Goal: Task Accomplishment & Management: Manage account settings

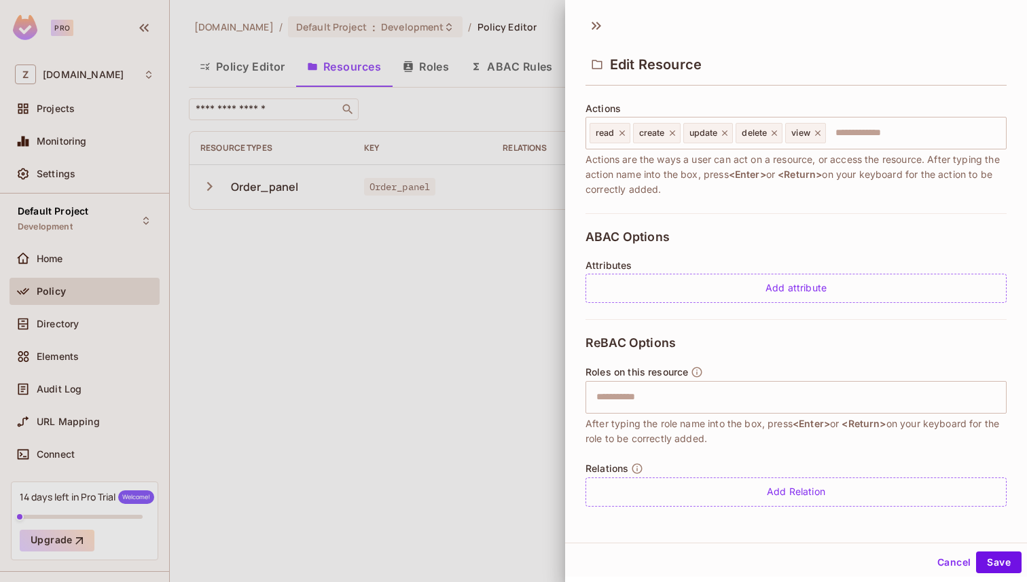
scroll to position [2, 0]
click at [642, 399] on input "text" at bounding box center [794, 395] width 412 height 27
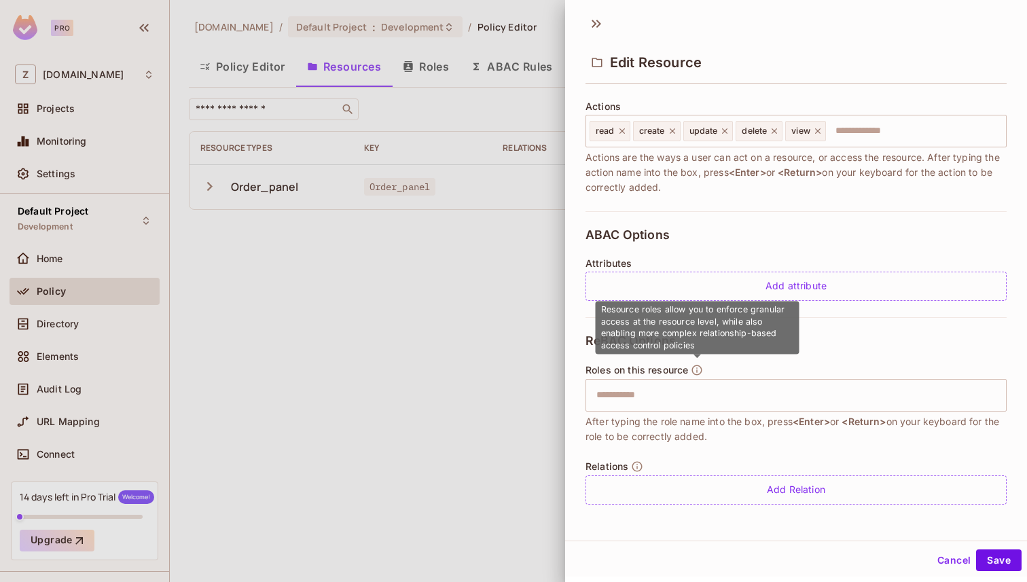
drag, startPoint x: 601, startPoint y: 312, endPoint x: 603, endPoint y: 334, distance: 21.8
click at [603, 334] on span "Resource roles allow you to enforce granular access at the resource level, whil…" at bounding box center [693, 327] width 184 height 46
click at [738, 359] on div "Resource roles allow you to enforce granular access at the resource level, whil…" at bounding box center [698, 333] width 204 height 62
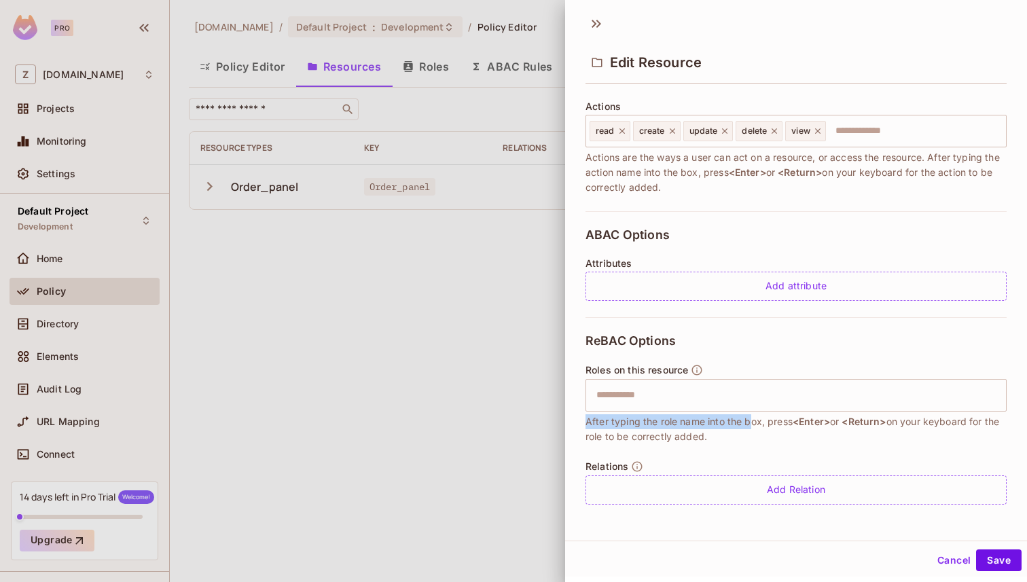
drag, startPoint x: 585, startPoint y: 421, endPoint x: 764, endPoint y: 423, distance: 179.3
click at [761, 422] on div "**********" at bounding box center [796, 304] width 462 height 433
click at [765, 423] on span "After typing the role name into the box, press <Enter> or <Return> on your keyb…" at bounding box center [796, 429] width 421 height 30
drag, startPoint x: 772, startPoint y: 423, endPoint x: 745, endPoint y: 439, distance: 31.1
click at [739, 439] on span "After typing the role name into the box, press <Enter> or <Return> on your keyb…" at bounding box center [796, 429] width 421 height 30
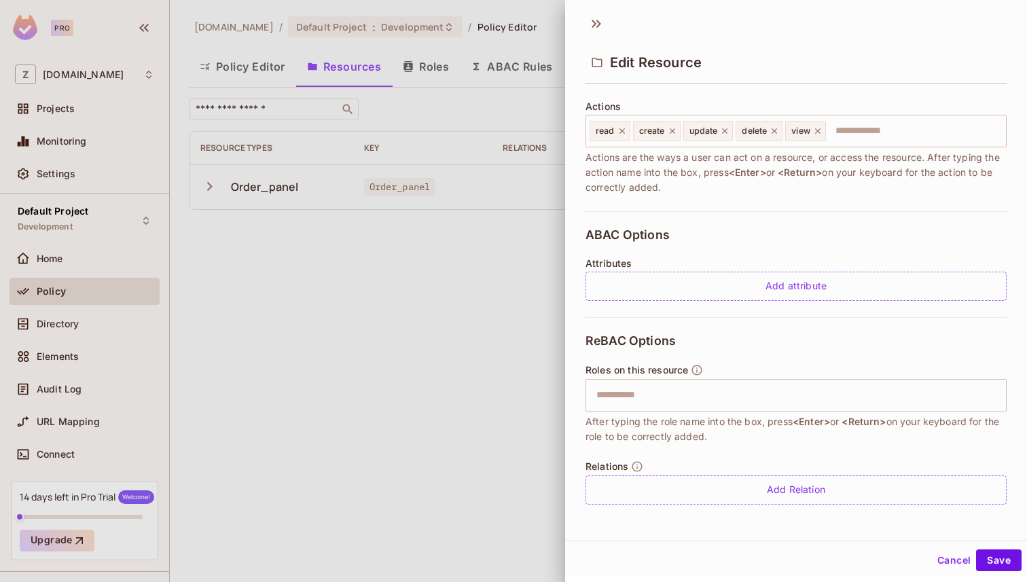
click at [745, 439] on span "After typing the role name into the box, press <Enter> or <Return> on your keyb…" at bounding box center [796, 429] width 421 height 30
click at [634, 391] on input "text" at bounding box center [794, 395] width 412 height 27
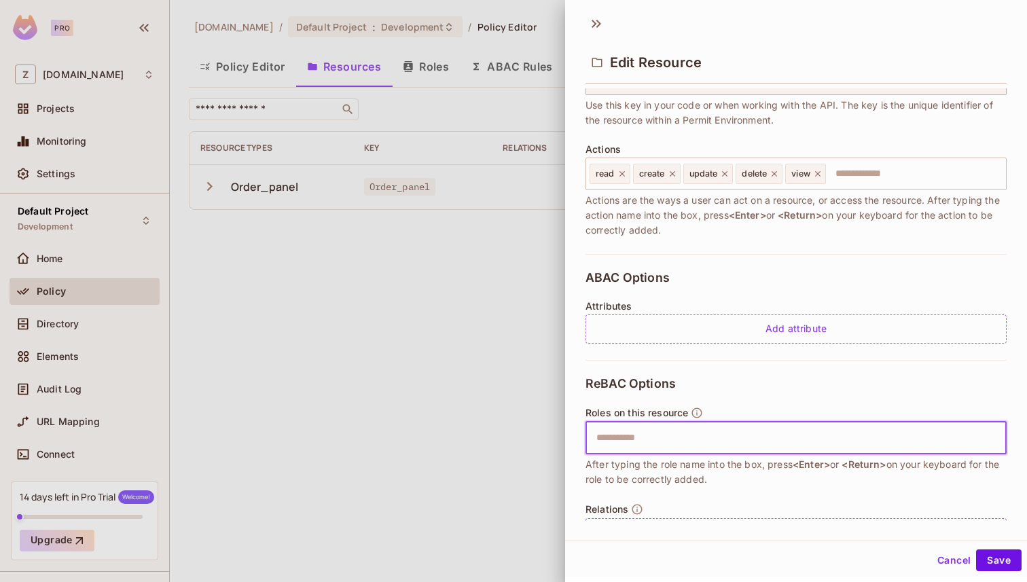
scroll to position [165, 0]
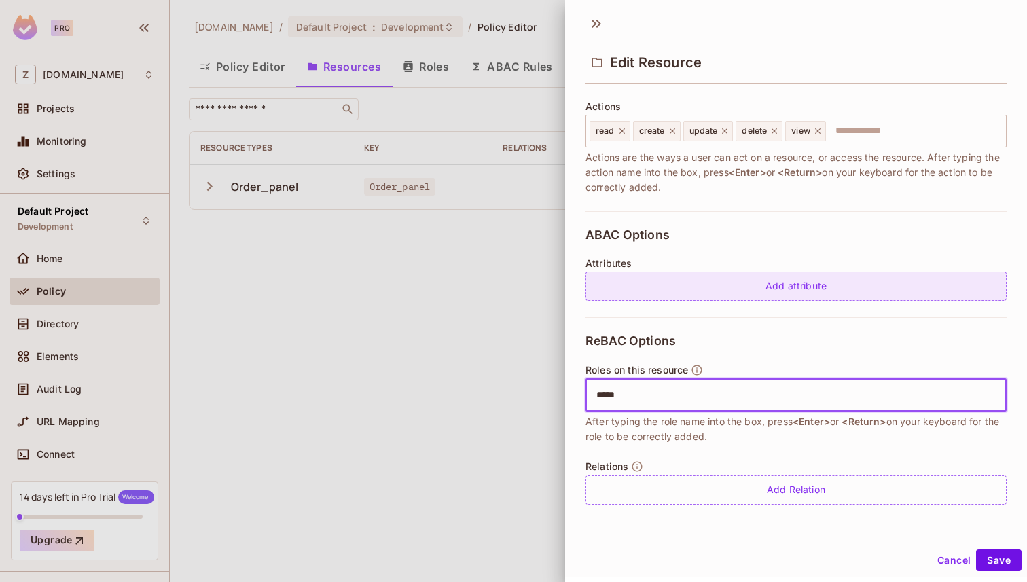
type input "******"
type input "*"
type input "*****"
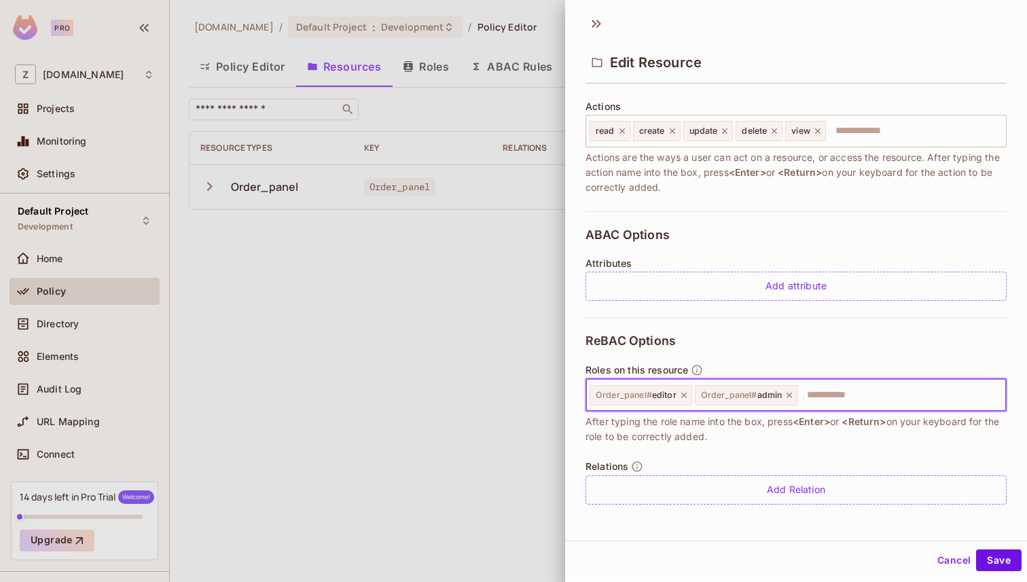
click at [683, 396] on icon at bounding box center [684, 396] width 10 height 10
click at [715, 393] on input "text" at bounding box center [847, 395] width 306 height 27
click at [723, 398] on input "text" at bounding box center [847, 395] width 306 height 27
click at [730, 395] on input "text" at bounding box center [847, 395] width 306 height 27
type input "*"
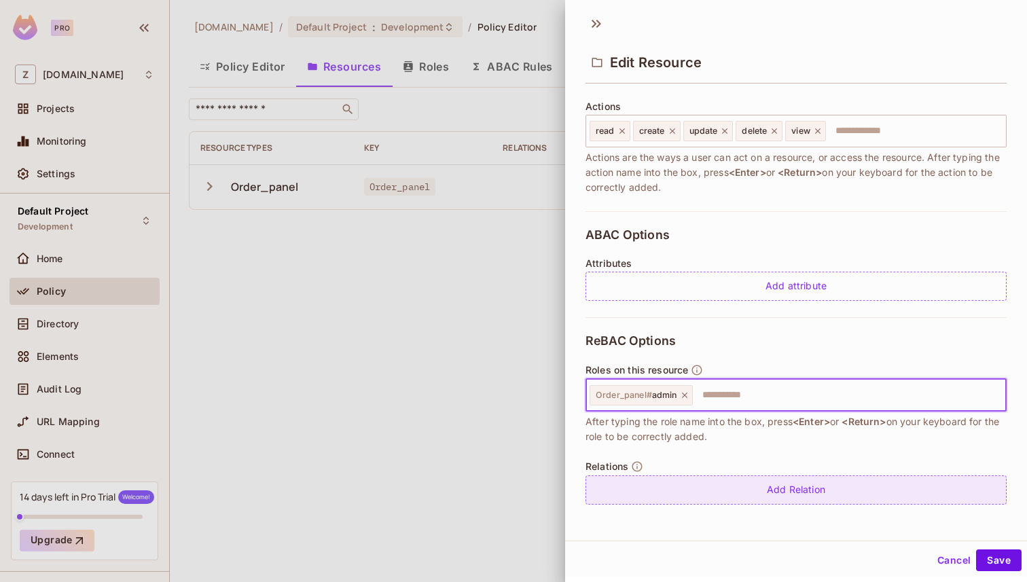
click at [769, 491] on div "Add Relation" at bounding box center [796, 490] width 421 height 29
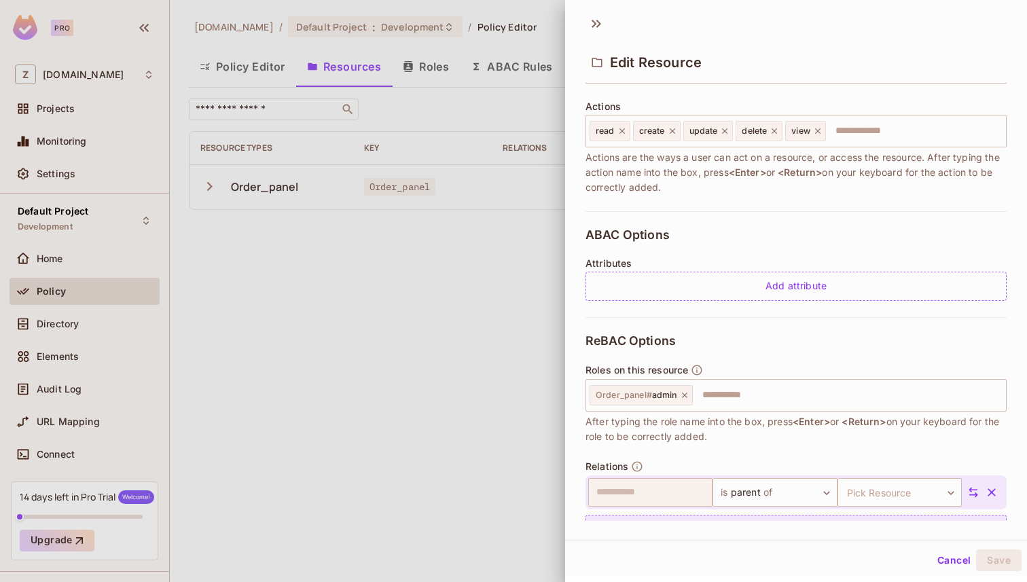
scroll to position [204, 0]
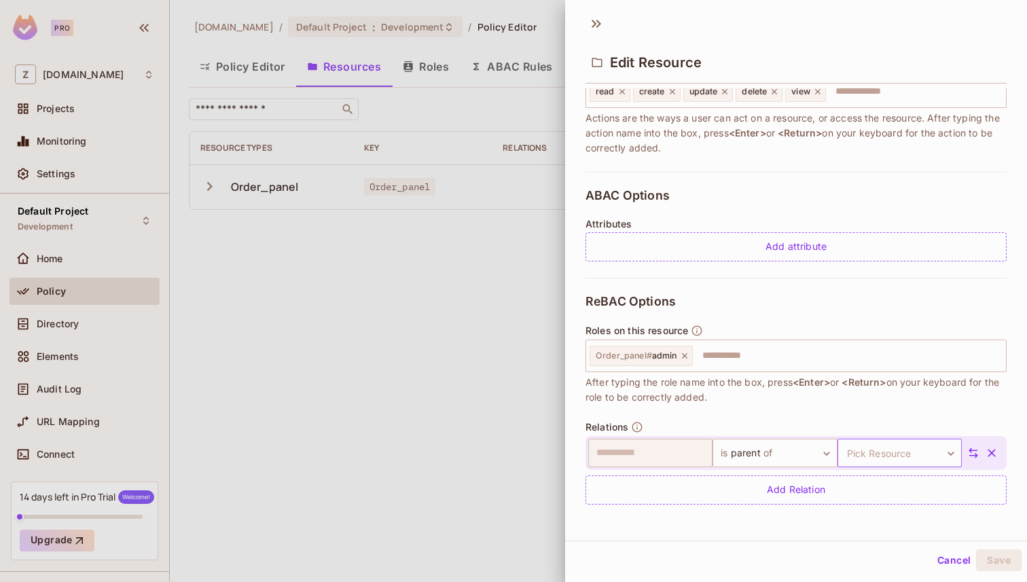
click at [889, 451] on body "**********" at bounding box center [513, 291] width 1027 height 582
type input "*"
click at [600, 27] on div at bounding box center [513, 291] width 1027 height 582
click at [596, 23] on icon at bounding box center [597, 24] width 22 height 22
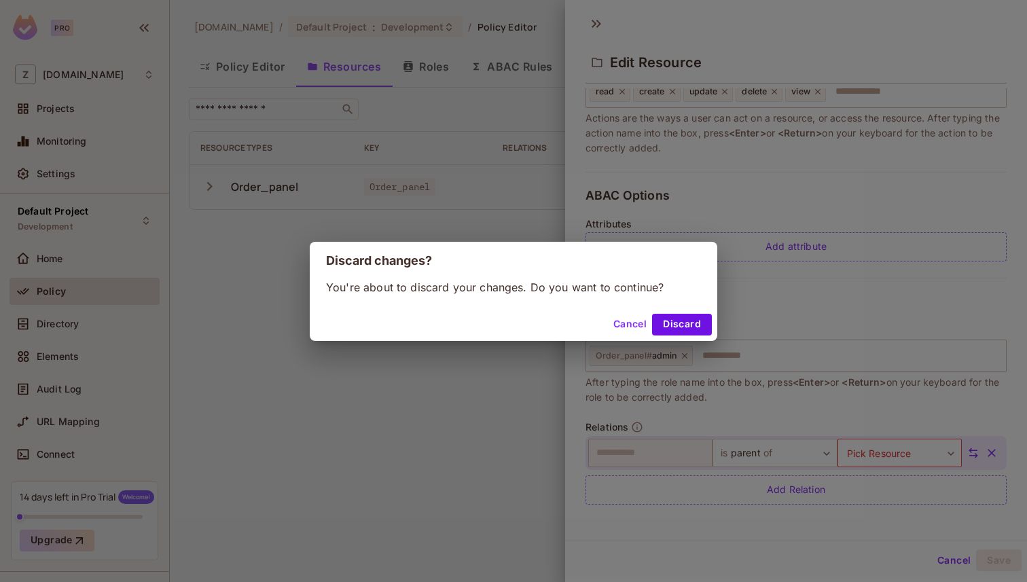
click at [625, 326] on button "Cancel" at bounding box center [630, 325] width 44 height 22
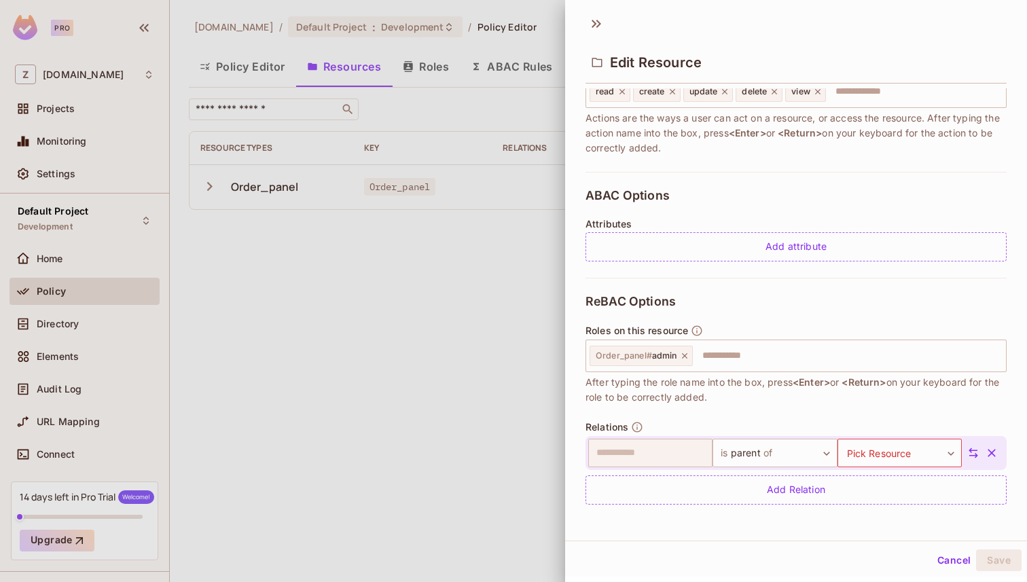
click at [997, 454] on icon "button" at bounding box center [992, 453] width 14 height 14
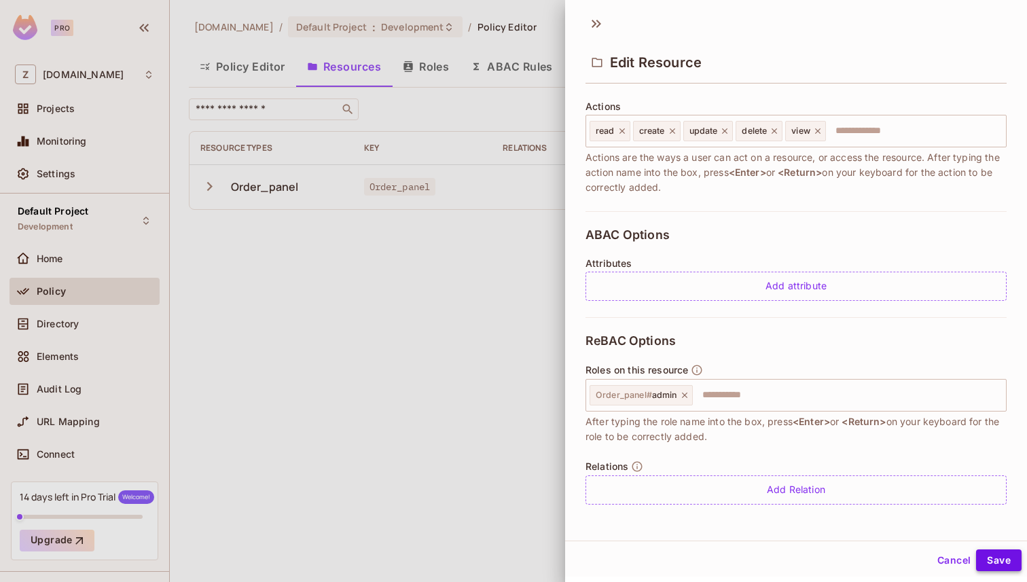
click at [997, 561] on button "Save" at bounding box center [999, 561] width 46 height 22
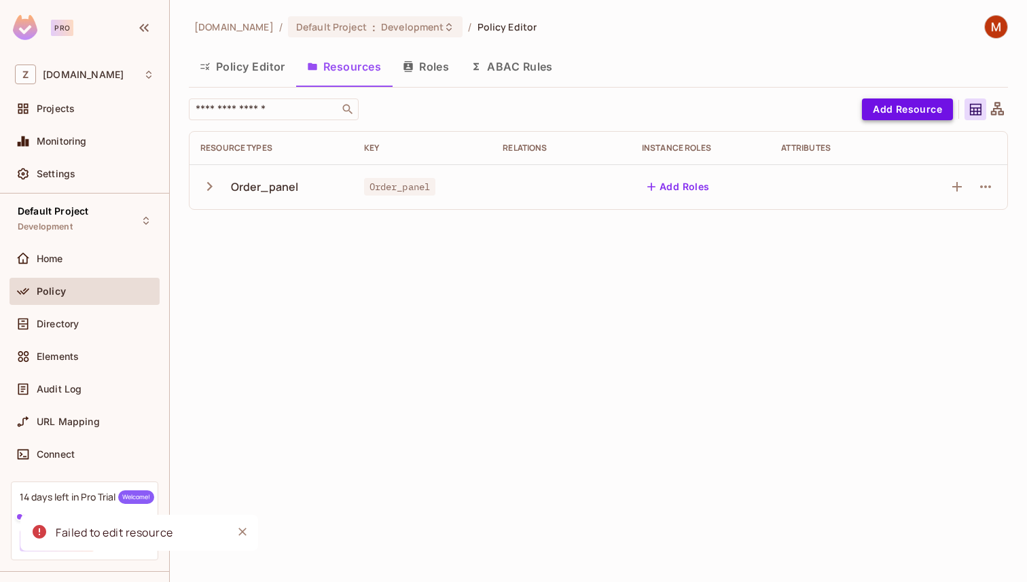
click at [916, 118] on button "Add Resource" at bounding box center [907, 109] width 91 height 22
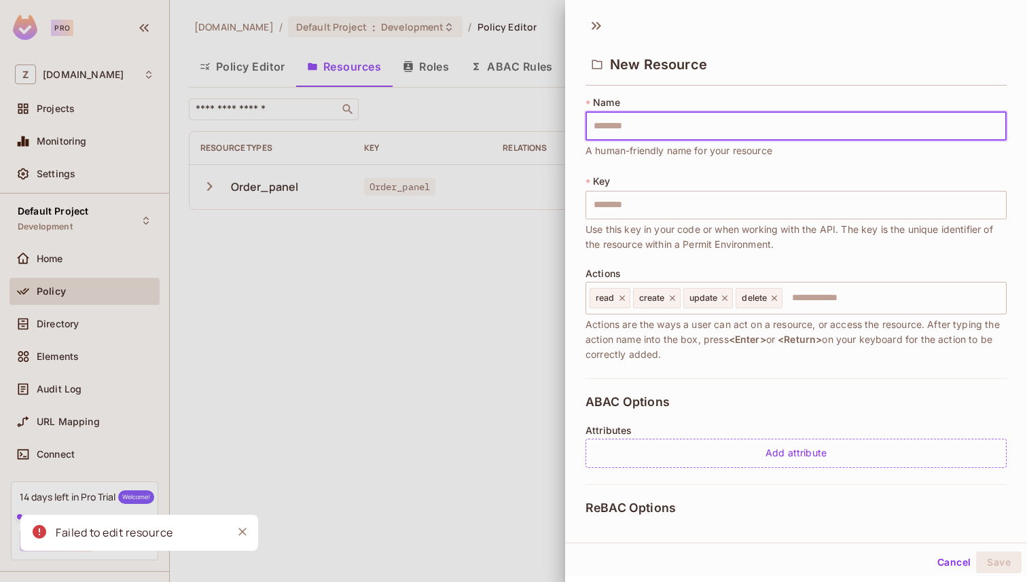
type input "*"
type input "**"
type input "***"
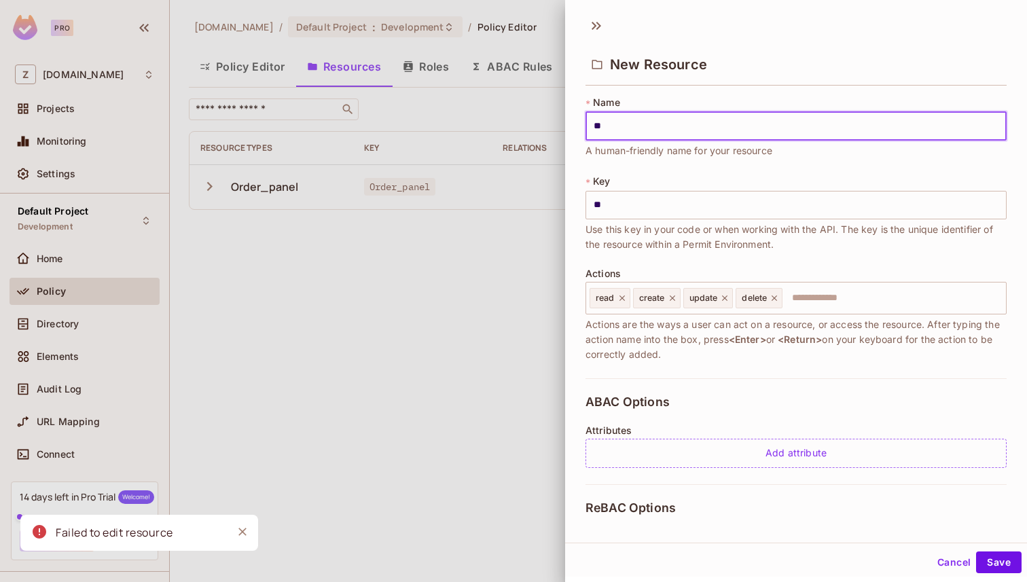
type input "***"
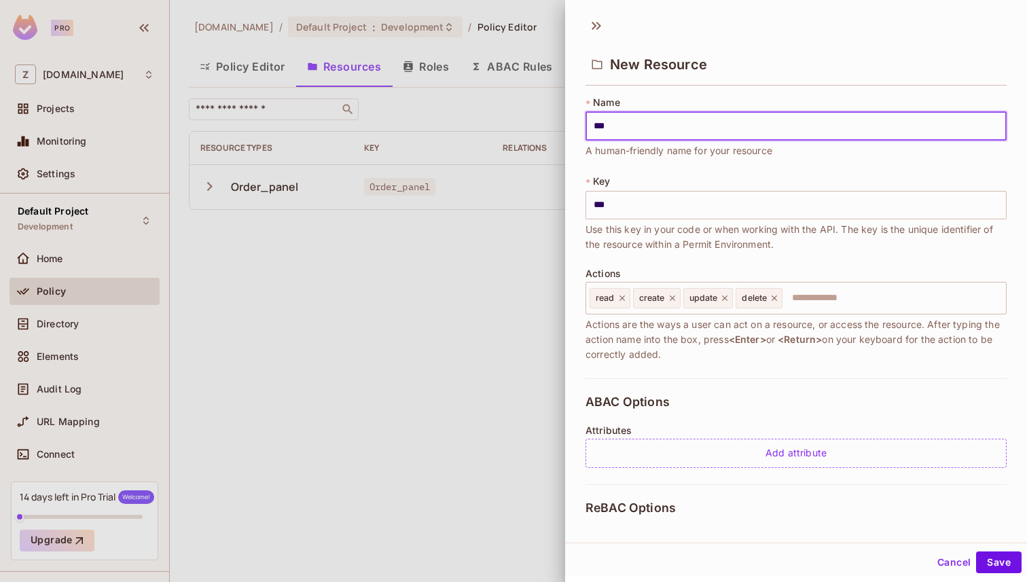
type input "****"
type input "*****"
type input "******"
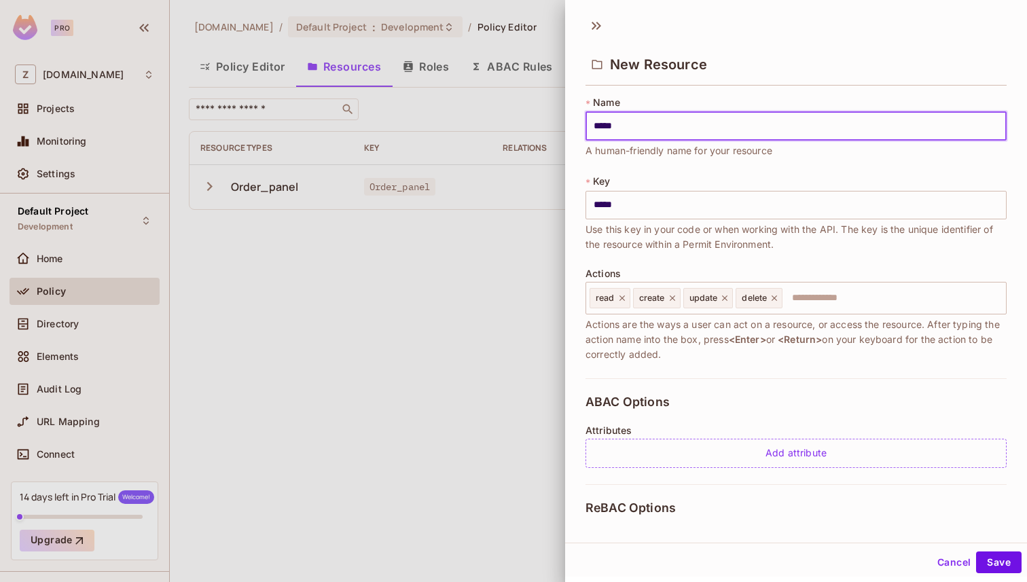
type input "******"
type input "*******"
type input "********"
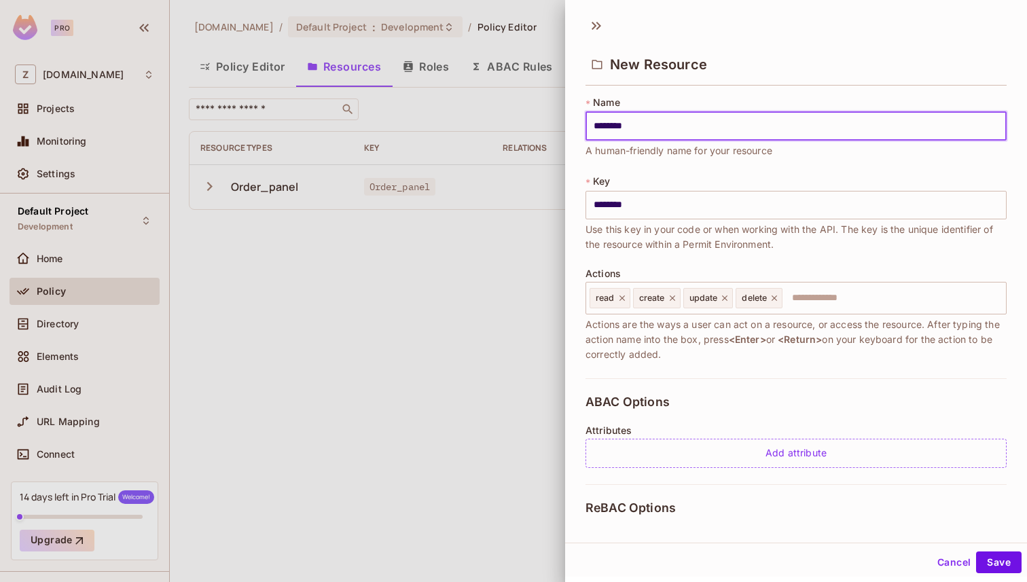
type input "*********"
type input "**********"
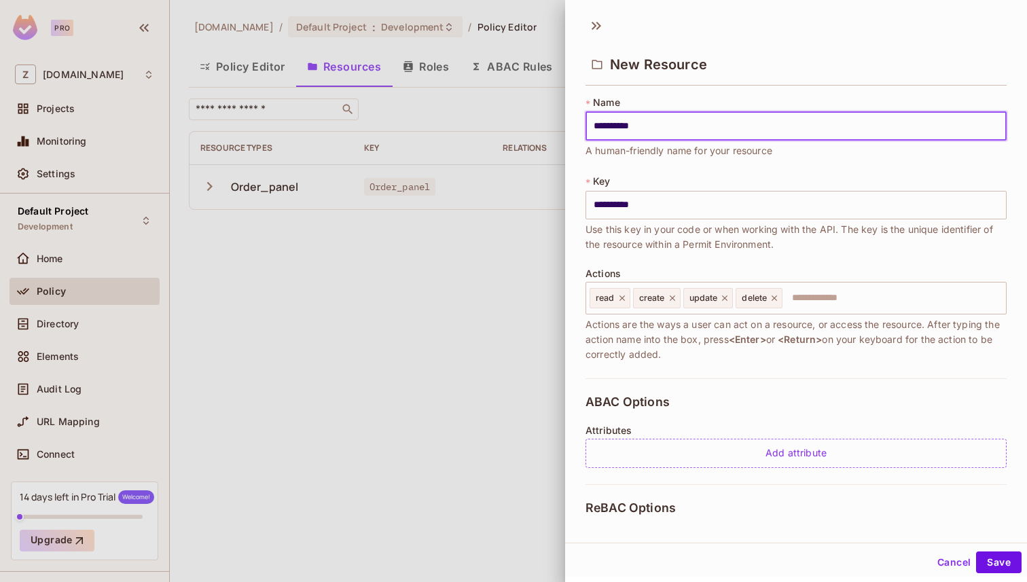
click at [976, 552] on button "Save" at bounding box center [999, 563] width 46 height 22
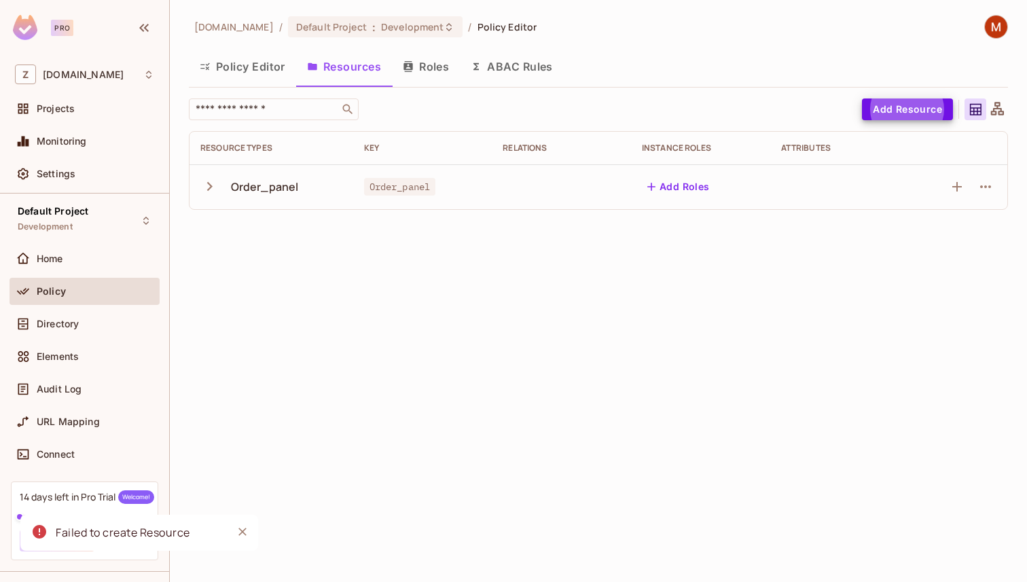
click at [241, 535] on icon "Close" at bounding box center [243, 532] width 14 height 14
click at [901, 111] on button "Add Resource" at bounding box center [907, 109] width 91 height 22
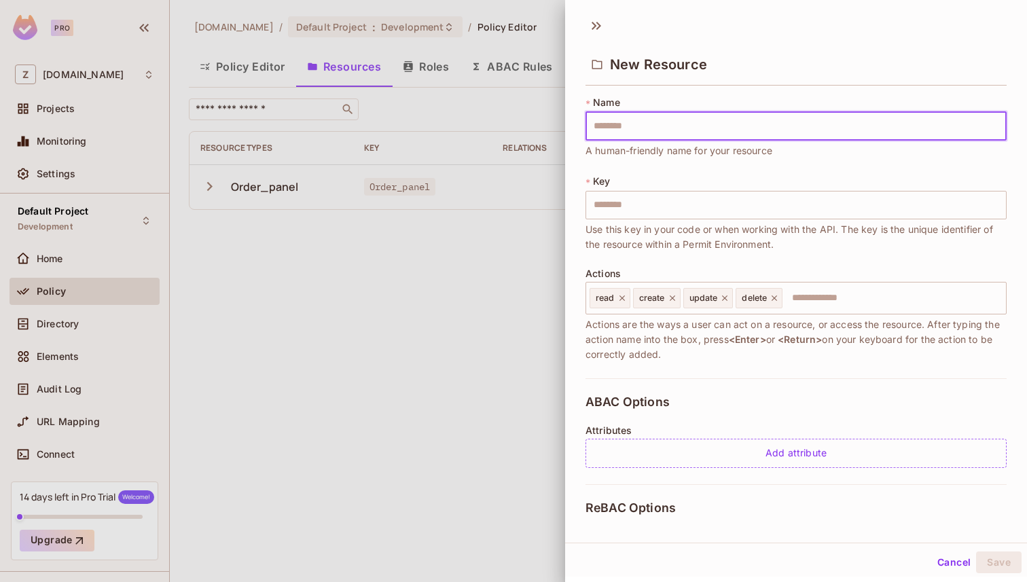
type input "*"
type input "**"
type input "***"
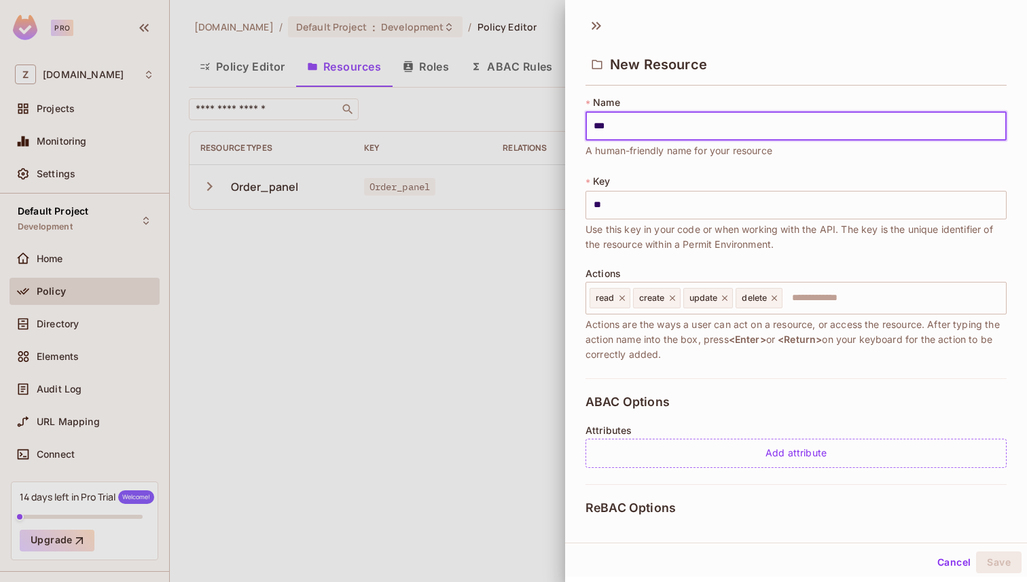
type input "***"
type input "****"
type input "*****"
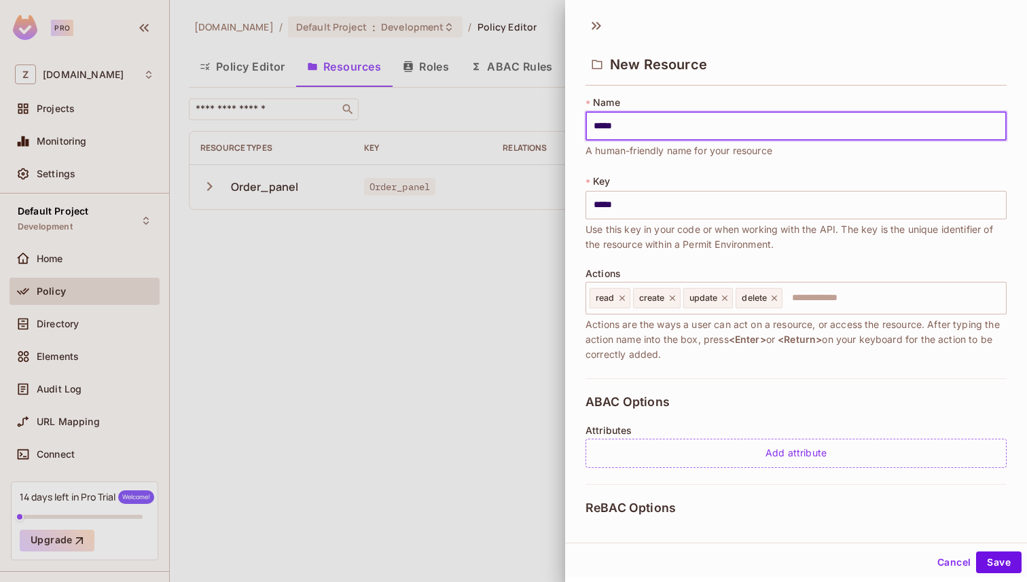
type input "******"
type input "*******"
type input "********"
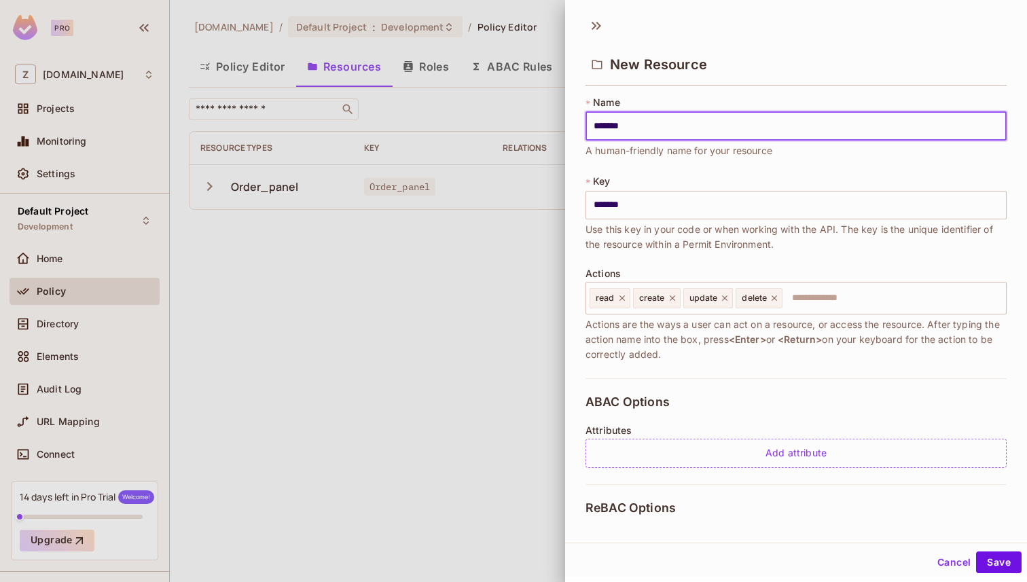
type input "********"
type input "*********"
type input "**********"
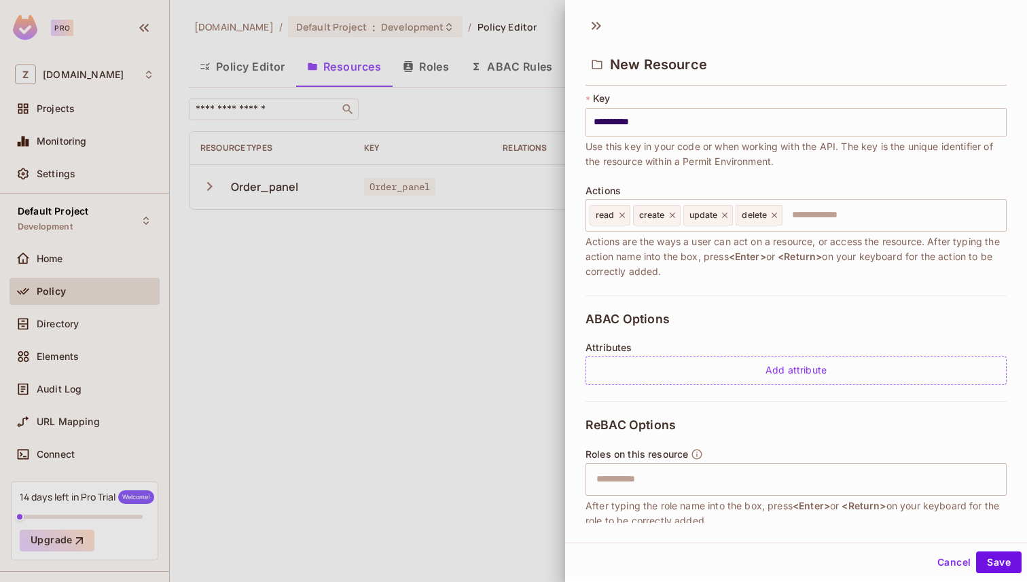
scroll to position [84, 0]
click at [774, 214] on icon at bounding box center [774, 213] width 5 height 5
click at [726, 210] on icon at bounding box center [725, 214] width 10 height 10
click at [674, 213] on icon at bounding box center [673, 214] width 10 height 10
click at [621, 217] on icon at bounding box center [622, 214] width 10 height 10
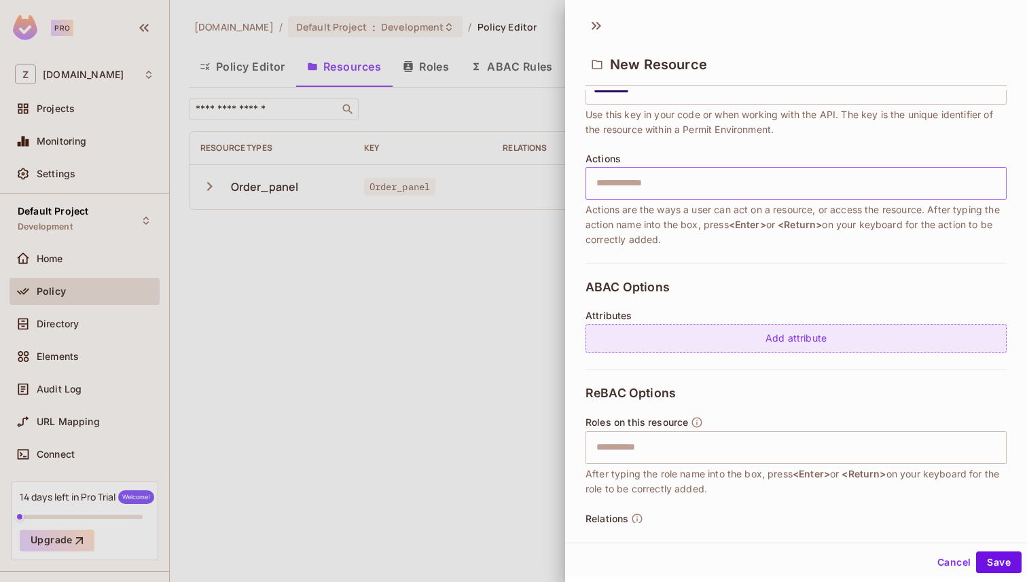
scroll to position [165, 0]
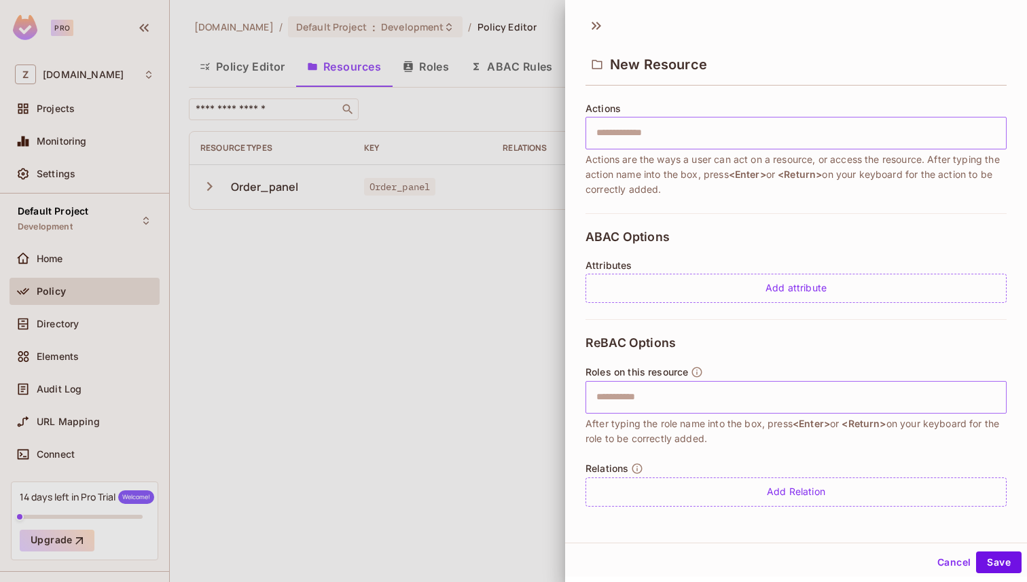
type input "**********"
click at [665, 395] on input "text" at bounding box center [794, 397] width 412 height 27
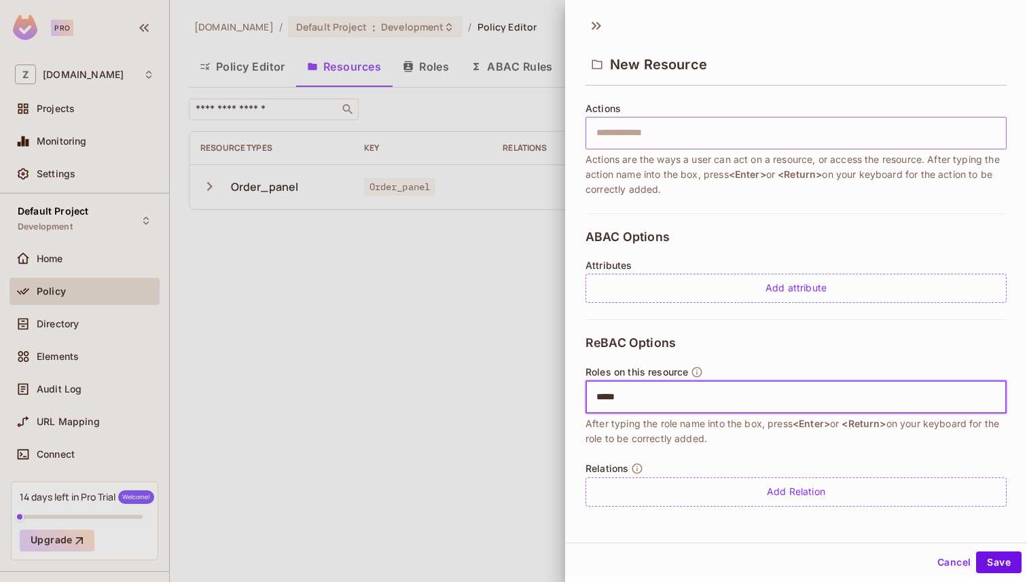
type input "******"
click at [997, 563] on button "Save" at bounding box center [999, 563] width 46 height 22
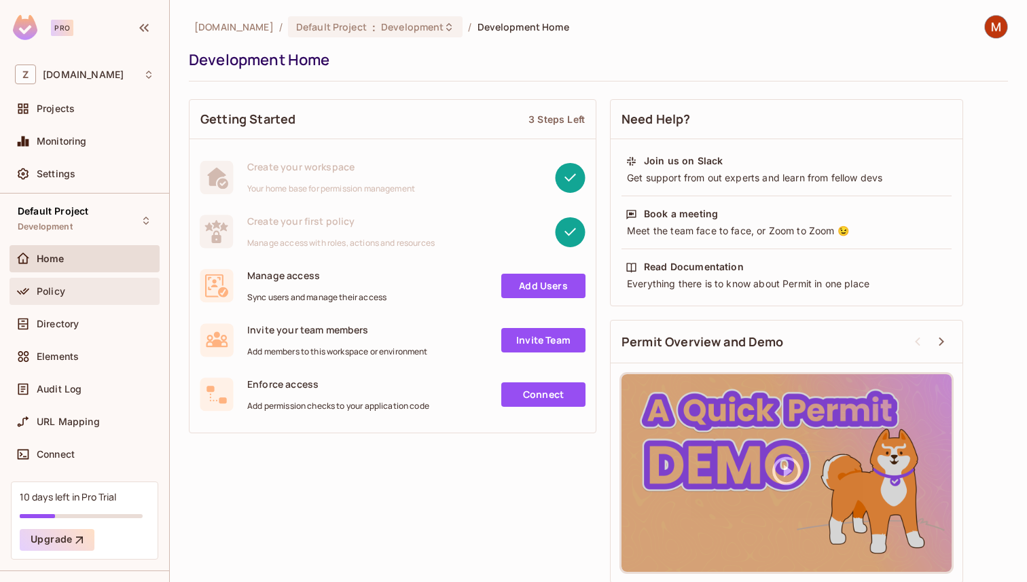
click at [45, 298] on div "Policy" at bounding box center [84, 291] width 139 height 16
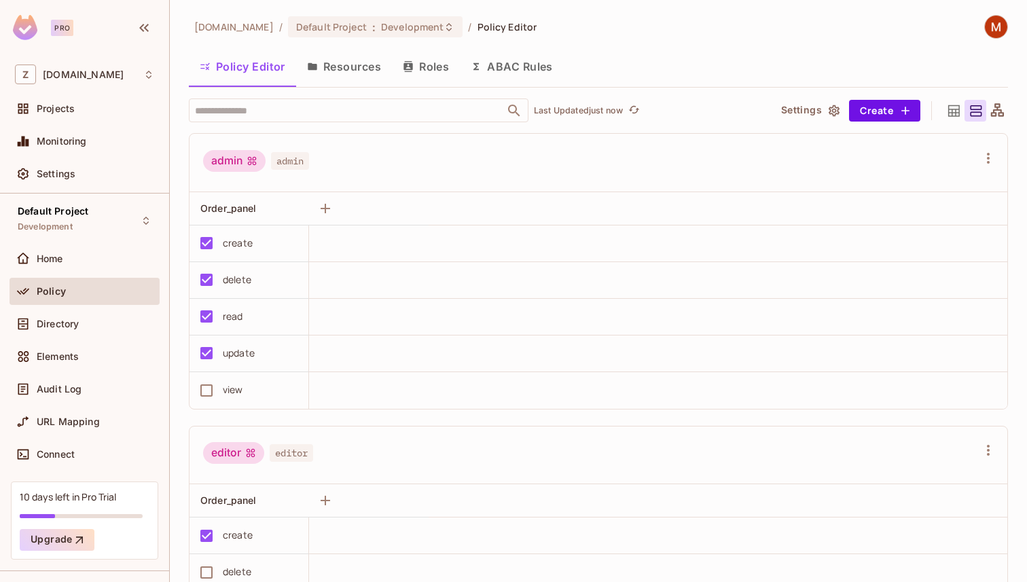
click at [418, 62] on button "Roles" at bounding box center [426, 67] width 68 height 34
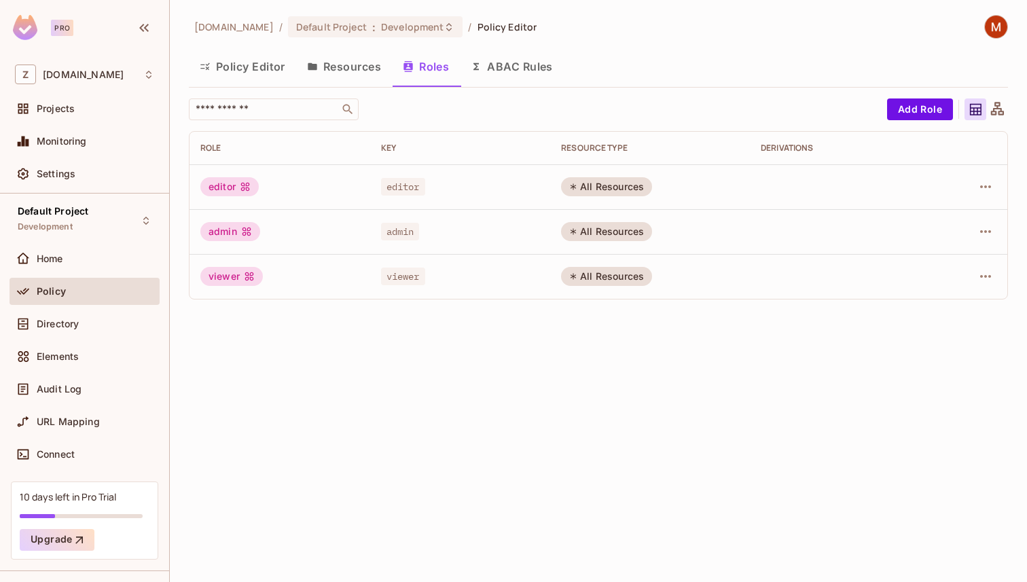
click at [243, 187] on icon at bounding box center [245, 187] width 9 height 9
click at [626, 192] on div "All Resources" at bounding box center [606, 186] width 91 height 19
click at [329, 60] on button "Resources" at bounding box center [344, 67] width 96 height 34
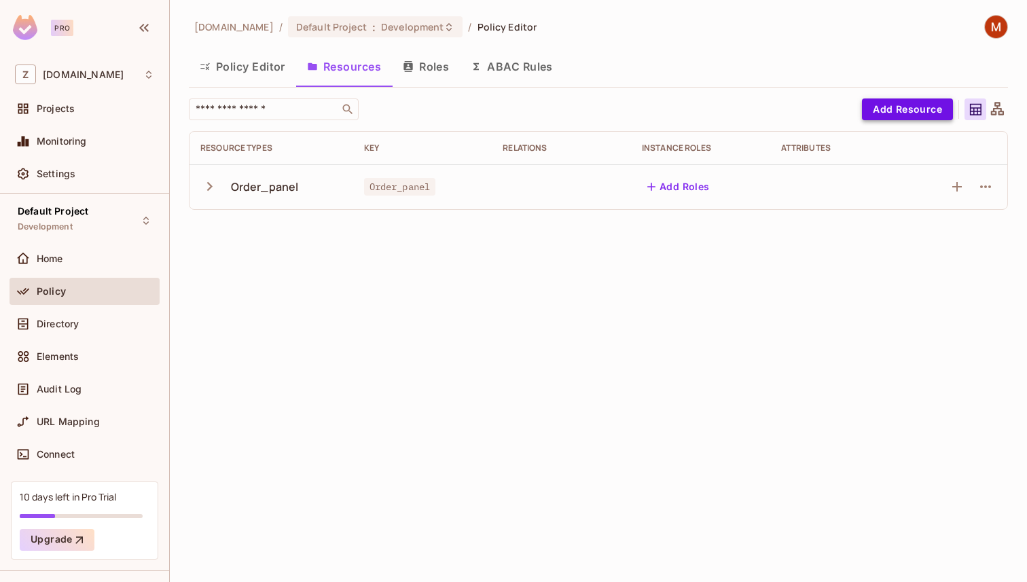
click at [898, 111] on button "Add Resource" at bounding box center [907, 109] width 91 height 22
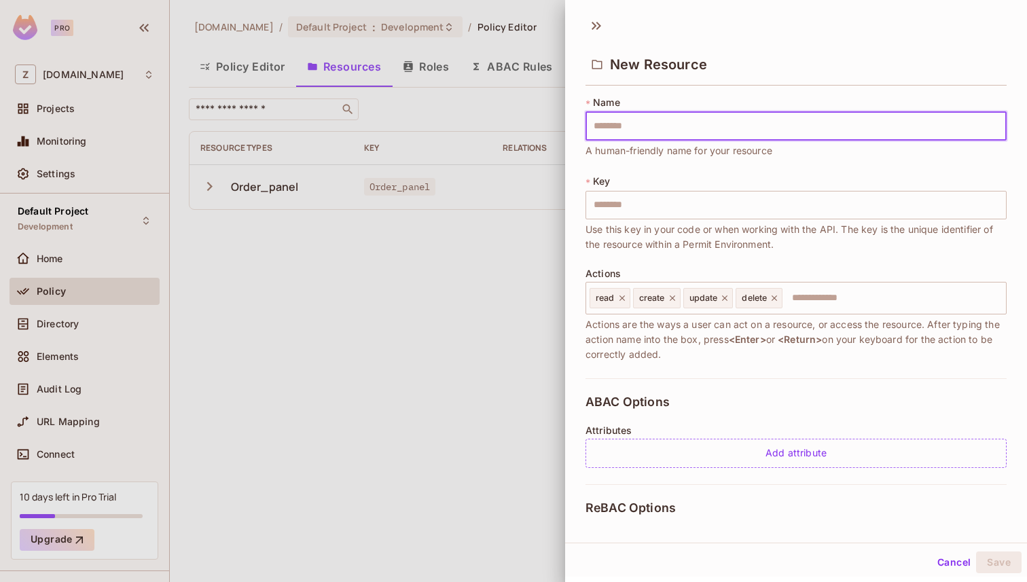
type input "*"
type input "**"
type input "***"
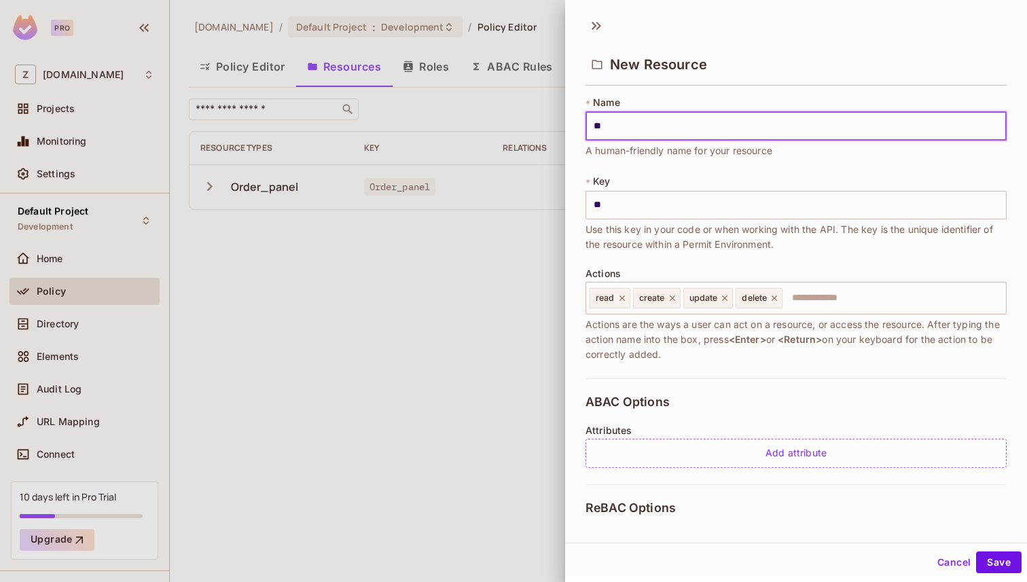
type input "***"
type input "****"
type input "*****"
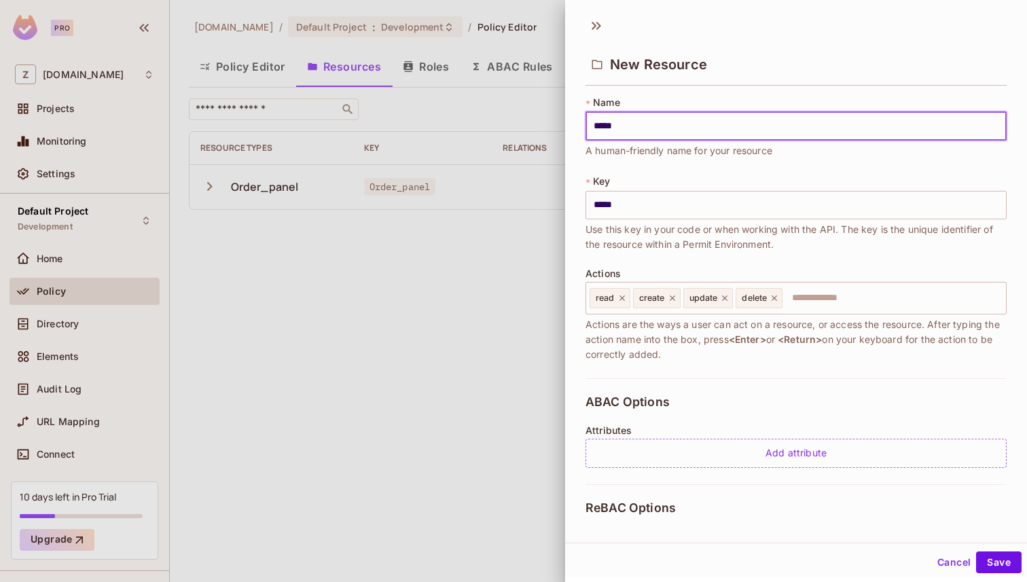
type input "******"
type input "*******"
type input "********"
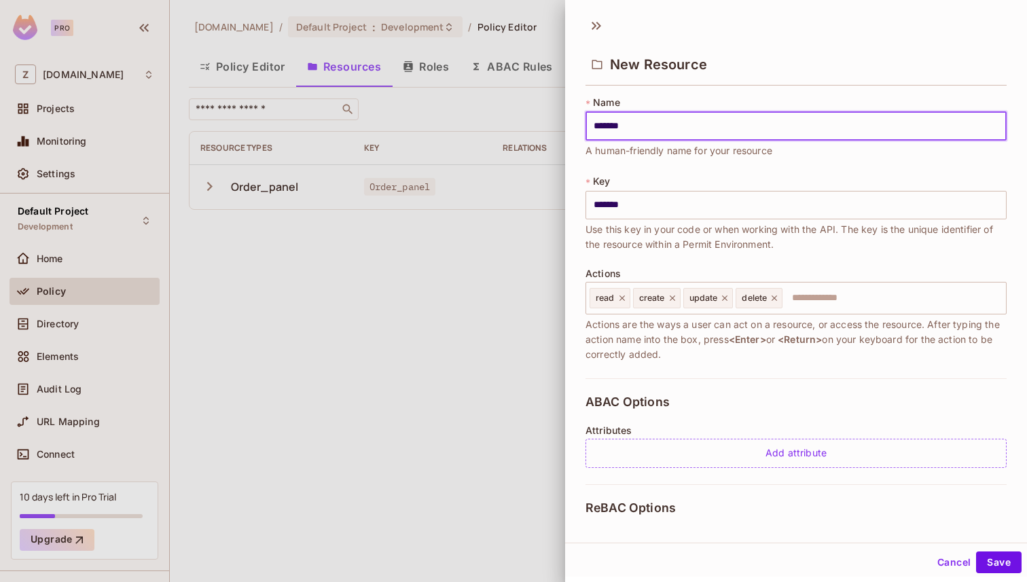
type input "********"
type input "*********"
type input "**********"
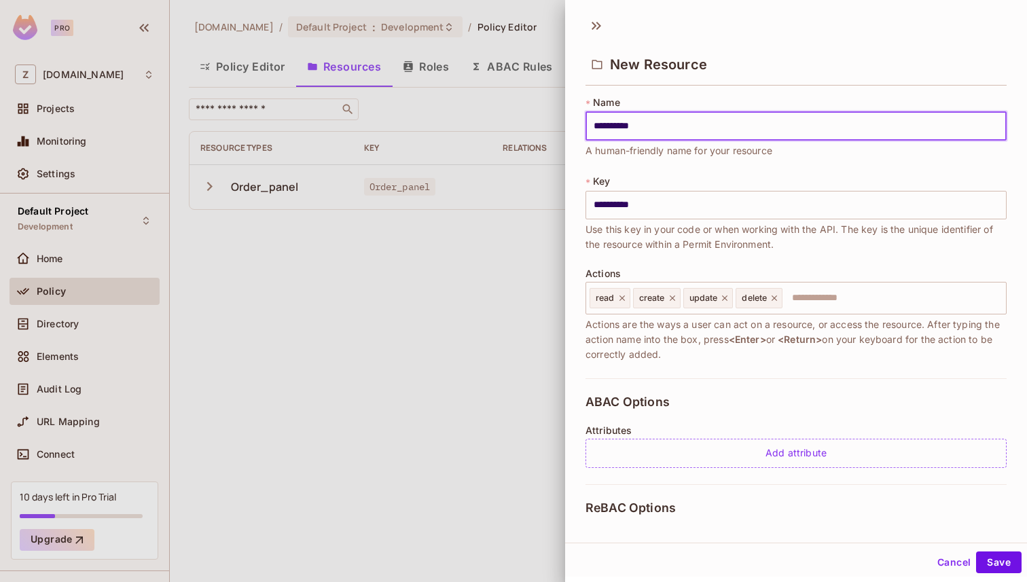
type input "**********"
click at [725, 145] on span "A human-friendly name for your resource" at bounding box center [679, 150] width 187 height 15
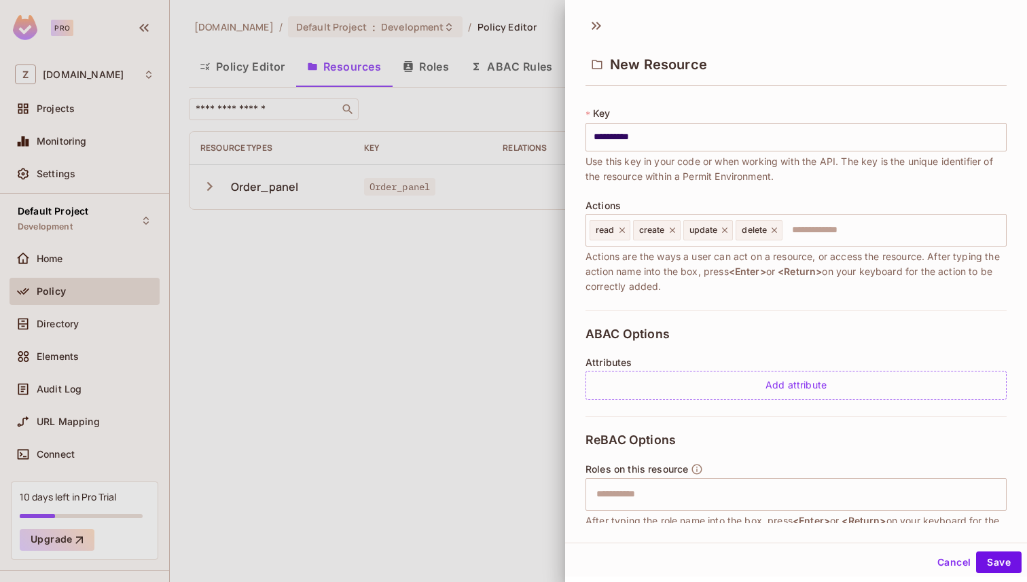
scroll to position [71, 0]
click at [778, 225] on icon at bounding box center [775, 228] width 10 height 10
click at [723, 230] on icon at bounding box center [725, 228] width 10 height 10
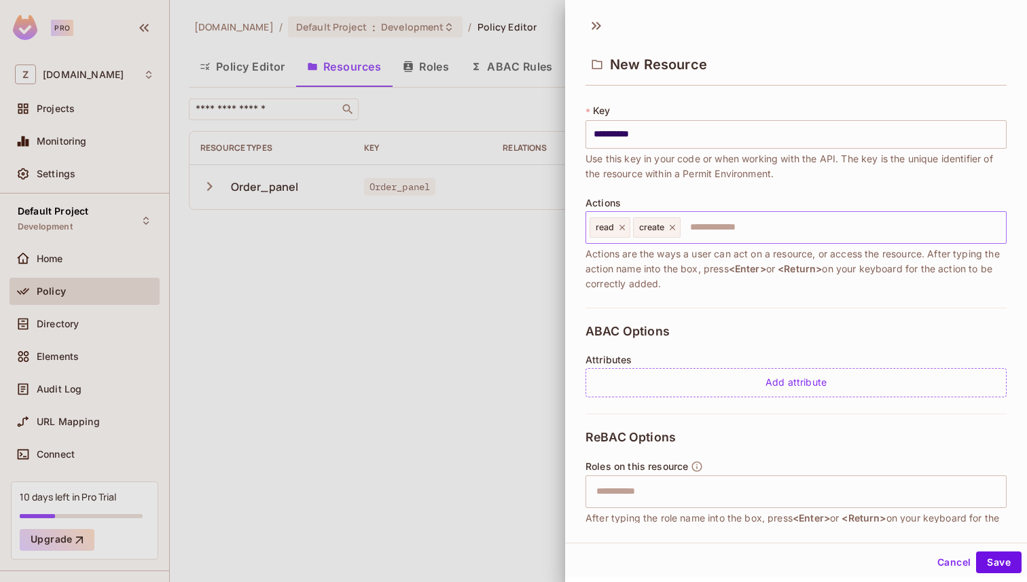
click at [670, 229] on icon at bounding box center [671, 227] width 5 height 5
click at [622, 231] on icon at bounding box center [622, 228] width 10 height 10
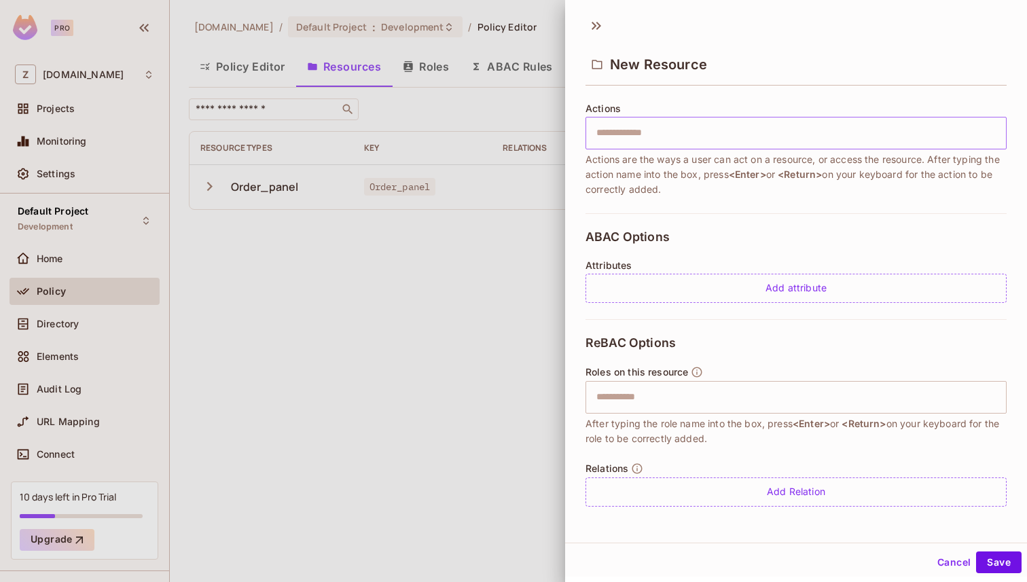
scroll to position [2, 0]
click at [695, 406] on input "text" at bounding box center [794, 395] width 412 height 27
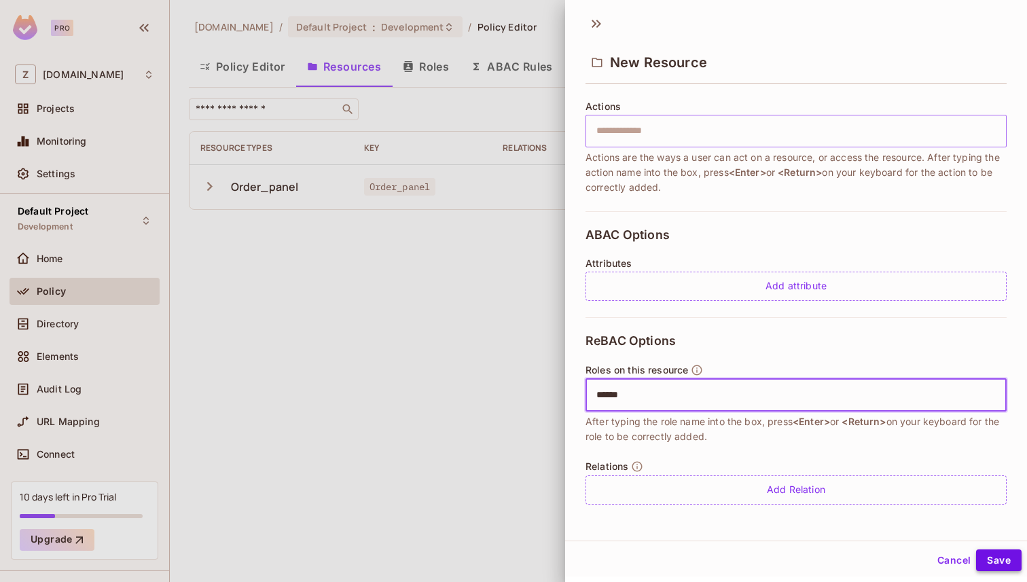
type input "******"
click at [1001, 555] on button "Save" at bounding box center [999, 561] width 46 height 22
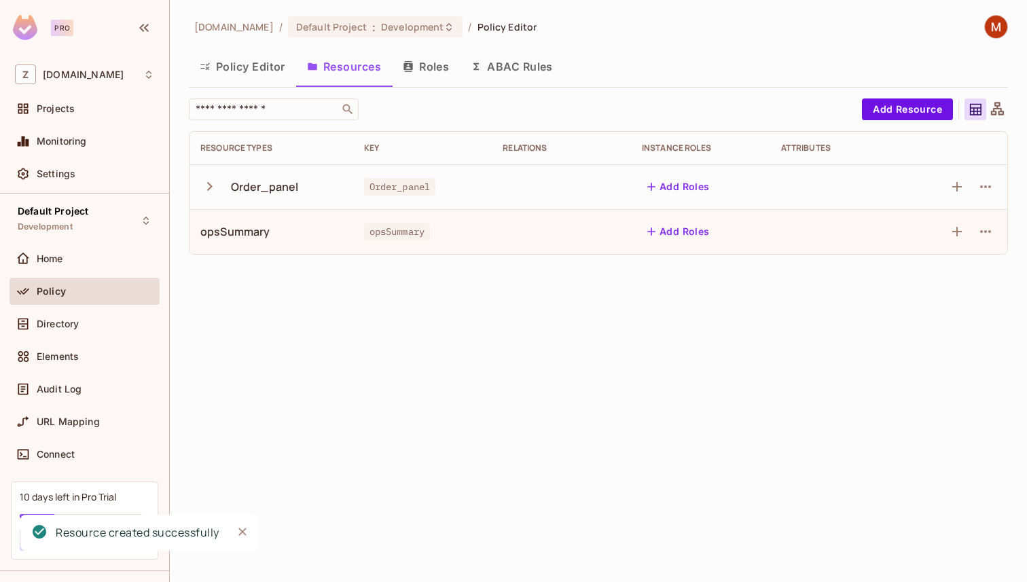
click at [857, 194] on td at bounding box center [839, 186] width 139 height 45
click at [980, 181] on icon "button" at bounding box center [986, 187] width 16 height 16
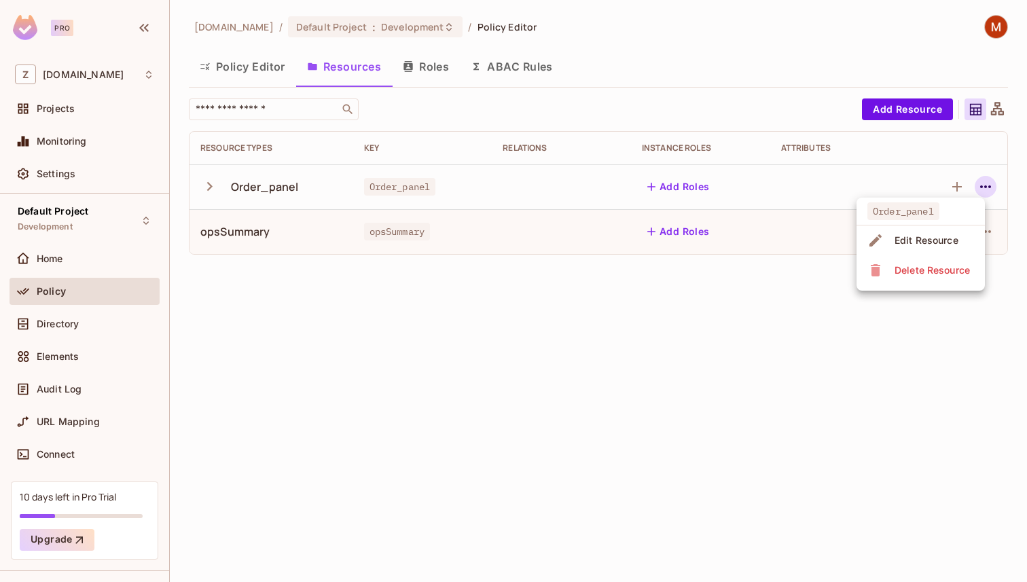
click at [916, 243] on div "Edit Resource" at bounding box center [927, 241] width 64 height 14
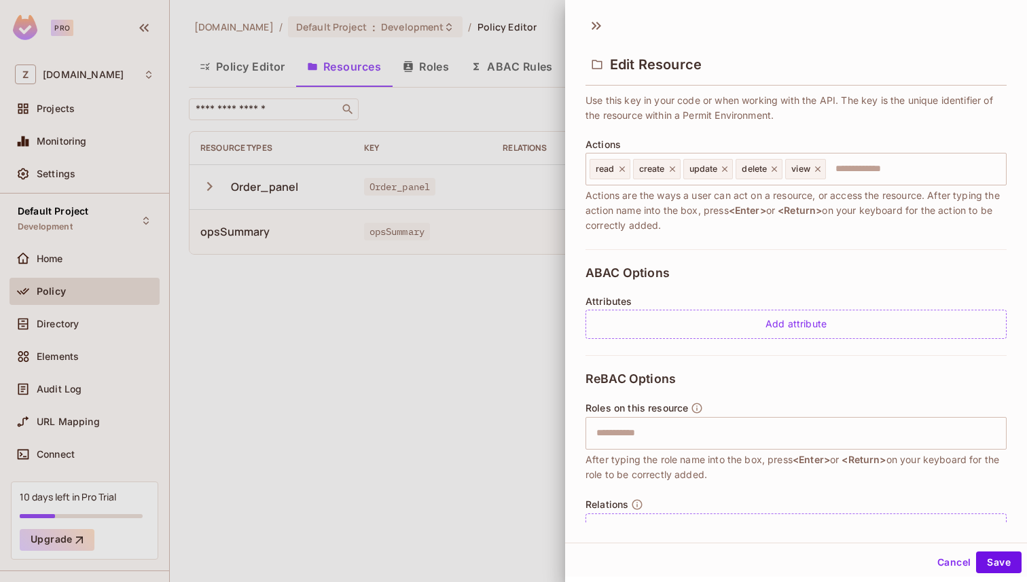
scroll to position [165, 0]
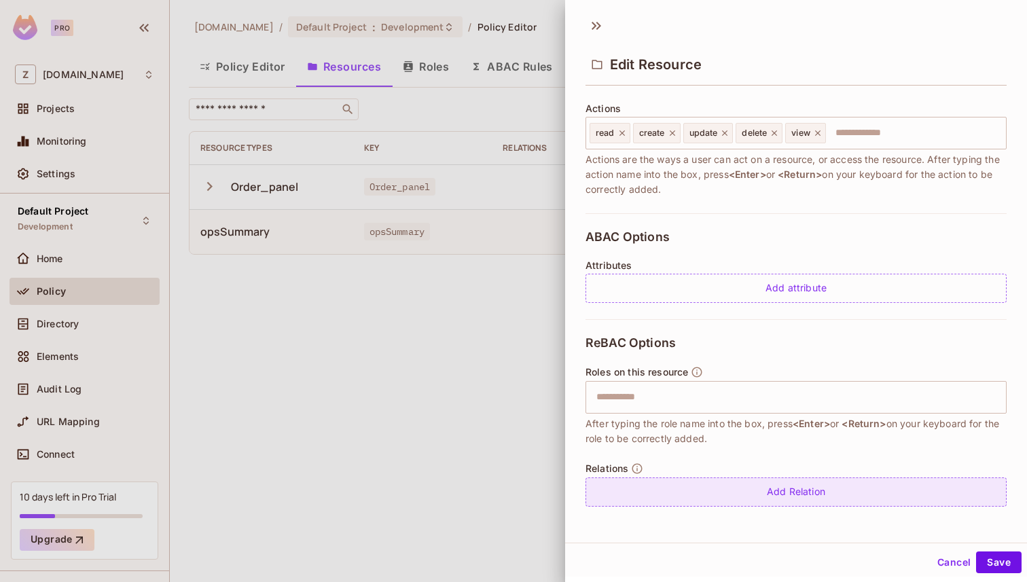
click at [781, 492] on div "Add Relation" at bounding box center [796, 492] width 421 height 29
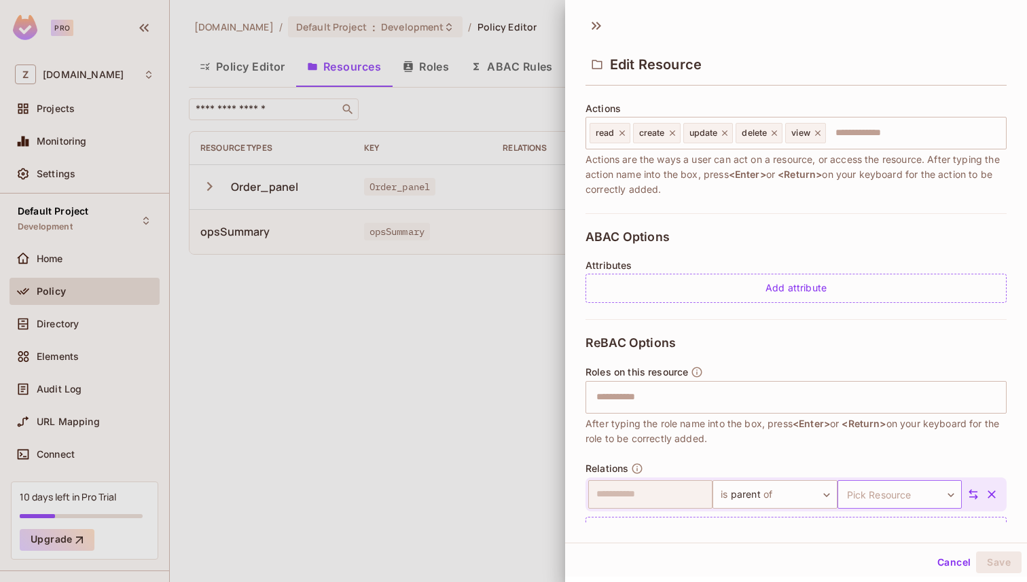
click at [884, 494] on body "**********" at bounding box center [513, 291] width 1027 height 582
click at [880, 555] on li "opsSummary" at bounding box center [897, 553] width 125 height 24
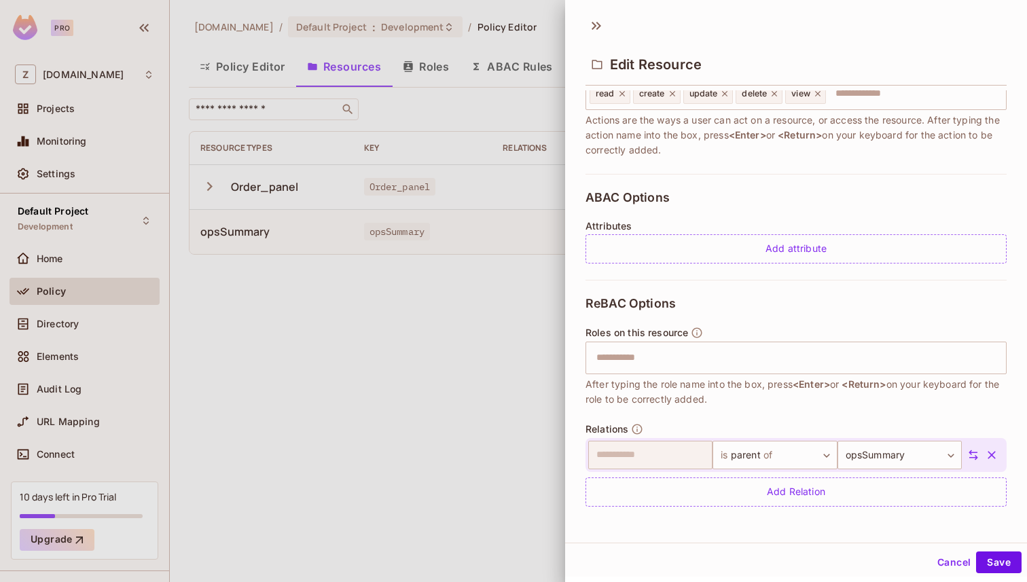
scroll to position [2, 0]
click at [1016, 569] on button "Save" at bounding box center [999, 561] width 46 height 22
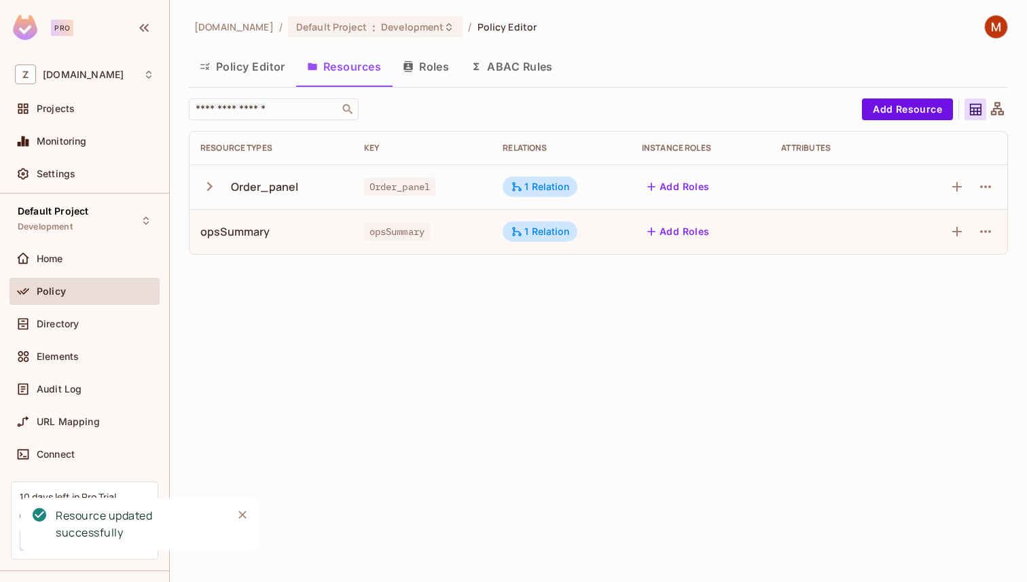
click at [248, 519] on icon "Close" at bounding box center [243, 515] width 14 height 14
click at [921, 114] on button "Add Resource" at bounding box center [907, 109] width 91 height 22
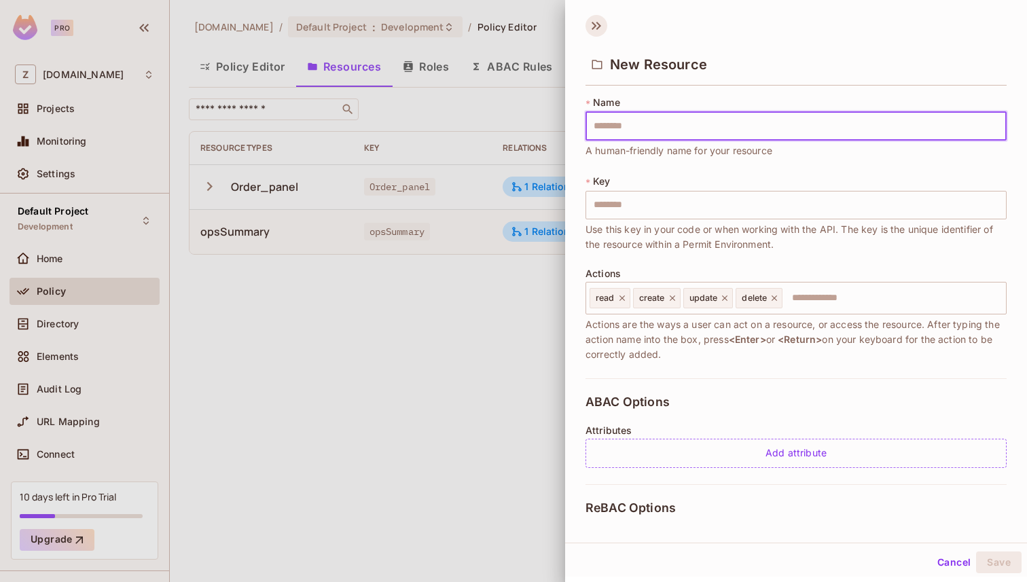
click at [595, 23] on icon at bounding box center [597, 26] width 22 height 22
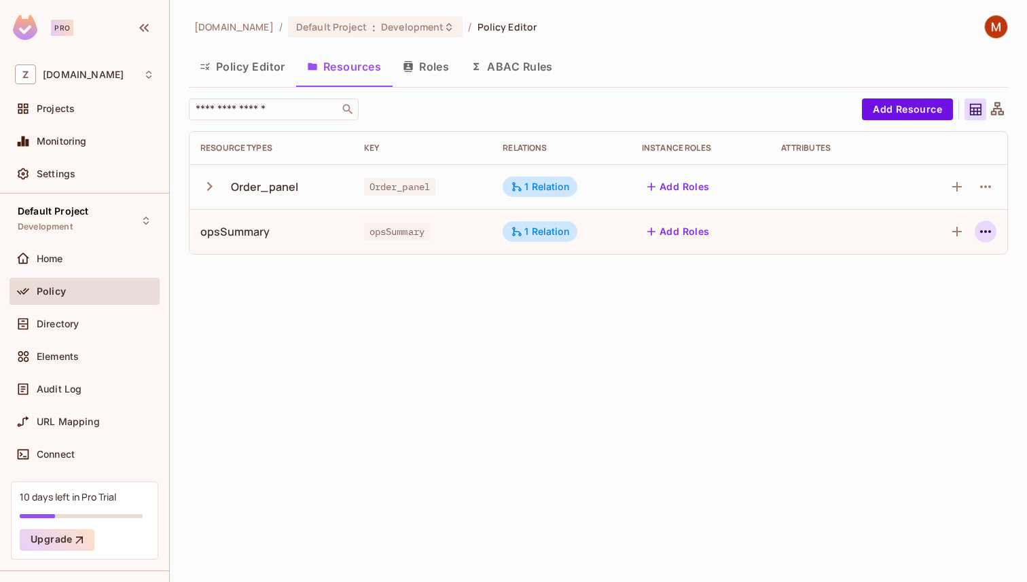
click at [986, 236] on icon "button" at bounding box center [986, 231] width 16 height 16
click at [916, 285] on div "Edit Resource" at bounding box center [927, 286] width 64 height 14
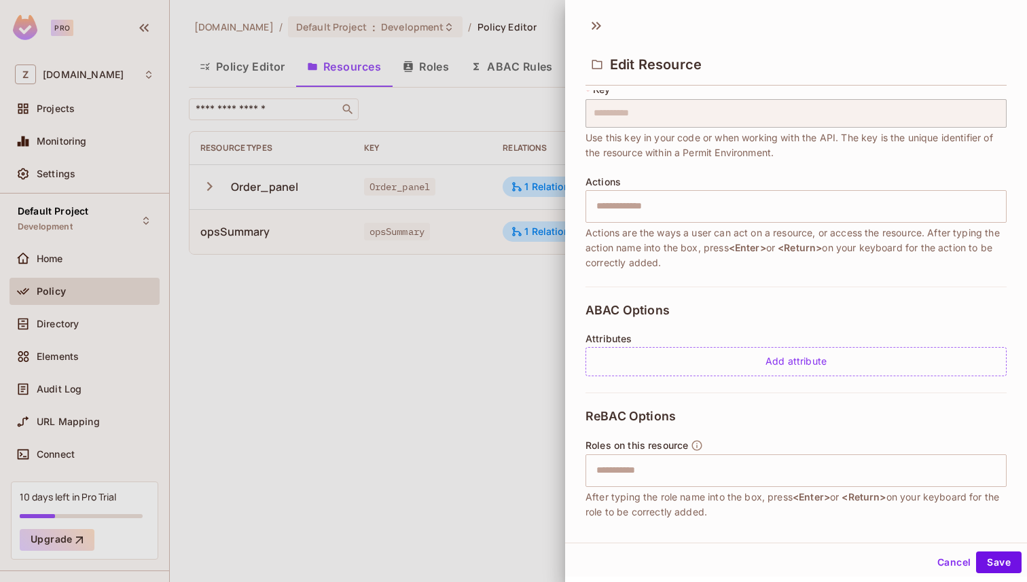
scroll to position [0, 0]
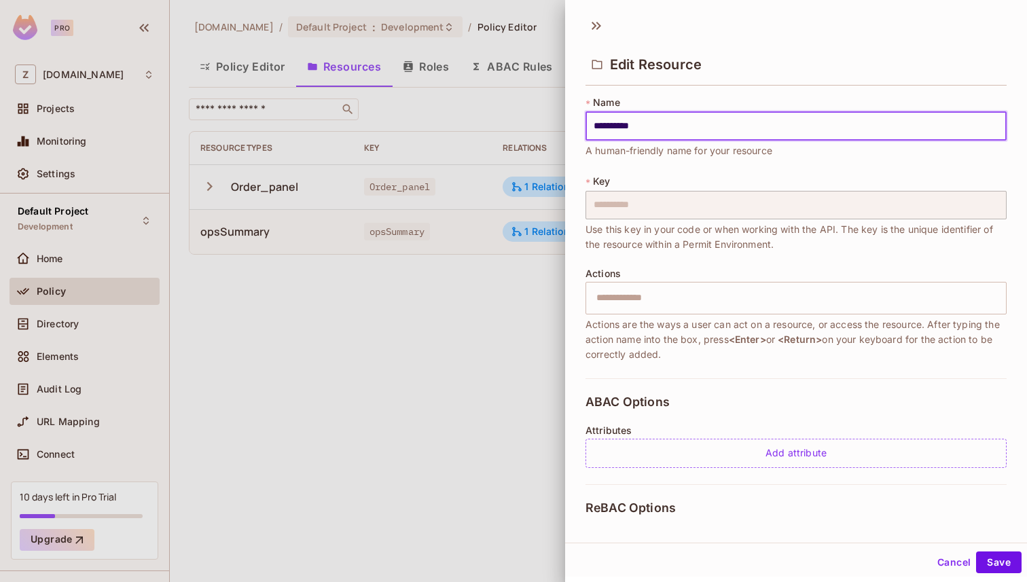
click at [592, 36] on div "Edit Resource" at bounding box center [796, 52] width 462 height 75
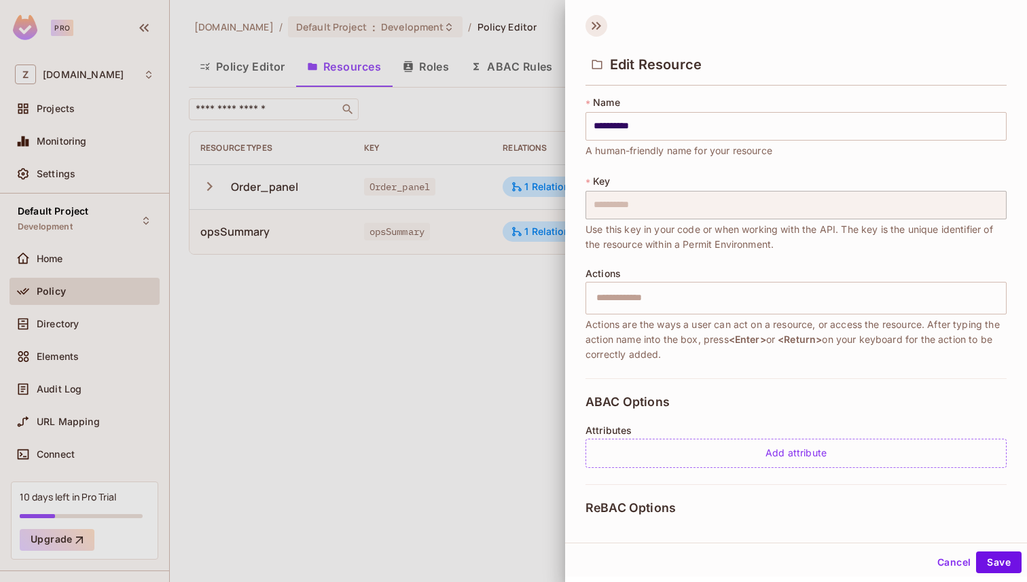
click at [596, 24] on icon at bounding box center [594, 26] width 5 height 8
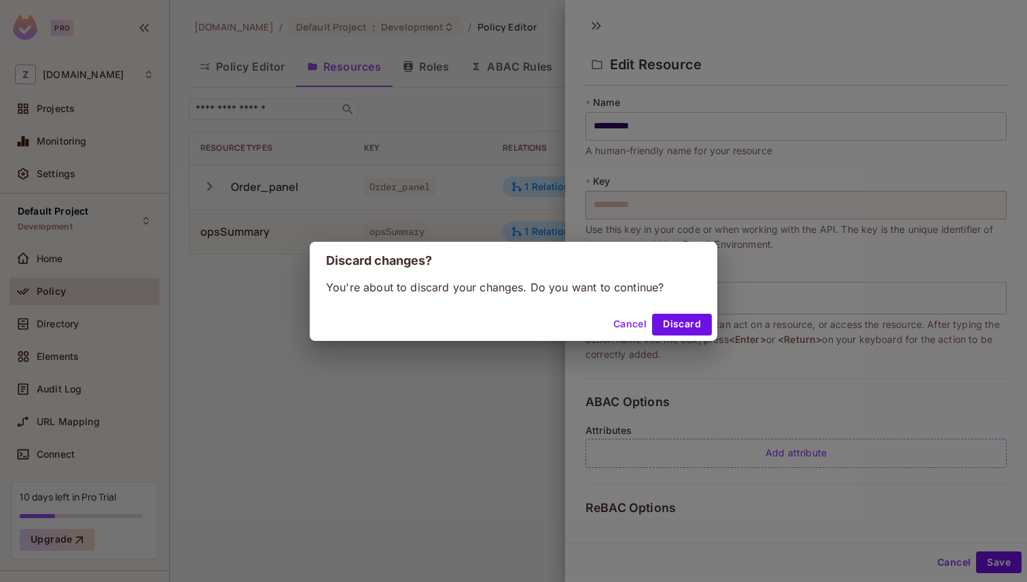
drag, startPoint x: 329, startPoint y: 278, endPoint x: 684, endPoint y: 280, distance: 354.6
click at [676, 279] on h2 "Discard changes?" at bounding box center [514, 261] width 408 height 38
click at [684, 280] on p "You're about to discard your changes. Do you want to continue?" at bounding box center [513, 287] width 375 height 15
click at [682, 317] on button "Discard" at bounding box center [682, 325] width 60 height 22
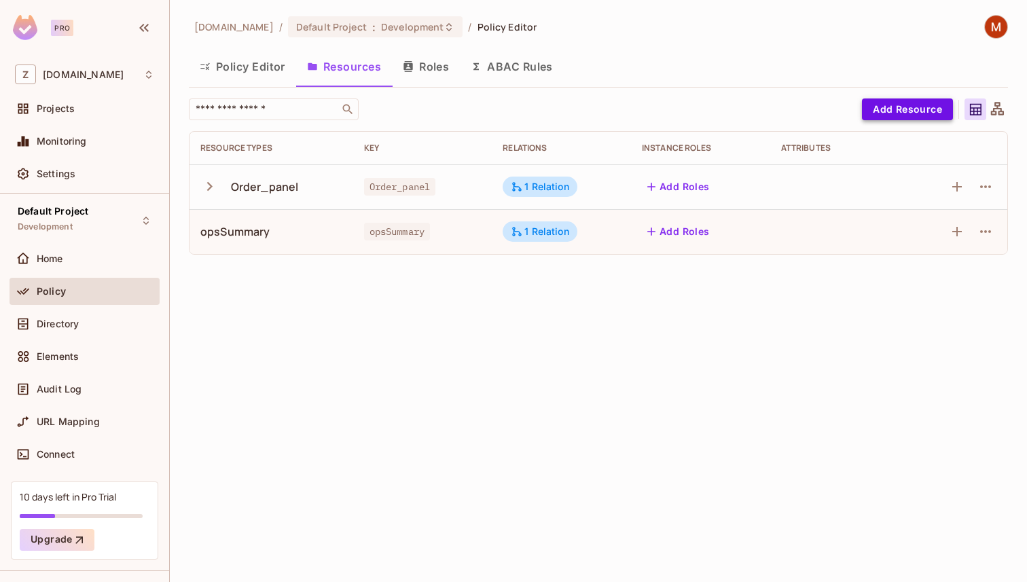
click at [908, 105] on button "Add Resource" at bounding box center [907, 109] width 91 height 22
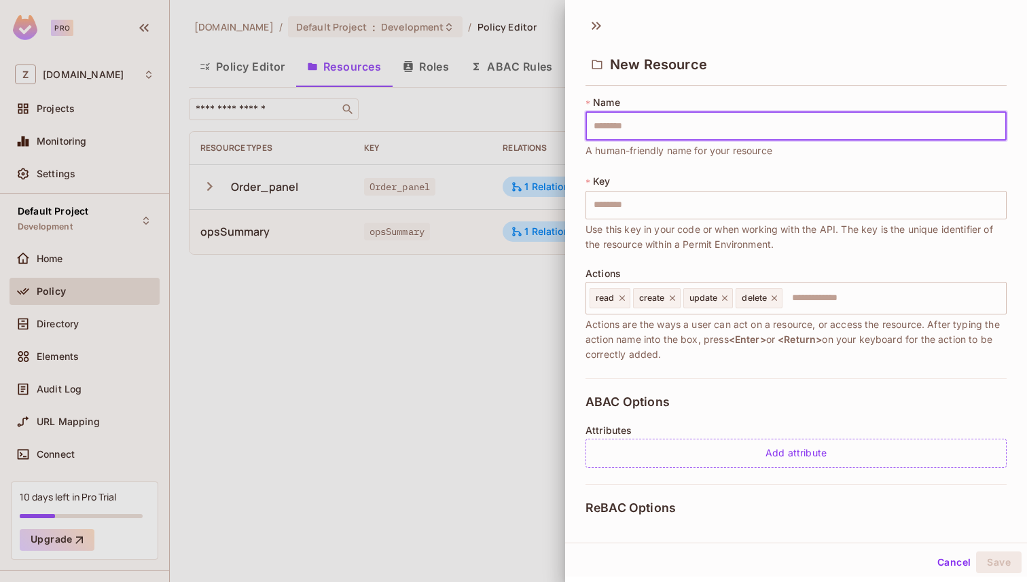
type input "*"
type input "**"
type input "***"
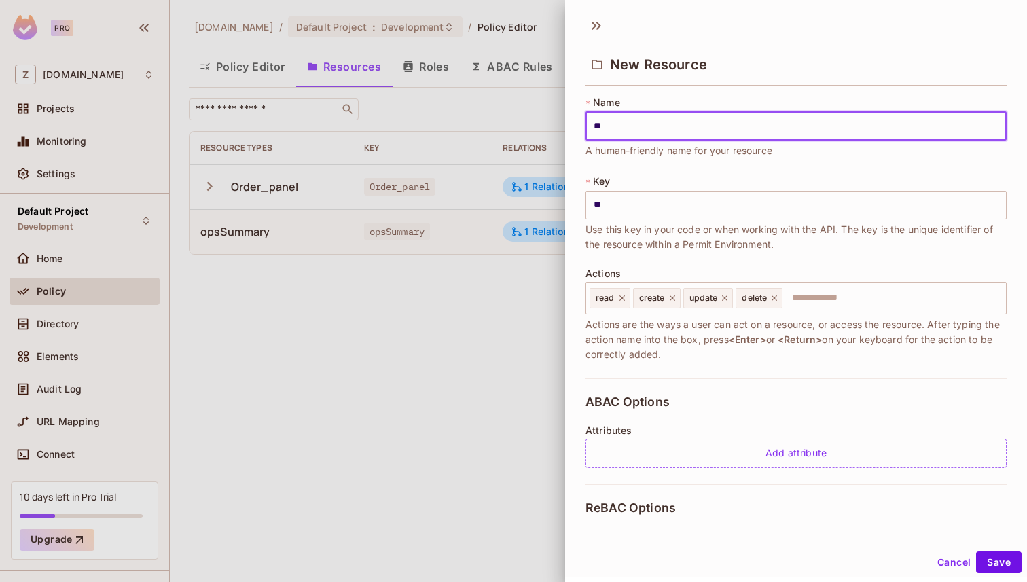
type input "***"
type input "****"
type input "*****"
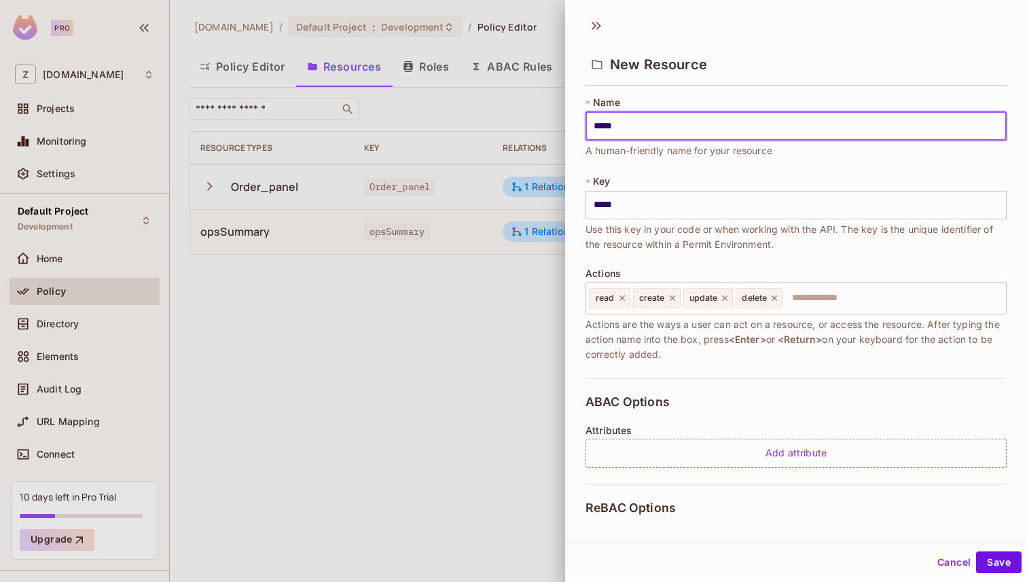
type input "******"
type input "*******"
type input "********"
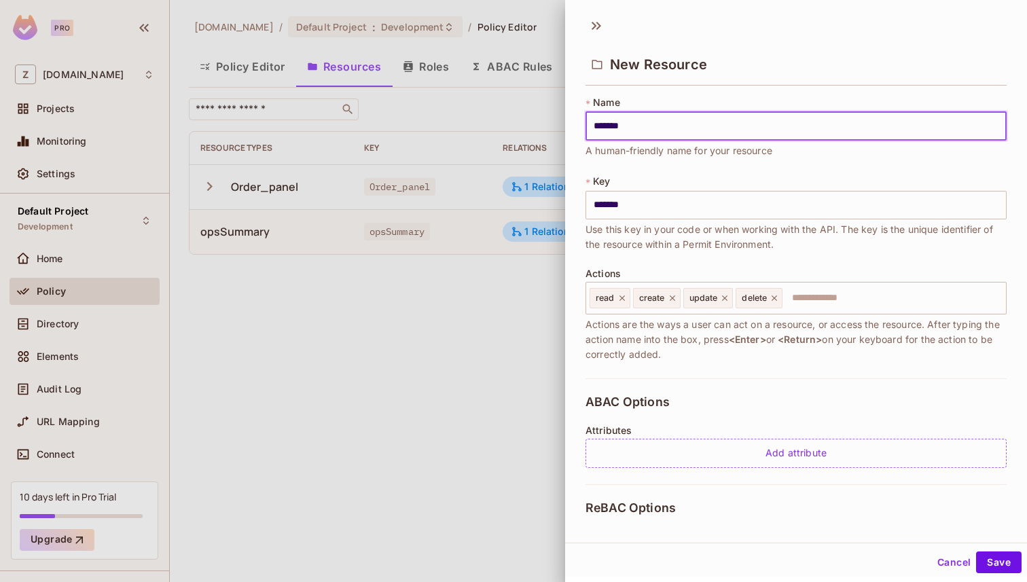
type input "********"
type input "*********"
type input "**********"
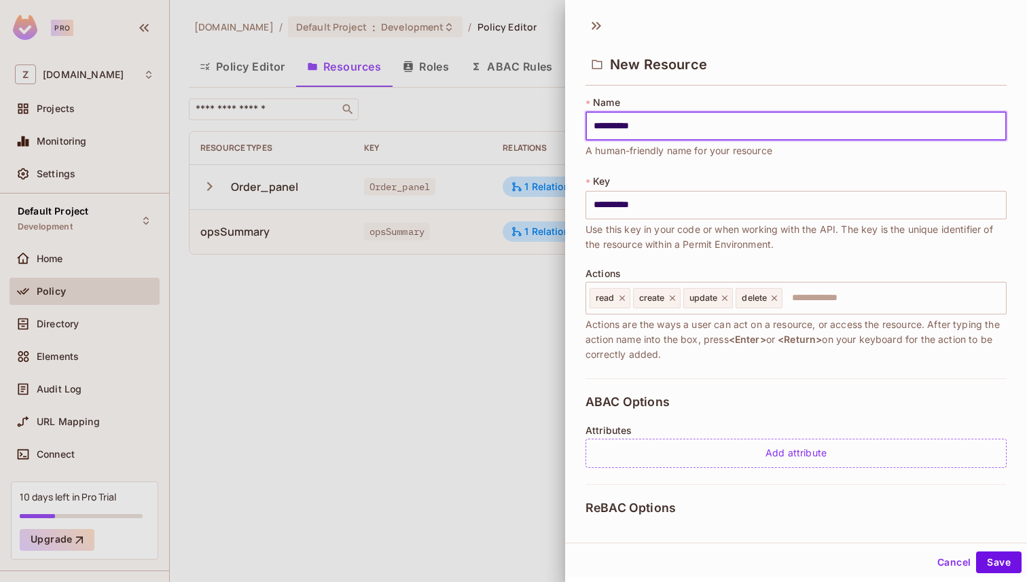
type input "**********"
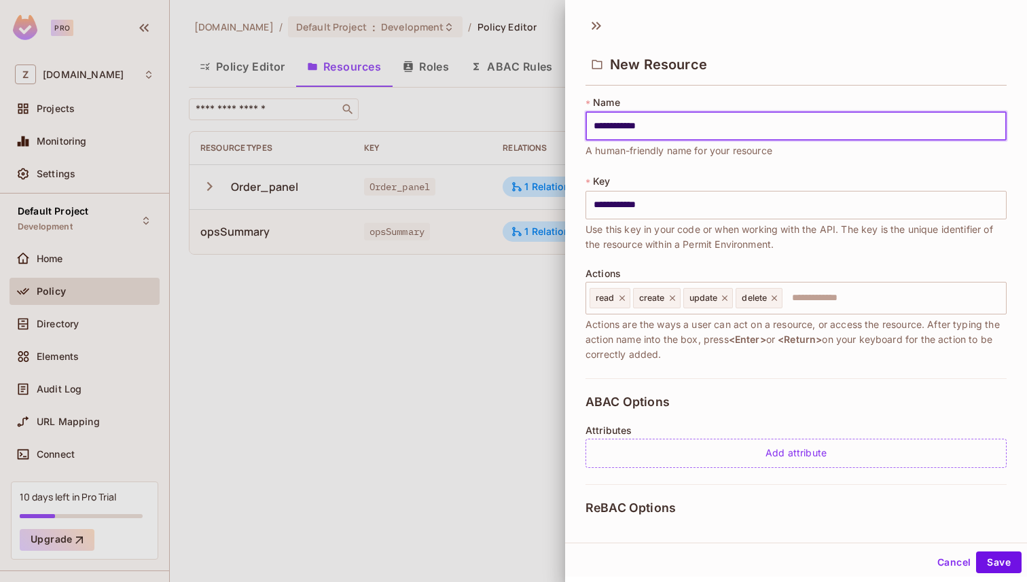
type input "**********"
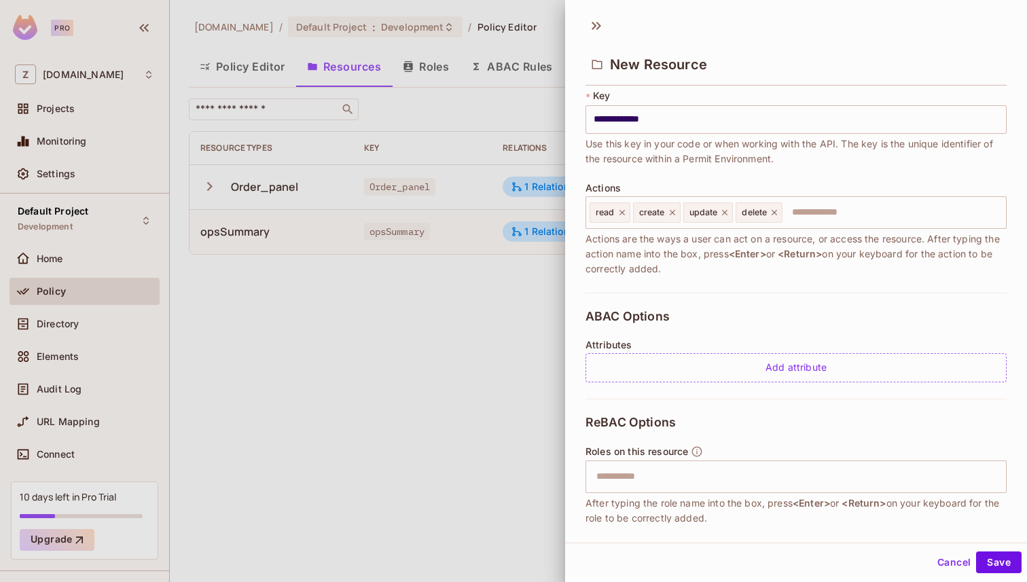
scroll to position [113, 0]
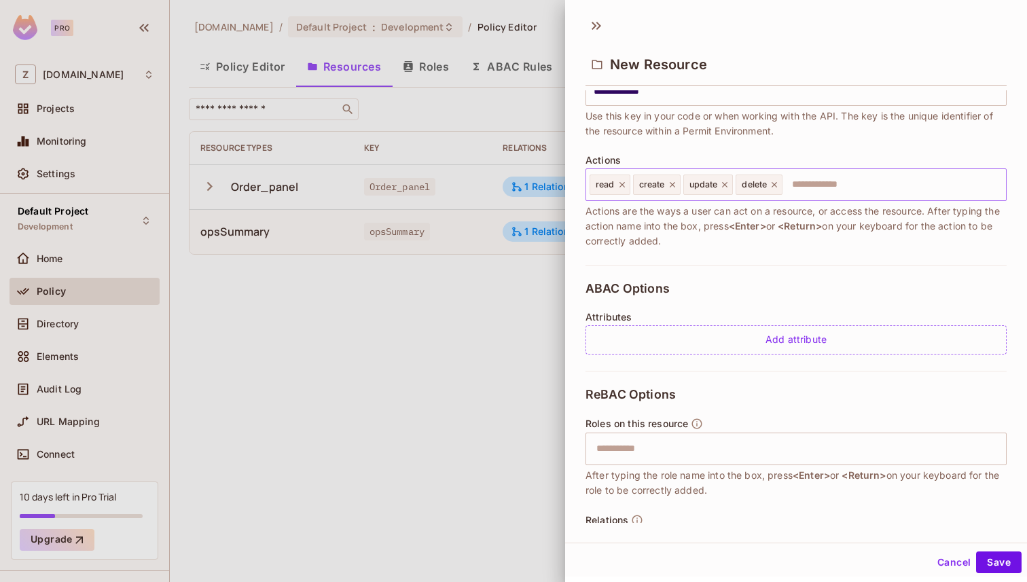
click at [622, 183] on icon at bounding box center [622, 184] width 5 height 5
click at [633, 183] on icon at bounding box center [629, 185] width 10 height 10
click at [629, 184] on icon at bounding box center [632, 185] width 10 height 10
click at [629, 184] on icon at bounding box center [628, 184] width 5 height 5
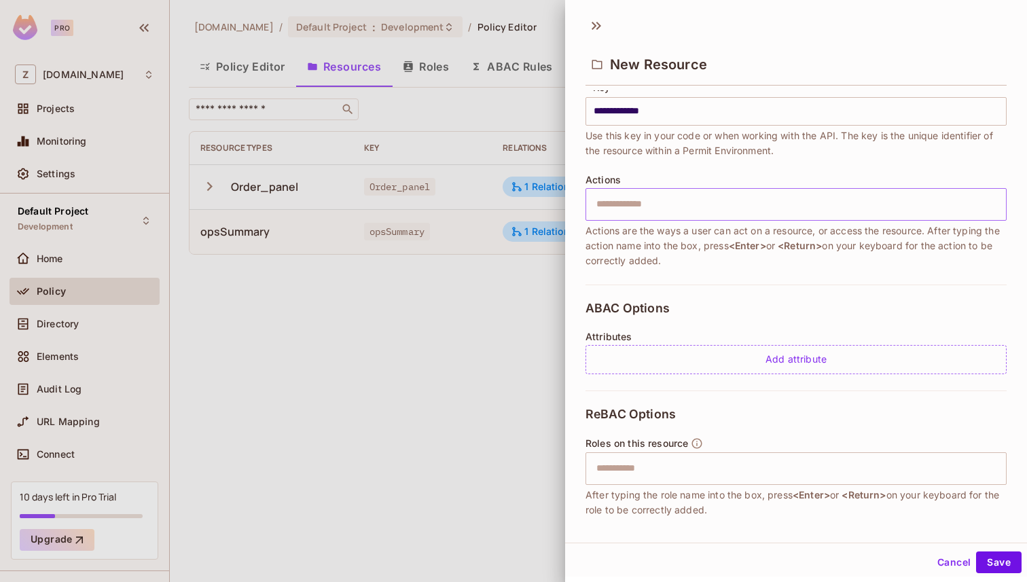
scroll to position [165, 0]
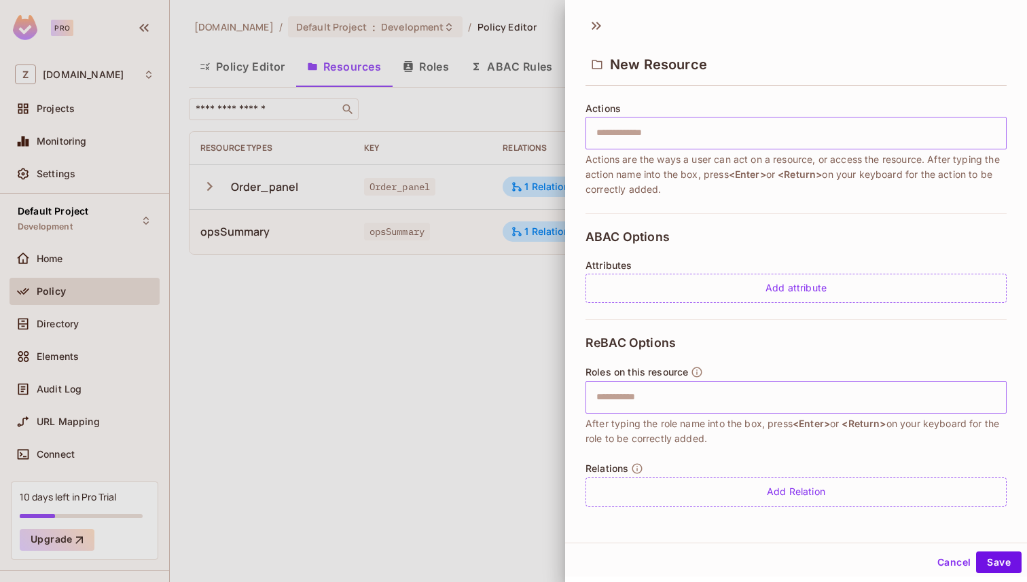
type input "**********"
click at [665, 404] on input "text" at bounding box center [794, 397] width 412 height 27
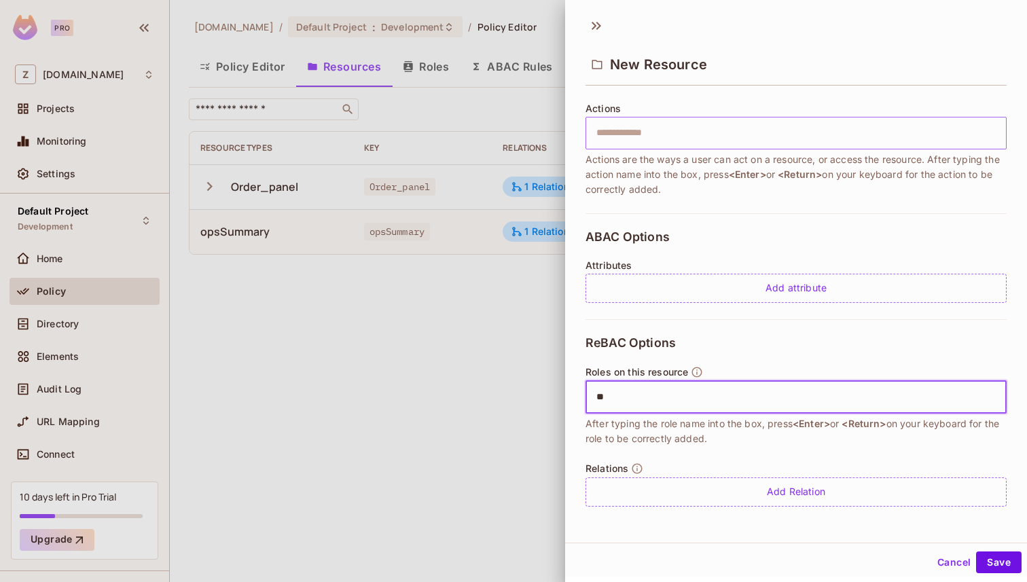
type input "*"
type input "******"
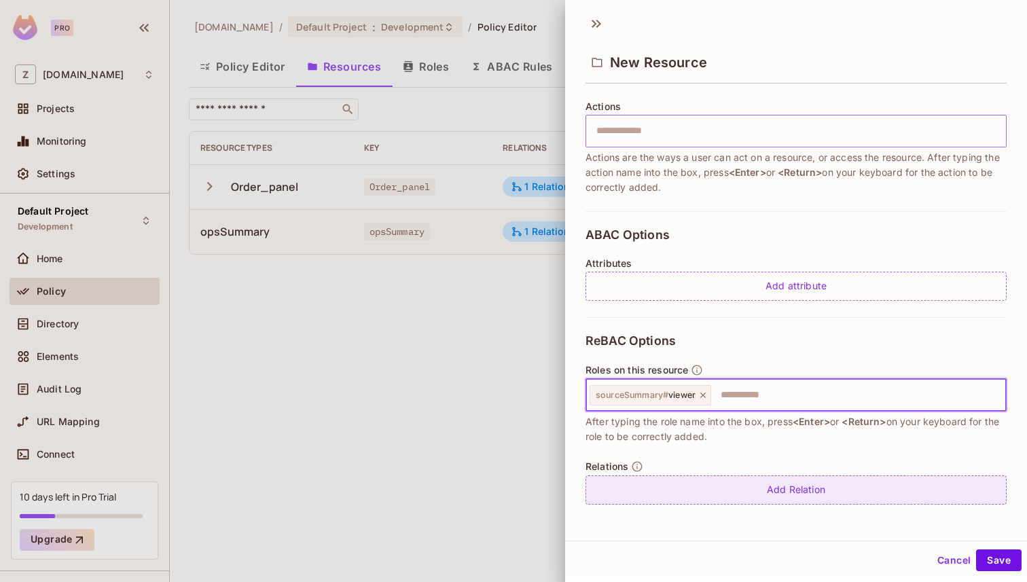
click at [840, 502] on div "Add Relation" at bounding box center [796, 490] width 421 height 29
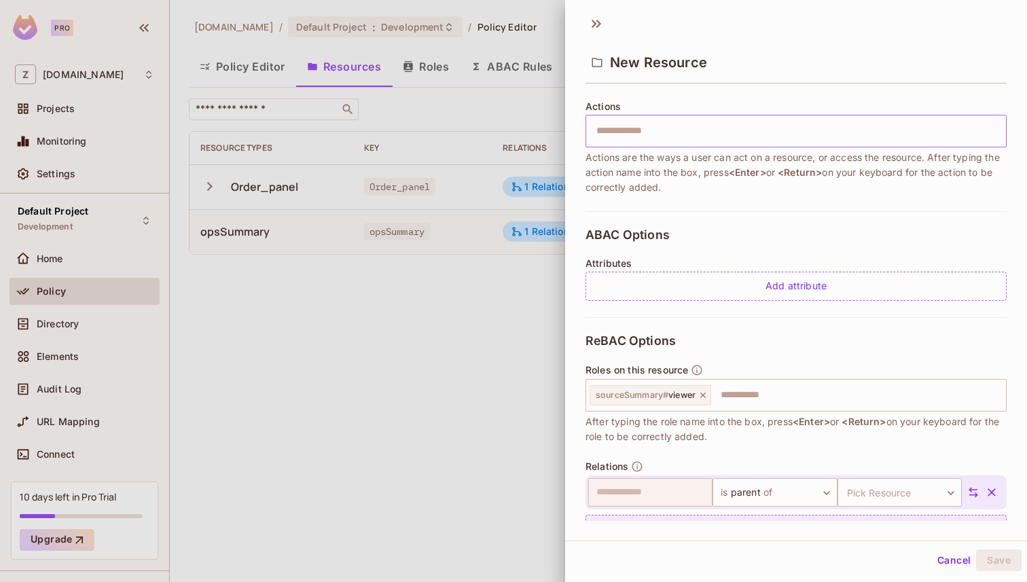
scroll to position [204, 0]
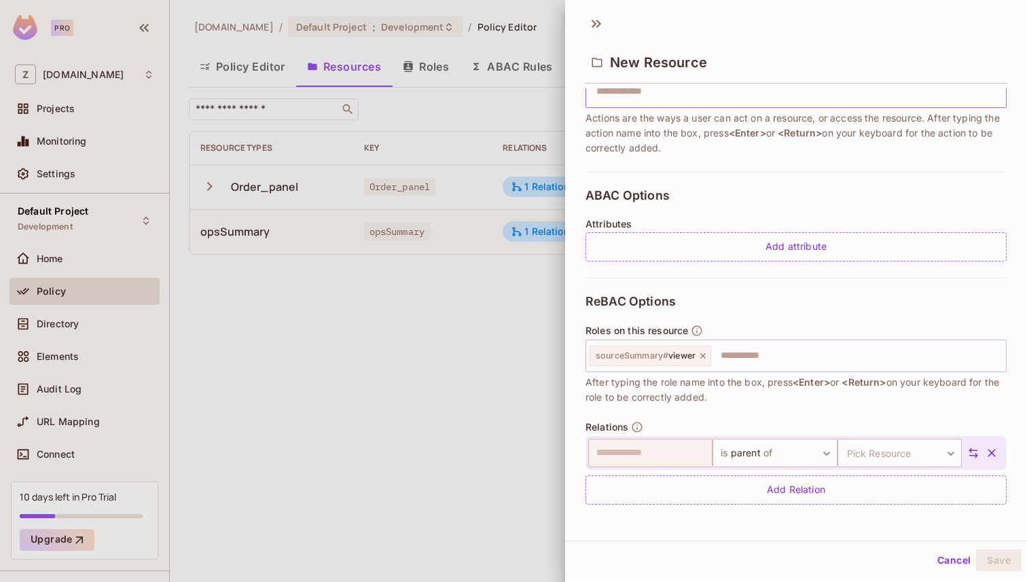
click at [973, 455] on icon at bounding box center [974, 453] width 10 height 10
click at [677, 456] on body "**********" at bounding box center [513, 291] width 1027 height 582
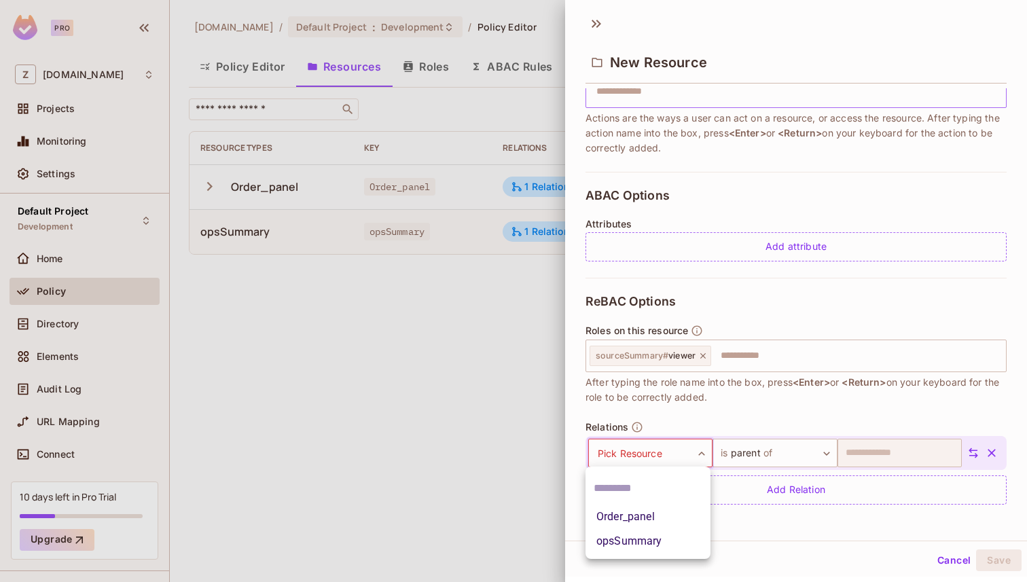
click at [656, 524] on li "Order_panel" at bounding box center [648, 517] width 125 height 24
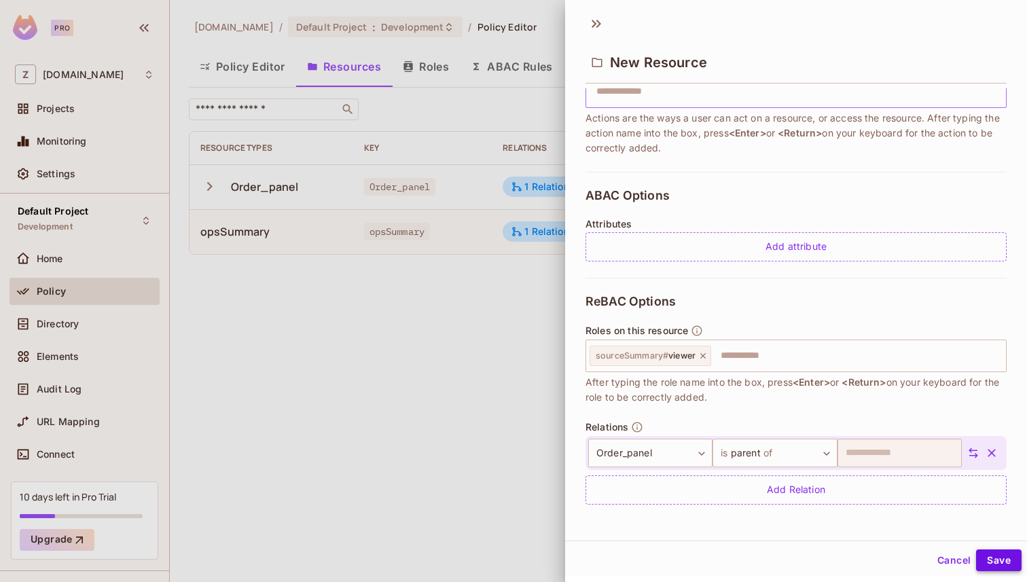
click at [986, 554] on button "Save" at bounding box center [999, 561] width 46 height 22
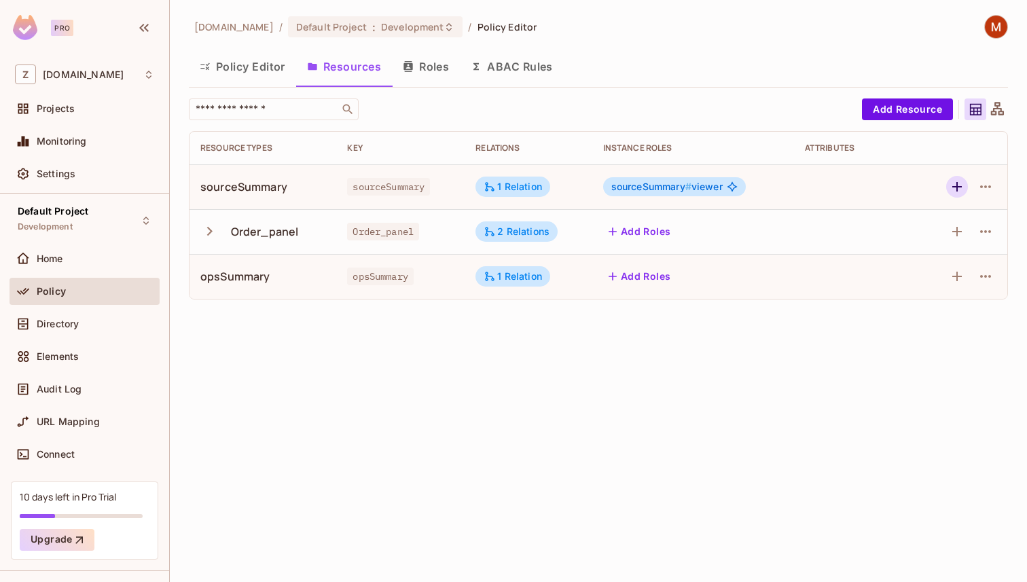
click at [958, 192] on icon "button" at bounding box center [957, 187] width 16 height 16
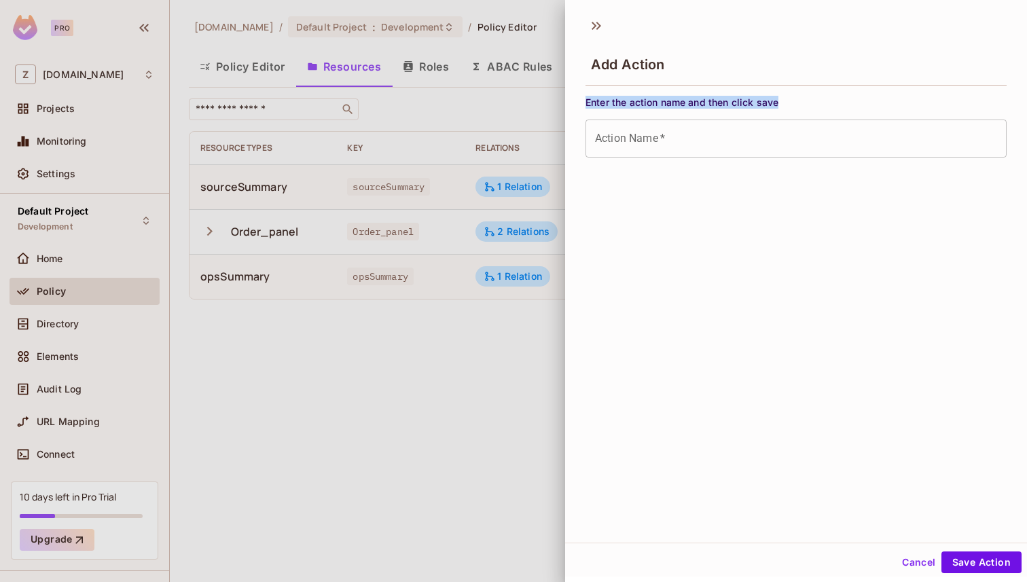
drag, startPoint x: 587, startPoint y: 101, endPoint x: 807, endPoint y: 107, distance: 220.2
click at [807, 107] on span "Enter the action name and then click save" at bounding box center [796, 102] width 421 height 13
click at [808, 107] on span "Enter the action name and then click save" at bounding box center [796, 102] width 421 height 13
click at [638, 135] on div "Action Name   * Action Name   *" at bounding box center [796, 139] width 421 height 38
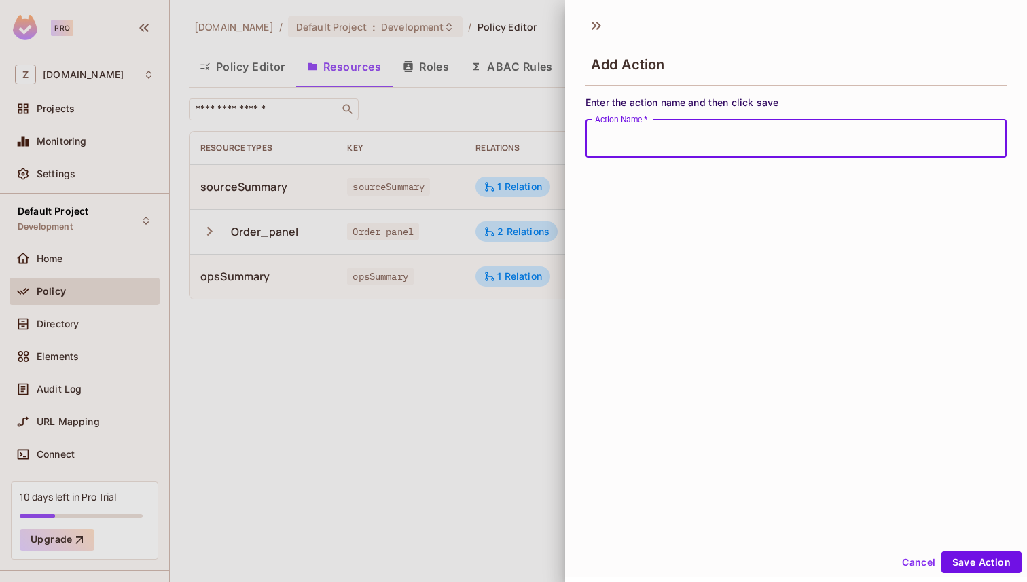
click at [605, 251] on div "Add Action Enter the action name and then click save Action Name   * Action Nam…" at bounding box center [796, 276] width 462 height 533
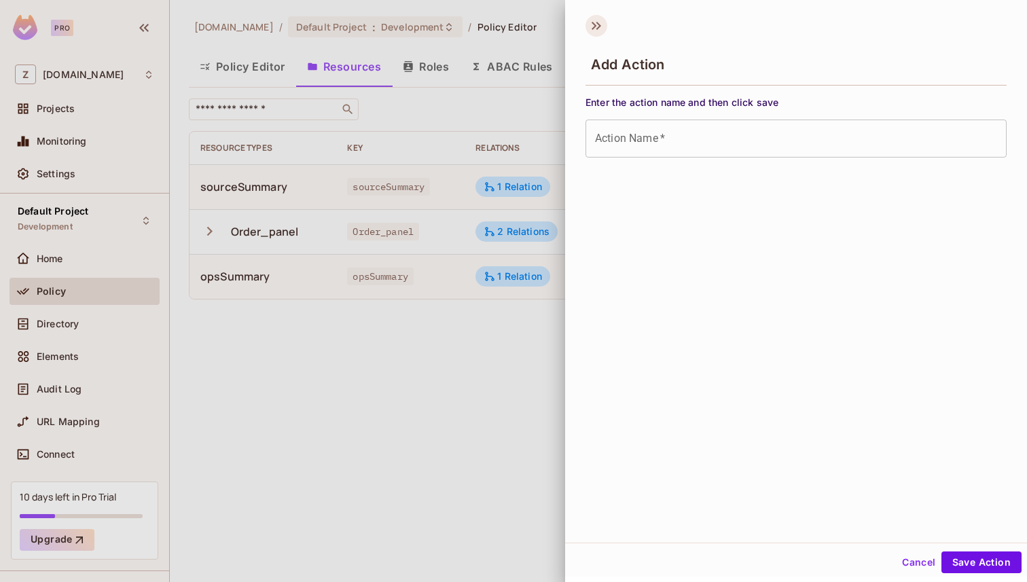
click at [598, 33] on icon at bounding box center [597, 26] width 22 height 22
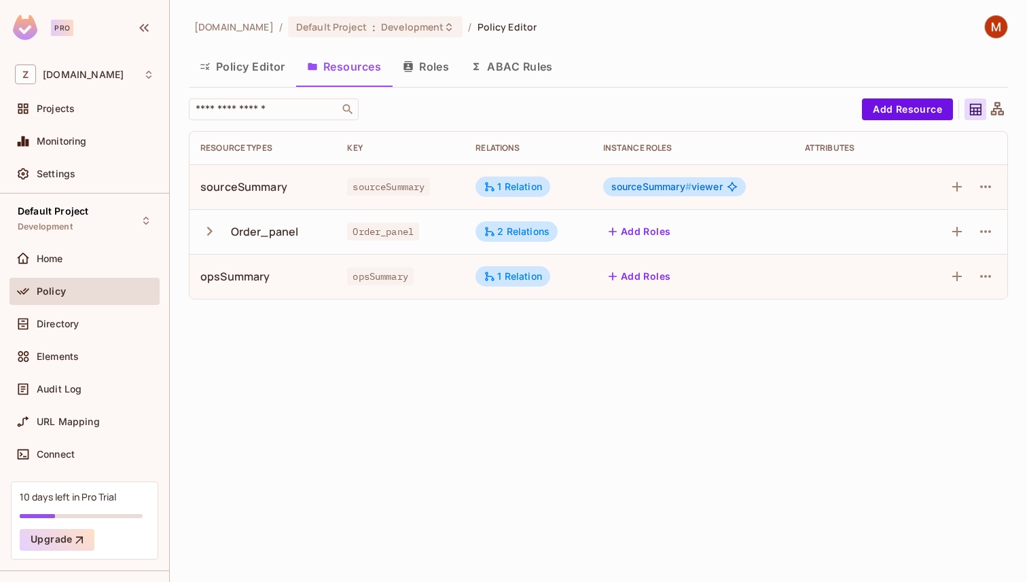
click at [973, 114] on icon at bounding box center [976, 110] width 12 height 12
click at [995, 109] on icon at bounding box center [997, 108] width 13 height 13
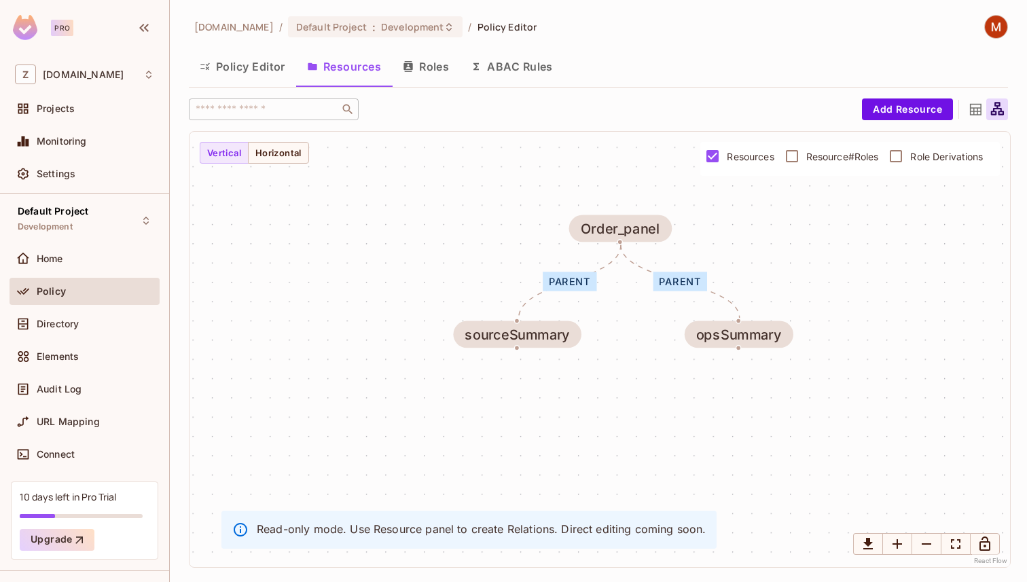
drag, startPoint x: 627, startPoint y: 424, endPoint x: 625, endPoint y: 348, distance: 76.1
click at [625, 348] on div "parent parent sourceSummary Order_panel opsSummary" at bounding box center [600, 349] width 821 height 435
click at [978, 105] on icon at bounding box center [975, 109] width 17 height 17
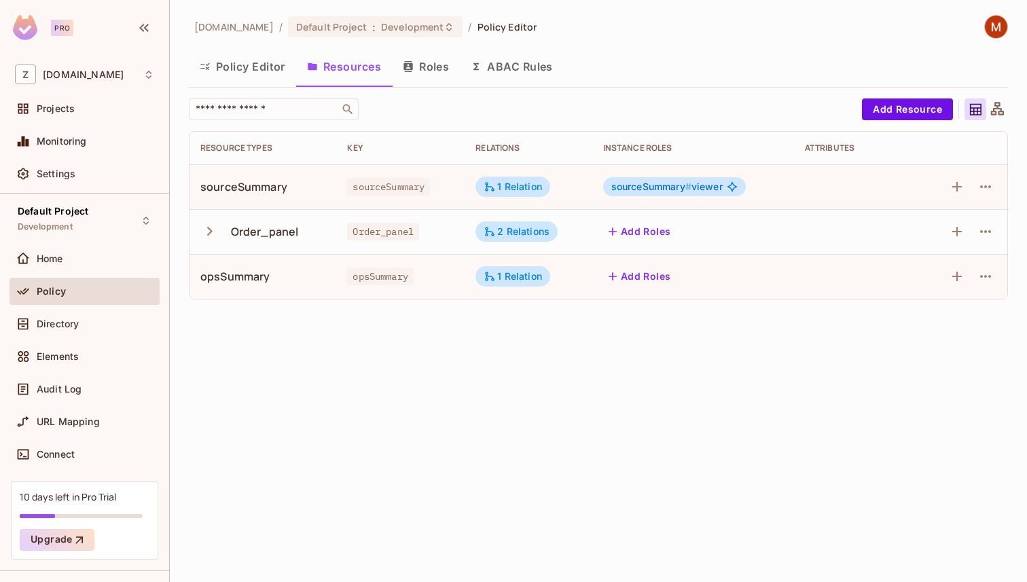
click at [1005, 109] on div at bounding box center [997, 109] width 22 height 22
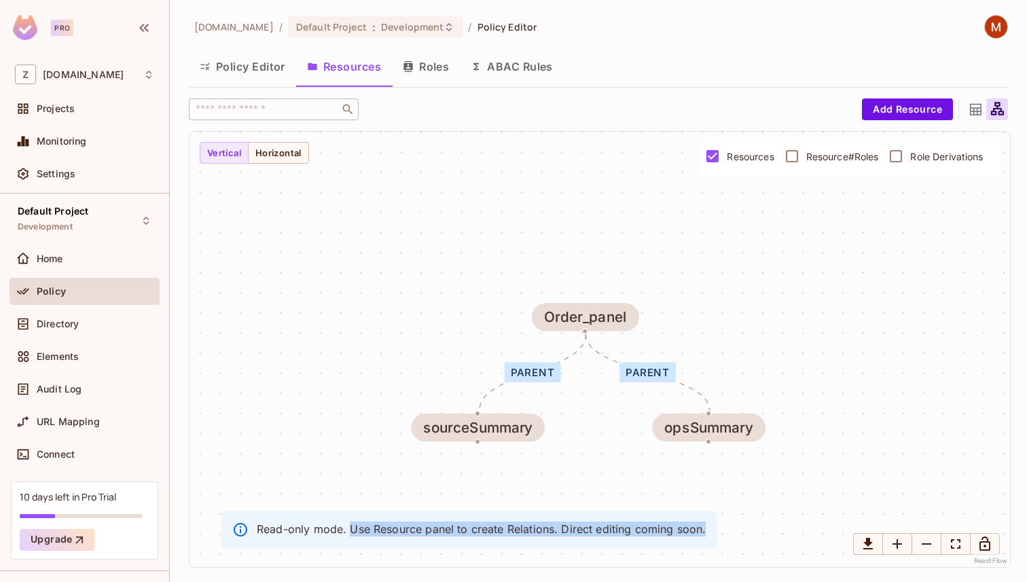
drag, startPoint x: 352, startPoint y: 526, endPoint x: 711, endPoint y: 531, distance: 358.7
click at [709, 531] on div "Read-only mode. Use Resource panel to create Relations. Direct editing coming s…" at bounding box center [468, 530] width 495 height 38
click at [711, 531] on div "Read-only mode. Use Resource panel to create Relations. Direct editing coming s…" at bounding box center [468, 530] width 495 height 38
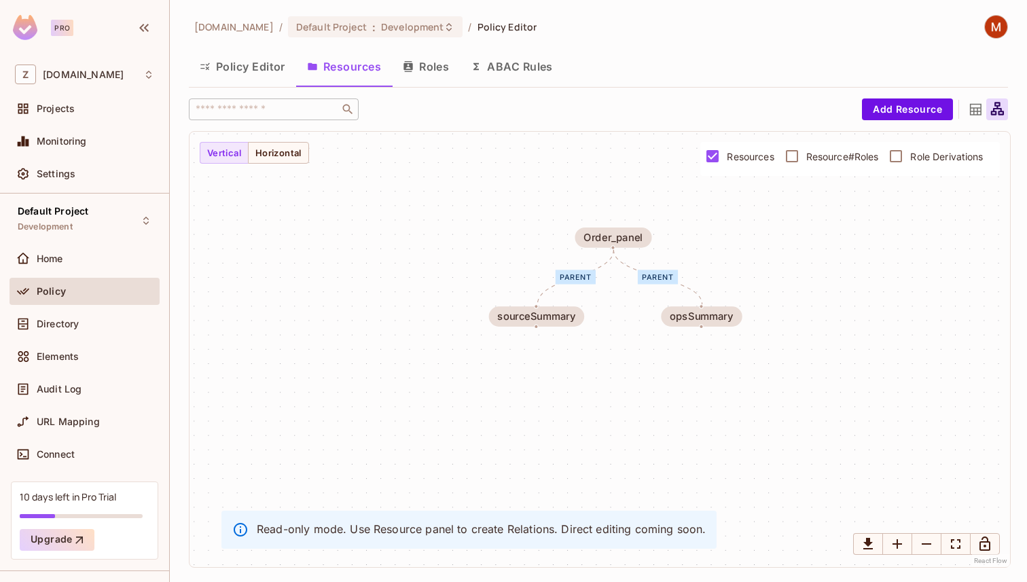
drag, startPoint x: 603, startPoint y: 432, endPoint x: 605, endPoint y: 365, distance: 67.3
click at [605, 364] on div "parent parent sourceSummary Order_panel opsSummary" at bounding box center [600, 349] width 821 height 435
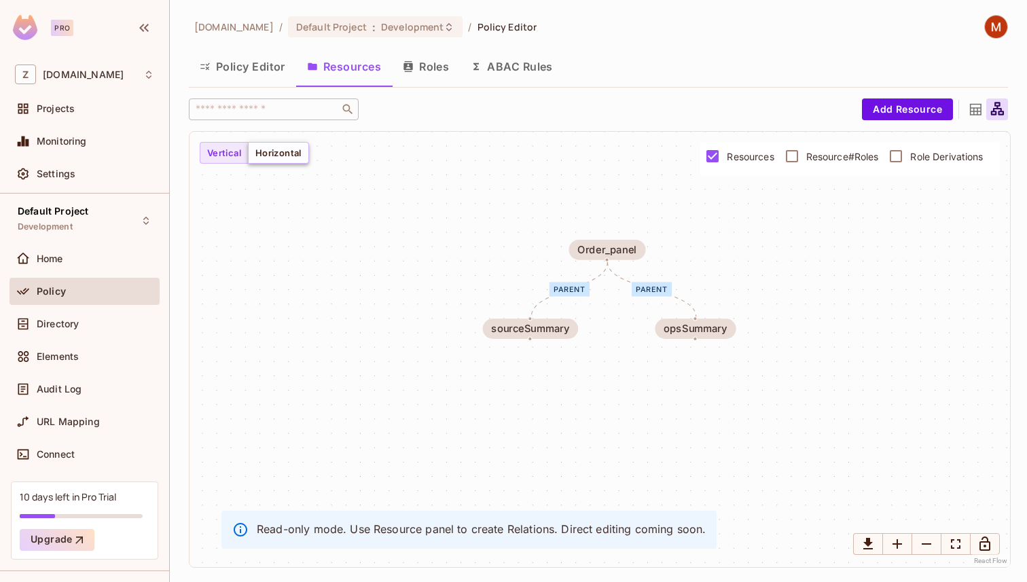
click at [270, 153] on button "Horizontal" at bounding box center [278, 153] width 61 height 22
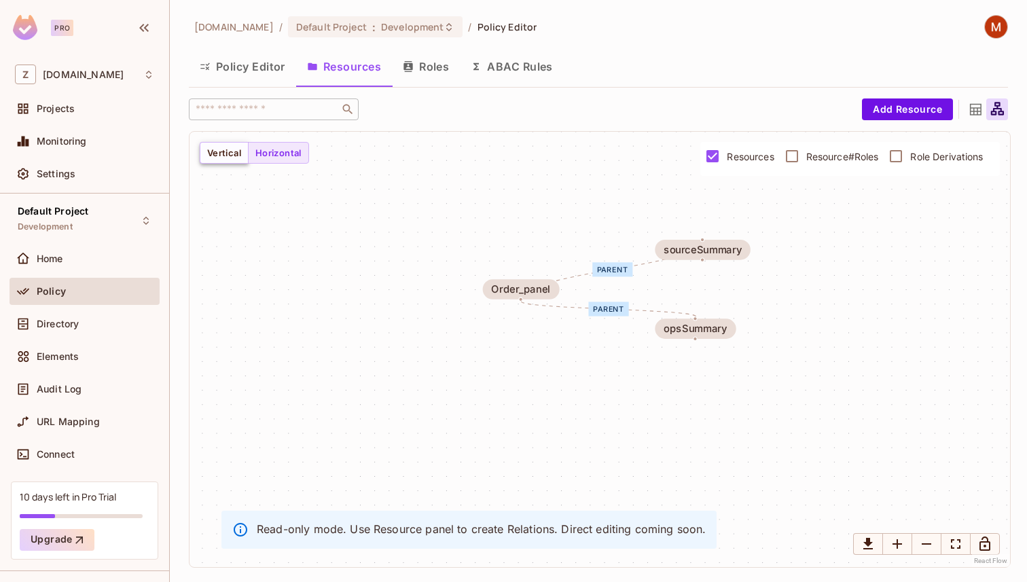
click at [245, 152] on button "Vertical" at bounding box center [224, 153] width 49 height 22
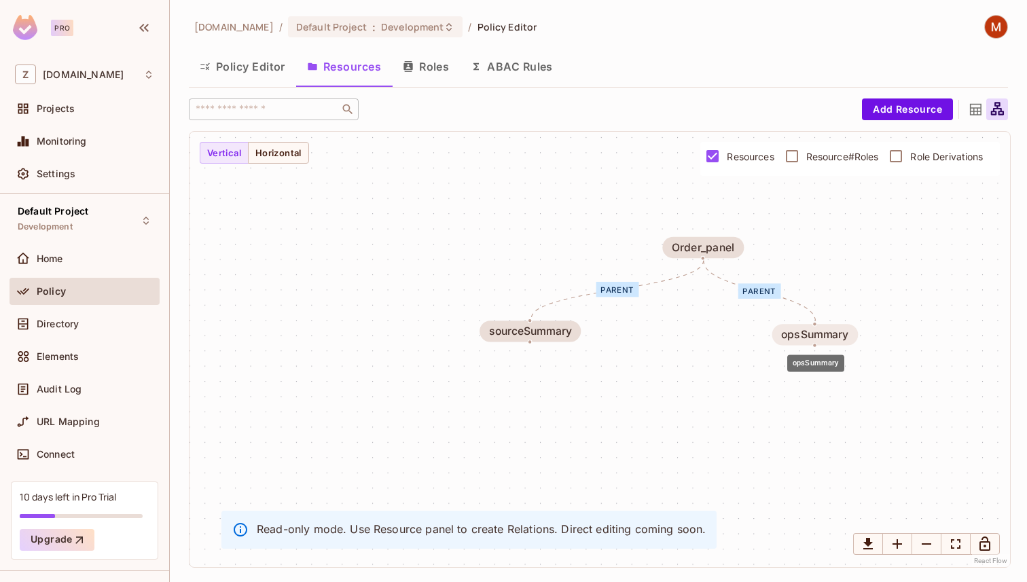
drag, startPoint x: 721, startPoint y: 324, endPoint x: 825, endPoint y: 327, distance: 104.0
click at [825, 327] on div "opsSummary" at bounding box center [815, 334] width 86 height 21
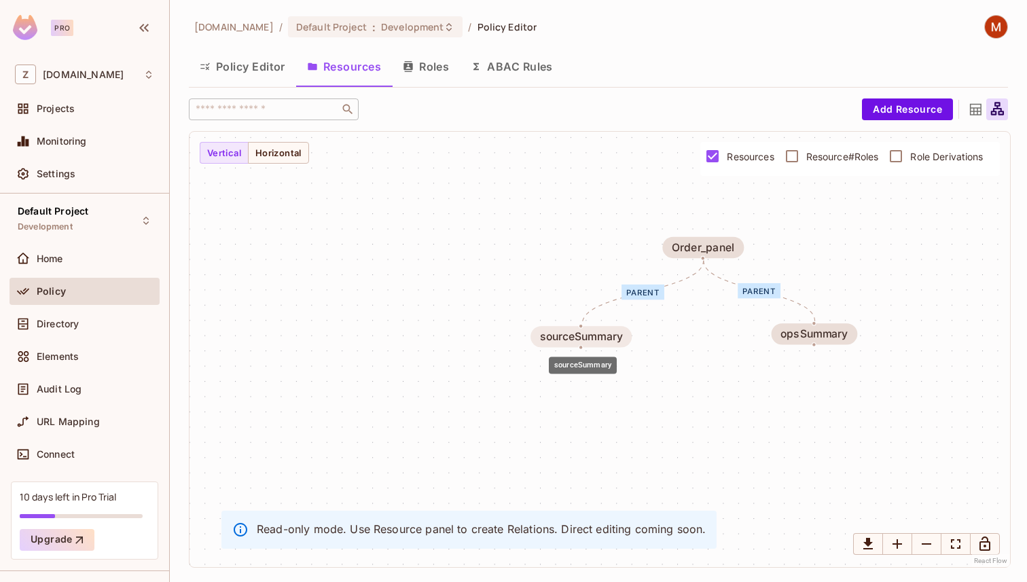
drag, startPoint x: 518, startPoint y: 323, endPoint x: 560, endPoint y: 329, distance: 42.5
click at [560, 329] on div "sourceSummary" at bounding box center [581, 336] width 101 height 21
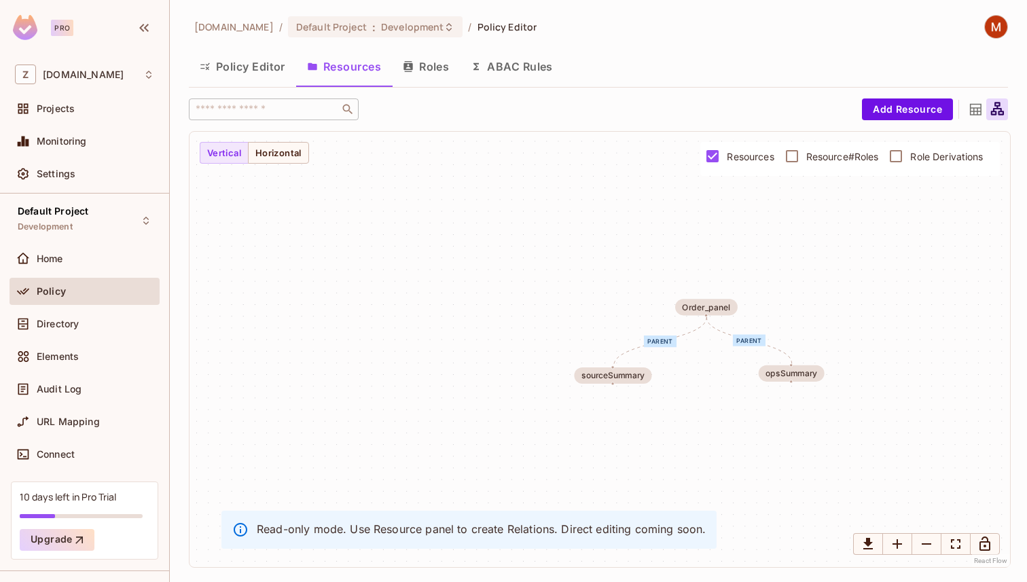
click at [970, 101] on icon at bounding box center [975, 109] width 17 height 17
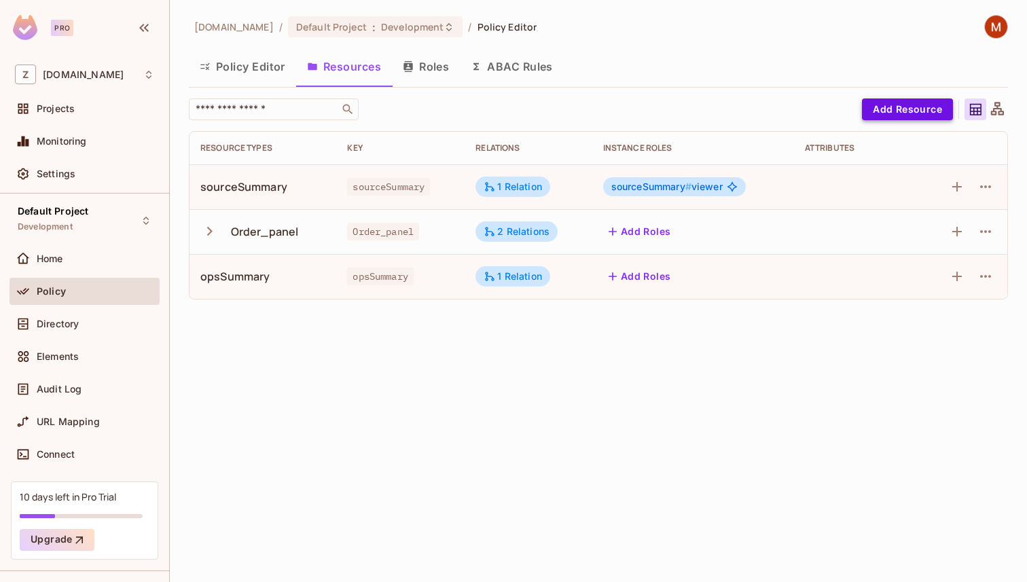
click at [908, 109] on button "Add Resource" at bounding box center [907, 109] width 91 height 22
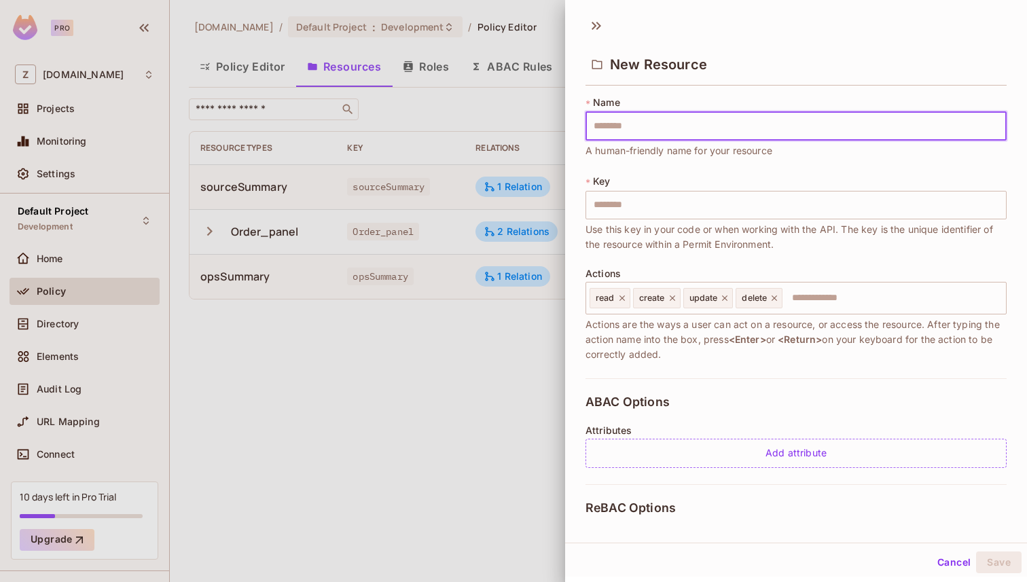
type input "*"
type input "**"
type input "***"
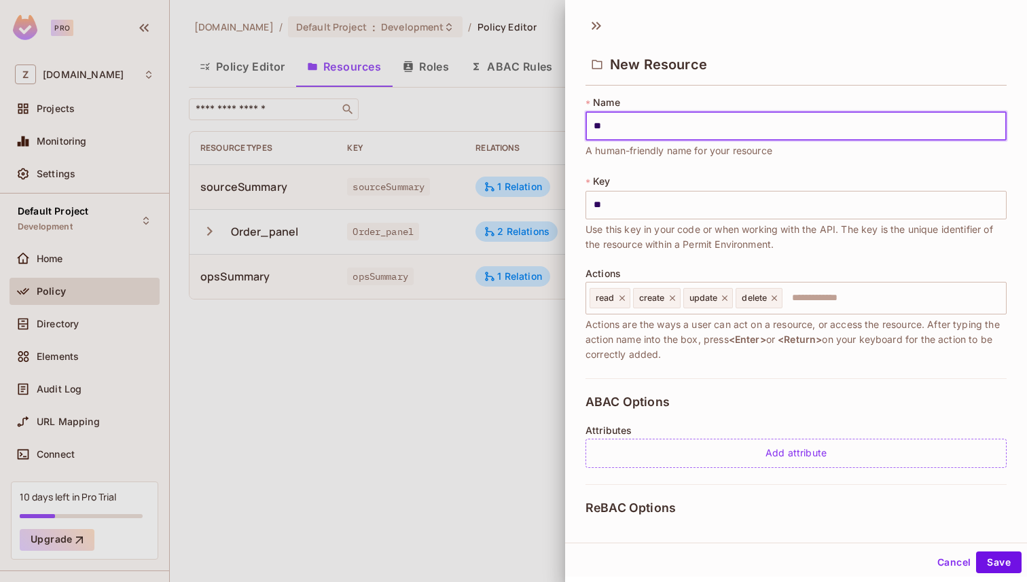
type input "***"
type input "****"
click at [976, 552] on button "Save" at bounding box center [999, 563] width 46 height 22
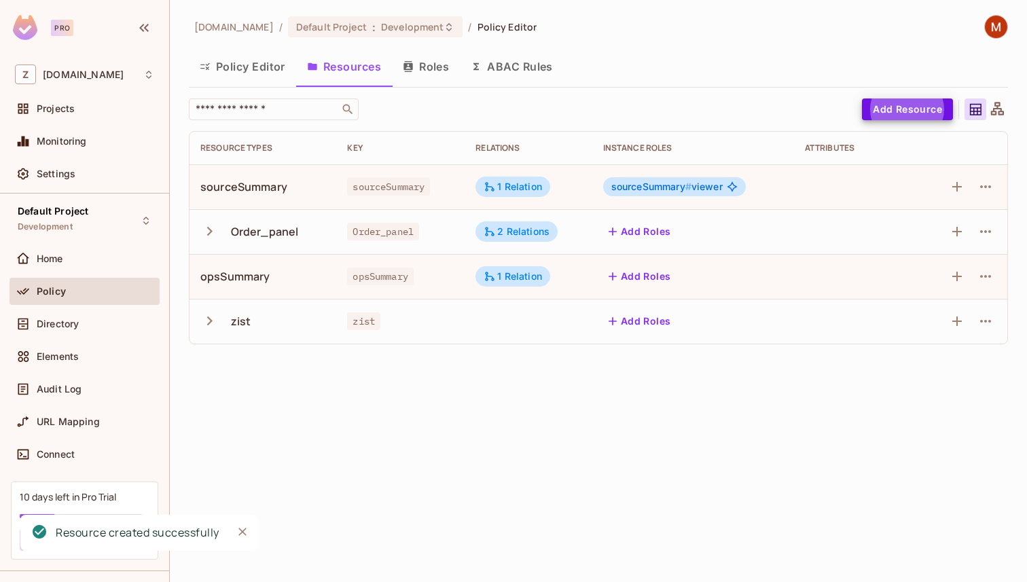
click at [448, 329] on td "zist" at bounding box center [400, 321] width 128 height 45
click at [990, 313] on icon "button" at bounding box center [986, 321] width 16 height 16
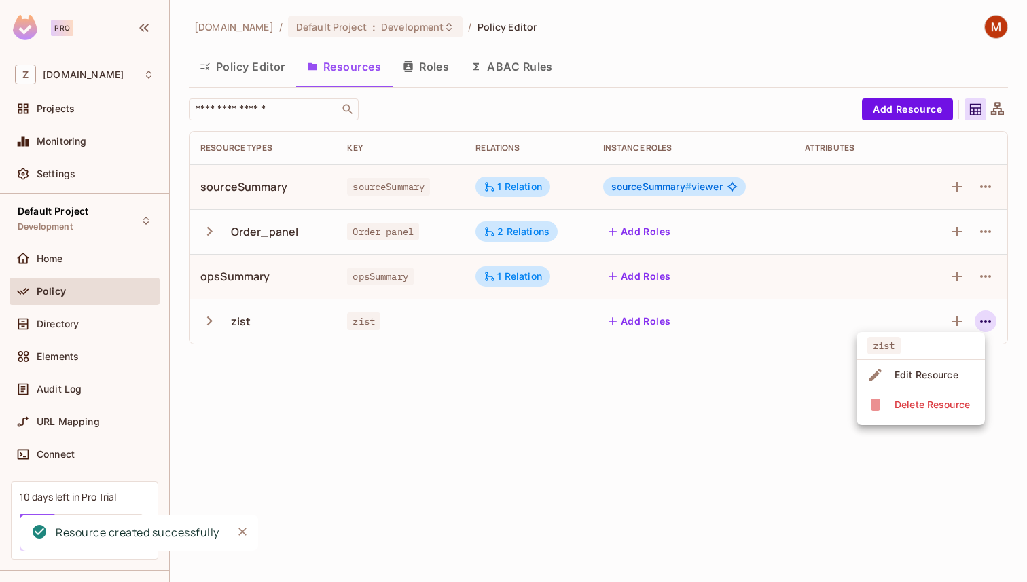
click at [922, 387] on li "Edit Resource" at bounding box center [921, 375] width 128 height 30
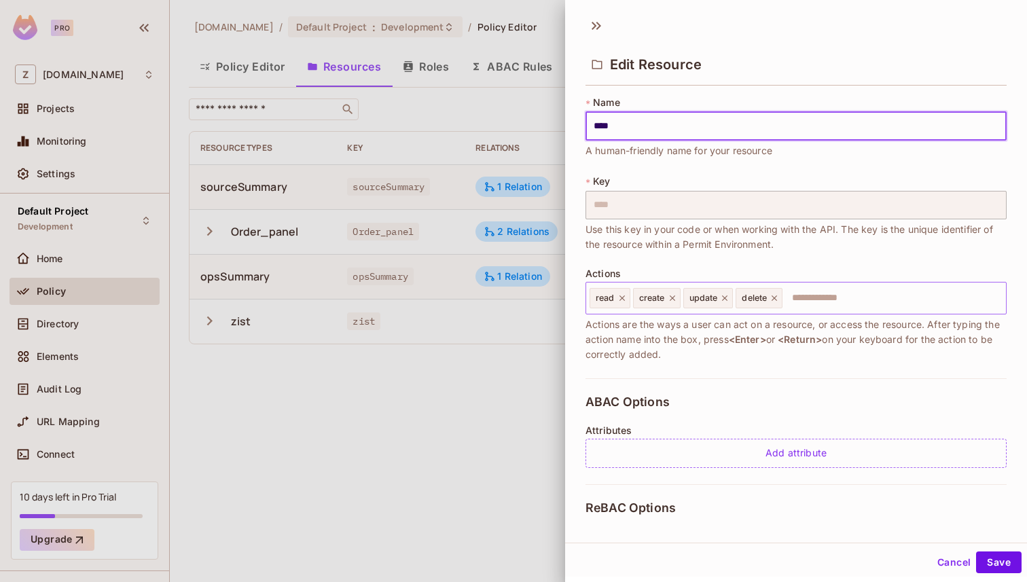
click at [624, 299] on icon at bounding box center [622, 298] width 10 height 10
click at [624, 299] on icon at bounding box center [629, 298] width 10 height 10
click at [624, 299] on div "update" at bounding box center [615, 298] width 50 height 20
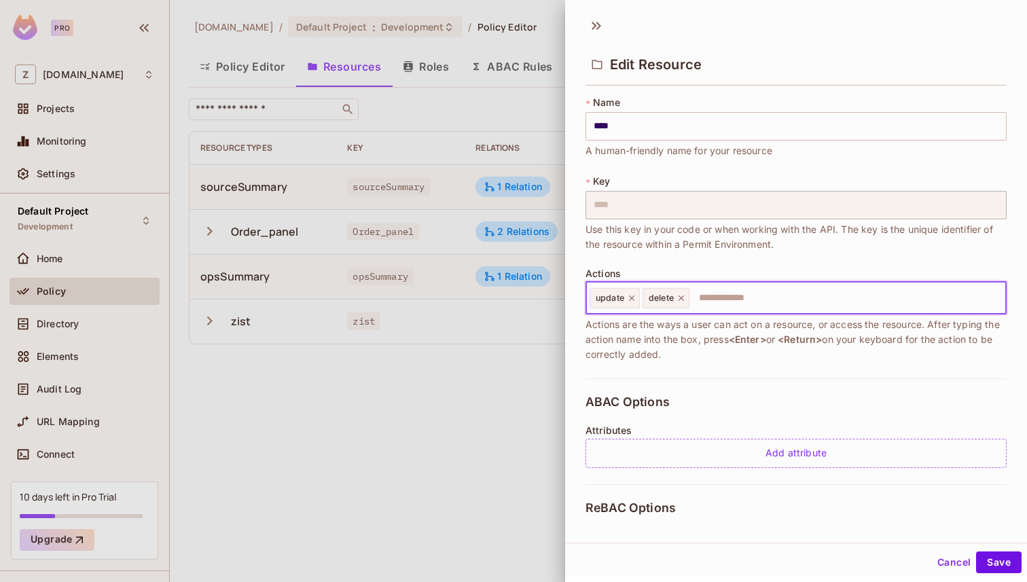
click at [630, 299] on icon at bounding box center [632, 298] width 10 height 10
click at [627, 298] on icon at bounding box center [629, 298] width 10 height 10
click at [634, 128] on input "****" at bounding box center [796, 126] width 421 height 29
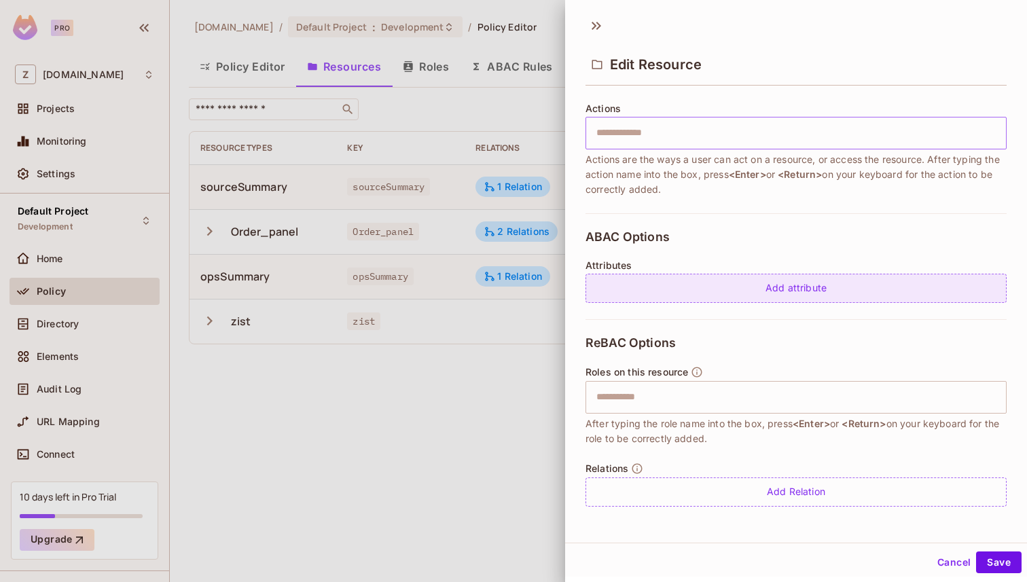
scroll to position [2, 0]
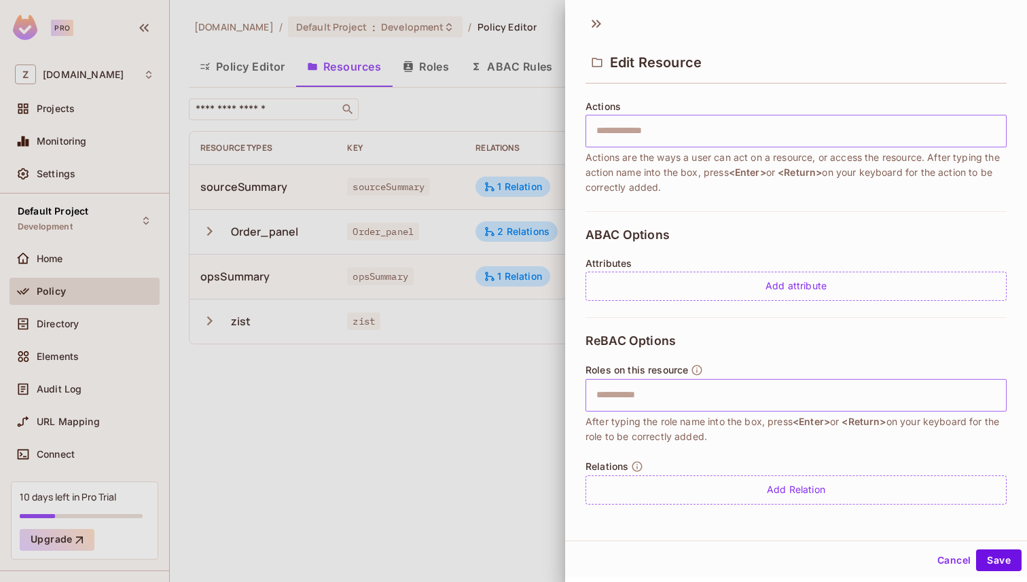
click at [656, 406] on input "text" at bounding box center [794, 395] width 412 height 27
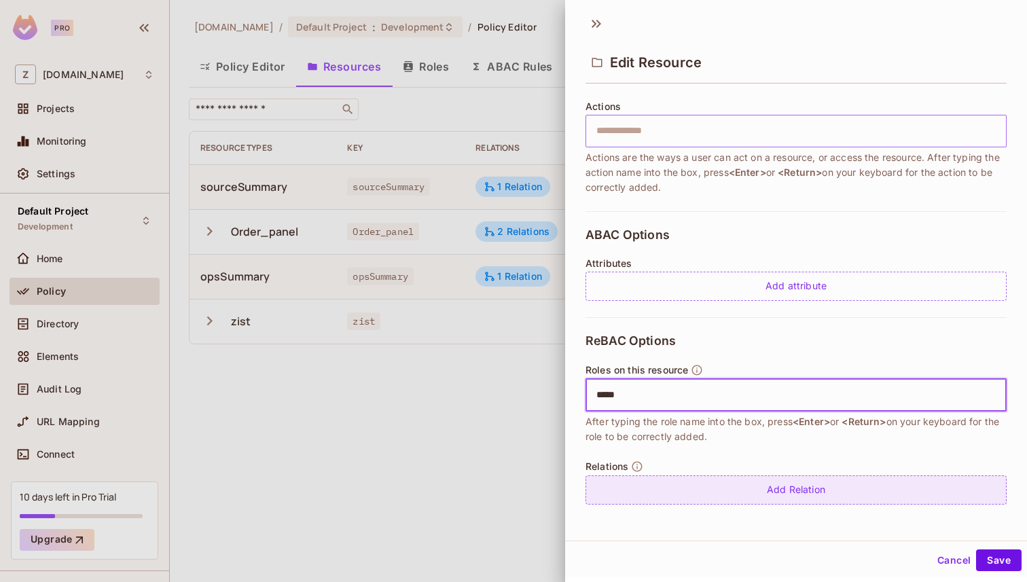
type input "*****"
click at [774, 490] on div "Add Relation" at bounding box center [796, 490] width 421 height 29
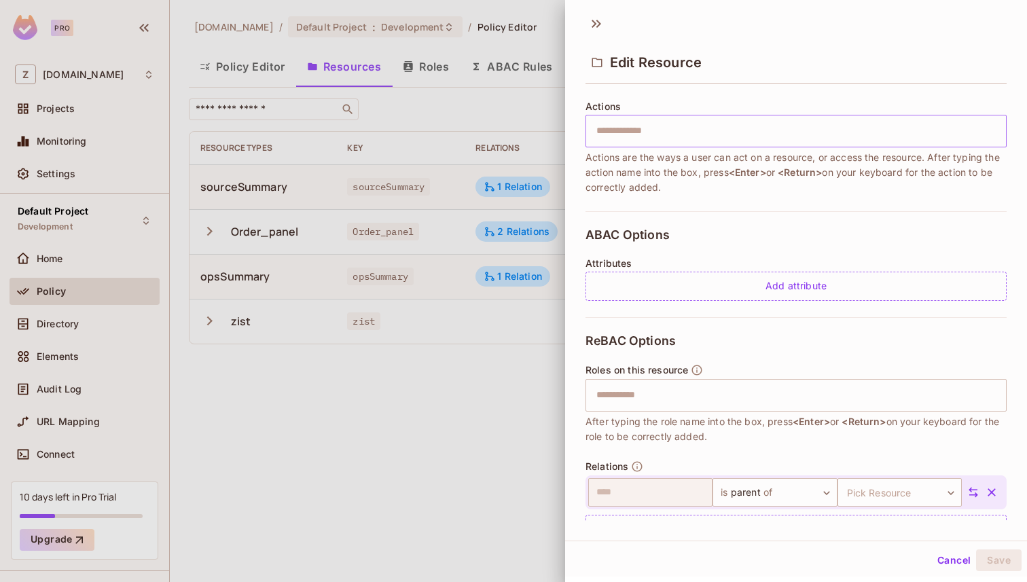
scroll to position [204, 0]
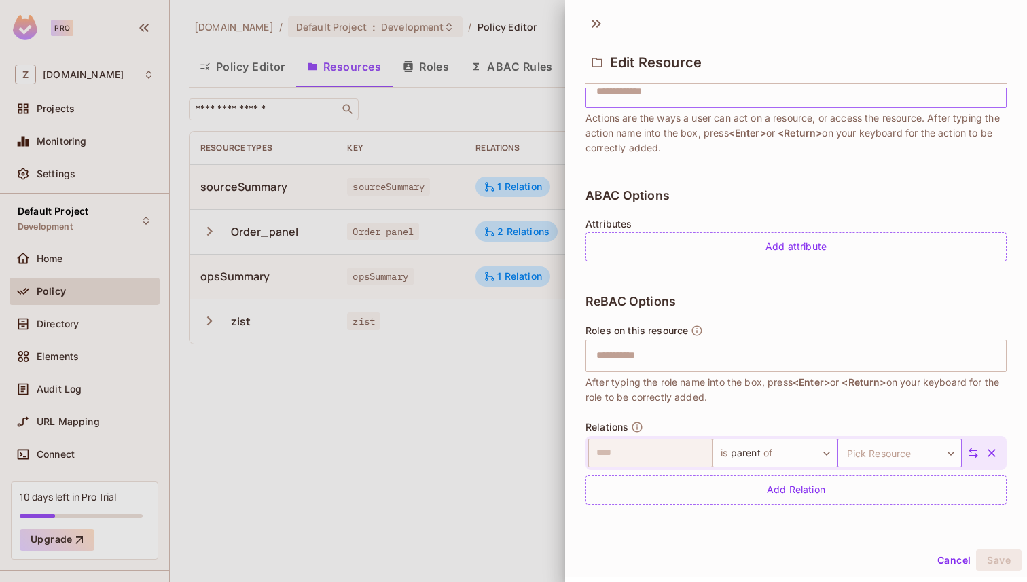
click at [913, 449] on body "Pro Z zuvees.ae Projects Monitoring Settings Default Project Development Home P…" at bounding box center [513, 291] width 1027 height 582
click at [899, 526] on li "Order_panel" at bounding box center [897, 529] width 125 height 24
click at [1003, 558] on button "Save" at bounding box center [999, 561] width 46 height 22
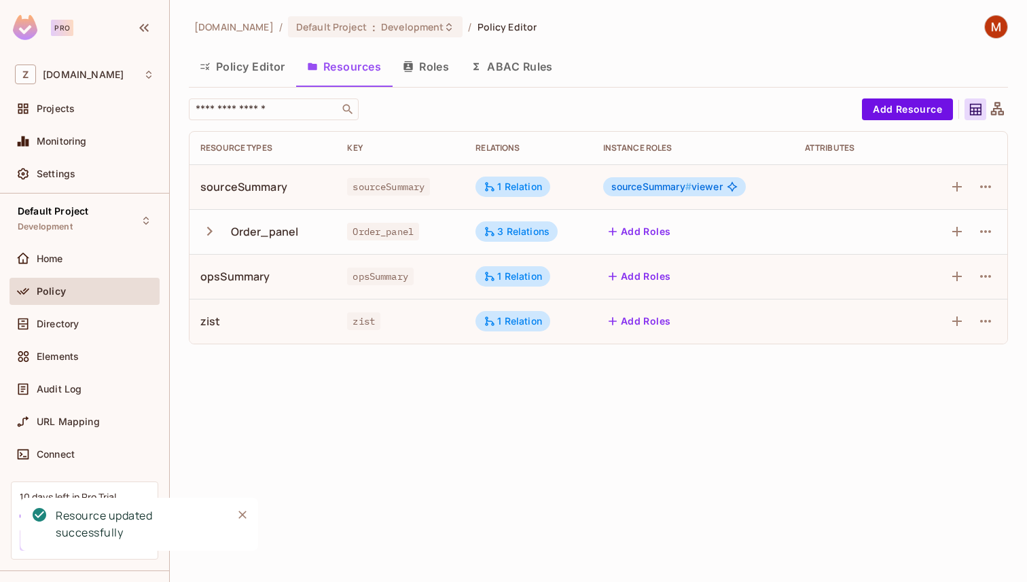
click at [996, 118] on div at bounding box center [997, 109] width 22 height 22
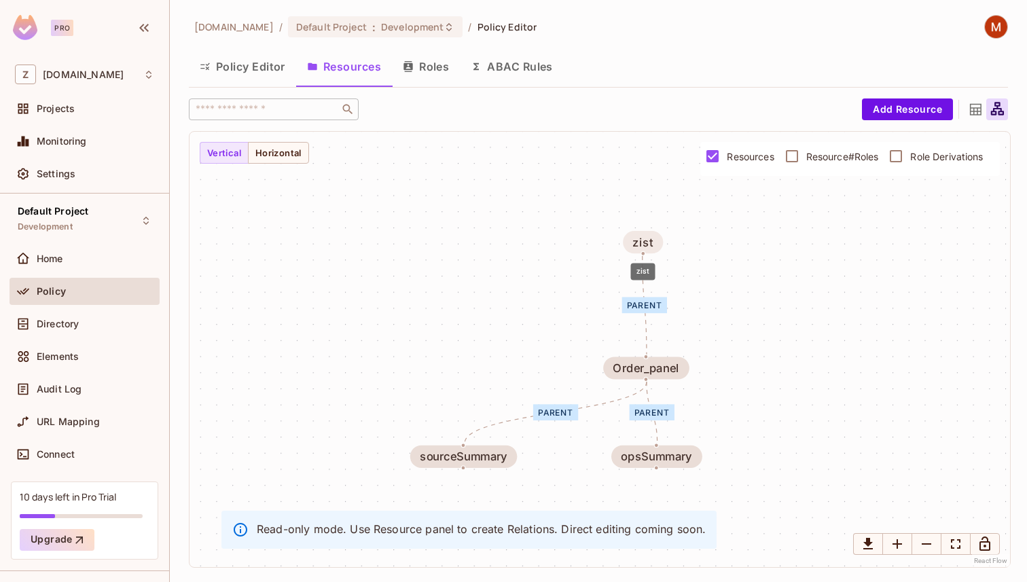
drag, startPoint x: 627, startPoint y: 272, endPoint x: 647, endPoint y: 234, distance: 42.2
click at [647, 234] on div "zist" at bounding box center [643, 242] width 40 height 22
drag, startPoint x: 660, startPoint y: 461, endPoint x: 699, endPoint y: 461, distance: 38.7
click at [699, 461] on div "opsSummary" at bounding box center [693, 456] width 71 height 13
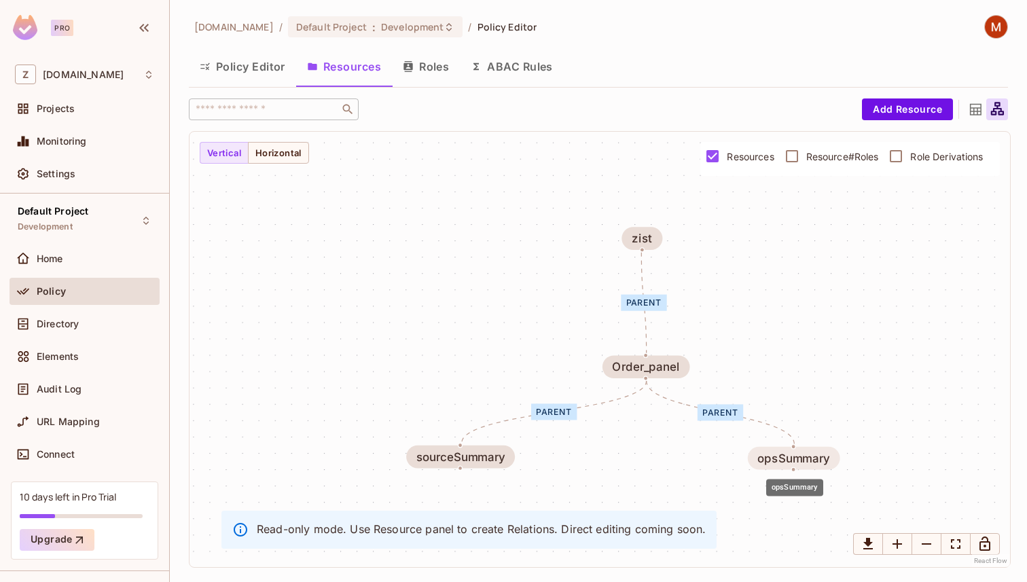
drag, startPoint x: 698, startPoint y: 456, endPoint x: 798, endPoint y: 457, distance: 100.5
click at [798, 457] on div "opsSummary" at bounding box center [793, 458] width 72 height 13
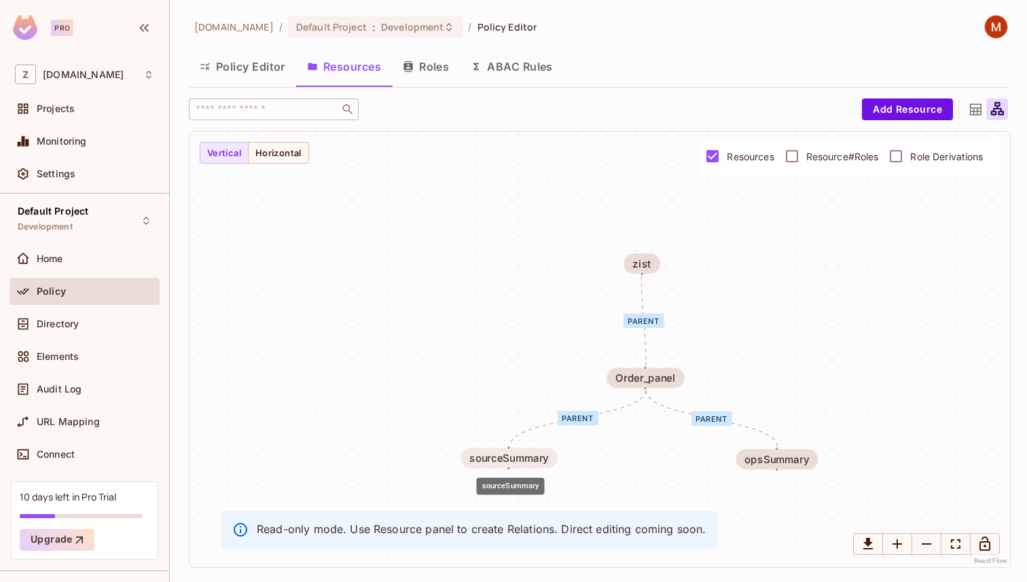
drag, startPoint x: 484, startPoint y: 459, endPoint x: 516, endPoint y: 459, distance: 31.9
click at [516, 459] on div "sourceSummary" at bounding box center [508, 458] width 79 height 12
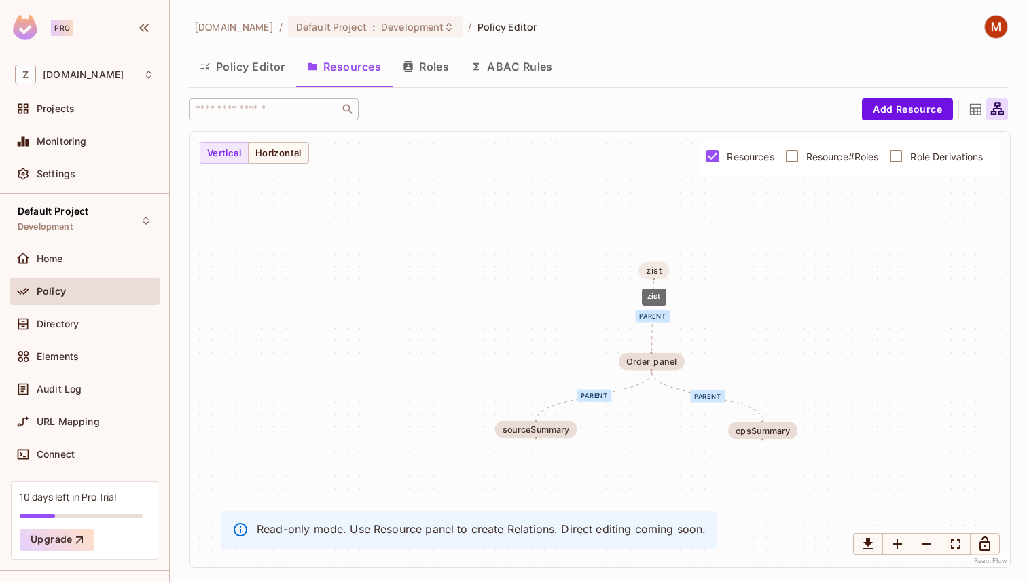
drag, startPoint x: 653, startPoint y: 264, endPoint x: 659, endPoint y: 270, distance: 8.6
click at [659, 270] on div "zist" at bounding box center [654, 271] width 16 height 10
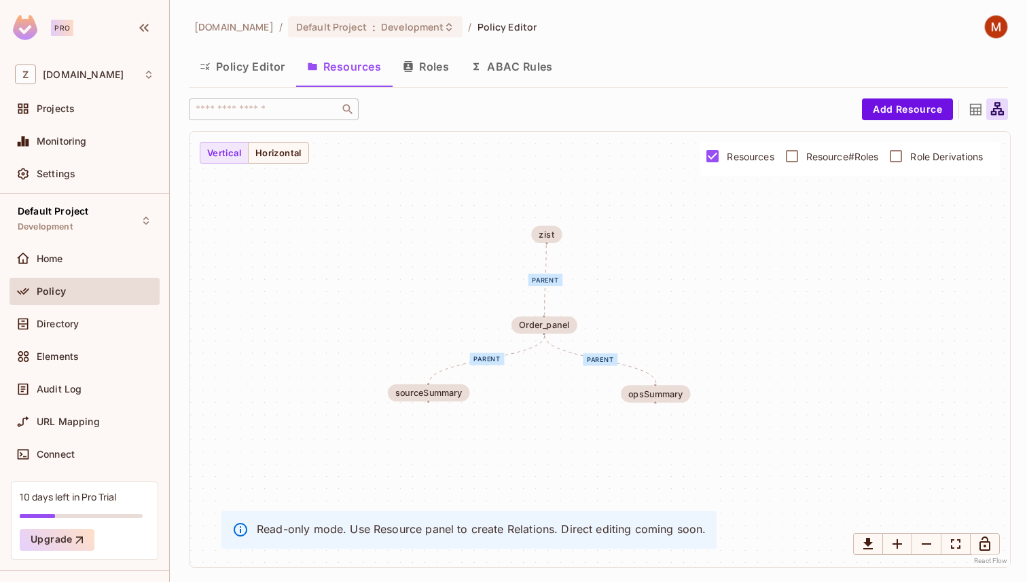
drag, startPoint x: 657, startPoint y: 318, endPoint x: 531, endPoint y: 266, distance: 136.5
click at [531, 274] on div "parent" at bounding box center [545, 280] width 35 height 12
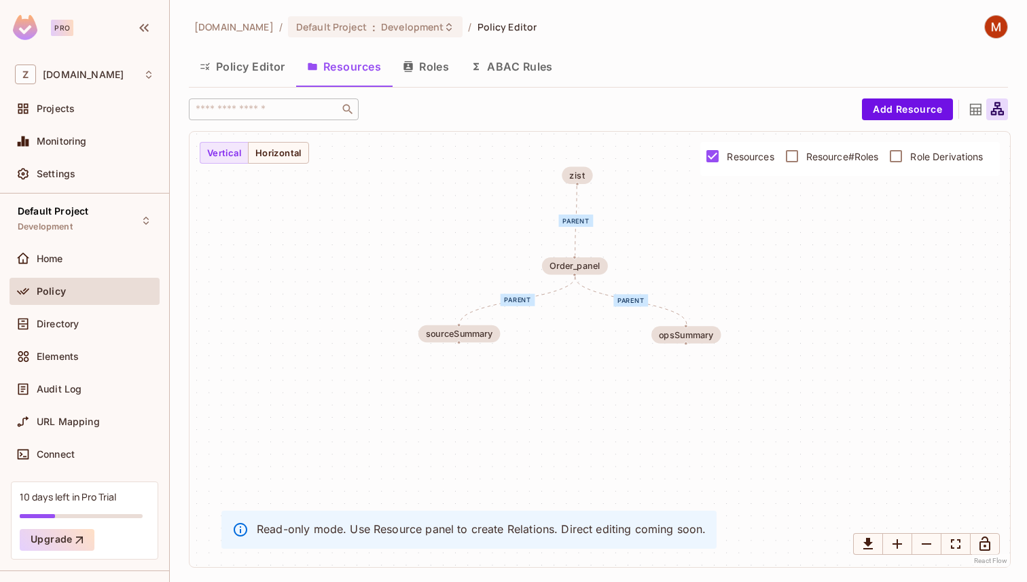
drag, startPoint x: 531, startPoint y: 266, endPoint x: 580, endPoint y: 222, distance: 66.4
click at [580, 222] on div "parent" at bounding box center [576, 221] width 35 height 12
drag, startPoint x: 675, startPoint y: 338, endPoint x: 692, endPoint y: 338, distance: 17.7
click at [692, 338] on div "opsSummary" at bounding box center [702, 338] width 56 height 10
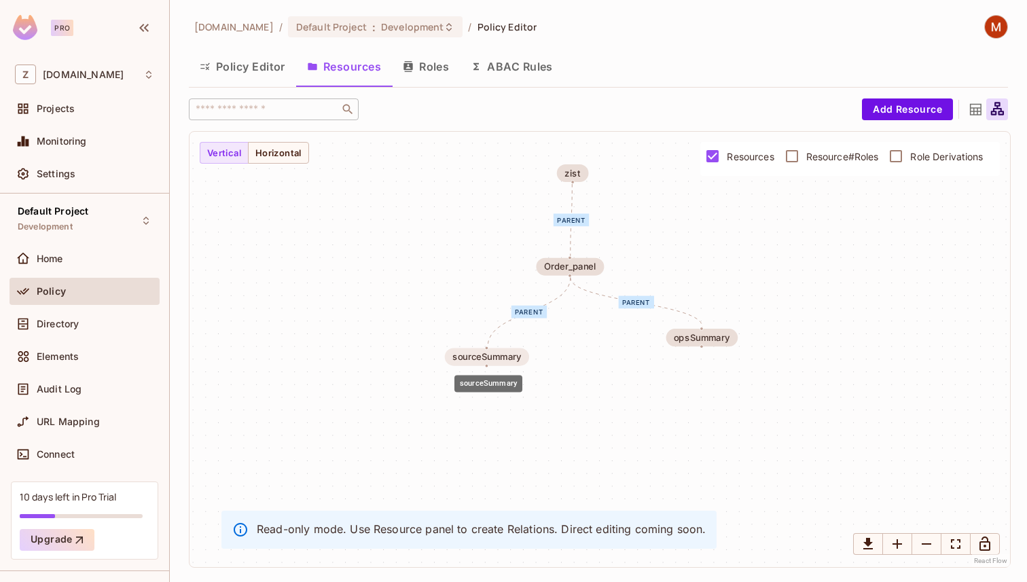
drag, startPoint x: 469, startPoint y: 339, endPoint x: 504, endPoint y: 359, distance: 40.8
click at [504, 359] on div "sourceSummary" at bounding box center [486, 357] width 69 height 10
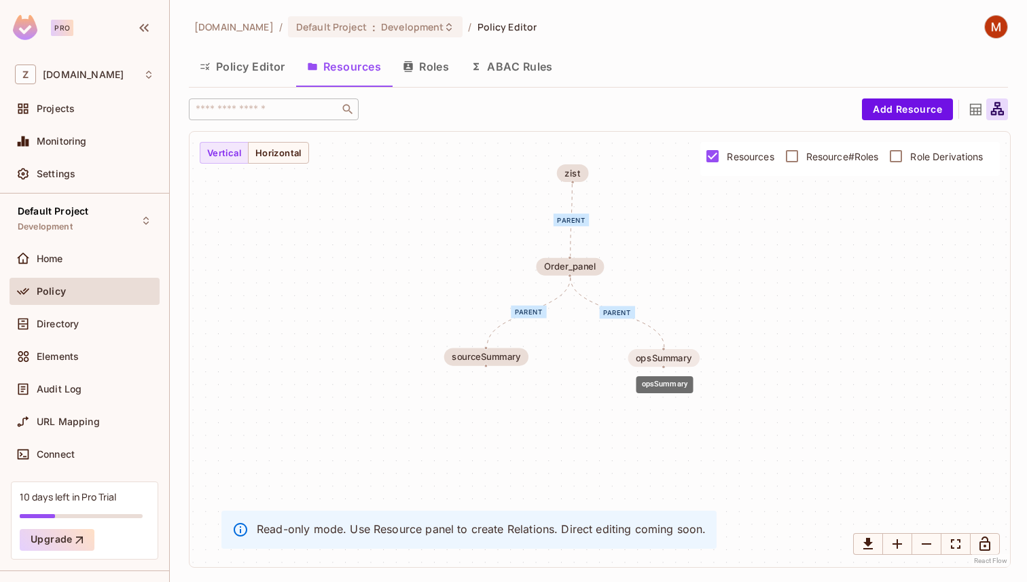
drag, startPoint x: 709, startPoint y: 335, endPoint x: 670, endPoint y: 355, distance: 43.8
click at [670, 355] on div "opsSummary" at bounding box center [664, 358] width 56 height 10
click at [339, 73] on button "Resources" at bounding box center [344, 67] width 96 height 34
click at [897, 103] on button "Add Resource" at bounding box center [907, 109] width 91 height 22
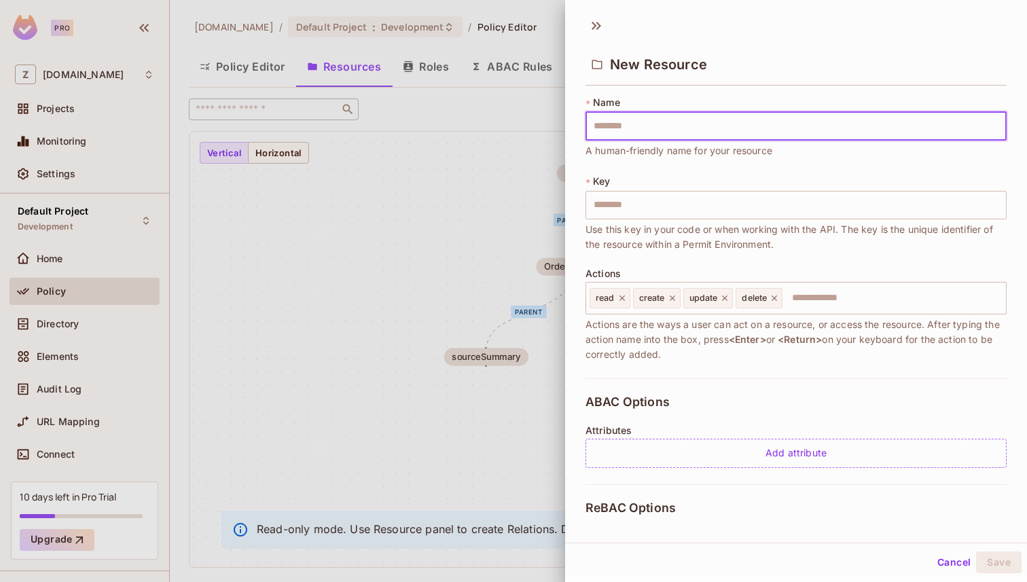
type input "*"
type input "**"
type input "***"
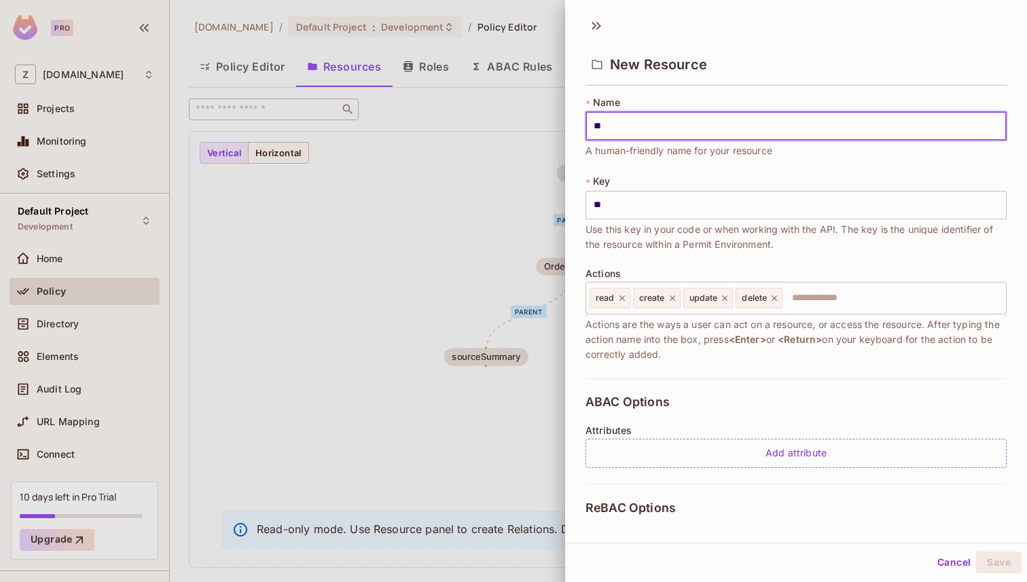
type input "***"
type input "****"
type input "*****"
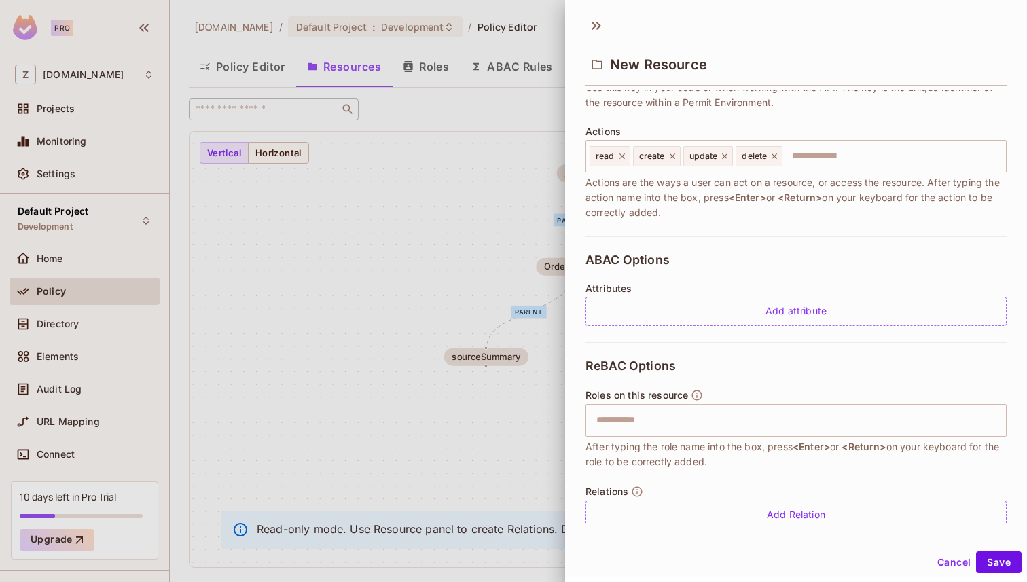
scroll to position [165, 0]
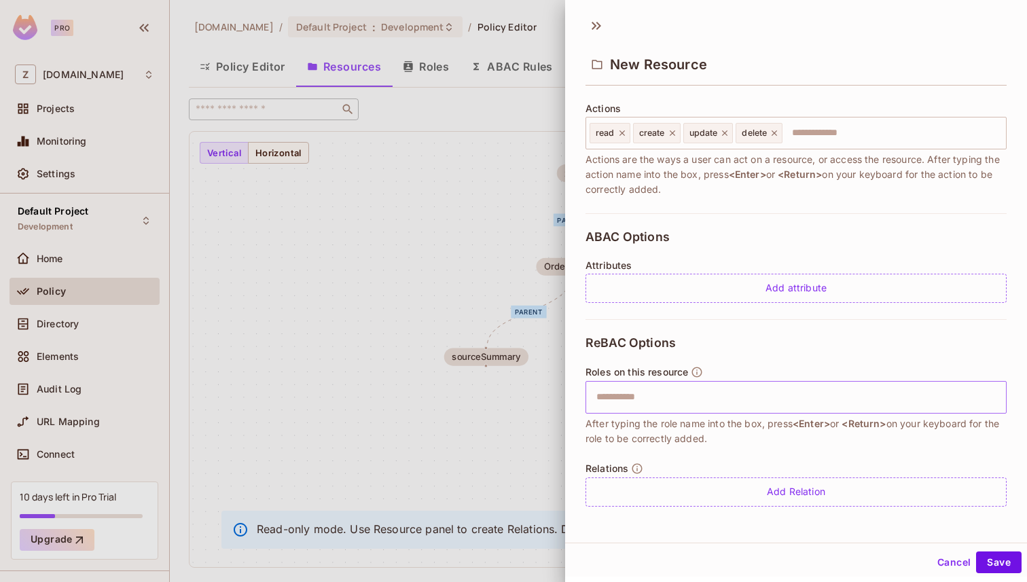
type input "*****"
click at [666, 396] on input "text" at bounding box center [794, 397] width 412 height 27
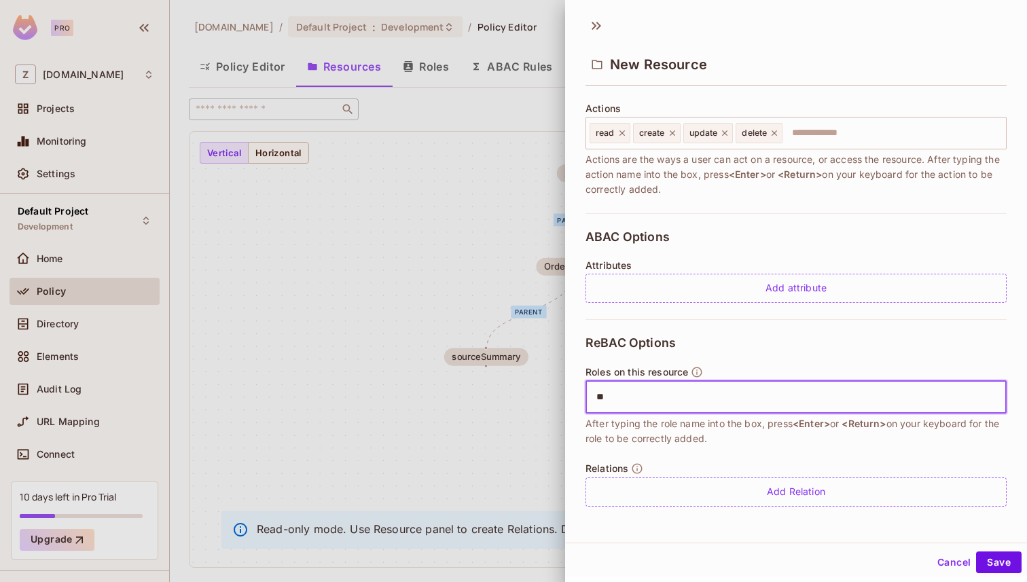
type input "*"
type input "********"
type input "**********"
click at [791, 403] on input "text" at bounding box center [889, 397] width 223 height 27
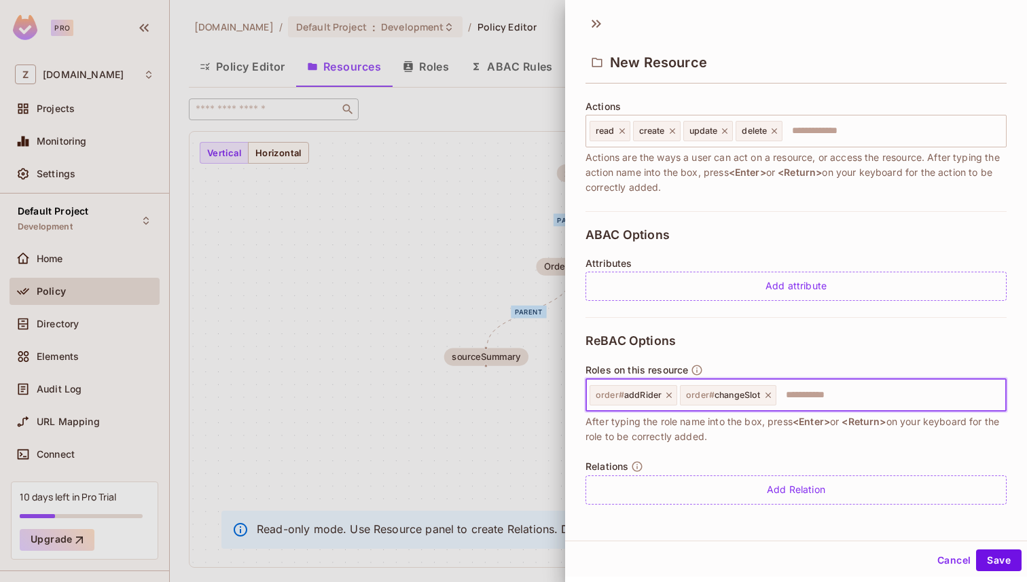
click at [811, 396] on input "text" at bounding box center [889, 395] width 223 height 27
click at [766, 395] on icon at bounding box center [767, 395] width 5 height 5
click at [721, 398] on input "text" at bounding box center [840, 395] width 322 height 27
type input "*"
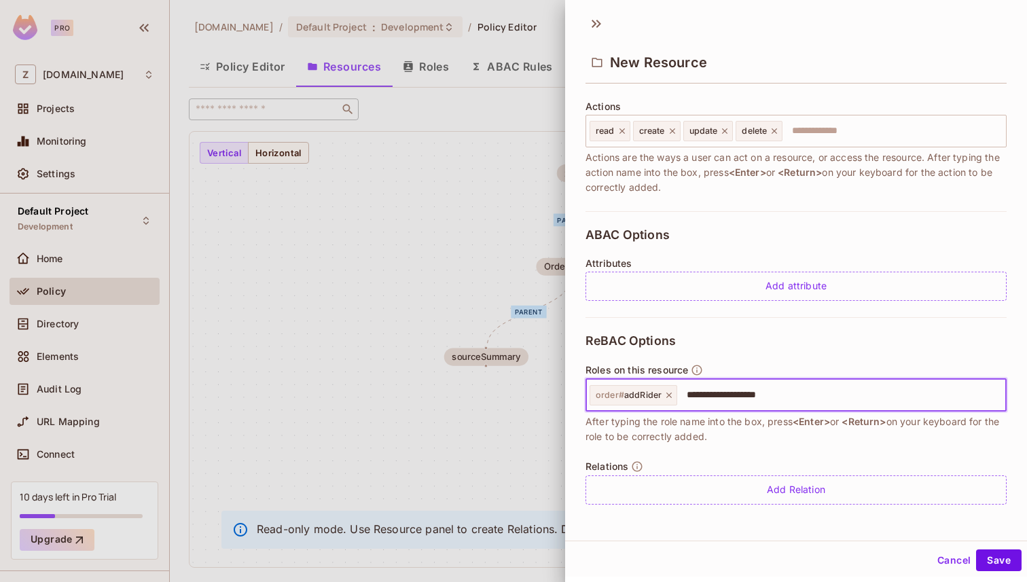
type input "**********"
click at [1001, 561] on button "Save" at bounding box center [999, 561] width 46 height 22
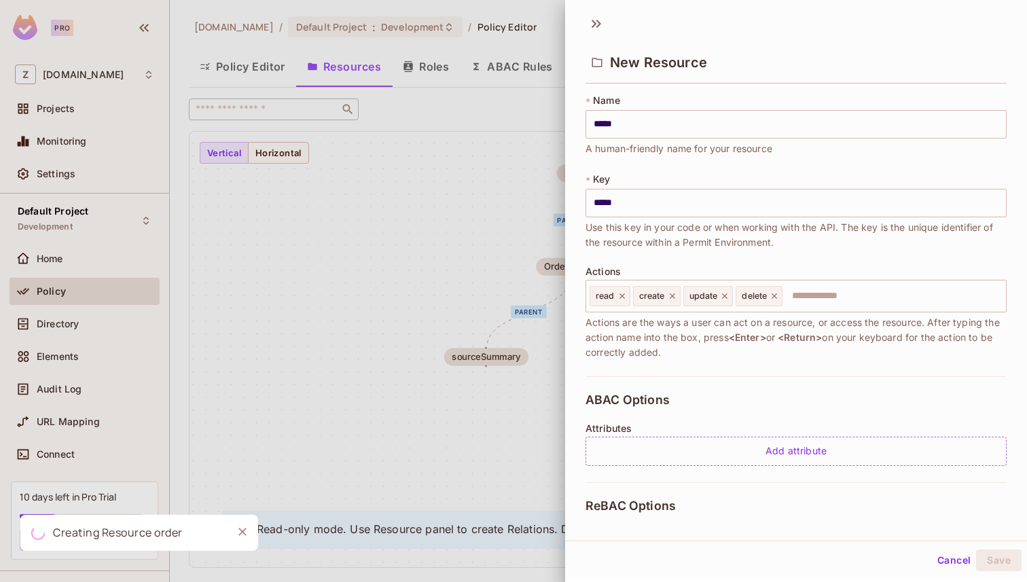
scroll to position [0, 0]
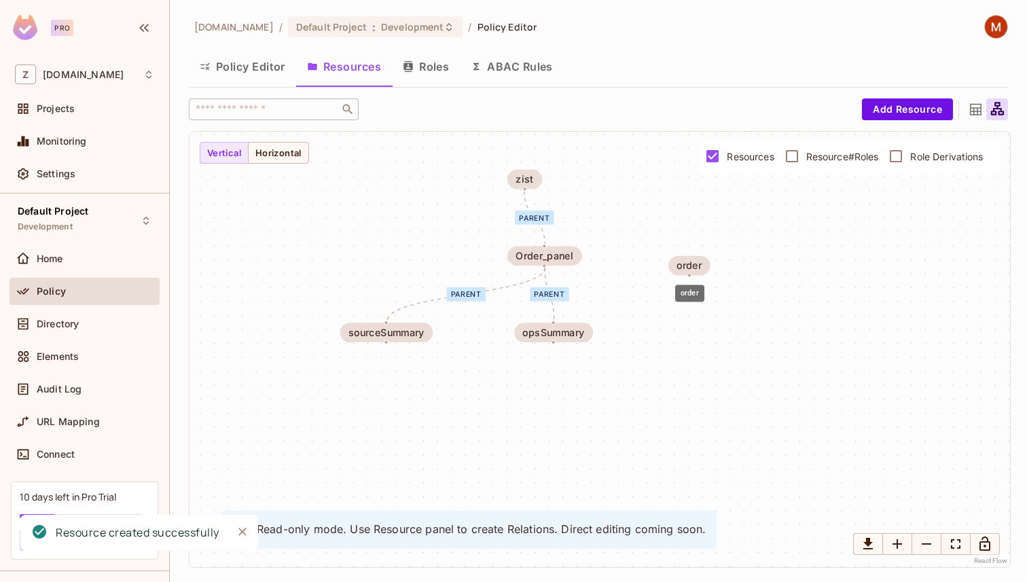
drag, startPoint x: 696, startPoint y: 187, endPoint x: 690, endPoint y: 275, distance: 88.5
click at [690, 275] on body "Pro Z zuvees.ae Projects Monitoring Settings Default Project Development Home P…" at bounding box center [513, 291] width 1027 height 582
click at [967, 107] on icon at bounding box center [975, 109] width 17 height 17
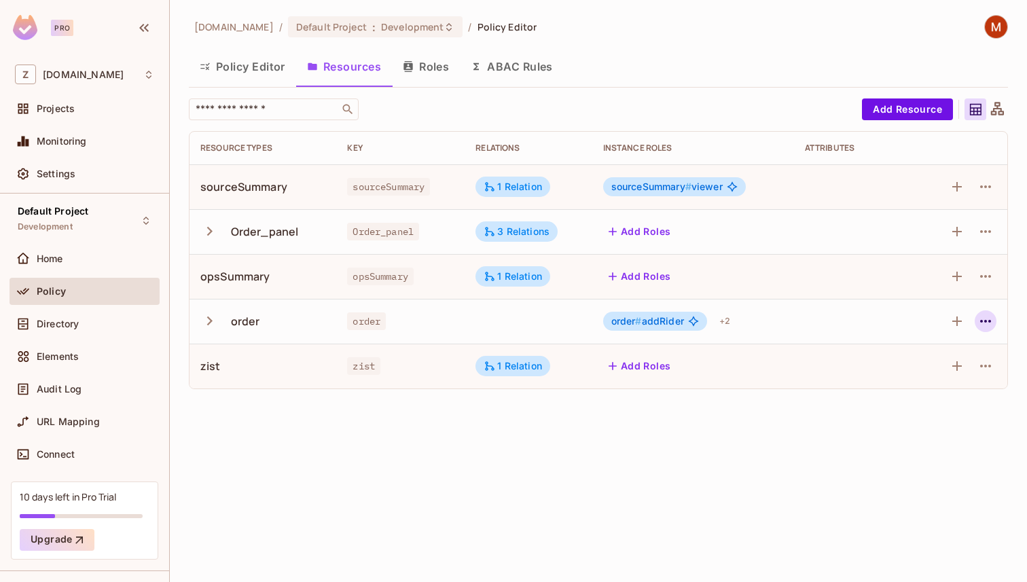
click at [978, 315] on icon "button" at bounding box center [986, 321] width 16 height 16
click at [914, 378] on div "Edit Resource" at bounding box center [927, 375] width 64 height 14
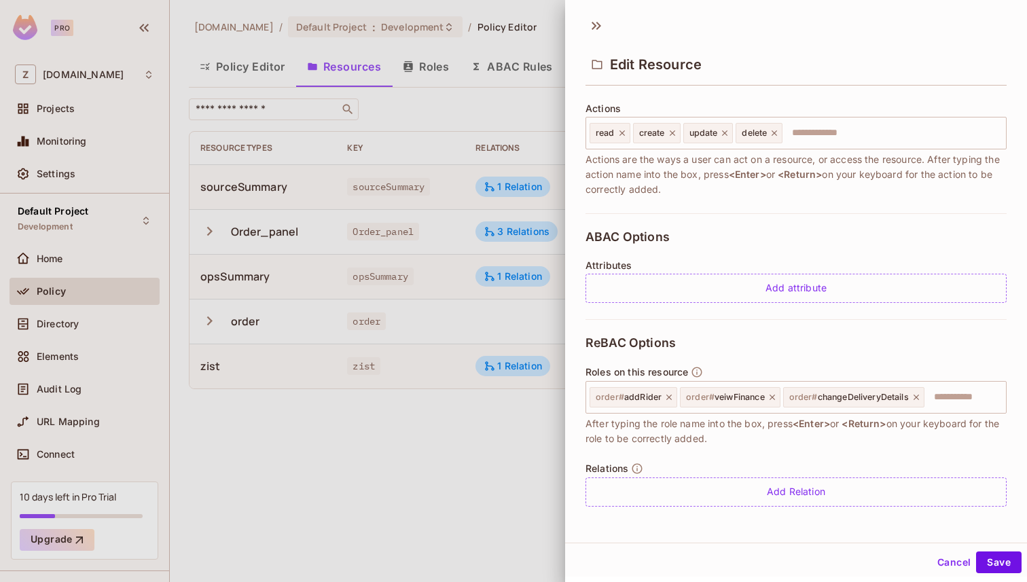
scroll to position [2, 0]
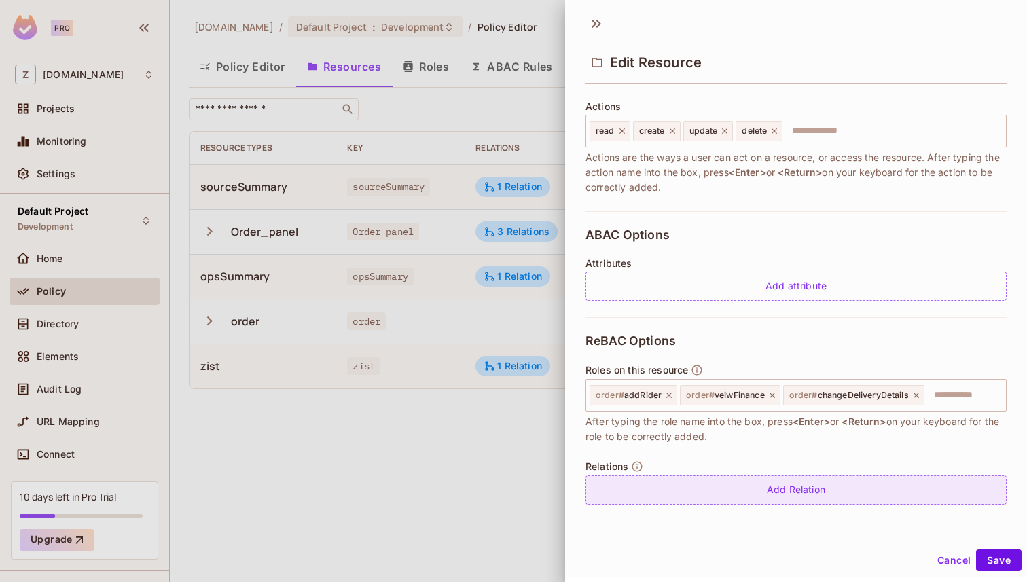
click at [744, 485] on div "Add Relation" at bounding box center [796, 490] width 421 height 29
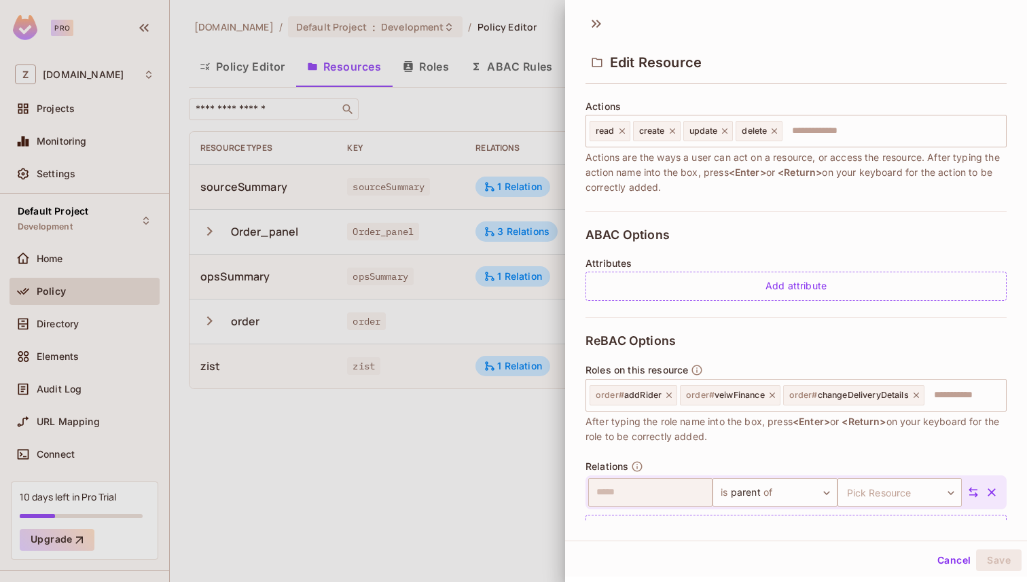
scroll to position [204, 0]
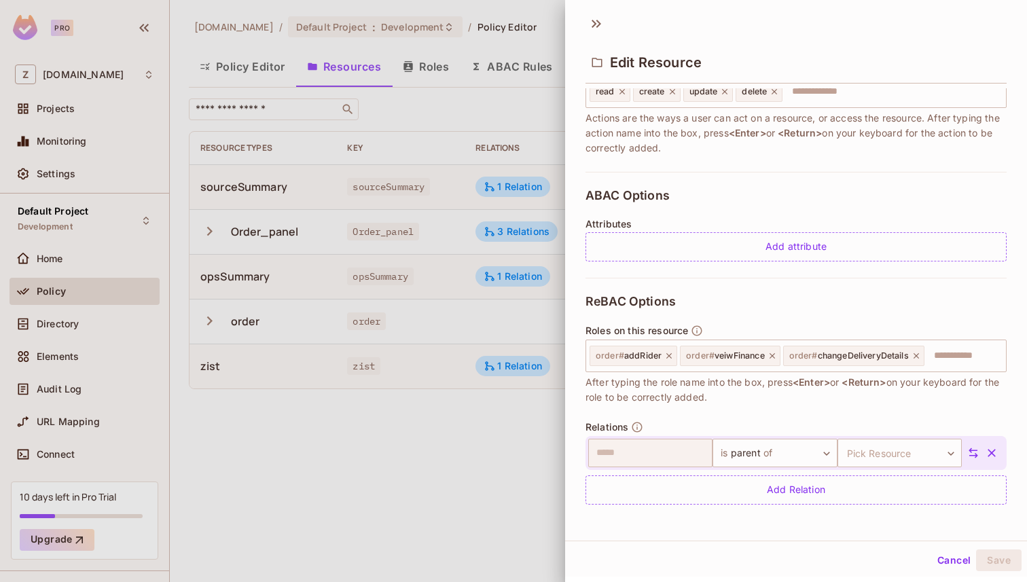
click at [975, 455] on icon at bounding box center [974, 453] width 10 height 10
click at [681, 461] on body "Pro Z zuvees.ae Projects Monitoring Settings Default Project Development Home P…" at bounding box center [513, 291] width 1027 height 582
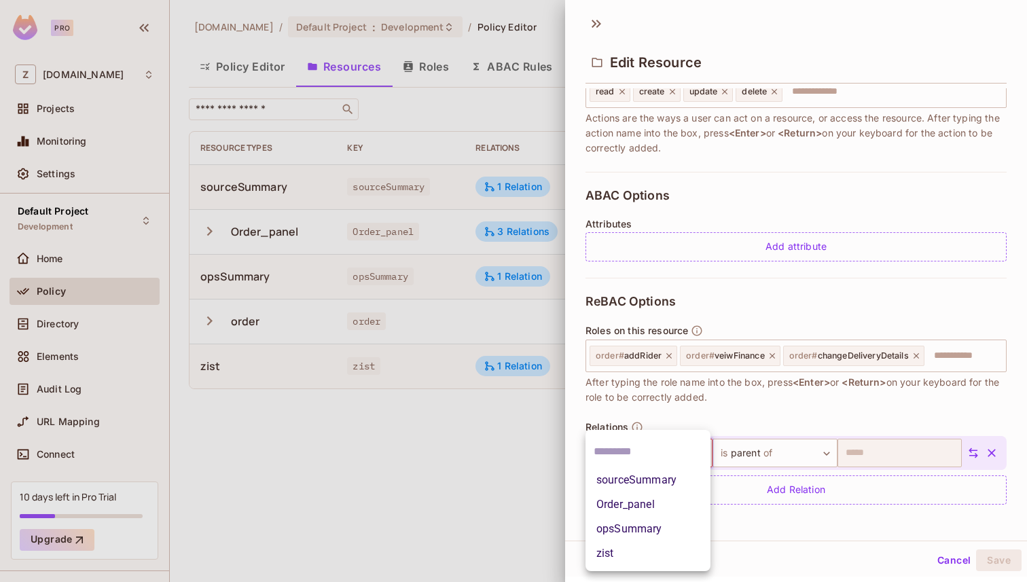
click at [668, 503] on li "Order_panel" at bounding box center [648, 504] width 125 height 24
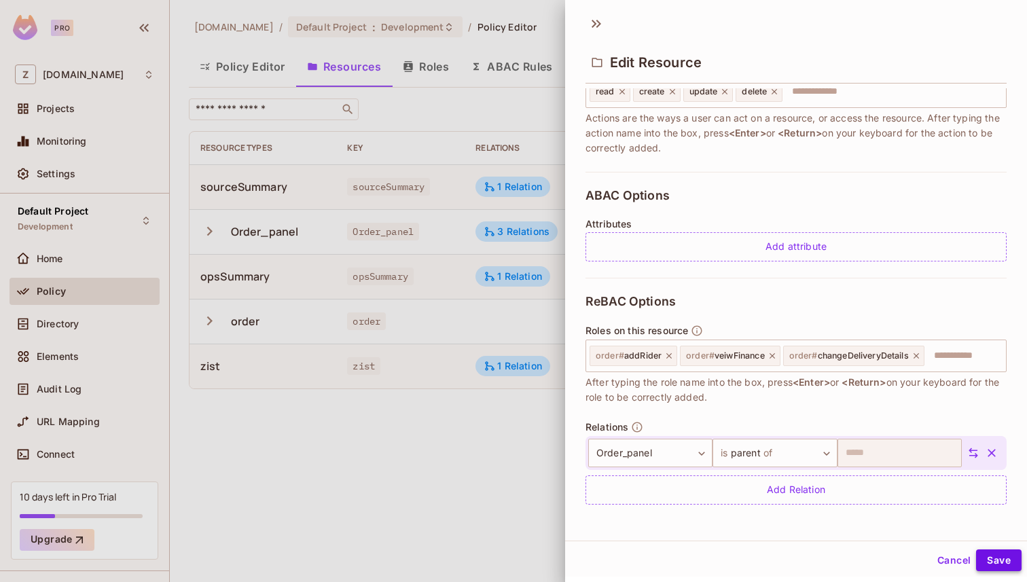
click at [997, 557] on button "Save" at bounding box center [999, 561] width 46 height 22
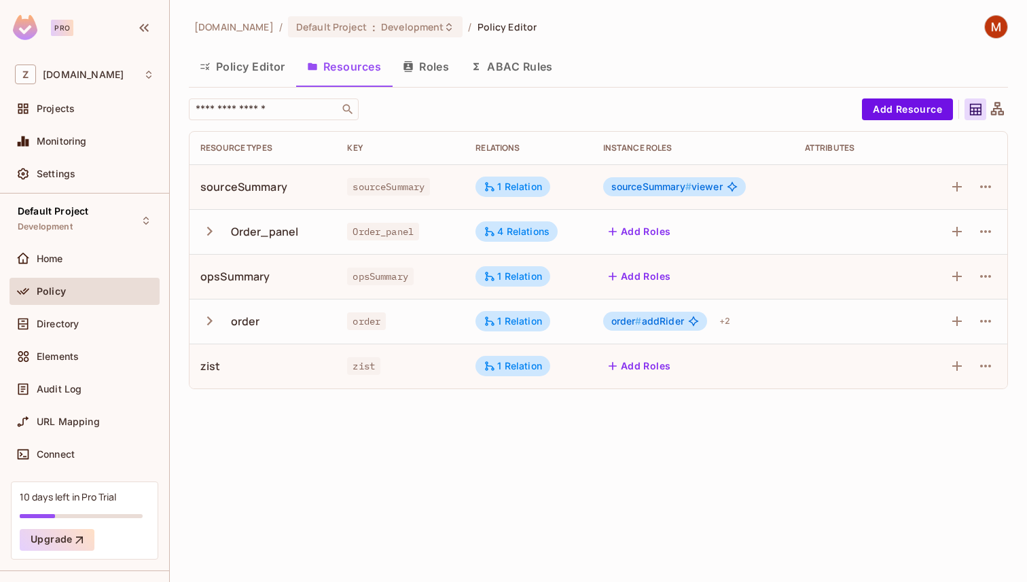
click at [252, 64] on button "Policy Editor" at bounding box center [242, 67] width 107 height 34
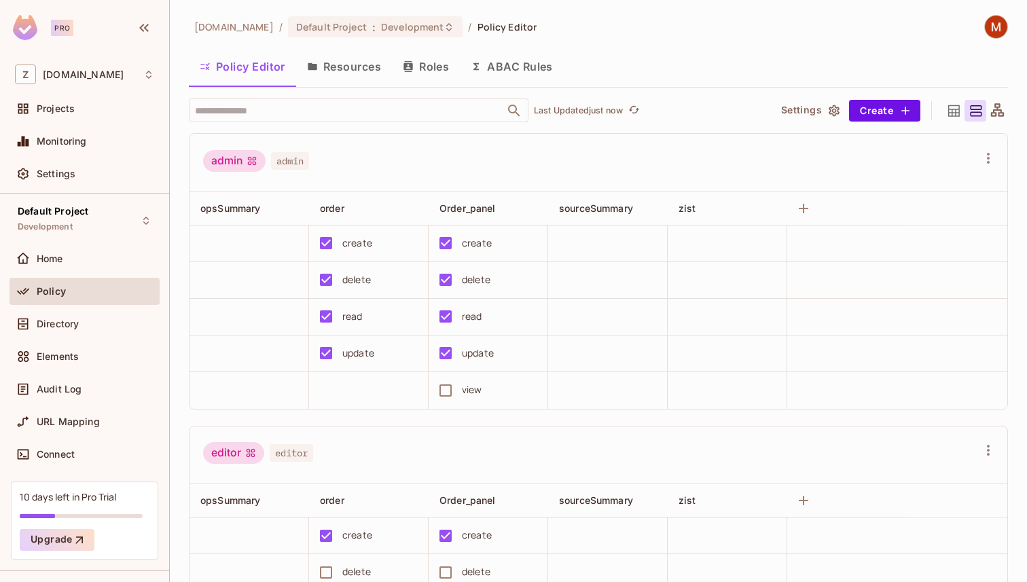
click at [433, 67] on button "Roles" at bounding box center [426, 67] width 68 height 34
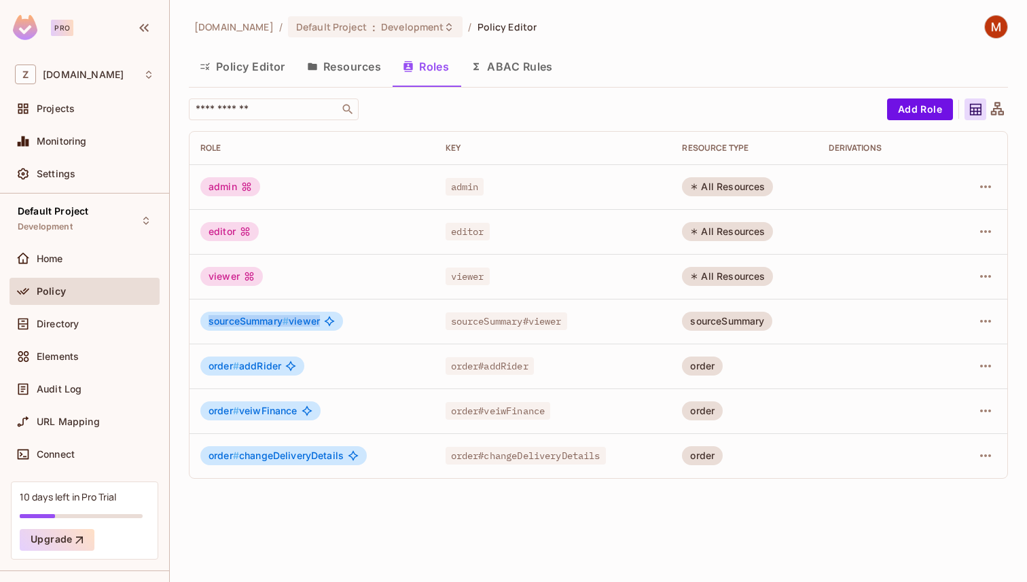
drag, startPoint x: 208, startPoint y: 321, endPoint x: 350, endPoint y: 321, distance: 142.0
click at [343, 321] on div "sourceSummary # viewer" at bounding box center [271, 321] width 143 height 19
drag, startPoint x: 209, startPoint y: 364, endPoint x: 340, endPoint y: 364, distance: 131.8
click at [340, 364] on div "order # addRider" at bounding box center [311, 366] width 223 height 19
drag, startPoint x: 208, startPoint y: 414, endPoint x: 365, endPoint y: 414, distance: 156.9
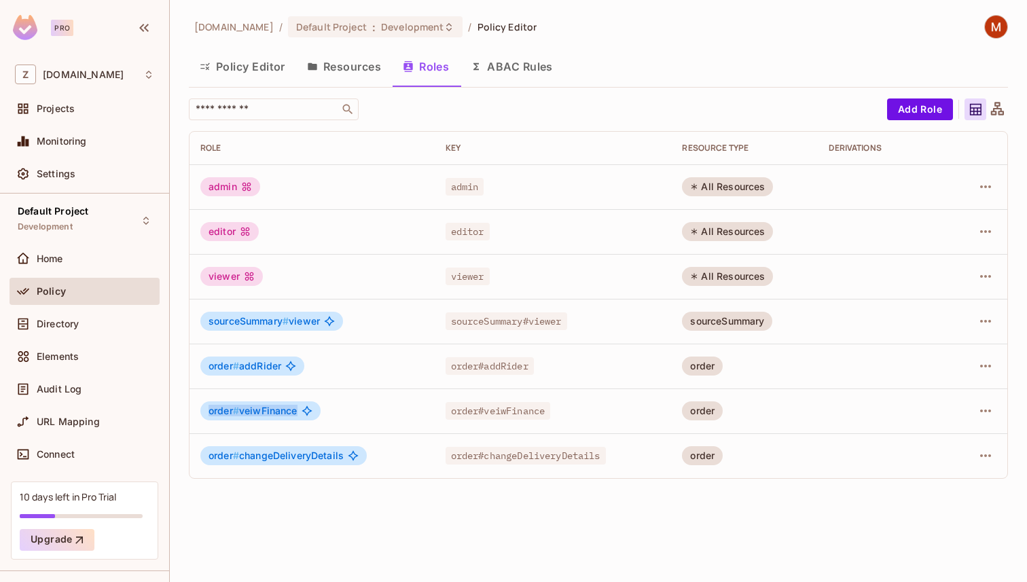
click at [359, 414] on div "order # veiwFinance" at bounding box center [311, 410] width 223 height 19
drag, startPoint x: 209, startPoint y: 456, endPoint x: 366, endPoint y: 456, distance: 156.9
click at [361, 456] on div "order # changeDeliveryDetails" at bounding box center [283, 455] width 166 height 19
click at [332, 495] on div "zuvees.ae / Default Project : Development / Policy Editor Policy Editor Resourc…" at bounding box center [598, 291] width 857 height 582
drag, startPoint x: 207, startPoint y: 457, endPoint x: 364, endPoint y: 457, distance: 157.6
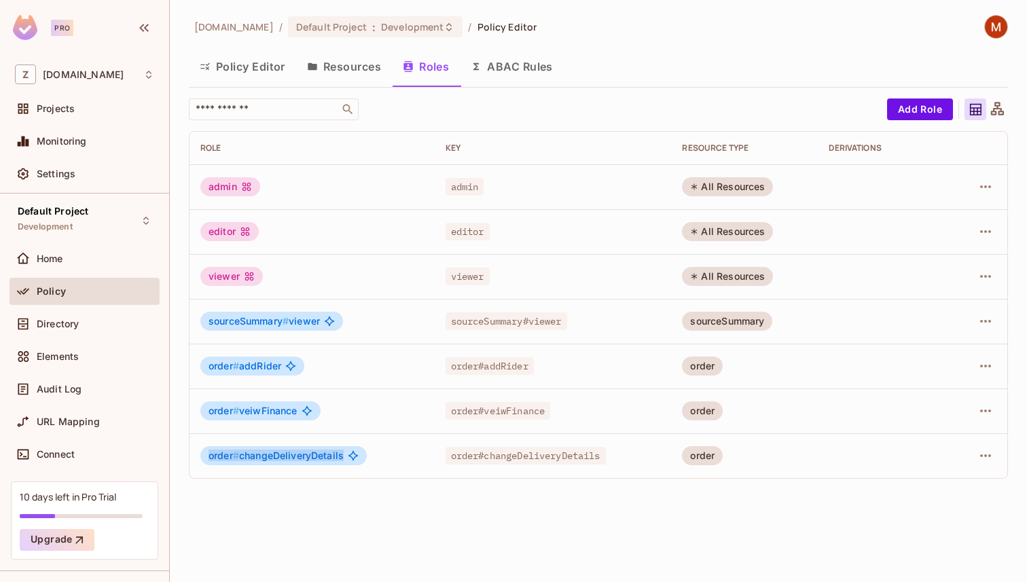
click at [358, 457] on div "order # changeDeliveryDetails" at bounding box center [283, 455] width 166 height 19
click at [392, 512] on div "zuvees.ae / Default Project : Development / Policy Editor Policy Editor Resourc…" at bounding box center [598, 291] width 857 height 582
click at [345, 83] on button "Resources" at bounding box center [344, 67] width 96 height 34
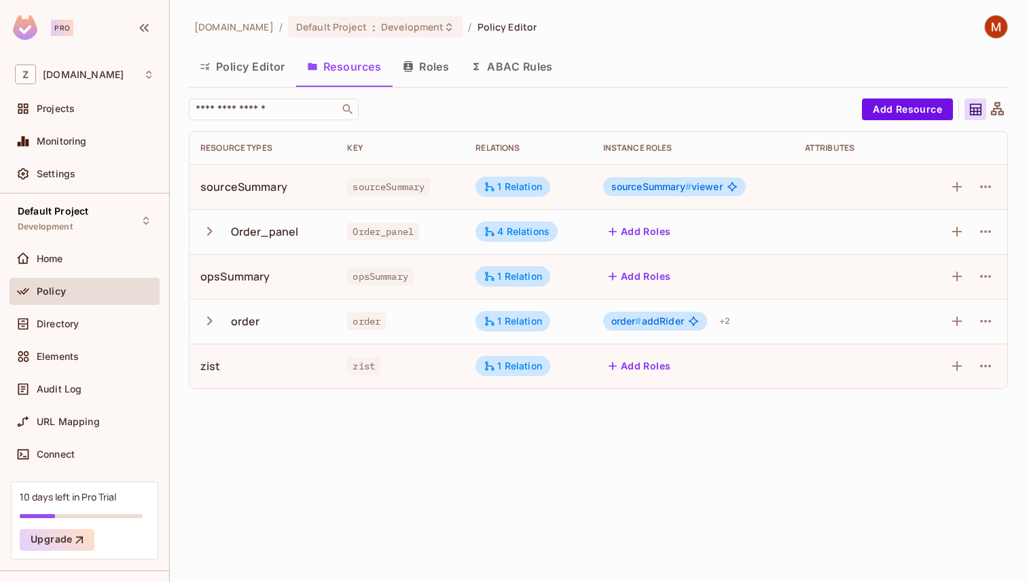
click at [253, 58] on button "Policy Editor" at bounding box center [242, 67] width 107 height 34
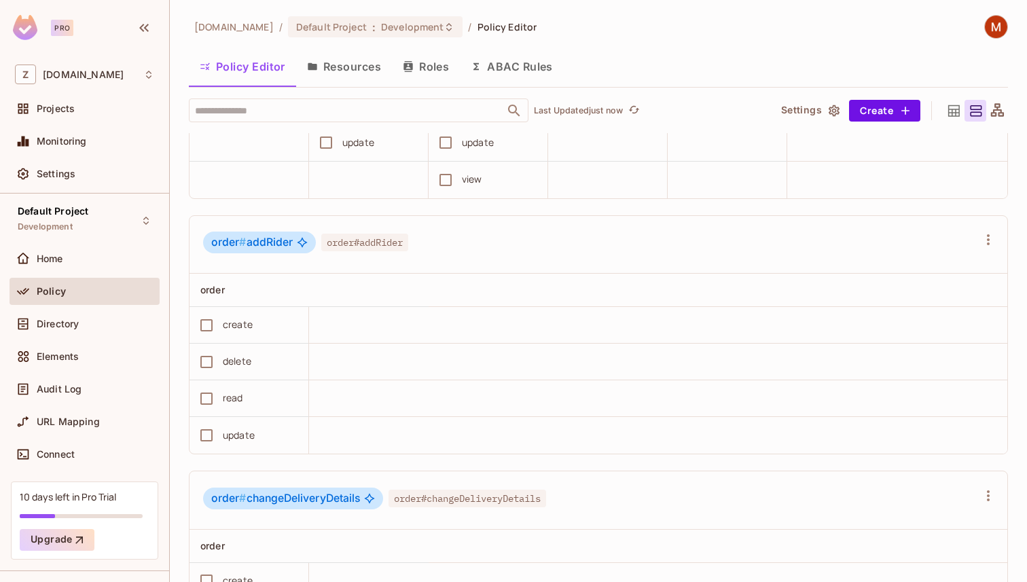
scroll to position [785, 0]
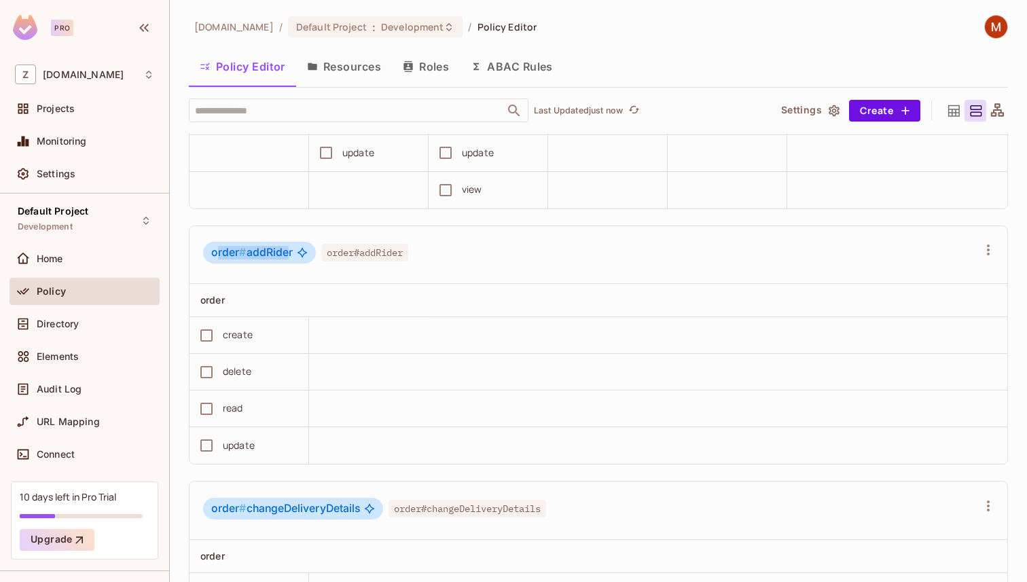
drag, startPoint x: 215, startPoint y: 252, endPoint x: 301, endPoint y: 249, distance: 86.3
click at [293, 249] on div "order # addRider" at bounding box center [259, 253] width 113 height 22
click at [253, 257] on span "order # addRider" at bounding box center [252, 253] width 82 height 14
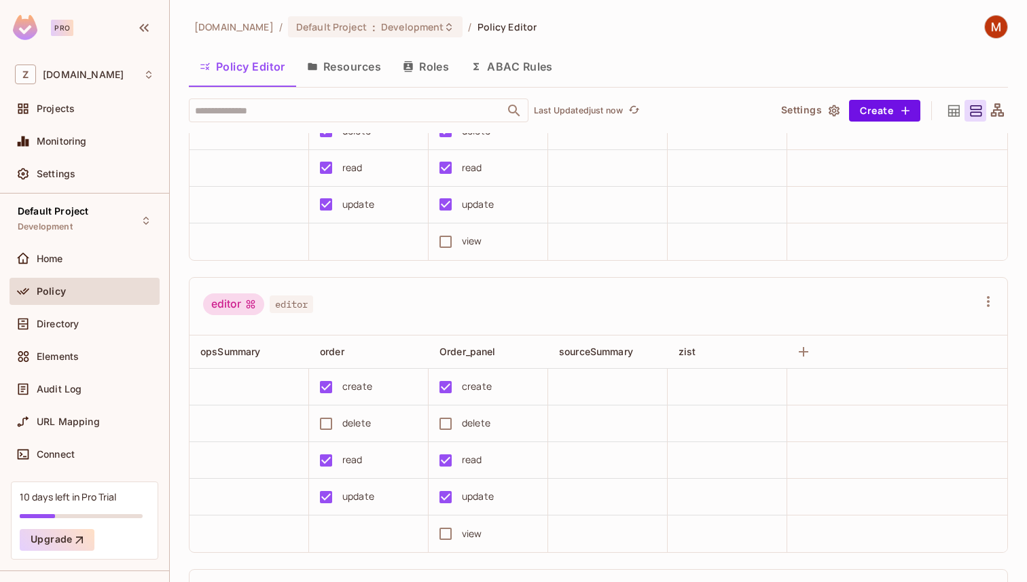
scroll to position [0, 0]
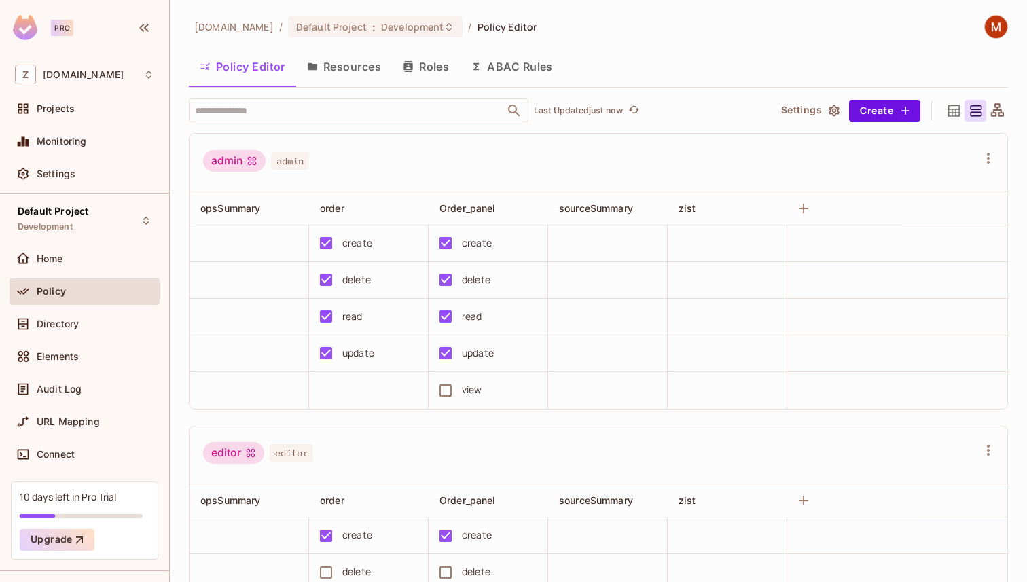
click at [368, 72] on button "Resources" at bounding box center [344, 67] width 96 height 34
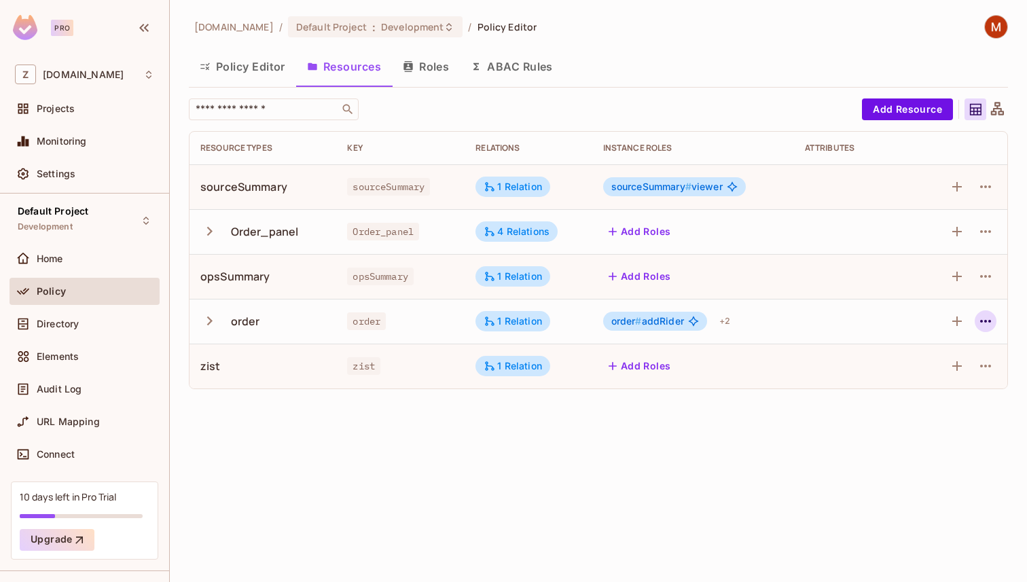
click at [992, 321] on icon "button" at bounding box center [986, 321] width 16 height 16
click at [939, 380] on div "Edit Resource" at bounding box center [927, 375] width 64 height 14
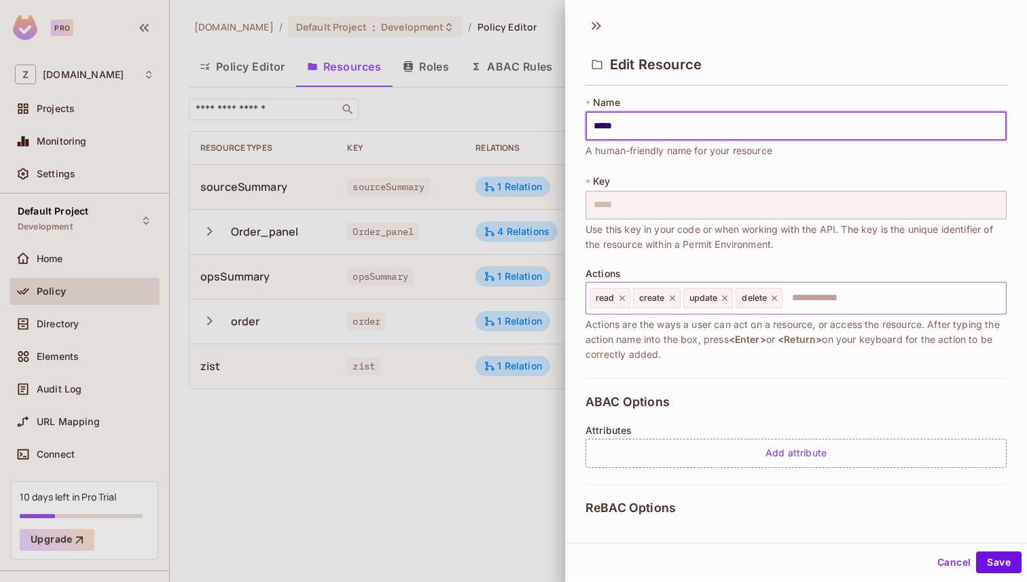
click at [622, 295] on icon at bounding box center [622, 298] width 10 height 10
click at [632, 296] on icon at bounding box center [629, 298] width 10 height 10
click at [632, 296] on icon at bounding box center [632, 298] width 10 height 10
click at [632, 296] on icon at bounding box center [629, 298] width 10 height 10
click at [1000, 560] on button "Save" at bounding box center [999, 563] width 46 height 22
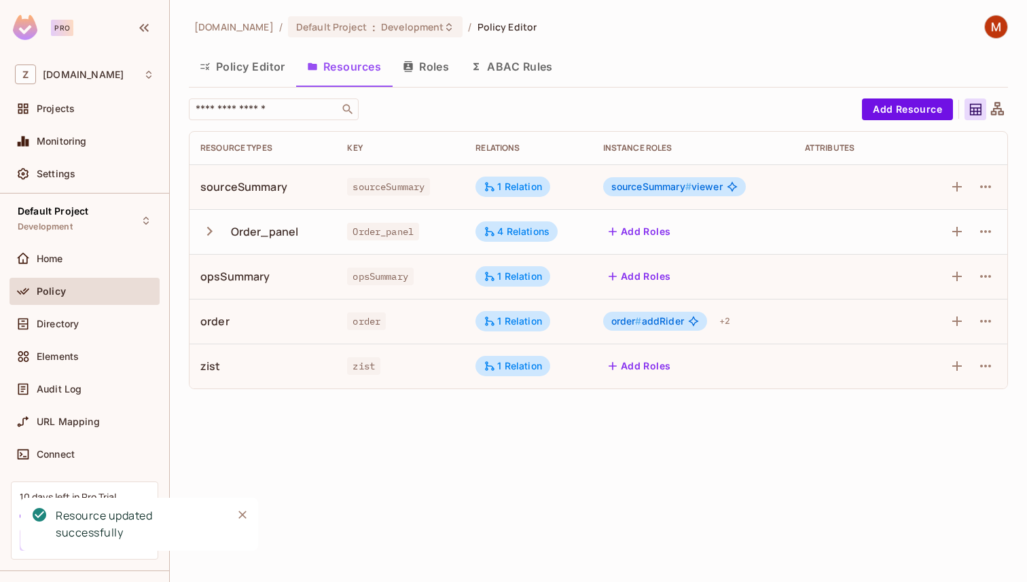
click at [249, 65] on button "Policy Editor" at bounding box center [242, 67] width 107 height 34
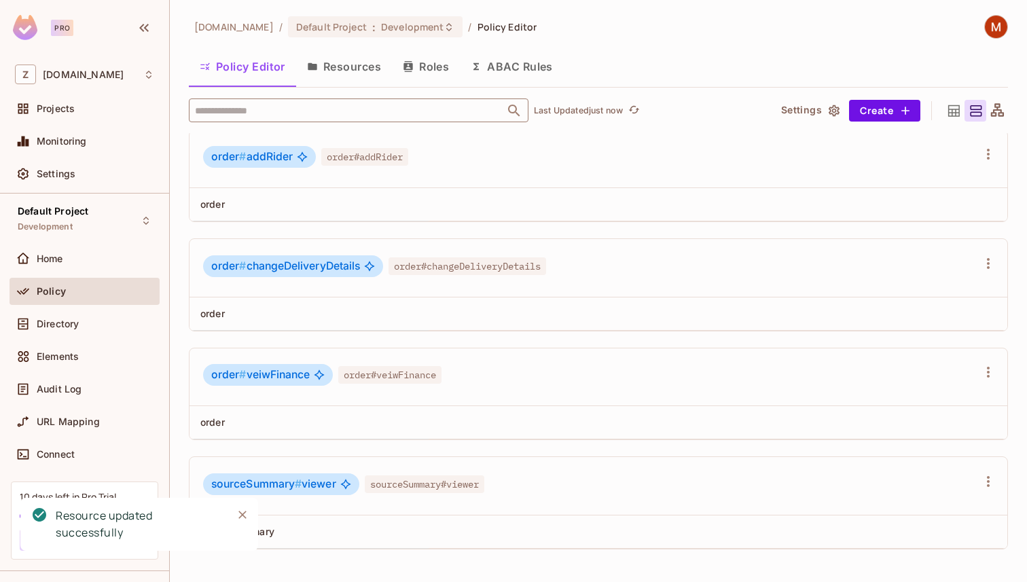
scroll to position [1, 0]
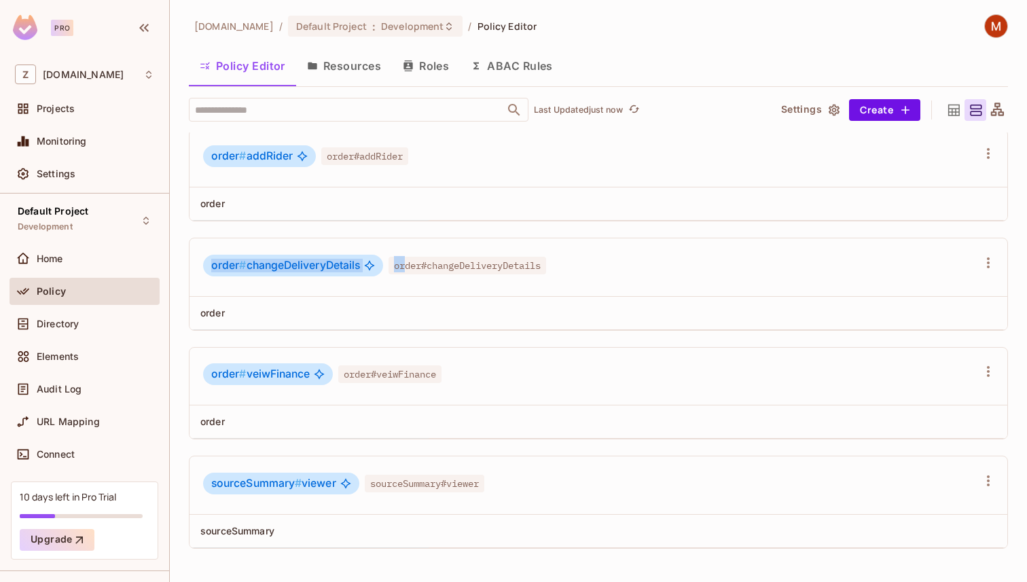
drag, startPoint x: 209, startPoint y: 264, endPoint x: 427, endPoint y: 264, distance: 218.1
click at [423, 264] on div "order # changeDeliveryDetails order#changeDeliveryDetails" at bounding box center [374, 268] width 343 height 26
click at [457, 279] on div "order # changeDeliveryDetails order#changeDeliveryDetails" at bounding box center [374, 268] width 343 height 26
drag, startPoint x: 402, startPoint y: 264, endPoint x: 564, endPoint y: 264, distance: 162.4
click at [560, 264] on div "order # changeDeliveryDetails order#changeDeliveryDetails" at bounding box center [590, 268] width 774 height 26
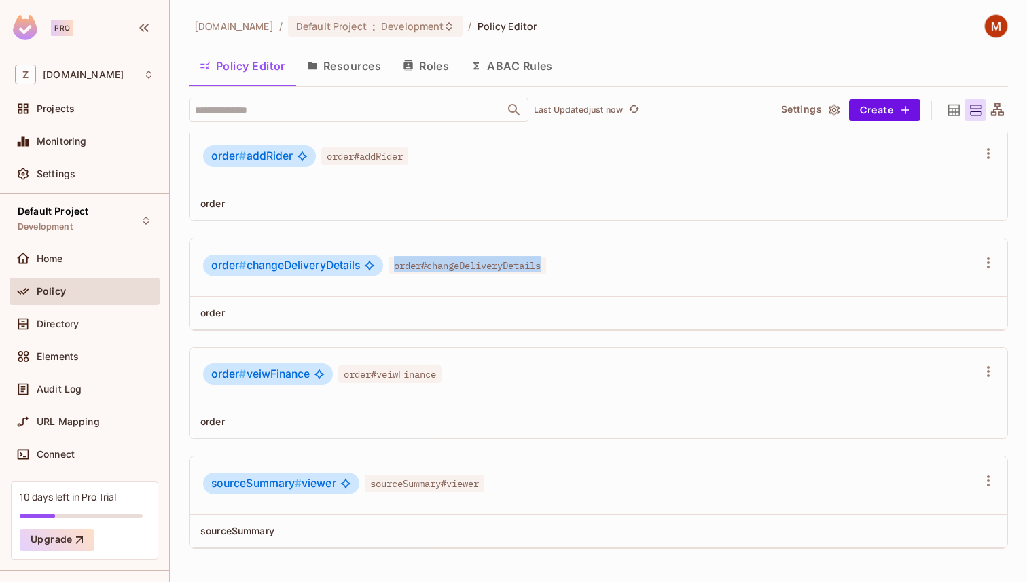
click at [564, 264] on div "order # changeDeliveryDetails order#changeDeliveryDetails" at bounding box center [590, 268] width 774 height 26
drag, startPoint x: 230, startPoint y: 373, endPoint x: 317, endPoint y: 373, distance: 86.3
click at [271, 373] on span "order # veiwFinance" at bounding box center [260, 375] width 98 height 14
click at [365, 370] on span "order#veiwFinance" at bounding box center [389, 374] width 103 height 18
drag, startPoint x: 348, startPoint y: 372, endPoint x: 482, endPoint y: 372, distance: 133.8
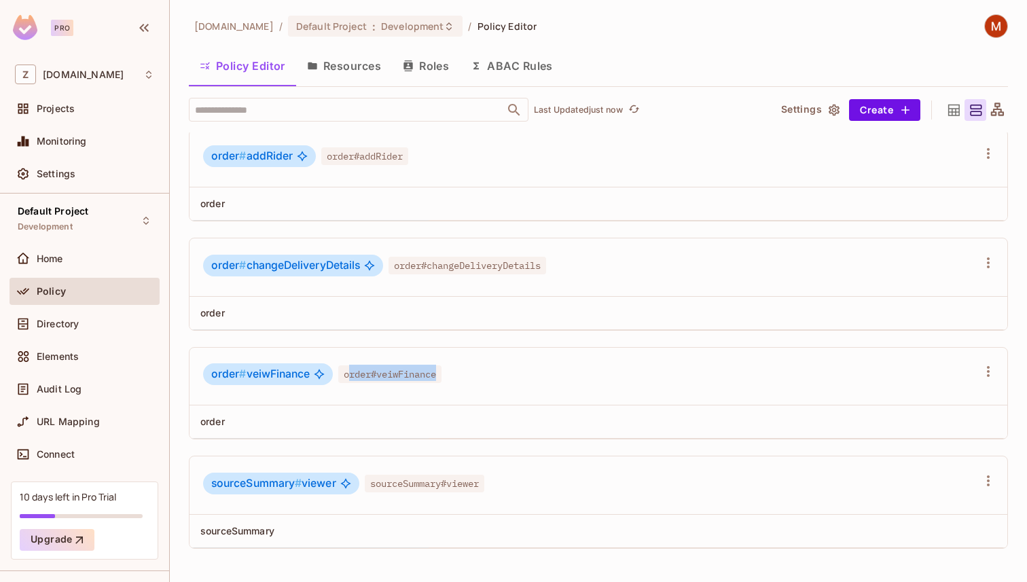
click at [480, 372] on div "order # veiwFinance order#veiwFinance" at bounding box center [590, 376] width 774 height 26
drag, startPoint x: 210, startPoint y: 480, endPoint x: 439, endPoint y: 471, distance: 229.1
click at [426, 473] on div "sourceSummary # viewer sourceSummary#viewer" at bounding box center [343, 486] width 281 height 26
click at [439, 471] on div "sourceSummary # viewer sourceSummary#viewer" at bounding box center [599, 485] width 818 height 58
drag, startPoint x: 371, startPoint y: 488, endPoint x: 560, endPoint y: 488, distance: 188.8
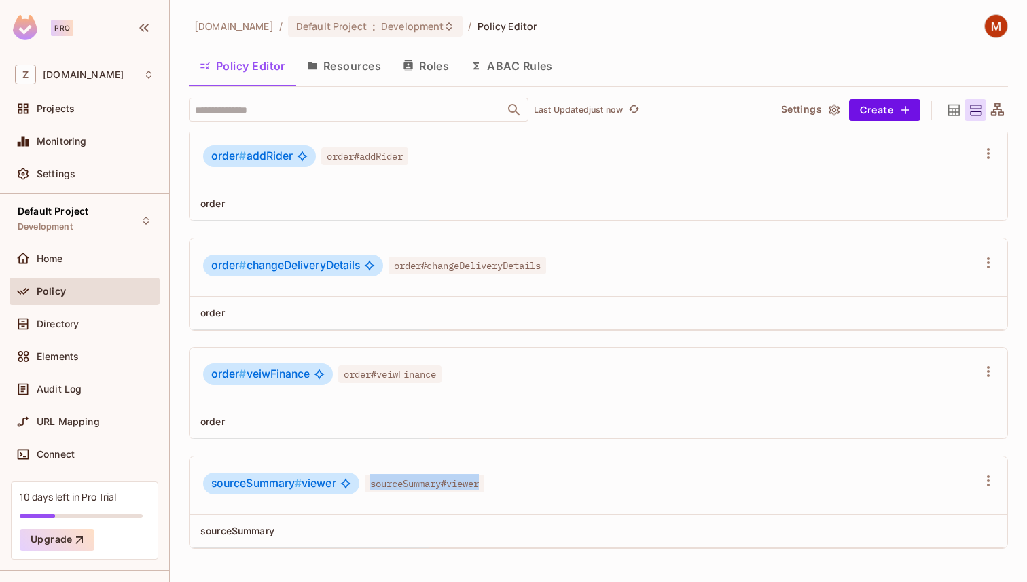
click at [560, 488] on div "sourceSummary # viewer sourceSummary#viewer" at bounding box center [590, 486] width 774 height 26
click at [562, 488] on div "sourceSummary # viewer sourceSummary#viewer" at bounding box center [590, 486] width 774 height 26
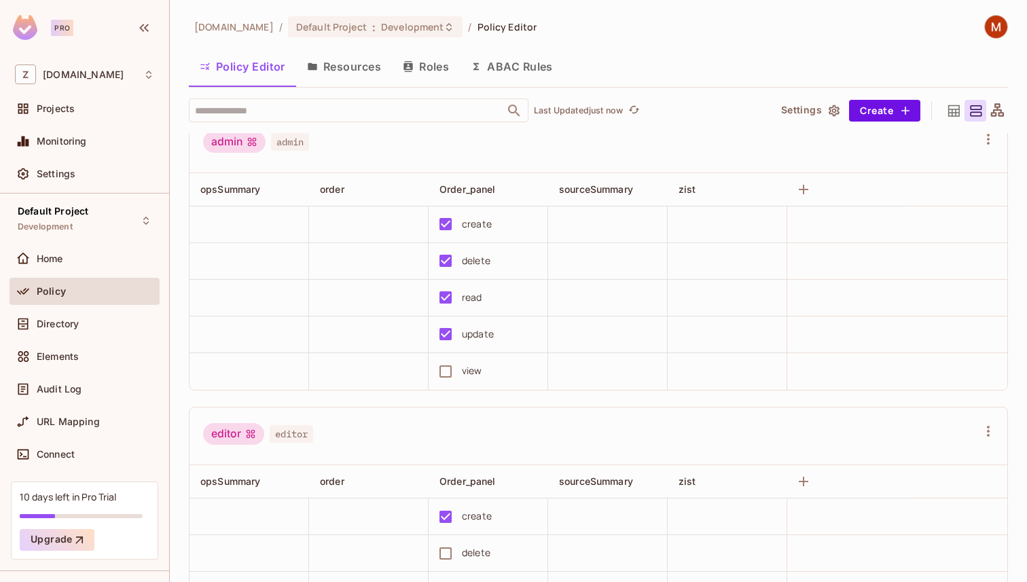
scroll to position [0, 0]
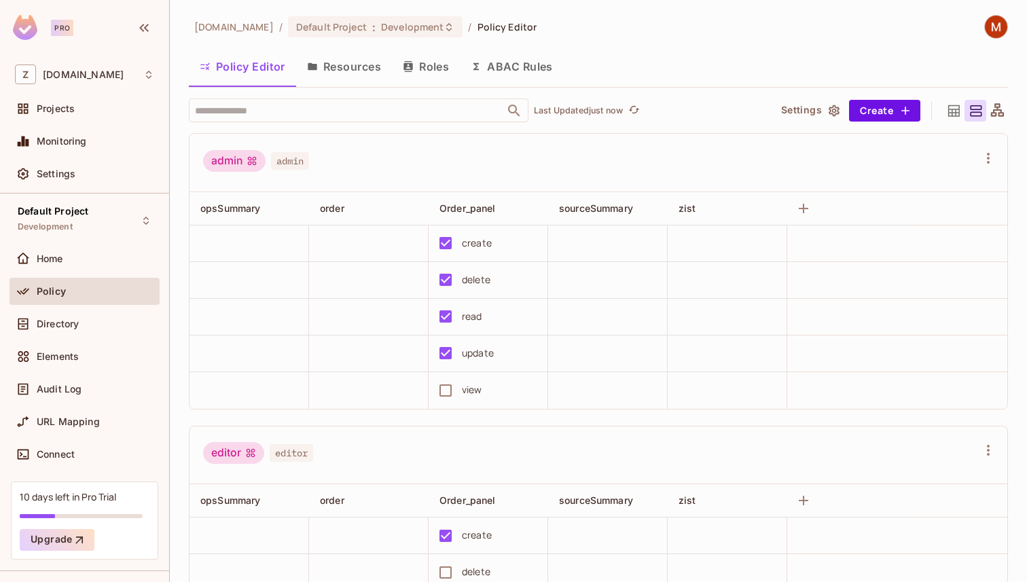
click at [348, 54] on button "Resources" at bounding box center [344, 67] width 96 height 34
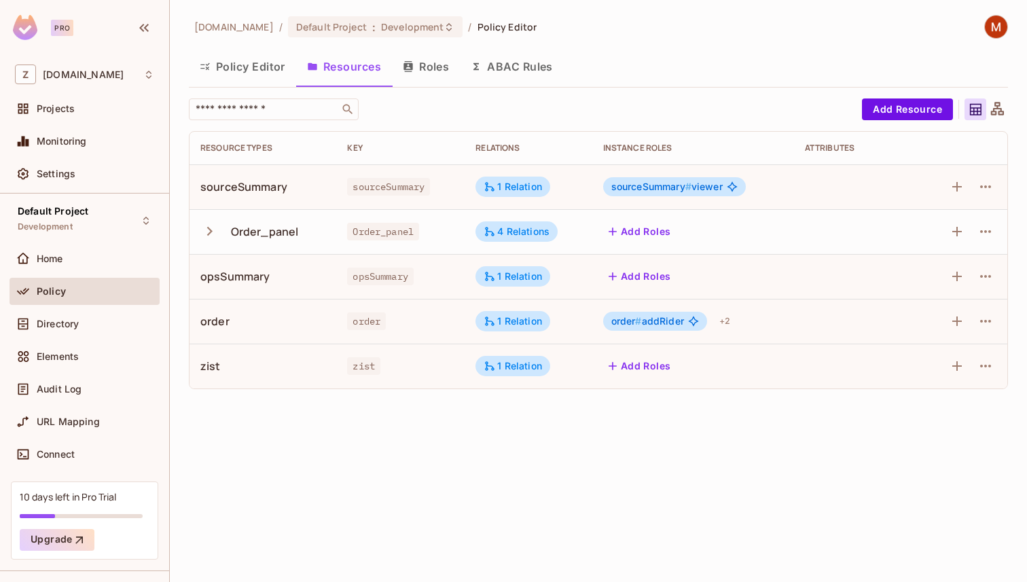
click at [435, 74] on button "Roles" at bounding box center [426, 67] width 68 height 34
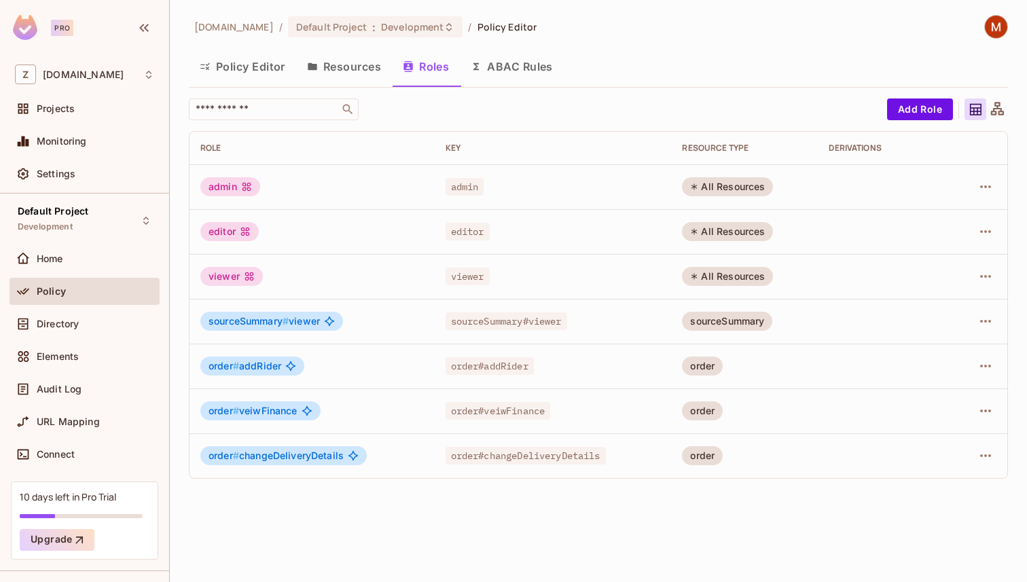
click at [315, 71] on icon "button" at bounding box center [312, 66] width 11 height 11
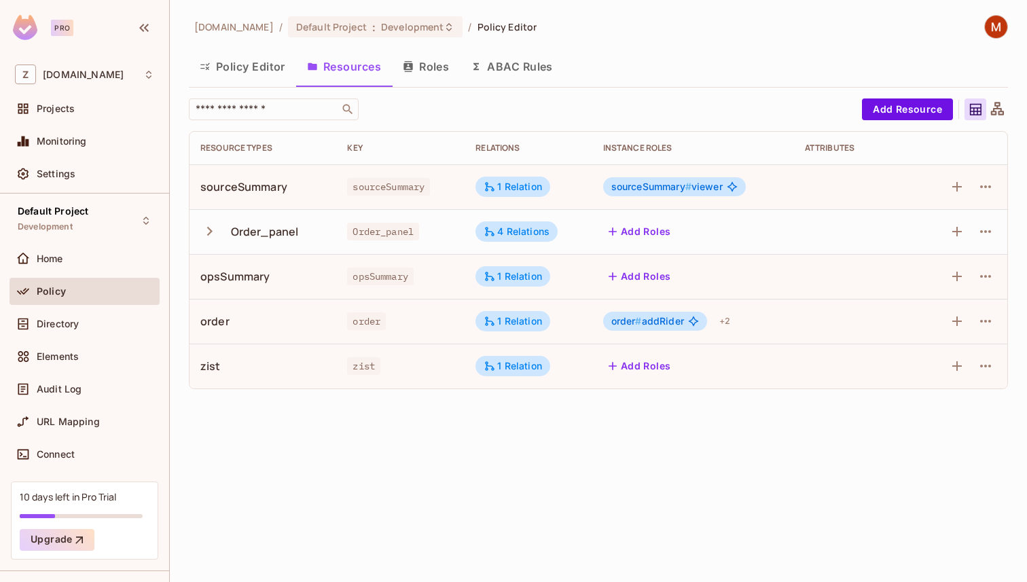
click at [250, 70] on button "Policy Editor" at bounding box center [242, 67] width 107 height 34
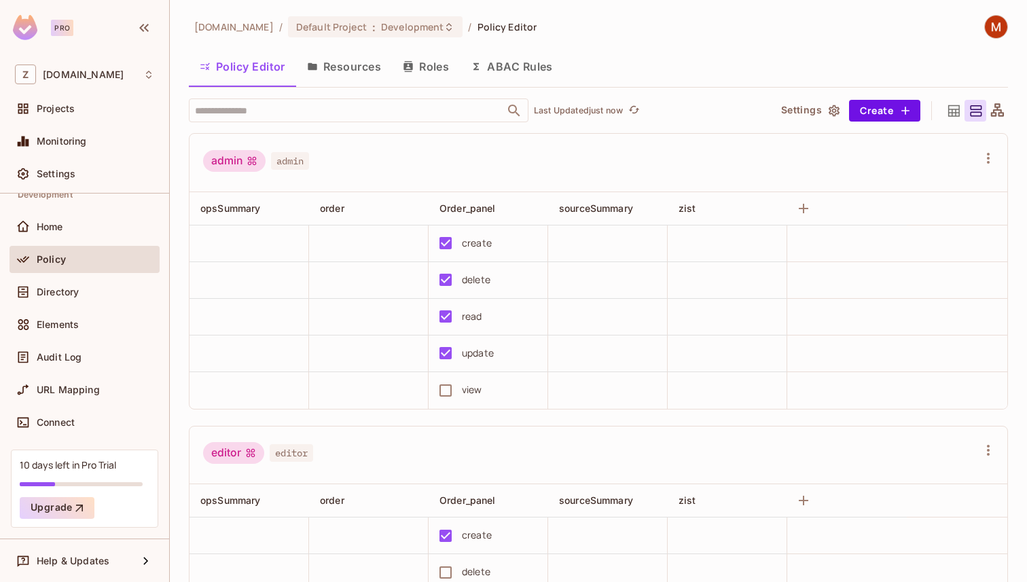
click at [954, 117] on icon at bounding box center [954, 111] width 17 height 17
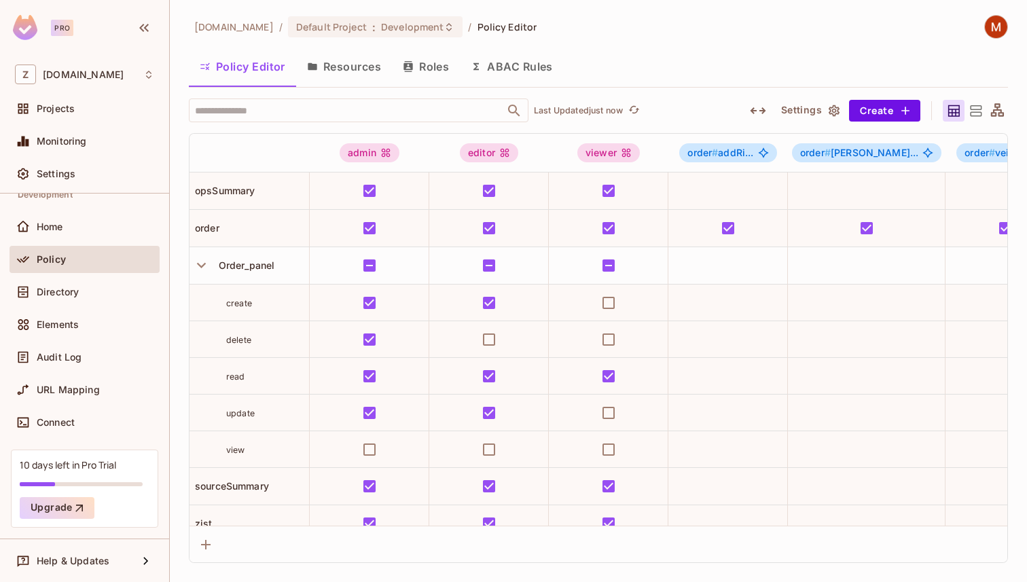
click at [987, 119] on div at bounding box center [997, 111] width 22 height 22
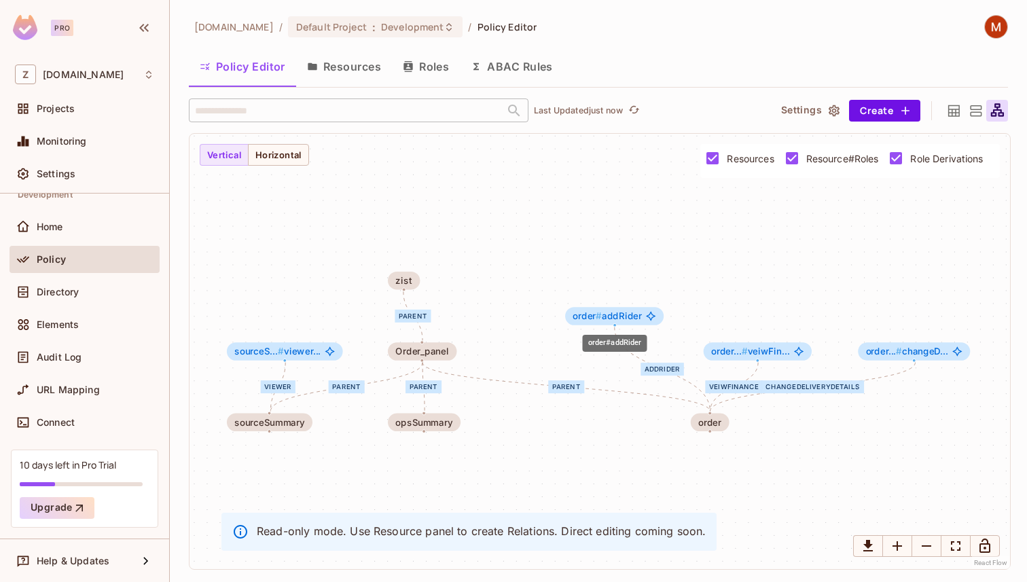
drag, startPoint x: 598, startPoint y: 356, endPoint x: 615, endPoint y: 321, distance: 39.2
click at [615, 321] on span "order # addRider" at bounding box center [607, 316] width 69 height 10
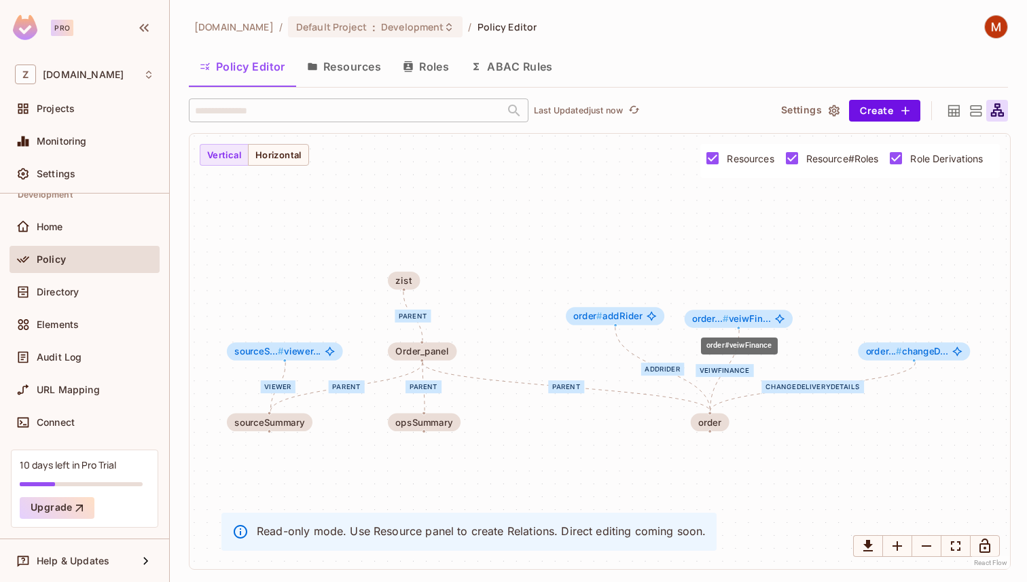
drag, startPoint x: 752, startPoint y: 352, endPoint x: 732, endPoint y: 319, distance: 38.1
click at [732, 319] on span "order... # veiwFin..." at bounding box center [731, 319] width 79 height 10
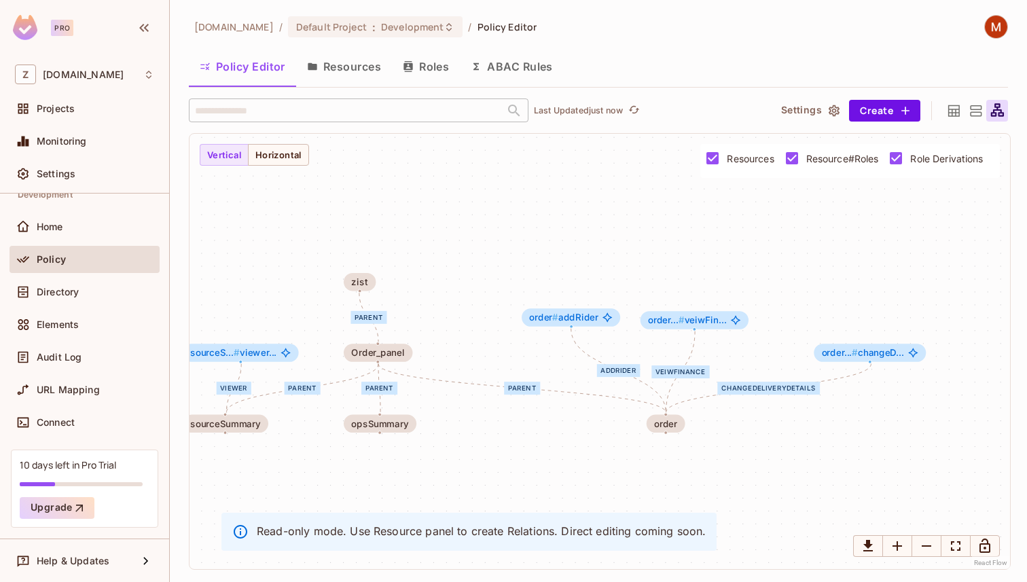
drag, startPoint x: 823, startPoint y: 393, endPoint x: 761, endPoint y: 397, distance: 61.3
click at [761, 397] on div "viewer parent parent parent parent addRider veiwFinance changeDeliveryDetails s…" at bounding box center [600, 351] width 821 height 435
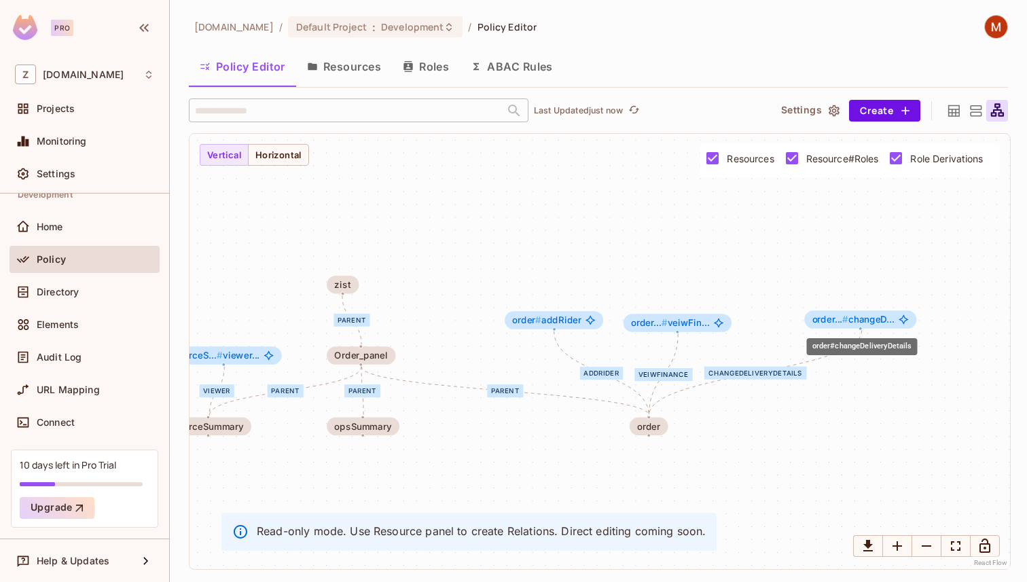
drag, startPoint x: 850, startPoint y: 355, endPoint x: 858, endPoint y: 318, distance: 38.1
click at [858, 318] on span "order... # changeD..." at bounding box center [853, 320] width 82 height 10
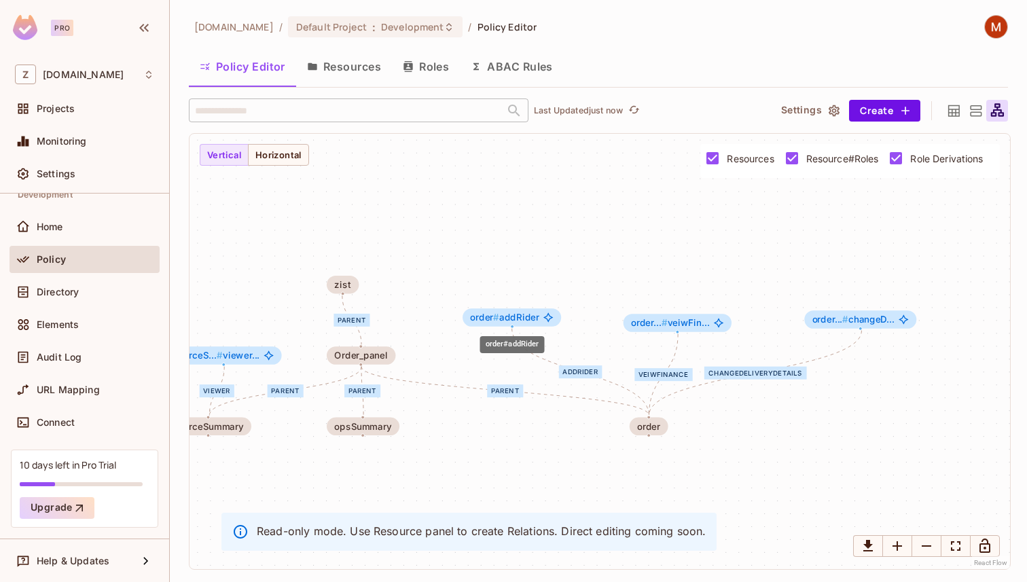
drag, startPoint x: 572, startPoint y: 327, endPoint x: 529, endPoint y: 324, distance: 42.9
click at [529, 324] on div "order # addRider" at bounding box center [512, 317] width 98 height 18
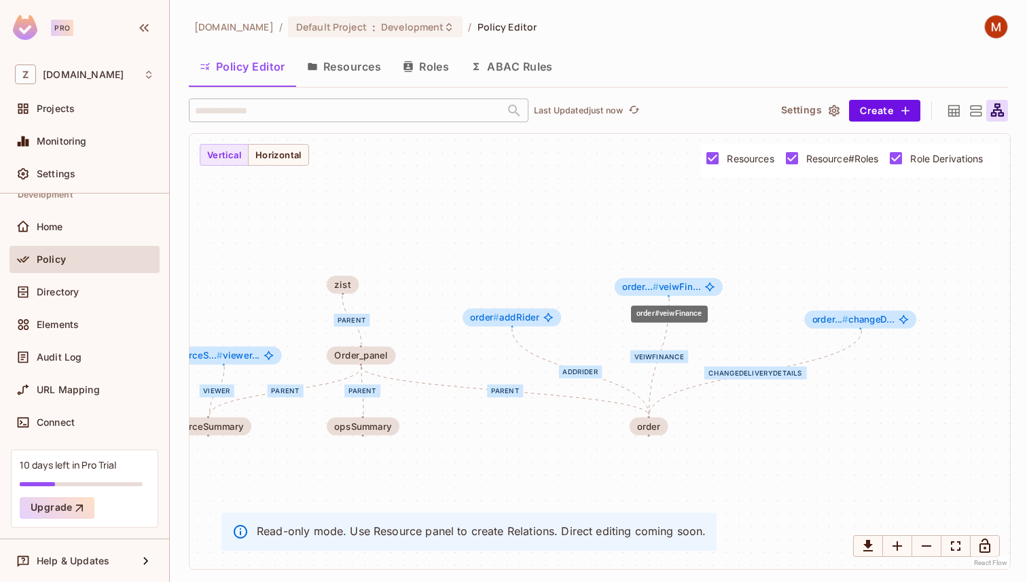
drag, startPoint x: 676, startPoint y: 325, endPoint x: 666, endPoint y: 289, distance: 38.1
click at [666, 289] on span "order... # veiwFin..." at bounding box center [661, 287] width 79 height 10
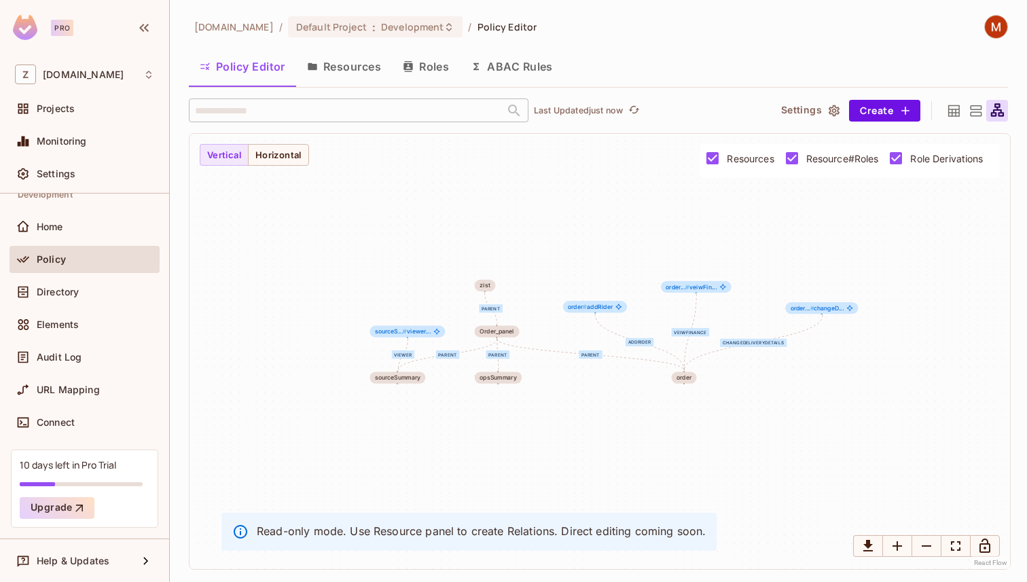
drag, startPoint x: 436, startPoint y: 463, endPoint x: 548, endPoint y: 389, distance: 133.8
click at [548, 389] on div "viewer parent parent parent parent addRider veiwFinance changeDeliveryDetails s…" at bounding box center [600, 351] width 821 height 435
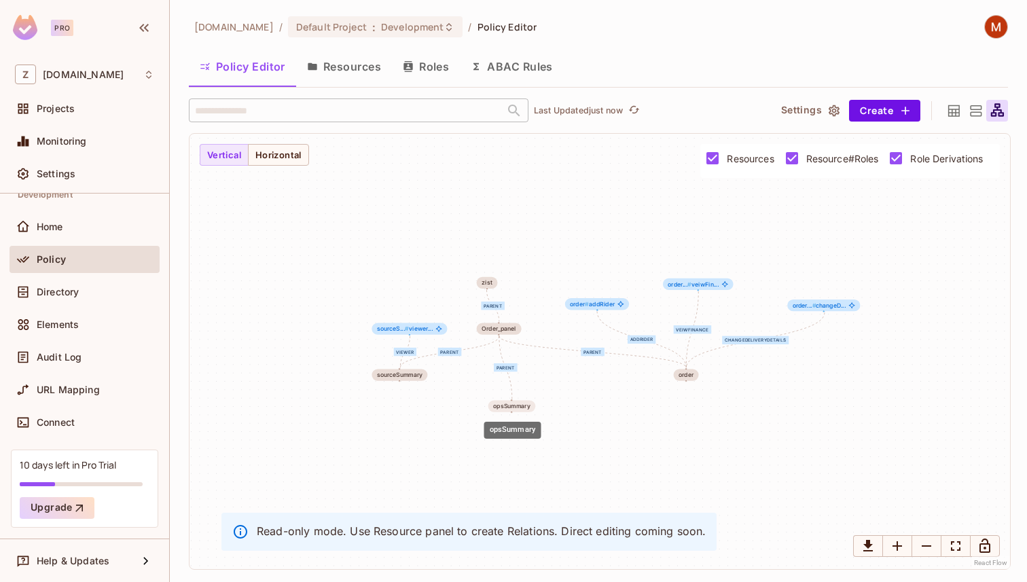
drag, startPoint x: 486, startPoint y: 376, endPoint x: 499, endPoint y: 401, distance: 28.0
click at [499, 403] on div "opsSummary" at bounding box center [511, 406] width 37 height 7
drag, startPoint x: 413, startPoint y: 377, endPoint x: 412, endPoint y: 408, distance: 31.3
click at [412, 406] on div "sourceSummary" at bounding box center [399, 402] width 46 height 7
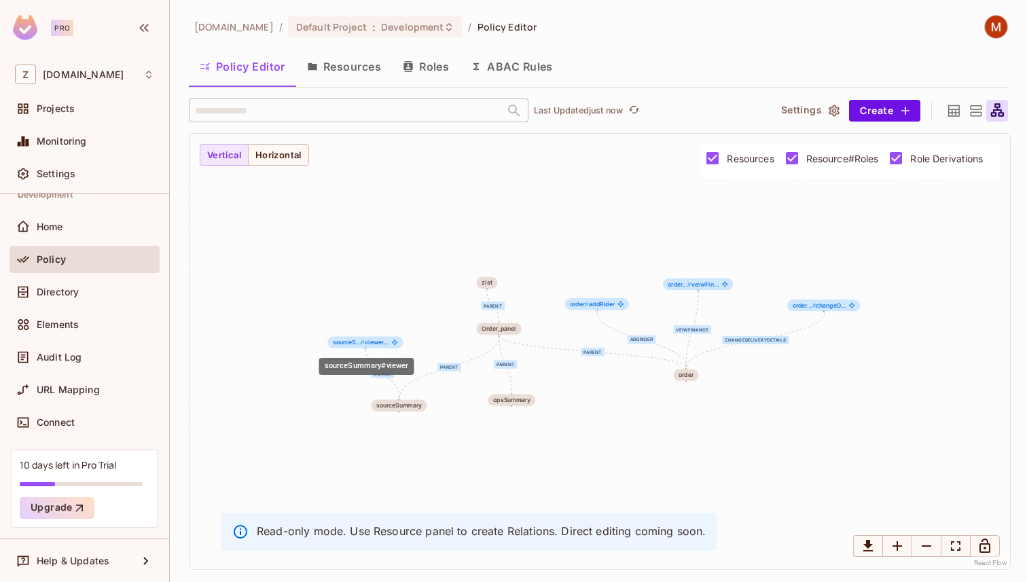
drag, startPoint x: 412, startPoint y: 329, endPoint x: 367, endPoint y: 343, distance: 46.8
click at [367, 343] on span "sourceS... # viewer..." at bounding box center [361, 342] width 56 height 7
click at [460, 447] on div "viewer parent parent parent parent addRider veiwFinance changeDeliveryDetails s…" at bounding box center [600, 351] width 821 height 435
drag, startPoint x: 490, startPoint y: 284, endPoint x: 503, endPoint y: 268, distance: 19.8
click at [503, 268] on div "zist" at bounding box center [498, 267] width 11 height 7
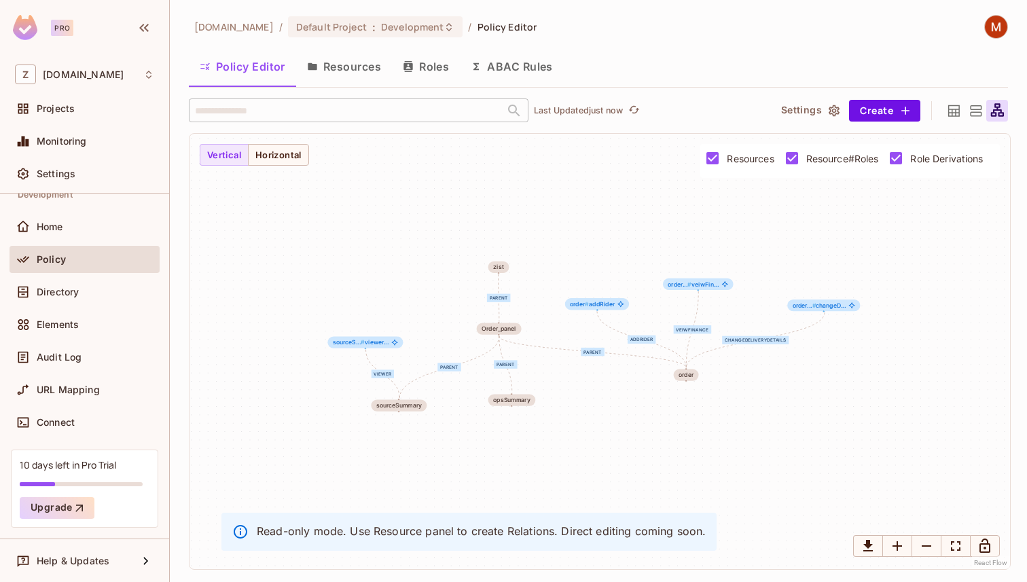
click at [546, 263] on div "viewer parent parent parent parent addRider veiwFinance changeDeliveryDetails s…" at bounding box center [600, 351] width 821 height 435
drag, startPoint x: 503, startPoint y: 328, endPoint x: 504, endPoint y: 338, distance: 9.5
click at [504, 338] on div "Order_panel" at bounding box center [499, 338] width 35 height 7
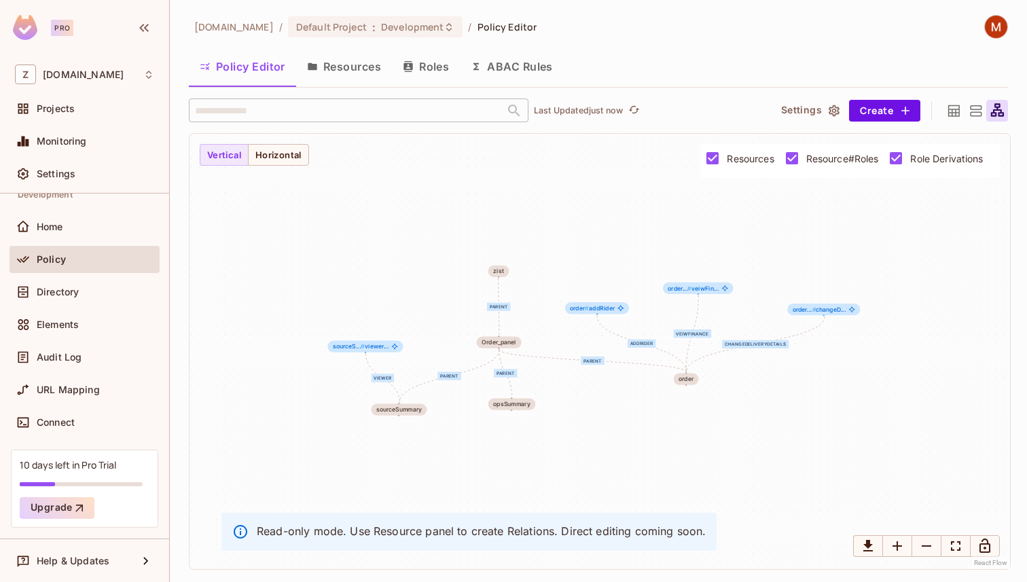
drag, startPoint x: 510, startPoint y: 372, endPoint x: 510, endPoint y: 380, distance: 8.2
click at [510, 378] on div "parent" at bounding box center [506, 374] width 24 height 8
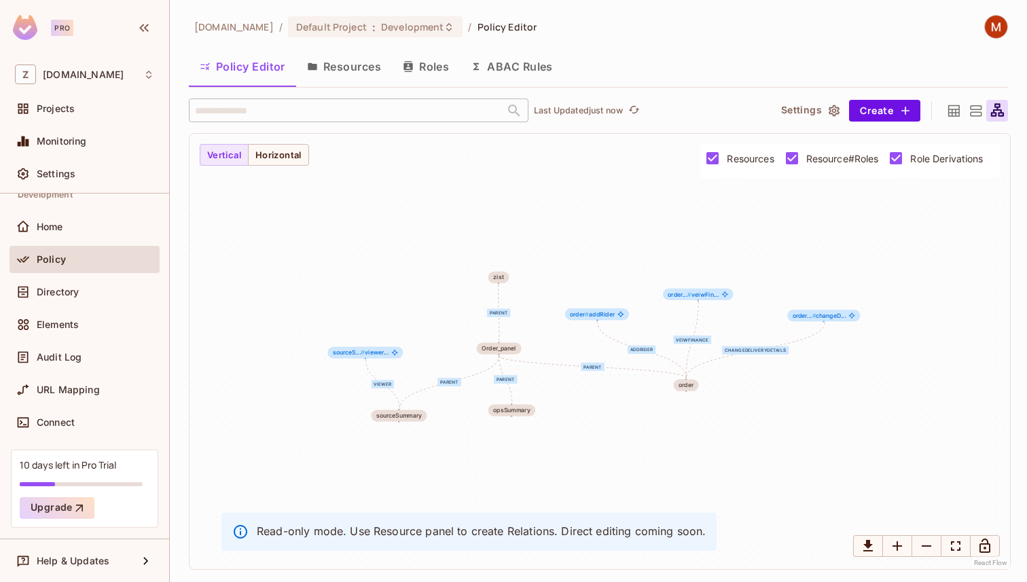
drag, startPoint x: 508, startPoint y: 380, endPoint x: 509, endPoint y: 391, distance: 10.2
click at [509, 384] on div "parent" at bounding box center [506, 380] width 24 height 8
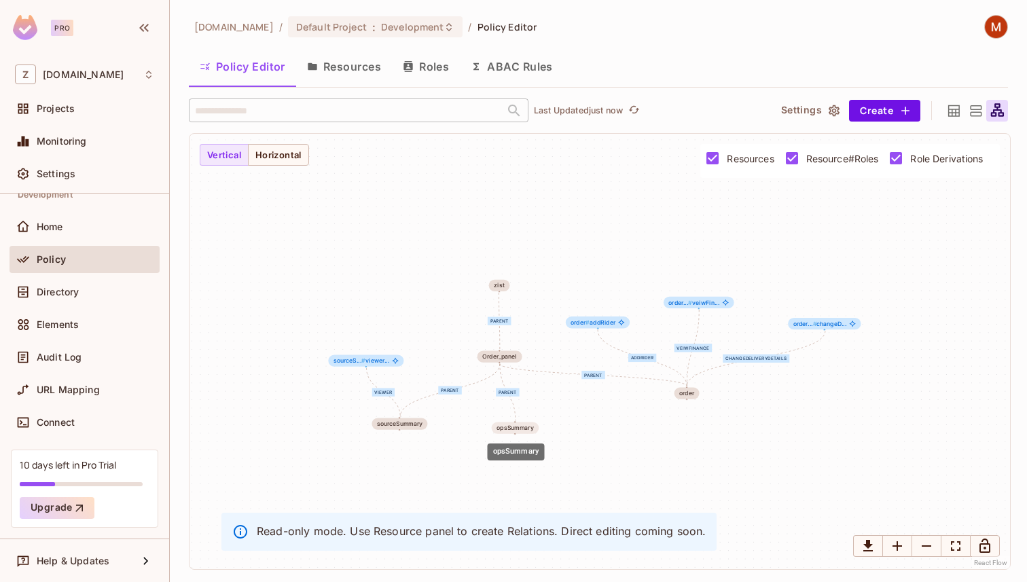
drag, startPoint x: 515, startPoint y: 416, endPoint x: 518, endPoint y: 424, distance: 8.6
click at [518, 425] on div "opsSummary" at bounding box center [515, 428] width 37 height 7
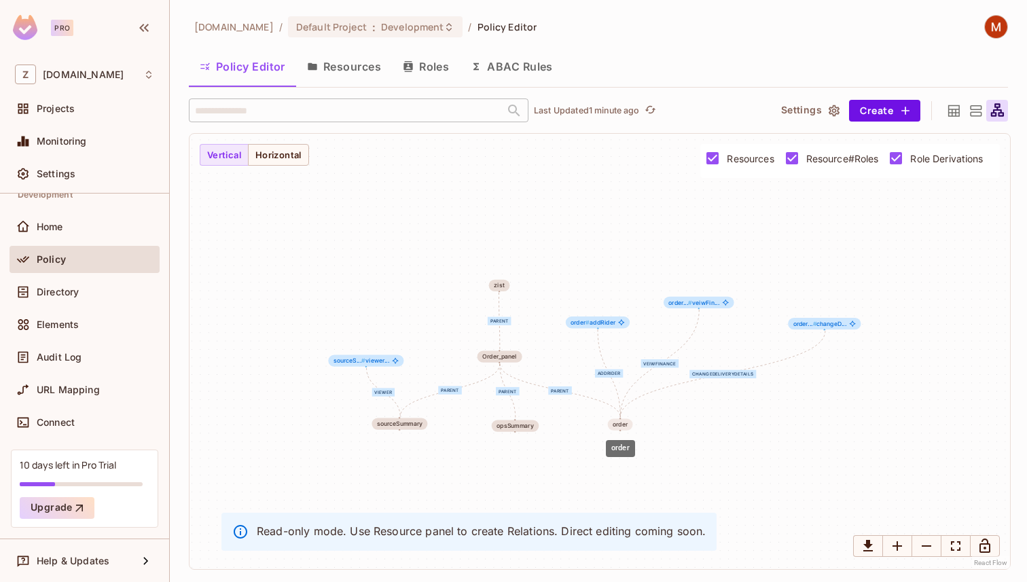
drag, startPoint x: 689, startPoint y: 389, endPoint x: 619, endPoint y: 420, distance: 76.6
click at [619, 420] on div "order" at bounding box center [620, 425] width 25 height 12
drag, startPoint x: 525, startPoint y: 424, endPoint x: 512, endPoint y: 424, distance: 12.9
click at [512, 424] on div "opsSummary" at bounding box center [504, 426] width 37 height 7
click at [963, 114] on div at bounding box center [954, 111] width 22 height 22
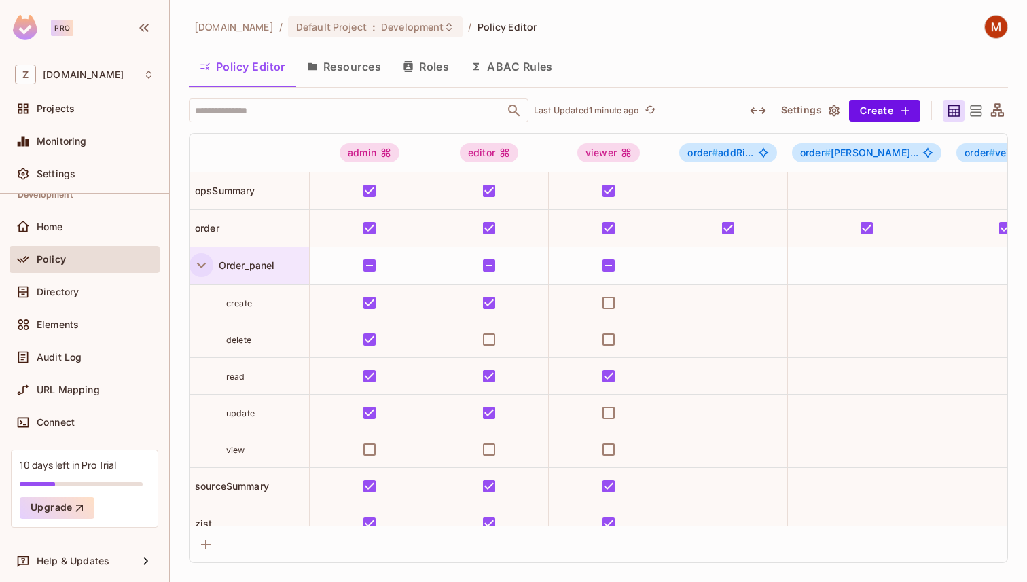
click at [204, 265] on icon "button" at bounding box center [201, 265] width 18 height 18
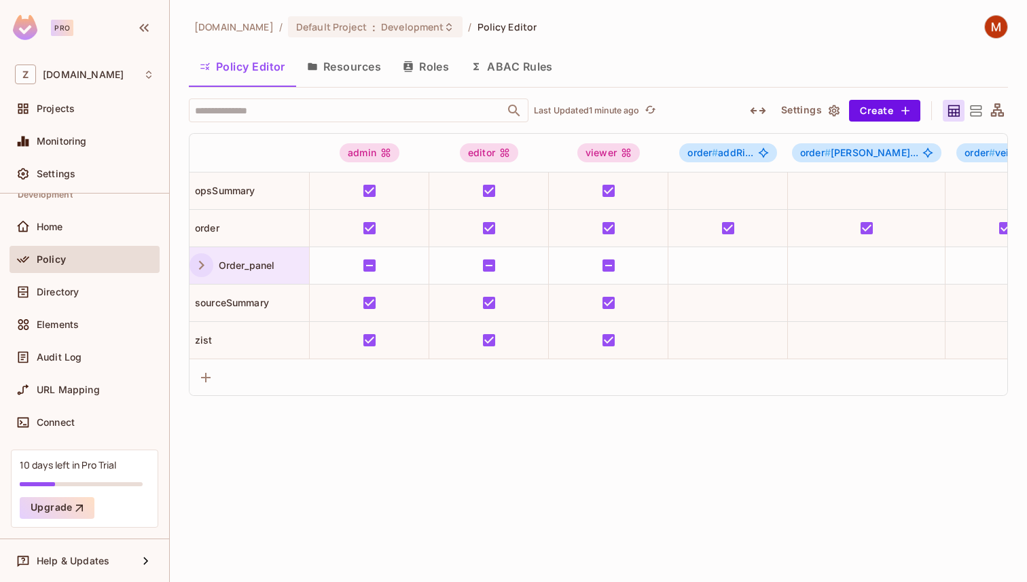
click at [204, 265] on icon "button" at bounding box center [201, 265] width 18 height 18
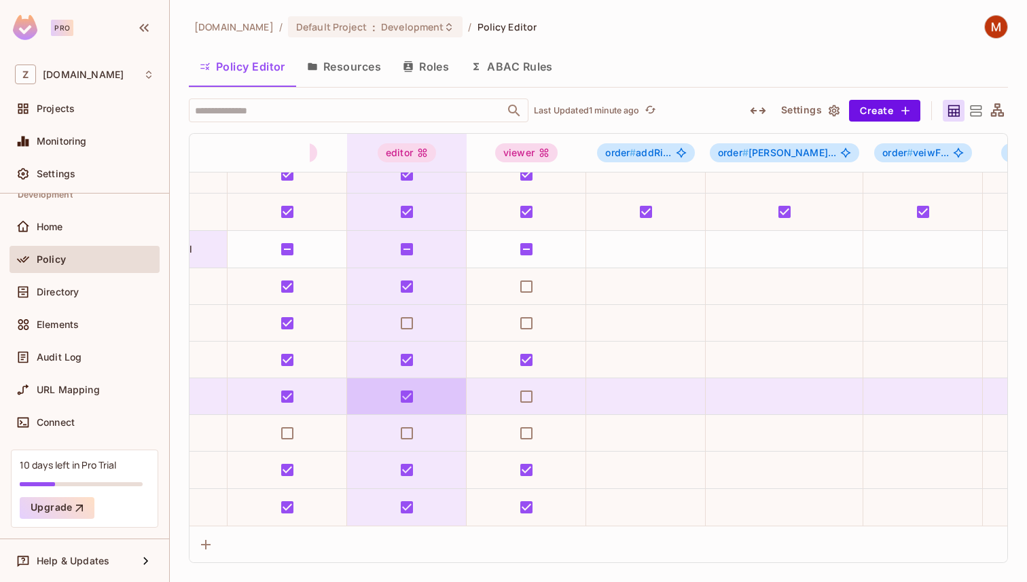
scroll to position [16, 143]
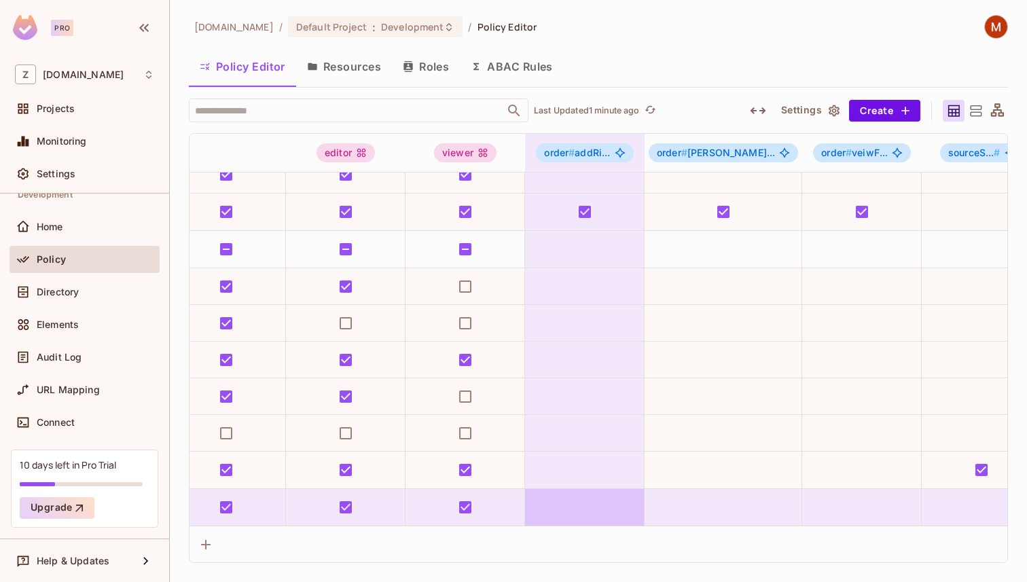
click at [577, 512] on td at bounding box center [585, 507] width 120 height 37
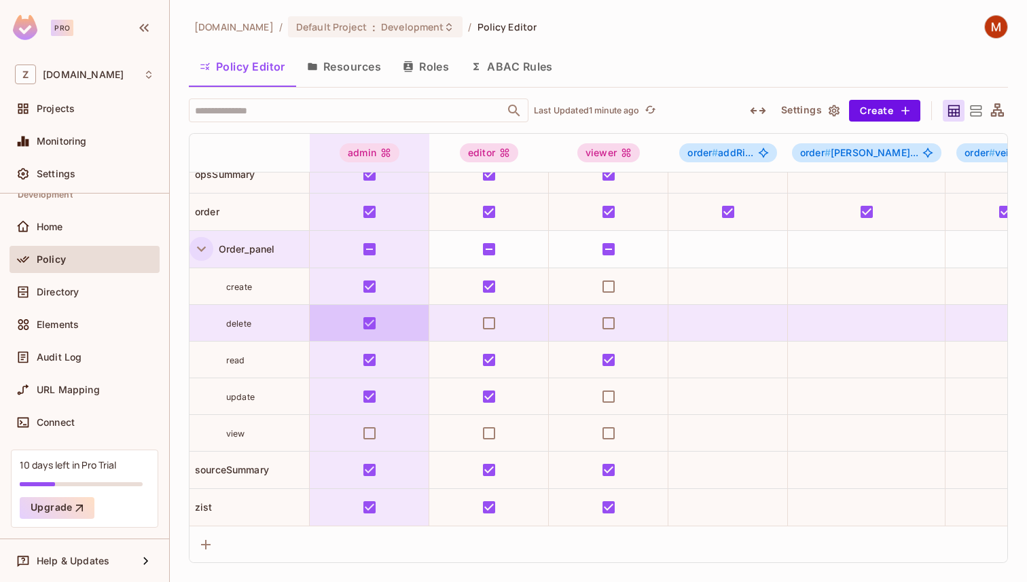
scroll to position [0, 0]
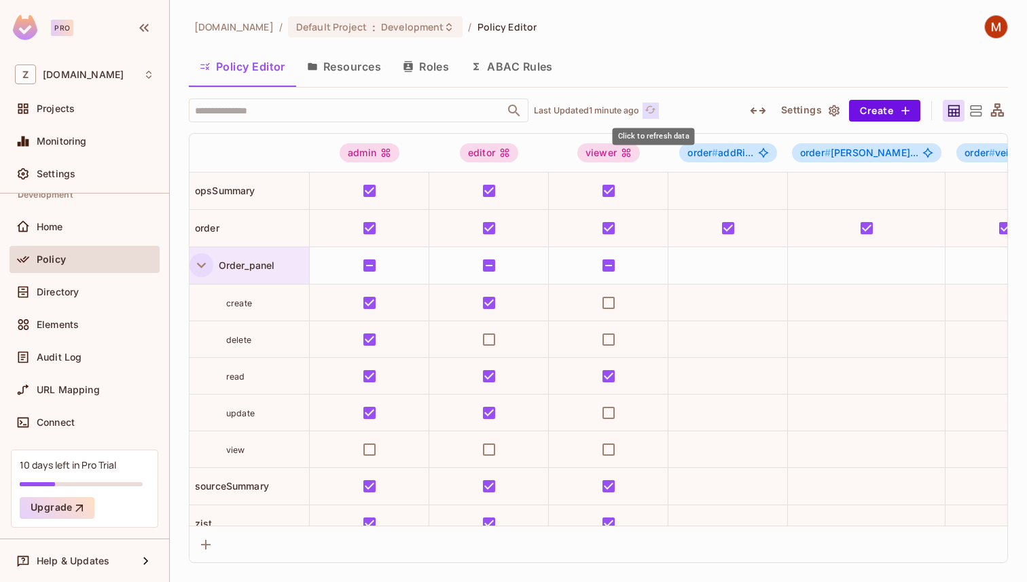
click at [653, 109] on icon "refresh" at bounding box center [651, 110] width 12 height 12
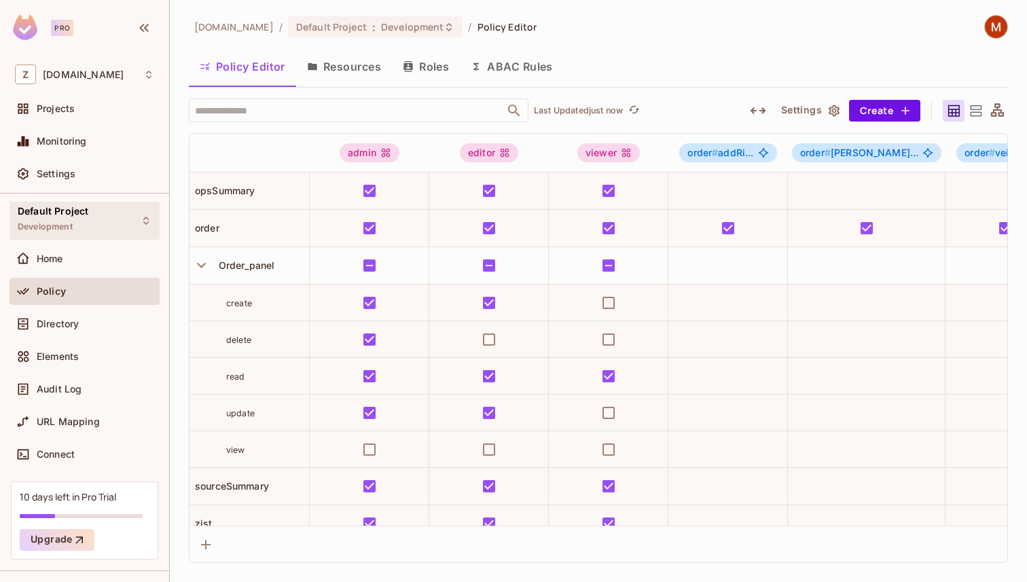
click at [135, 228] on div "Default Project Development" at bounding box center [85, 220] width 150 height 37
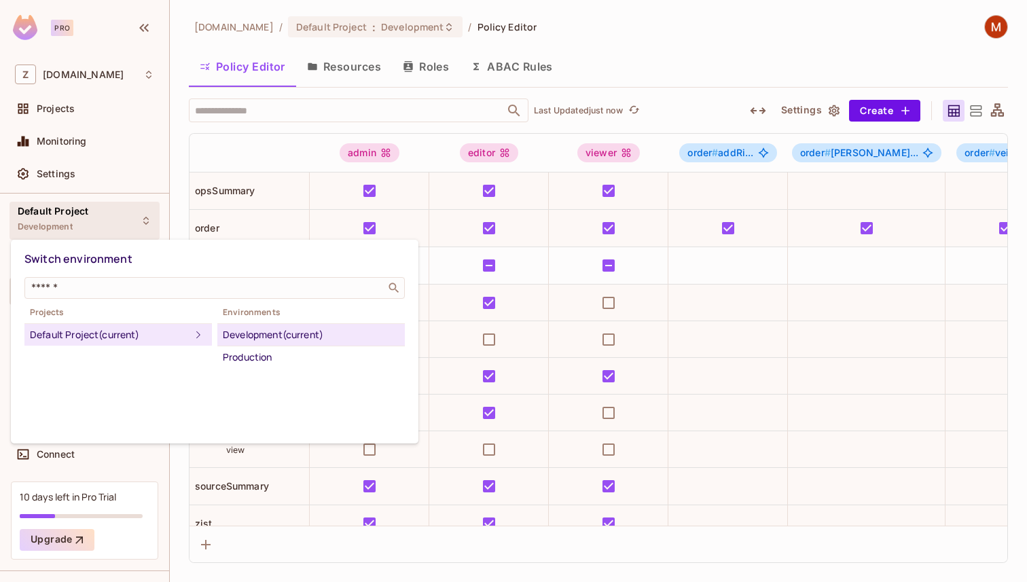
click at [135, 228] on div at bounding box center [513, 291] width 1027 height 582
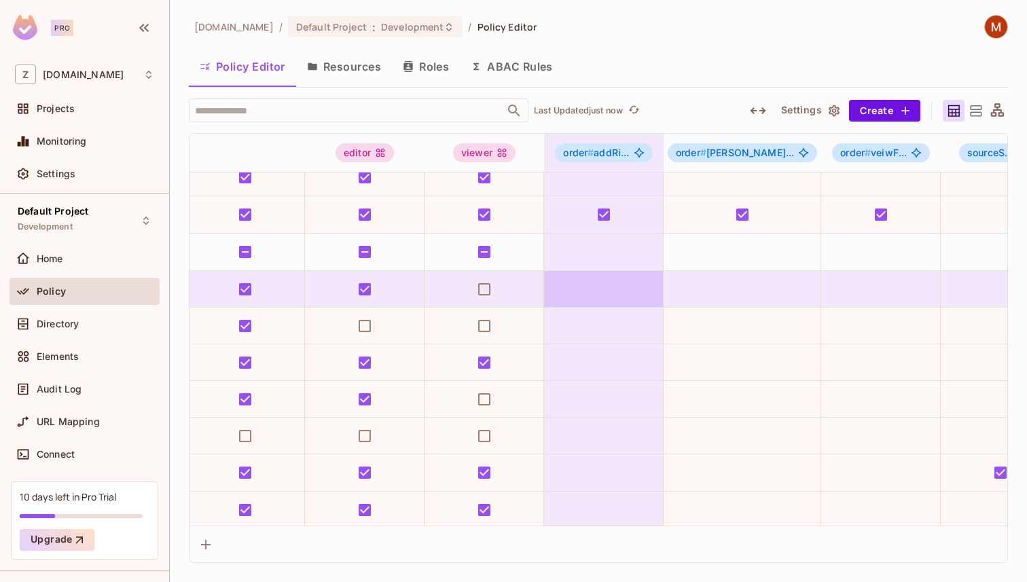
scroll to position [0, 124]
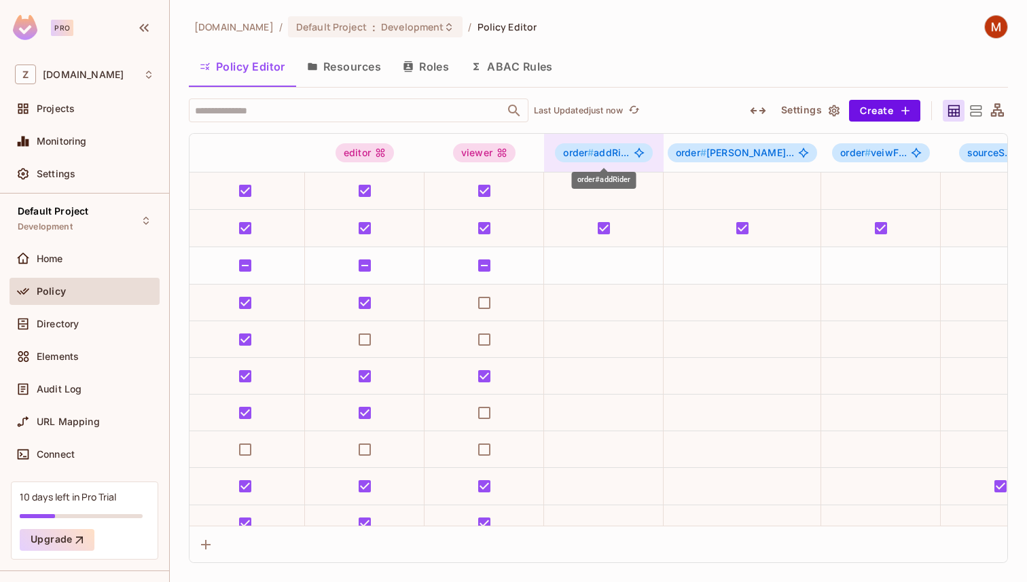
click at [613, 154] on span "order # addRi..." at bounding box center [596, 152] width 66 height 11
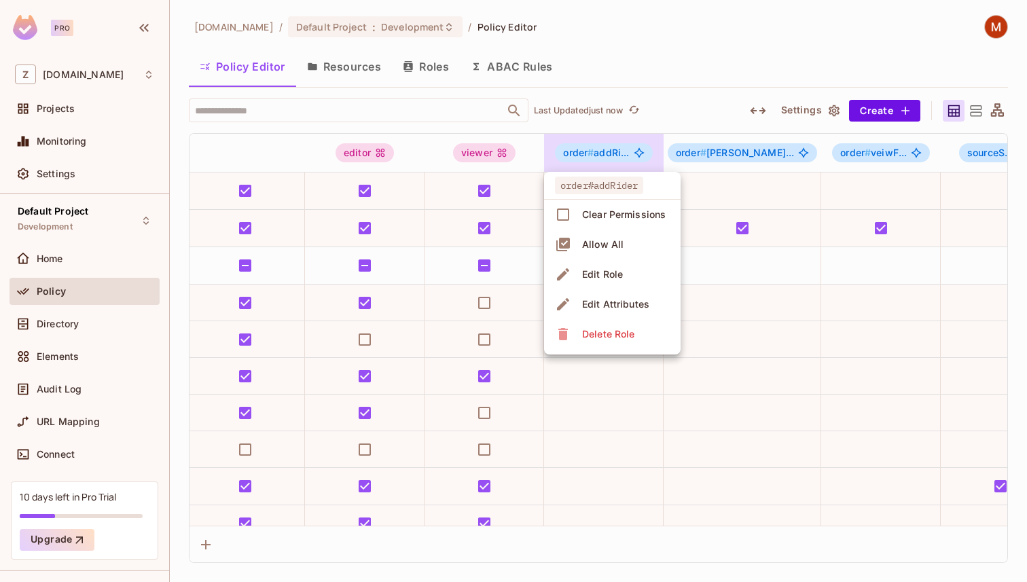
click at [664, 94] on div at bounding box center [513, 291] width 1027 height 582
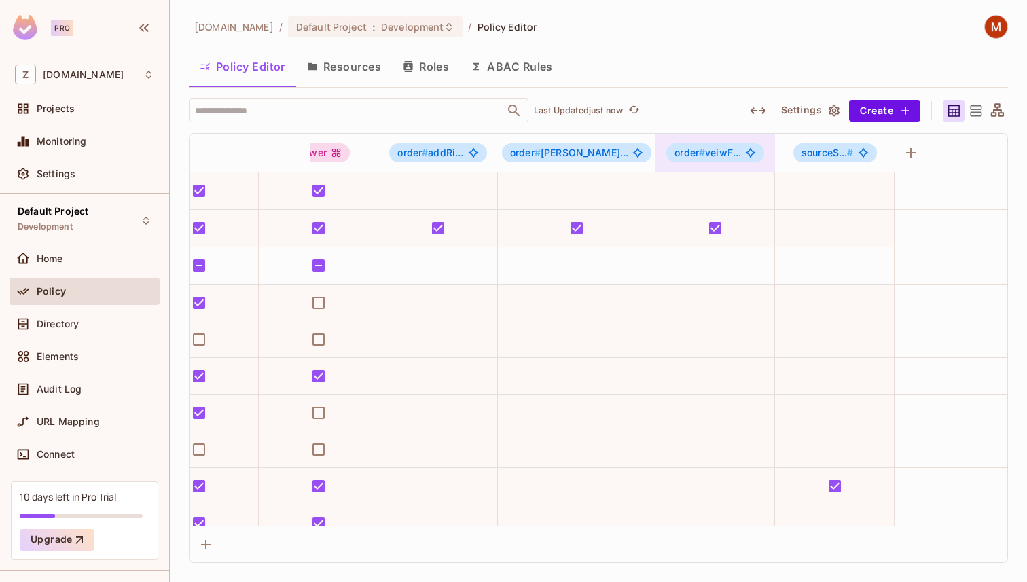
scroll to position [0, 291]
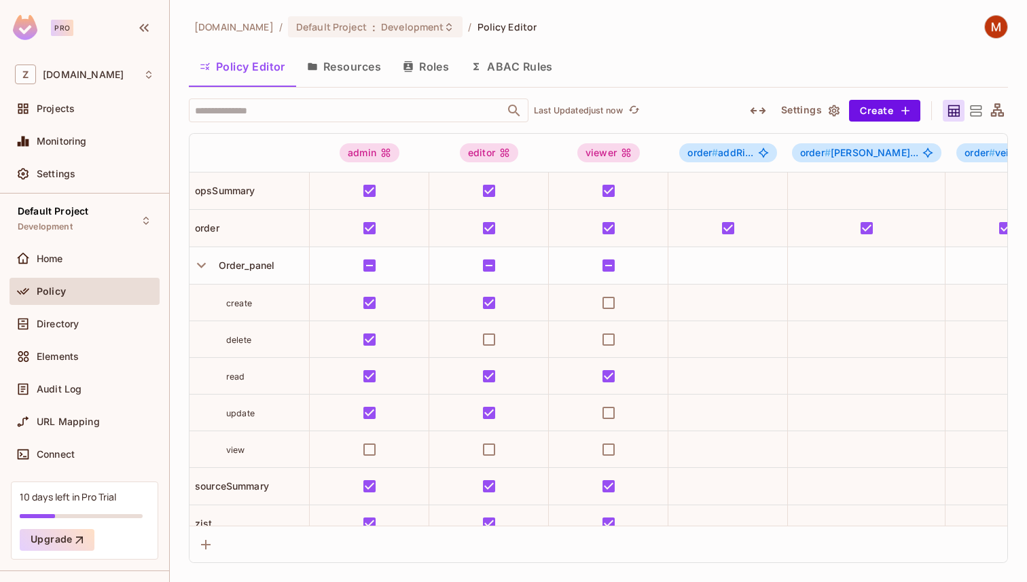
click at [189, 269] on div "admin editor viewer order # addRi... order # chang... order # veiwF... sourceS.…" at bounding box center [598, 348] width 819 height 430
click at [202, 266] on icon "button" at bounding box center [201, 265] width 9 height 5
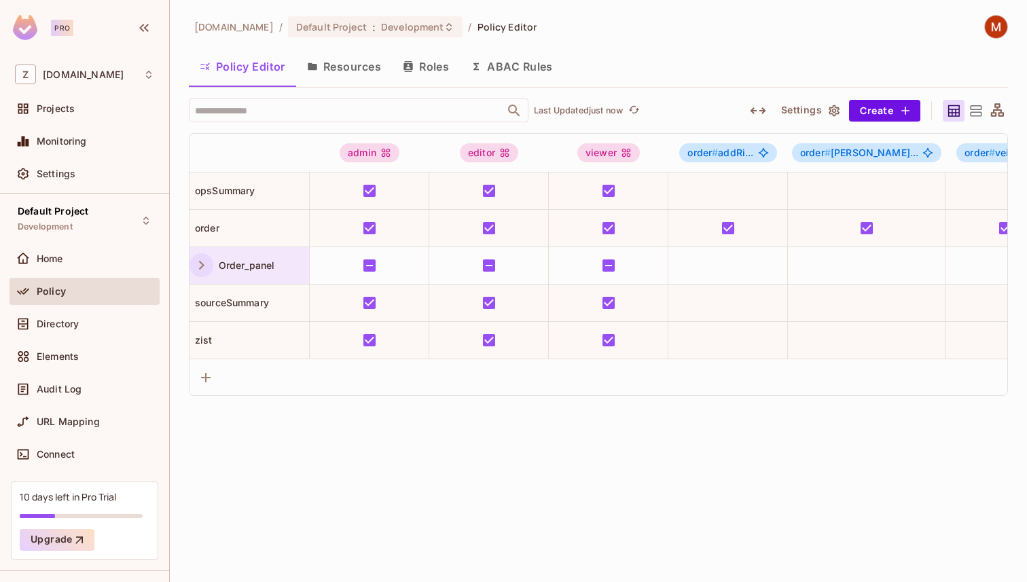
click at [195, 265] on icon "button" at bounding box center [201, 265] width 18 height 18
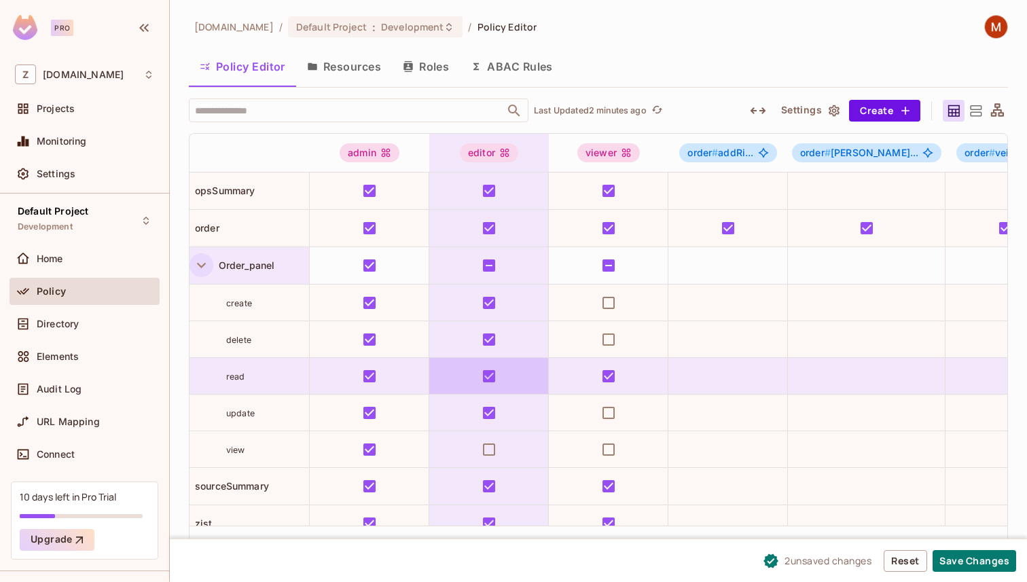
scroll to position [16, 0]
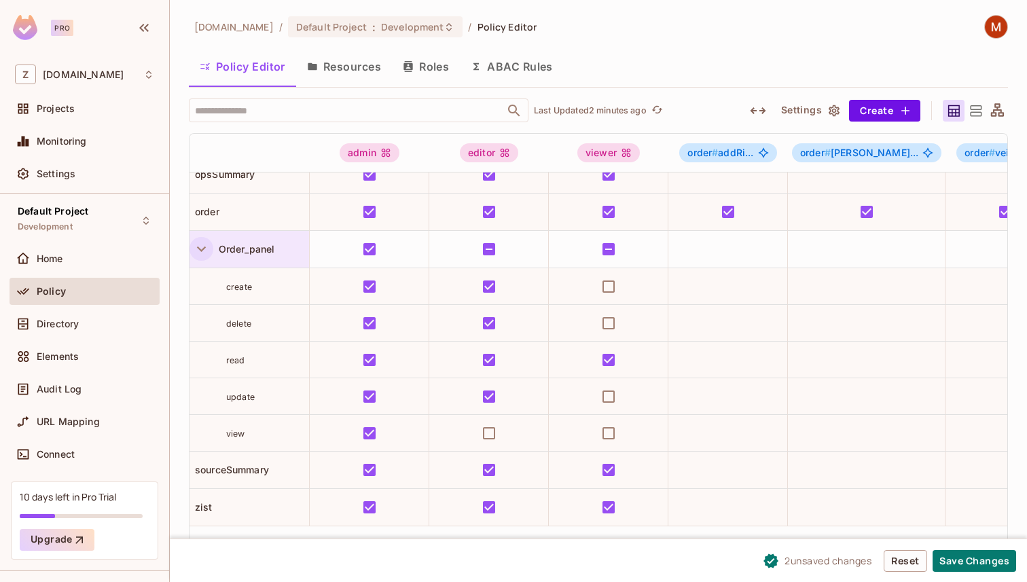
click at [821, 562] on span "2 unsaved change s" at bounding box center [828, 561] width 87 height 14
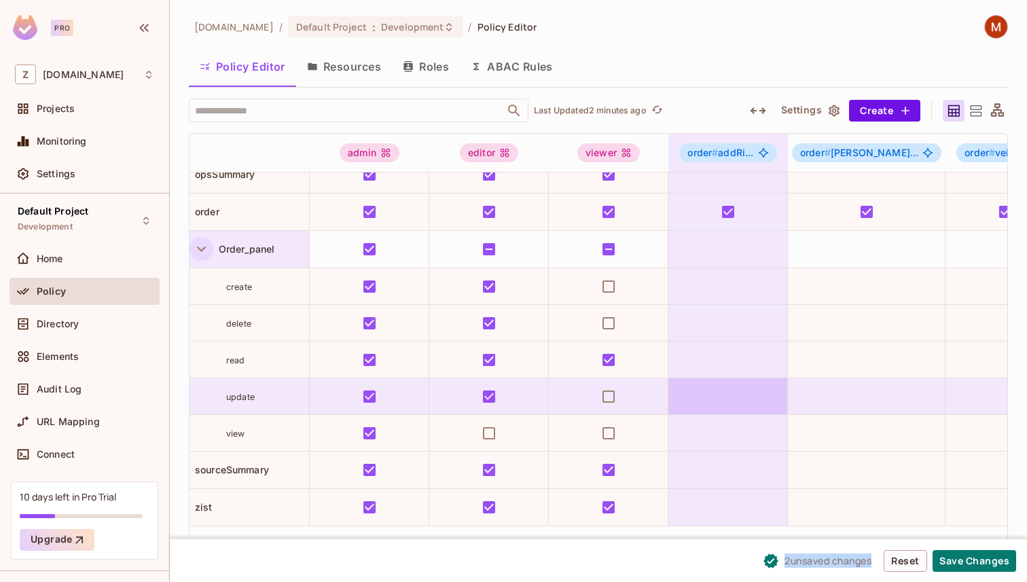
scroll to position [0, 0]
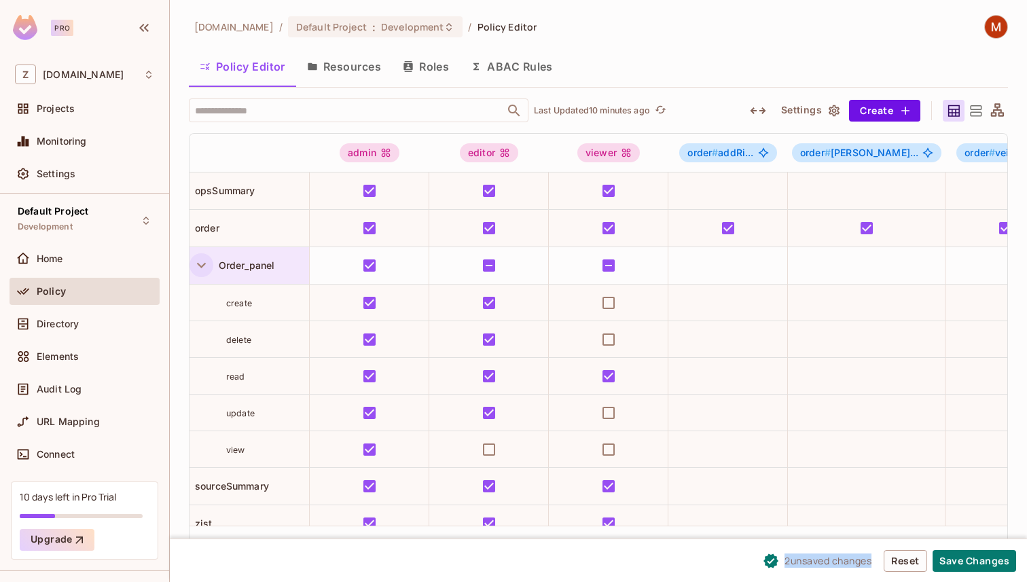
click at [429, 69] on button "Roles" at bounding box center [426, 67] width 68 height 34
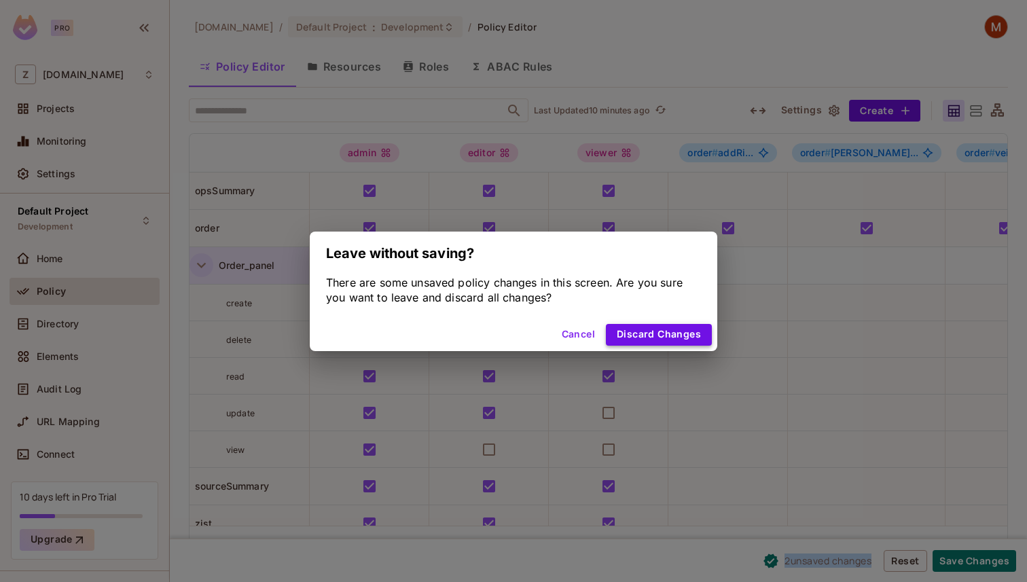
click at [639, 330] on button "Discard Changes" at bounding box center [659, 335] width 106 height 22
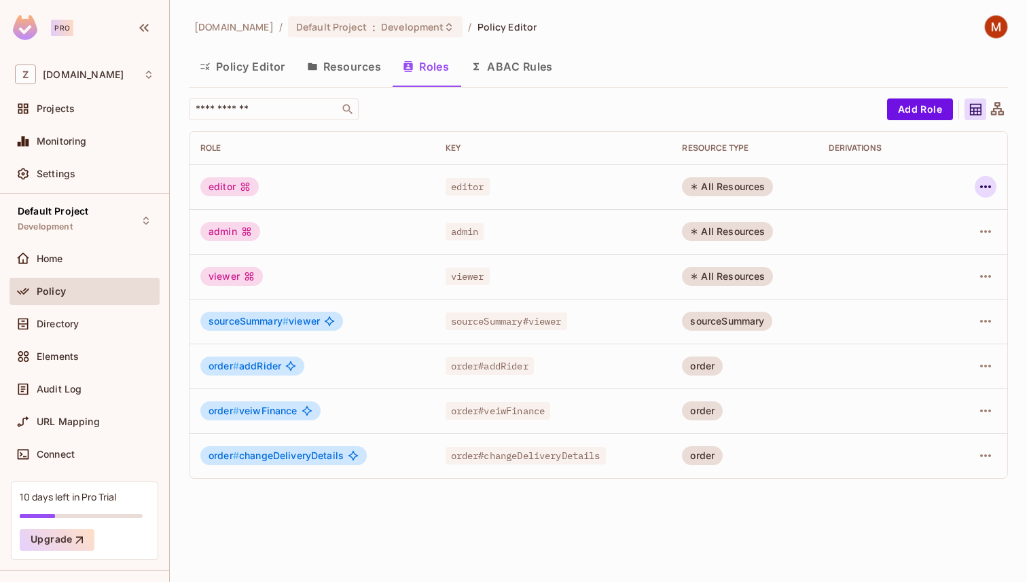
click at [989, 187] on icon "button" at bounding box center [985, 186] width 11 height 3
click at [931, 271] on div "Delete Role" at bounding box center [931, 278] width 52 height 14
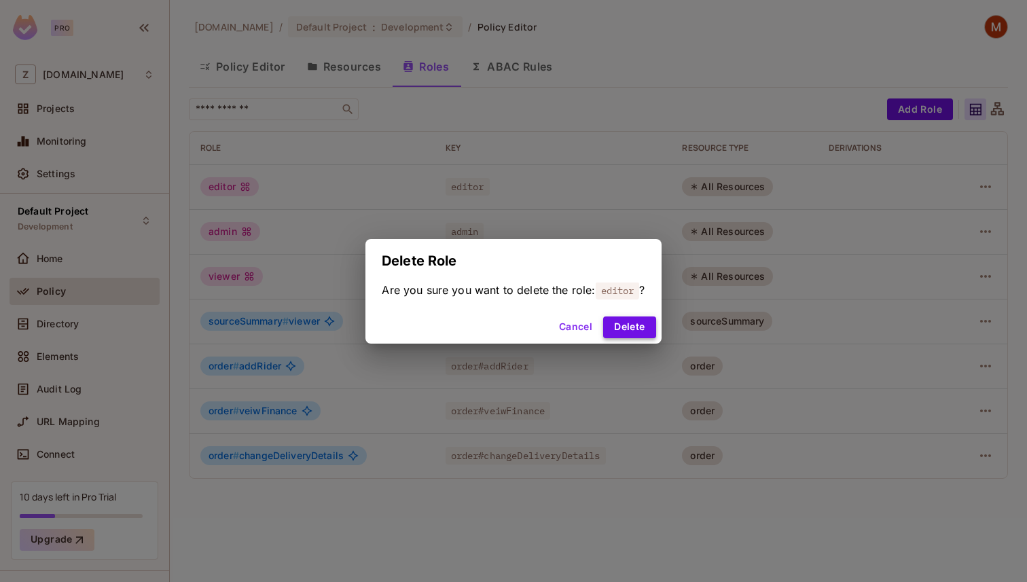
click at [637, 331] on button "Delete" at bounding box center [629, 328] width 52 height 22
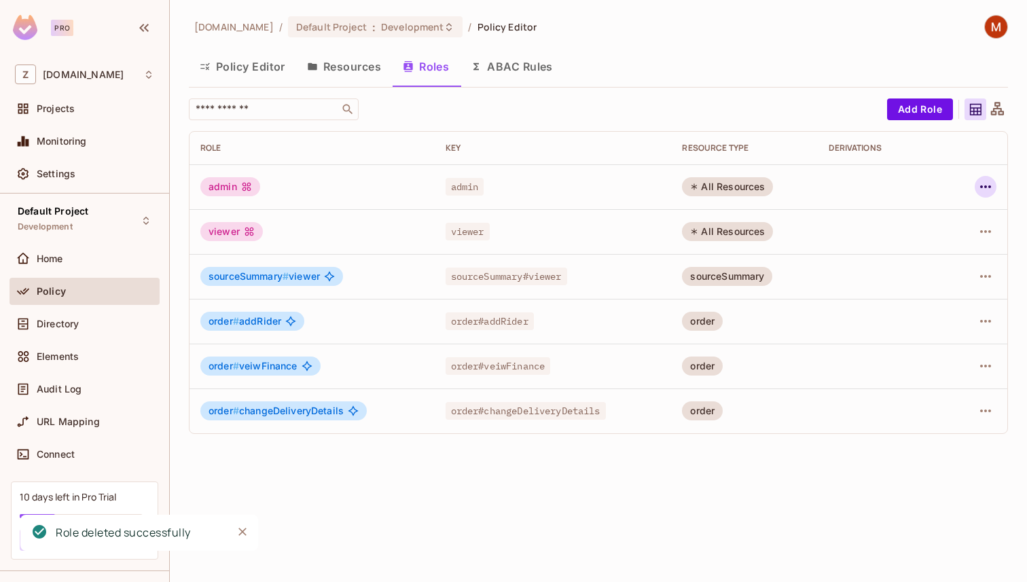
click at [980, 185] on icon "button" at bounding box center [986, 187] width 16 height 16
click at [924, 271] on div "Delete Role" at bounding box center [931, 278] width 52 height 14
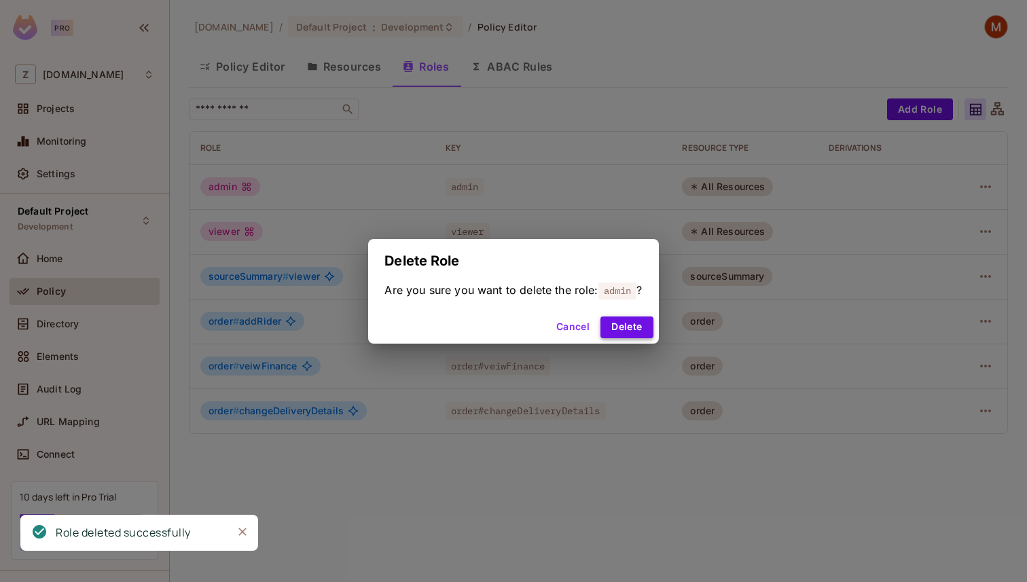
click at [647, 325] on button "Delete" at bounding box center [627, 328] width 52 height 22
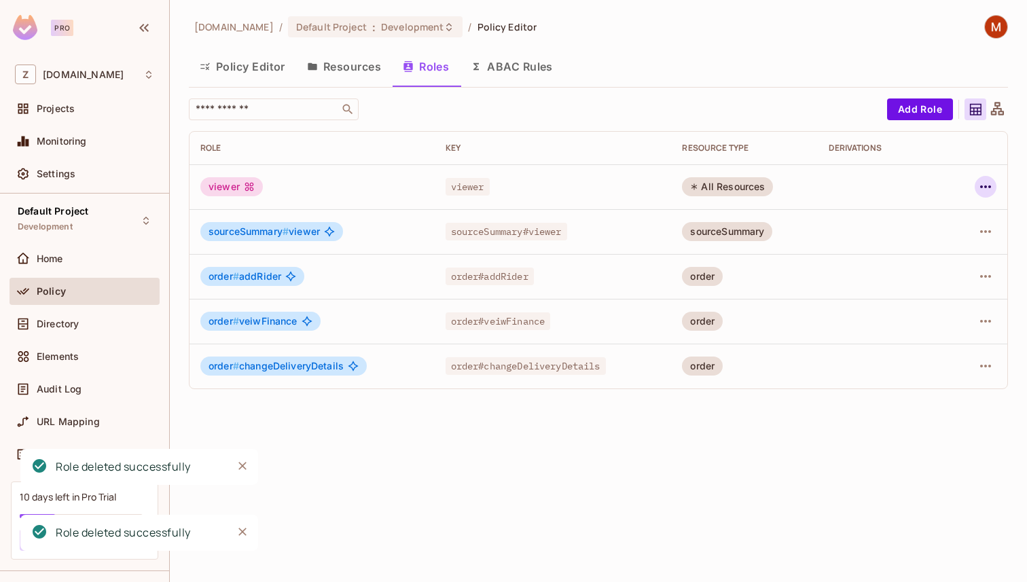
click at [991, 185] on icon "button" at bounding box center [986, 187] width 16 height 16
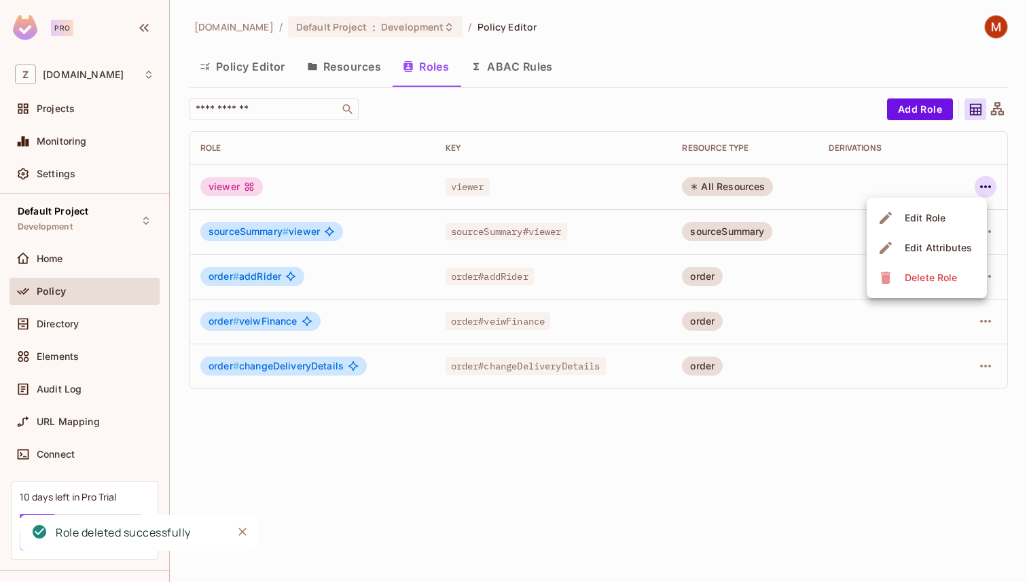
click at [913, 271] on div "Delete Role" at bounding box center [931, 278] width 52 height 14
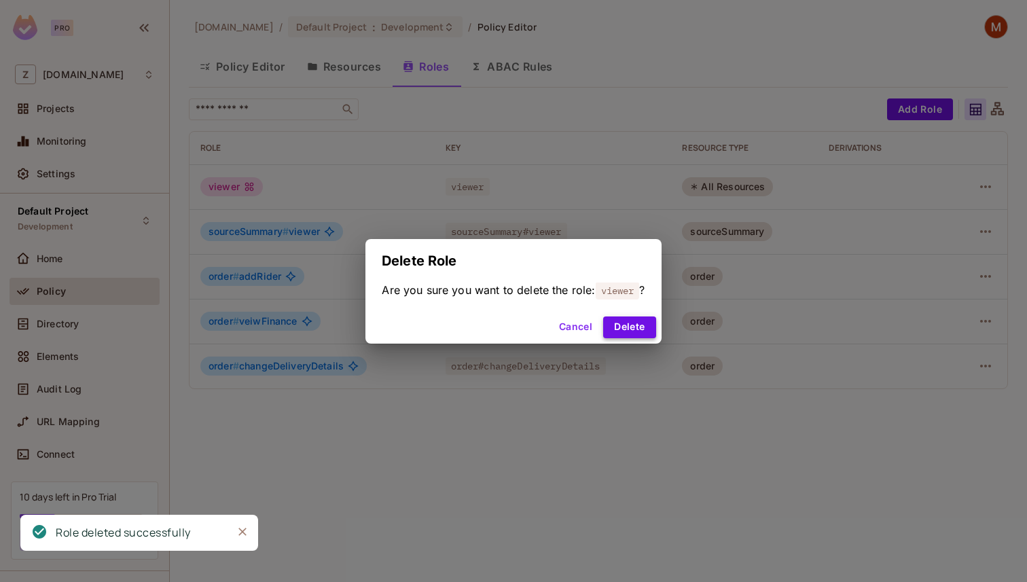
click at [637, 321] on button "Delete" at bounding box center [629, 328] width 52 height 22
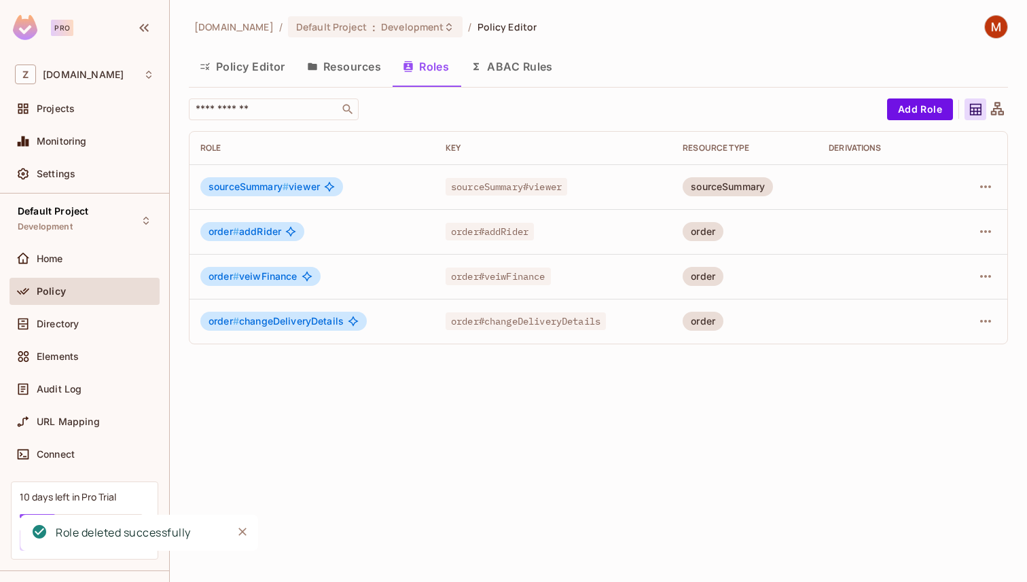
click at [247, 533] on icon "Close" at bounding box center [243, 532] width 14 height 14
click at [241, 79] on button "Policy Editor" at bounding box center [242, 67] width 107 height 34
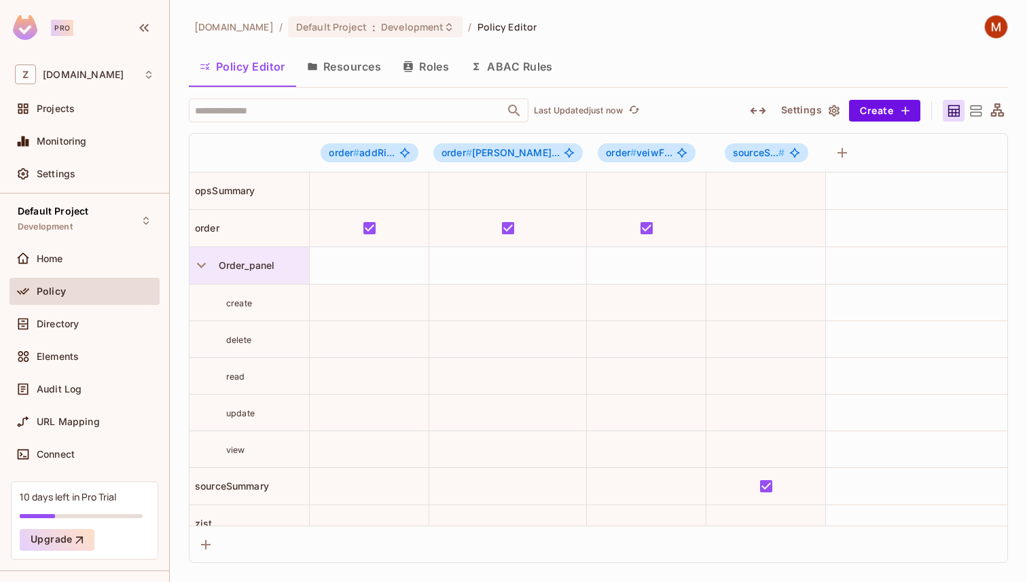
click at [259, 272] on div "Order_panel" at bounding box center [250, 265] width 120 height 37
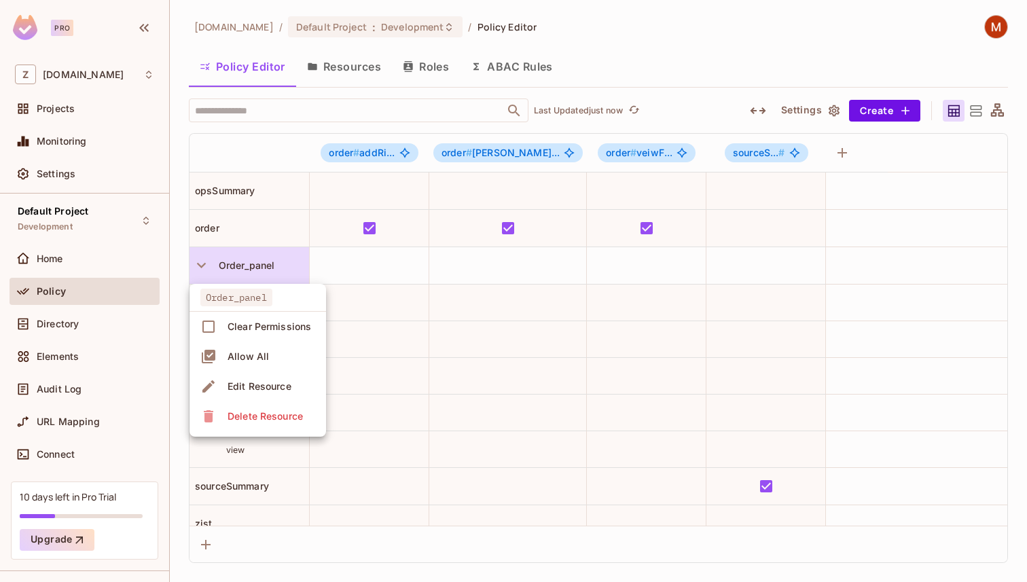
click at [175, 266] on div at bounding box center [513, 291] width 1027 height 582
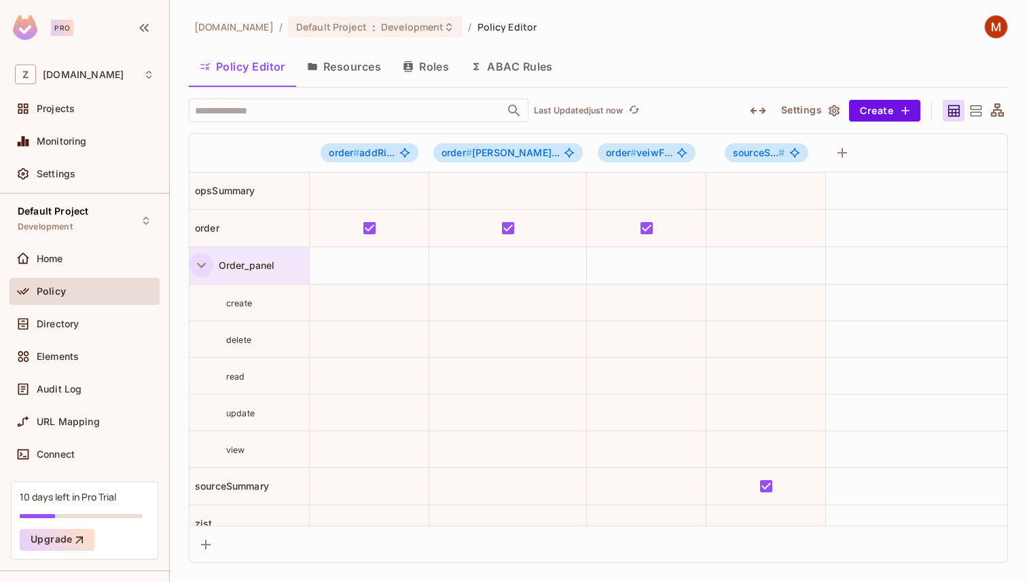
click at [204, 266] on icon "button" at bounding box center [201, 265] width 18 height 18
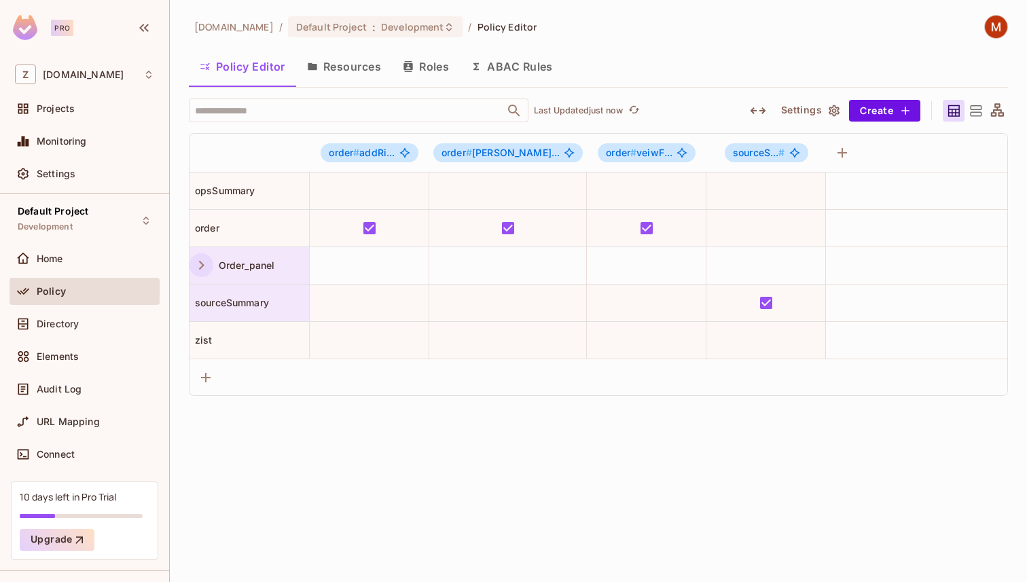
click at [268, 302] on span "sourceSummary" at bounding box center [229, 303] width 79 height 12
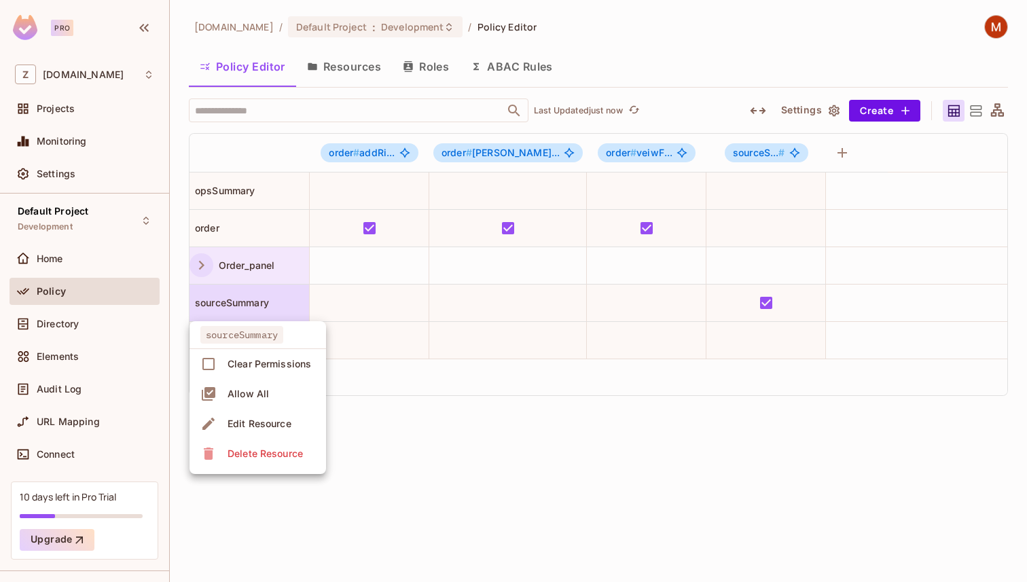
click at [667, 491] on div at bounding box center [513, 291] width 1027 height 582
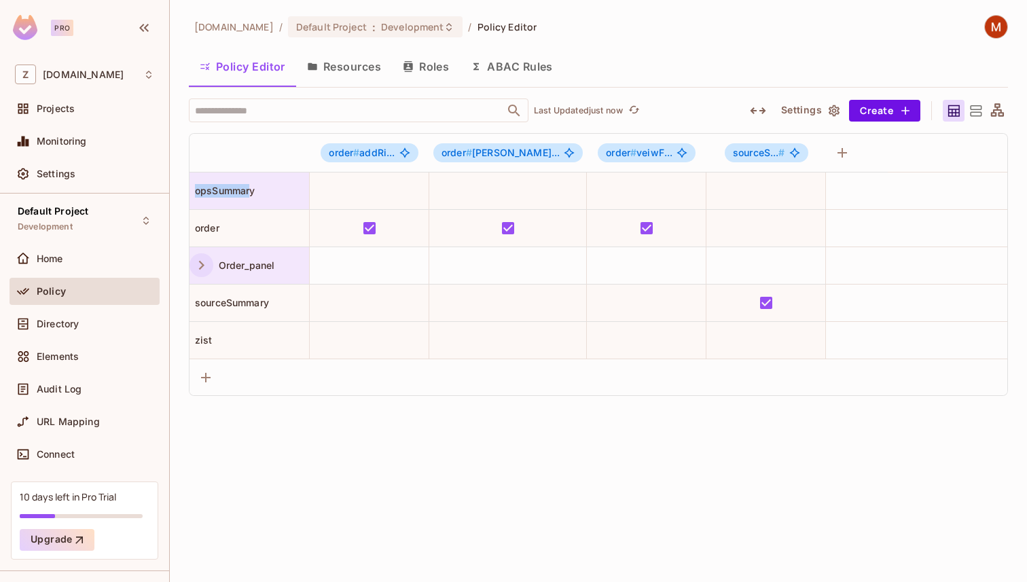
drag, startPoint x: 193, startPoint y: 196, endPoint x: 249, endPoint y: 196, distance: 55.7
click at [249, 196] on span "opsSummary" at bounding box center [223, 191] width 66 height 12
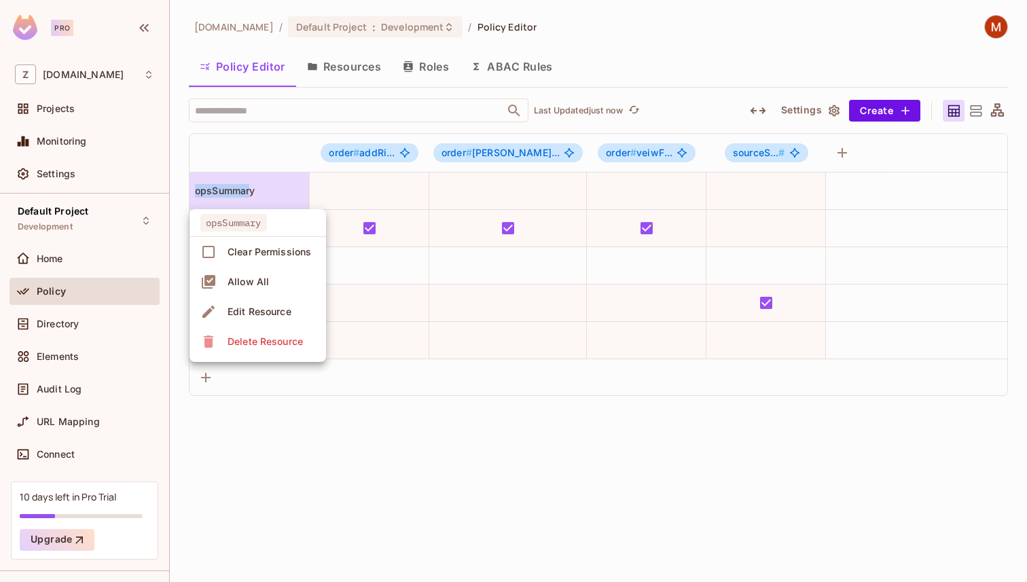
click at [171, 204] on div at bounding box center [513, 291] width 1027 height 582
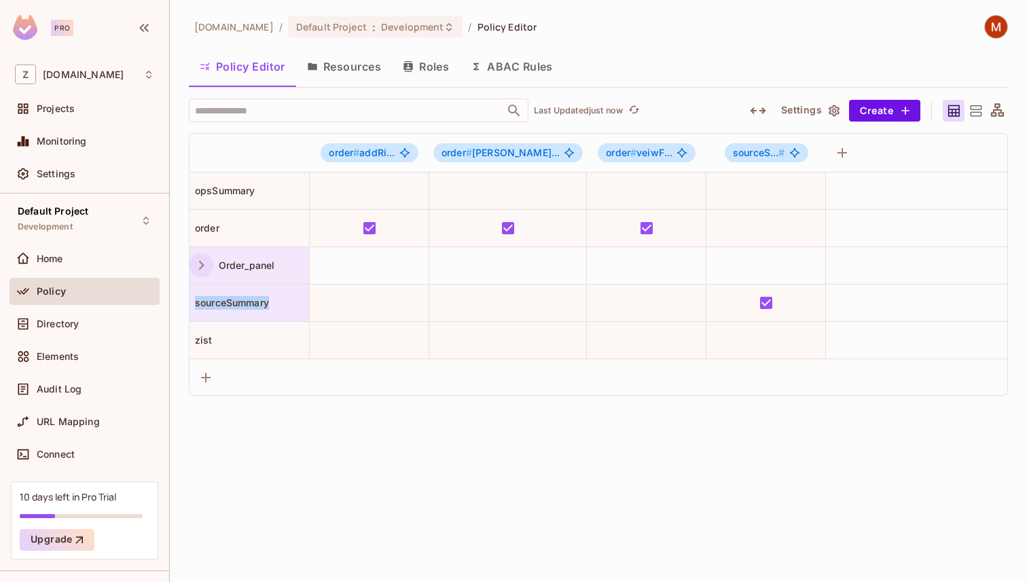
drag, startPoint x: 194, startPoint y: 303, endPoint x: 295, endPoint y: 303, distance: 101.2
click at [295, 303] on div "sourceSummary" at bounding box center [250, 303] width 120 height 14
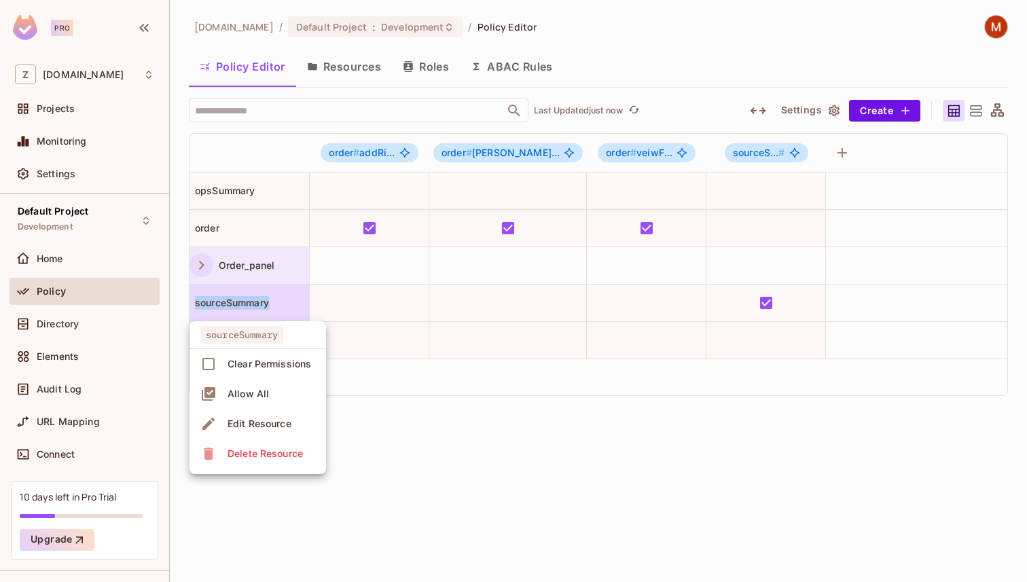
click at [401, 495] on div at bounding box center [513, 291] width 1027 height 582
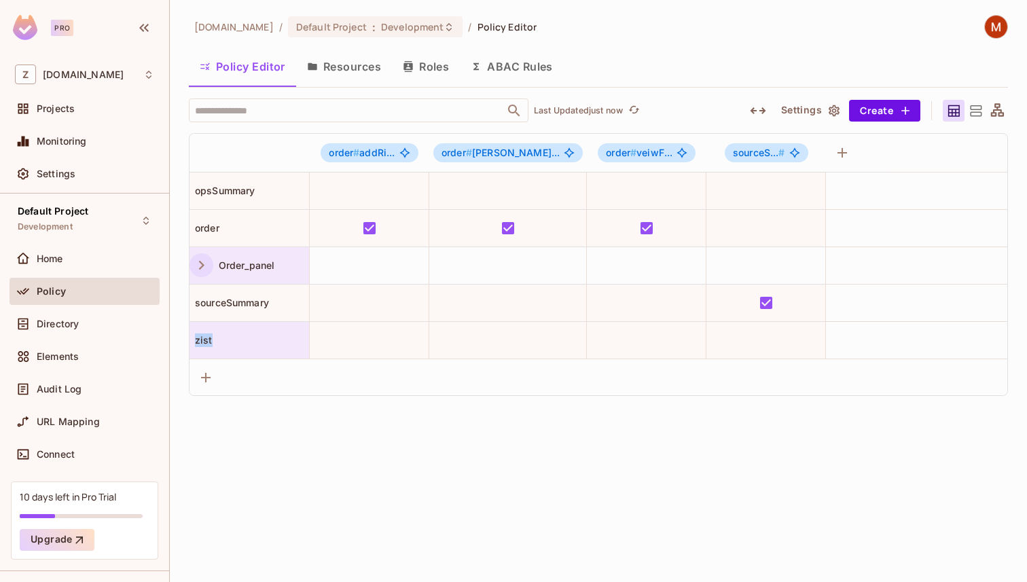
drag, startPoint x: 204, startPoint y: 340, endPoint x: 248, endPoint y: 340, distance: 43.5
click at [248, 340] on div "zist" at bounding box center [250, 341] width 120 height 14
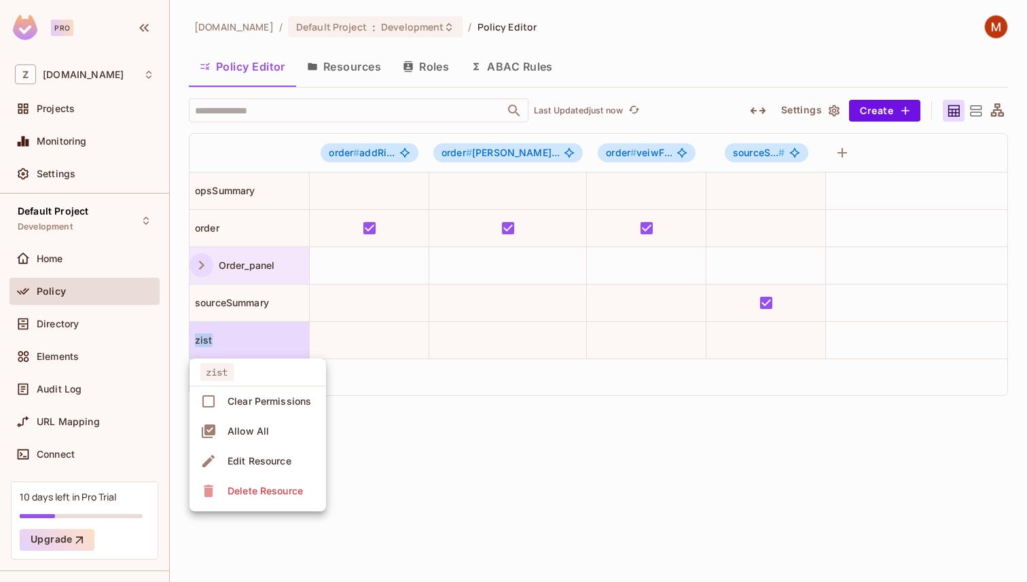
click at [586, 503] on div at bounding box center [513, 291] width 1027 height 582
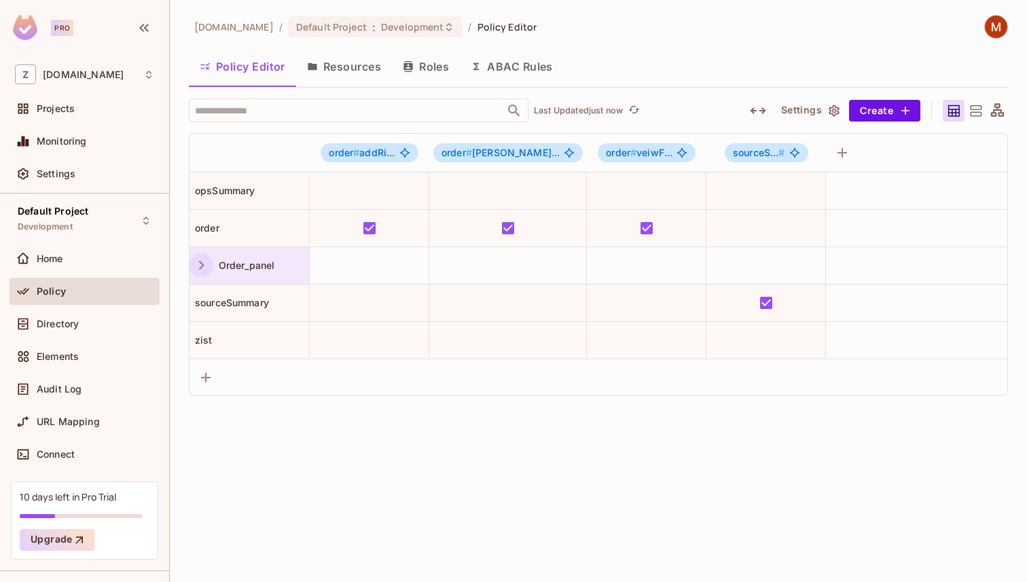
click at [209, 263] on icon "button" at bounding box center [201, 265] width 18 height 18
click at [501, 506] on div "zuvees.ae / Default Project : Development / Policy Editor Policy Editor Resourc…" at bounding box center [598, 291] width 857 height 582
click at [330, 74] on button "Resources" at bounding box center [344, 67] width 96 height 34
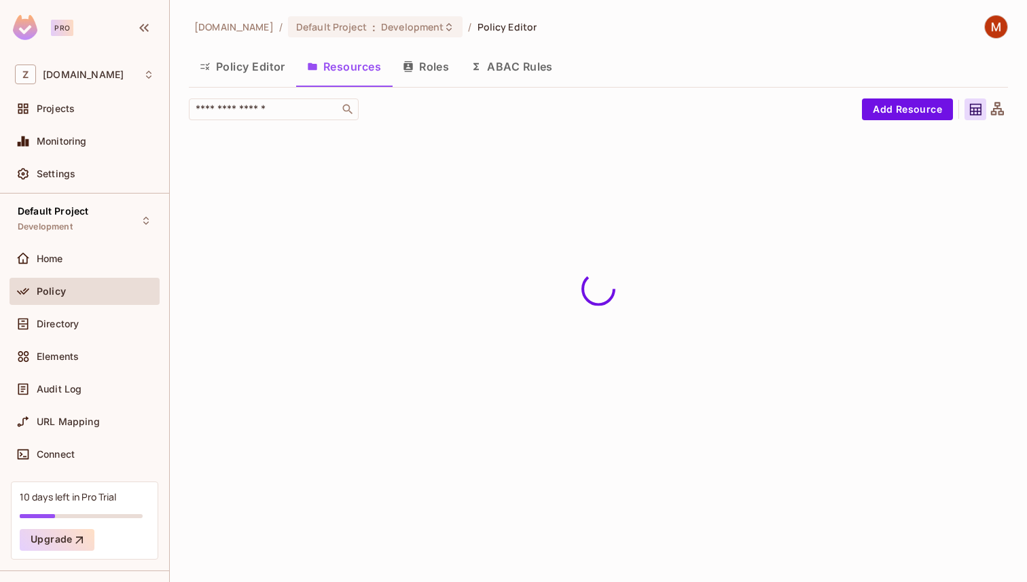
click at [433, 67] on button "Roles" at bounding box center [426, 67] width 68 height 34
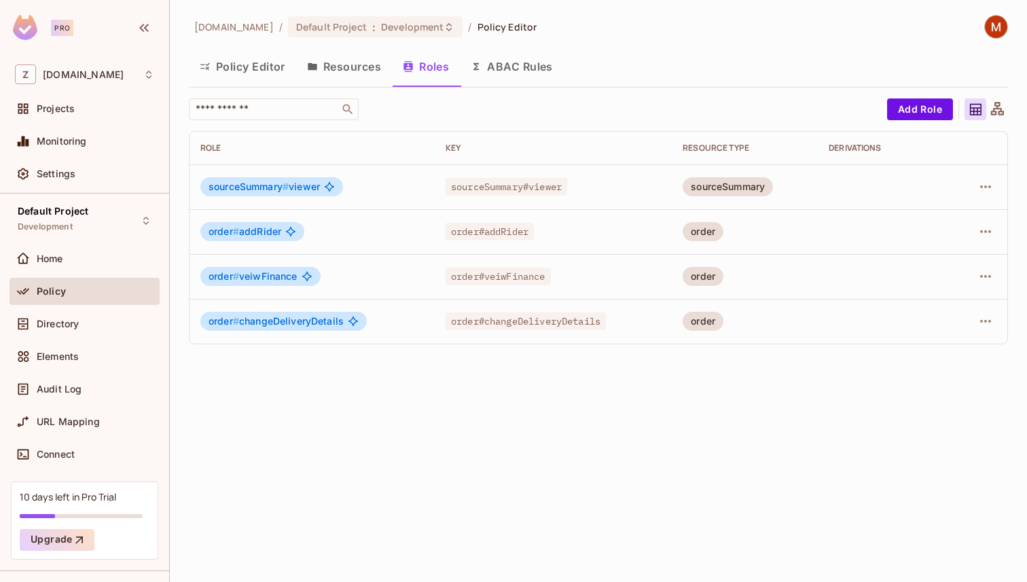
click at [526, 66] on button "ABAC Rules" at bounding box center [512, 67] width 104 height 34
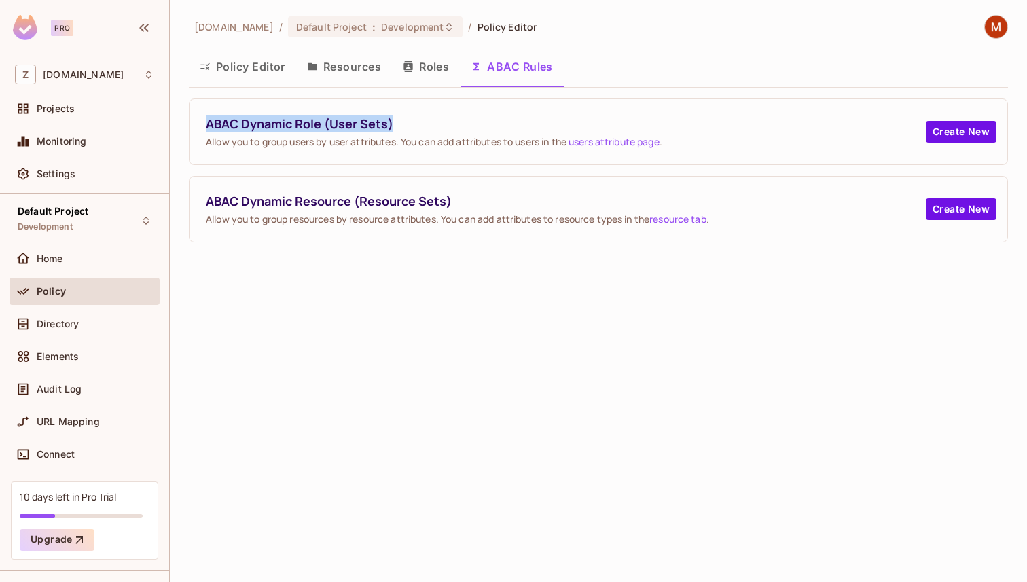
drag, startPoint x: 202, startPoint y: 126, endPoint x: 482, endPoint y: 126, distance: 279.9
click at [480, 126] on div "ABAC Dynamic Role (User Sets) Allow you to group users by user attributes. You …" at bounding box center [599, 131] width 818 height 65
click at [482, 126] on span "ABAC Dynamic Role (User Sets)" at bounding box center [566, 123] width 720 height 17
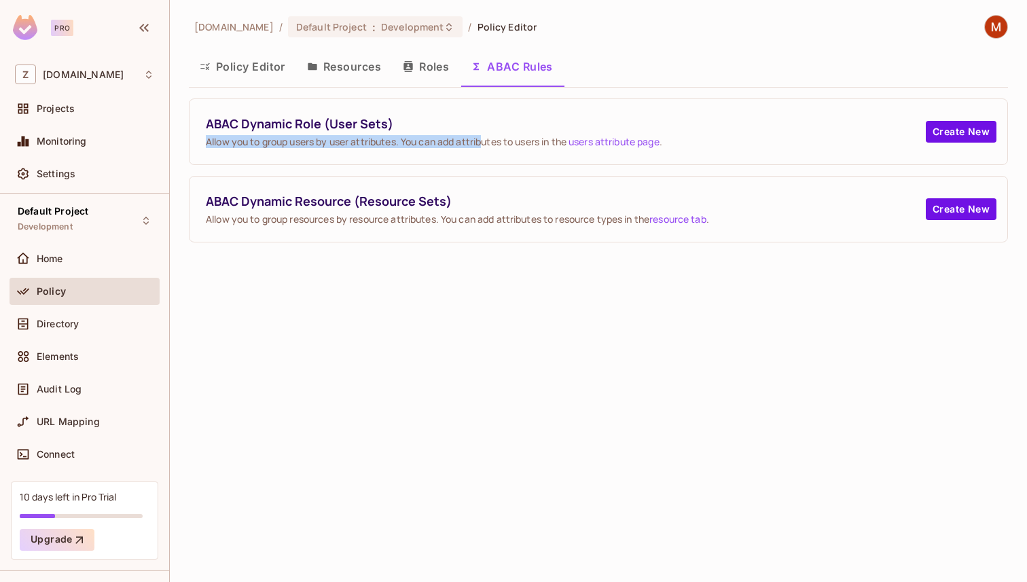
drag, startPoint x: 207, startPoint y: 144, endPoint x: 499, endPoint y: 146, distance: 292.8
click at [497, 144] on span "Allow you to group users by user attributes. You can add attributes to users in…" at bounding box center [566, 141] width 720 height 13
click at [499, 146] on span "Allow you to group users by user attributes. You can add attributes to users in…" at bounding box center [566, 141] width 720 height 13
drag, startPoint x: 348, startPoint y: 140, endPoint x: 692, endPoint y: 141, distance: 344.4
click at [686, 140] on span "Allow you to group users by user attributes. You can add attributes to users in…" at bounding box center [566, 141] width 720 height 13
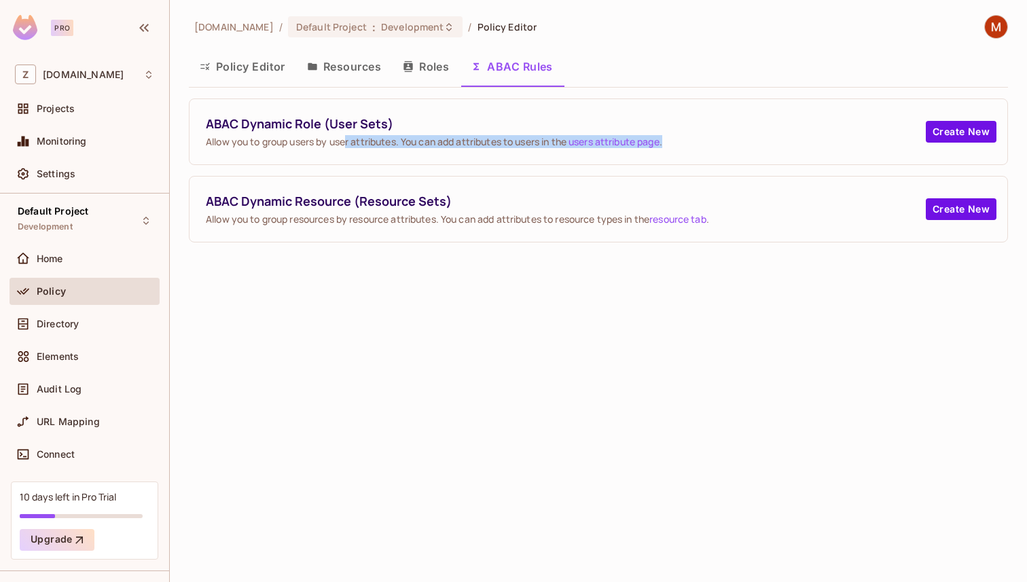
click at [692, 141] on span "Allow you to group users by user attributes. You can add attributes to users in…" at bounding box center [566, 141] width 720 height 13
click at [435, 62] on button "Roles" at bounding box center [426, 67] width 68 height 34
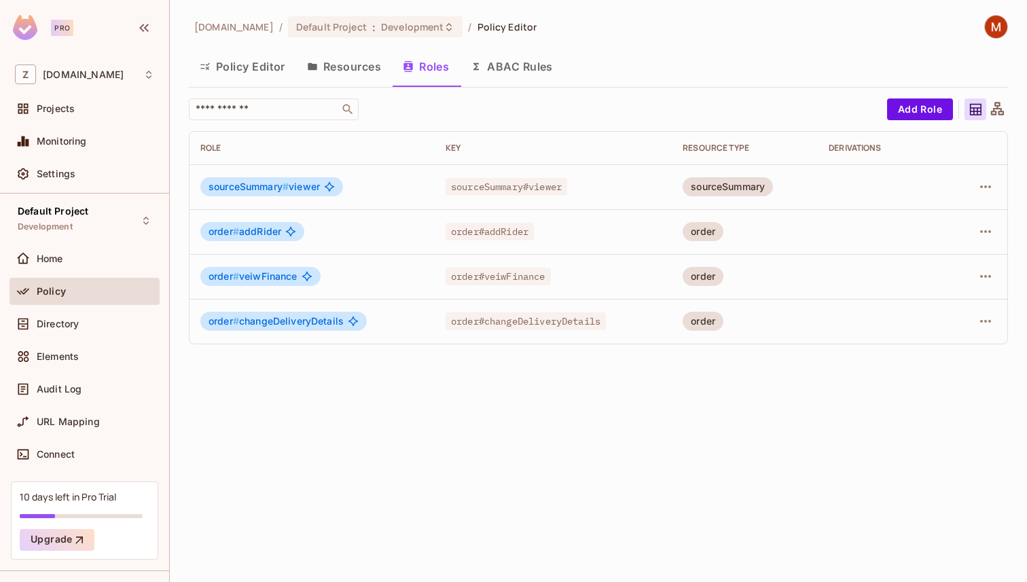
click at [322, 61] on button "Resources" at bounding box center [344, 67] width 96 height 34
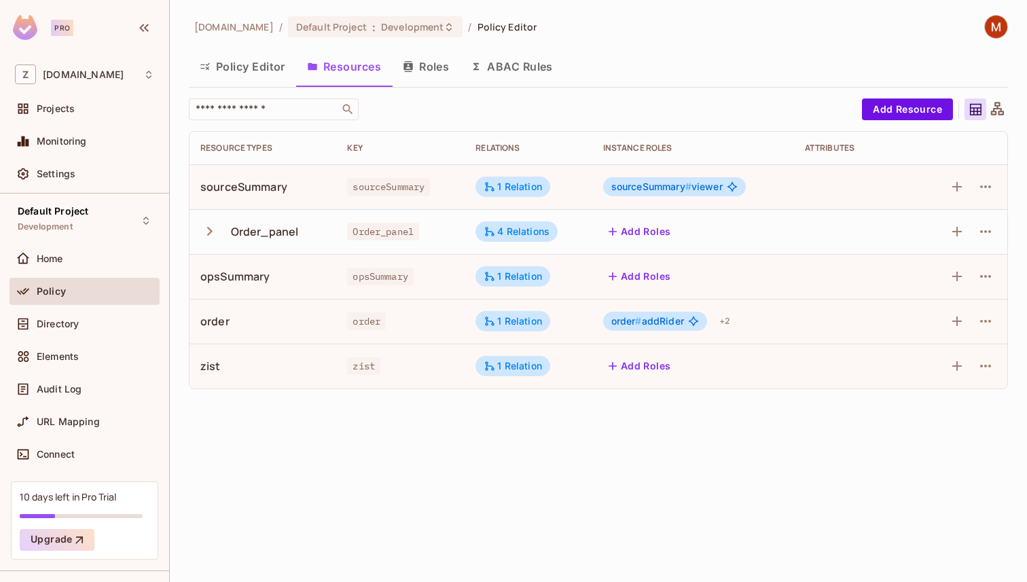
click at [223, 61] on button "Policy Editor" at bounding box center [242, 67] width 107 height 34
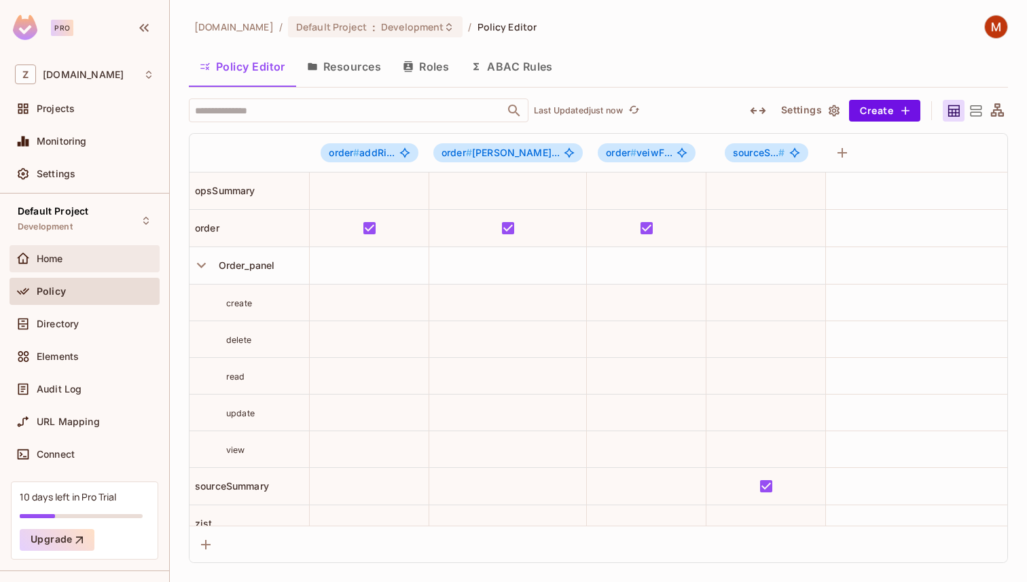
click at [75, 261] on div "Home" at bounding box center [96, 258] width 118 height 11
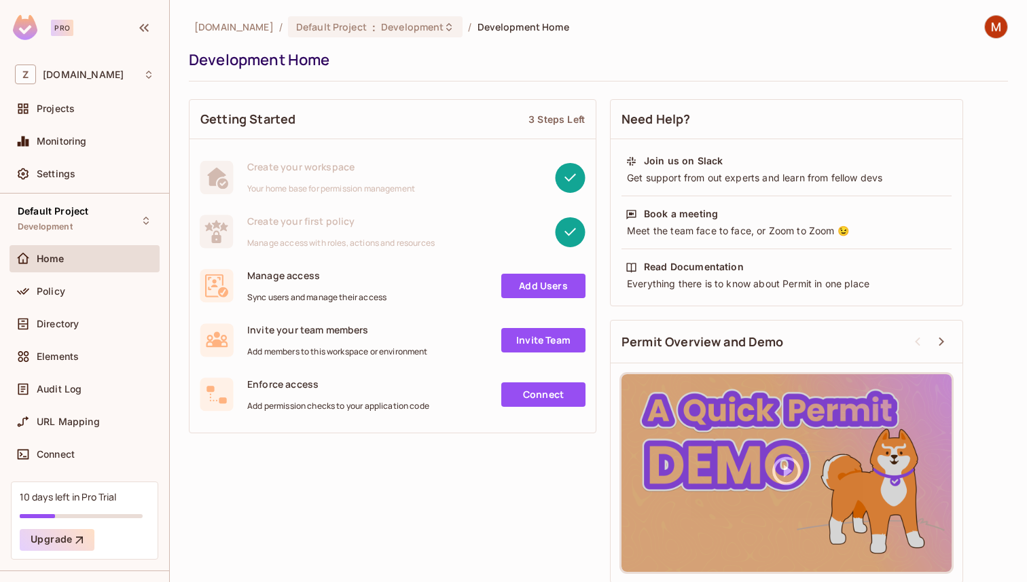
scroll to position [8, 0]
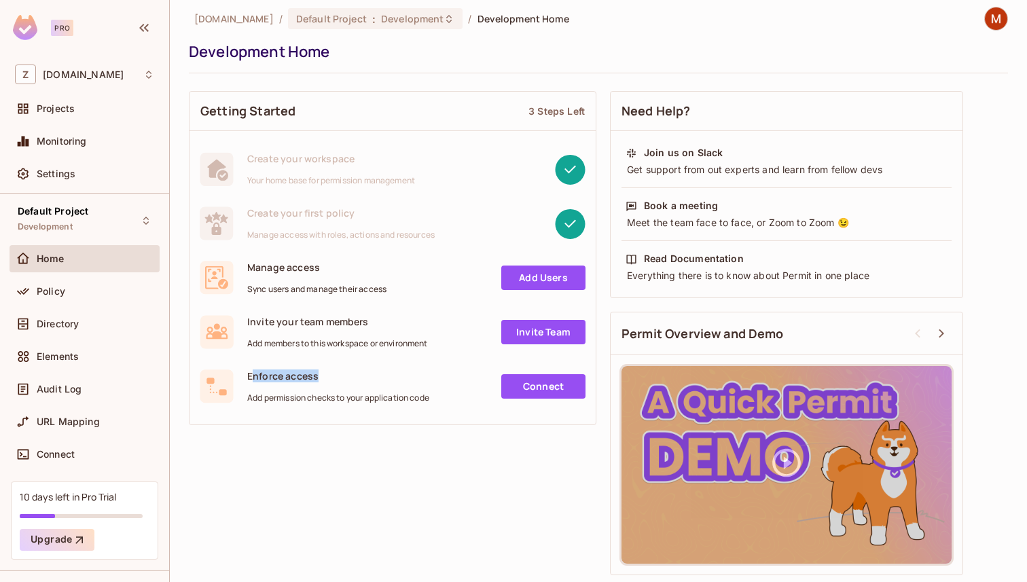
drag, startPoint x: 250, startPoint y: 373, endPoint x: 374, endPoint y: 373, distance: 123.6
click at [336, 373] on span "Enforce access" at bounding box center [338, 376] width 182 height 13
click at [374, 373] on span "Enforce access" at bounding box center [338, 376] width 182 height 13
drag, startPoint x: 244, startPoint y: 389, endPoint x: 455, endPoint y: 399, distance: 211.5
click at [453, 398] on div "Enforce access Add permission checks to your application code Connect" at bounding box center [393, 387] width 386 height 34
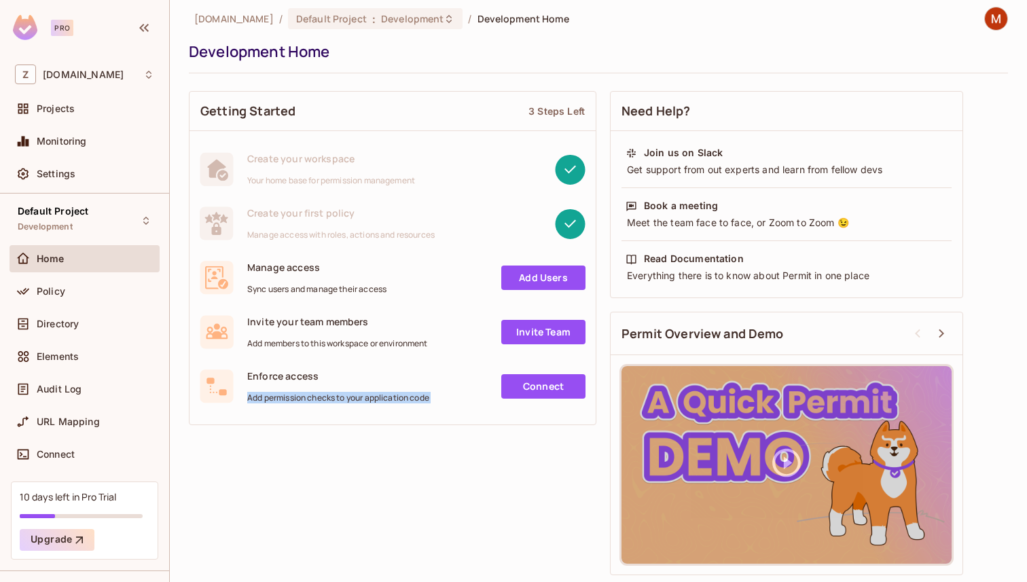
click at [368, 379] on span "Enforce access" at bounding box center [338, 376] width 182 height 13
click at [102, 295] on div "Policy" at bounding box center [96, 291] width 118 height 11
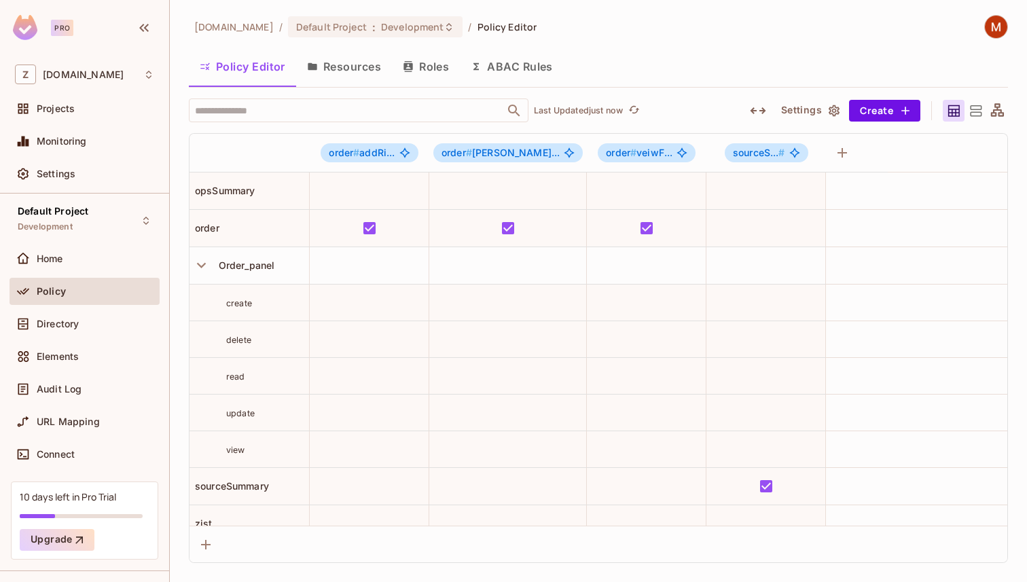
click at [70, 301] on div "Policy" at bounding box center [85, 291] width 150 height 27
click at [71, 321] on span "Directory" at bounding box center [58, 324] width 42 height 11
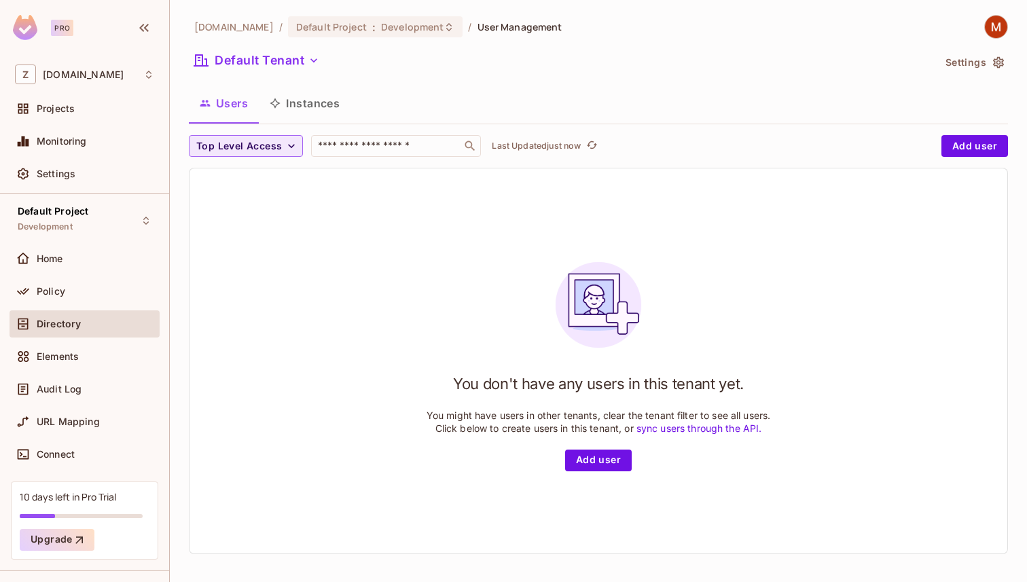
click at [288, 143] on icon "button" at bounding box center [292, 146] width 14 height 14
click at [348, 205] on div at bounding box center [513, 291] width 1027 height 582
click at [323, 113] on button "Instances" at bounding box center [305, 103] width 92 height 34
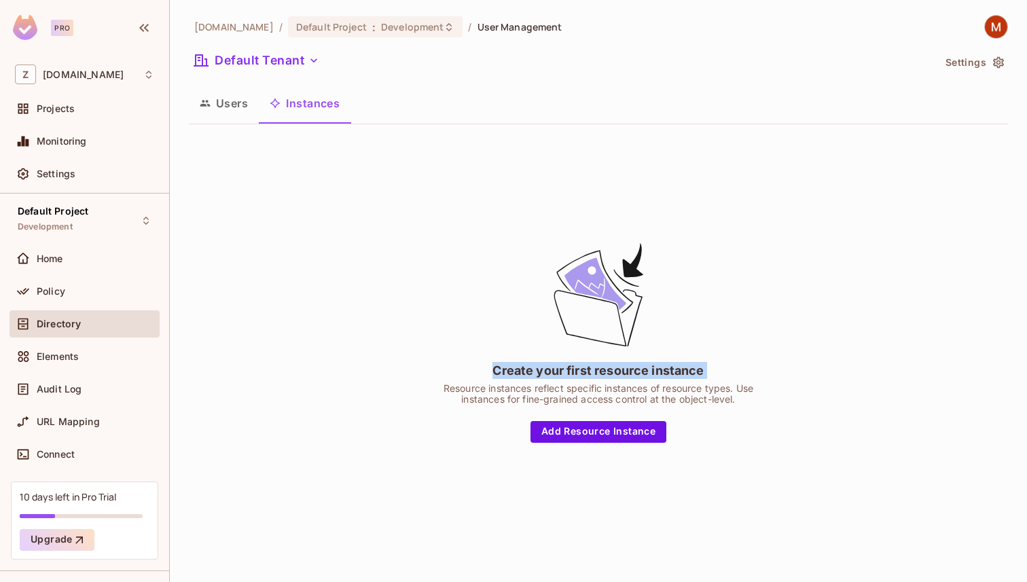
drag, startPoint x: 490, startPoint y: 369, endPoint x: 757, endPoint y: 370, distance: 266.3
click at [752, 370] on div "Create your first resource instance Resource instances reflect specific instanc…" at bounding box center [599, 341] width 340 height 202
click at [757, 370] on div "Create your first resource instance Resource instances reflect specific instanc…" at bounding box center [599, 341] width 340 height 202
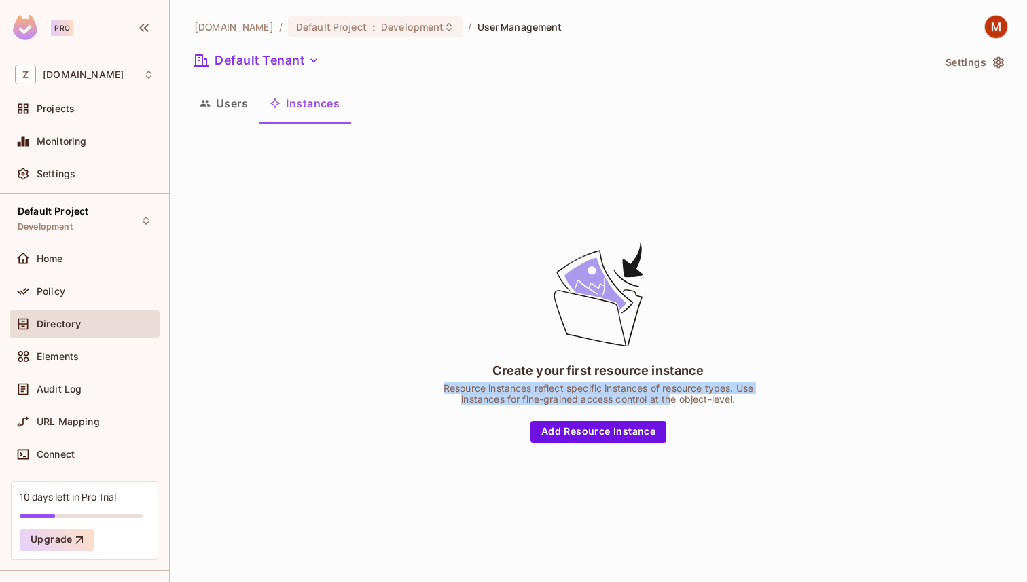
drag, startPoint x: 439, startPoint y: 391, endPoint x: 693, endPoint y: 407, distance: 254.6
click at [674, 401] on div "Resource instances reflect specific instances of resource types. Use instances …" at bounding box center [599, 394] width 340 height 22
click at [698, 408] on div "Create your first resource instance Resource instances reflect specific instanc…" at bounding box center [599, 341] width 340 height 202
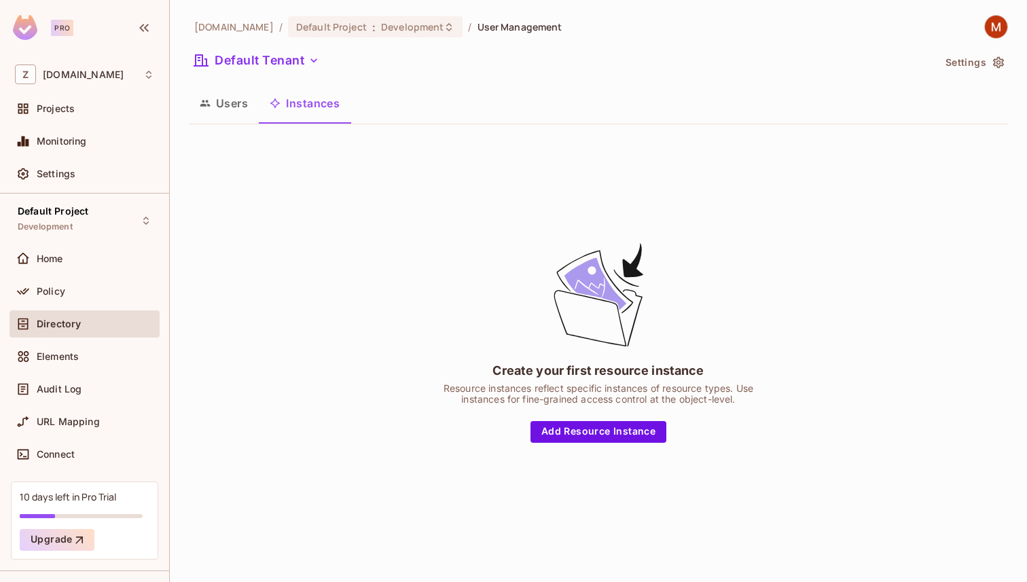
click at [247, 122] on div "Users Instances" at bounding box center [598, 104] width 819 height 37
click at [227, 106] on button "Users" at bounding box center [224, 103] width 70 height 34
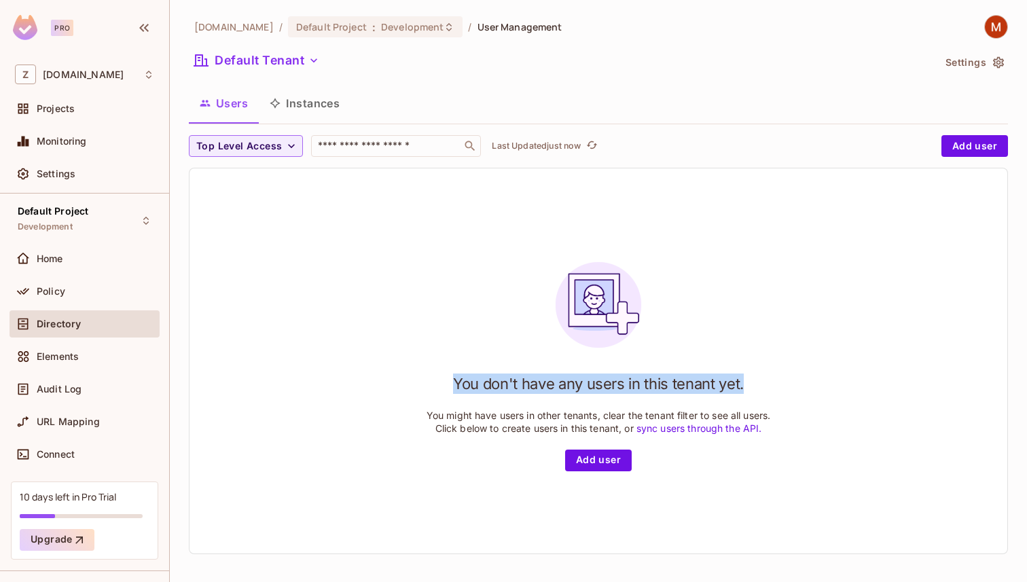
drag, startPoint x: 699, startPoint y: 382, endPoint x: 780, endPoint y: 382, distance: 80.8
click at [766, 382] on div "You don't have any users in this tenant yet. You might have users in other tena…" at bounding box center [599, 361] width 344 height 220
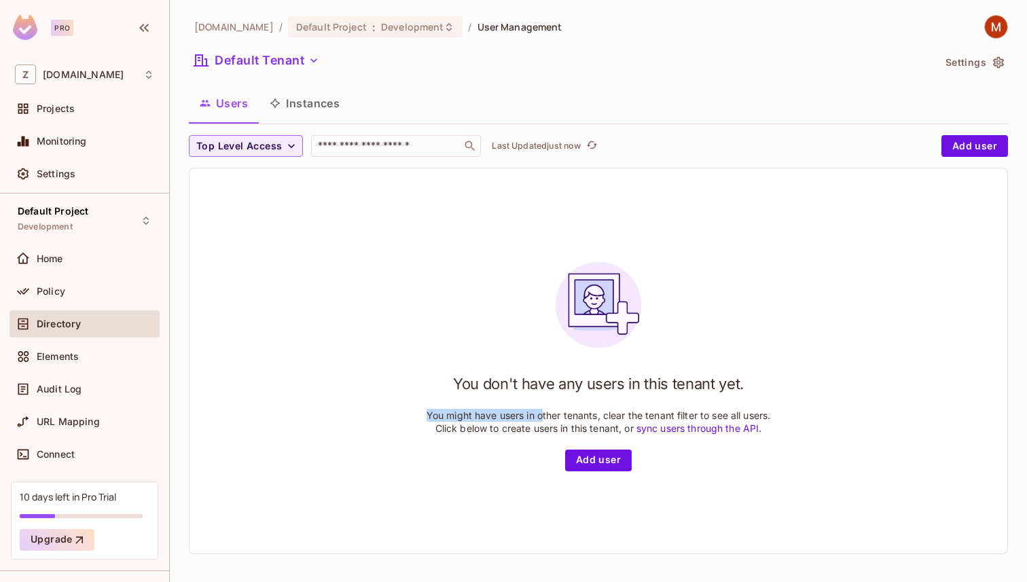
drag, startPoint x: 422, startPoint y: 414, endPoint x: 544, endPoint y: 414, distance: 122.3
click at [544, 414] on div "You don't have any users in this tenant yet. You might have users in other tena…" at bounding box center [599, 360] width 818 height 385
click at [544, 414] on p "You might have users in other tenants, clear the tenant filter to see all users…" at bounding box center [599, 422] width 344 height 26
click at [598, 460] on button "Add user" at bounding box center [598, 461] width 67 height 22
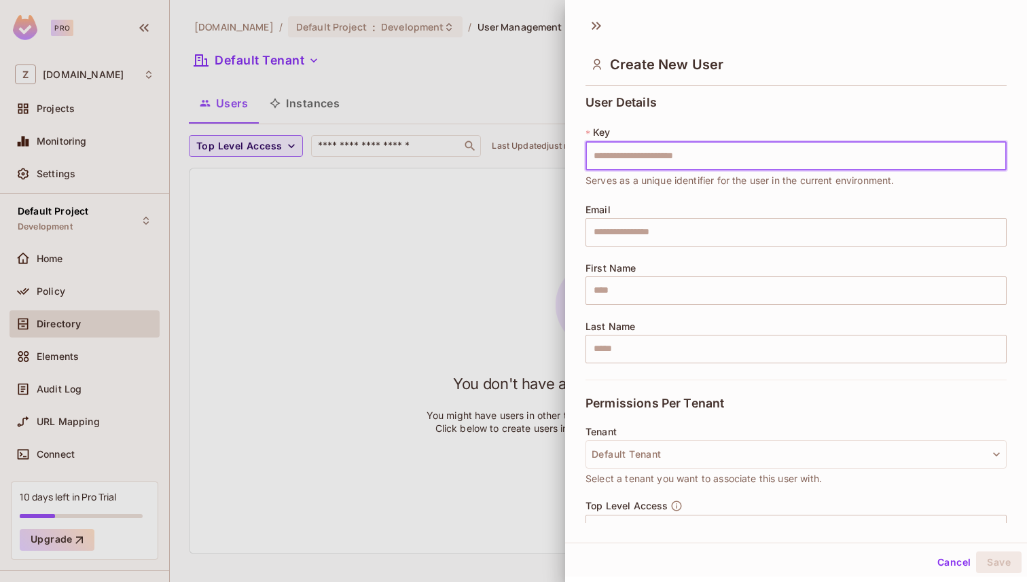
click at [655, 162] on input "text" at bounding box center [796, 156] width 421 height 29
type input "*****"
click at [684, 238] on input "text" at bounding box center [796, 232] width 421 height 29
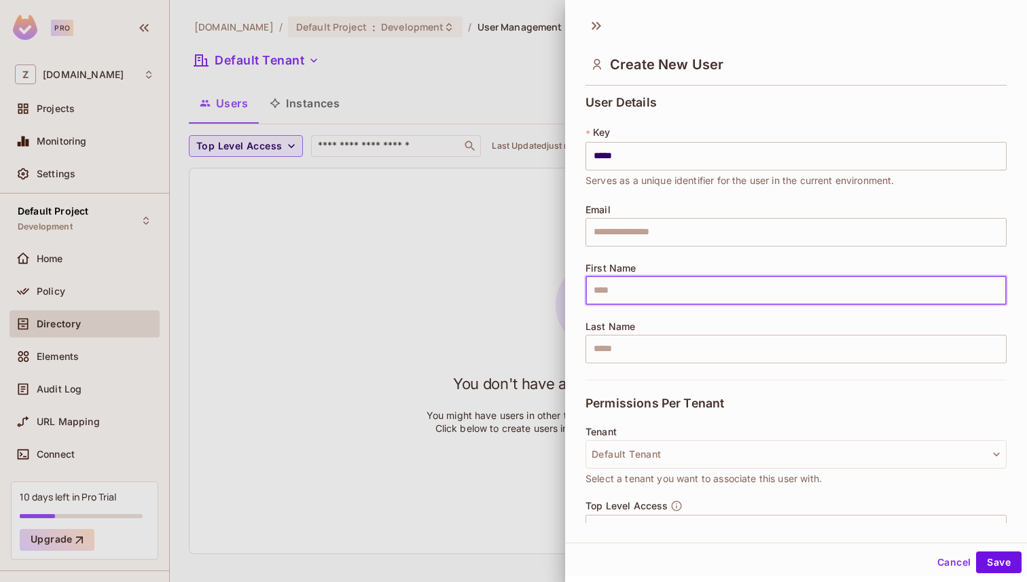
click at [617, 294] on input "text" at bounding box center [796, 290] width 421 height 29
type input "*****"
click at [606, 339] on input "text" at bounding box center [796, 349] width 421 height 29
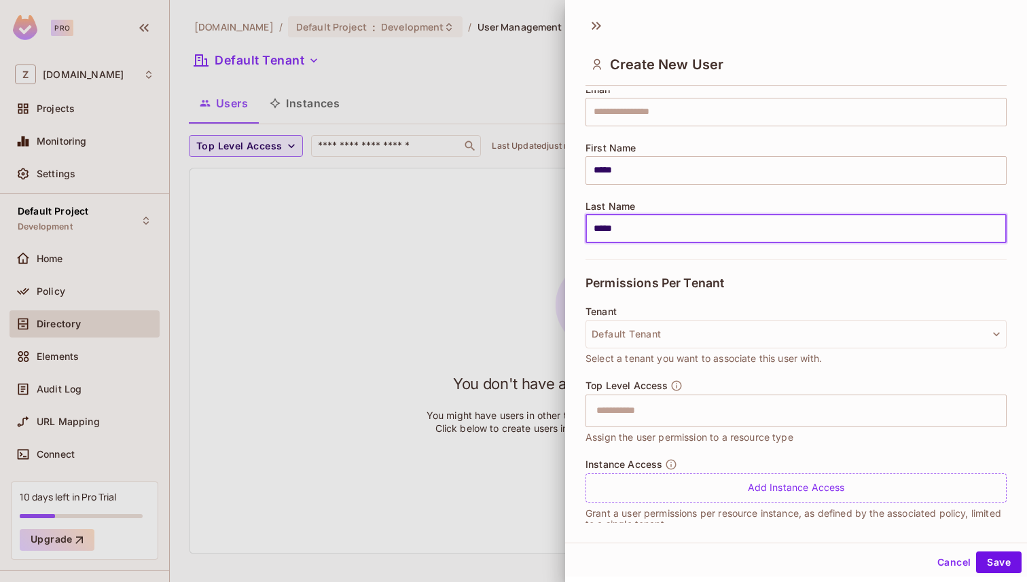
scroll to position [141, 0]
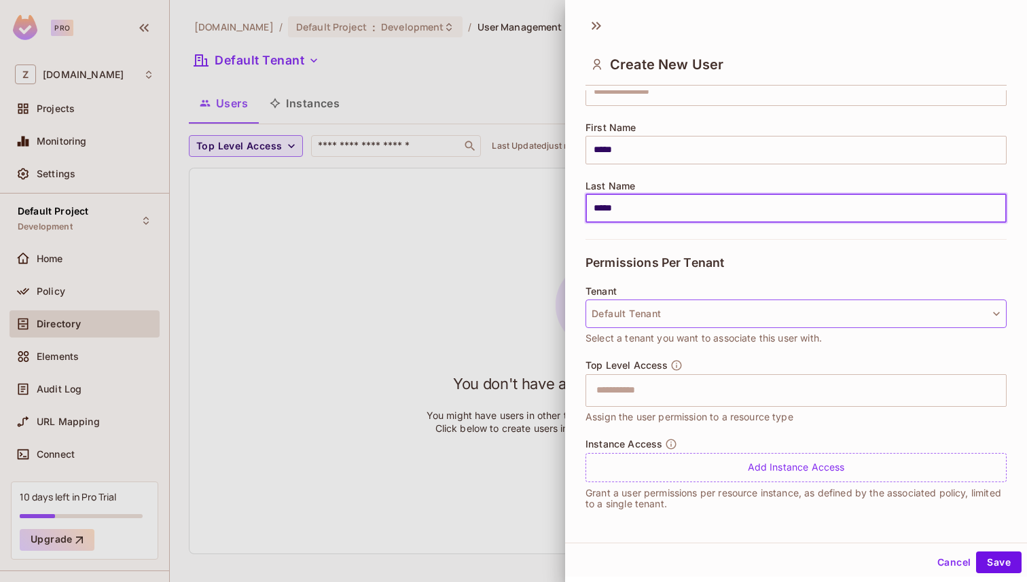
type input "*****"
click at [823, 306] on button "Default Tenant" at bounding box center [796, 314] width 421 height 29
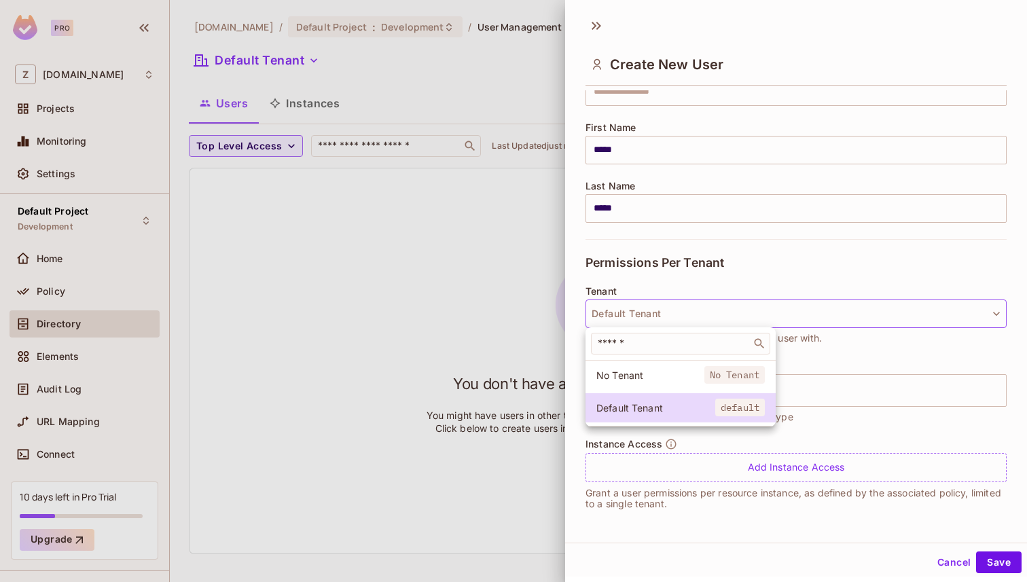
click at [885, 345] on div at bounding box center [513, 291] width 1027 height 582
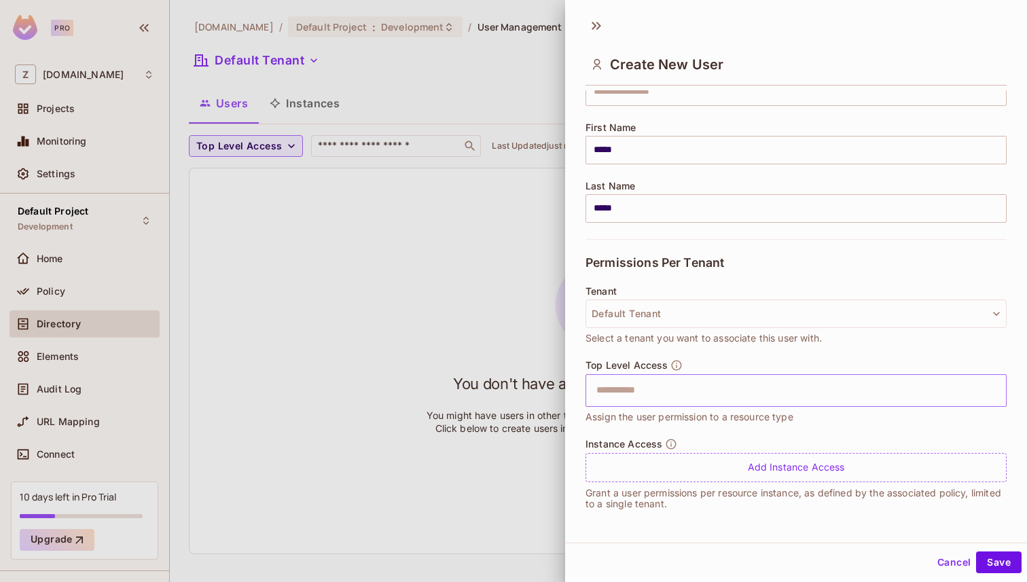
scroll to position [2, 0]
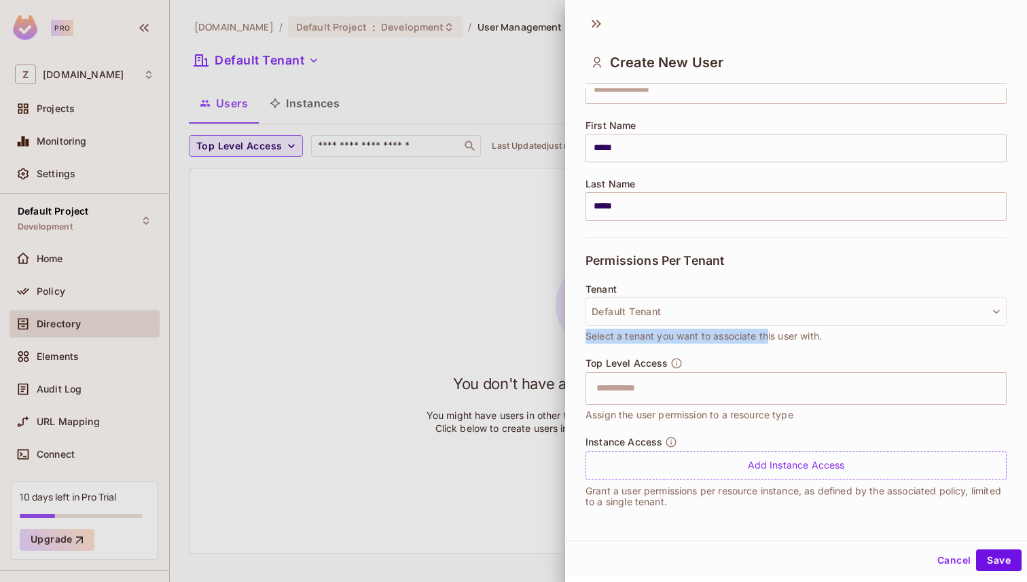
drag, startPoint x: 654, startPoint y: 338, endPoint x: 779, endPoint y: 340, distance: 125.0
click at [776, 339] on span "Select a tenant you want to associate this user with." at bounding box center [704, 336] width 236 height 15
click at [649, 358] on span "Top Level Access" at bounding box center [627, 363] width 82 height 11
click at [629, 390] on input "text" at bounding box center [784, 388] width 392 height 27
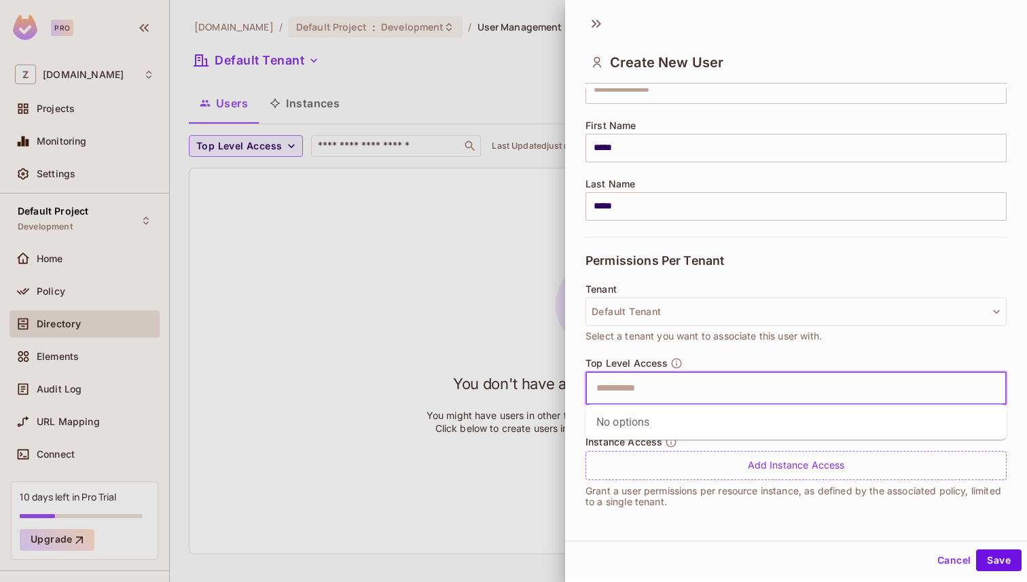
click at [759, 357] on div "Top Level Access ​ Assign the user permission to a resource type" at bounding box center [796, 389] width 421 height 65
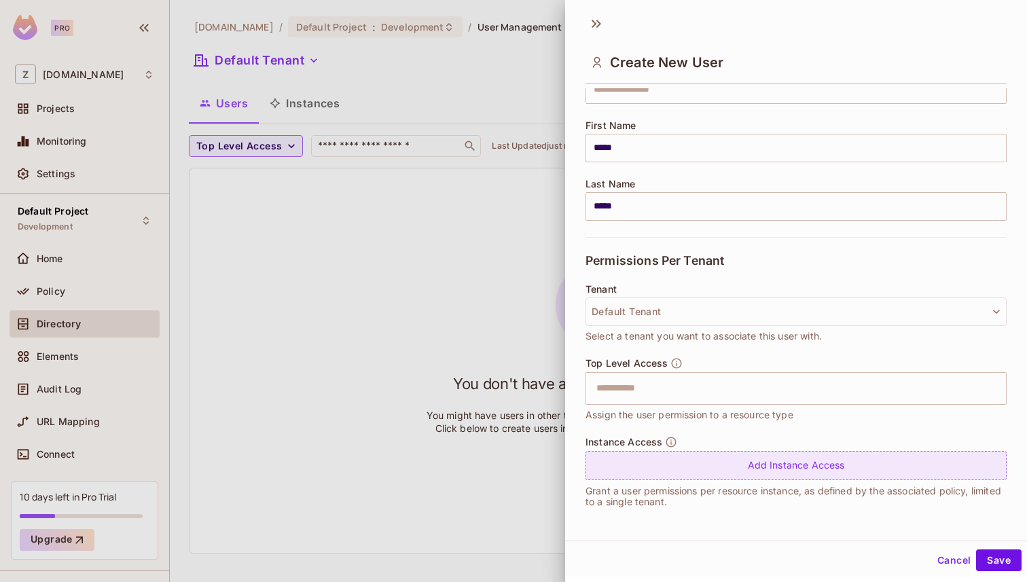
click at [780, 463] on div "Add Instance Access" at bounding box center [796, 465] width 421 height 29
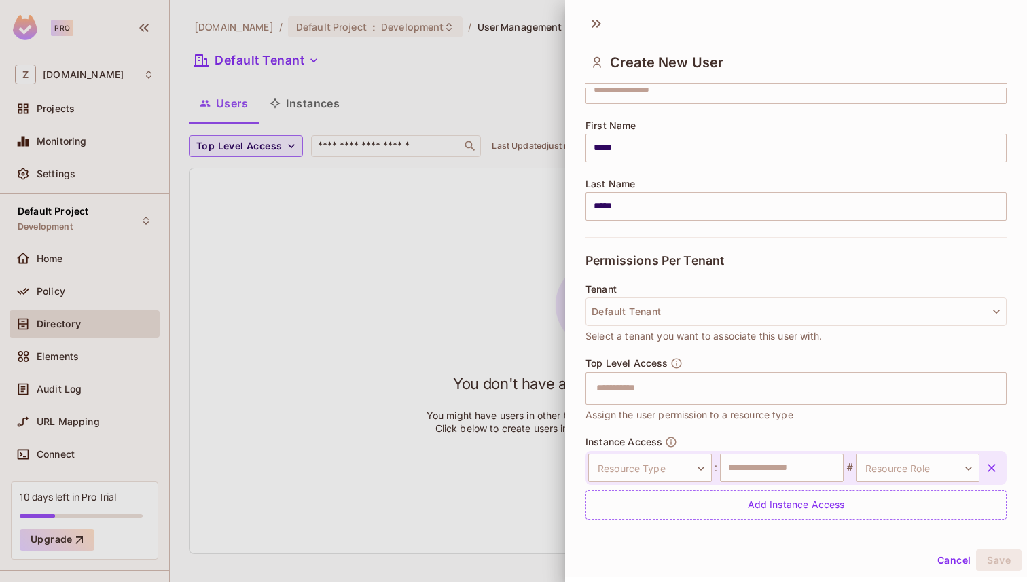
click at [715, 437] on div "Instance Access Resource Type ​ Resource Type : ​ # Resource Role ​ Resource Ro…" at bounding box center [796, 478] width 421 height 84
click at [700, 472] on body "Pro Z zuvees.ae Projects Monitoring Settings Default Project Development Home P…" at bounding box center [513, 291] width 1027 height 582
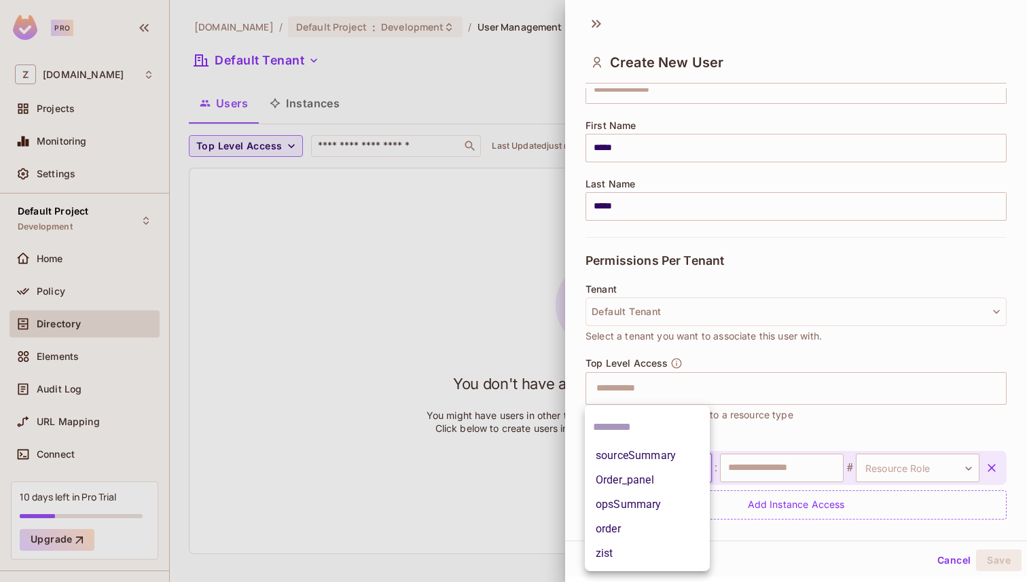
click at [662, 482] on li "Order_panel" at bounding box center [647, 480] width 125 height 24
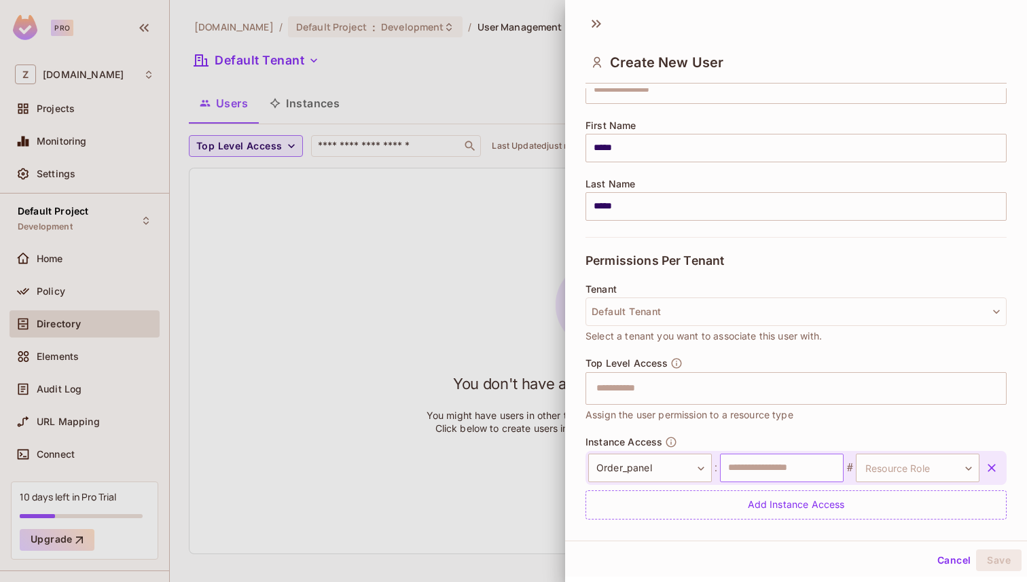
click at [809, 466] on input "text" at bounding box center [782, 468] width 124 height 29
click at [878, 469] on body "**********" at bounding box center [513, 291] width 1027 height 582
click at [773, 458] on div at bounding box center [513, 291] width 1027 height 582
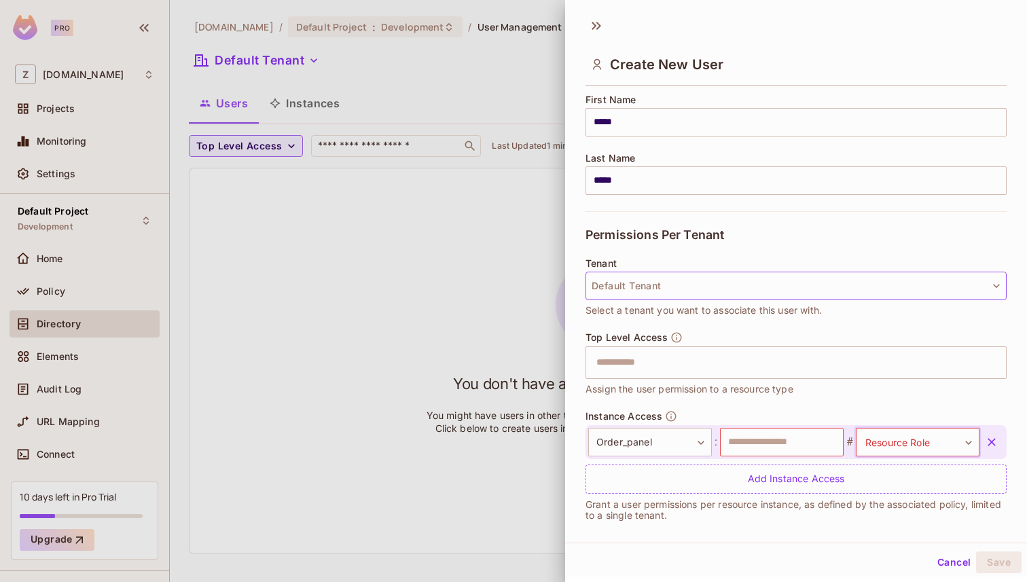
scroll to position [180, 0]
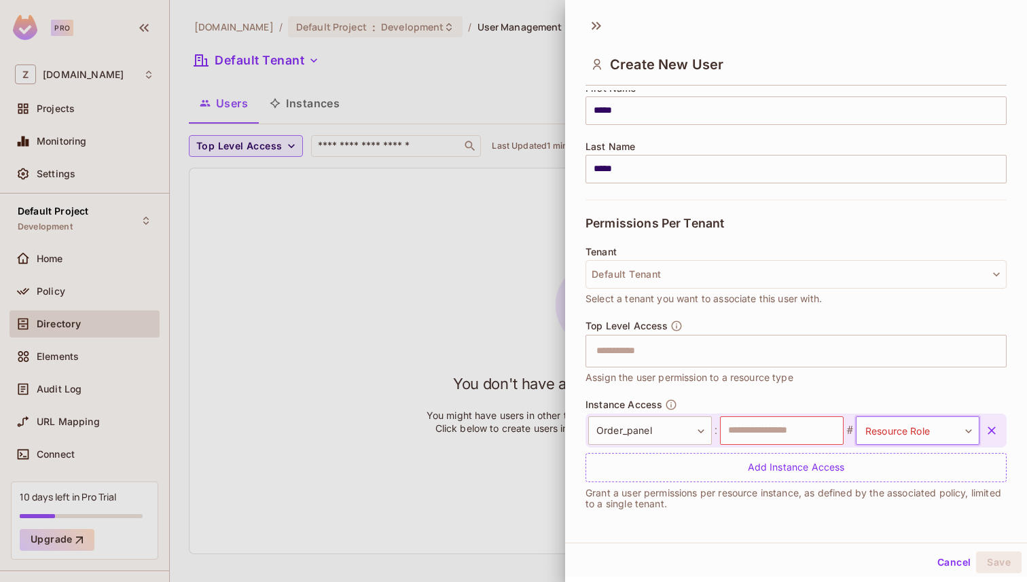
click at [969, 429] on body "**********" at bounding box center [513, 291] width 1027 height 582
click at [709, 426] on div at bounding box center [513, 291] width 1027 height 582
click at [698, 433] on body "**********" at bounding box center [513, 291] width 1027 height 582
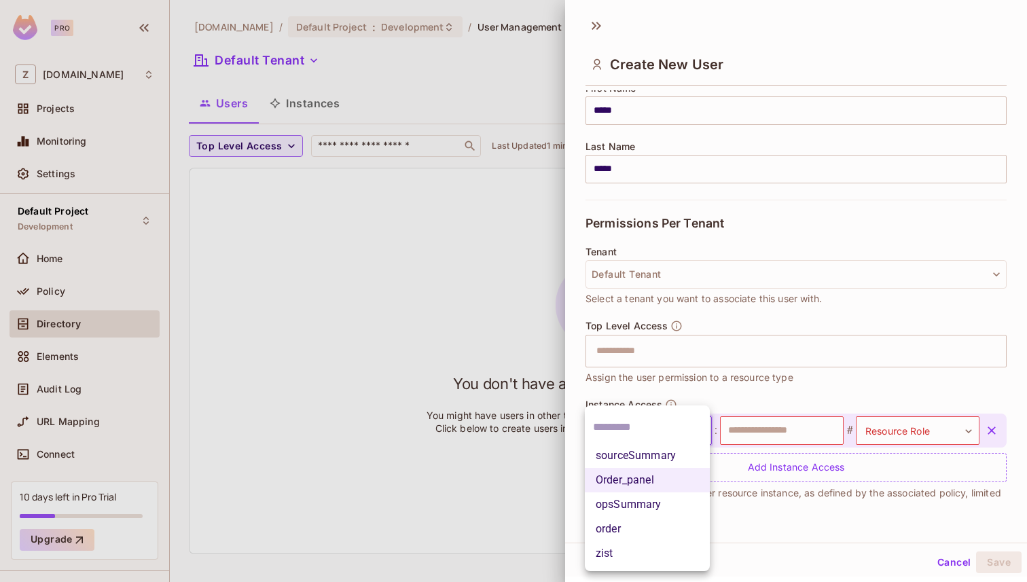
click at [660, 456] on li "sourceSummary" at bounding box center [647, 456] width 125 height 24
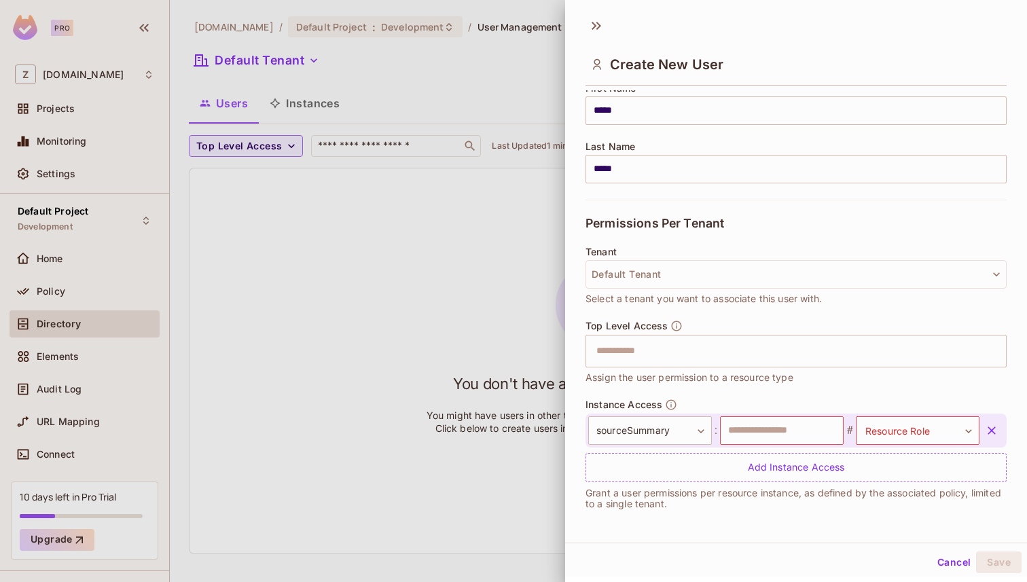
click at [1001, 429] on button "button" at bounding box center [992, 430] width 24 height 24
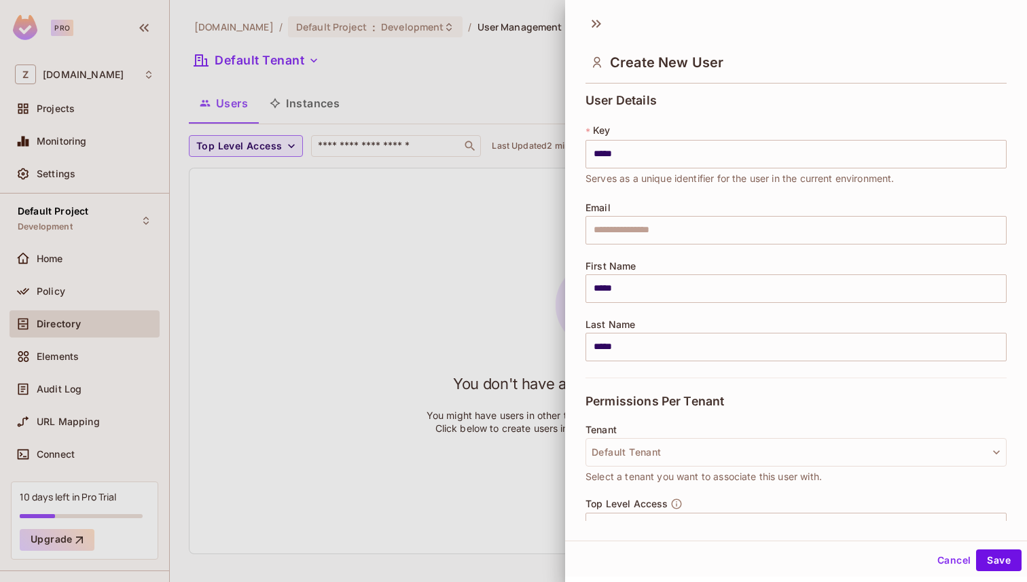
scroll to position [141, 0]
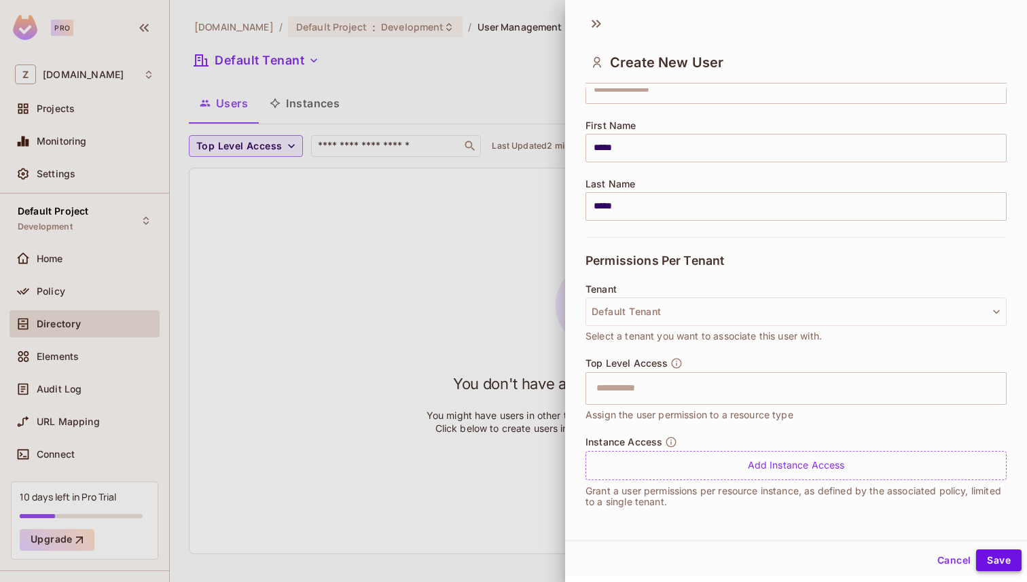
click at [994, 558] on button "Save" at bounding box center [999, 561] width 46 height 22
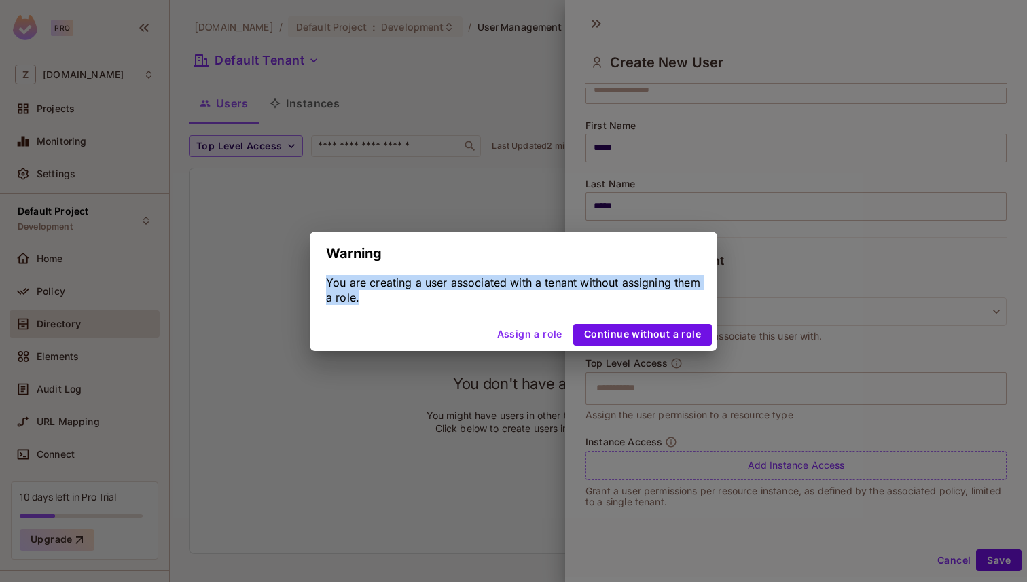
drag, startPoint x: 327, startPoint y: 285, endPoint x: 510, endPoint y: 300, distance: 184.0
click at [492, 300] on div "You are creating a user associated with a tenant without assigning them a role." at bounding box center [513, 290] width 375 height 30
click at [510, 300] on div "You are creating a user associated with a tenant without assigning them a role." at bounding box center [513, 290] width 375 height 30
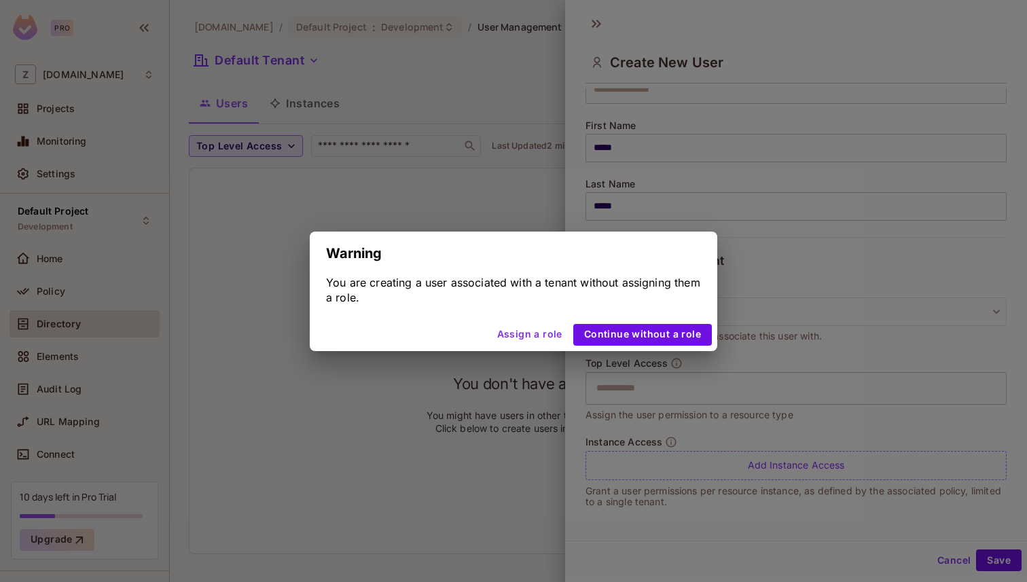
click at [557, 334] on button "Assign a role" at bounding box center [530, 335] width 76 height 22
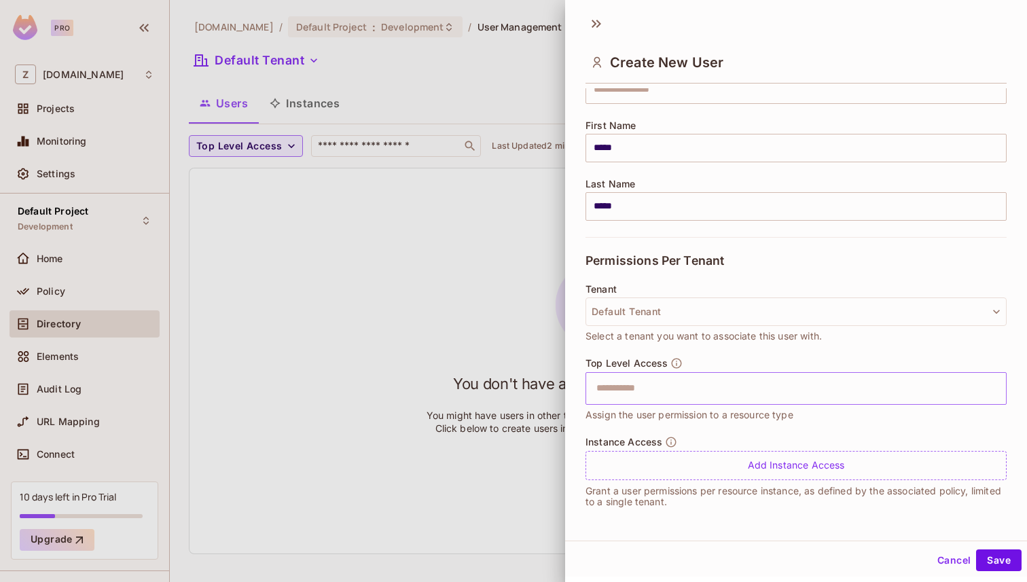
click at [715, 395] on input "text" at bounding box center [784, 388] width 392 height 27
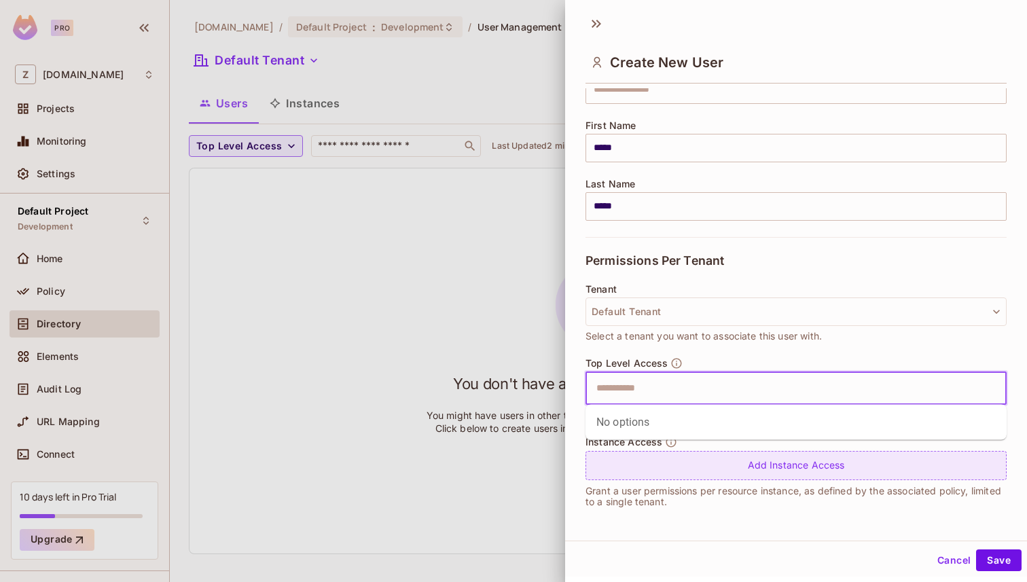
click at [688, 471] on div "Add Instance Access" at bounding box center [796, 465] width 421 height 29
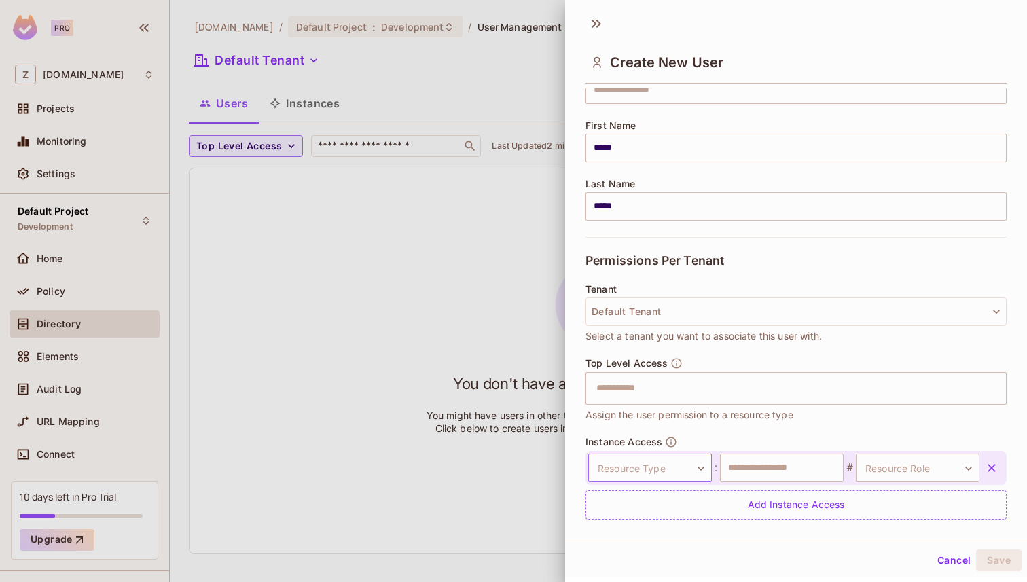
click at [668, 462] on body "Pro Z zuvees.ae Projects Monitoring Settings Default Project Development Home P…" at bounding box center [513, 291] width 1027 height 582
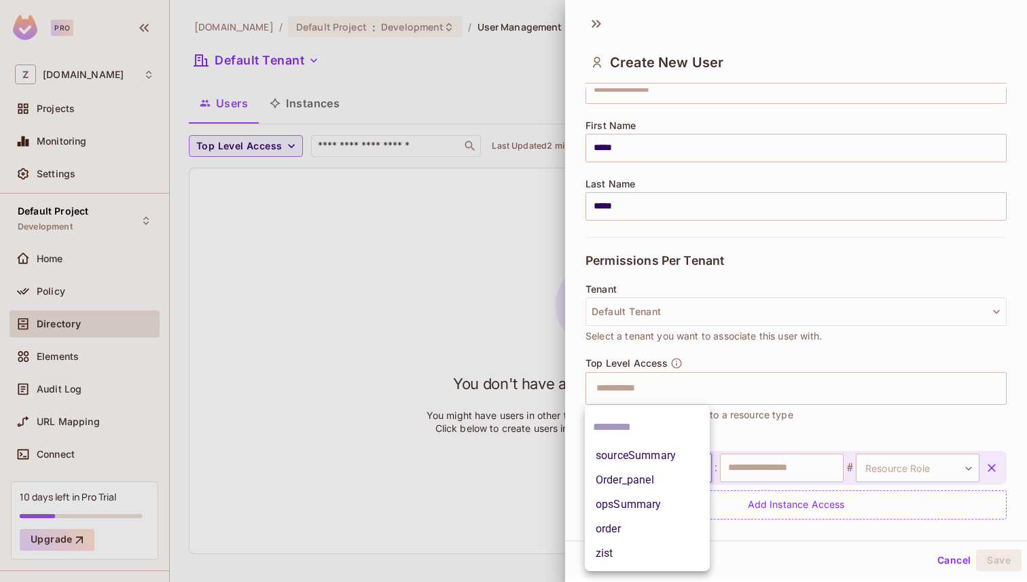
click at [648, 456] on li "sourceSummary" at bounding box center [647, 456] width 125 height 24
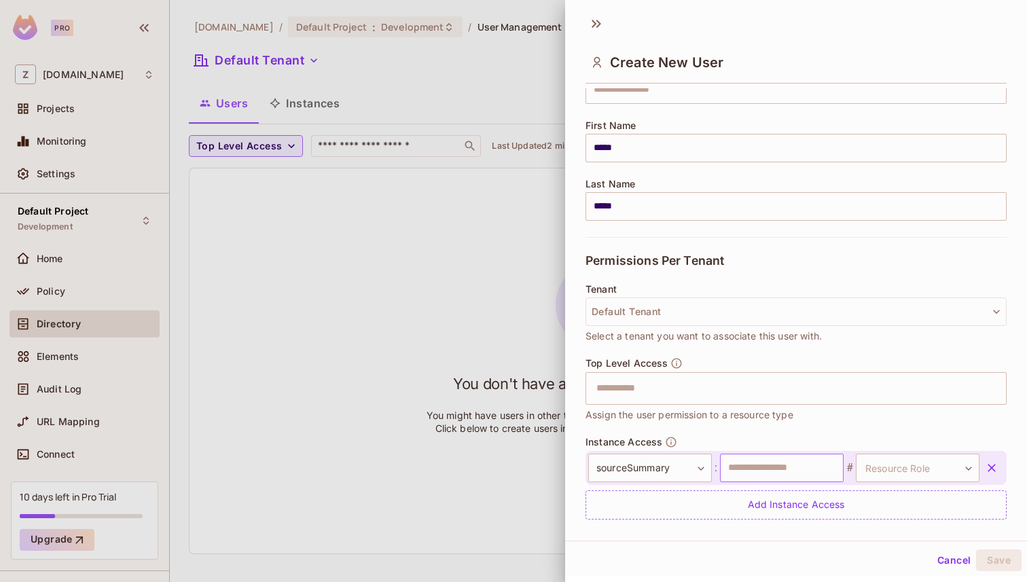
click at [820, 467] on input "text" at bounding box center [782, 468] width 124 height 29
type input "*"
click at [931, 465] on body "**********" at bounding box center [513, 291] width 1027 height 582
click at [739, 462] on div at bounding box center [513, 291] width 1027 height 582
click at [750, 462] on input "text" at bounding box center [782, 468] width 124 height 29
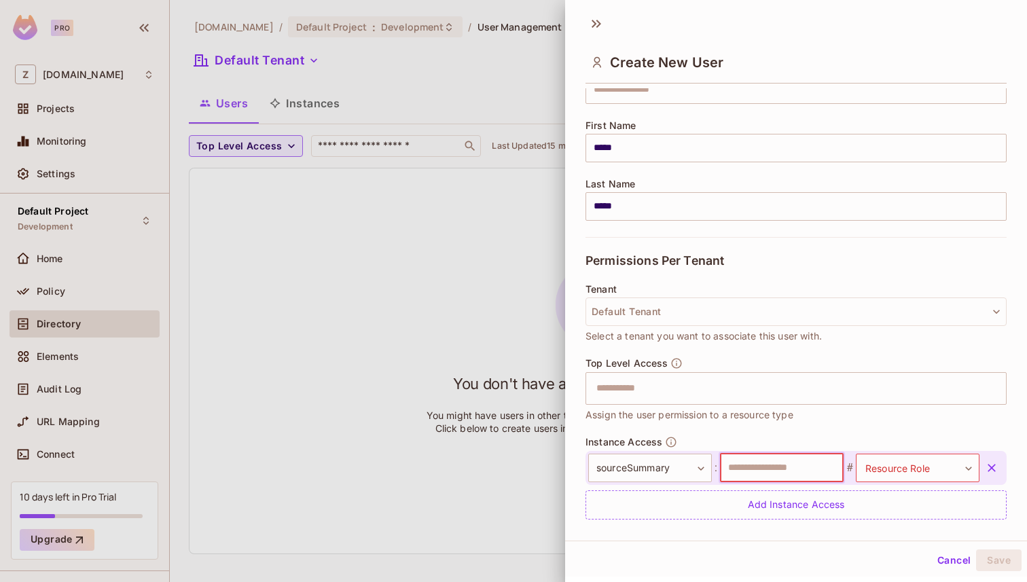
scroll to position [180, 0]
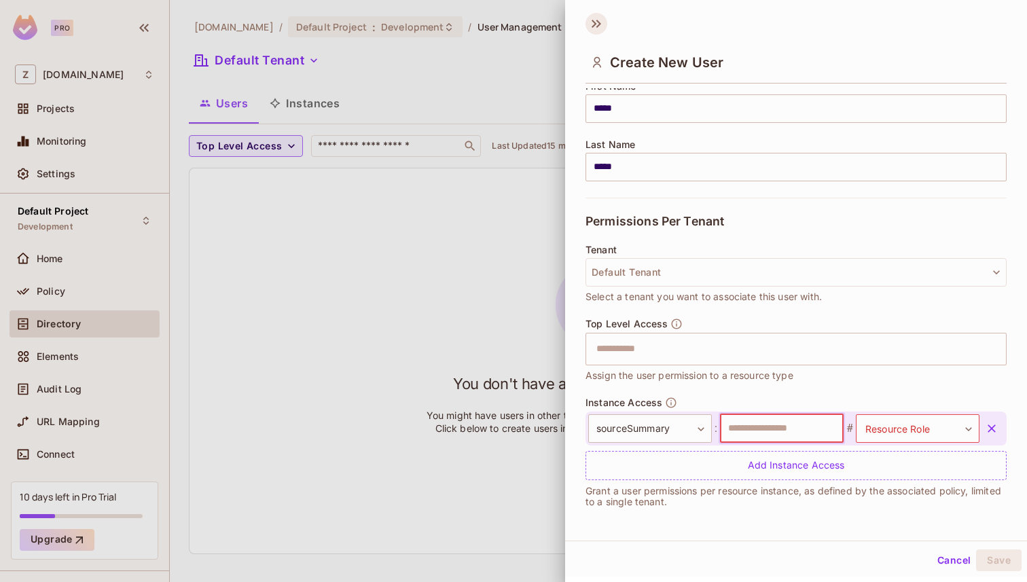
click at [590, 24] on icon at bounding box center [597, 24] width 22 height 22
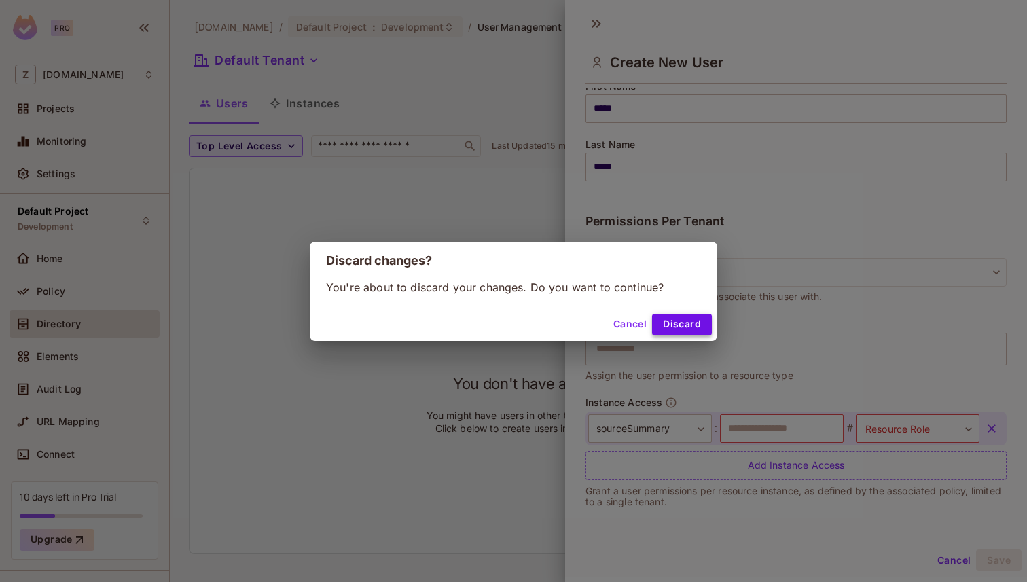
click at [661, 320] on button "Discard" at bounding box center [682, 325] width 60 height 22
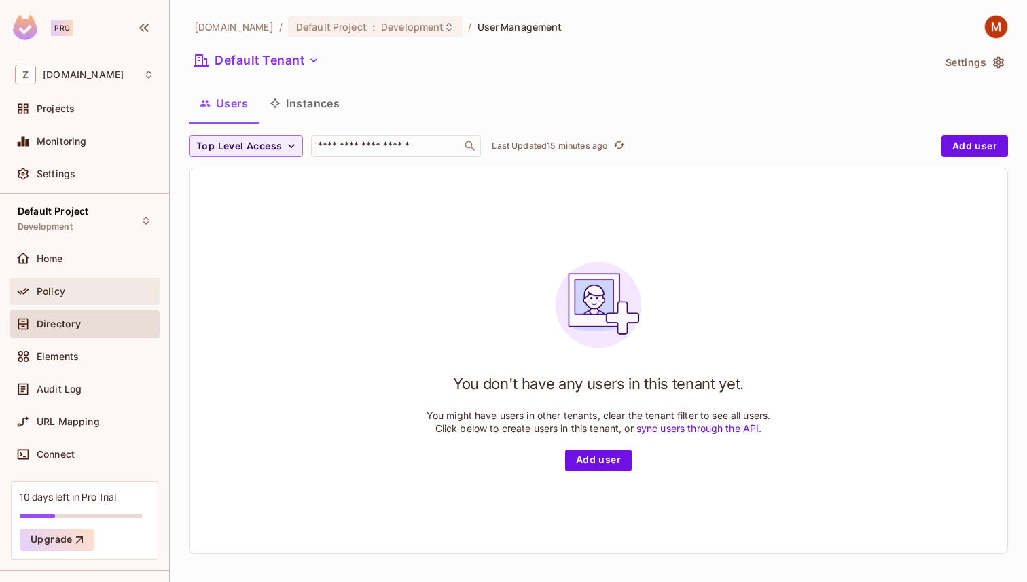
click at [105, 281] on div "Policy" at bounding box center [85, 291] width 150 height 27
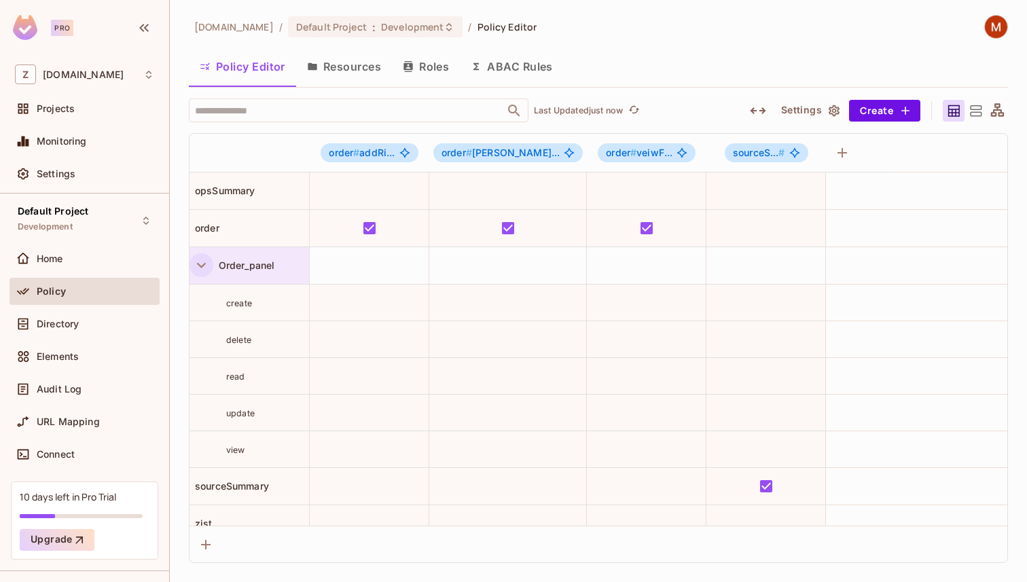
click at [204, 266] on icon "button" at bounding box center [201, 265] width 18 height 18
click at [351, 72] on button "Resources" at bounding box center [344, 67] width 96 height 34
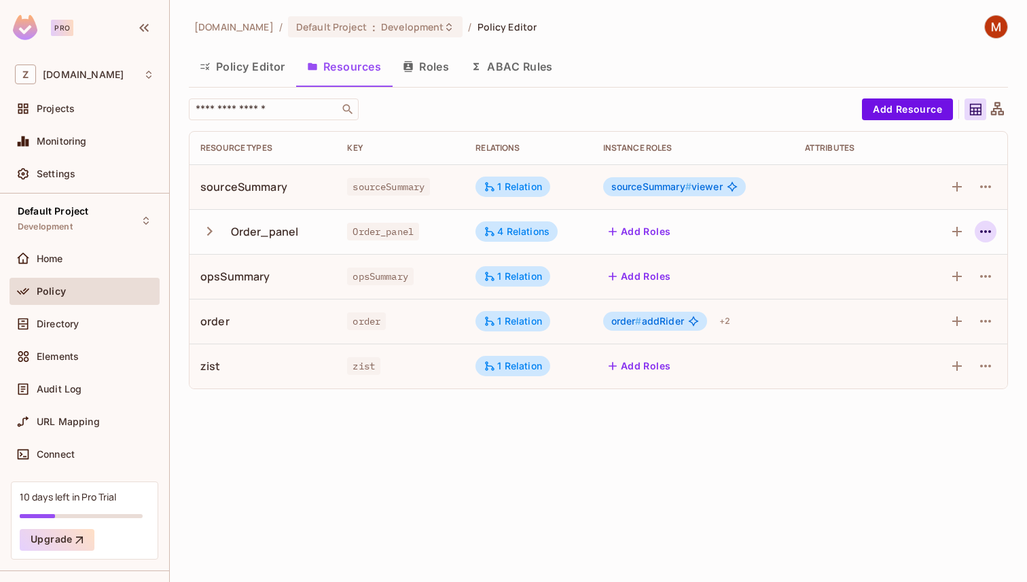
click at [984, 240] on button "button" at bounding box center [986, 232] width 22 height 22
click at [946, 275] on span "Edit Resource" at bounding box center [927, 285] width 72 height 22
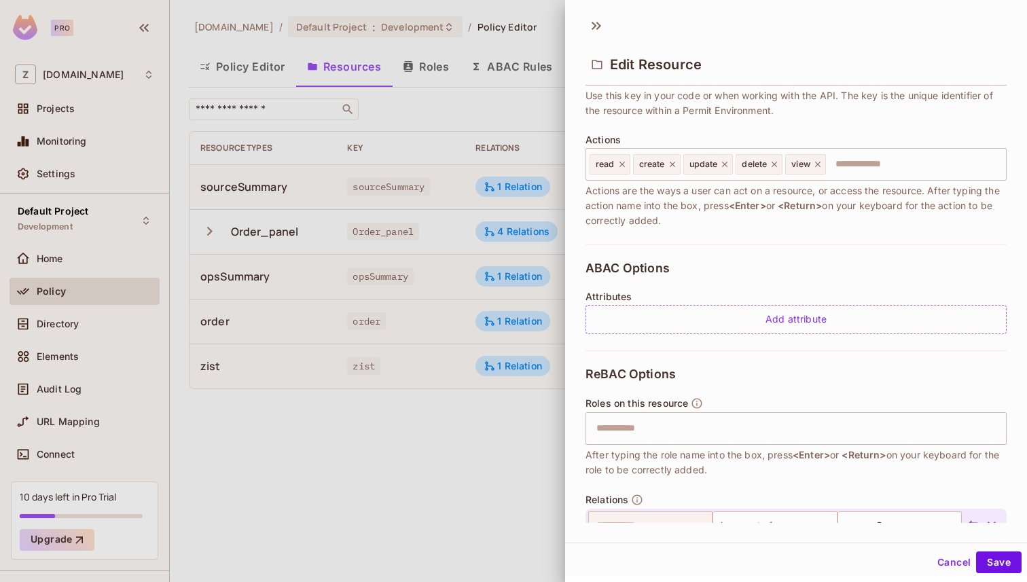
scroll to position [151, 0]
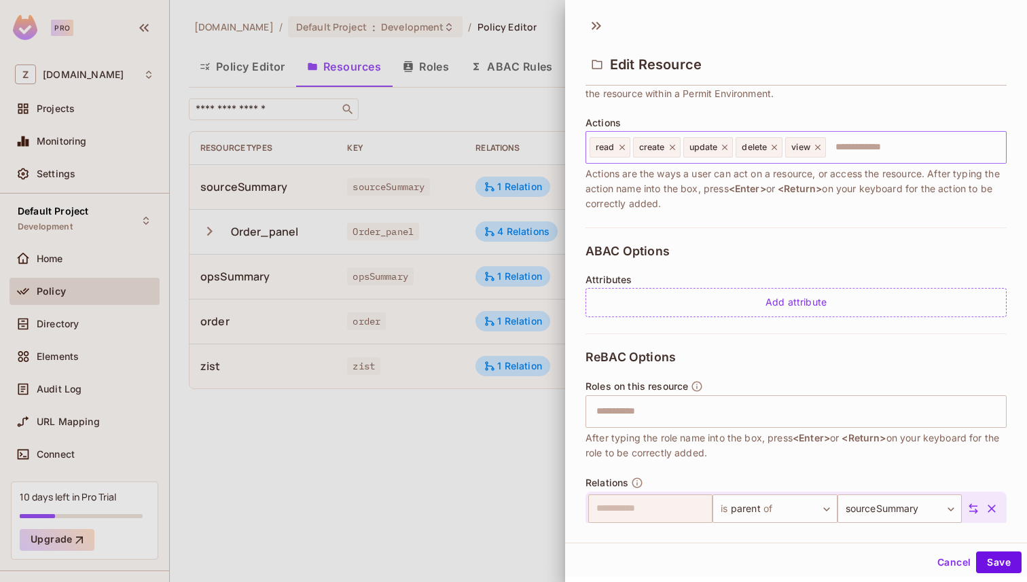
click at [624, 146] on icon at bounding box center [622, 148] width 10 height 10
click at [632, 146] on icon at bounding box center [629, 148] width 10 height 10
click at [634, 147] on icon at bounding box center [632, 148] width 10 height 10
click at [628, 146] on icon at bounding box center [628, 147] width 5 height 5
click at [622, 147] on icon at bounding box center [622, 147] width 5 height 5
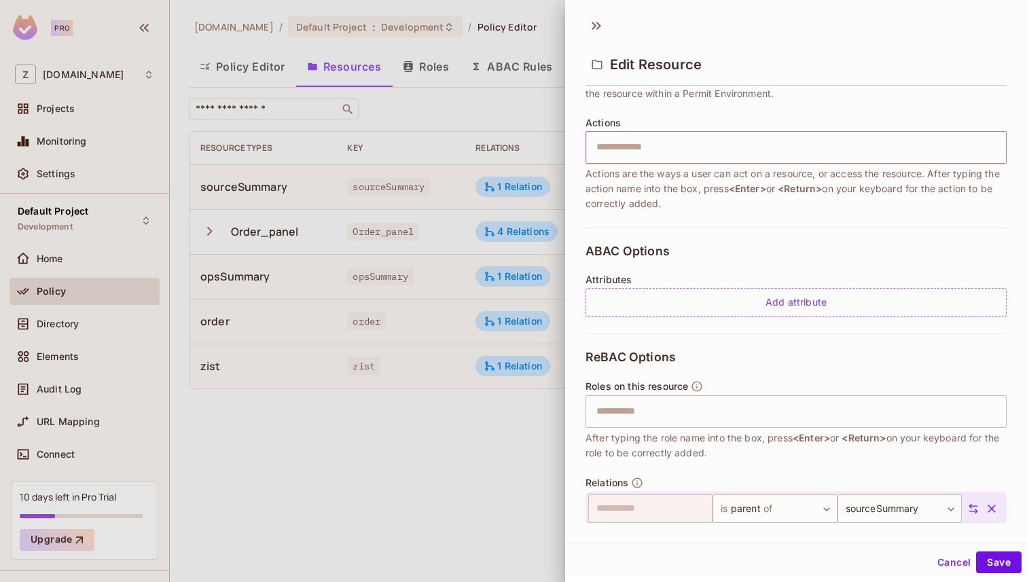
click at [622, 147] on input "text" at bounding box center [794, 147] width 412 height 27
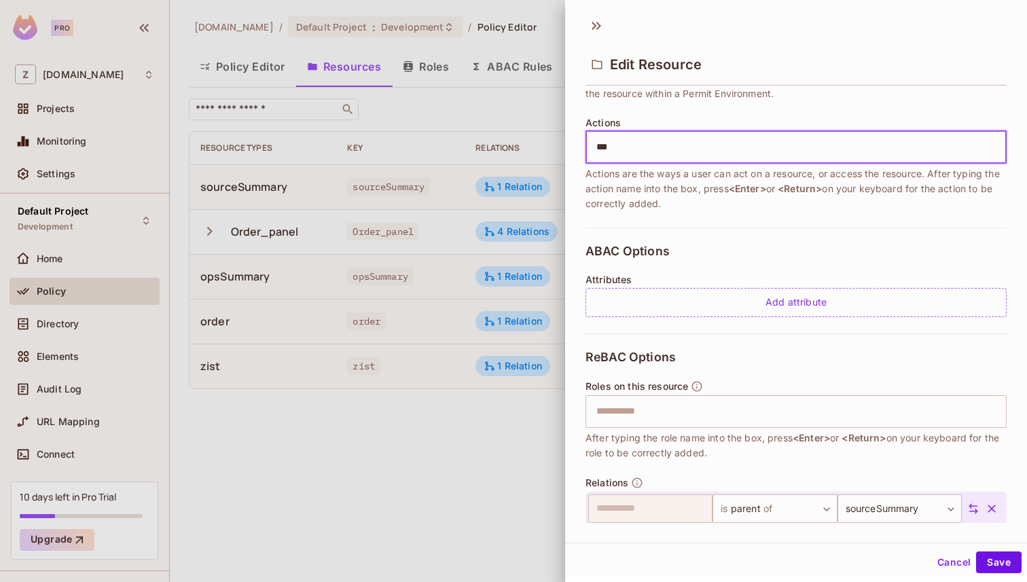
type input "****"
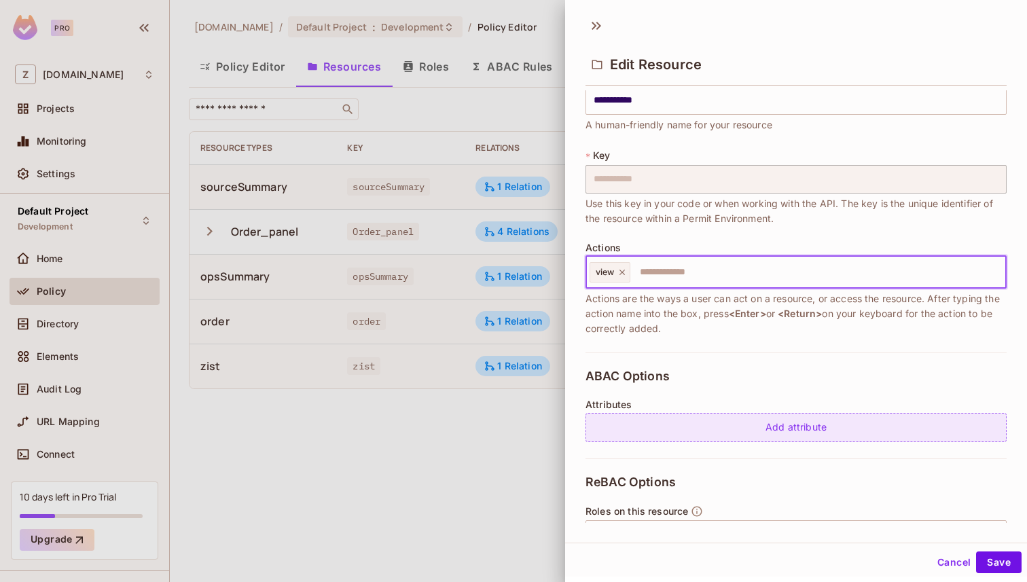
scroll to position [0, 0]
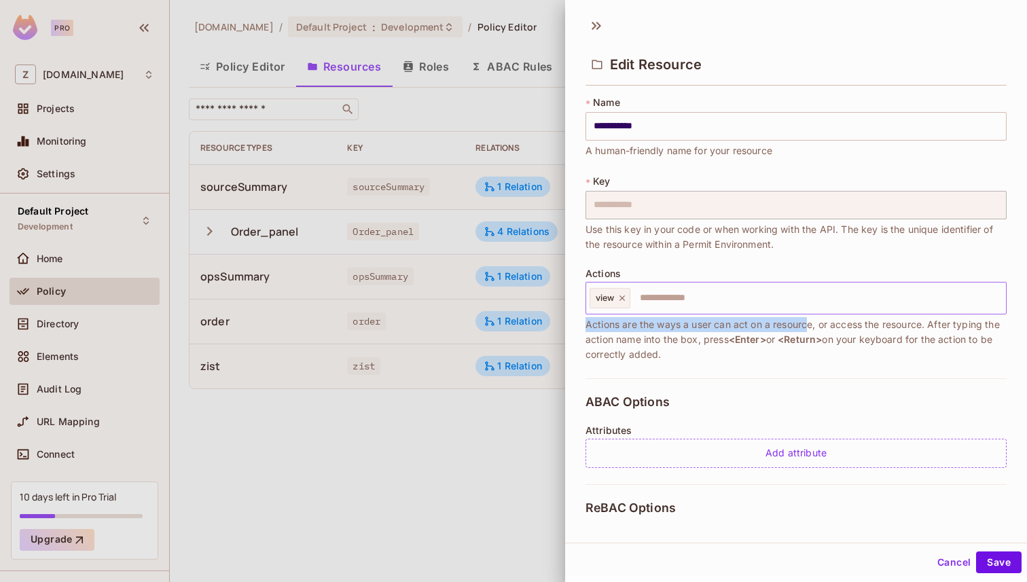
drag, startPoint x: 584, startPoint y: 324, endPoint x: 811, endPoint y: 324, distance: 226.9
click at [810, 324] on div "**********" at bounding box center [796, 306] width 462 height 433
click at [811, 324] on span "Actions are the ways a user can act on a resource, or access the resource. Afte…" at bounding box center [796, 339] width 421 height 45
drag, startPoint x: 816, startPoint y: 324, endPoint x: 941, endPoint y: 324, distance: 125.0
click at [939, 324] on span "Actions are the ways a user can act on a resource, or access the resource. Afte…" at bounding box center [796, 339] width 421 height 45
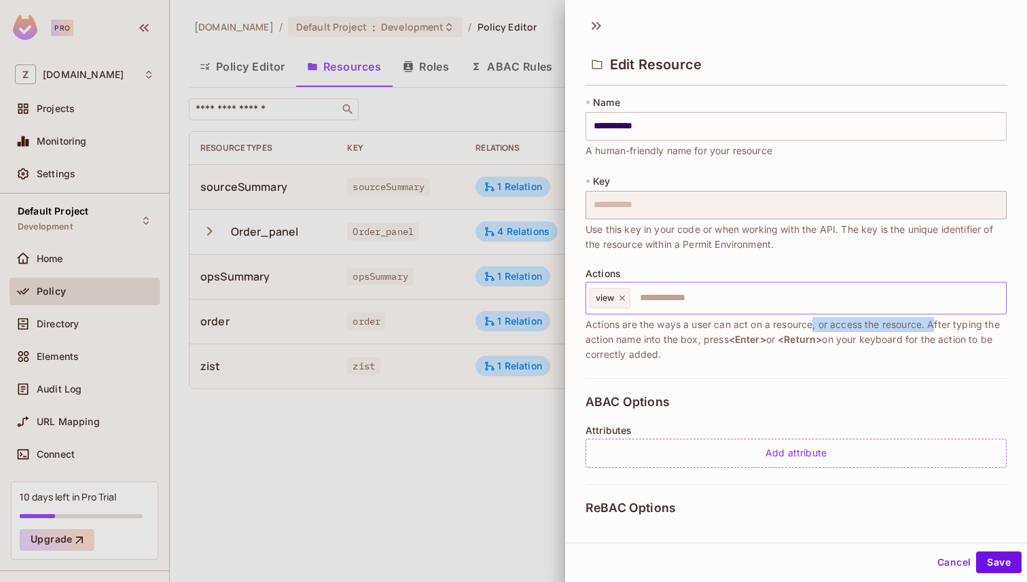
click at [941, 324] on span "Actions are the ways a user can act on a resource, or access the resource. Afte…" at bounding box center [796, 339] width 421 height 45
drag, startPoint x: 929, startPoint y: 325, endPoint x: 700, endPoint y: 340, distance: 229.4
click at [697, 340] on span "Actions are the ways a user can act on a resource, or access the resource. Afte…" at bounding box center [796, 339] width 421 height 45
click at [702, 340] on span "Actions are the ways a user can act on a resource, or access the resource. Afte…" at bounding box center [796, 339] width 421 height 45
click at [622, 297] on icon at bounding box center [622, 297] width 5 height 5
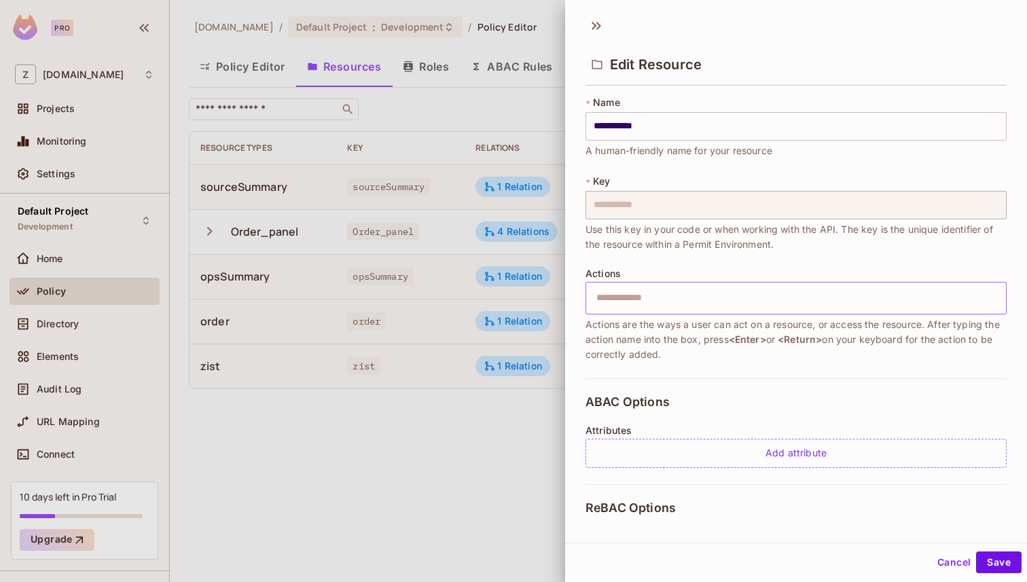
click at [622, 297] on input "text" at bounding box center [794, 298] width 412 height 27
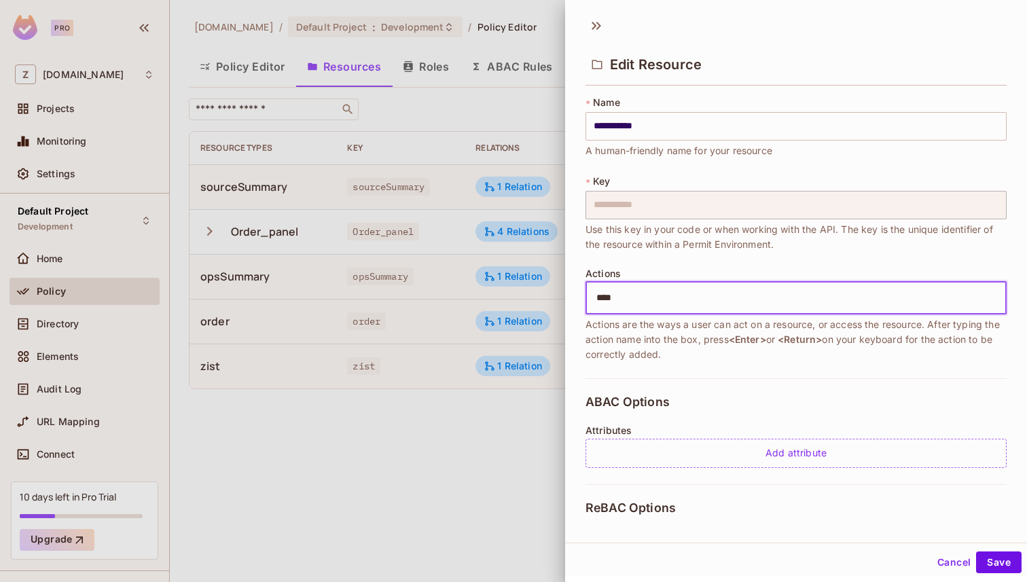
click at [634, 300] on input "****" at bounding box center [794, 298] width 412 height 27
type input "****"
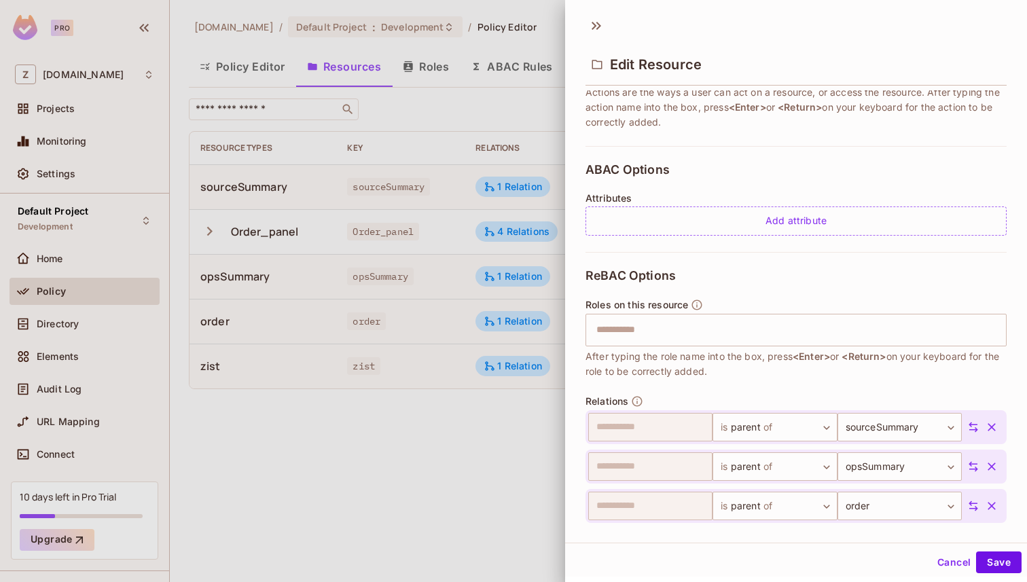
scroll to position [202, 0]
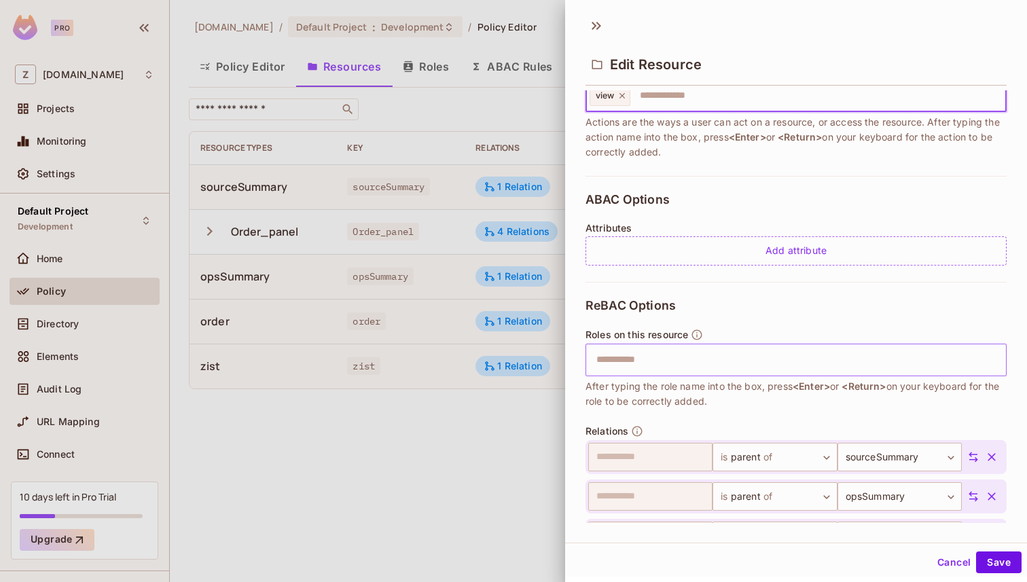
click at [641, 359] on input "text" at bounding box center [794, 359] width 412 height 27
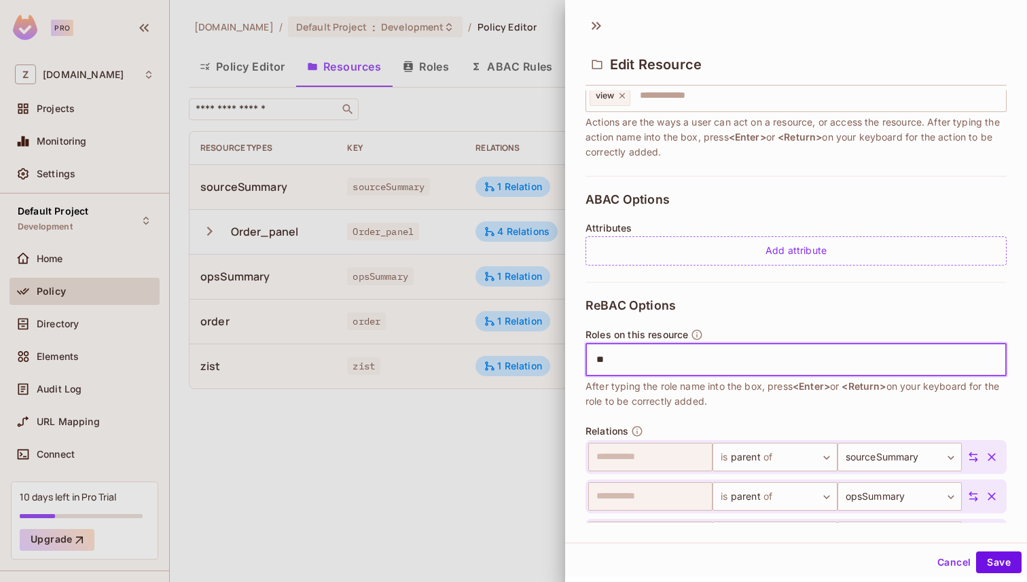
type input "*"
type input "******"
click at [683, 359] on icon at bounding box center [684, 359] width 5 height 5
click at [622, 359] on input "text" at bounding box center [794, 359] width 412 height 27
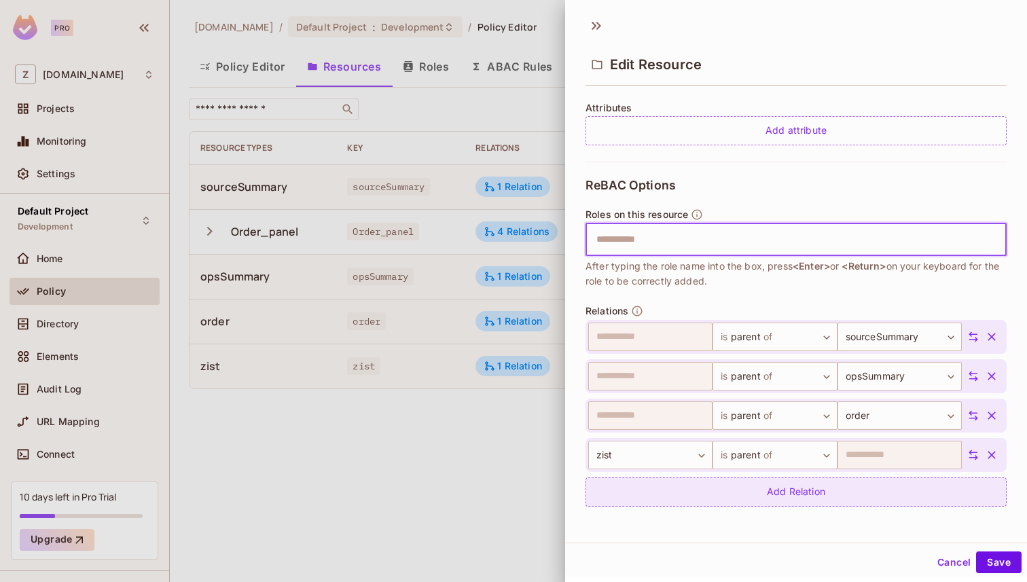
scroll to position [2, 0]
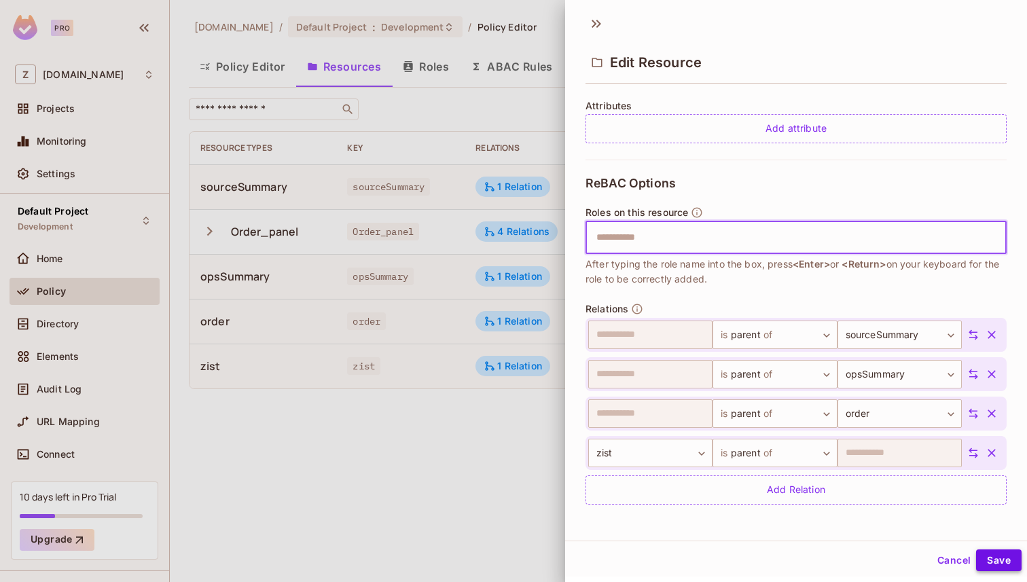
click at [1008, 563] on button "Save" at bounding box center [999, 561] width 46 height 22
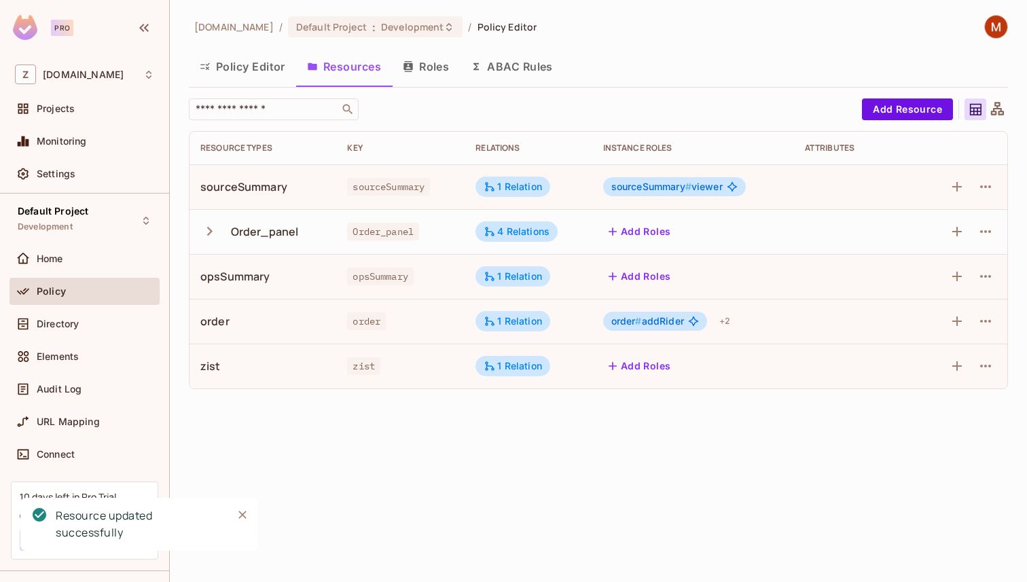
click at [212, 241] on button "button" at bounding box center [212, 231] width 24 height 29
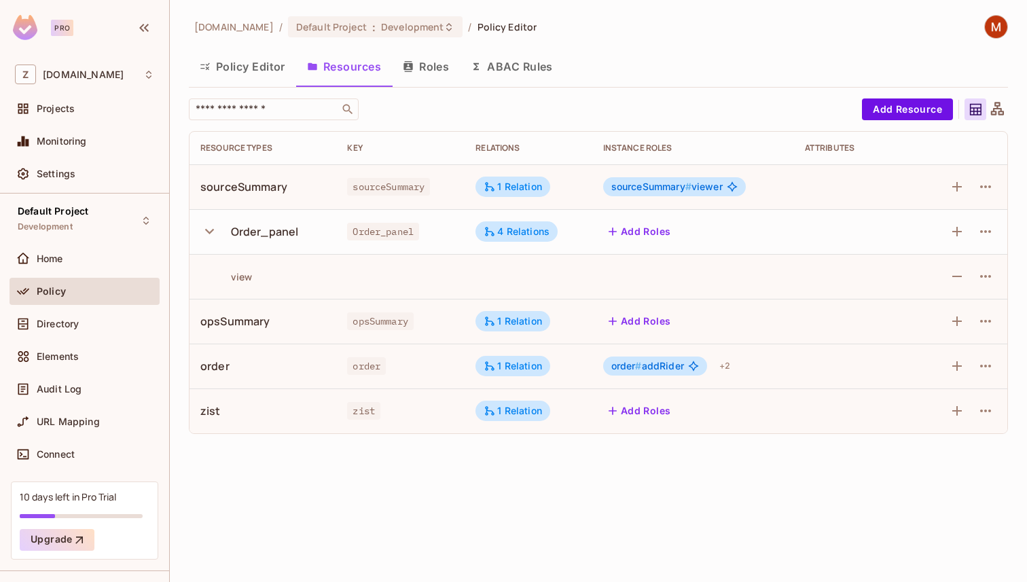
click at [432, 73] on button "Roles" at bounding box center [426, 67] width 68 height 34
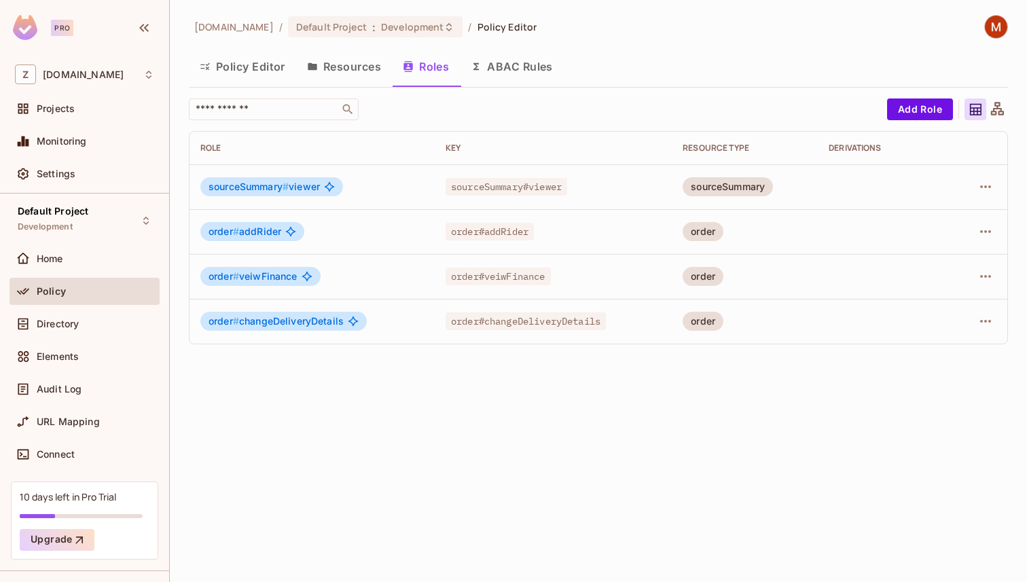
click at [355, 56] on button "Resources" at bounding box center [344, 67] width 96 height 34
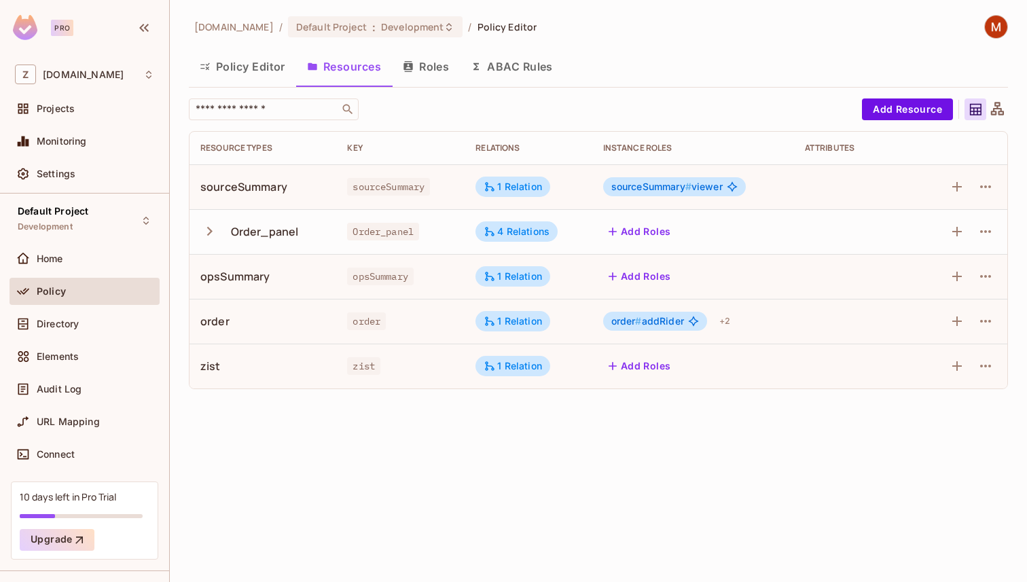
click at [223, 234] on div "Order_panel" at bounding box center [262, 231] width 125 height 29
click at [209, 228] on icon "button" at bounding box center [209, 231] width 5 height 9
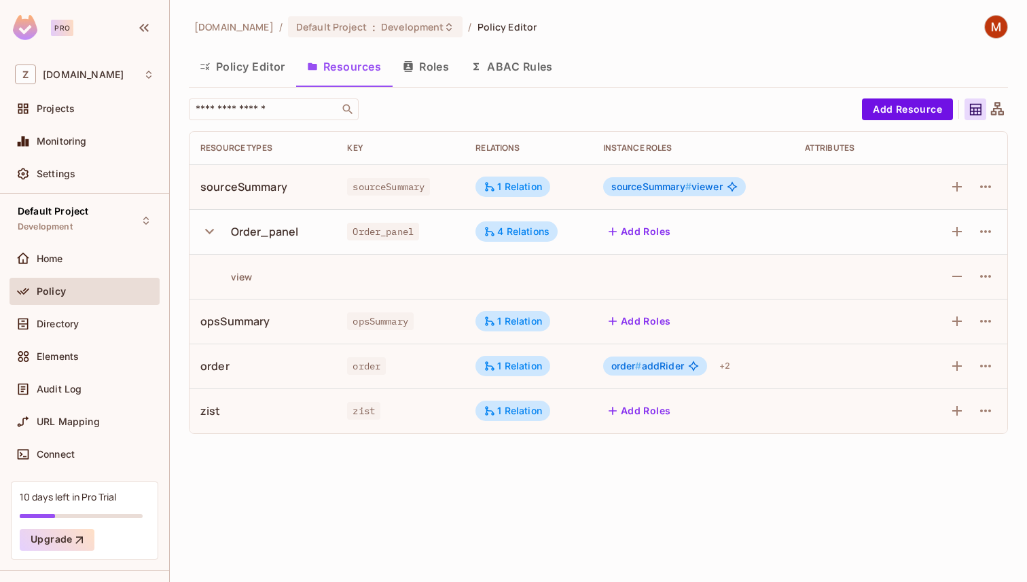
click at [209, 228] on icon "button" at bounding box center [209, 231] width 18 height 18
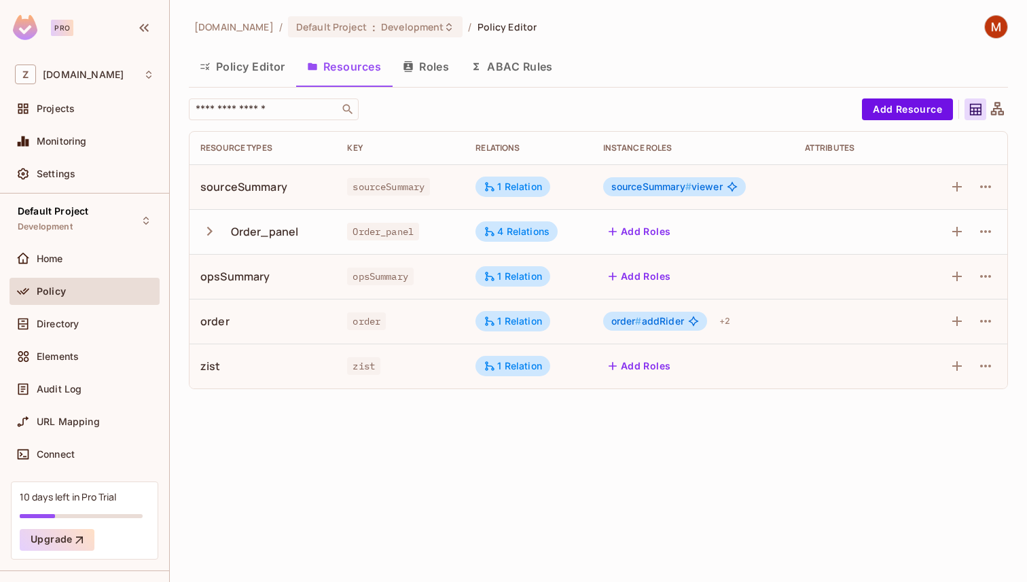
click at [449, 77] on button "Roles" at bounding box center [426, 67] width 68 height 34
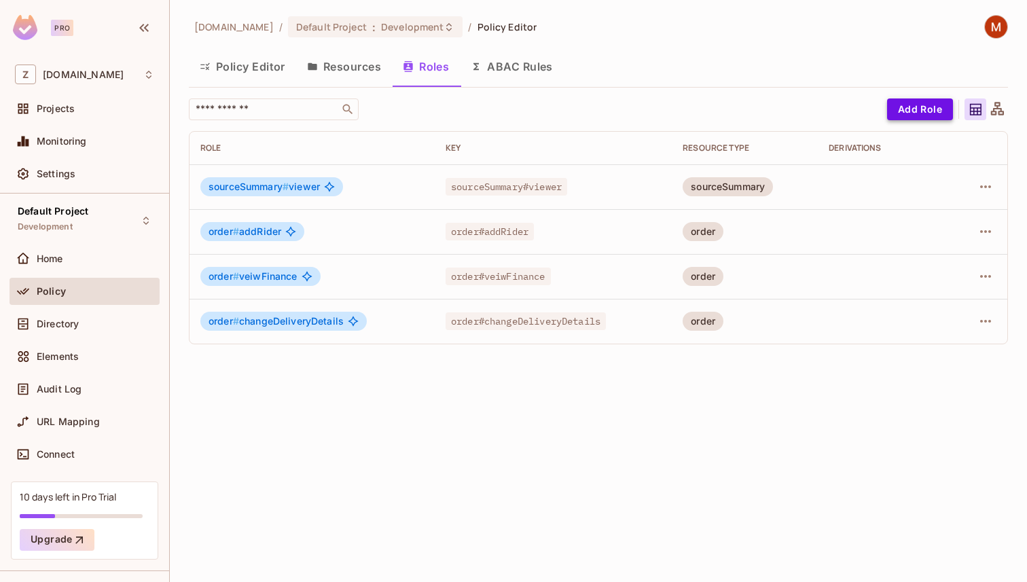
click at [905, 110] on button "Add Role" at bounding box center [920, 109] width 66 height 22
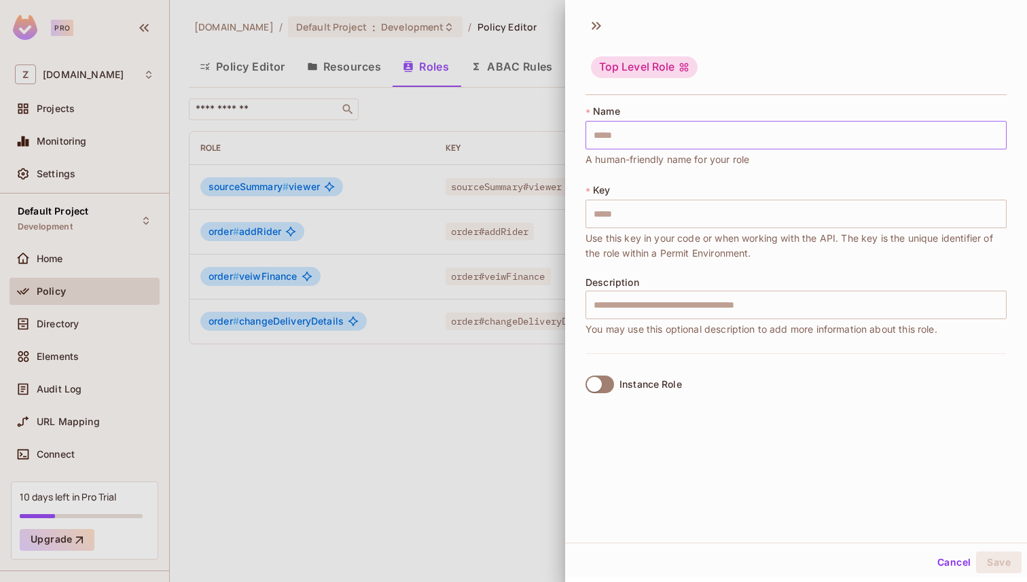
click at [776, 135] on input "text" at bounding box center [796, 135] width 421 height 29
type input "*"
type input "**"
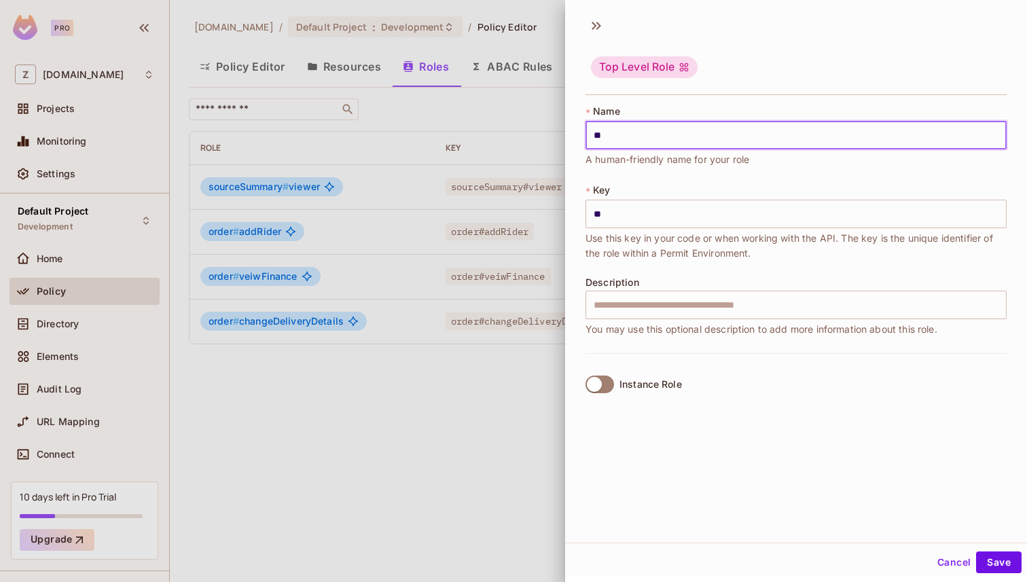
type input "***"
type input "****"
type input "*****"
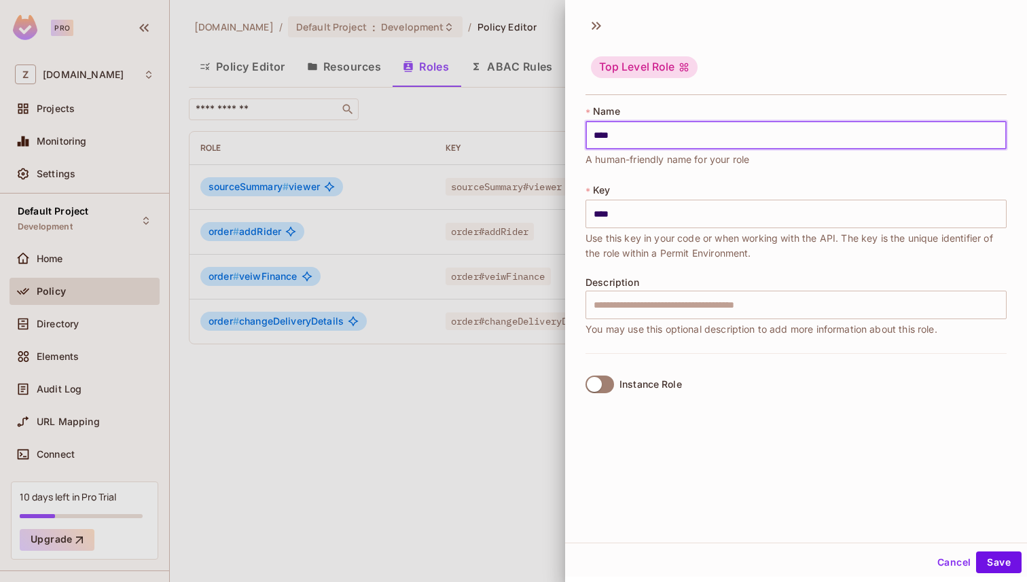
type input "*****"
click at [724, 303] on input "text" at bounding box center [796, 305] width 421 height 29
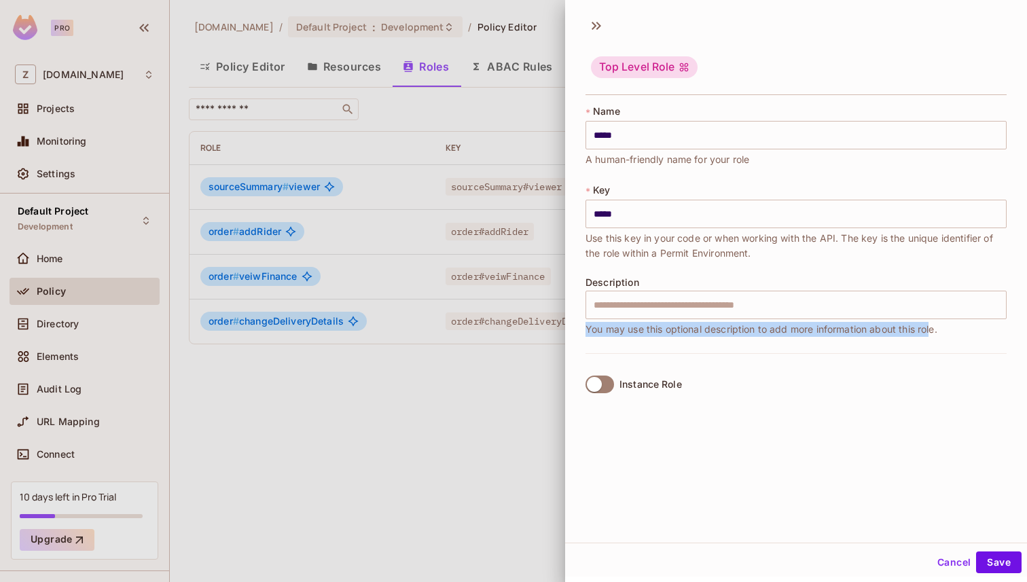
drag, startPoint x: 580, startPoint y: 330, endPoint x: 946, endPoint y: 334, distance: 365.5
click at [942, 334] on div "* Name ***** ​ A human-friendly name for your role * Key ***** ​ Use this key i…" at bounding box center [796, 257] width 462 height 316
click at [946, 334] on div "Description ​ You may use this optional description to add more information abo…" at bounding box center [796, 307] width 421 height 60
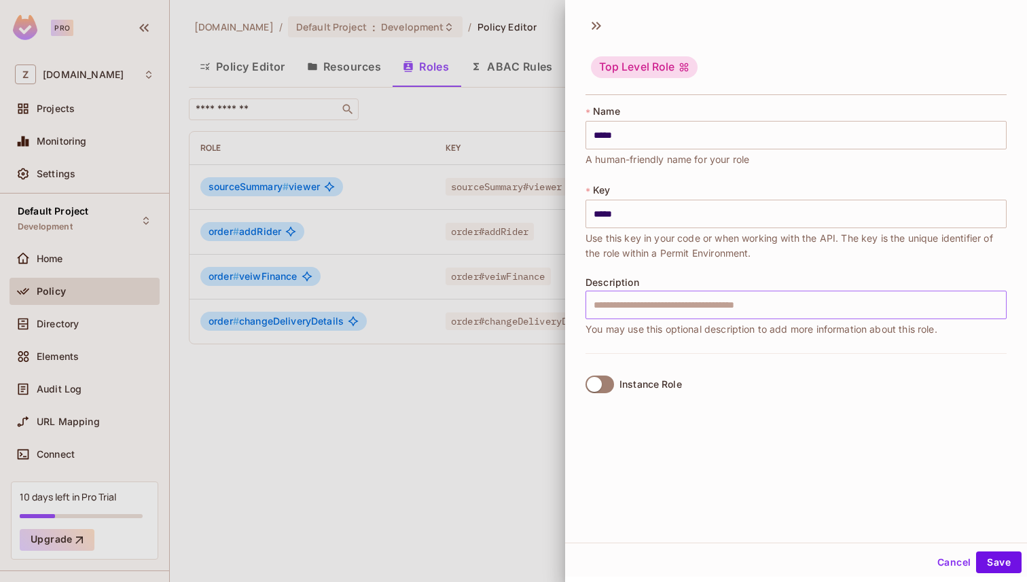
click at [738, 311] on input "text" at bounding box center [796, 305] width 421 height 29
type input "*"
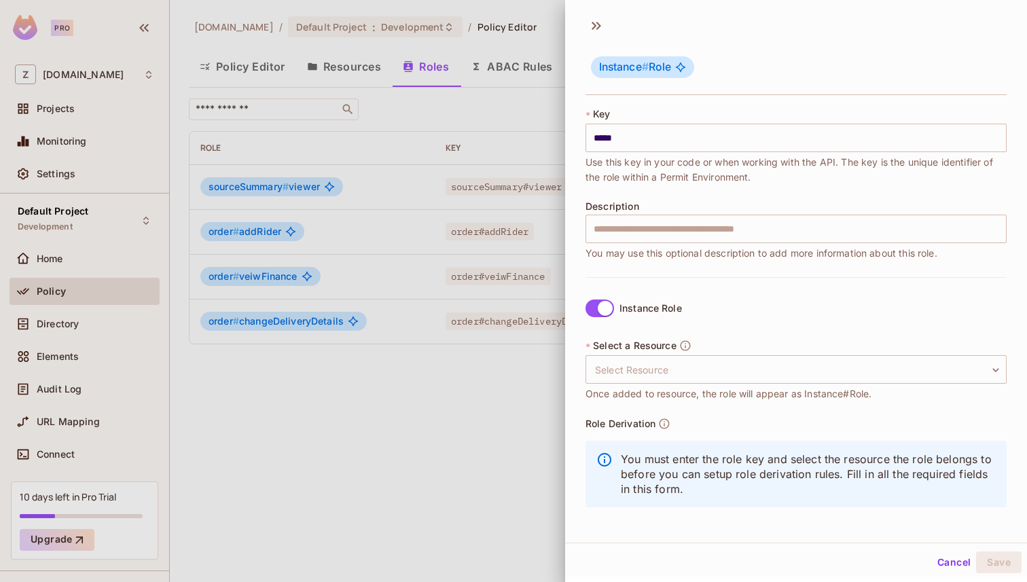
scroll to position [2, 0]
drag, startPoint x: 583, startPoint y: 393, endPoint x: 727, endPoint y: 391, distance: 144.0
click at [722, 391] on div "* Name ***** ​ A human-friendly name for your role * Key ***** ​ Use this key i…" at bounding box center [796, 313] width 462 height 433
click at [727, 391] on span "Once added to resource, the role will appear as Instance#Role." at bounding box center [729, 391] width 286 height 15
click at [693, 359] on body "Pro Z zuvees.ae Projects Monitoring Settings Default Project Development Home P…" at bounding box center [513, 291] width 1027 height 582
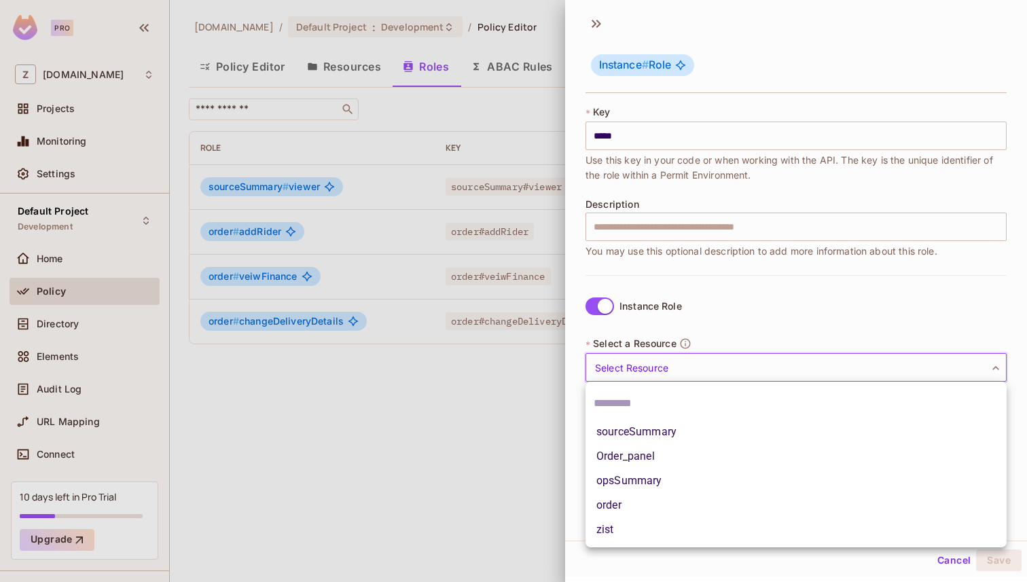
click at [714, 326] on div at bounding box center [513, 291] width 1027 height 582
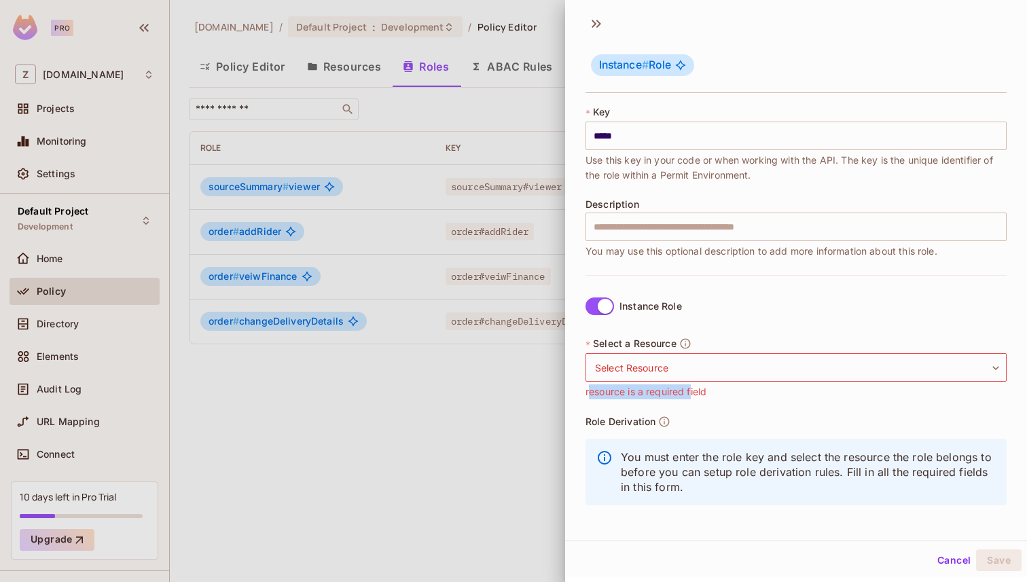
drag, startPoint x: 589, startPoint y: 392, endPoint x: 696, endPoint y: 392, distance: 107.3
click at [696, 392] on span "resource is a required field" at bounding box center [646, 391] width 121 height 15
click at [687, 370] on body "Pro Z zuvees.ae Projects Monitoring Settings Default Project Development Home P…" at bounding box center [513, 291] width 1027 height 582
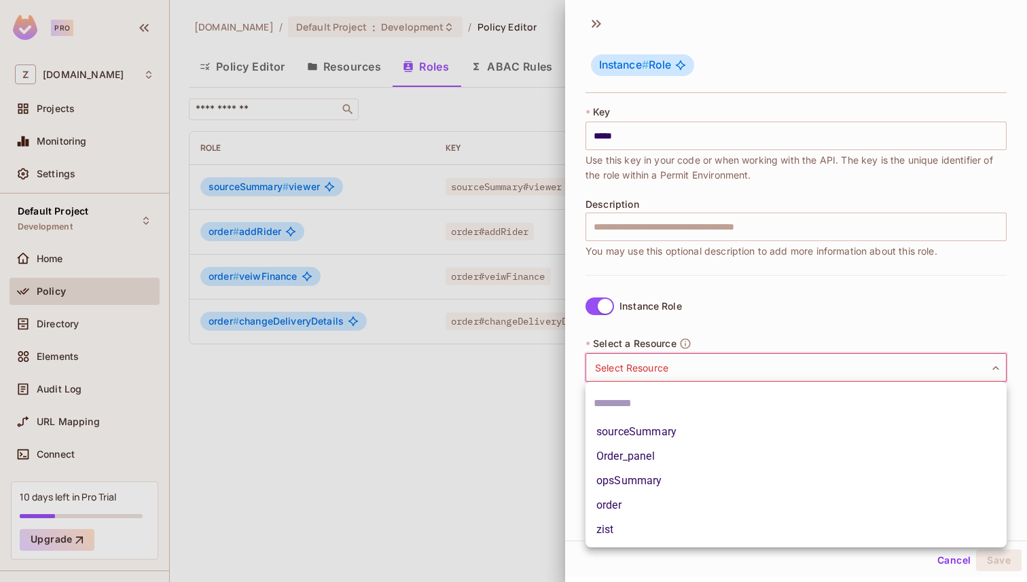
click at [550, 370] on div at bounding box center [513, 291] width 1027 height 582
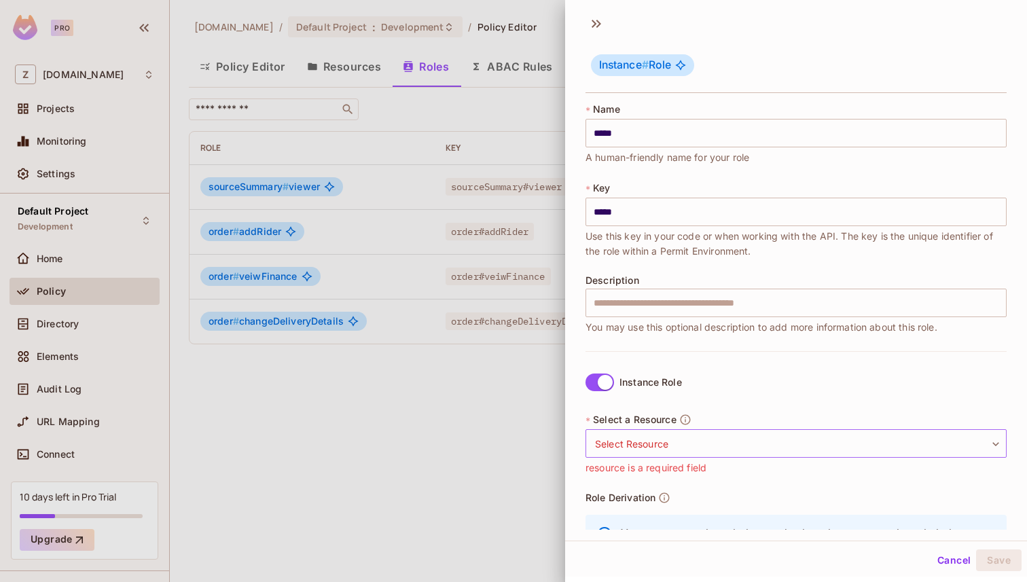
scroll to position [76, 0]
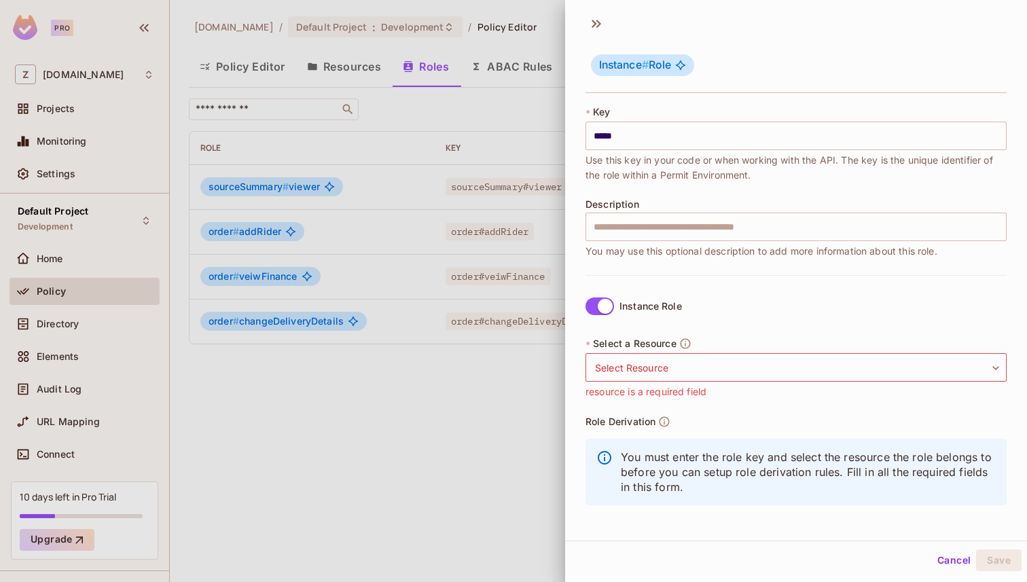
click at [666, 391] on span "resource is a required field" at bounding box center [646, 391] width 121 height 15
click at [696, 375] on body "Pro Z zuvees.ae Projects Monitoring Settings Default Project Development Home P…" at bounding box center [513, 291] width 1027 height 582
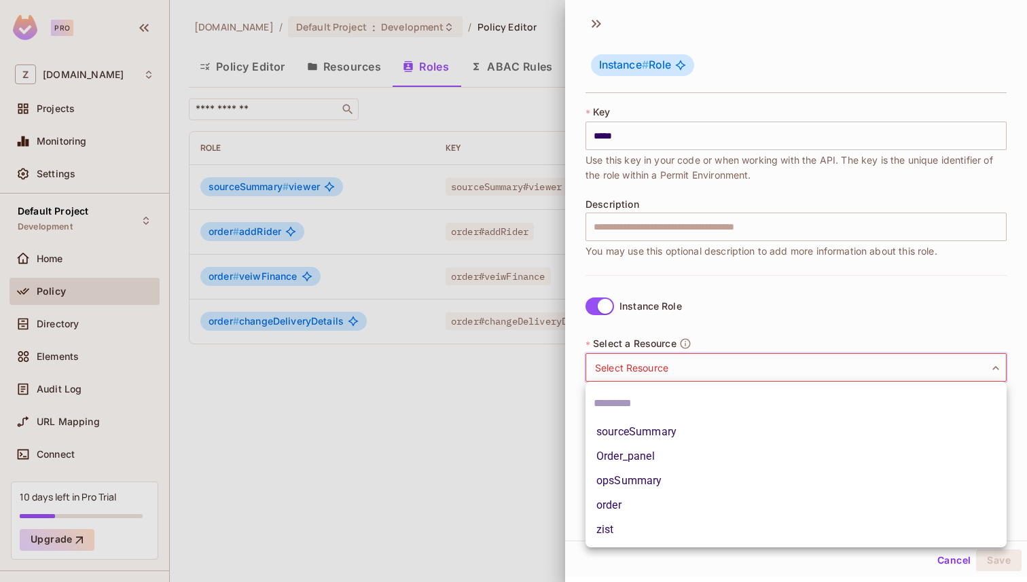
click at [639, 423] on li "sourceSummary" at bounding box center [796, 432] width 421 height 24
type input "**********"
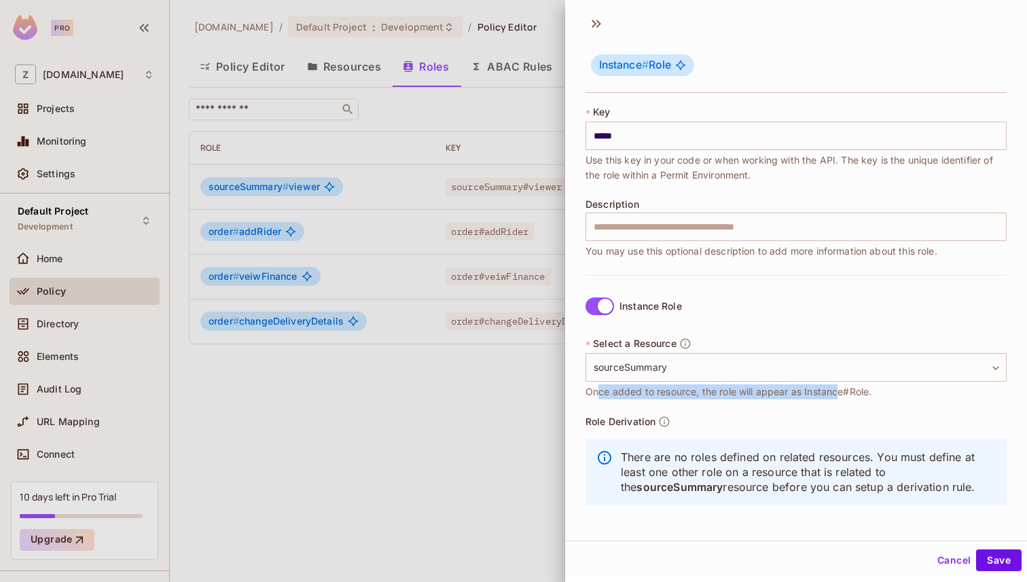
drag, startPoint x: 597, startPoint y: 393, endPoint x: 852, endPoint y: 391, distance: 254.7
click at [846, 391] on span "Once added to resource, the role will appear as Instance#Role." at bounding box center [729, 391] width 286 height 15
click at [852, 391] on span "Once added to resource, the role will appear as Instance#Role." at bounding box center [729, 391] width 286 height 15
drag, startPoint x: 876, startPoint y: 391, endPoint x: 606, endPoint y: 386, distance: 270.4
click at [604, 386] on div "**********" at bounding box center [796, 368] width 421 height 62
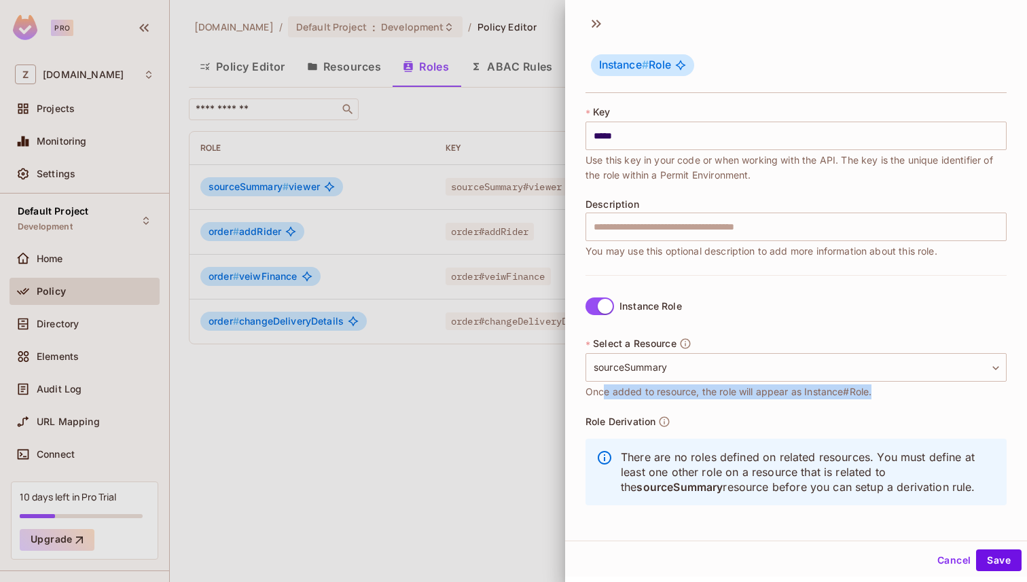
click at [606, 386] on span "Once added to resource, the role will appear as Instance#Role." at bounding box center [729, 391] width 286 height 15
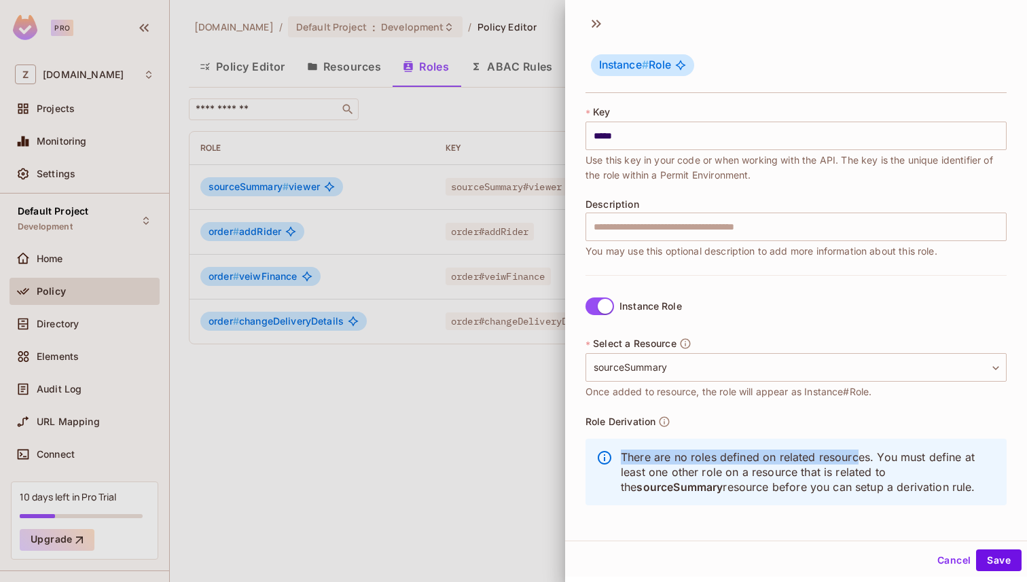
drag, startPoint x: 622, startPoint y: 456, endPoint x: 863, endPoint y: 453, distance: 241.2
click at [862, 453] on p "There are no roles defined on related resources. You must define at least one o…" at bounding box center [808, 472] width 375 height 45
click at [863, 453] on p "There are no roles defined on related resources. You must define at least one o…" at bounding box center [808, 472] width 375 height 45
drag, startPoint x: 874, startPoint y: 453, endPoint x: 626, endPoint y: 461, distance: 248.1
click at [626, 461] on p "There are no roles defined on related resources. You must define at least one o…" at bounding box center [808, 472] width 375 height 45
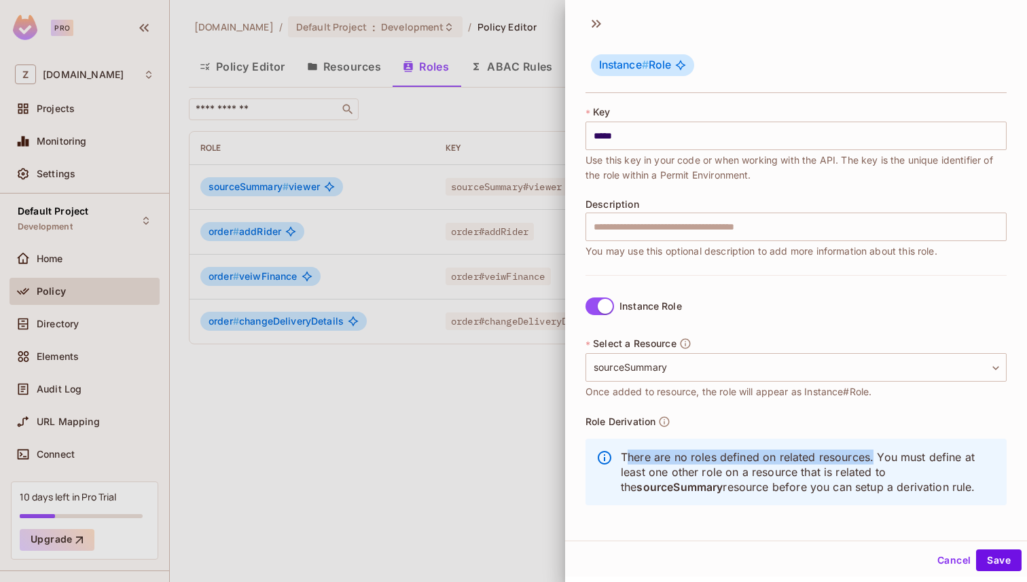
click at [626, 461] on p "There are no roles defined on related resources. You must define at least one o…" at bounding box center [808, 472] width 375 height 45
drag, startPoint x: 621, startPoint y: 473, endPoint x: 880, endPoint y: 482, distance: 259.0
click at [880, 482] on p "There are no roles defined on related resources. You must define at least one o…" at bounding box center [808, 472] width 375 height 45
drag, startPoint x: 880, startPoint y: 482, endPoint x: 618, endPoint y: 454, distance: 263.0
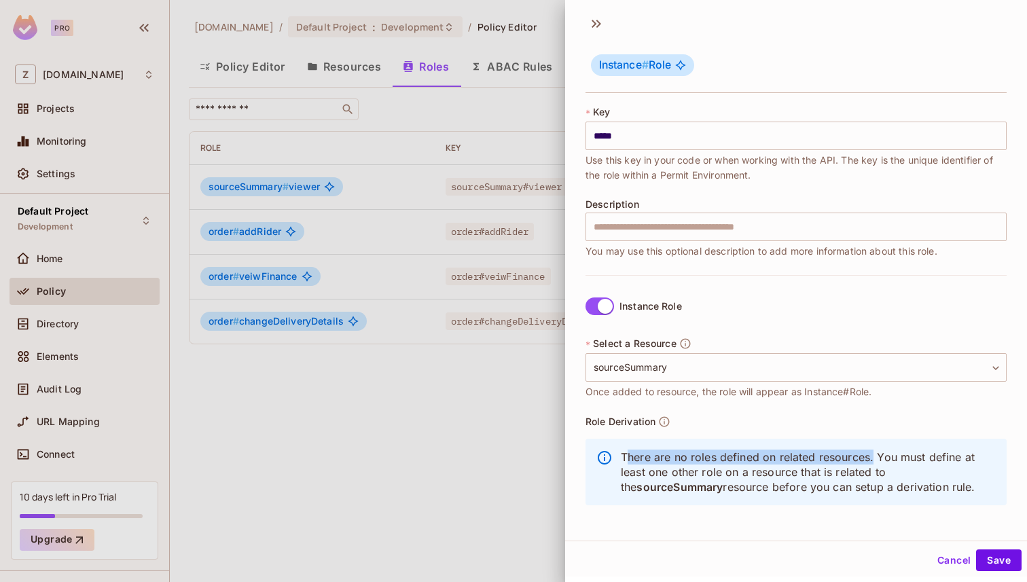
click at [617, 454] on div "There are no roles defined on related resources. You must define at least one o…" at bounding box center [796, 472] width 421 height 67
click at [618, 454] on div "There are no roles defined on related resources. You must define at least one o…" at bounding box center [796, 472] width 421 height 67
drag, startPoint x: 618, startPoint y: 454, endPoint x: 900, endPoint y: 492, distance: 284.5
click at [897, 490] on div "There are no roles defined on related resources. You must define at least one o…" at bounding box center [796, 472] width 421 height 67
click at [734, 466] on p "There are no roles defined on related resources. You must define at least one o…" at bounding box center [808, 472] width 375 height 45
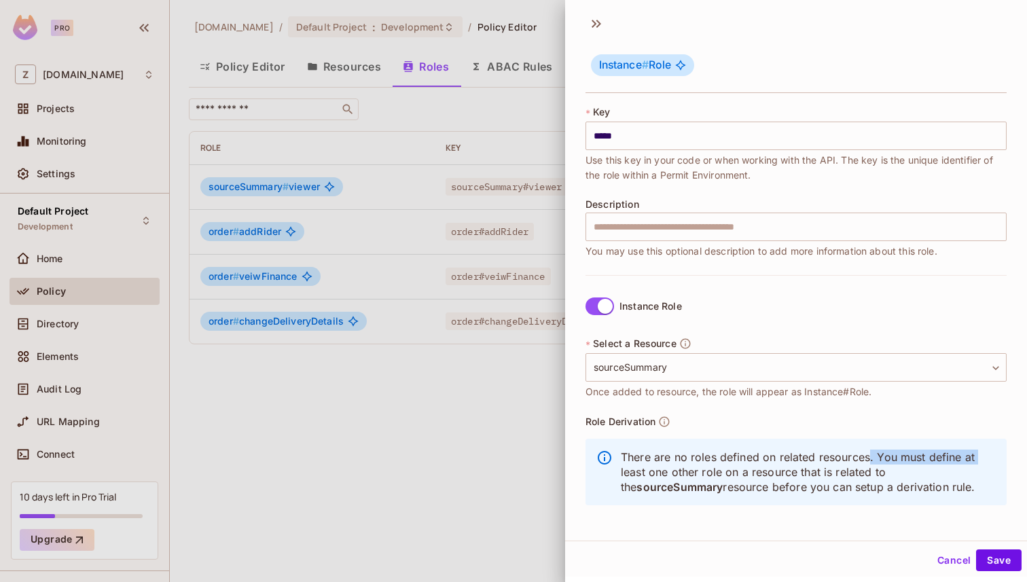
drag, startPoint x: 621, startPoint y: 473, endPoint x: 869, endPoint y: 456, distance: 248.5
click at [868, 456] on p "There are no roles defined on related resources. You must define at least one o…" at bounding box center [808, 472] width 375 height 45
click at [869, 456] on p "There are no roles defined on related resources. You must define at least one o…" at bounding box center [808, 472] width 375 height 45
drag, startPoint x: 876, startPoint y: 457, endPoint x: 903, endPoint y: 481, distance: 36.1
click at [903, 480] on p "There are no roles defined on related resources. You must define at least one o…" at bounding box center [808, 472] width 375 height 45
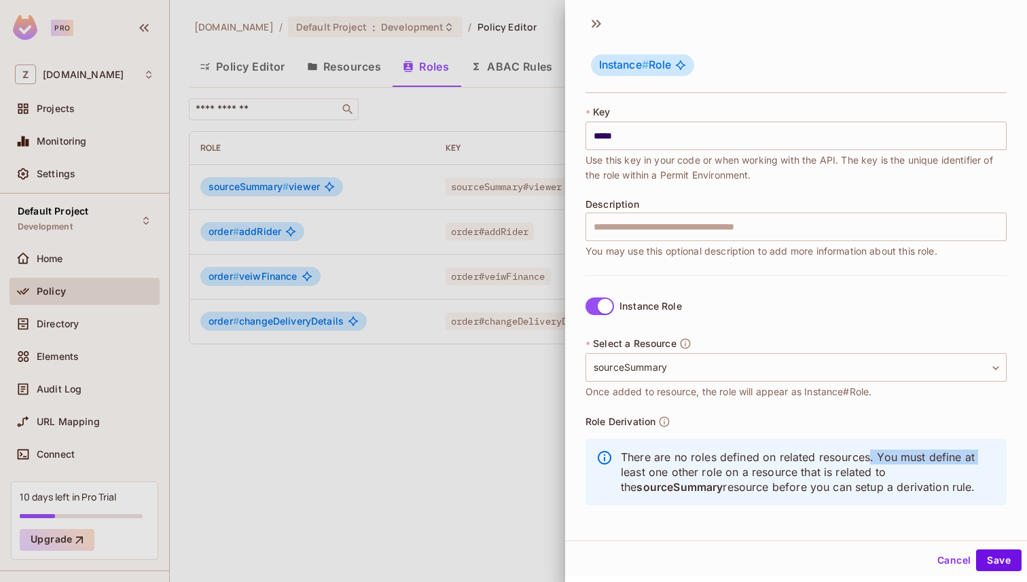
click at [903, 481] on p "There are no roles defined on related resources. You must define at least one o…" at bounding box center [808, 472] width 375 height 45
click at [691, 367] on body "**********" at bounding box center [513, 291] width 1027 height 582
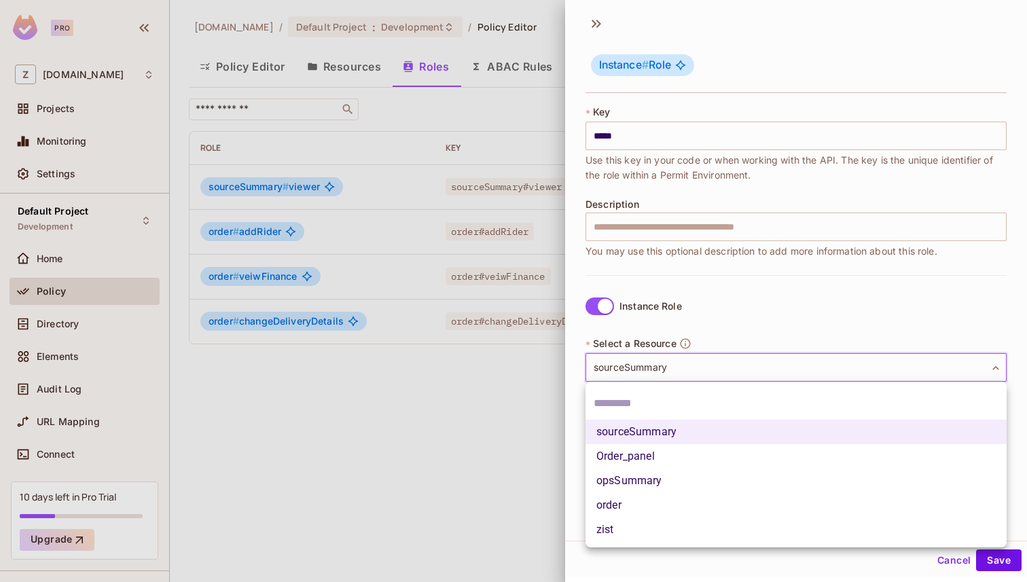
click at [605, 301] on div at bounding box center [513, 291] width 1027 height 582
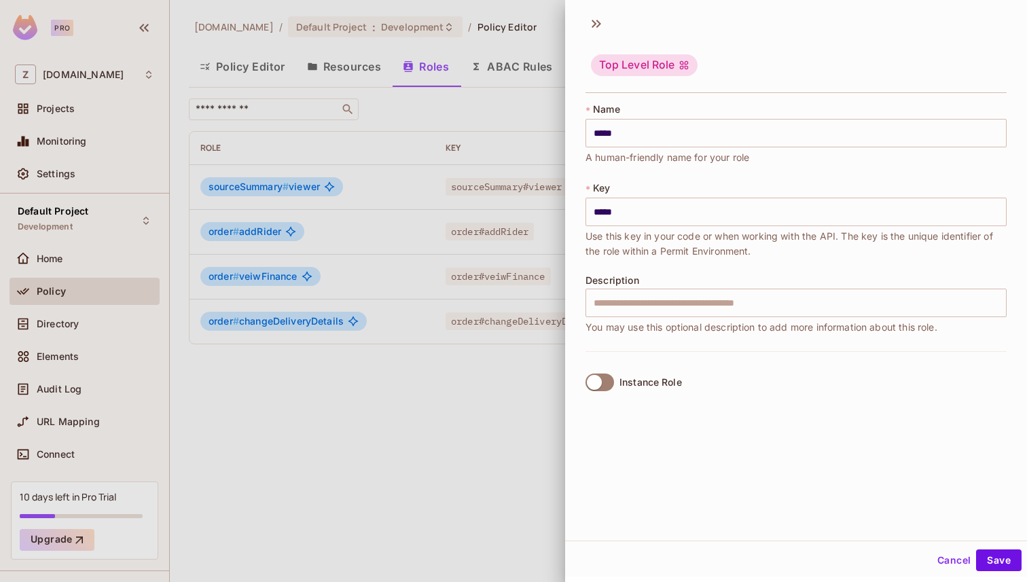
scroll to position [0, 0]
click at [990, 556] on button "Save" at bounding box center [999, 563] width 46 height 22
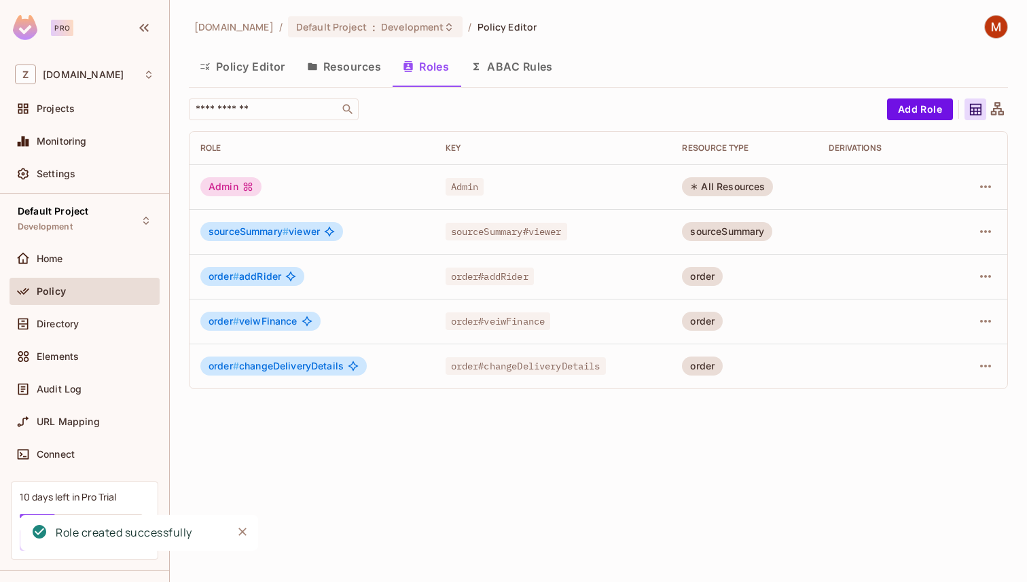
click at [249, 186] on icon at bounding box center [248, 186] width 11 height 11
click at [336, 175] on td "Admin" at bounding box center [312, 186] width 245 height 45
click at [257, 82] on button "Policy Editor" at bounding box center [242, 67] width 107 height 34
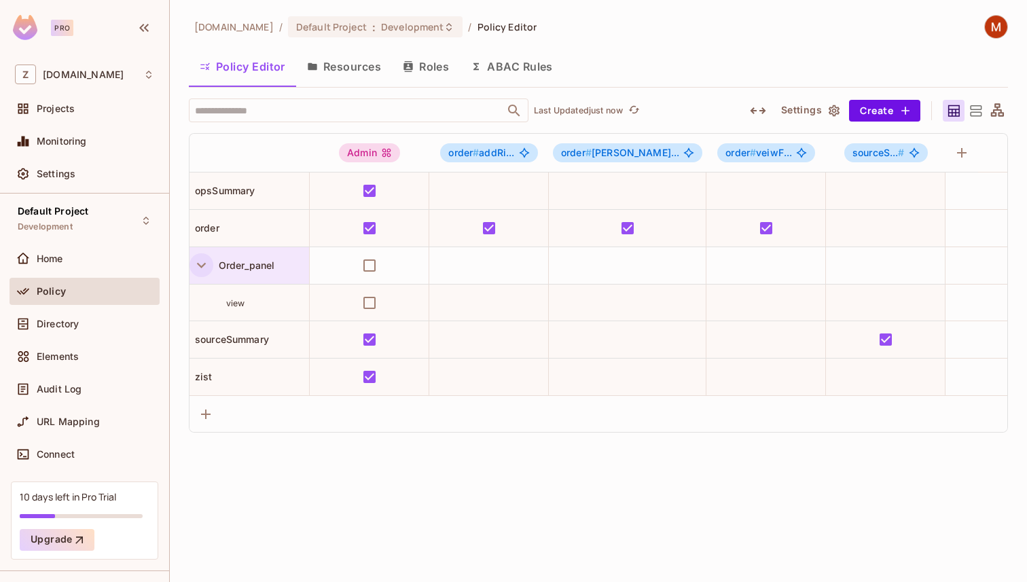
click at [201, 257] on icon "button" at bounding box center [201, 265] width 18 height 18
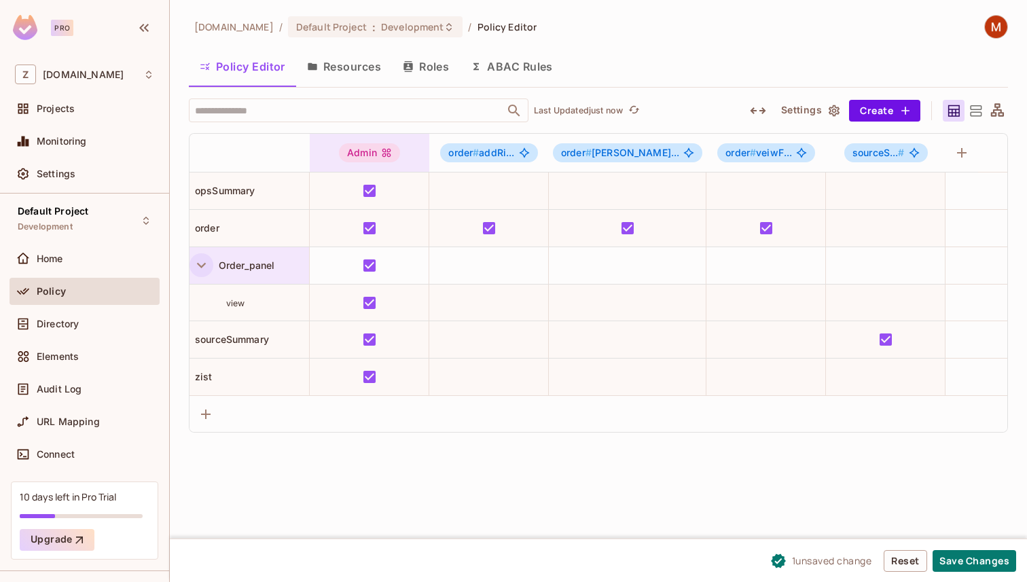
click at [380, 145] on div "Admin" at bounding box center [369, 152] width 61 height 19
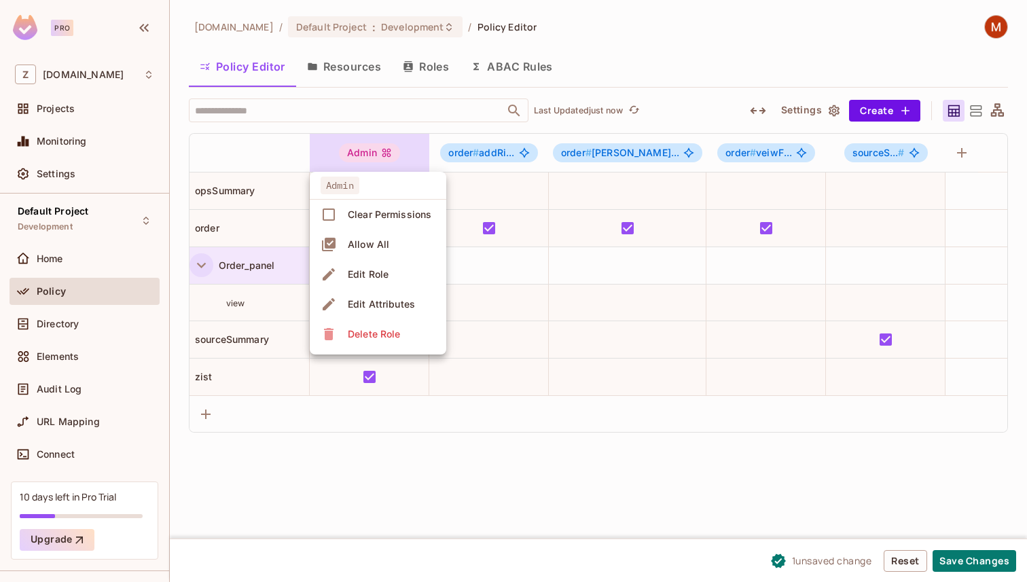
click at [276, 152] on div at bounding box center [513, 291] width 1027 height 582
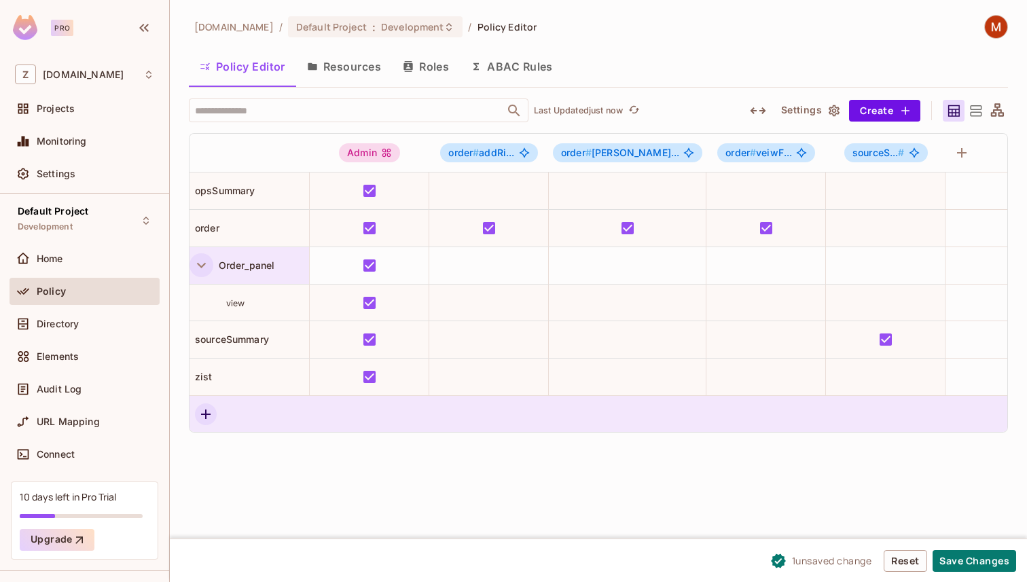
click at [207, 411] on icon "button" at bounding box center [206, 414] width 16 height 16
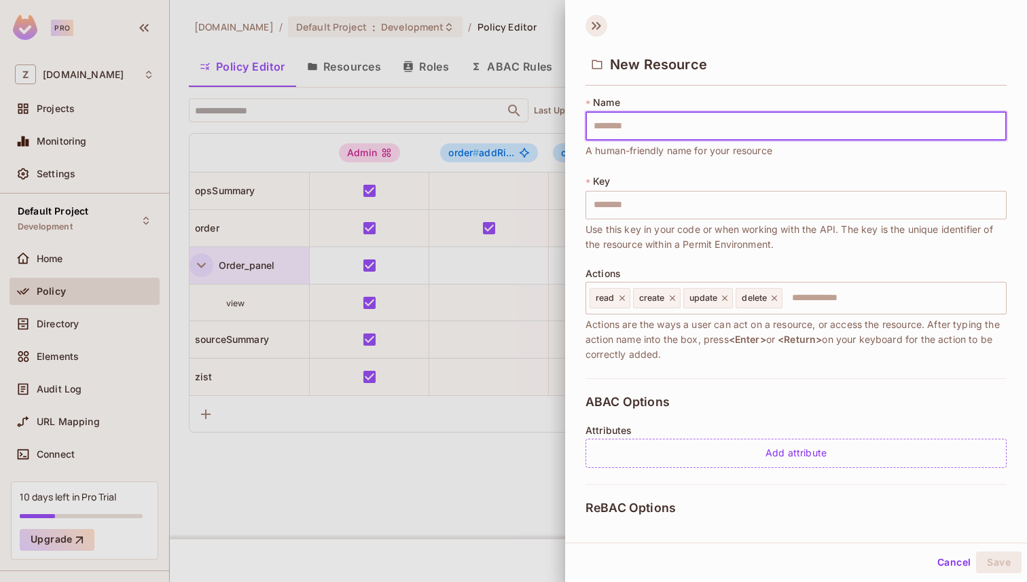
click at [598, 28] on icon at bounding box center [598, 26] width 5 height 8
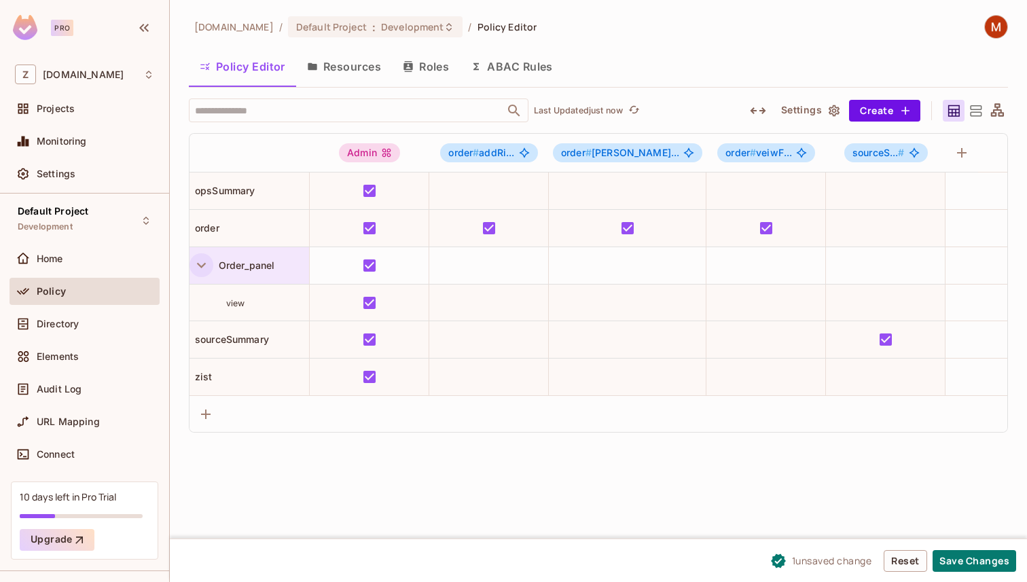
click at [253, 256] on div "Order_panel" at bounding box center [250, 265] width 120 height 37
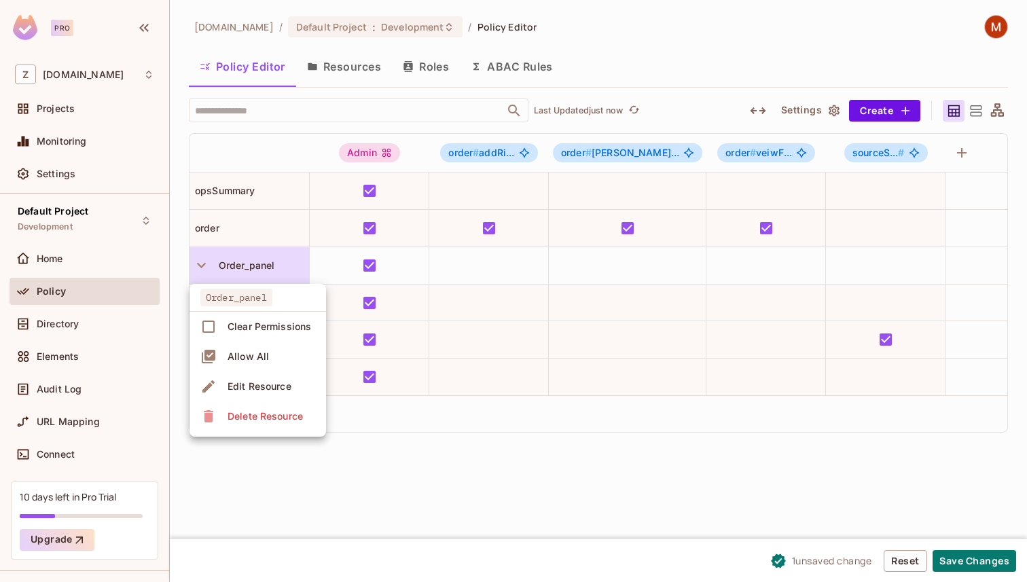
click at [253, 256] on div at bounding box center [513, 291] width 1027 height 582
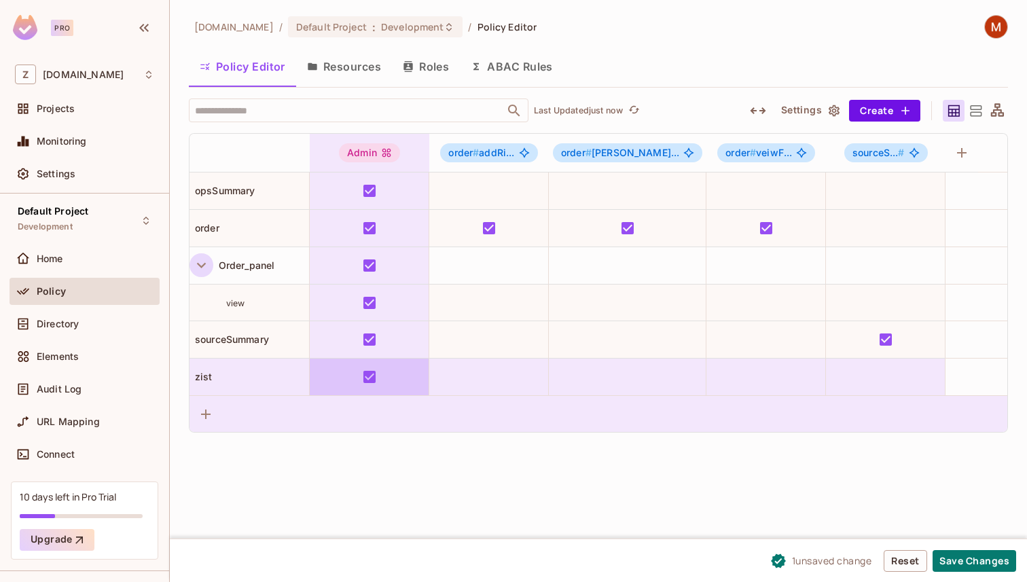
click at [378, 416] on div at bounding box center [599, 413] width 818 height 37
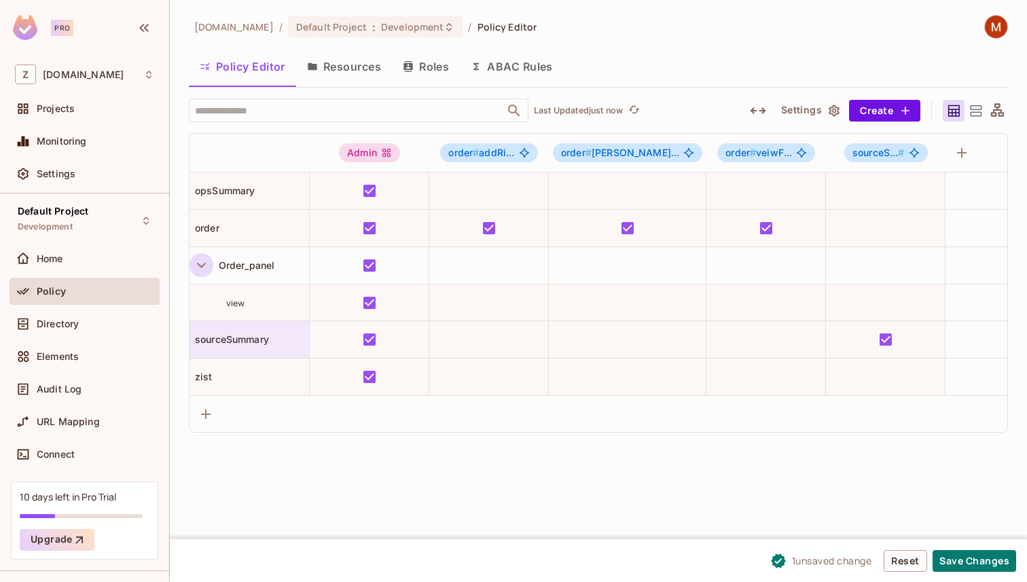
click at [258, 345] on div "sourceSummary" at bounding box center [250, 340] width 120 height 14
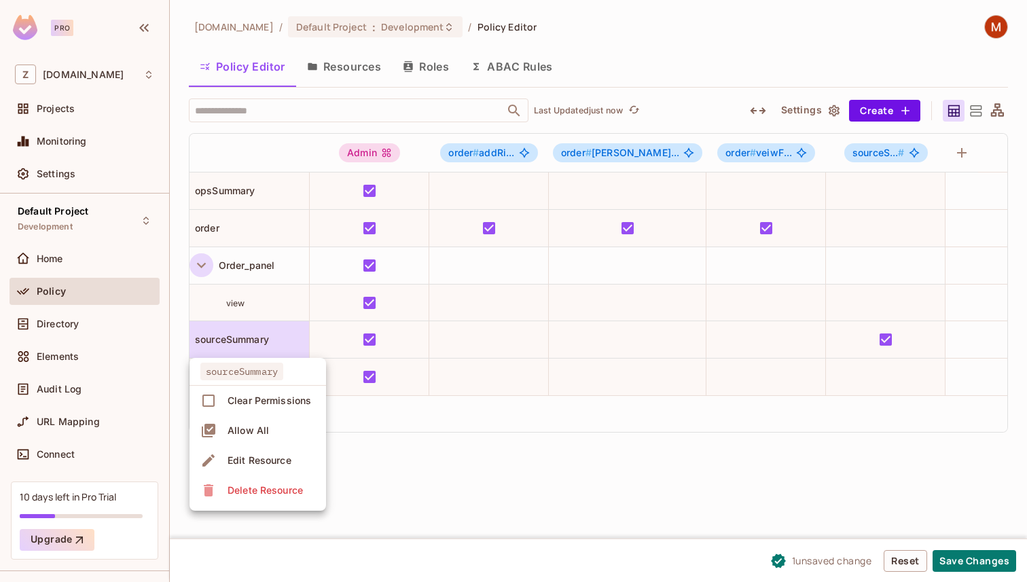
click at [290, 463] on div "Edit Resource" at bounding box center [260, 461] width 64 height 14
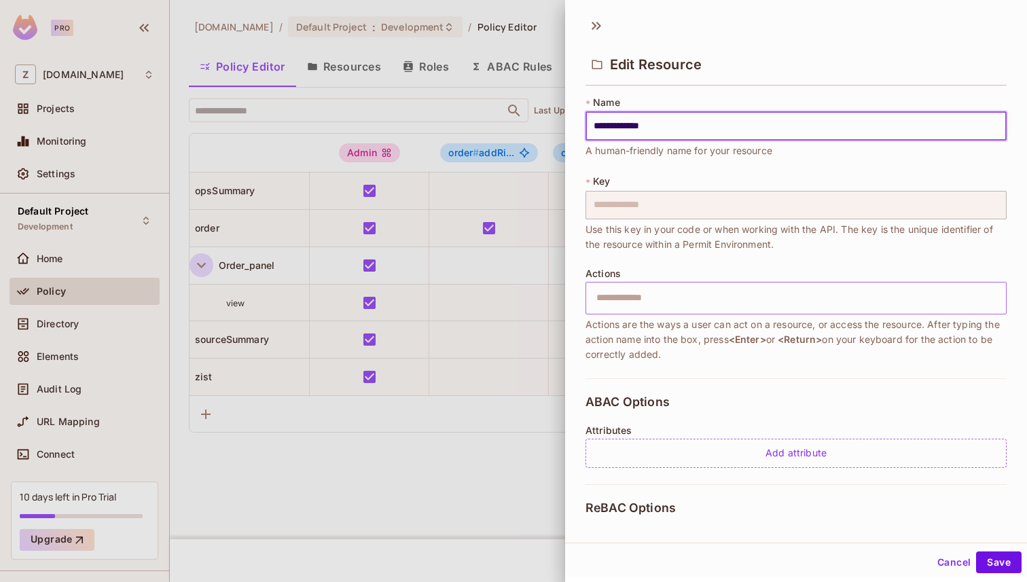
click at [692, 291] on input "text" at bounding box center [794, 298] width 412 height 27
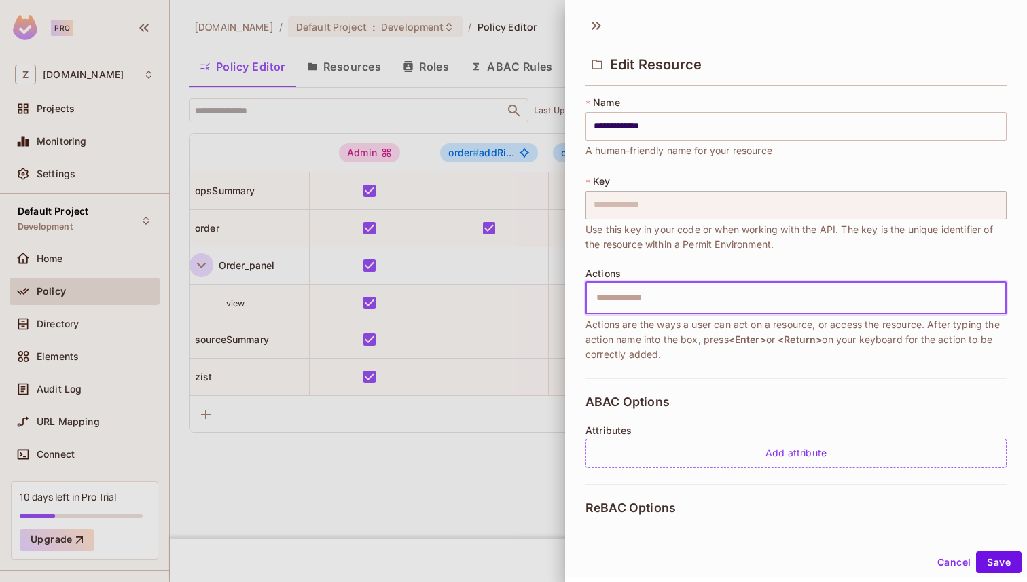
type input "*"
type input "****"
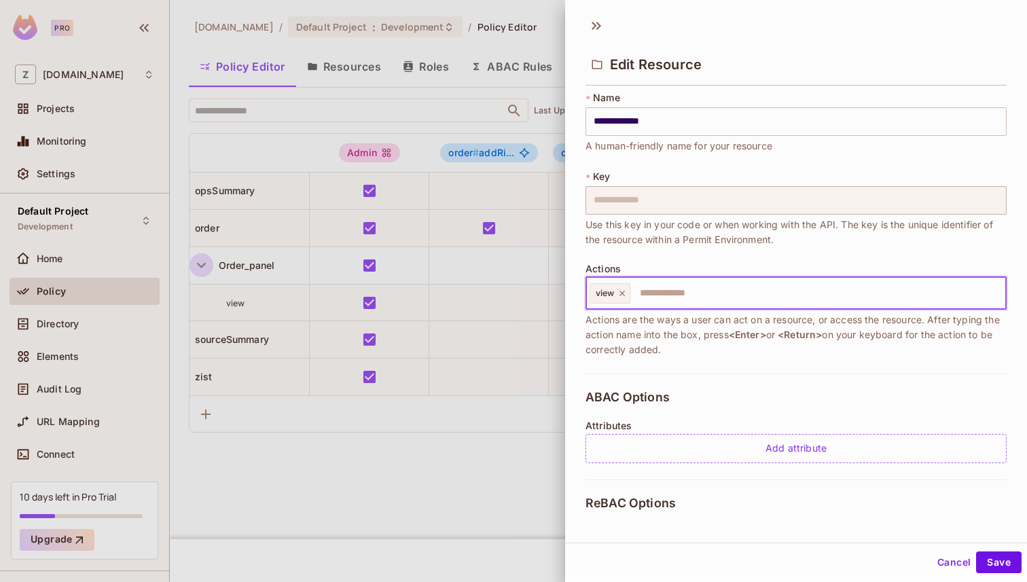
click at [657, 337] on span "Actions are the ways a user can act on a resource, or access the resource. Afte…" at bounding box center [796, 334] width 421 height 45
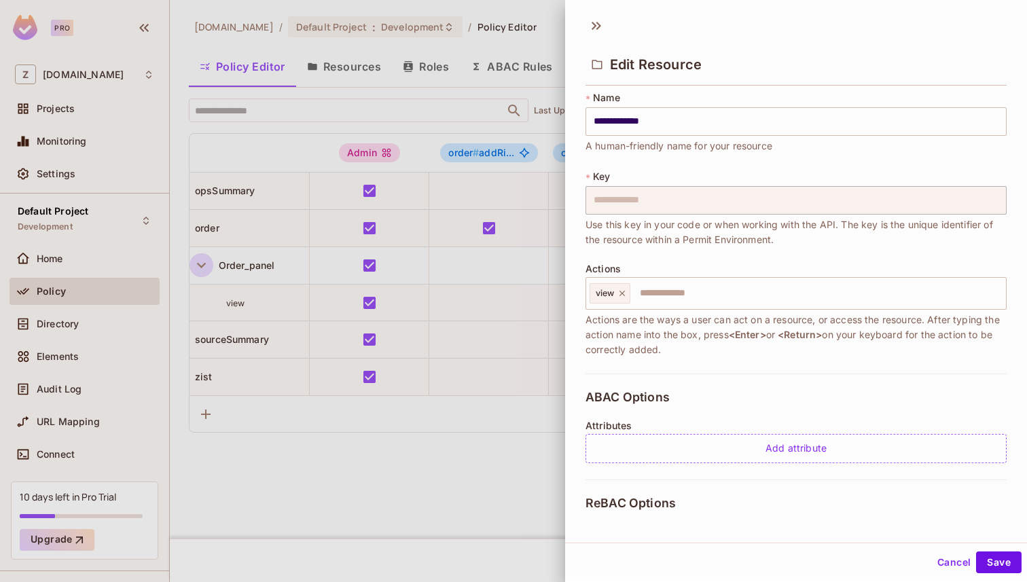
drag, startPoint x: 587, startPoint y: 321, endPoint x: 922, endPoint y: 359, distance: 337.1
click at [916, 357] on span "Actions are the ways a user can act on a resource, or access the resource. Afte…" at bounding box center [796, 334] width 421 height 45
click at [924, 360] on div "**********" at bounding box center [796, 232] width 421 height 283
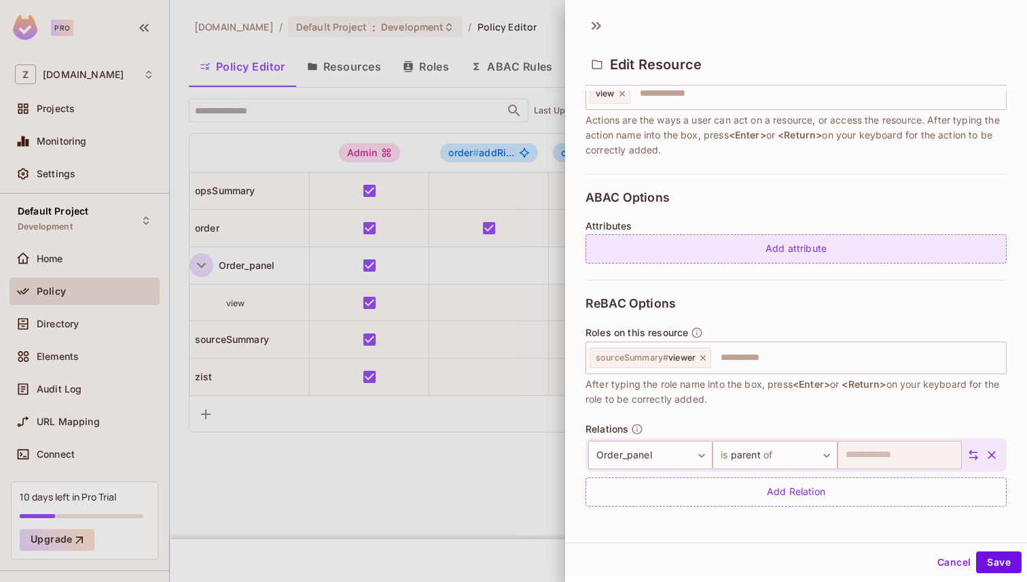
scroll to position [2, 0]
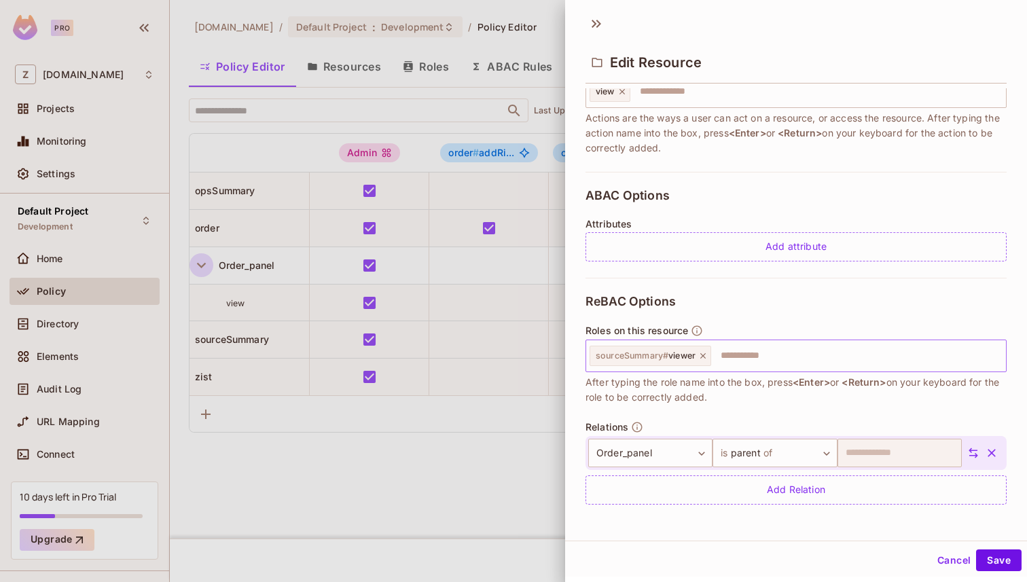
click at [745, 355] on input "text" at bounding box center [857, 355] width 288 height 27
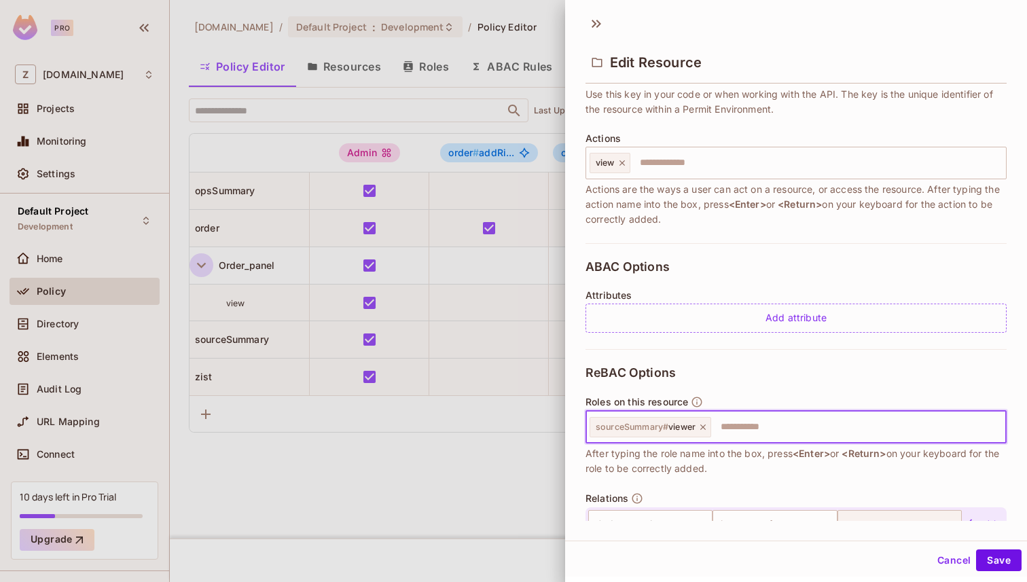
scroll to position [204, 0]
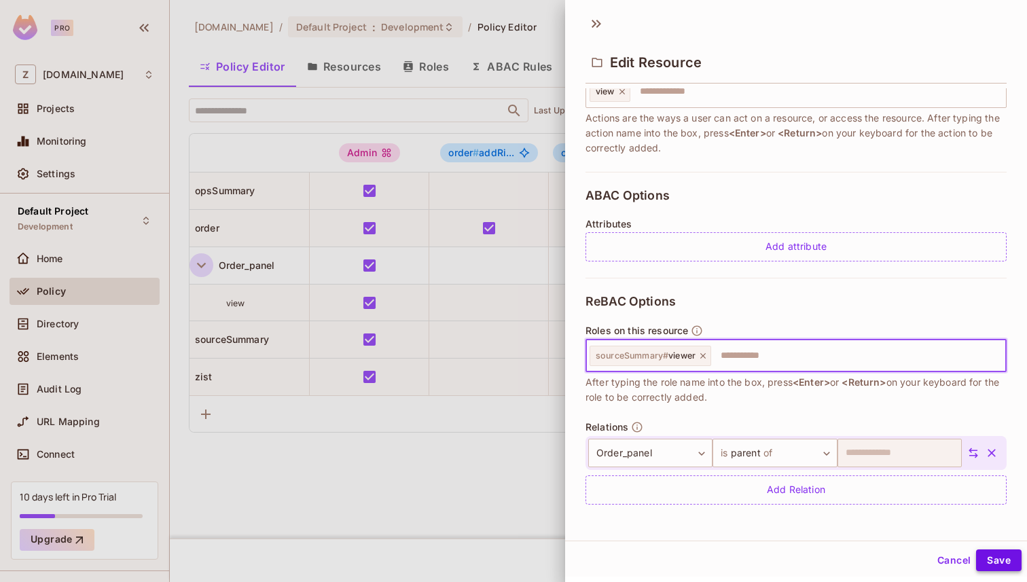
click at [1001, 563] on button "Save" at bounding box center [999, 561] width 46 height 22
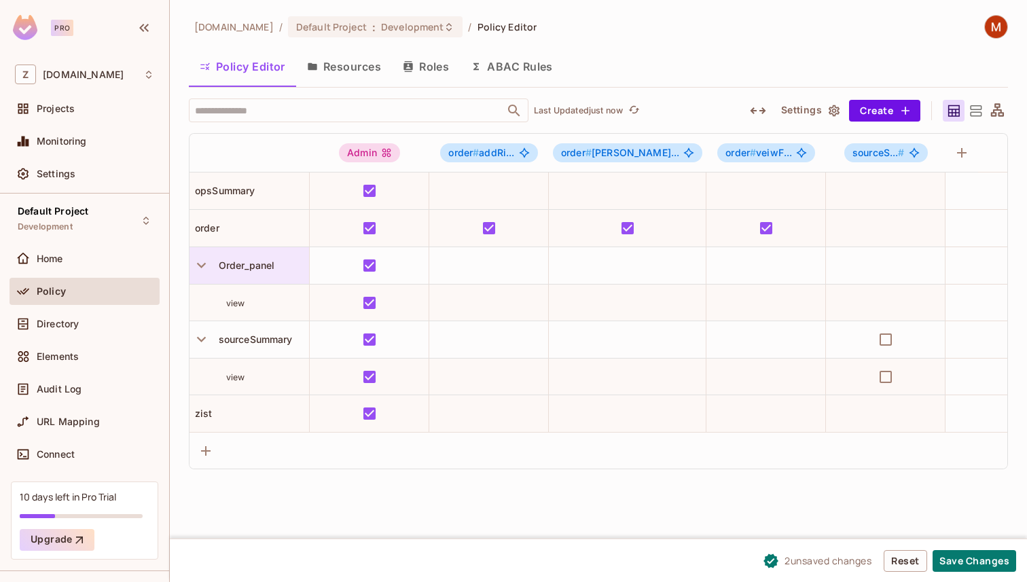
click at [212, 270] on div at bounding box center [202, 265] width 24 height 23
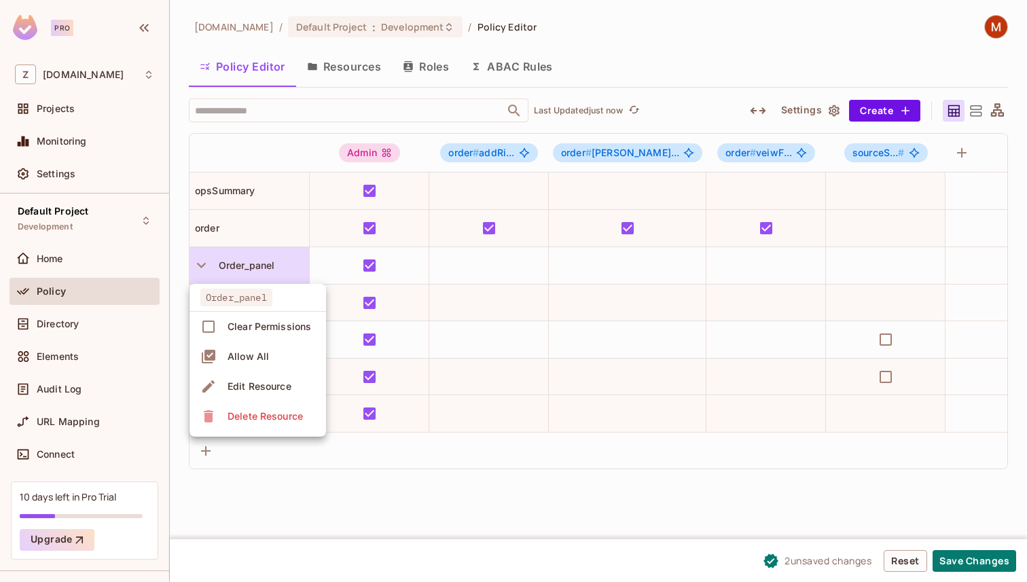
click at [209, 259] on div at bounding box center [513, 291] width 1027 height 582
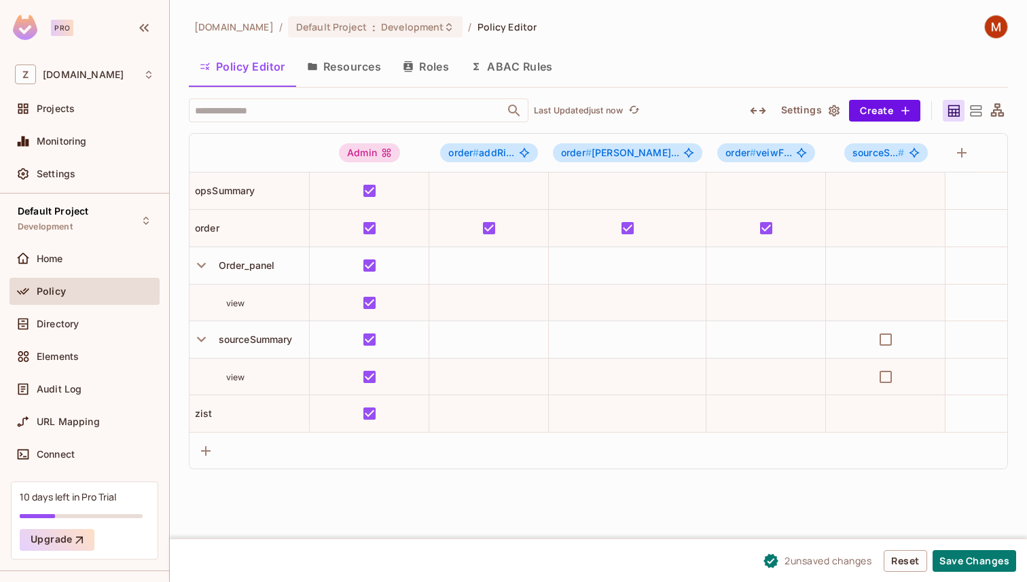
click at [206, 261] on icon "button" at bounding box center [201, 265] width 18 height 18
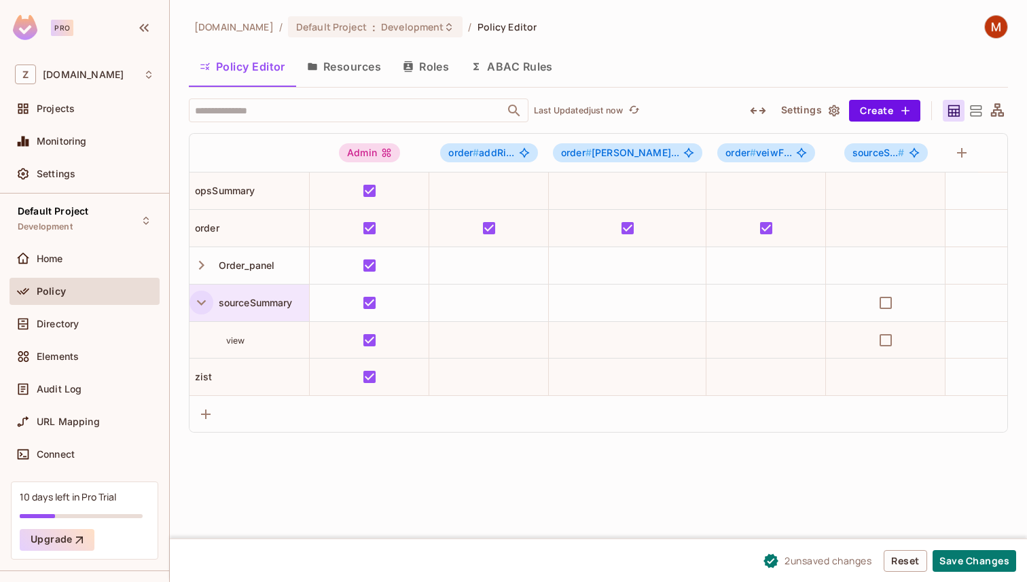
click at [204, 302] on icon "button" at bounding box center [201, 302] width 9 height 5
click at [237, 194] on span "opsSummary" at bounding box center [223, 191] width 66 height 12
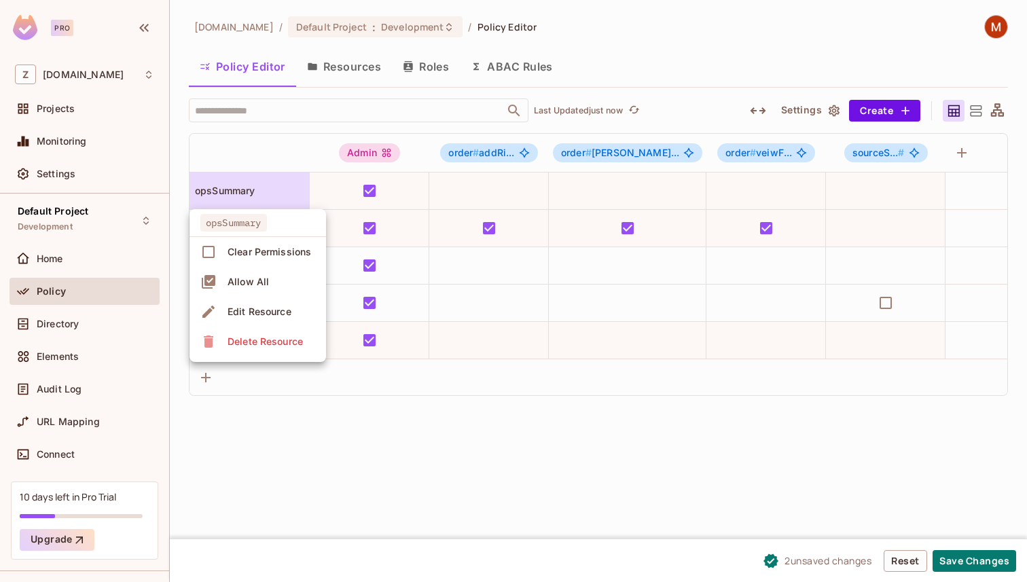
click at [272, 317] on div "Edit Resource" at bounding box center [260, 312] width 64 height 14
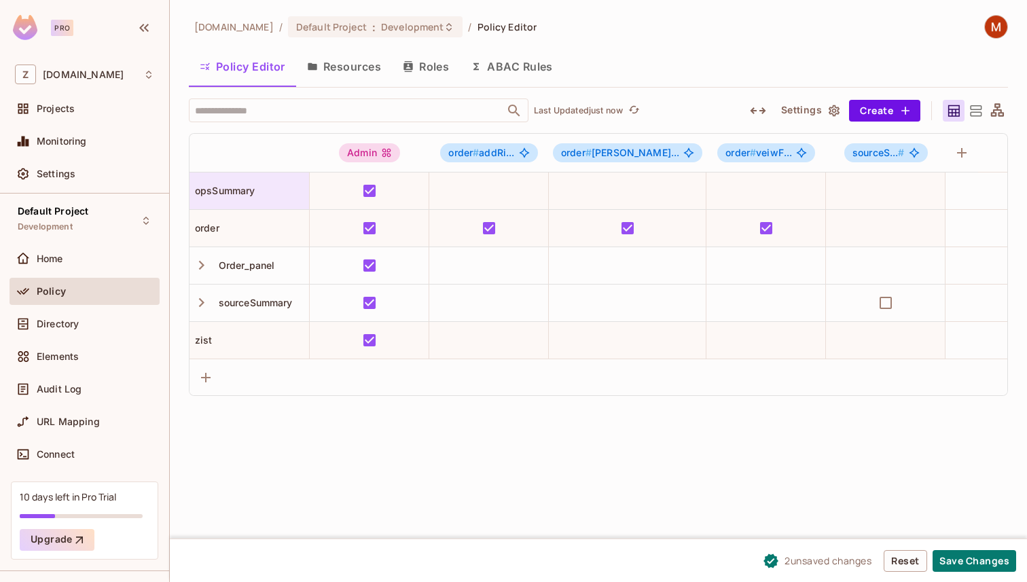
click at [246, 194] on span "opsSummary" at bounding box center [223, 191] width 66 height 12
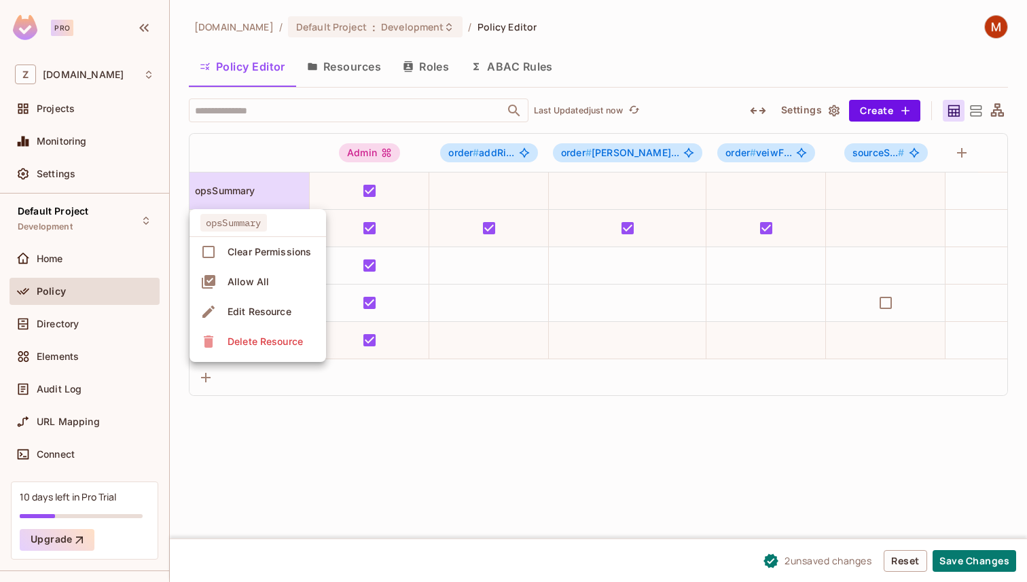
click at [267, 305] on div "Edit Resource" at bounding box center [260, 312] width 64 height 14
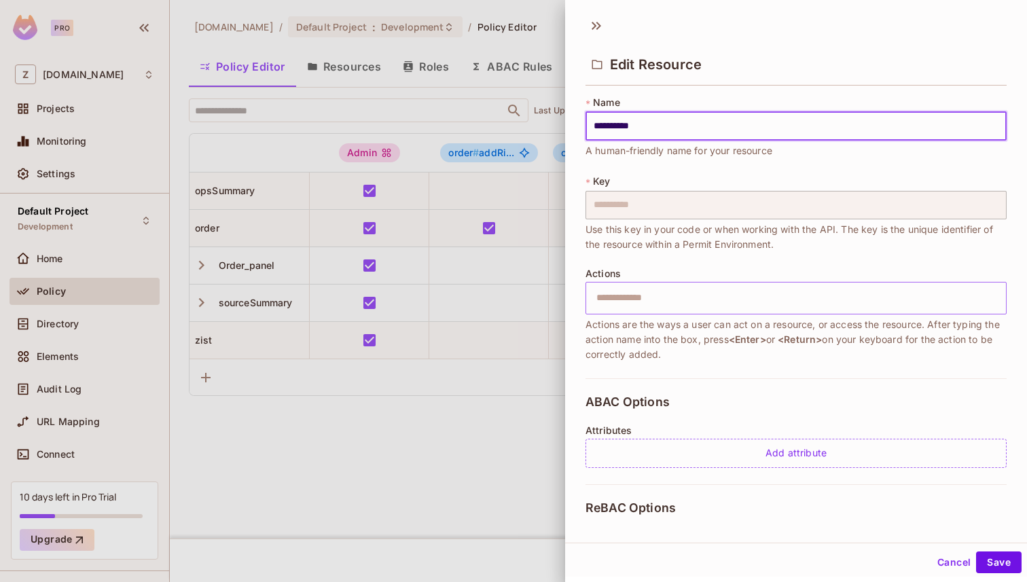
click at [673, 304] on input "text" at bounding box center [794, 298] width 412 height 27
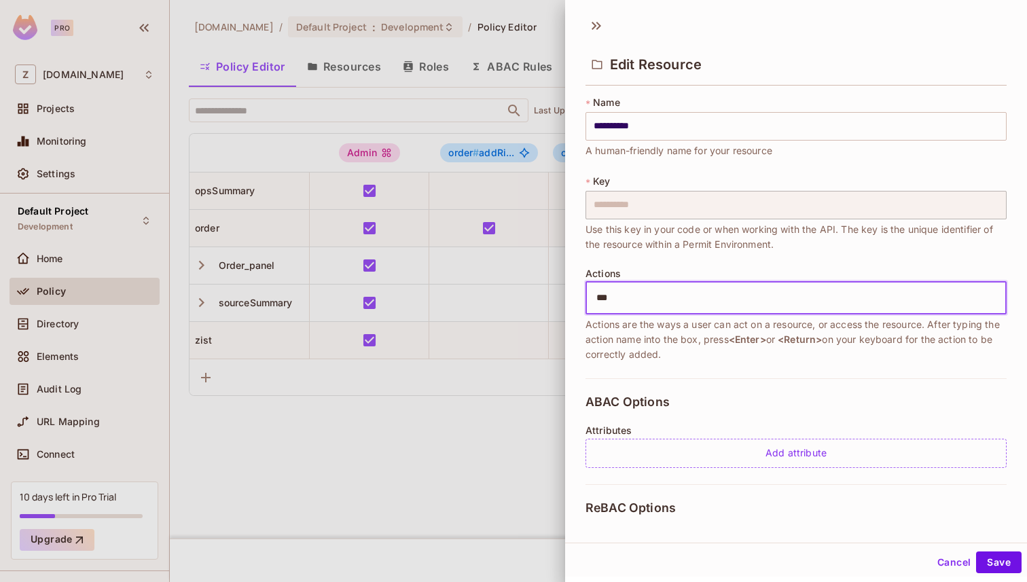
type input "****"
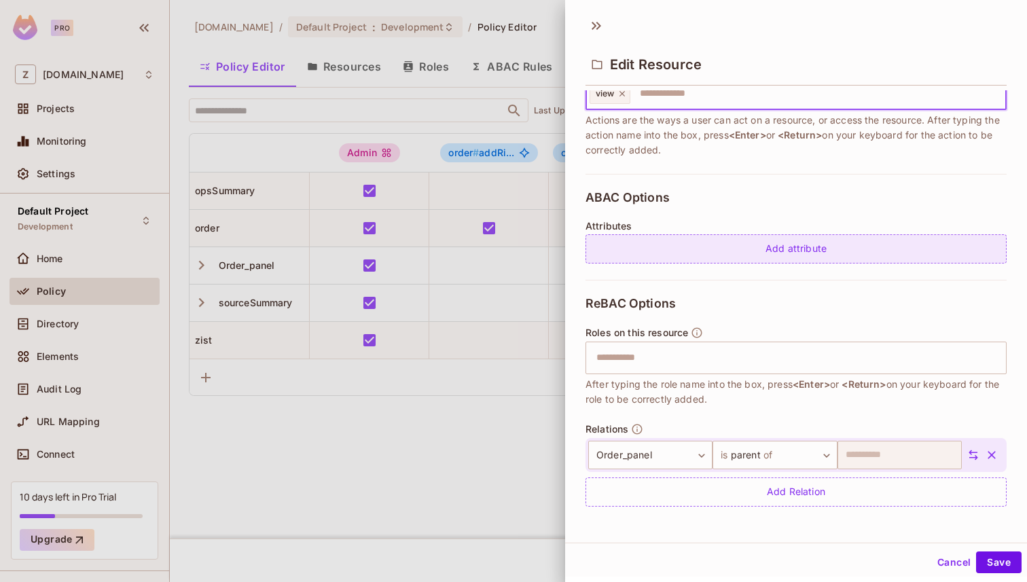
scroll to position [2, 0]
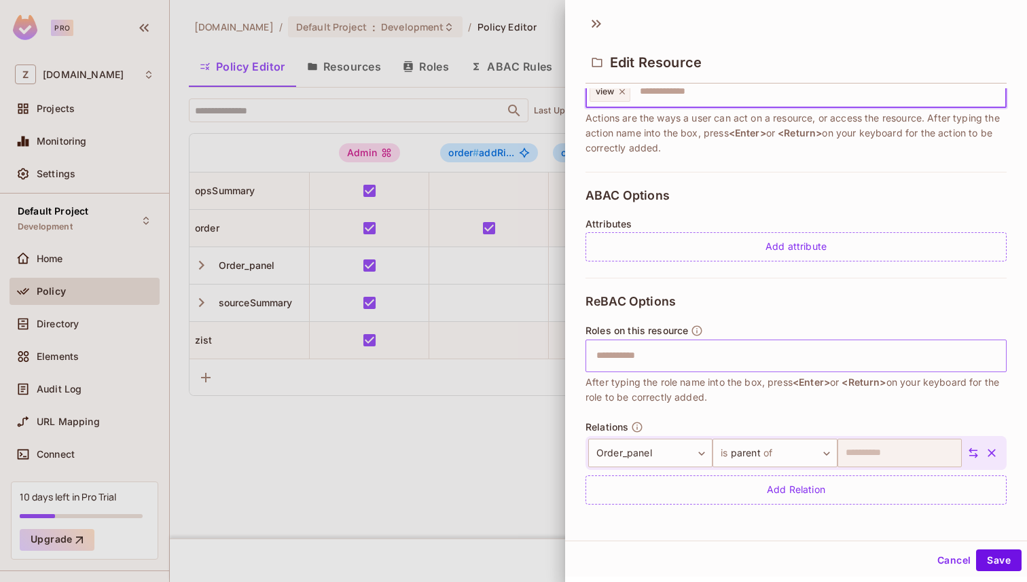
click at [665, 359] on input "text" at bounding box center [794, 355] width 412 height 27
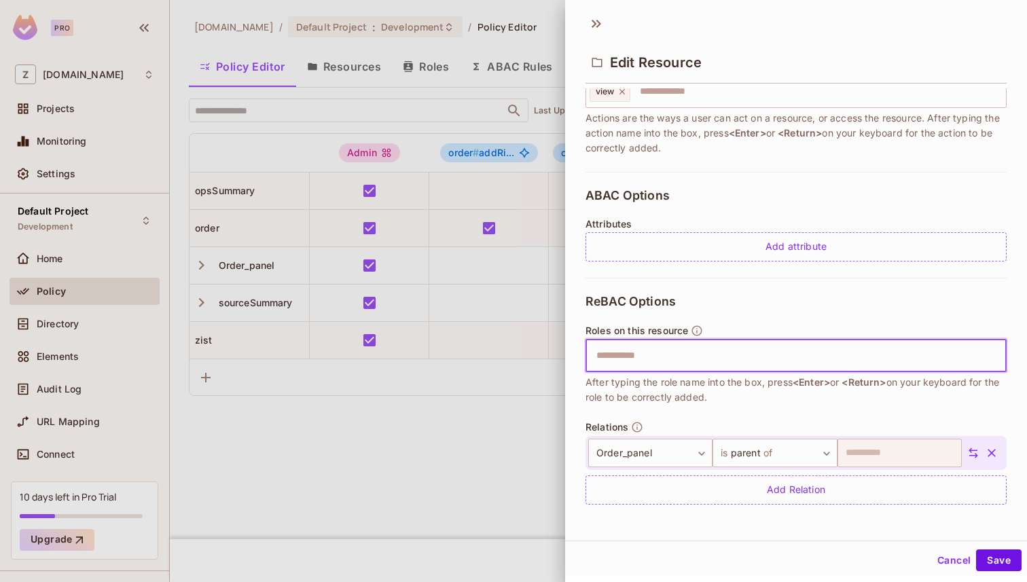
click at [679, 384] on span "After typing the role name into the box, press <Enter> or <Return> on your keyb…" at bounding box center [796, 390] width 421 height 30
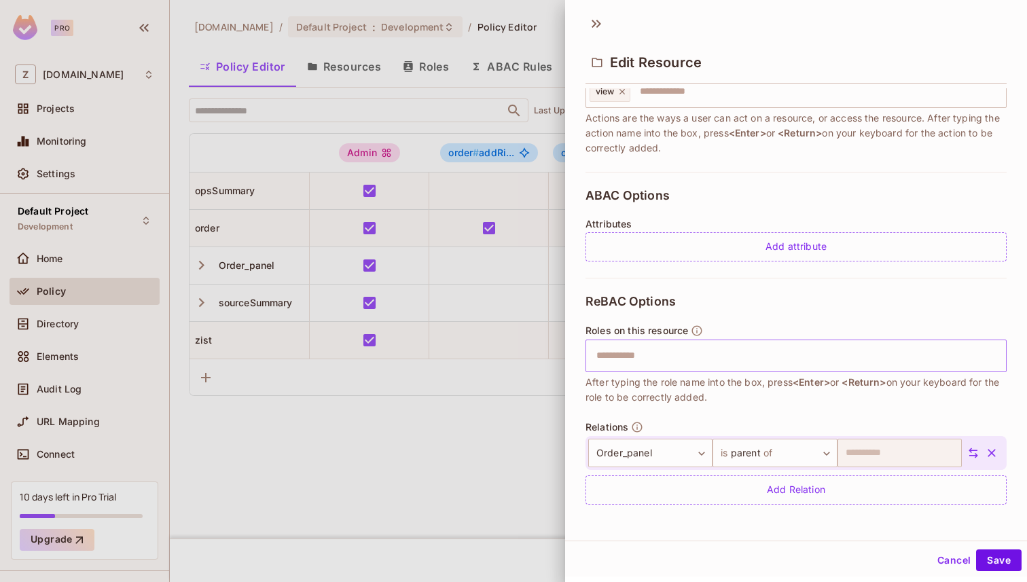
click at [685, 361] on input "text" at bounding box center [794, 355] width 412 height 27
drag, startPoint x: 580, startPoint y: 306, endPoint x: 797, endPoint y: 306, distance: 216.7
click at [794, 306] on div "**********" at bounding box center [796, 304] width 462 height 433
click at [797, 306] on div "**********" at bounding box center [796, 399] width 421 height 243
click at [664, 361] on input "text" at bounding box center [794, 355] width 412 height 27
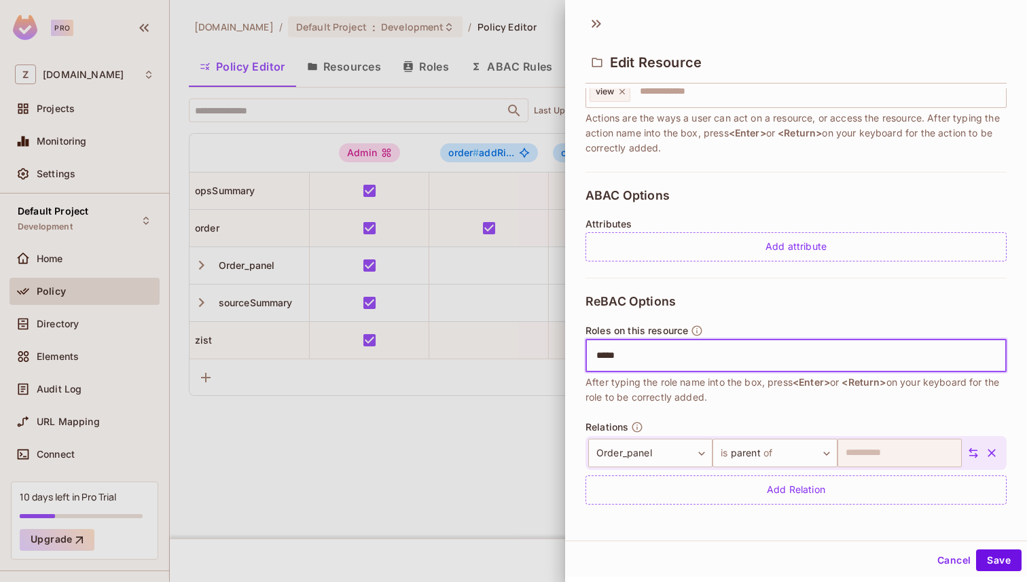
type input "******"
click at [721, 395] on span "After typing the role name into the box, press <Enter> or <Return> on your keyb…" at bounding box center [796, 390] width 421 height 30
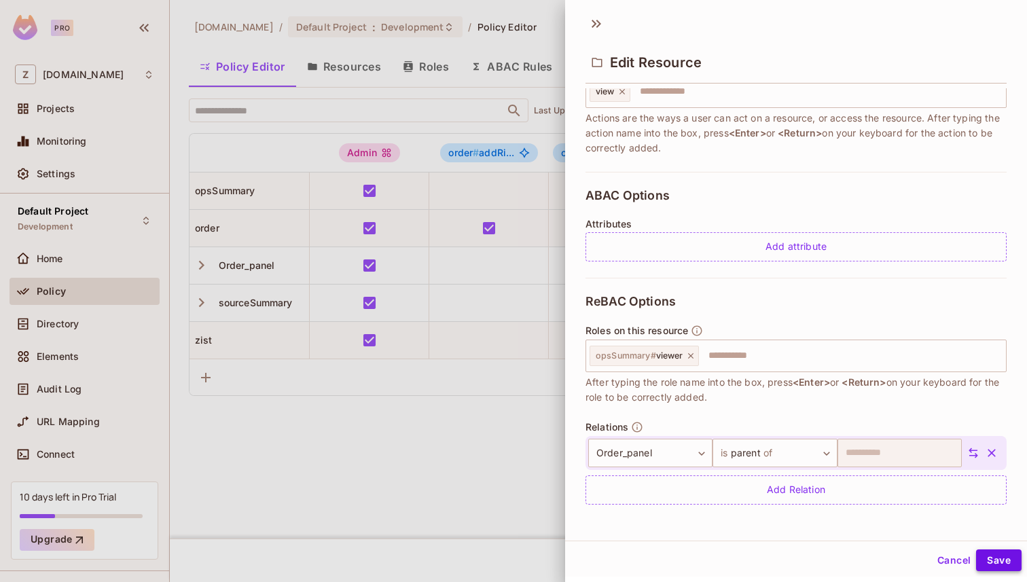
click at [1003, 558] on button "Save" at bounding box center [999, 561] width 46 height 22
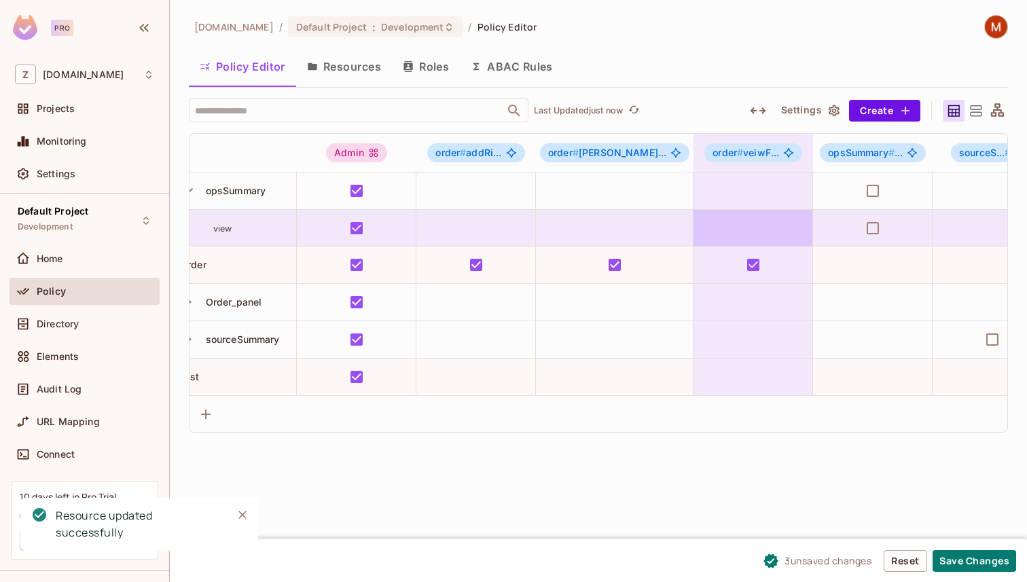
scroll to position [0, 0]
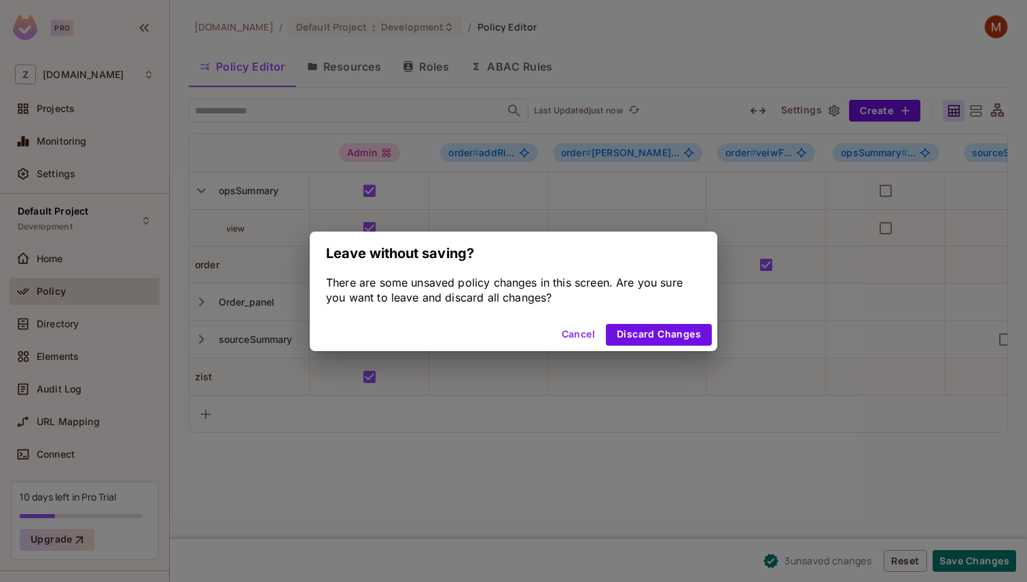
click at [588, 335] on button "Cancel" at bounding box center [578, 335] width 44 height 22
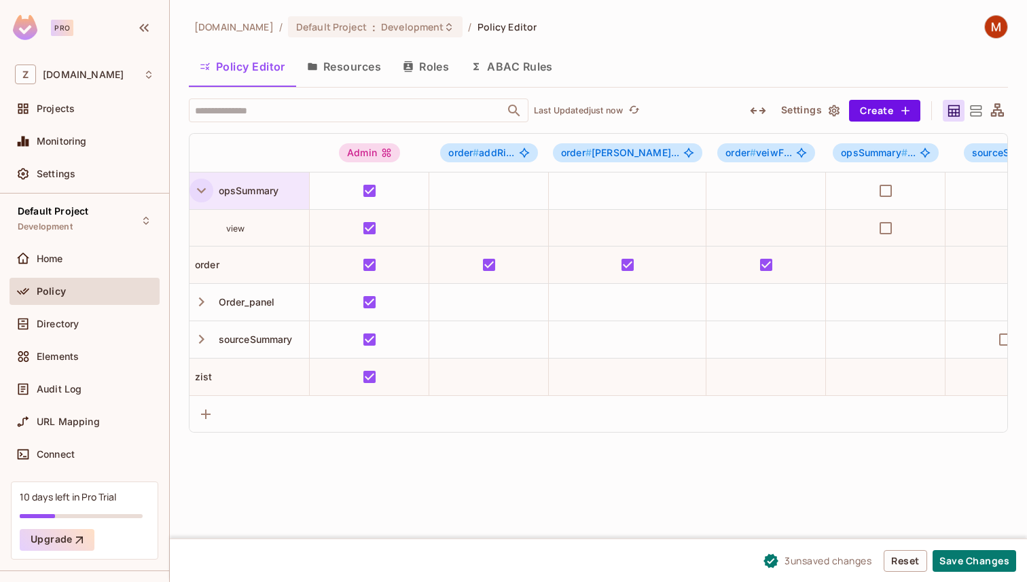
click at [204, 195] on icon "button" at bounding box center [201, 190] width 18 height 18
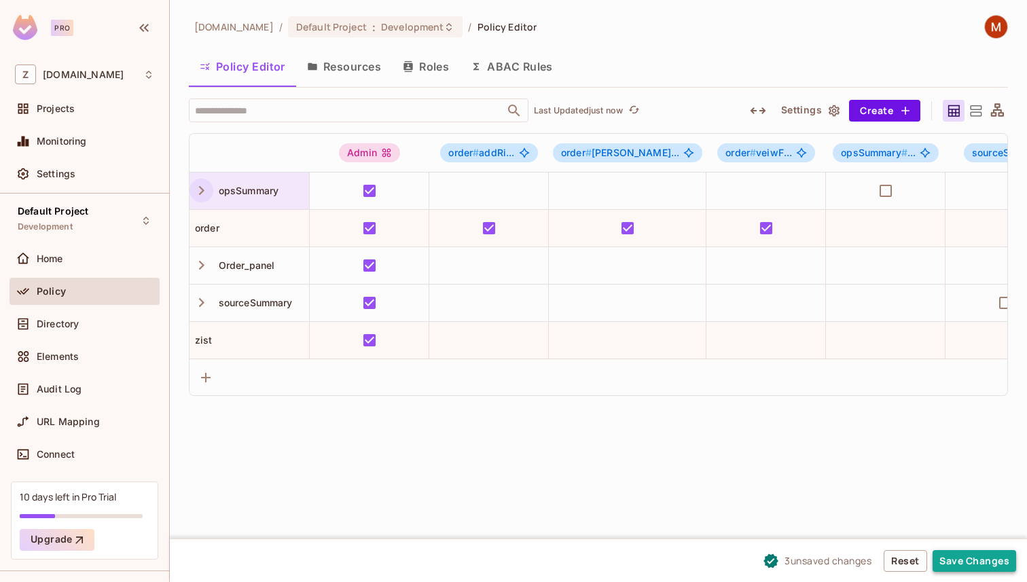
click at [961, 566] on button "Save Changes" at bounding box center [975, 561] width 84 height 22
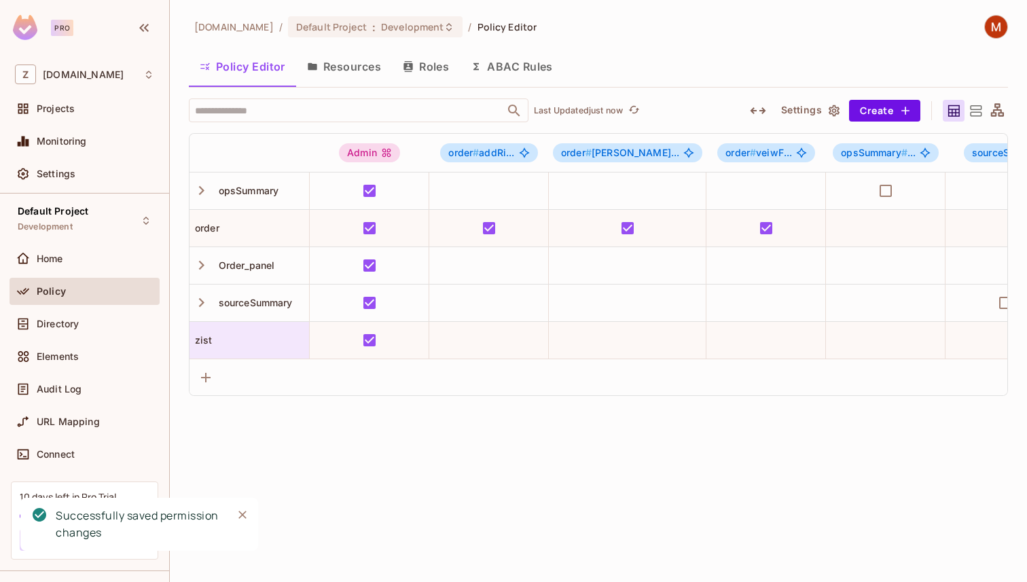
click at [263, 342] on div "zist" at bounding box center [250, 341] width 120 height 14
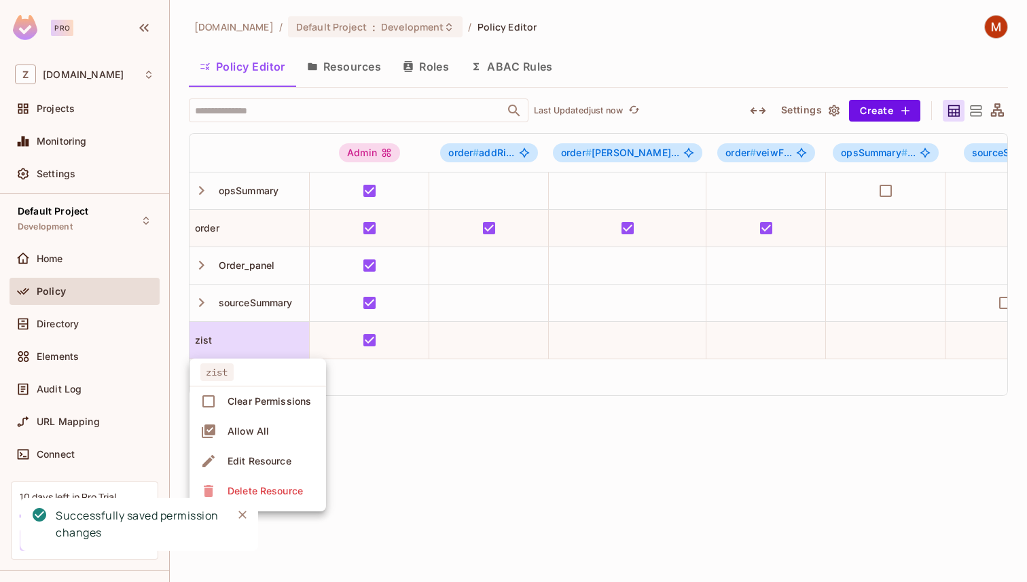
click at [269, 464] on div "Edit Resource" at bounding box center [260, 461] width 64 height 14
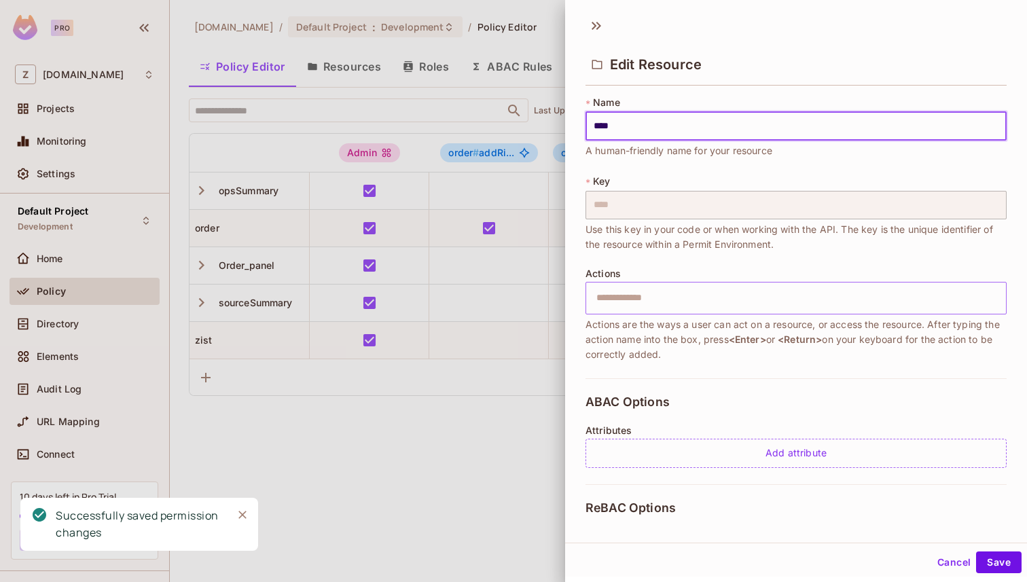
click at [643, 292] on input "text" at bounding box center [794, 298] width 412 height 27
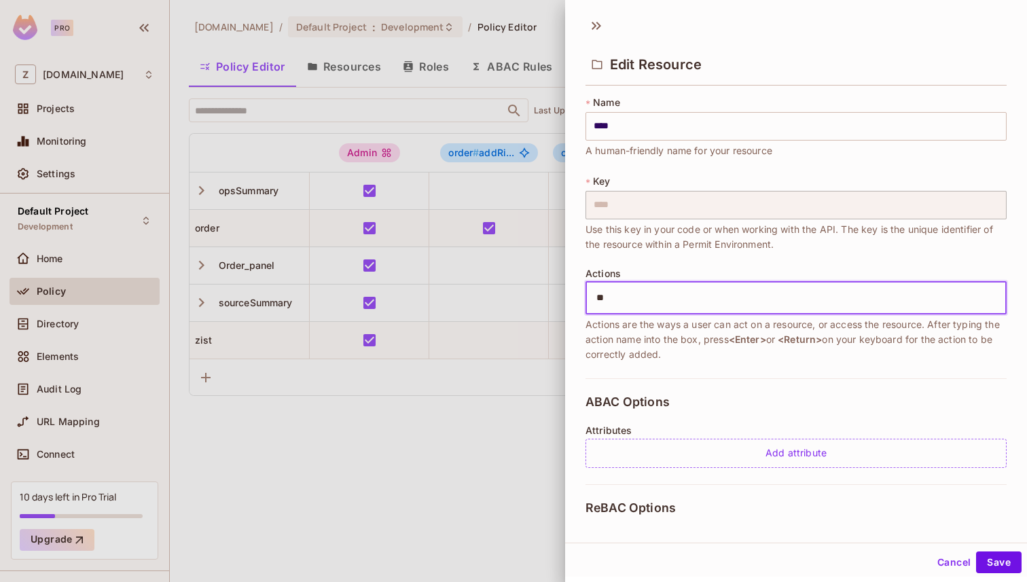
type input "*"
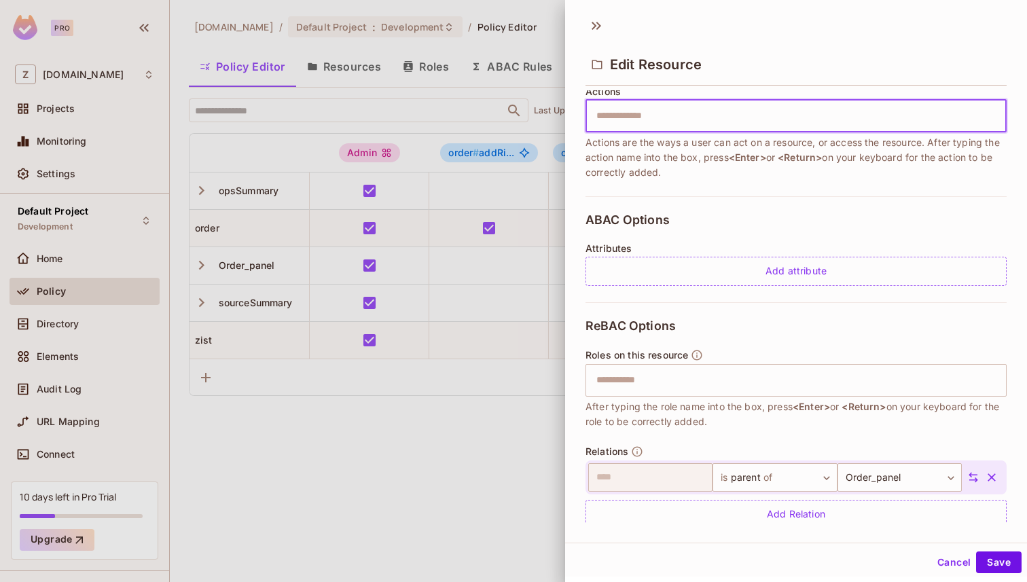
scroll to position [204, 0]
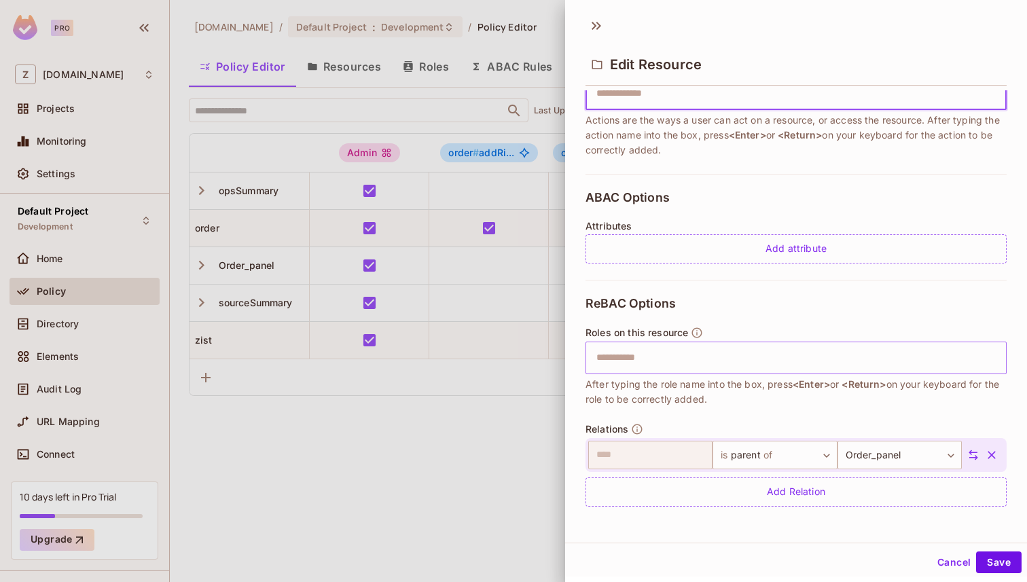
click at [649, 357] on input "text" at bounding box center [794, 357] width 412 height 27
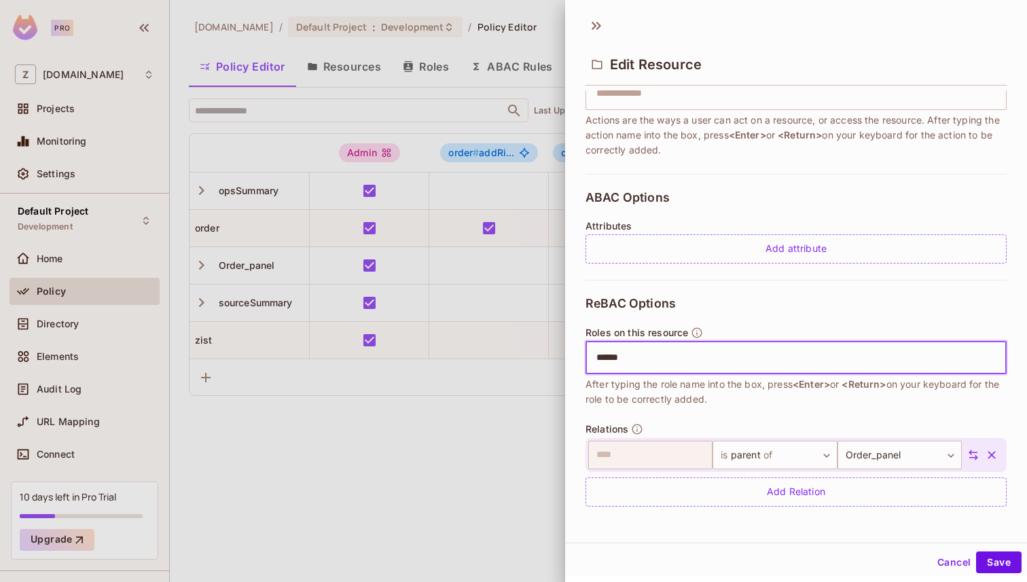
type input "*****"
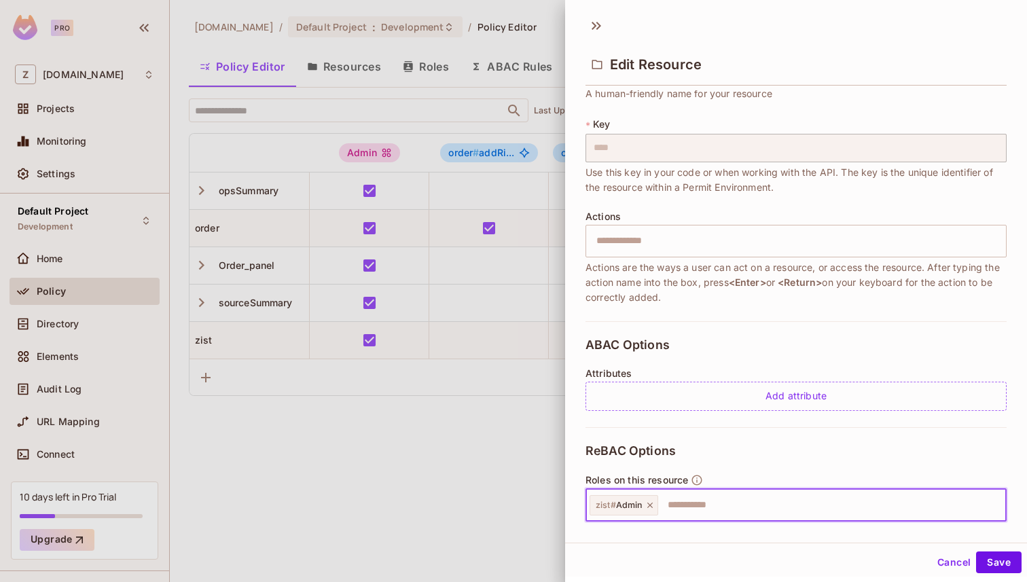
scroll to position [0, 0]
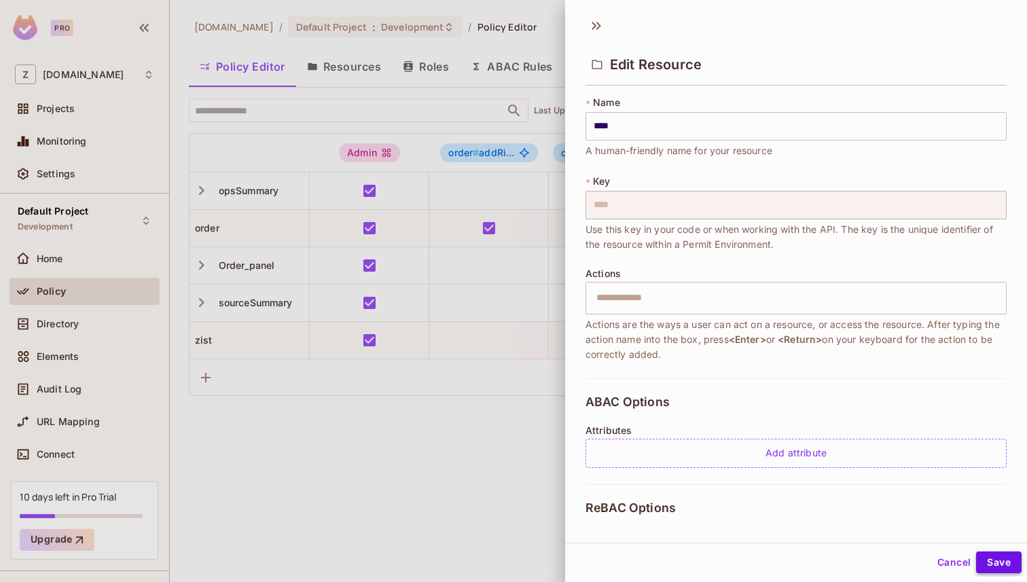
click at [996, 561] on button "Save" at bounding box center [999, 563] width 46 height 22
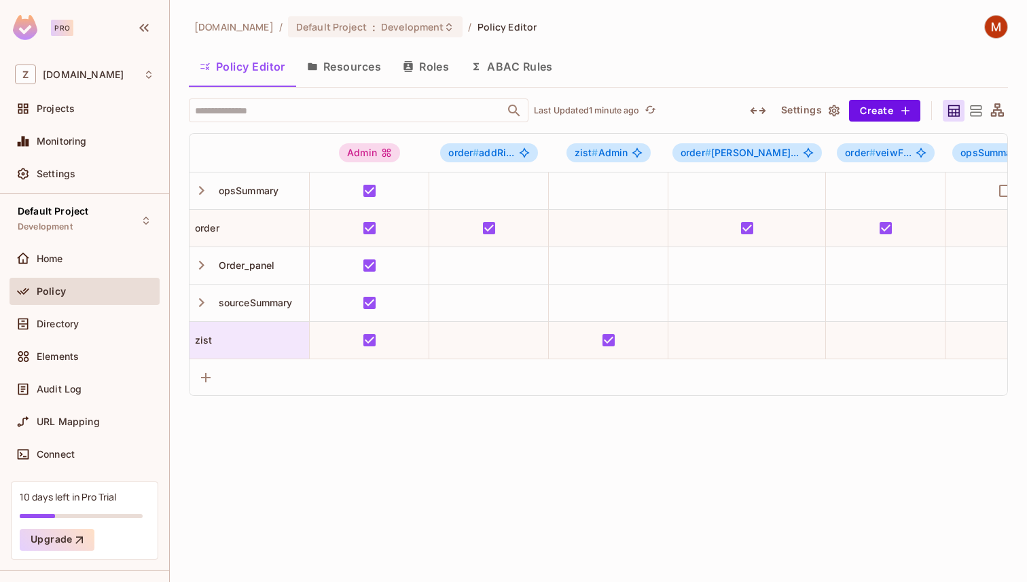
click at [240, 346] on div "zist" at bounding box center [250, 341] width 120 height 14
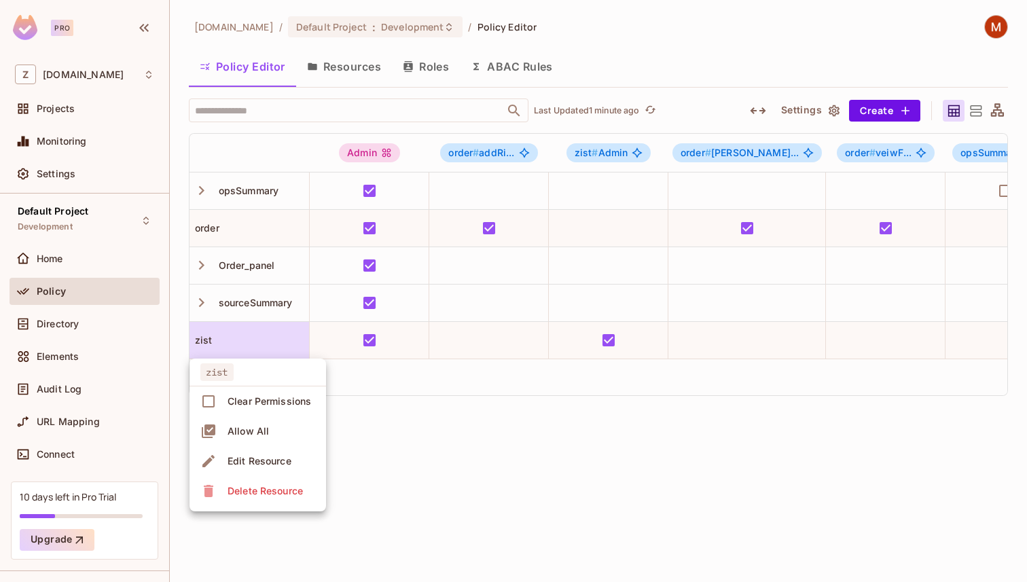
click at [240, 346] on div at bounding box center [513, 291] width 1027 height 582
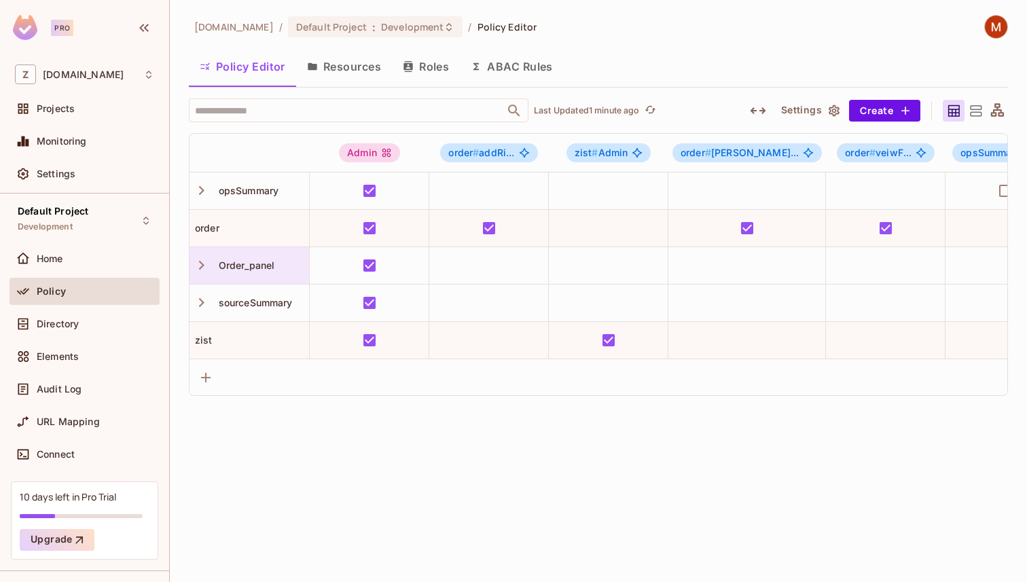
click at [241, 264] on span "Order_panel" at bounding box center [244, 265] width 62 height 12
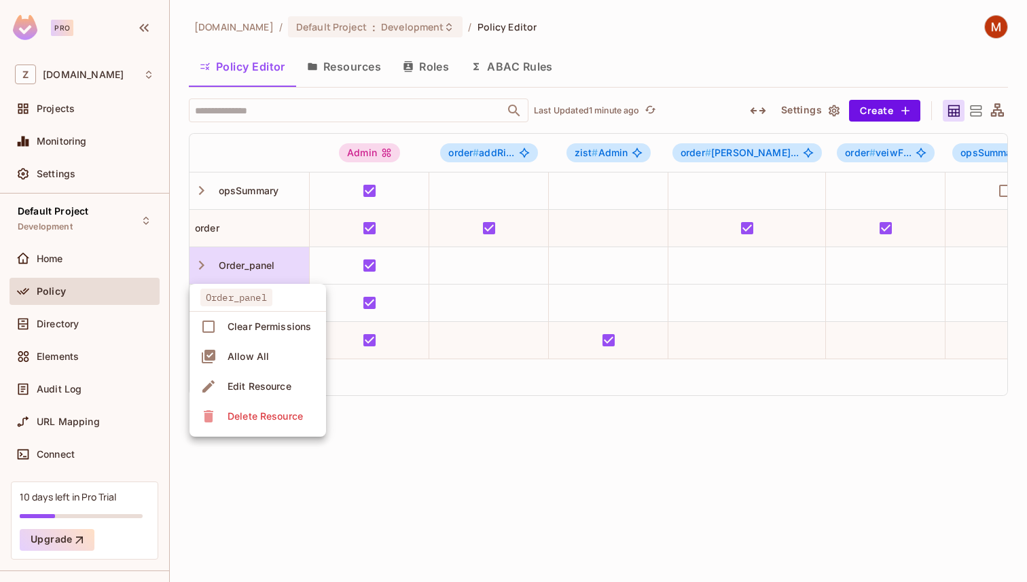
click at [478, 437] on div at bounding box center [513, 291] width 1027 height 582
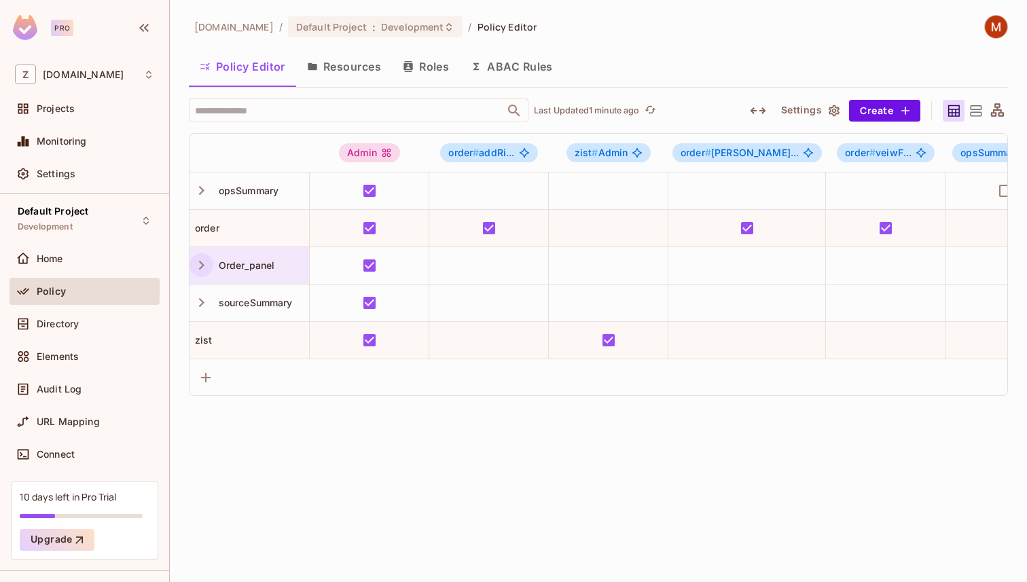
click at [202, 274] on button "button" at bounding box center [202, 265] width 24 height 24
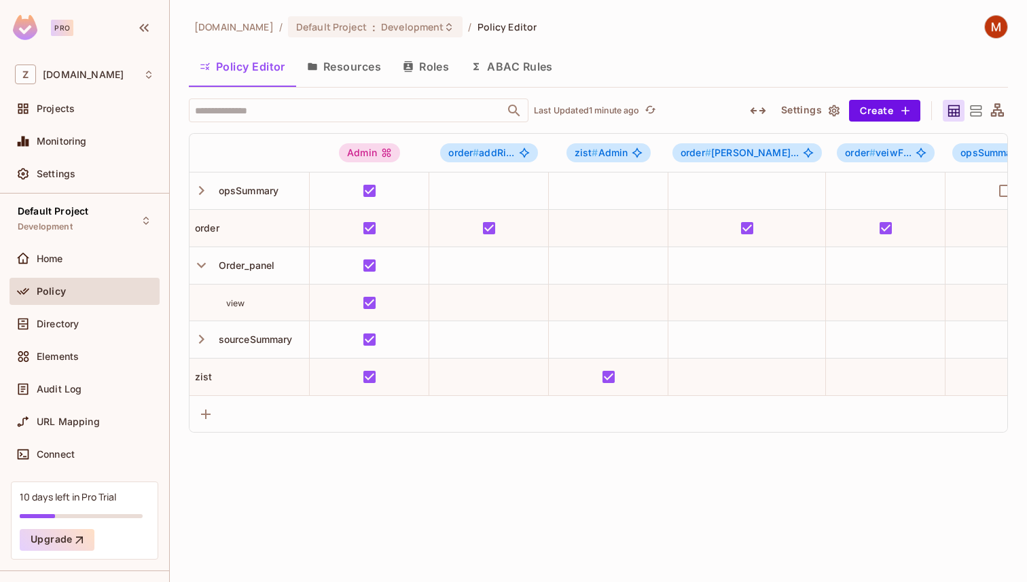
click at [510, 491] on div "zuvees.ae / Default Project : Development / Policy Editor Policy Editor Resourc…" at bounding box center [598, 291] width 857 height 582
click at [666, 105] on button "Click to refresh data" at bounding box center [657, 111] width 16 height 16
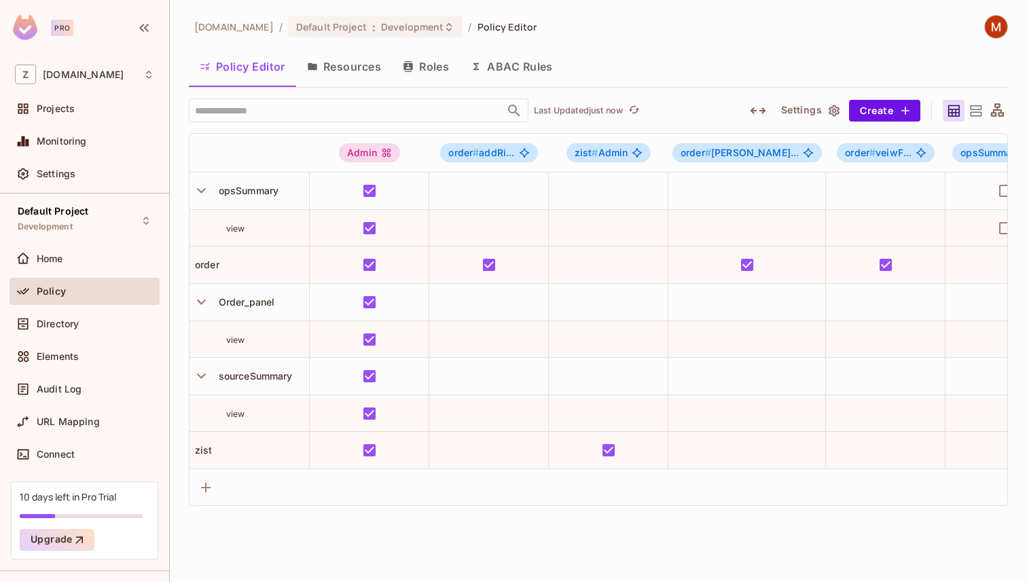
click at [357, 68] on button "Resources" at bounding box center [344, 67] width 96 height 34
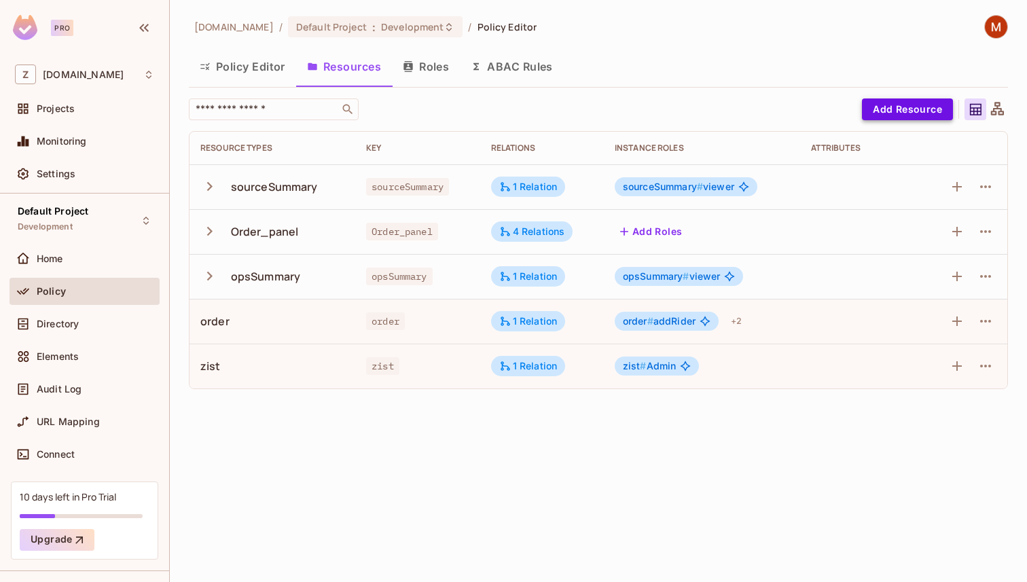
click at [901, 115] on button "Add Resource" at bounding box center [907, 109] width 91 height 22
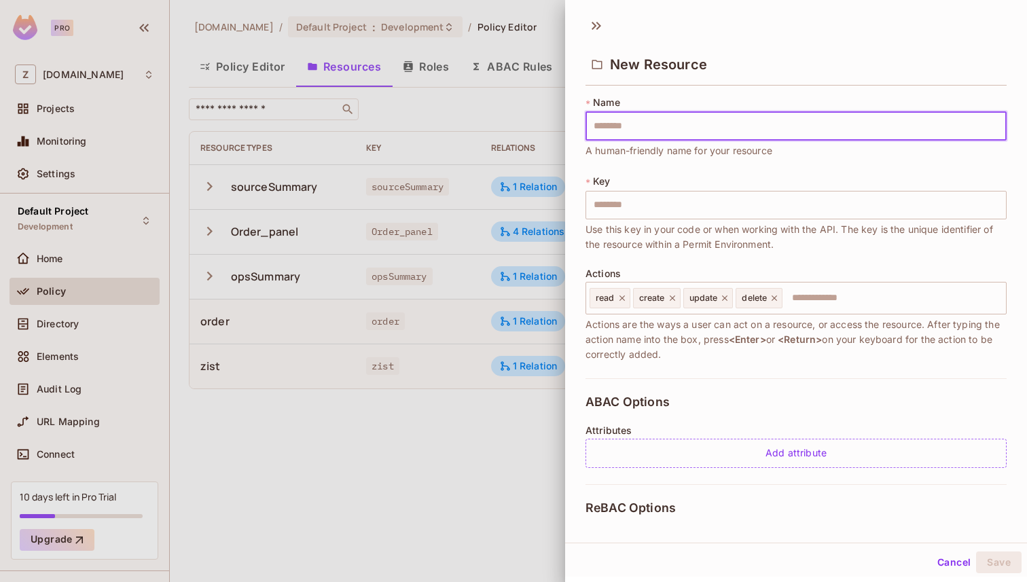
type input "*"
type input "**"
type input "***"
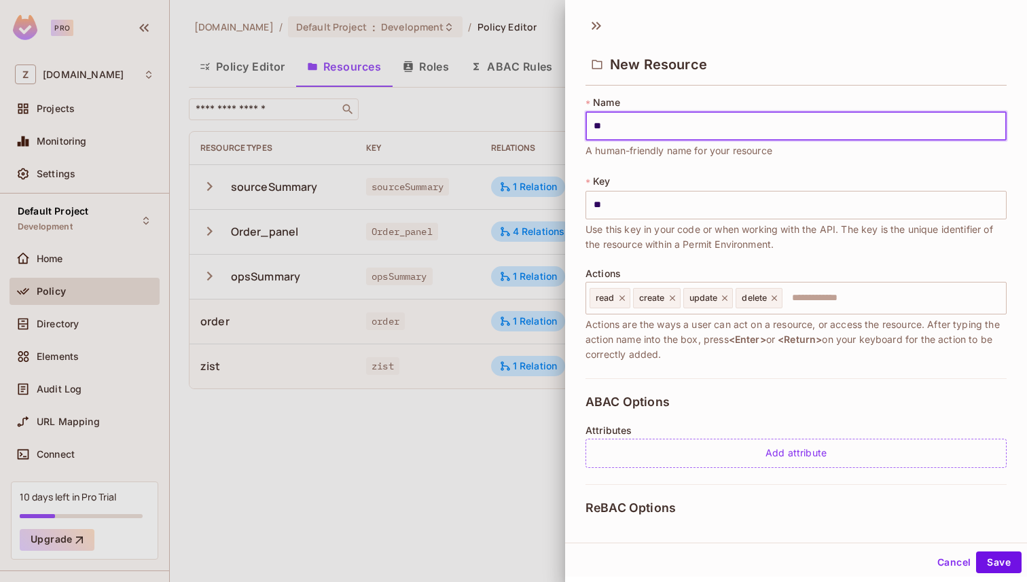
type input "***"
type input "****"
type input "*****"
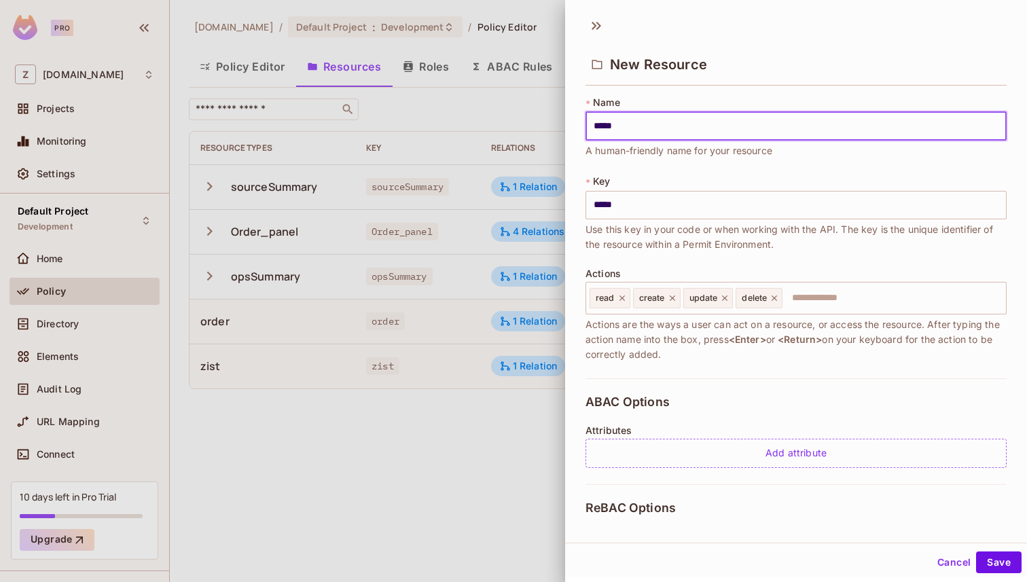
type input "****"
type input "*****"
type input "******"
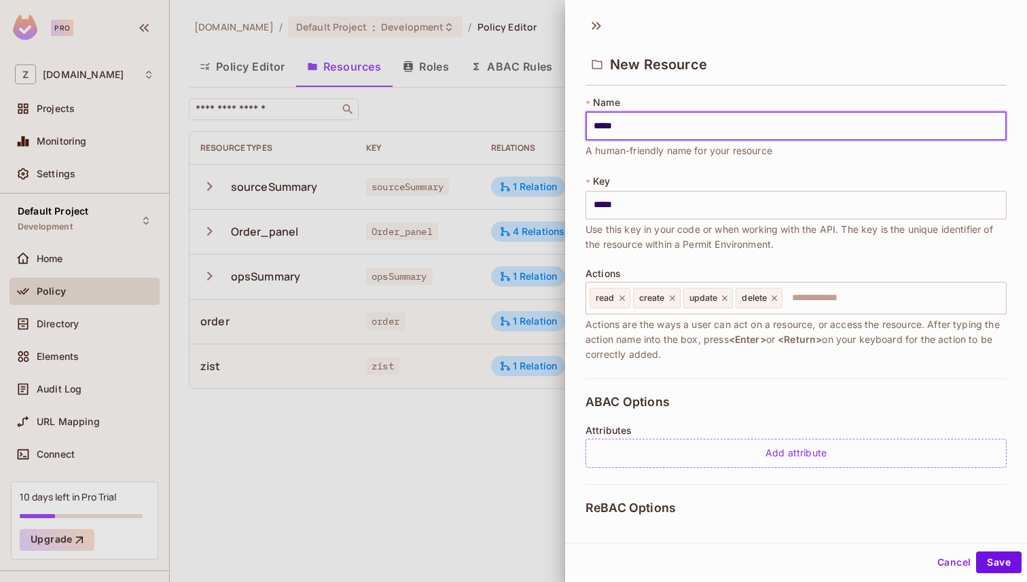
type input "******"
type input "*******"
type input "********"
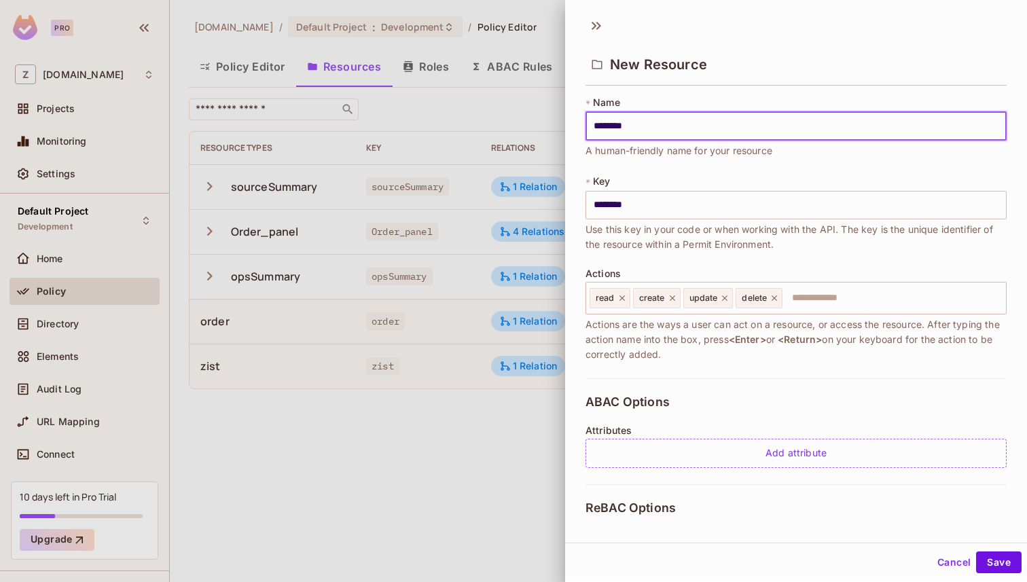
type input "*********"
type input "**********"
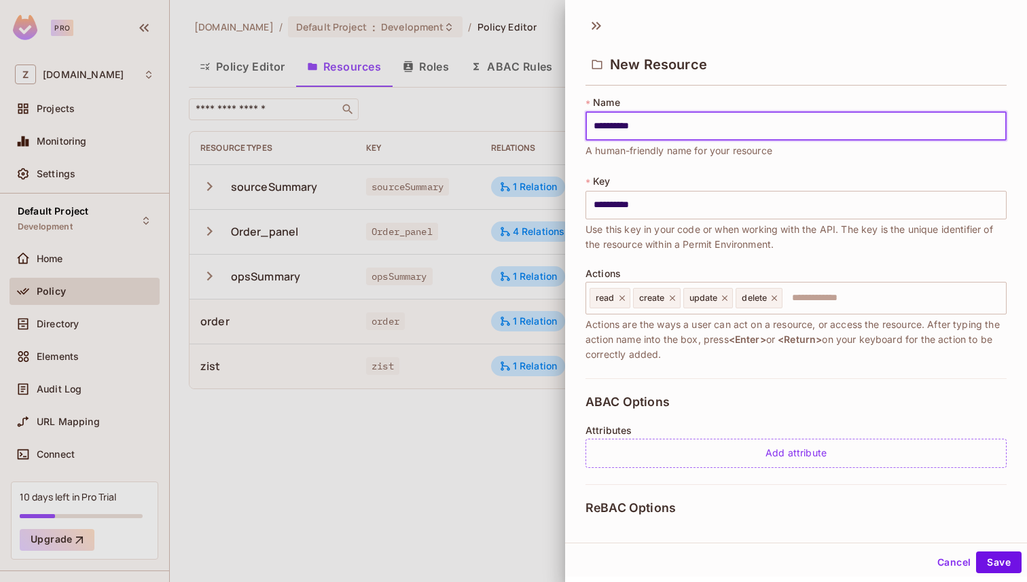
type input "**********"
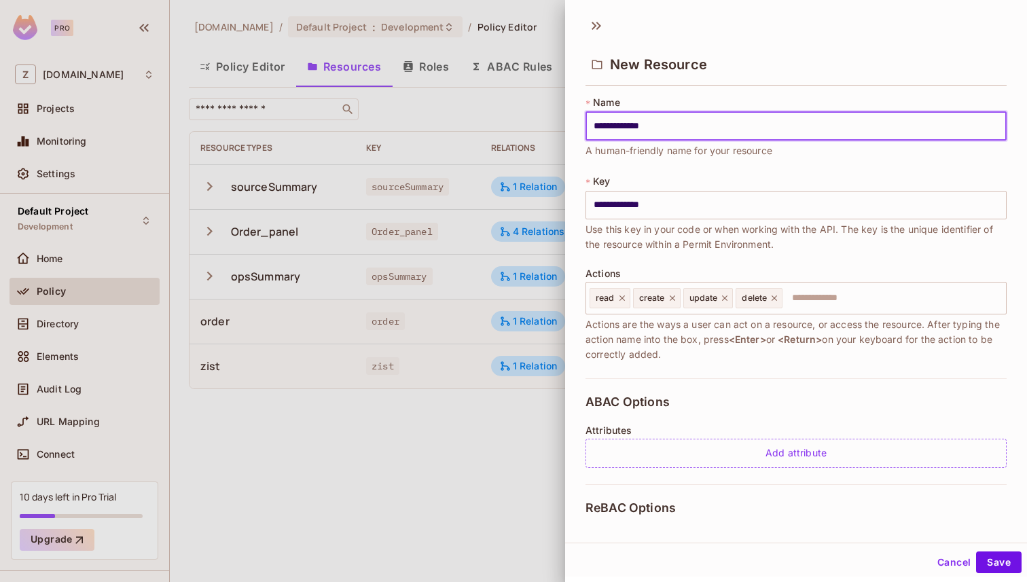
type input "**********"
click at [776, 300] on icon at bounding box center [775, 298] width 10 height 10
click at [721, 299] on icon at bounding box center [725, 298] width 10 height 10
click at [676, 301] on icon at bounding box center [673, 298] width 10 height 10
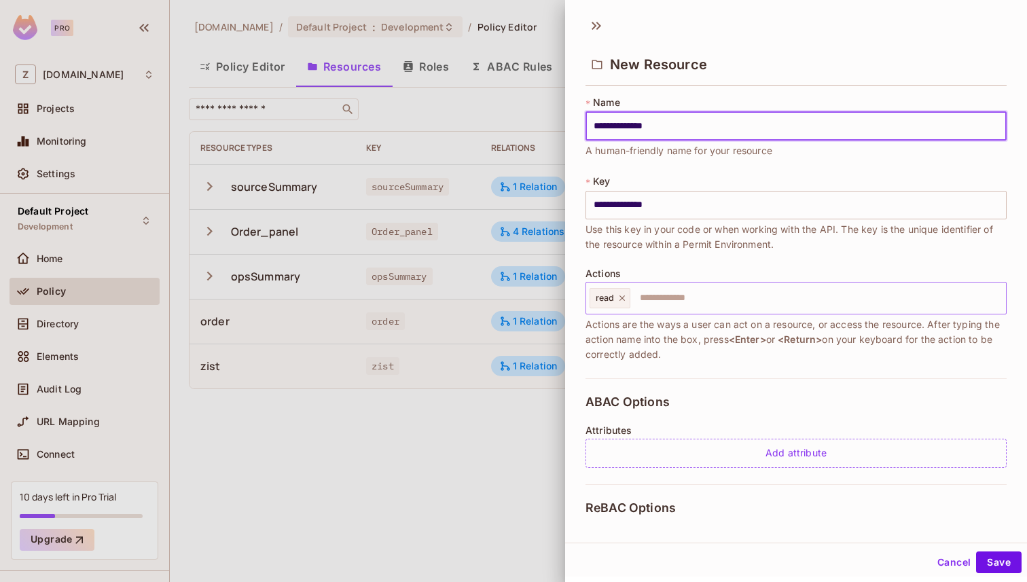
click at [622, 296] on icon at bounding box center [622, 297] width 5 height 5
type input "**********"
click at [622, 296] on input "text" at bounding box center [794, 298] width 412 height 27
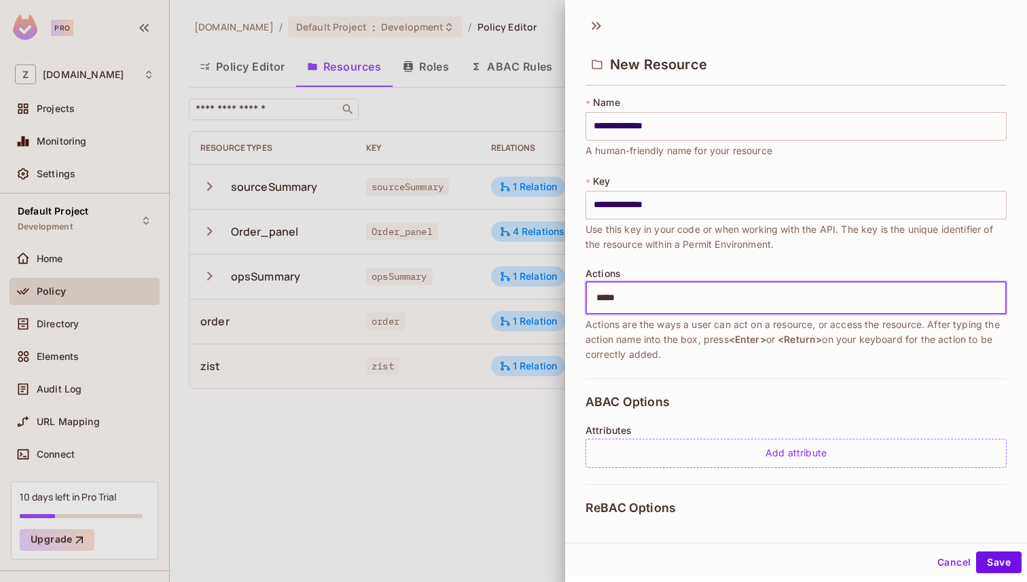
type input "*****"
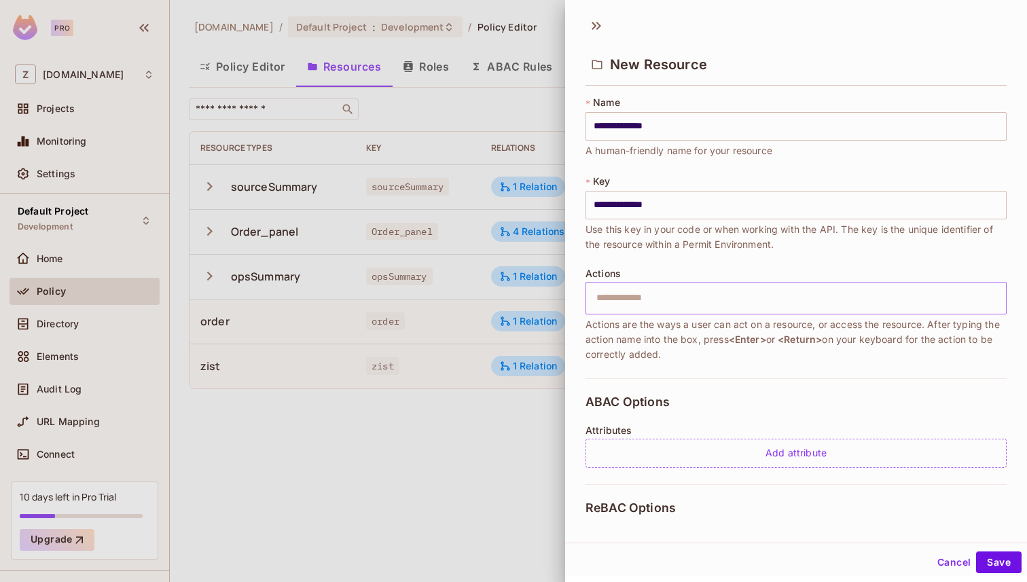
drag, startPoint x: 585, startPoint y: 327, endPoint x: 756, endPoint y: 388, distance: 181.5
click at [749, 384] on div "**********" at bounding box center [796, 306] width 462 height 433
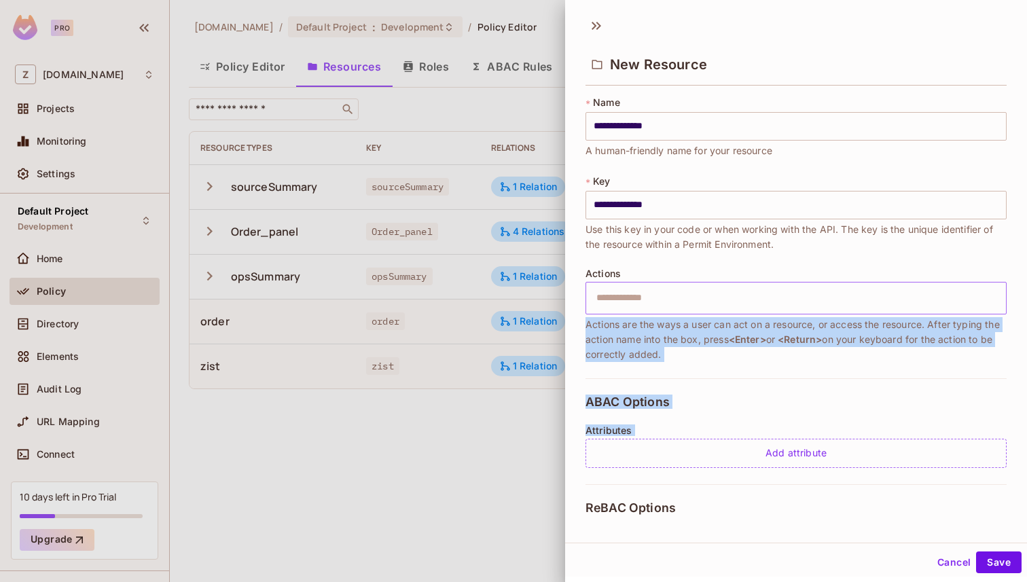
click at [747, 350] on span "Actions are the ways a user can act on a resource, or access the resource. Afte…" at bounding box center [796, 339] width 421 height 45
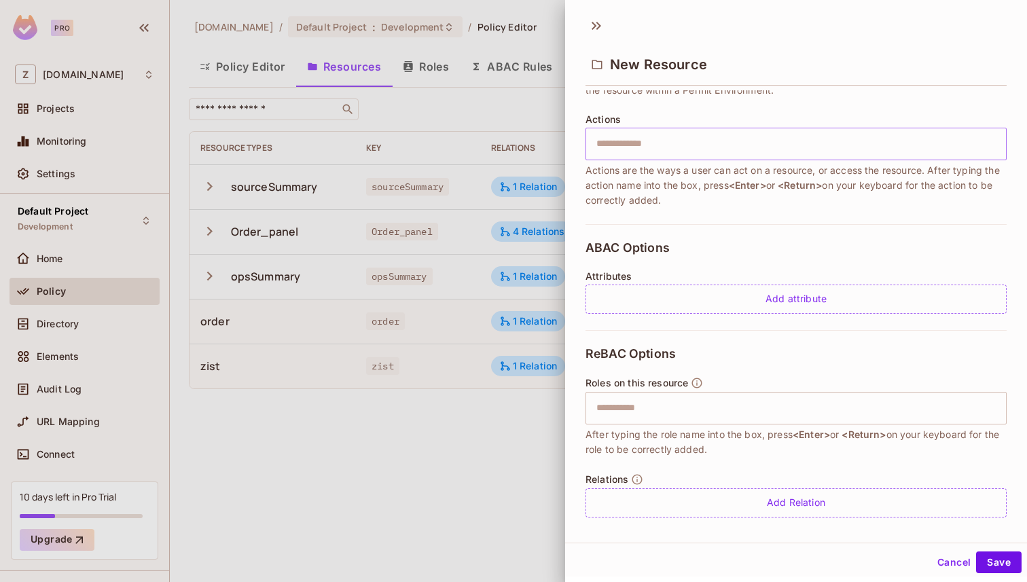
scroll to position [165, 0]
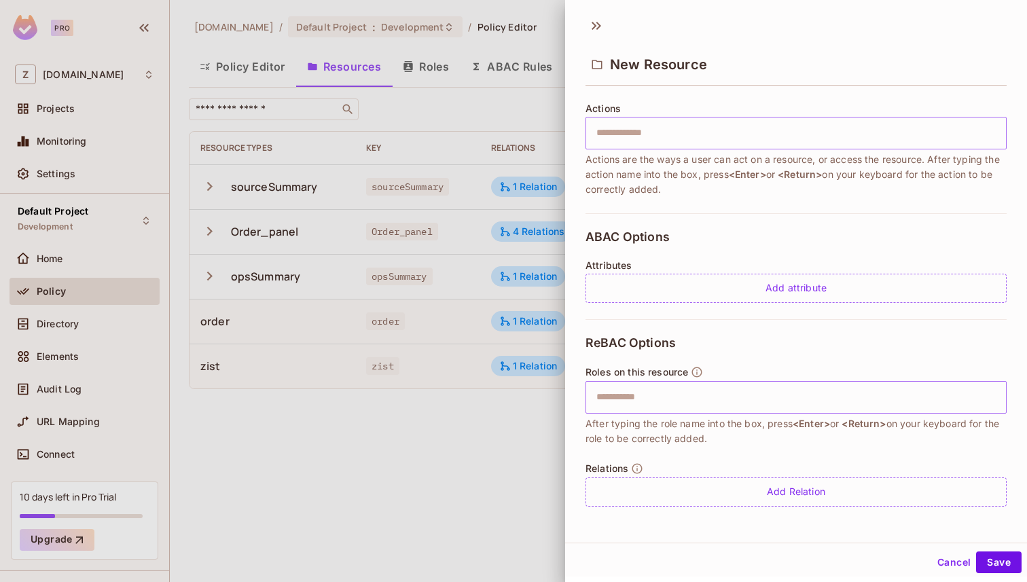
click at [673, 403] on input "text" at bounding box center [794, 397] width 412 height 27
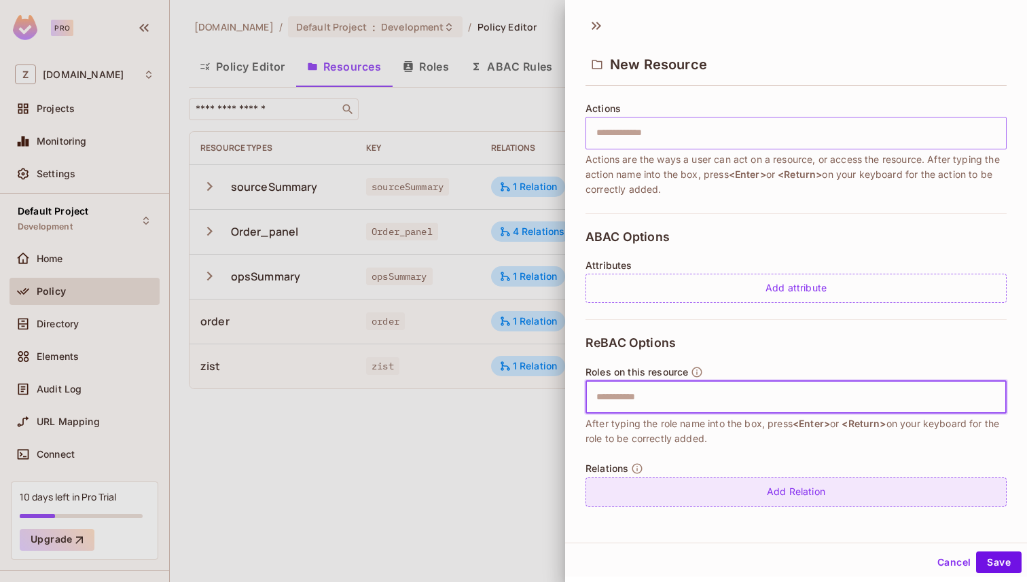
click at [734, 480] on div "Add Relation" at bounding box center [796, 492] width 421 height 29
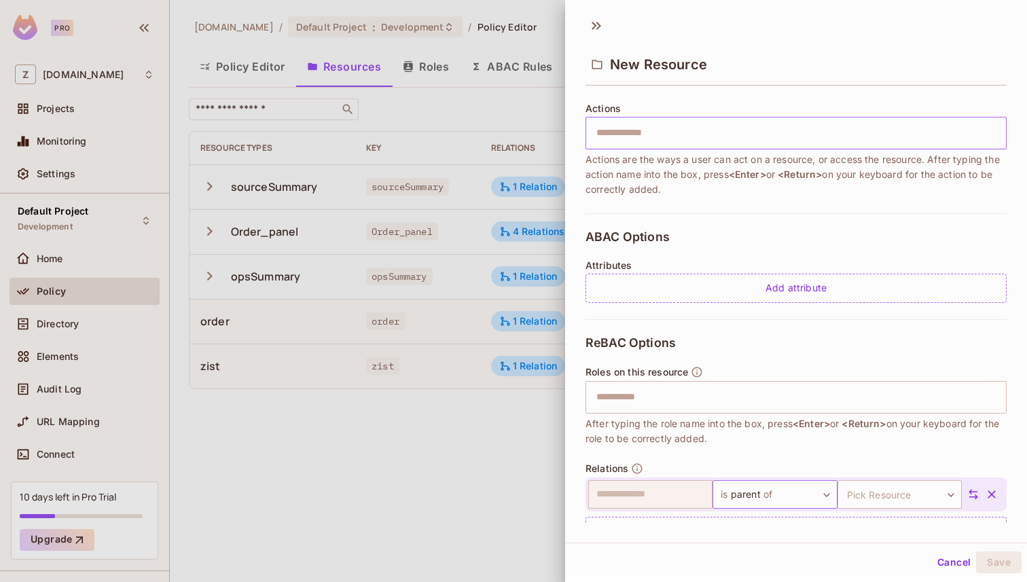
scroll to position [204, 0]
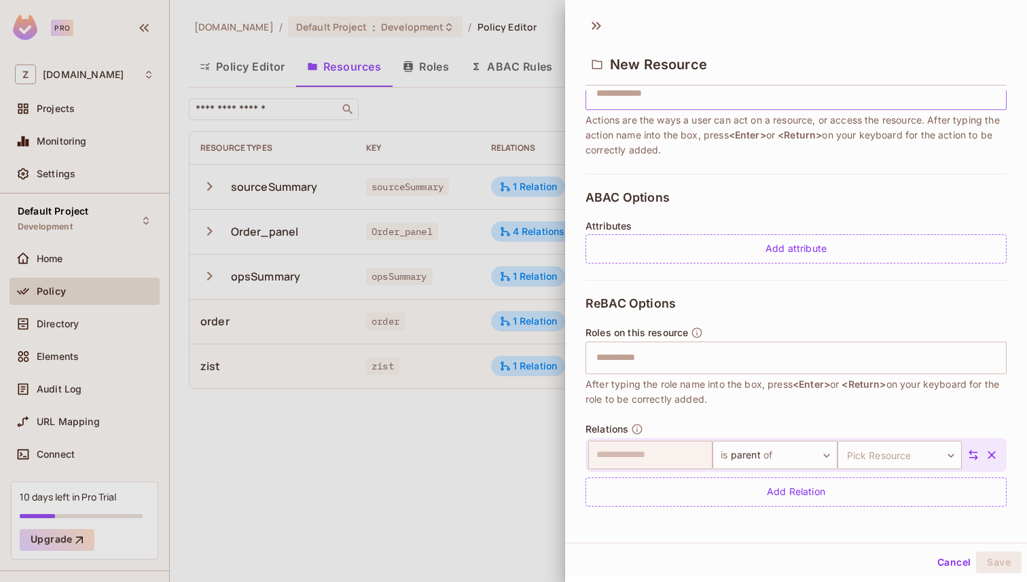
click at [973, 455] on icon at bounding box center [973, 455] width 12 height 12
click at [702, 453] on body "**********" at bounding box center [513, 291] width 1027 height 582
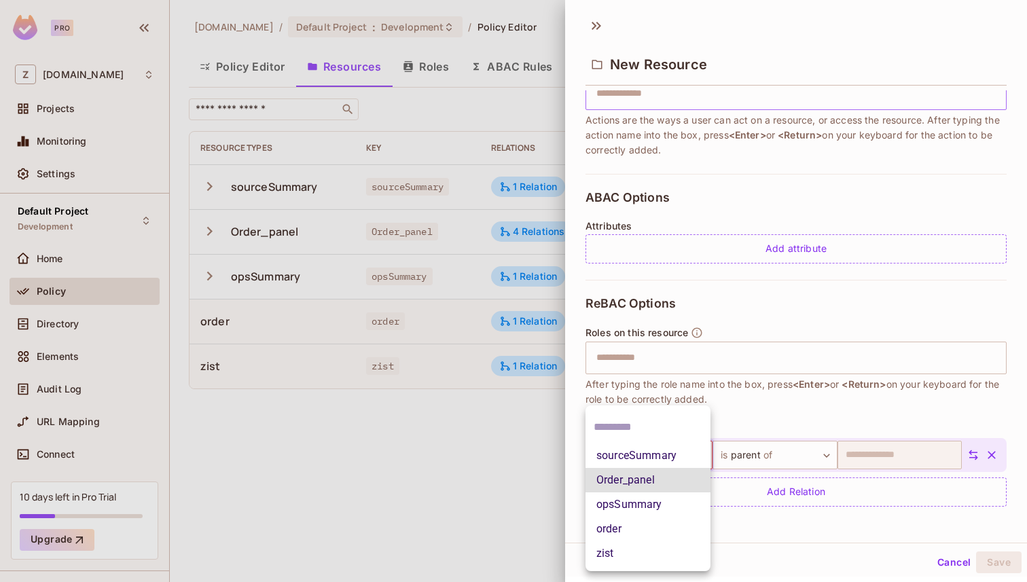
click at [649, 480] on li "Order_panel" at bounding box center [648, 480] width 125 height 24
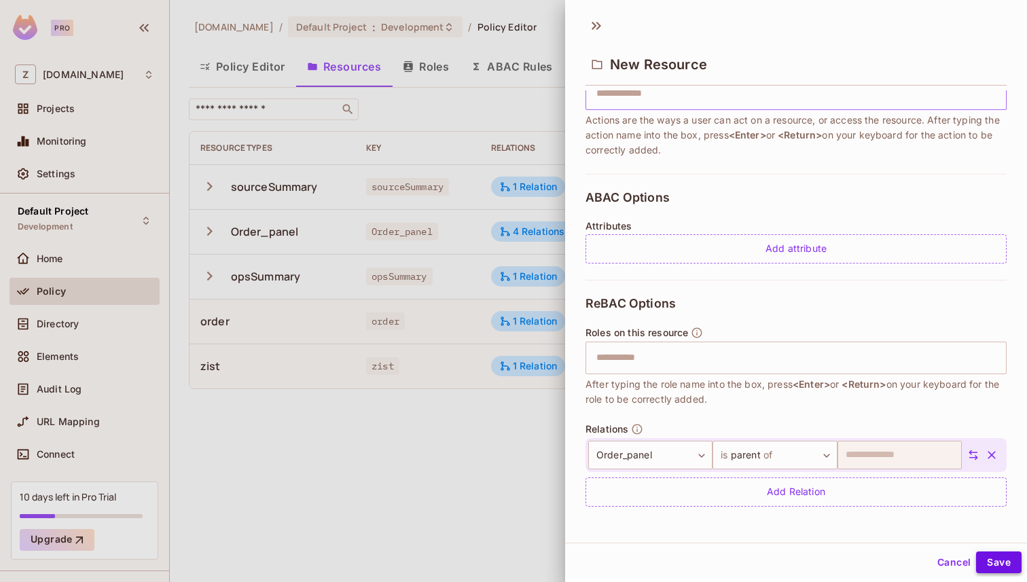
click at [1002, 563] on button "Save" at bounding box center [999, 563] width 46 height 22
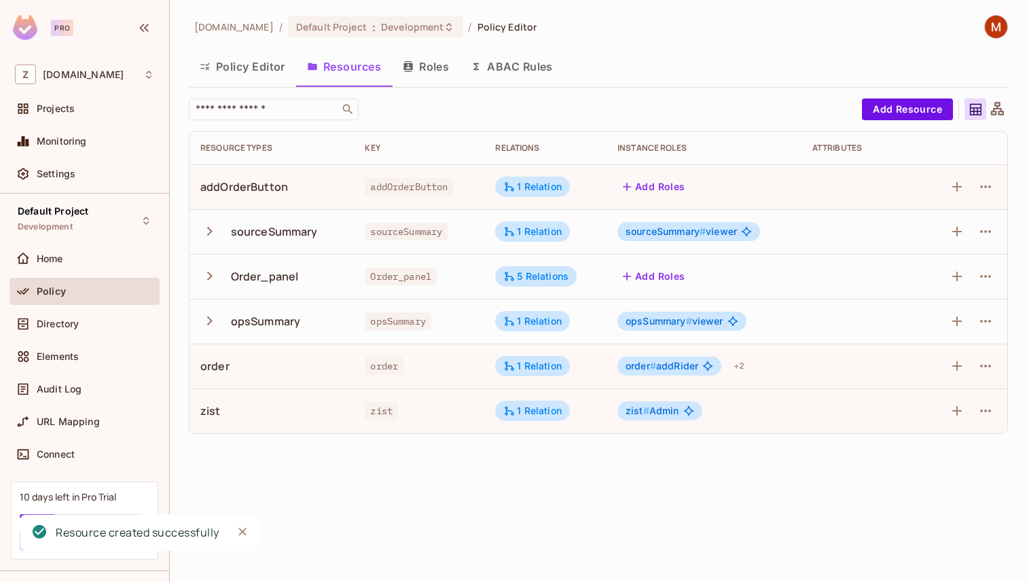
click at [207, 281] on icon "button" at bounding box center [209, 276] width 18 height 18
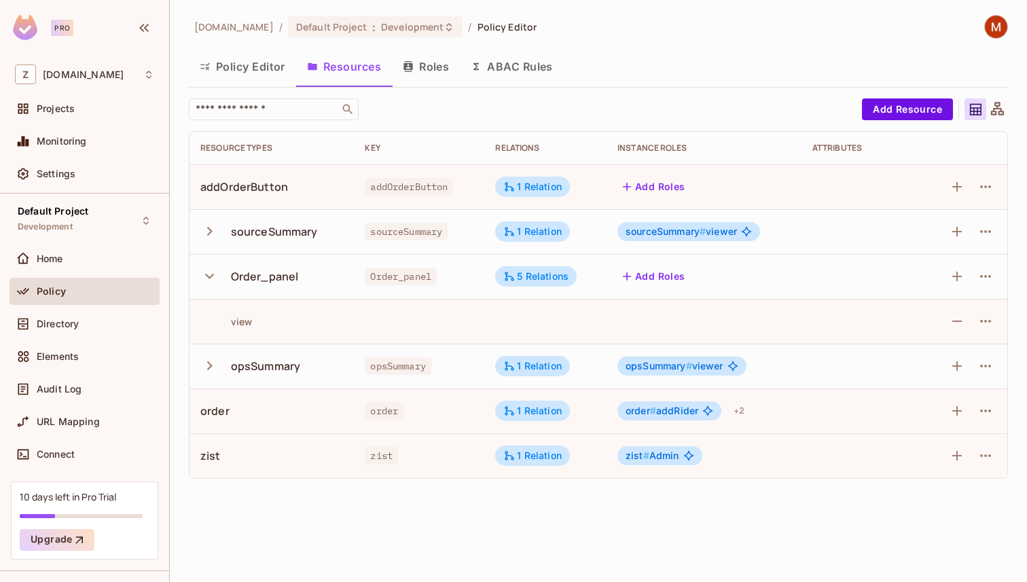
click at [207, 281] on icon "button" at bounding box center [209, 276] width 18 height 18
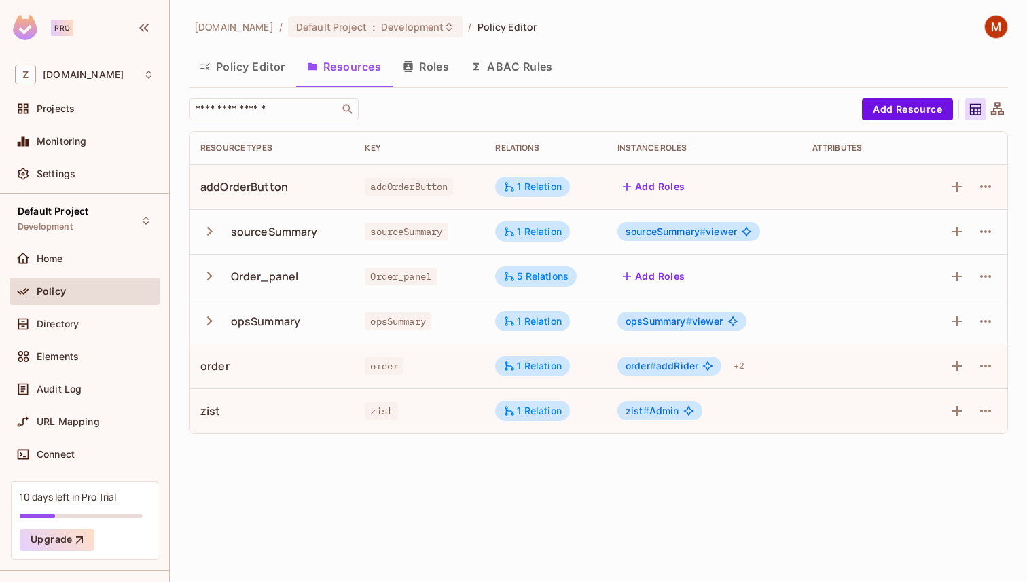
click at [221, 183] on div "addOrderButton" at bounding box center [244, 186] width 88 height 15
click at [258, 183] on div "addOrderButton" at bounding box center [244, 186] width 88 height 15
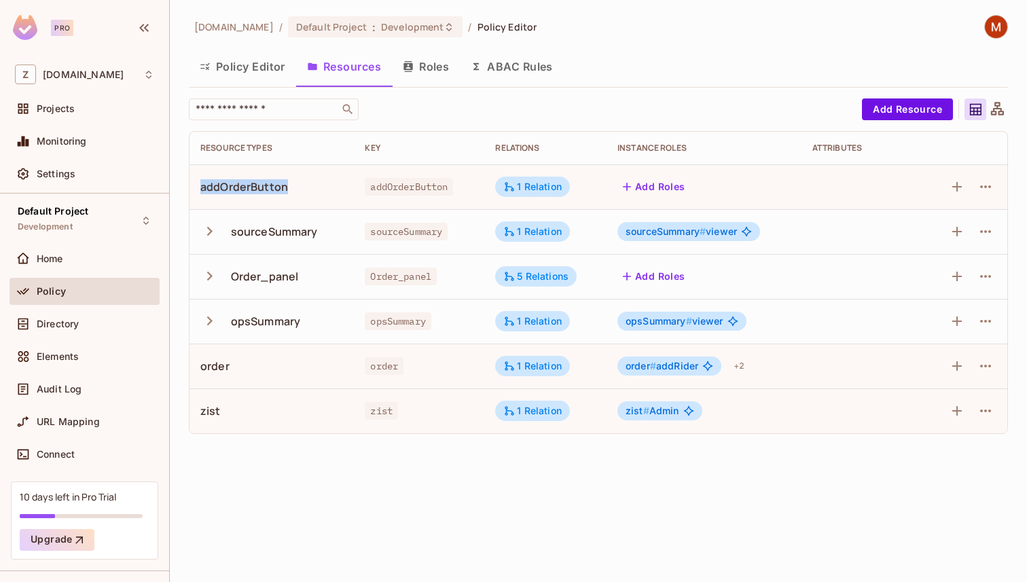
click at [258, 183] on div "addOrderButton" at bounding box center [244, 186] width 88 height 15
click at [281, 183] on div "addOrderButton" at bounding box center [244, 186] width 88 height 15
click at [330, 188] on div "addOrderButton" at bounding box center [271, 186] width 143 height 15
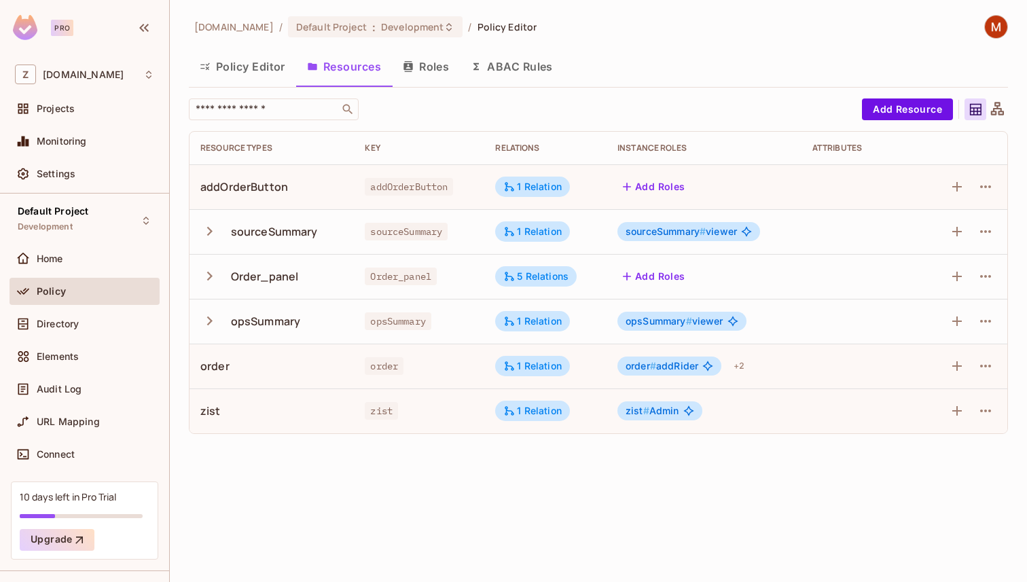
click at [249, 73] on button "Policy Editor" at bounding box center [242, 67] width 107 height 34
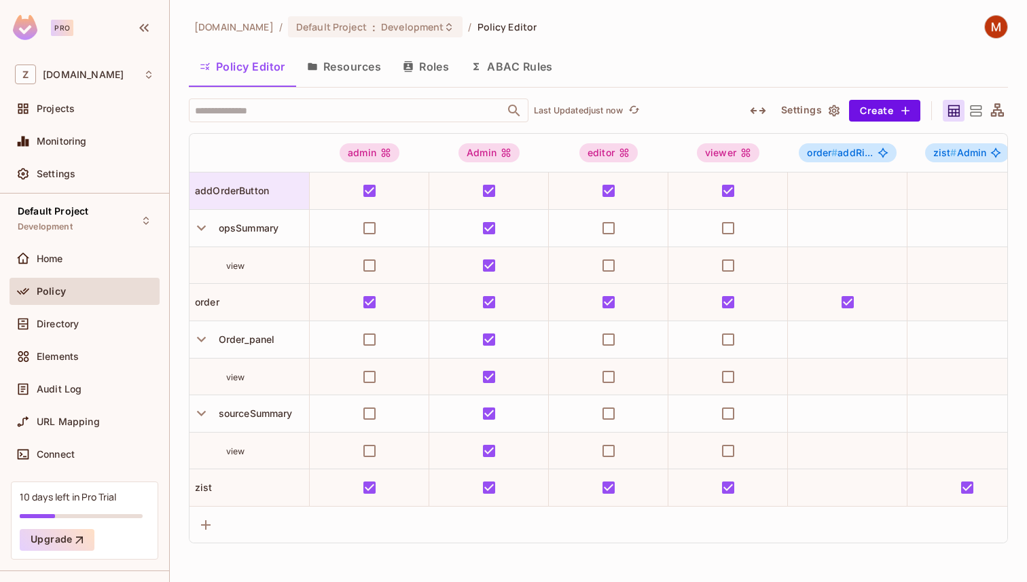
click at [244, 202] on div "addOrderButton" at bounding box center [250, 191] width 120 height 37
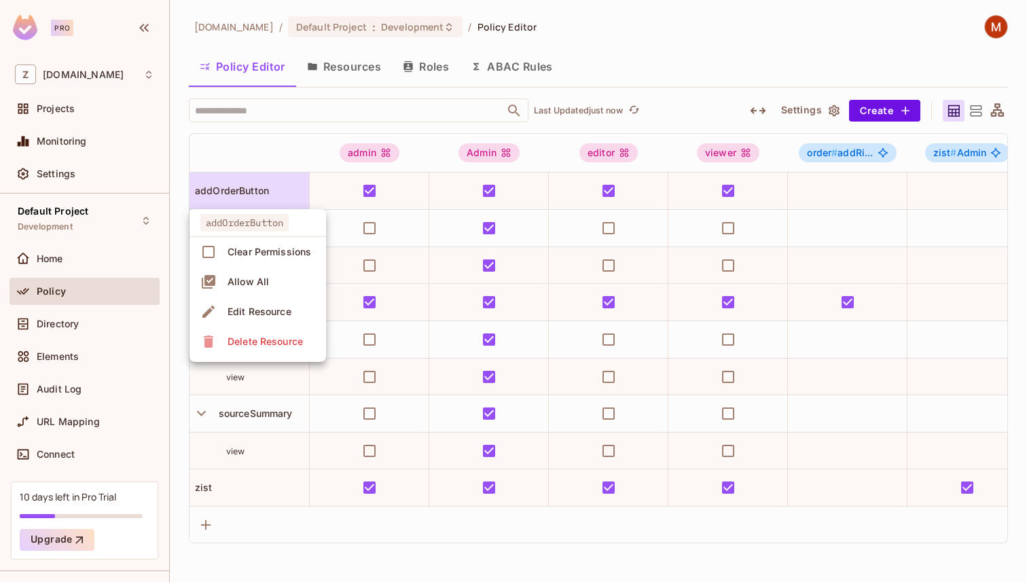
click at [244, 202] on div at bounding box center [513, 291] width 1027 height 582
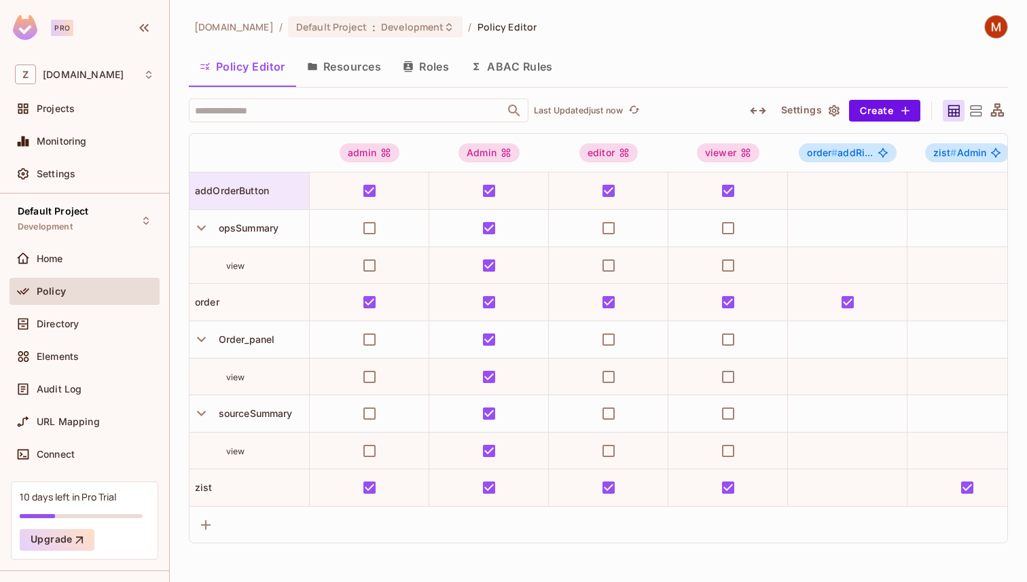
click at [245, 203] on div "addOrderButton" at bounding box center [250, 191] width 120 height 37
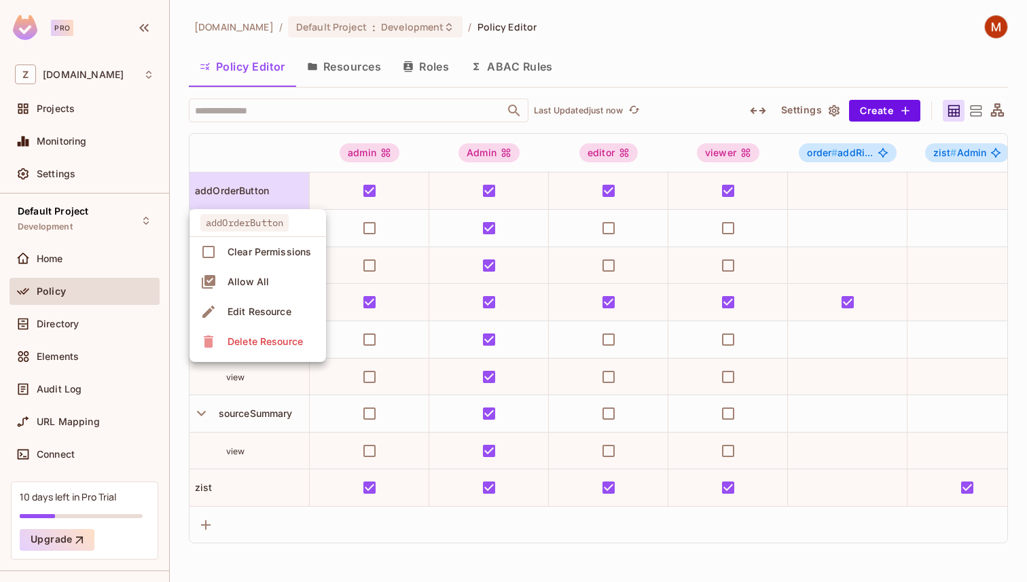
click at [253, 305] on div "Edit Resource" at bounding box center [260, 312] width 64 height 14
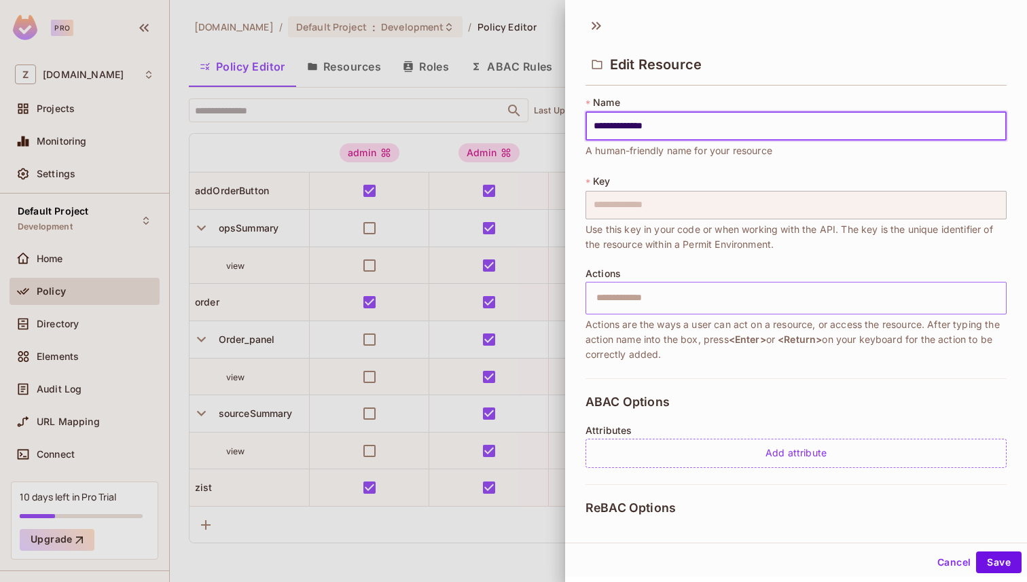
click at [666, 298] on input "text" at bounding box center [794, 298] width 412 height 27
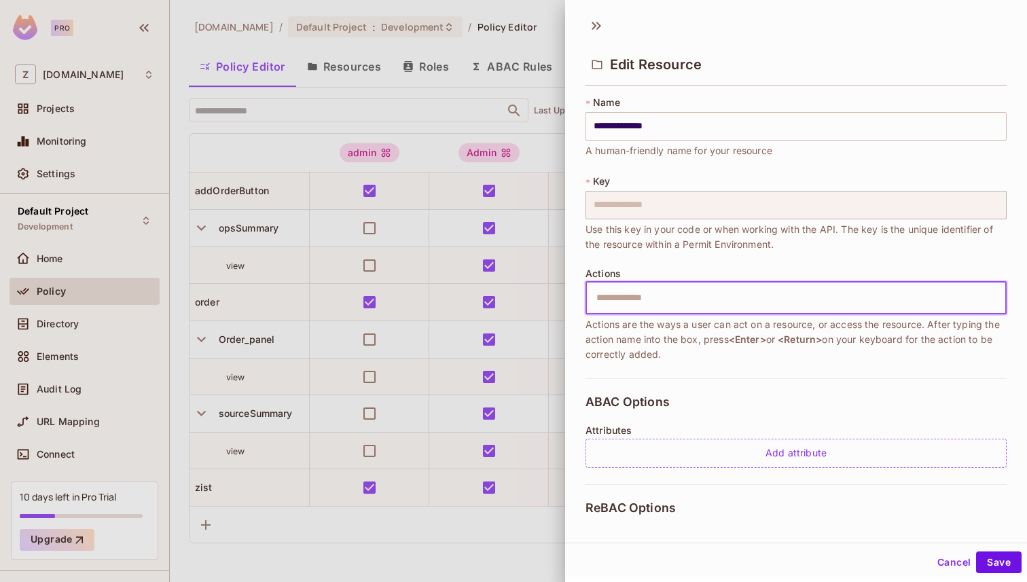
type input "*"
type input "*****"
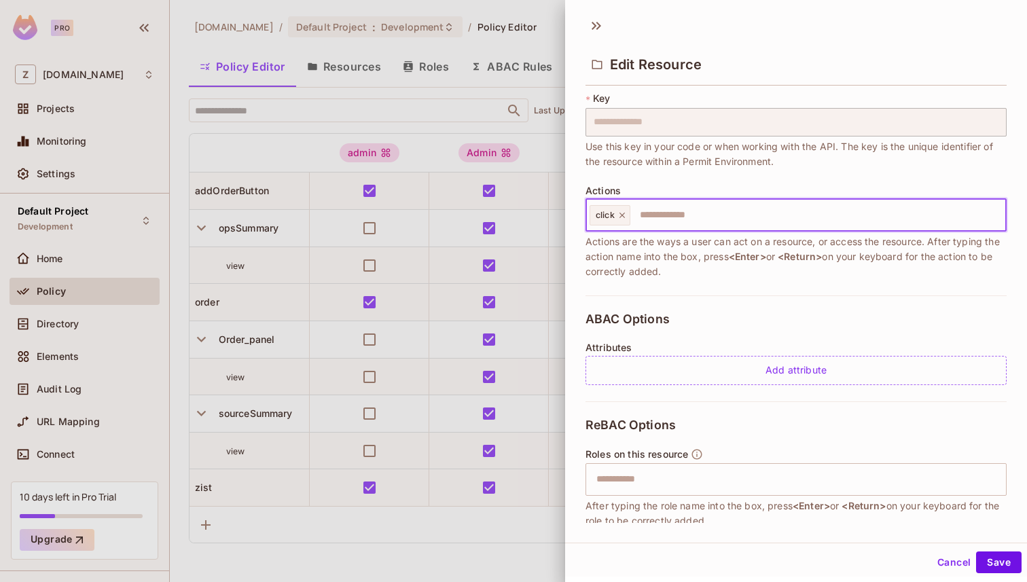
scroll to position [204, 0]
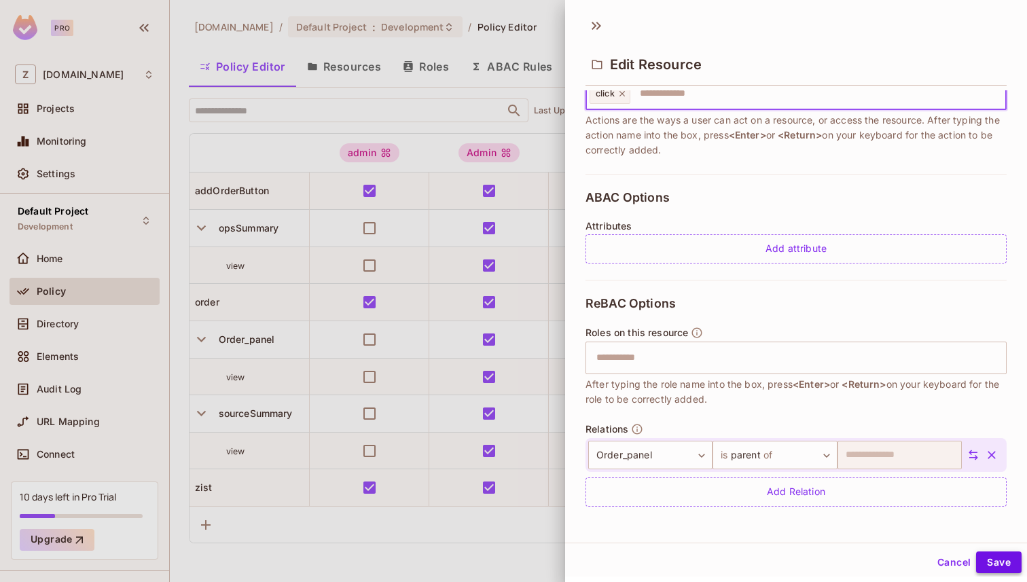
click at [992, 560] on button "Save" at bounding box center [999, 563] width 46 height 22
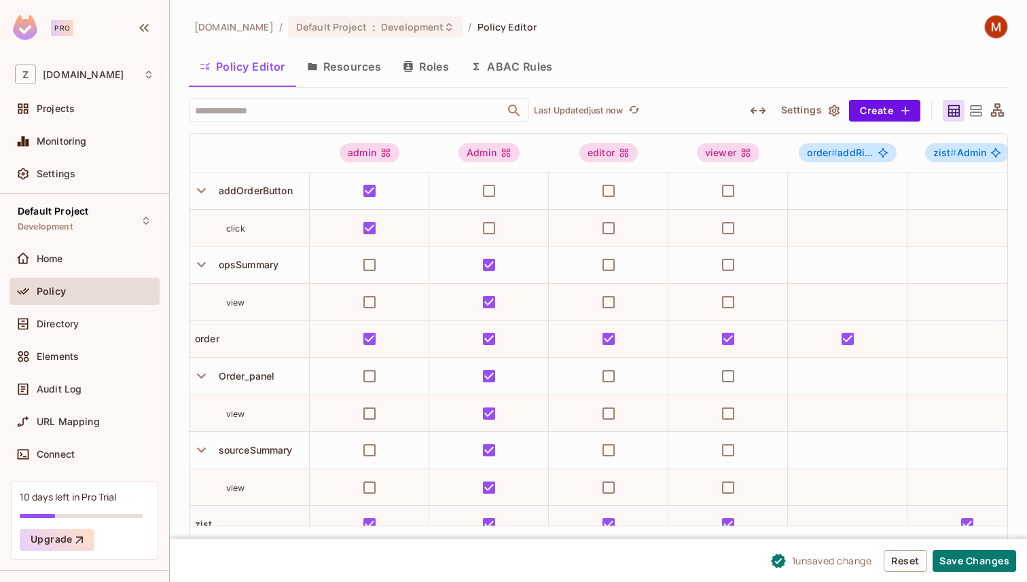
click at [429, 75] on button "Roles" at bounding box center [426, 67] width 68 height 34
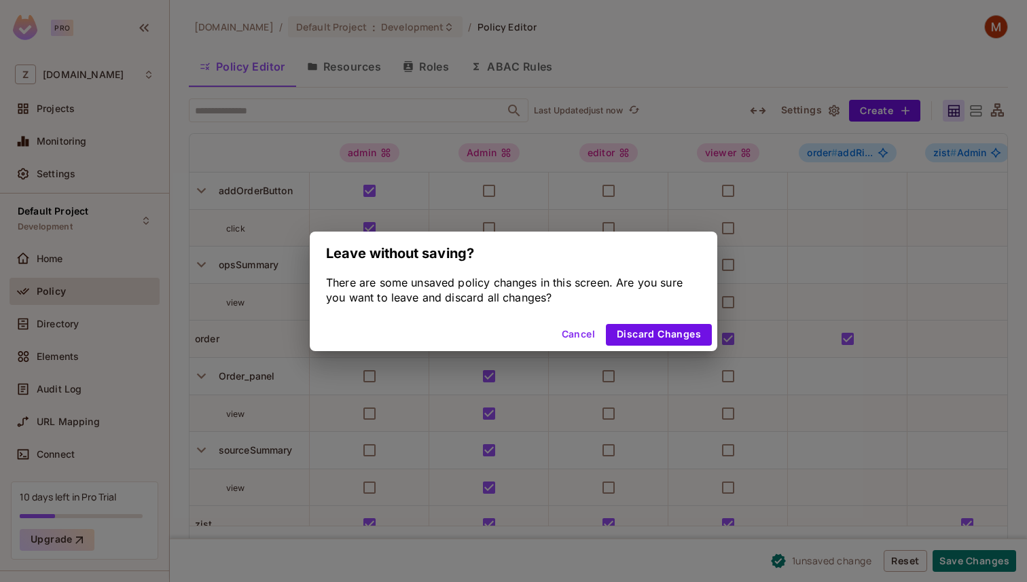
click at [591, 333] on button "Cancel" at bounding box center [578, 335] width 44 height 22
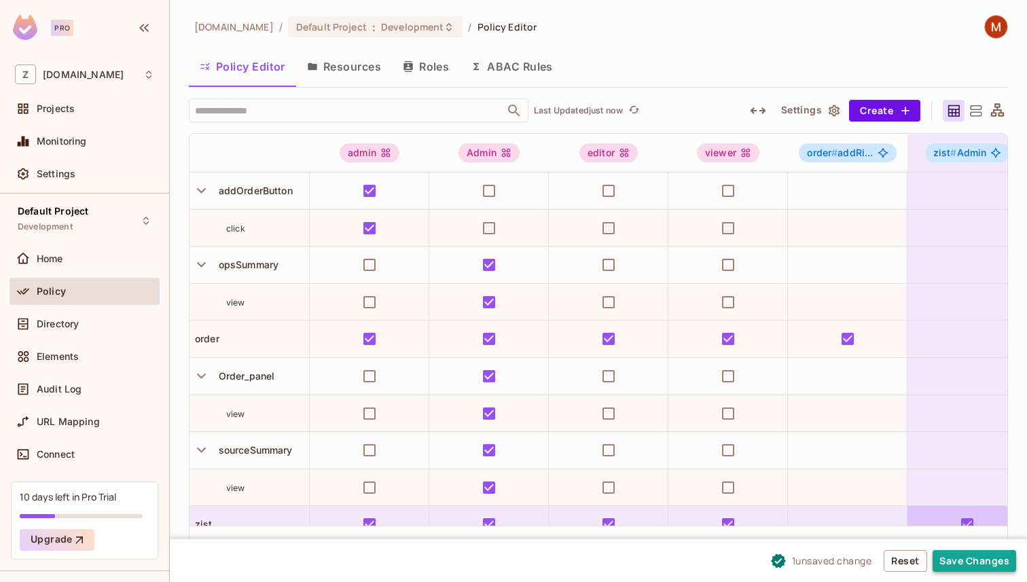
click at [978, 567] on button "Save Changes" at bounding box center [975, 561] width 84 height 22
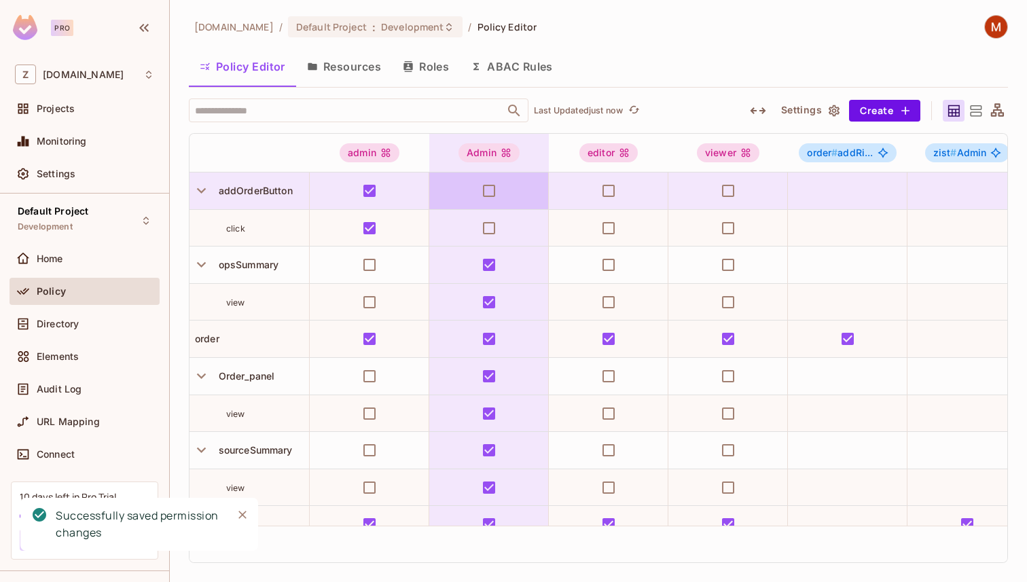
click at [423, 68] on button "Roles" at bounding box center [426, 67] width 68 height 34
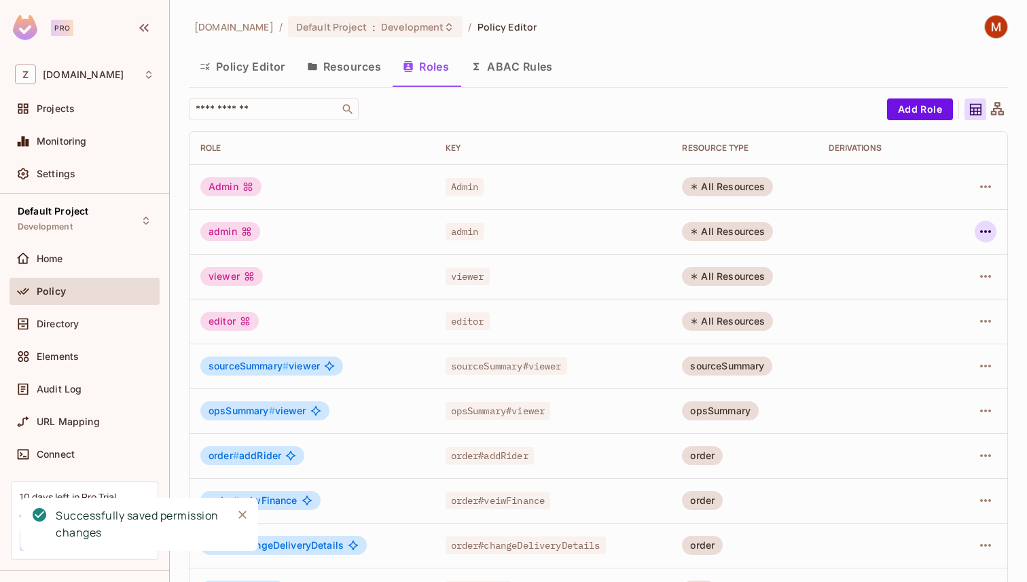
click at [980, 224] on icon "button" at bounding box center [986, 231] width 16 height 16
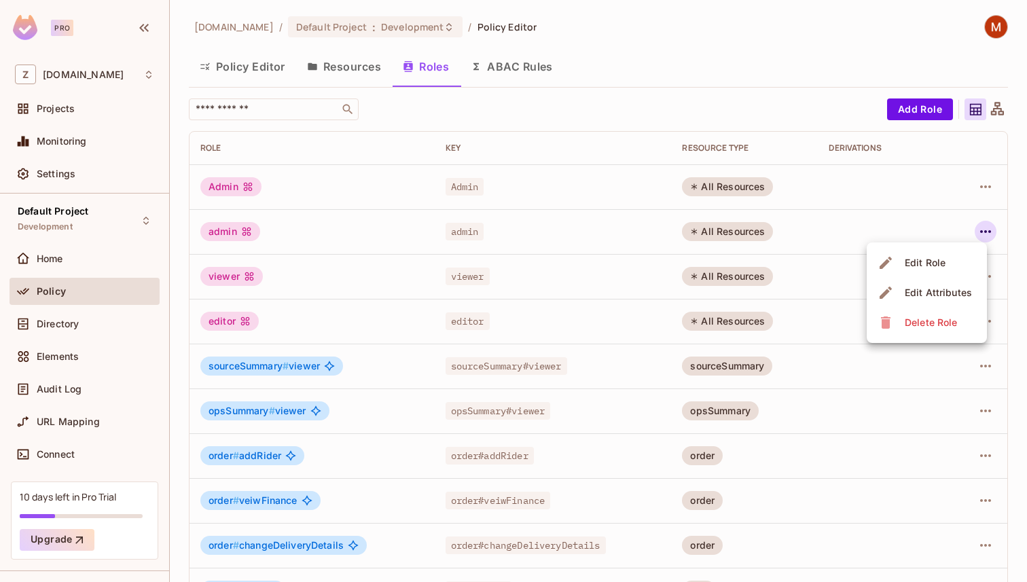
click at [992, 183] on div at bounding box center [513, 291] width 1027 height 582
click at [982, 187] on icon "button" at bounding box center [985, 186] width 11 height 3
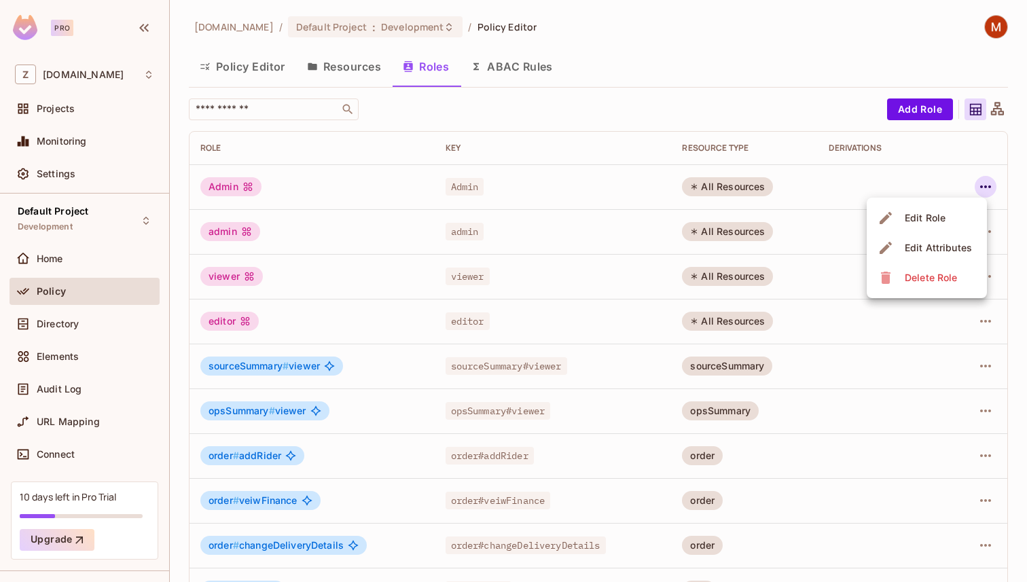
click at [915, 276] on div "Delete Role" at bounding box center [931, 278] width 52 height 14
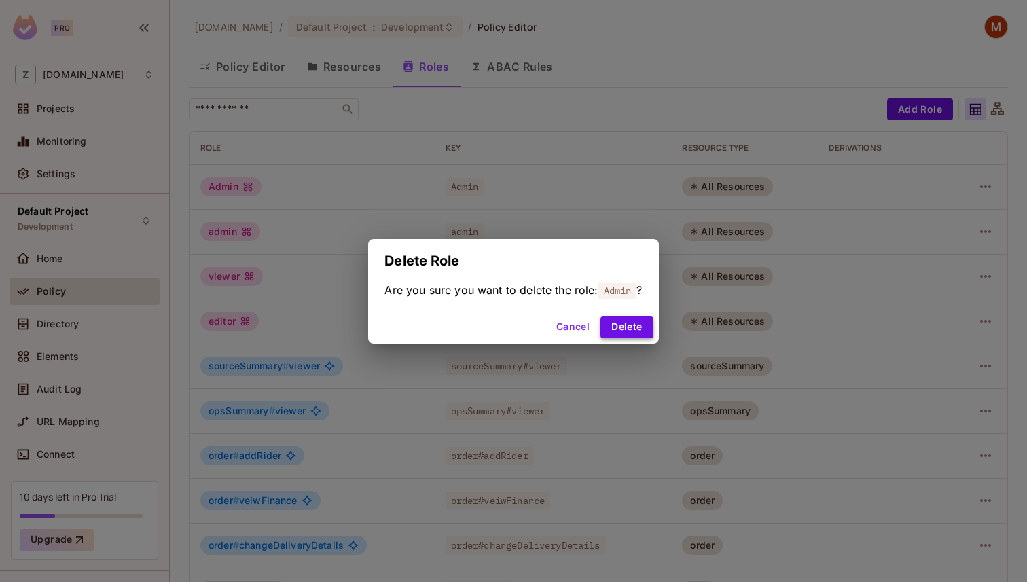
click at [647, 329] on button "Delete" at bounding box center [627, 328] width 52 height 22
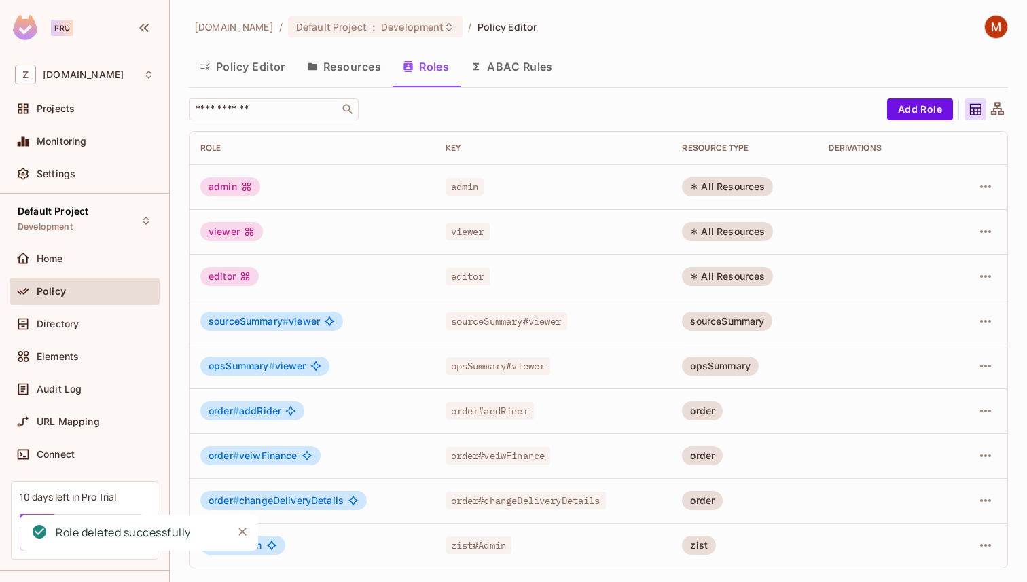
click at [238, 67] on button "Policy Editor" at bounding box center [242, 67] width 107 height 34
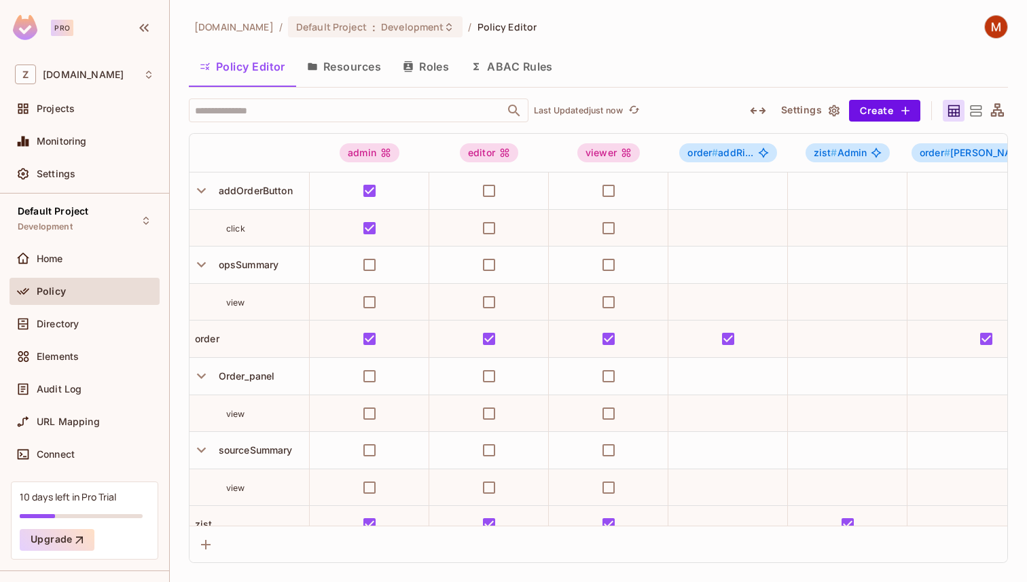
click at [420, 82] on button "Roles" at bounding box center [426, 67] width 68 height 34
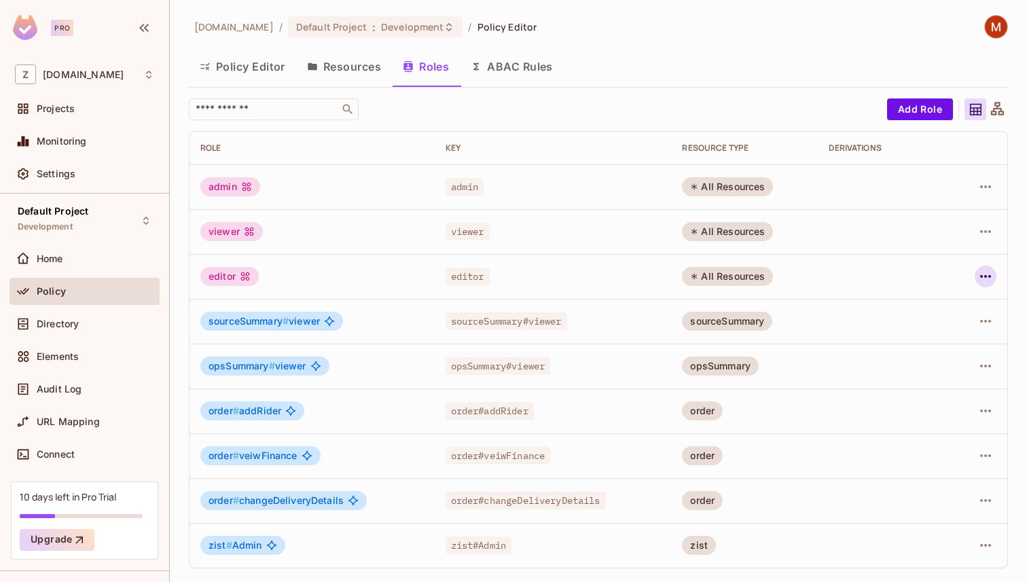
click at [985, 275] on icon "button" at bounding box center [985, 276] width 11 height 3
click at [921, 370] on div "Delete Role" at bounding box center [931, 368] width 52 height 14
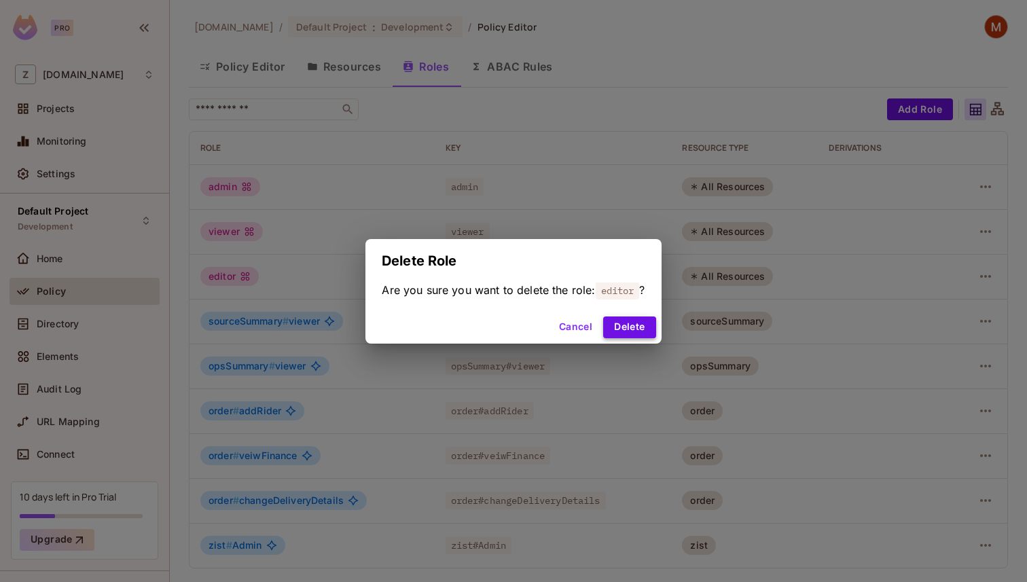
click at [633, 334] on button "Delete" at bounding box center [629, 328] width 52 height 22
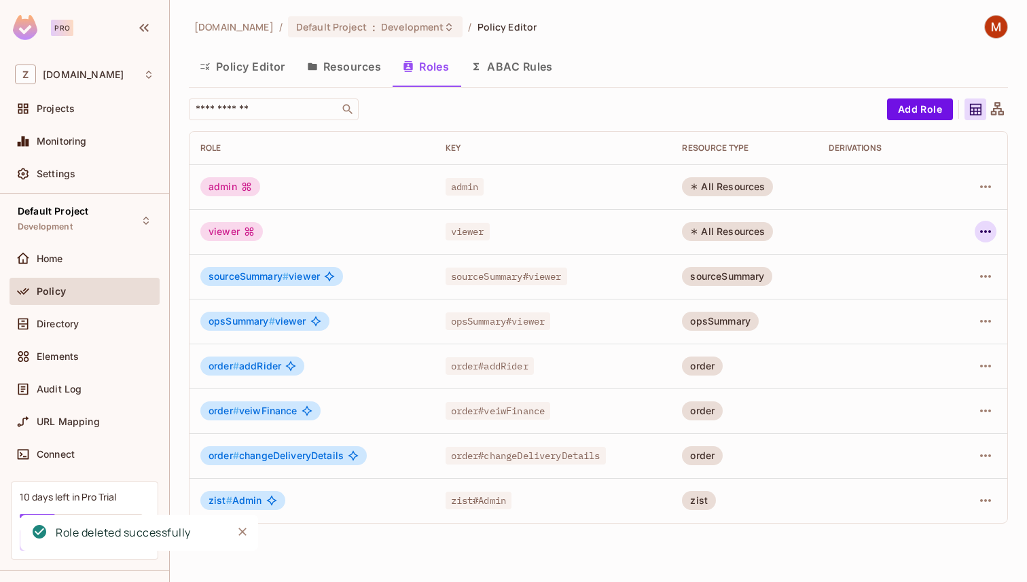
click at [982, 233] on icon "button" at bounding box center [986, 231] width 16 height 16
click at [914, 317] on div "Delete Role" at bounding box center [931, 323] width 52 height 14
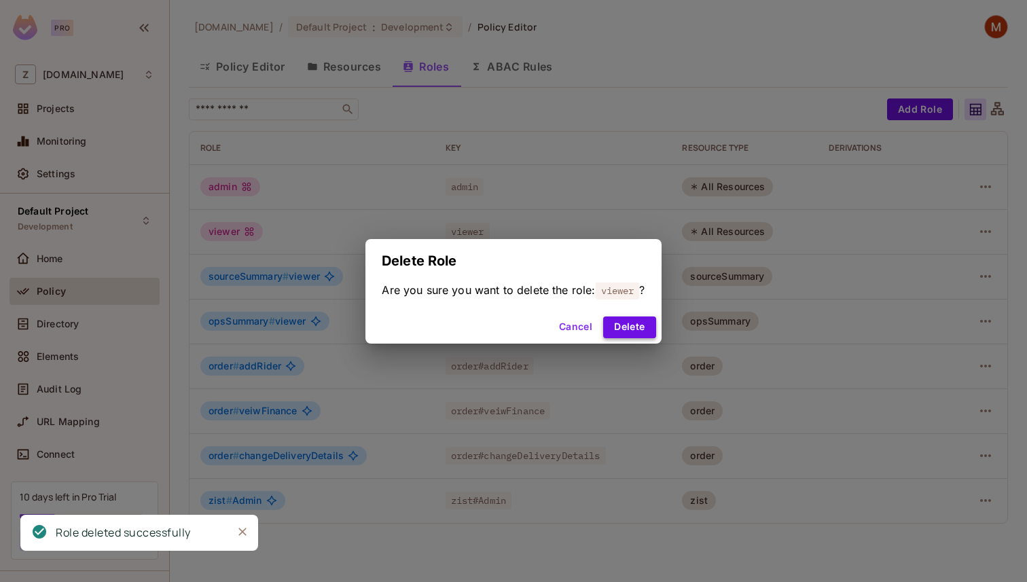
click at [628, 332] on button "Delete" at bounding box center [629, 328] width 52 height 22
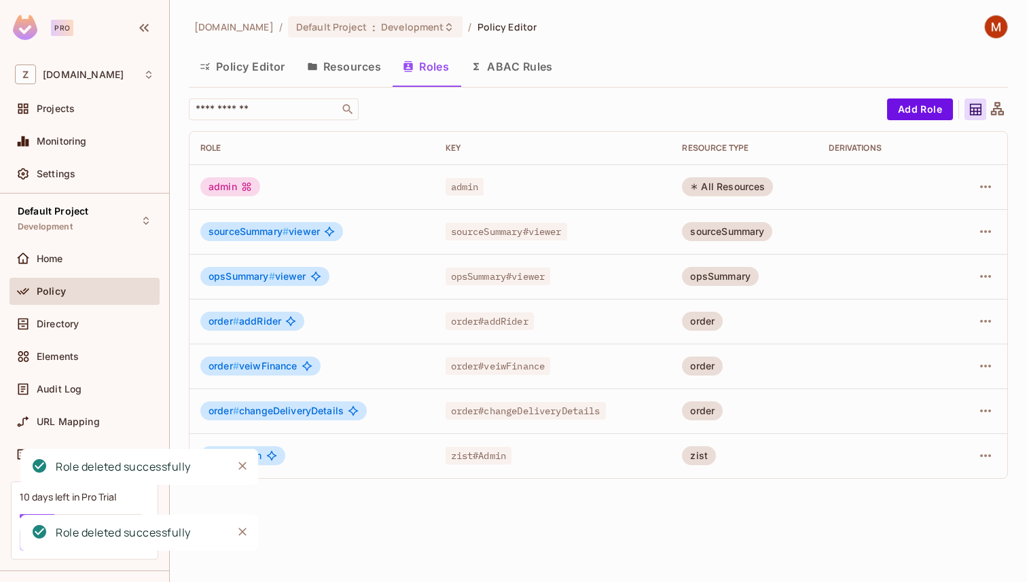
click at [342, 84] on div "Policy Editor Resources Roles ABAC Rules" at bounding box center [598, 68] width 819 height 37
click at [346, 66] on button "Resources" at bounding box center [344, 67] width 96 height 34
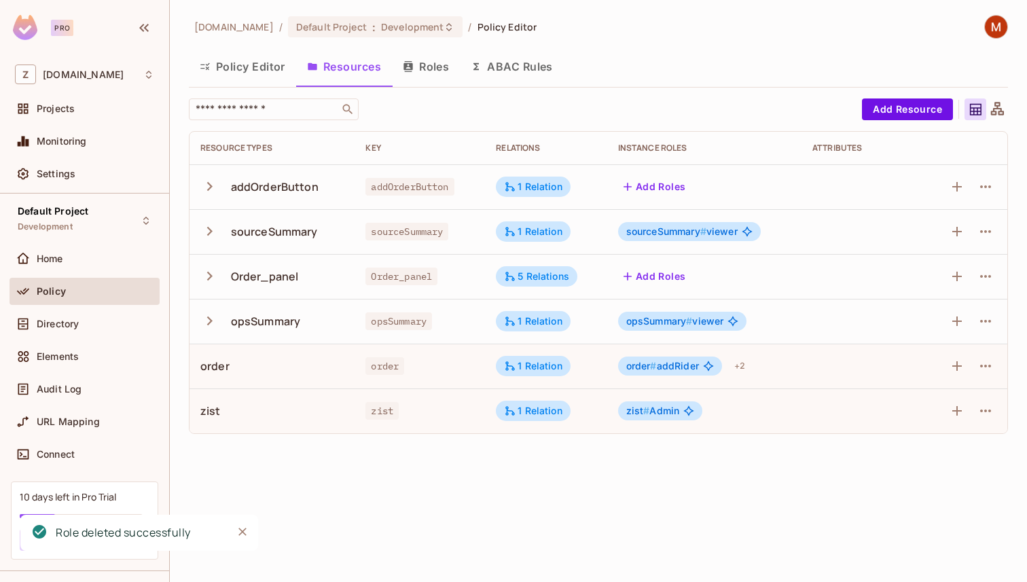
click at [260, 86] on div "Policy Editor Resources Roles ABAC Rules" at bounding box center [598, 68] width 819 height 37
click at [257, 68] on button "Policy Editor" at bounding box center [242, 67] width 107 height 34
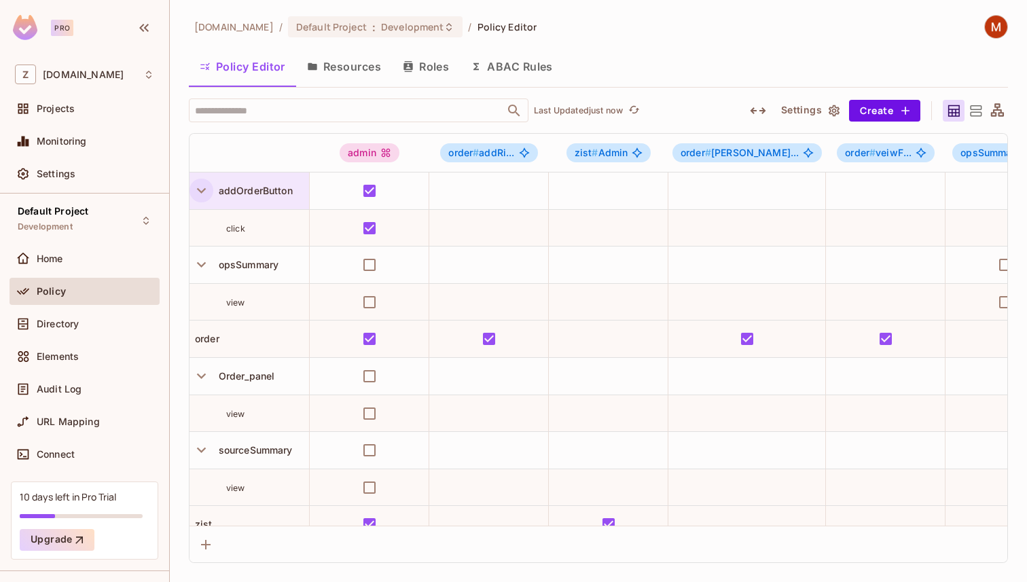
click at [196, 189] on icon "button" at bounding box center [201, 190] width 18 height 18
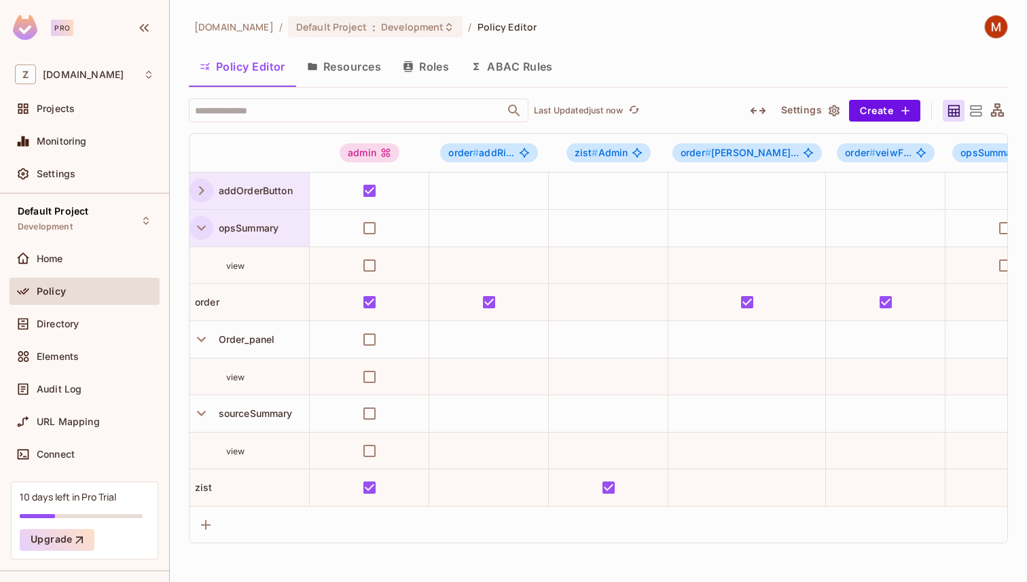
click at [201, 222] on icon "button" at bounding box center [201, 228] width 18 height 18
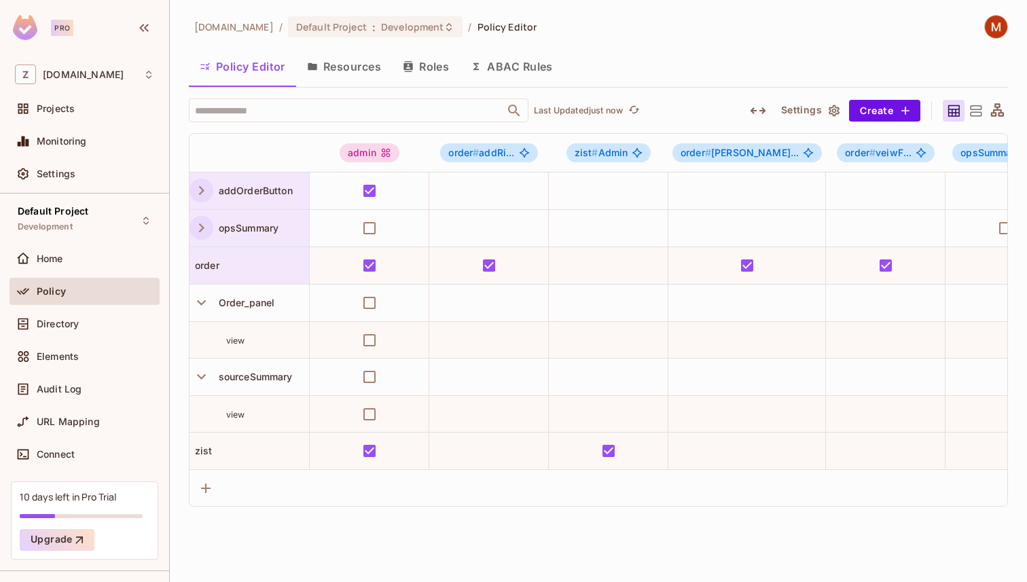
click at [232, 268] on div "order" at bounding box center [250, 266] width 120 height 14
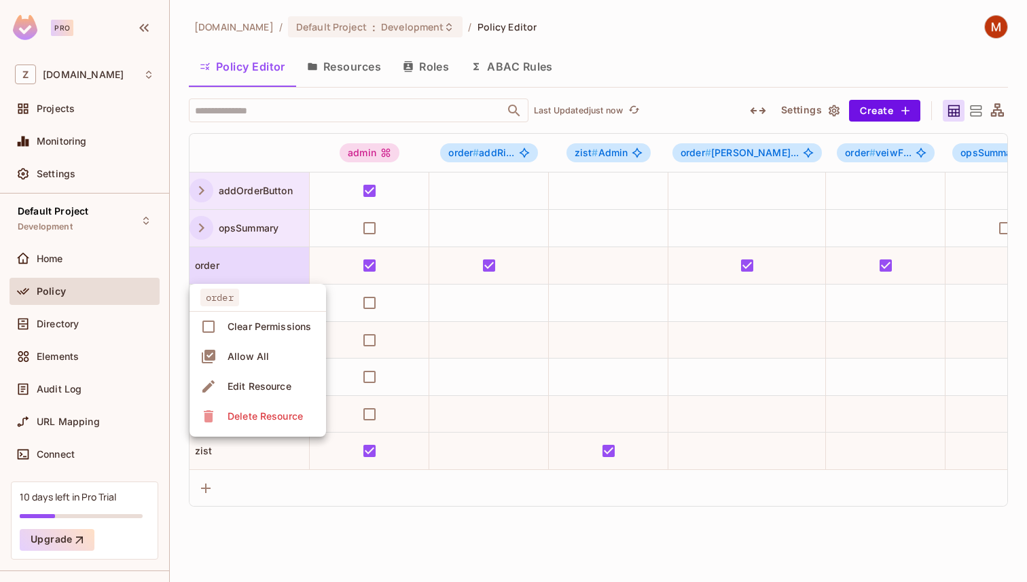
click at [232, 268] on div at bounding box center [513, 291] width 1027 height 582
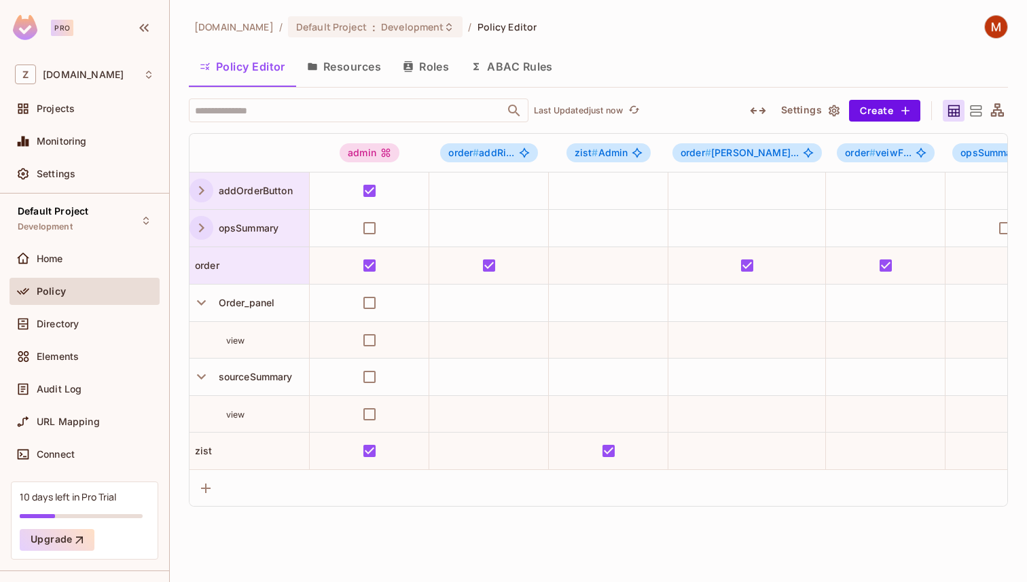
click at [272, 267] on div "order" at bounding box center [250, 266] width 120 height 14
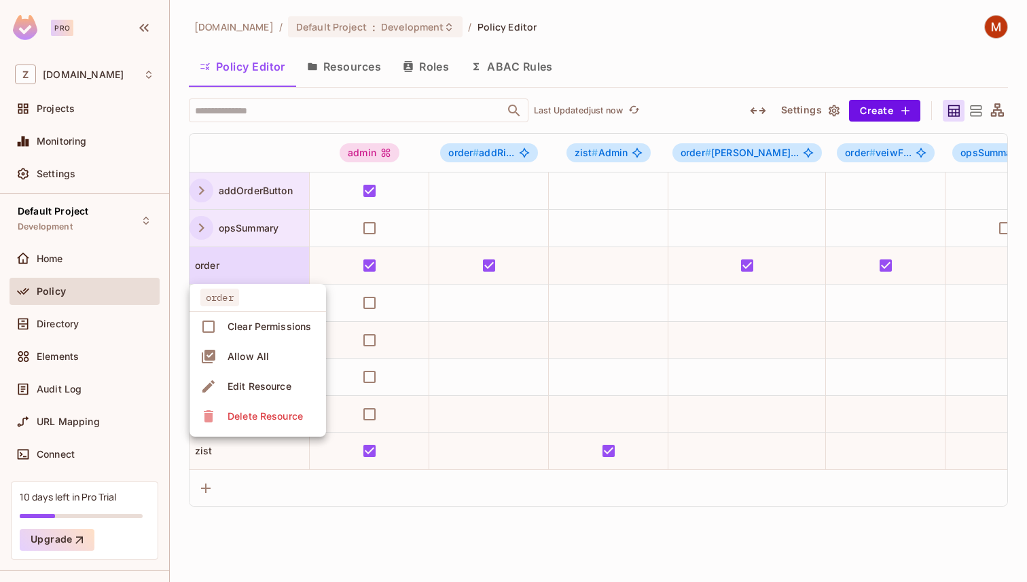
click at [268, 380] on div "Edit Resource" at bounding box center [260, 387] width 64 height 14
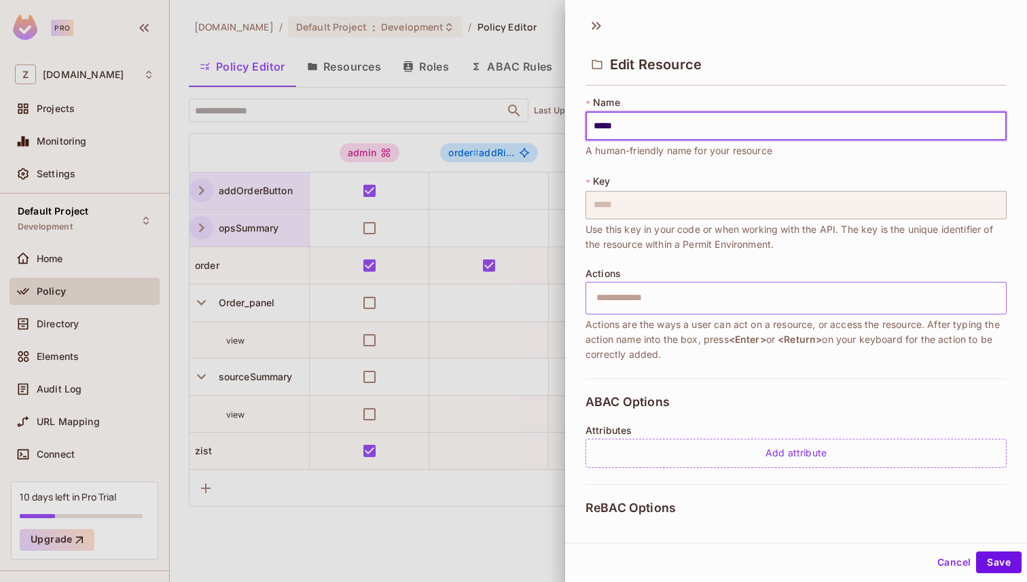
click at [666, 294] on input "text" at bounding box center [794, 298] width 412 height 27
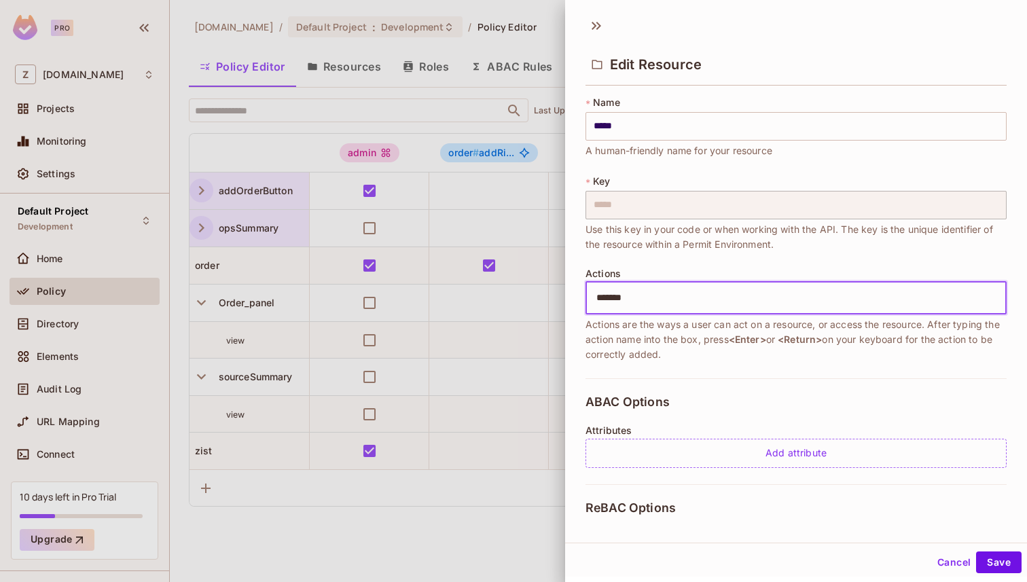
type input "********"
type input "**********"
click at [757, 299] on icon at bounding box center [753, 298] width 10 height 10
click at [713, 297] on input "text" at bounding box center [824, 298] width 353 height 27
type input "**********"
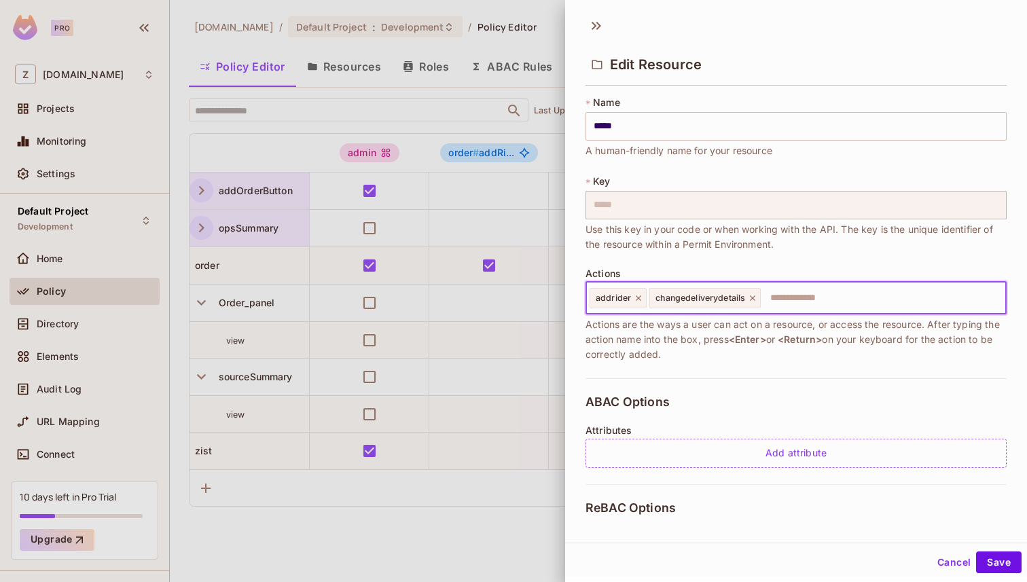
click at [755, 300] on icon at bounding box center [753, 298] width 10 height 10
click at [641, 296] on icon at bounding box center [639, 298] width 10 height 10
click at [661, 298] on input "text" at bounding box center [794, 298] width 412 height 27
type input "********"
type input "**********"
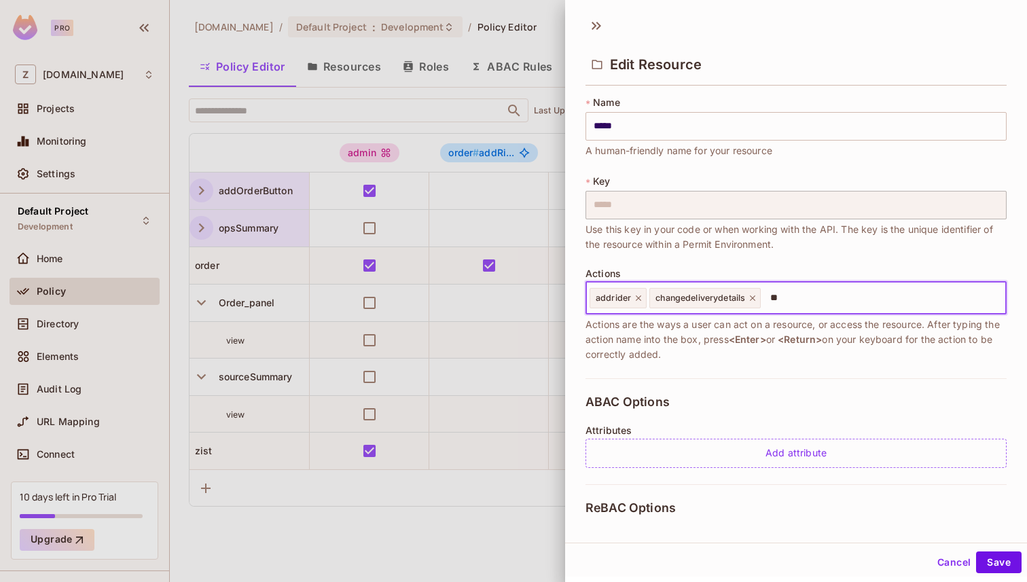
type input "*"
type input "****"
type input "******"
click at [875, 298] on input "text" at bounding box center [927, 298] width 145 height 27
type input "*"
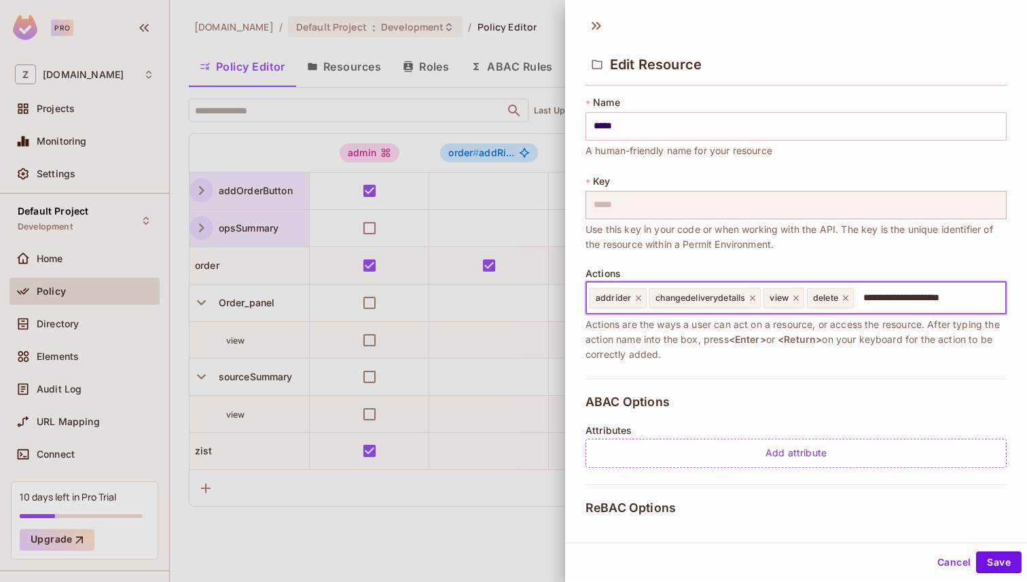
type input "**********"
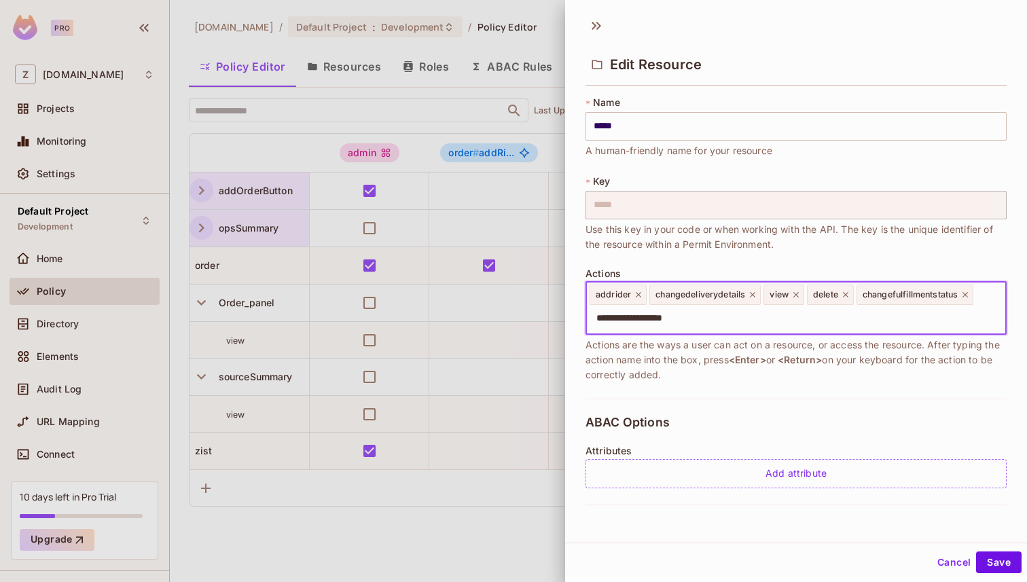
type input "**********"
type input "*"
click at [882, 314] on input "text" at bounding box center [920, 318] width 161 height 27
click at [867, 323] on input "text" at bounding box center [920, 318] width 161 height 27
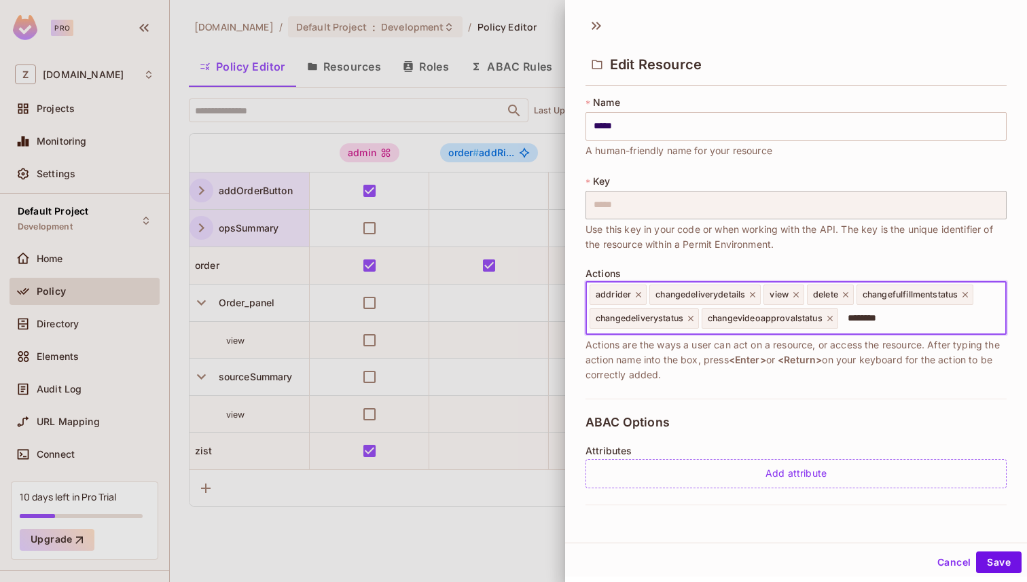
type input "*********"
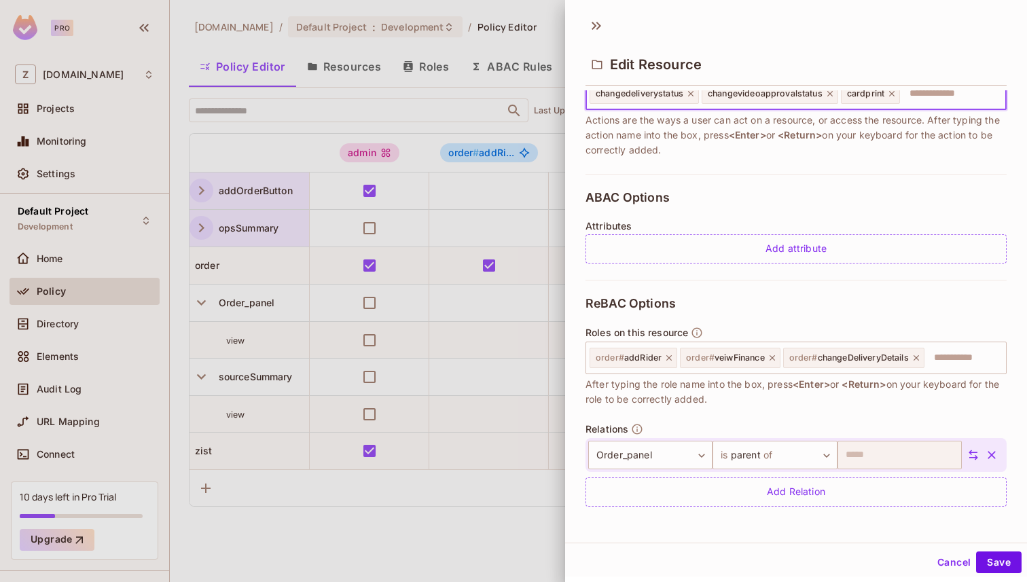
scroll to position [2, 0]
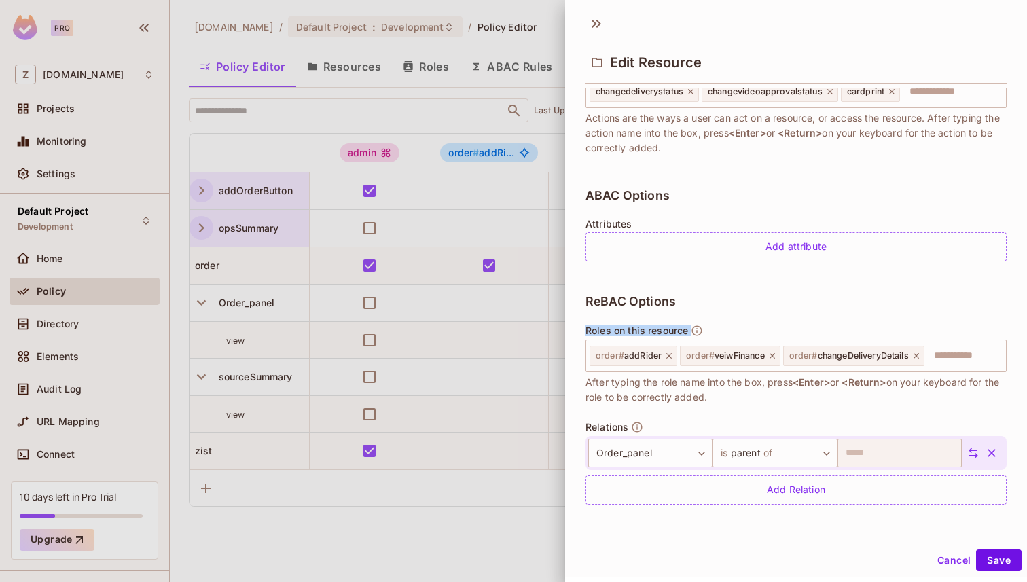
drag, startPoint x: 588, startPoint y: 330, endPoint x: 770, endPoint y: 330, distance: 182.1
click at [762, 330] on div "Roles on this resource order # addRider order # veiwFinance order # changeDeliv…" at bounding box center [796, 365] width 421 height 80
click at [770, 330] on div "Roles on this resource order # addRider order # veiwFinance order # changeDeliv…" at bounding box center [796, 365] width 421 height 80
click at [668, 355] on icon at bounding box center [668, 355] width 5 height 5
click at [681, 354] on icon at bounding box center [681, 355] width 5 height 5
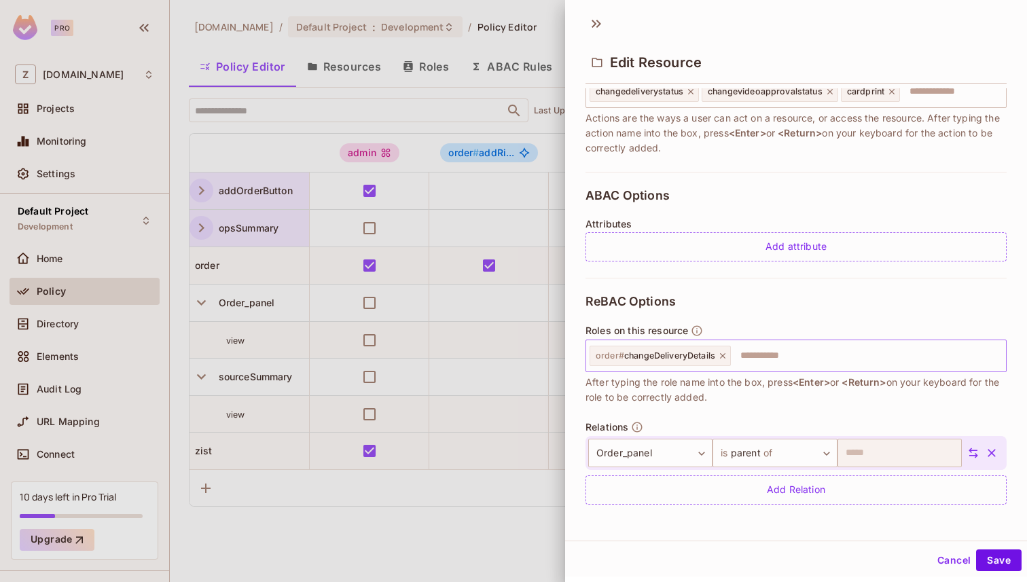
click at [722, 357] on icon at bounding box center [722, 355] width 5 height 5
click at [999, 562] on button "Save" at bounding box center [999, 561] width 46 height 22
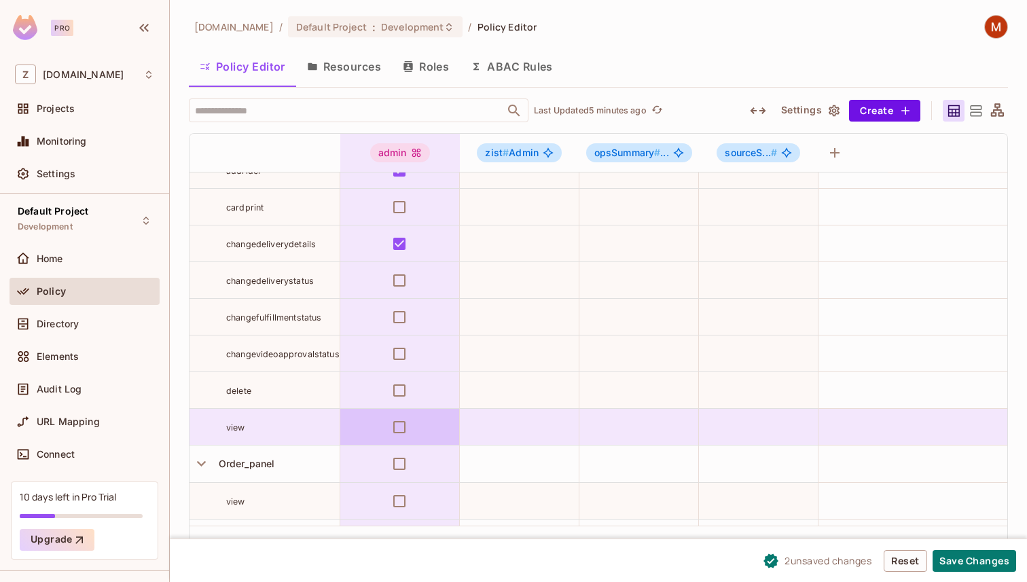
scroll to position [0, 0]
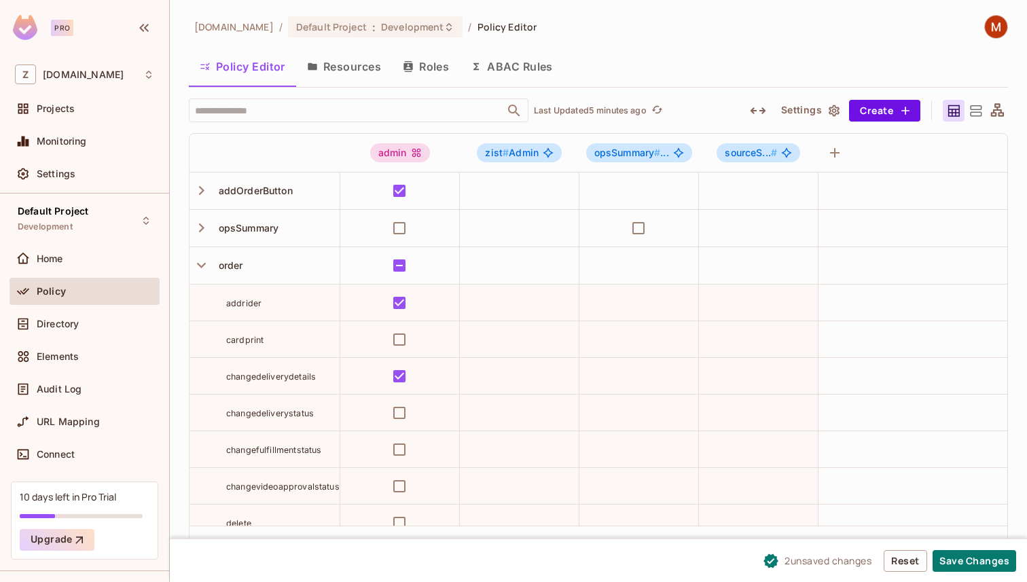
click at [452, 69] on button "Roles" at bounding box center [426, 67] width 68 height 34
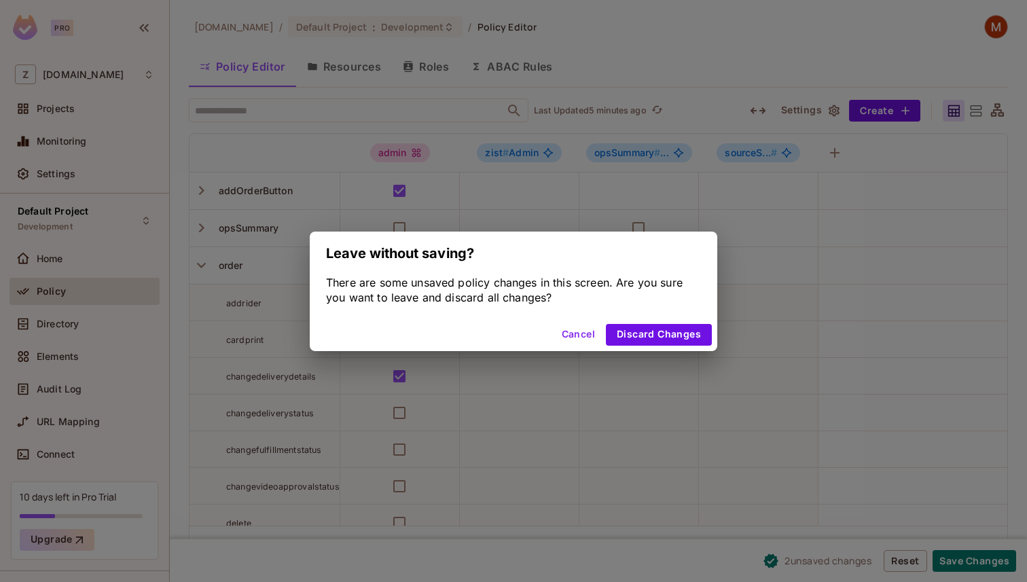
click at [577, 337] on button "Cancel" at bounding box center [578, 335] width 44 height 22
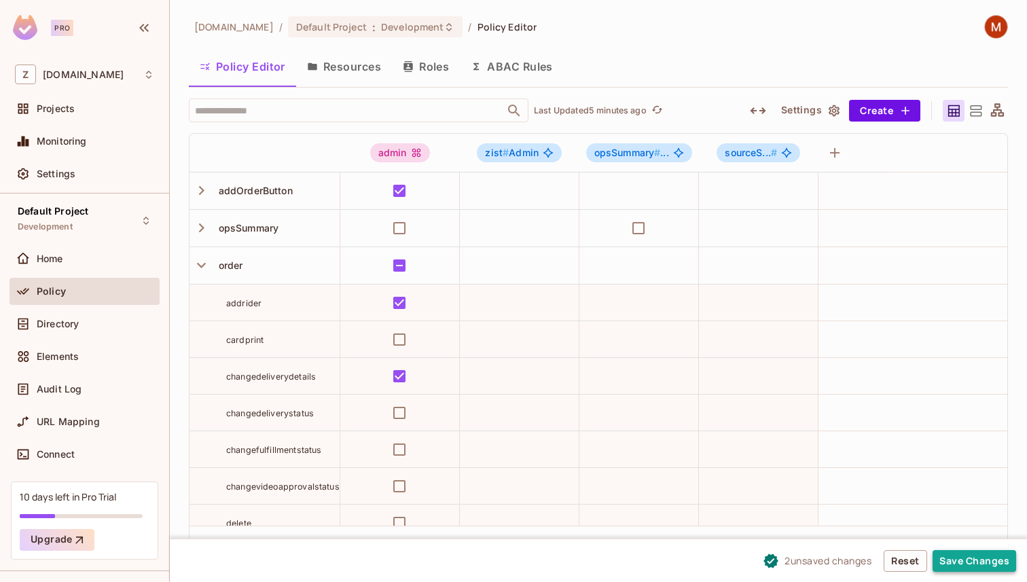
click at [961, 554] on button "Save Changes" at bounding box center [975, 561] width 84 height 22
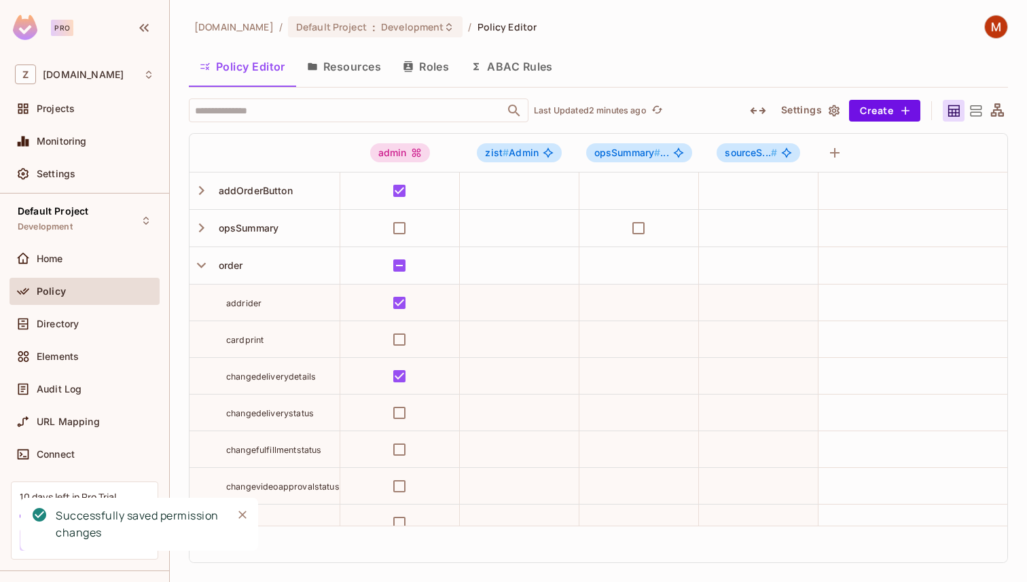
click at [430, 67] on button "Roles" at bounding box center [426, 67] width 68 height 34
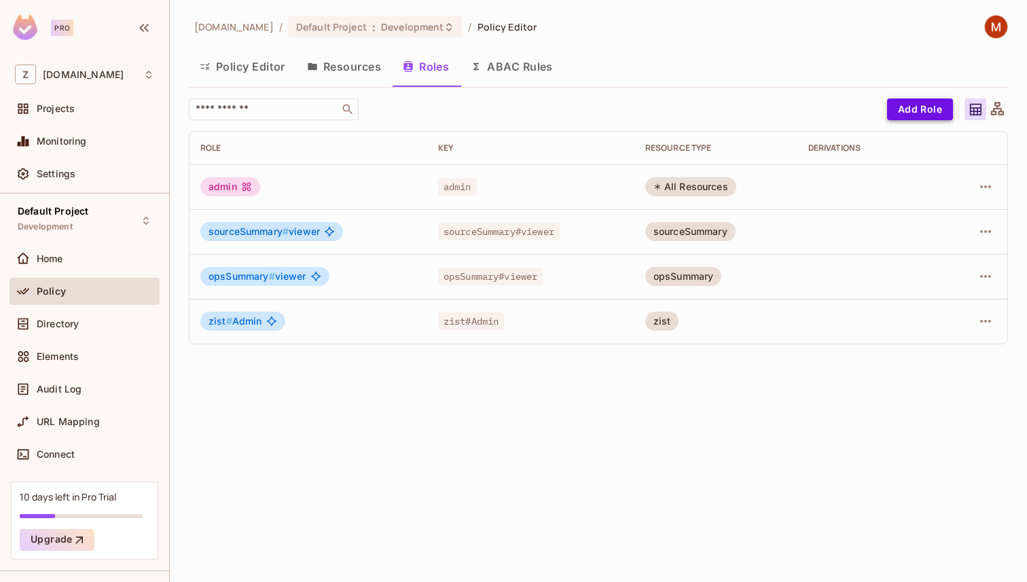
click at [903, 107] on button "Add Role" at bounding box center [920, 109] width 66 height 22
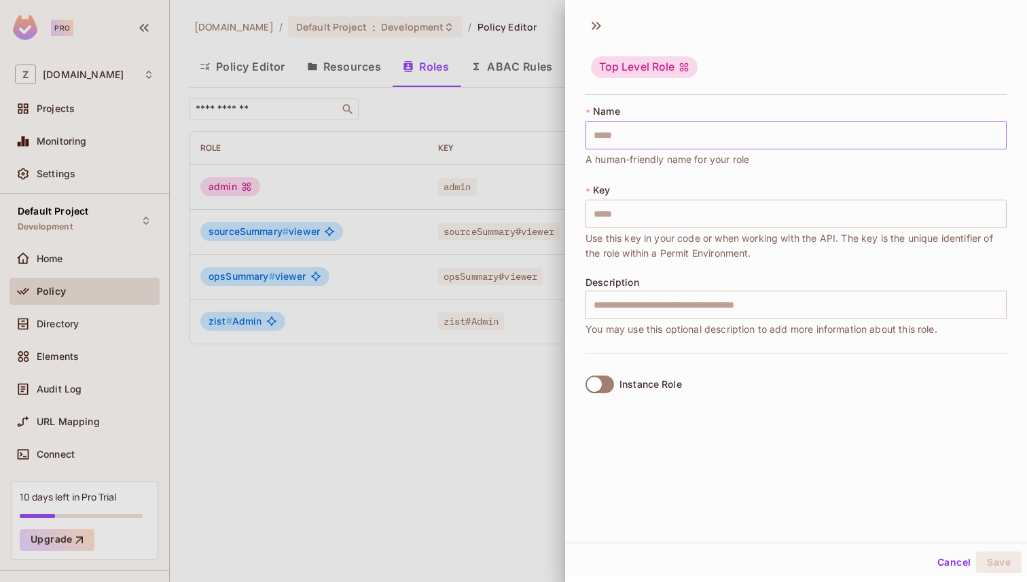
click at [605, 130] on input "text" at bounding box center [796, 135] width 421 height 29
type input "*"
type input "**"
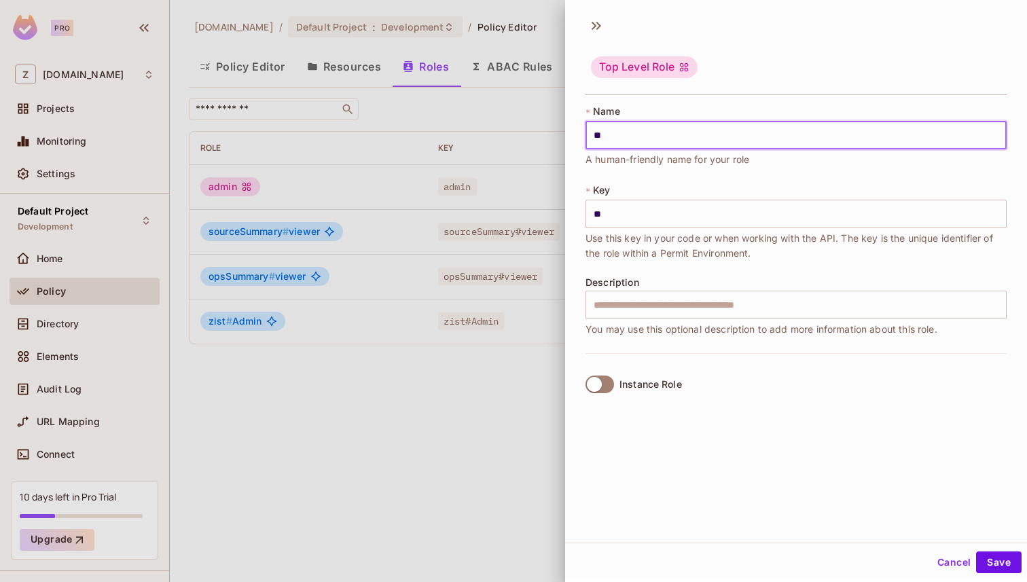
type input "***"
type input "****"
type input "*****"
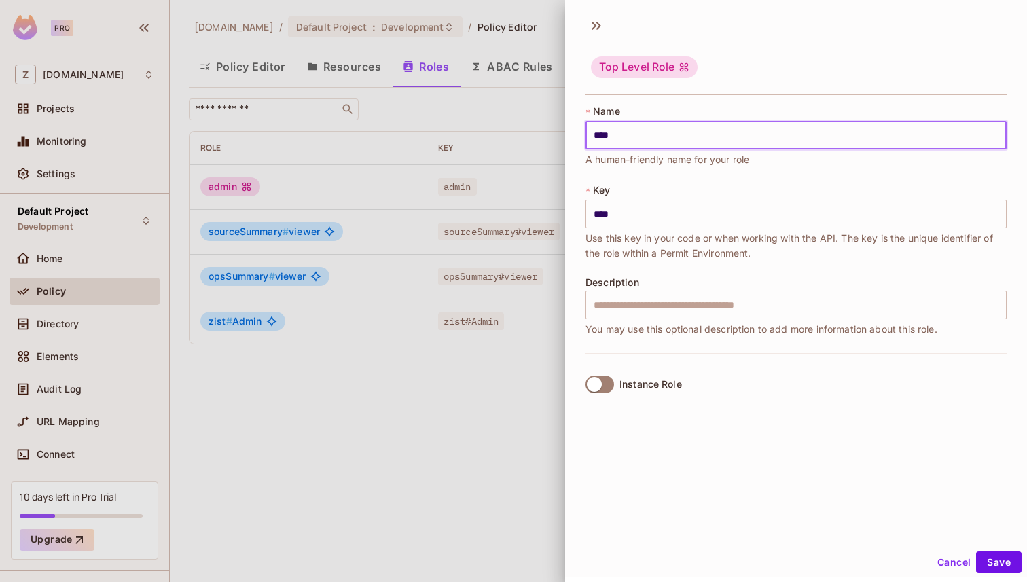
type input "*****"
type input "******"
type input "*******"
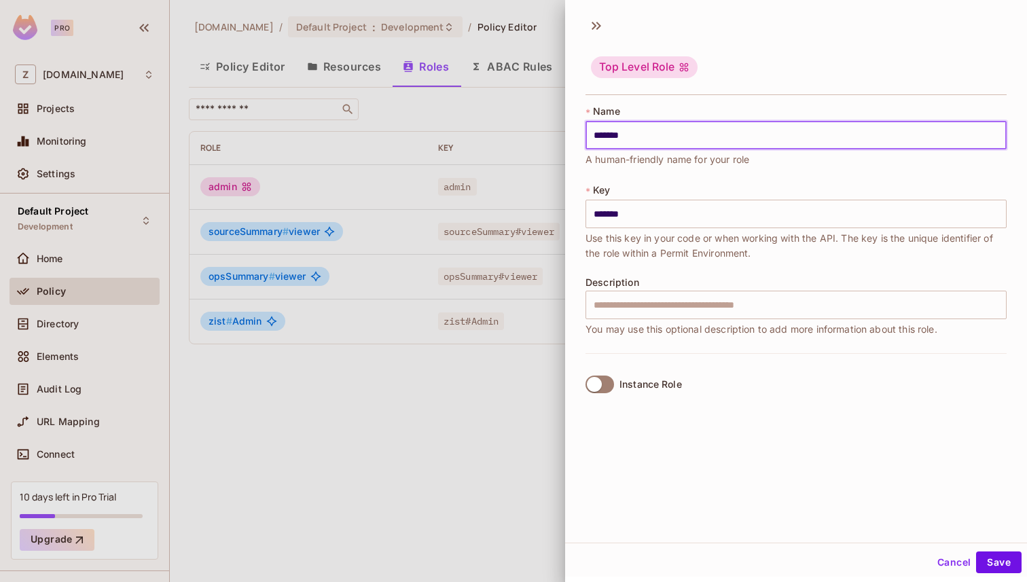
type input "********"
type input "*********"
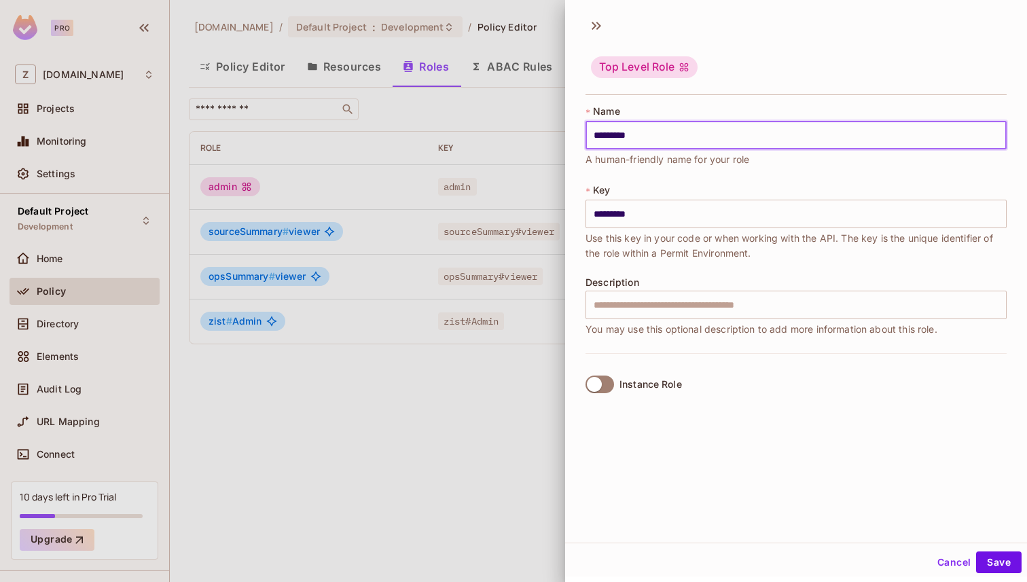
click at [976, 552] on button "Save" at bounding box center [999, 563] width 46 height 22
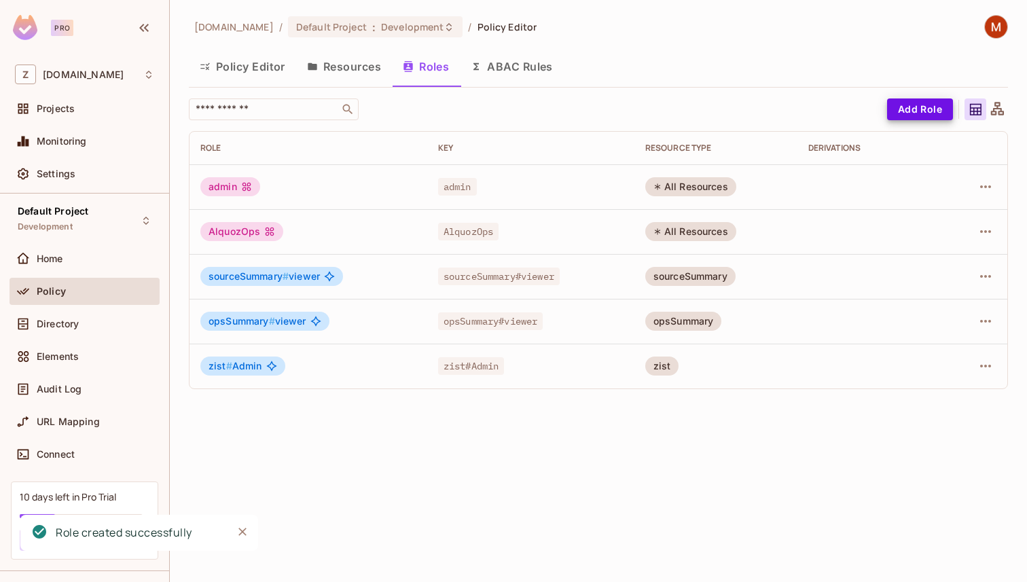
click at [918, 107] on button "Add Role" at bounding box center [920, 109] width 66 height 22
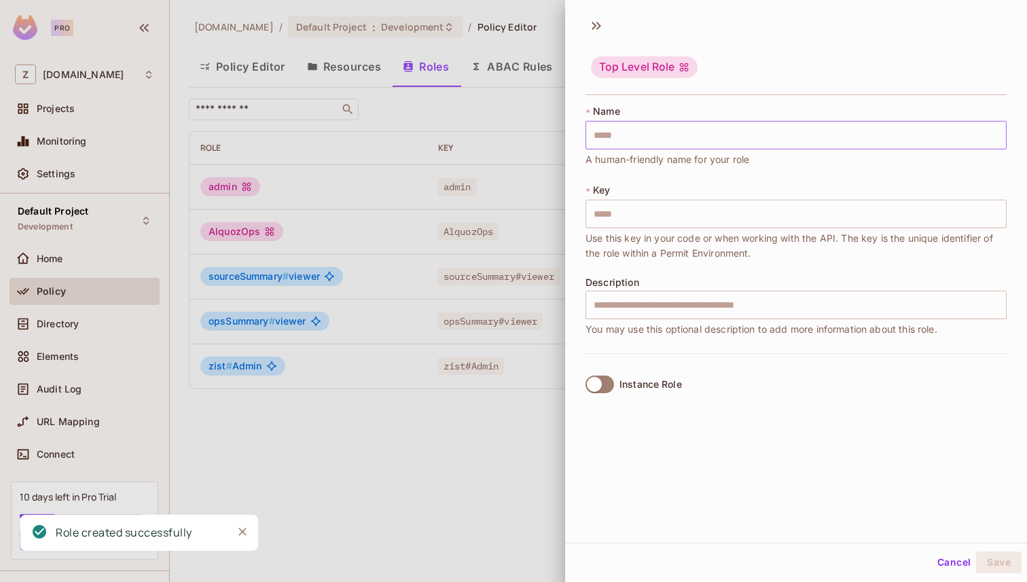
click at [843, 132] on input "text" at bounding box center [796, 135] width 421 height 29
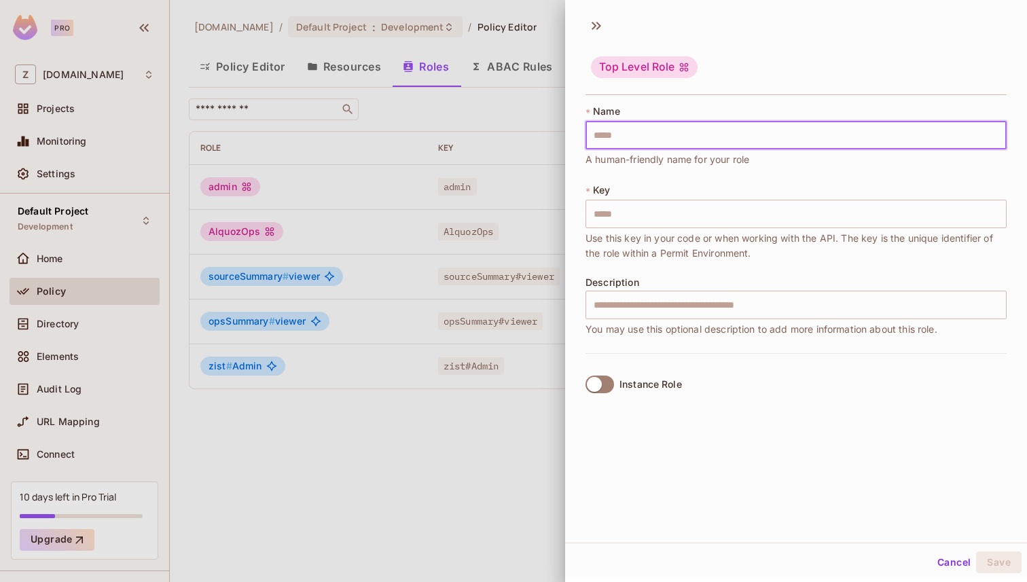
type input "*"
type input "**"
type input "***"
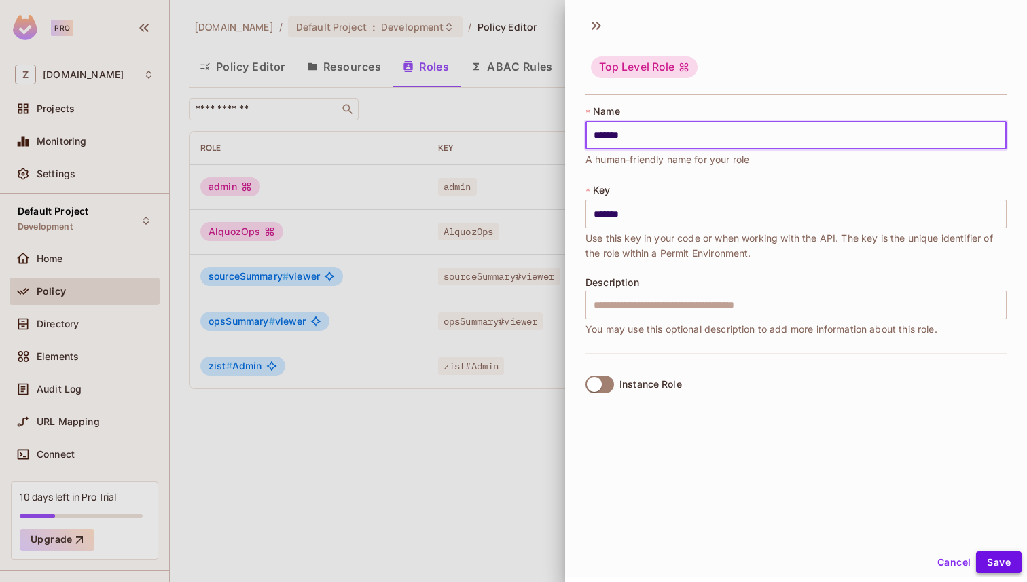
click at [997, 571] on button "Save" at bounding box center [999, 563] width 46 height 22
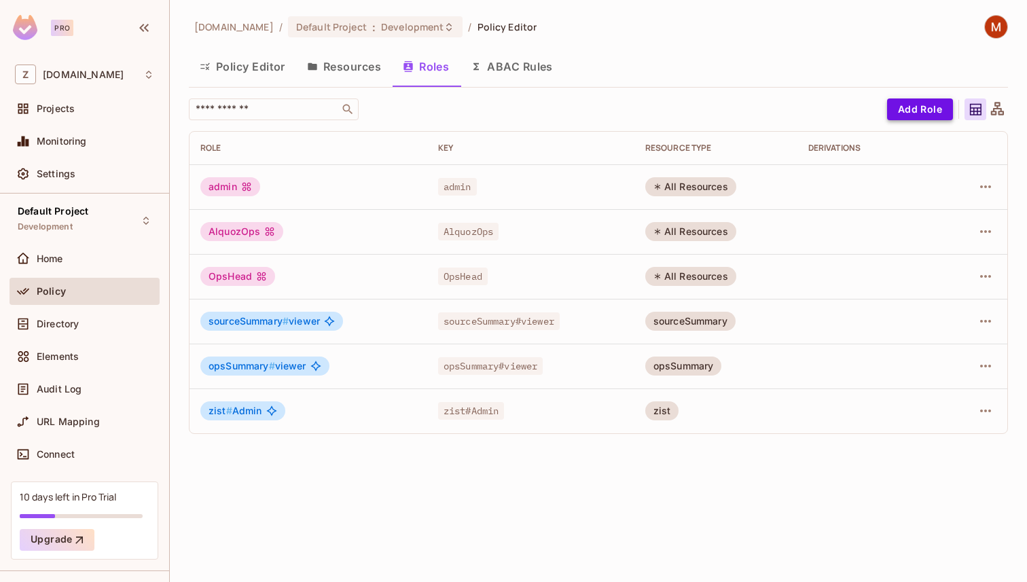
click at [916, 107] on button "Add Role" at bounding box center [920, 109] width 66 height 22
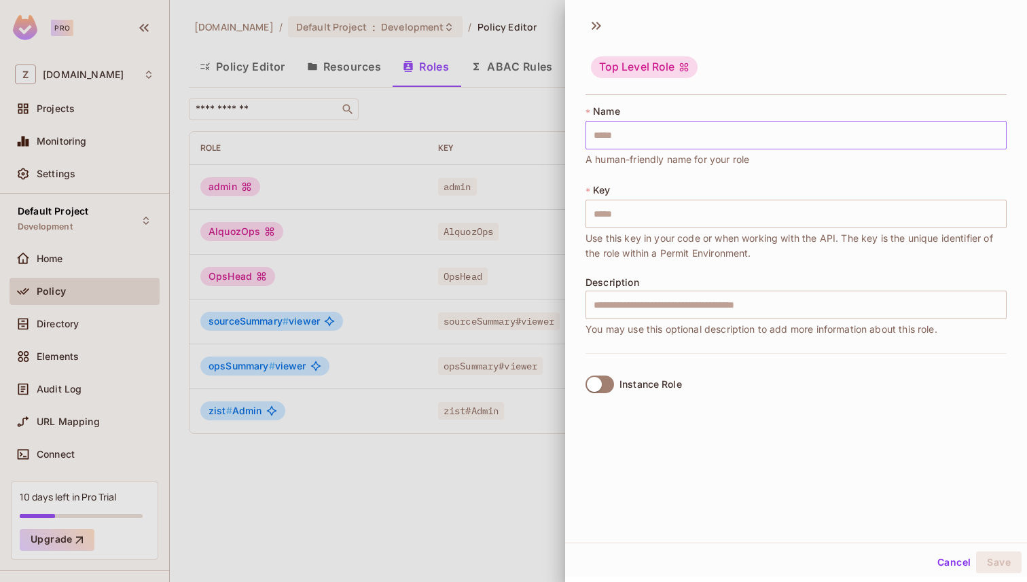
click at [811, 126] on input "text" at bounding box center [796, 135] width 421 height 29
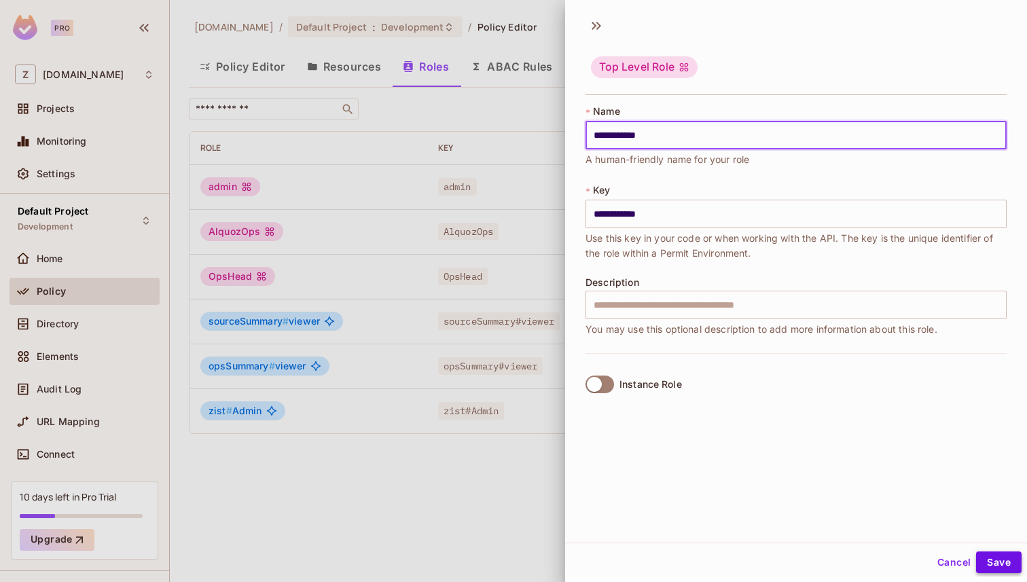
click at [1003, 553] on button "Save" at bounding box center [999, 563] width 46 height 22
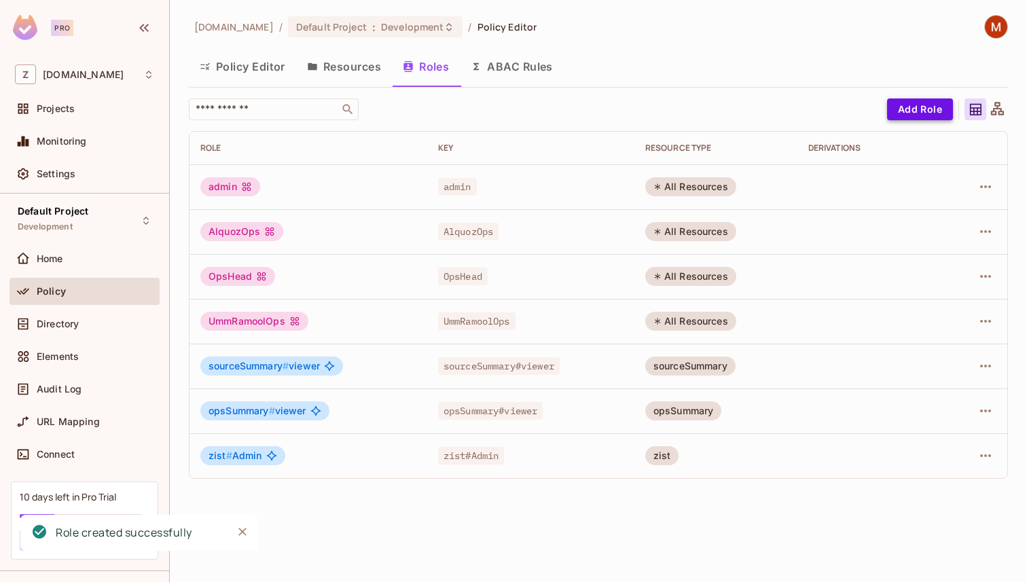
click at [909, 106] on button "Add Role" at bounding box center [920, 109] width 66 height 22
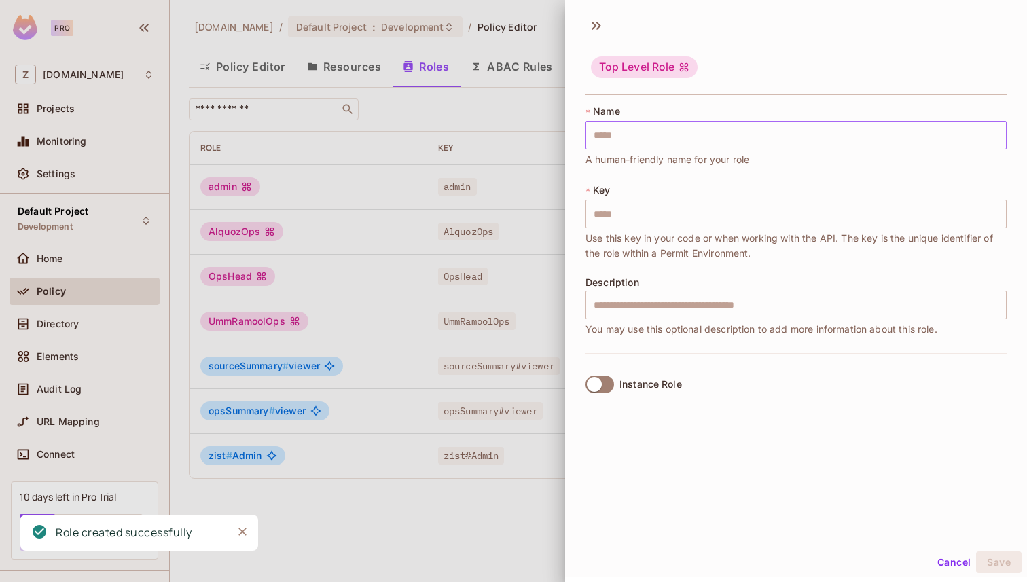
click at [596, 136] on input "text" at bounding box center [796, 135] width 421 height 29
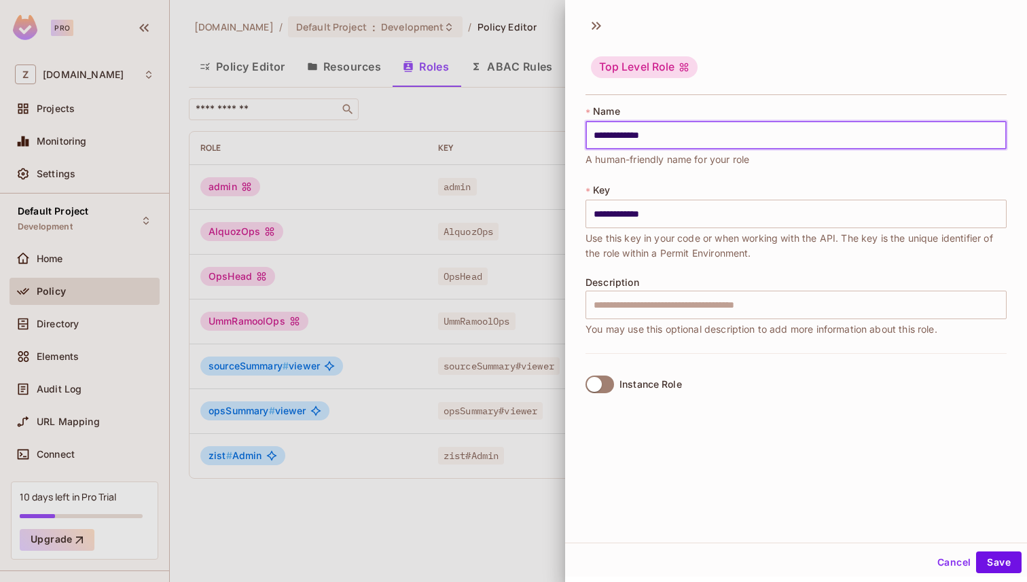
click at [976, 552] on button "Save" at bounding box center [999, 563] width 46 height 22
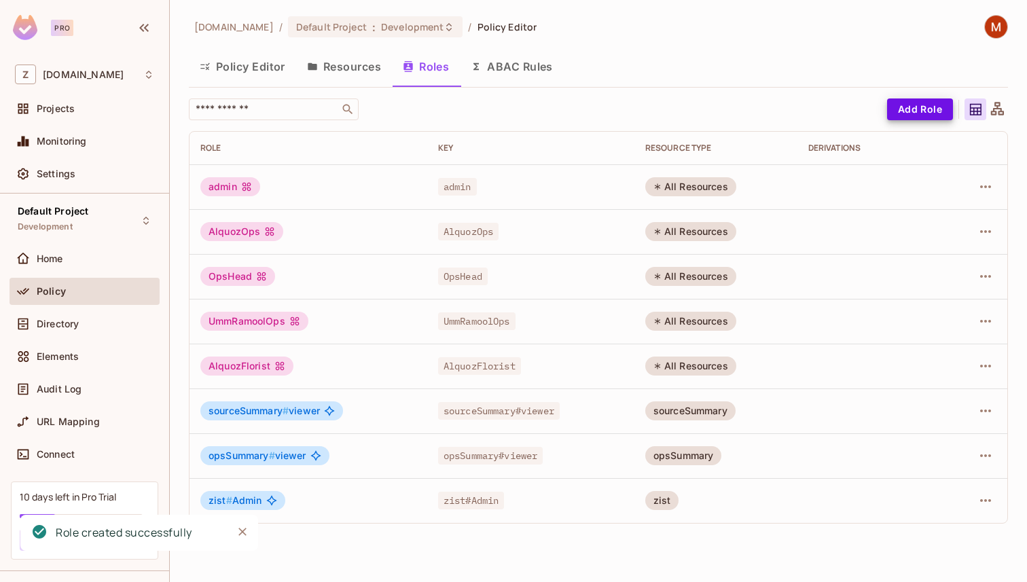
click at [905, 115] on button "Add Role" at bounding box center [920, 109] width 66 height 22
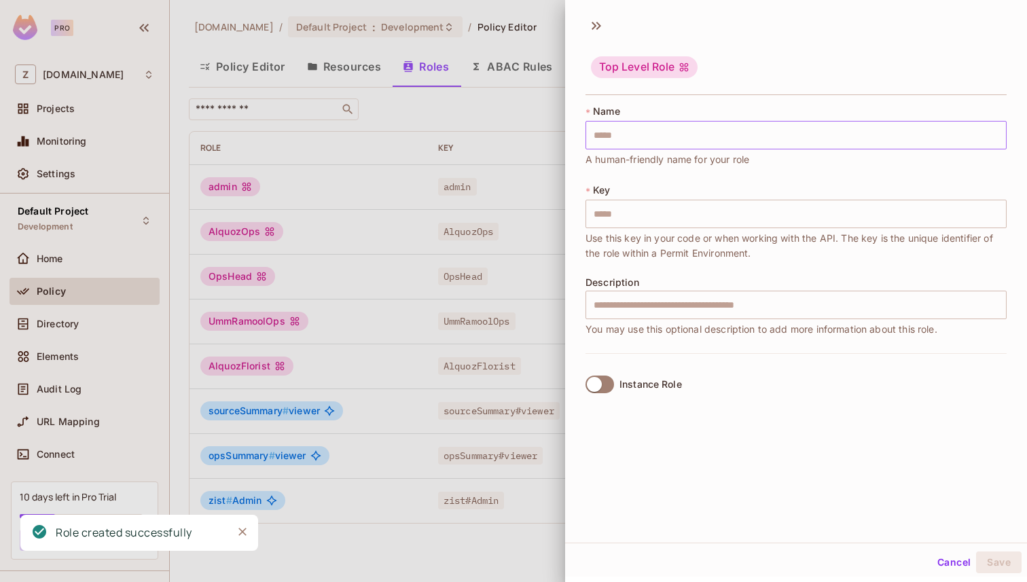
click at [857, 137] on input "text" at bounding box center [796, 135] width 421 height 29
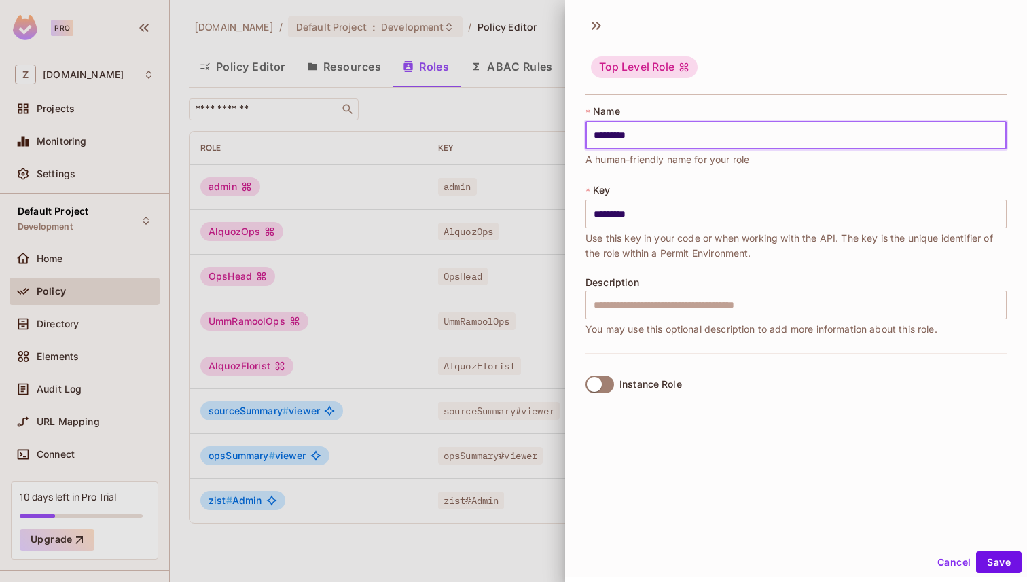
click at [976, 552] on button "Save" at bounding box center [999, 563] width 46 height 22
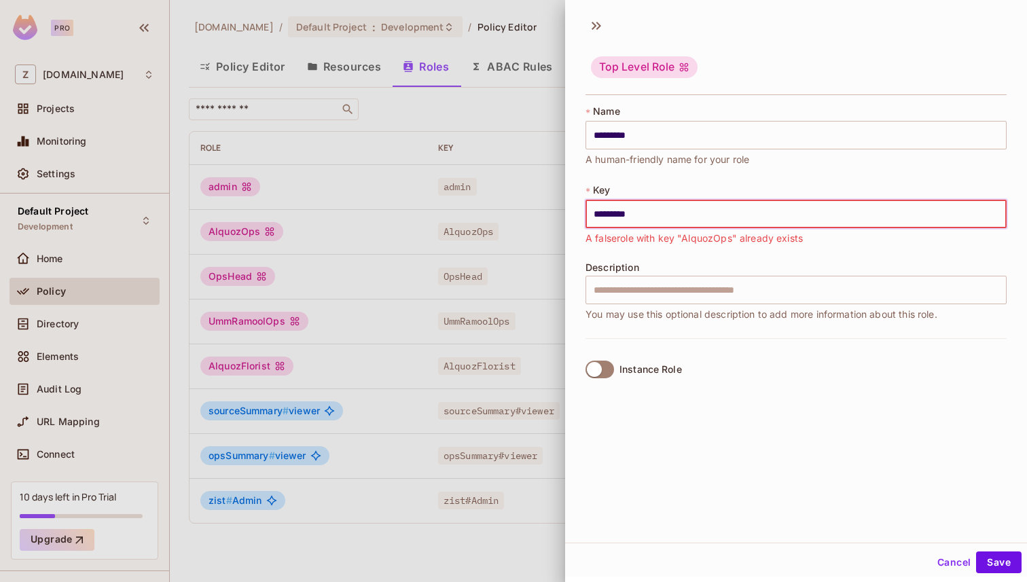
drag, startPoint x: 647, startPoint y: 215, endPoint x: 553, endPoint y: 215, distance: 94.4
click at [554, 215] on div "Top Level Role * Name ********* ​ A human-friendly name for your role * Key ***…" at bounding box center [513, 291] width 1027 height 582
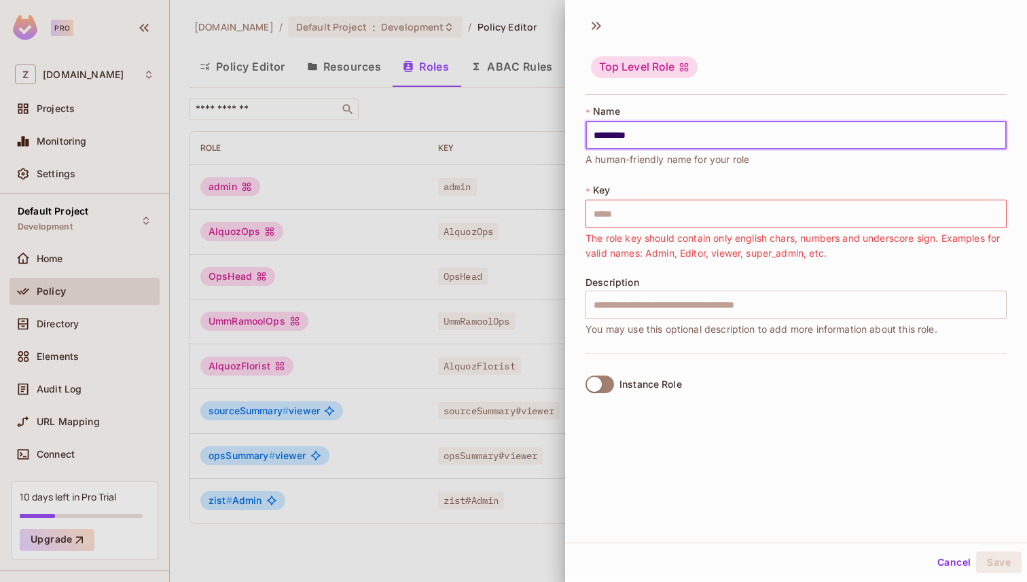
drag, startPoint x: 627, startPoint y: 137, endPoint x: 762, endPoint y: 137, distance: 135.2
click at [762, 137] on input "*********" at bounding box center [796, 135] width 421 height 29
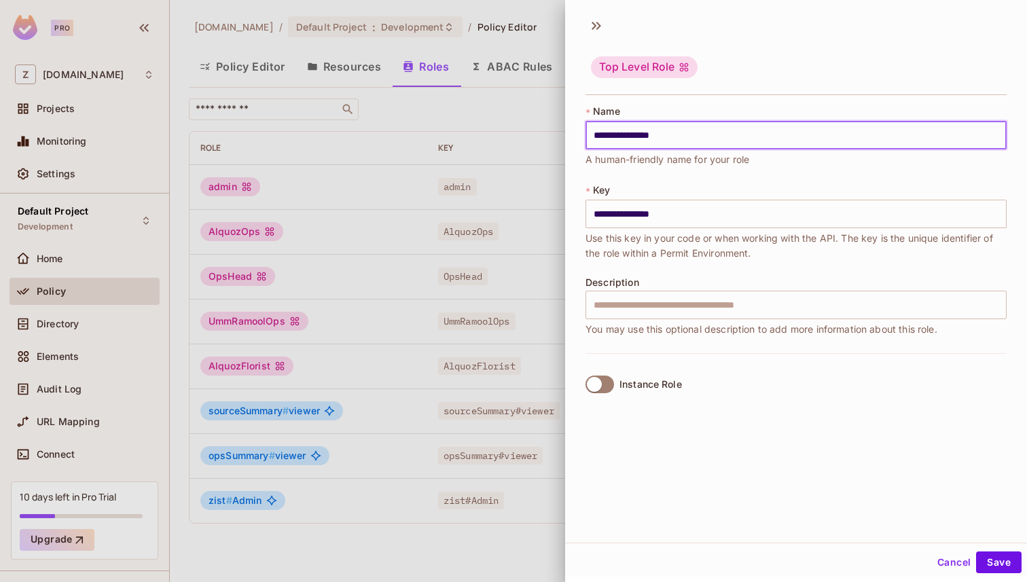
click at [976, 552] on button "Save" at bounding box center [999, 563] width 46 height 22
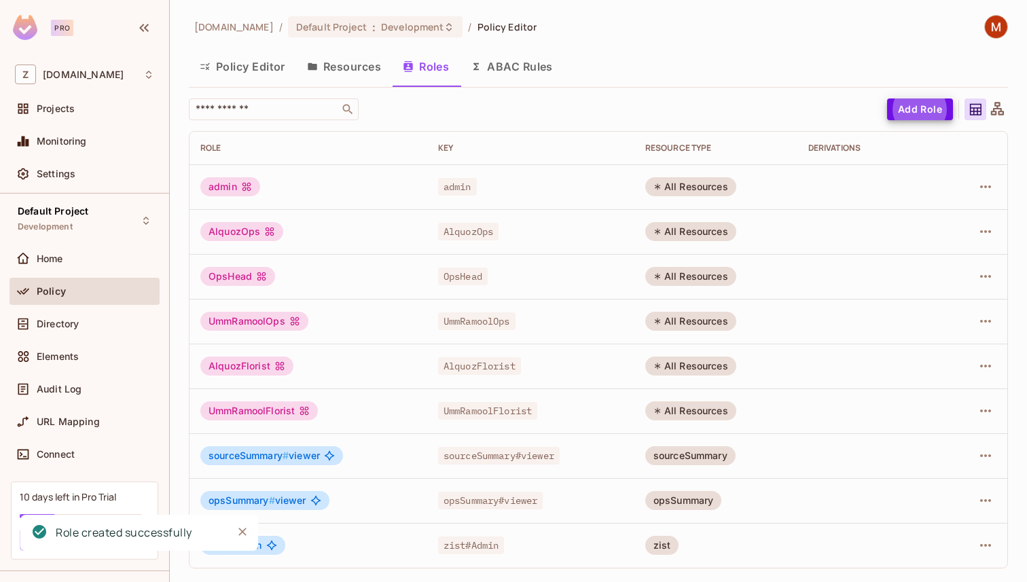
click at [917, 111] on button "Add Role" at bounding box center [920, 109] width 66 height 22
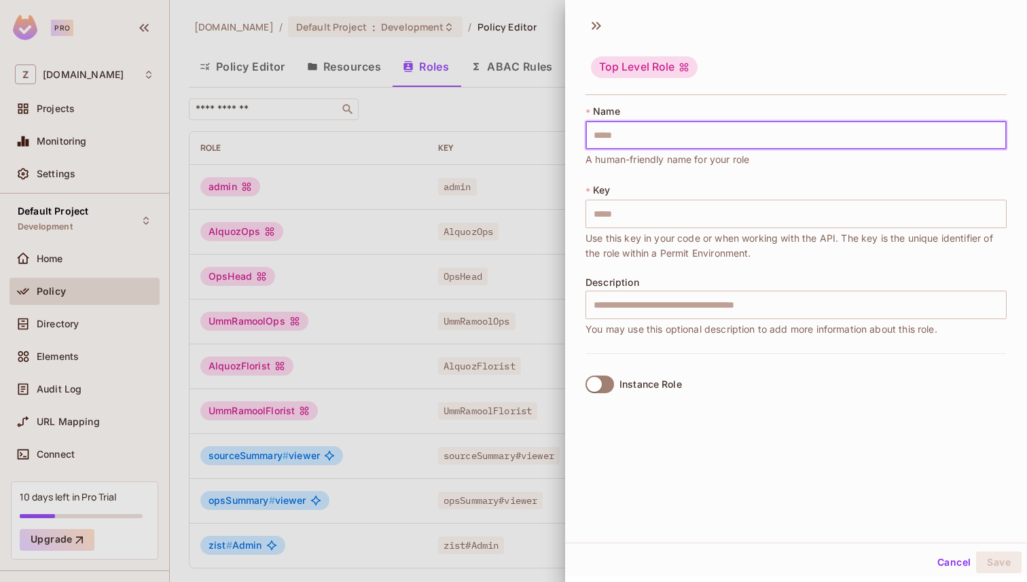
click at [818, 144] on input "text" at bounding box center [796, 135] width 421 height 29
click at [976, 552] on button "Save" at bounding box center [999, 563] width 46 height 22
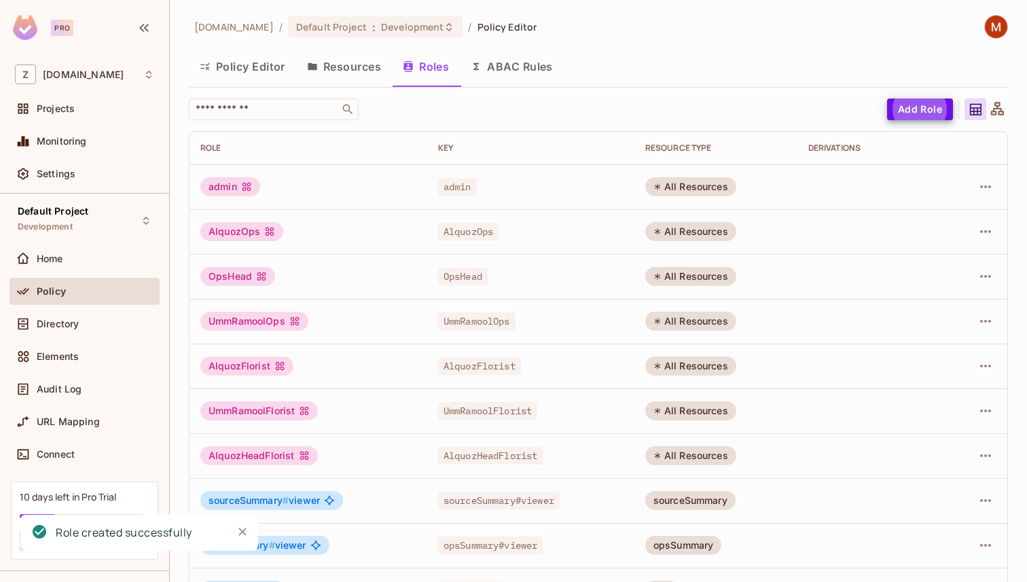
click at [909, 102] on button "Add Role" at bounding box center [920, 109] width 66 height 22
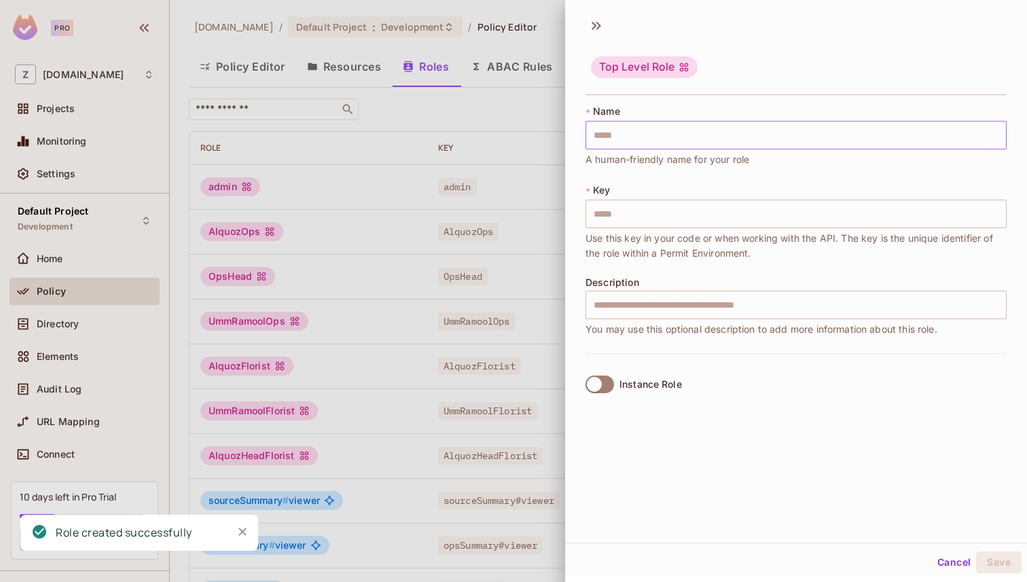
click at [829, 128] on input "text" at bounding box center [796, 135] width 421 height 29
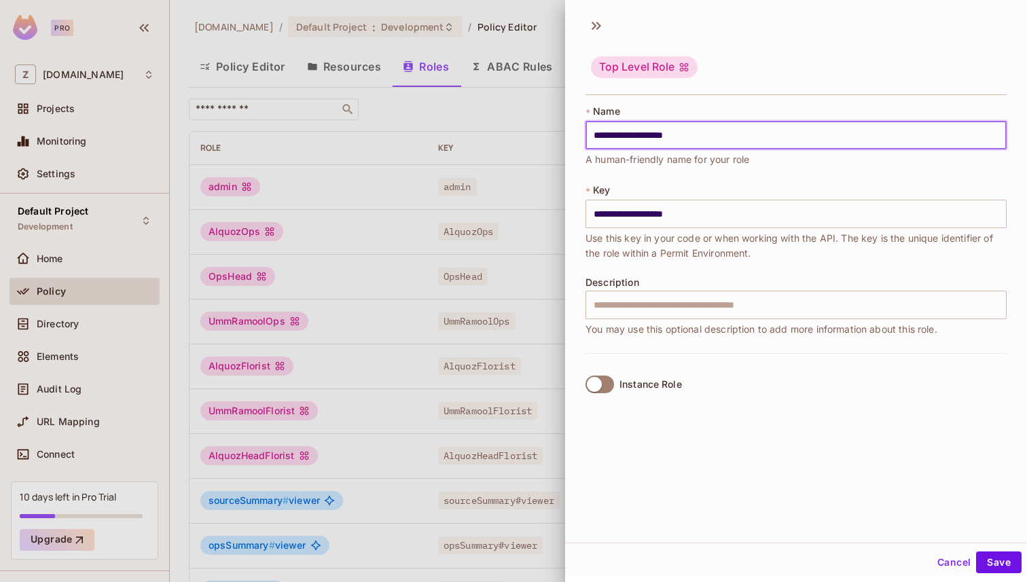
click at [976, 552] on button "Save" at bounding box center [999, 563] width 46 height 22
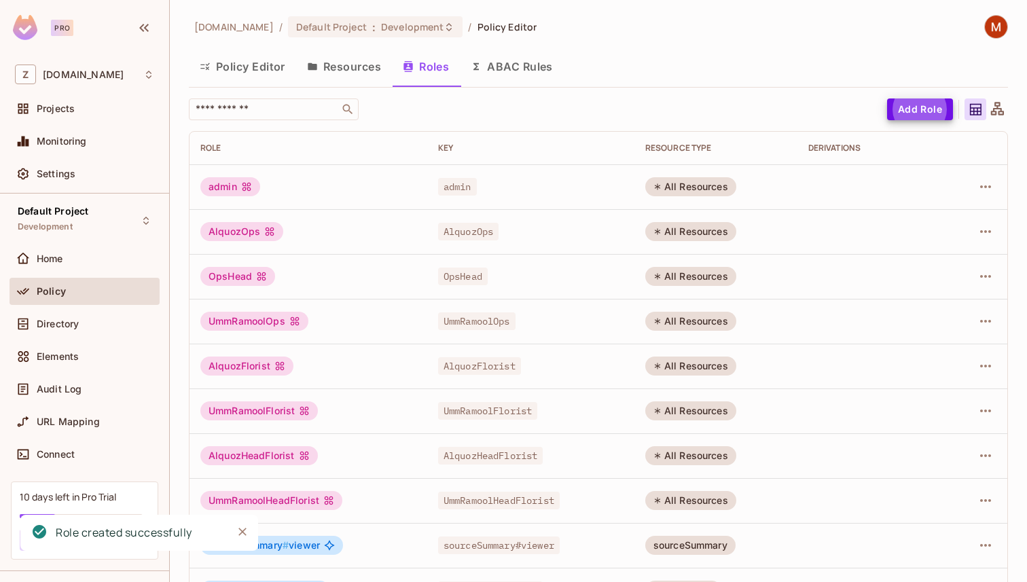
click at [918, 107] on button "Add Role" at bounding box center [920, 109] width 66 height 22
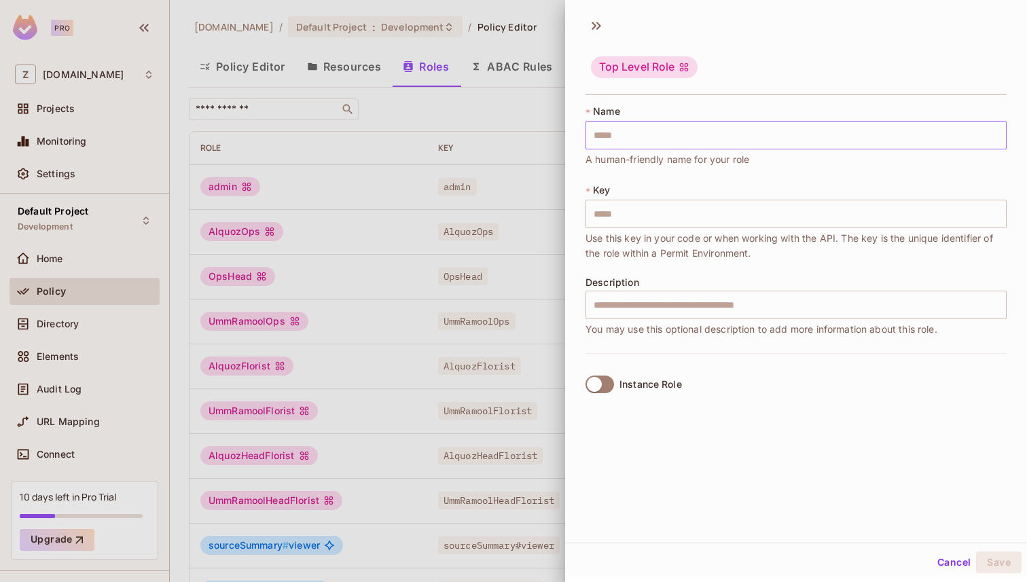
click at [744, 130] on input "text" at bounding box center [796, 135] width 421 height 29
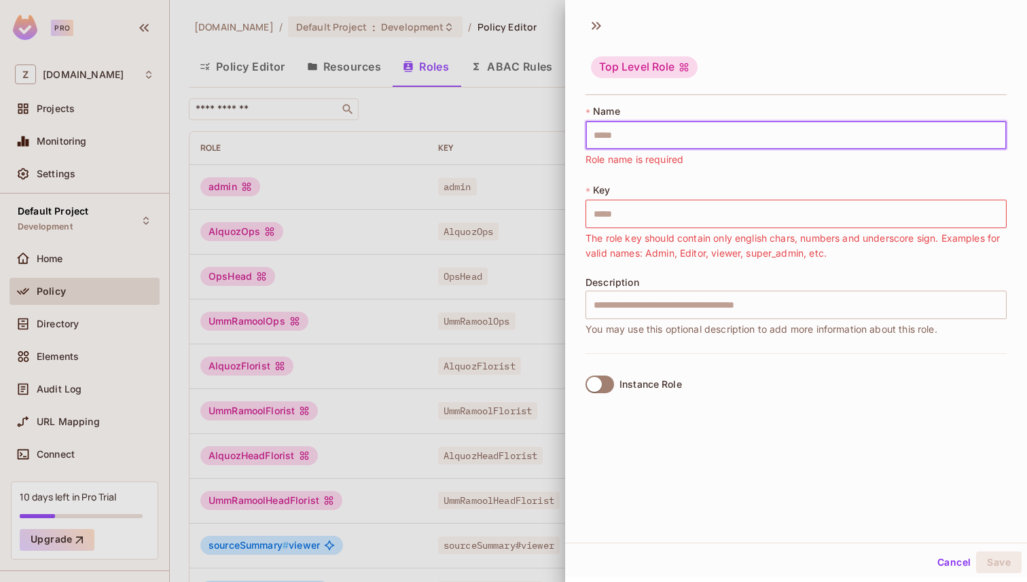
click at [674, 132] on input "text" at bounding box center [796, 135] width 421 height 29
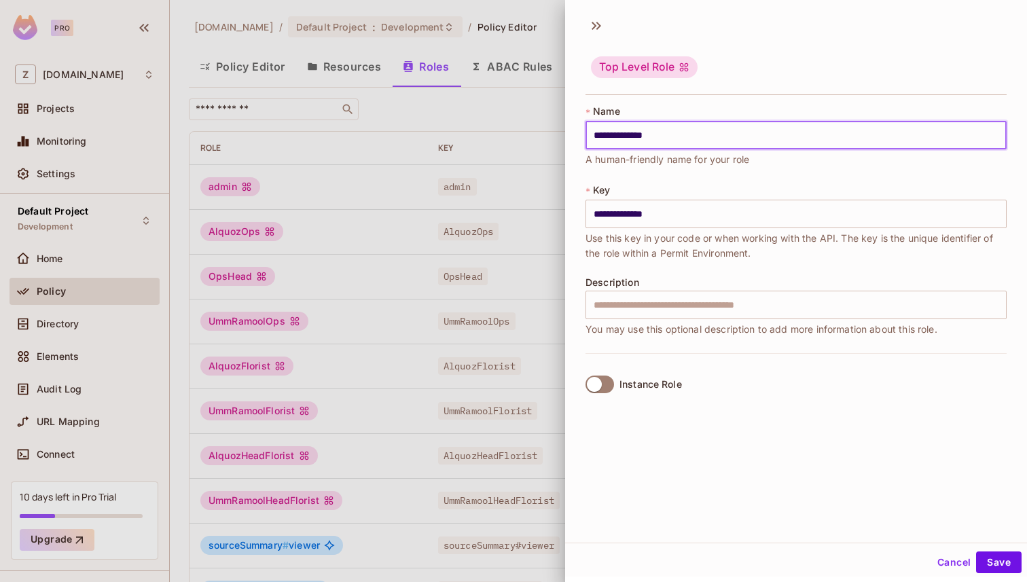
click at [976, 552] on button "Save" at bounding box center [999, 563] width 46 height 22
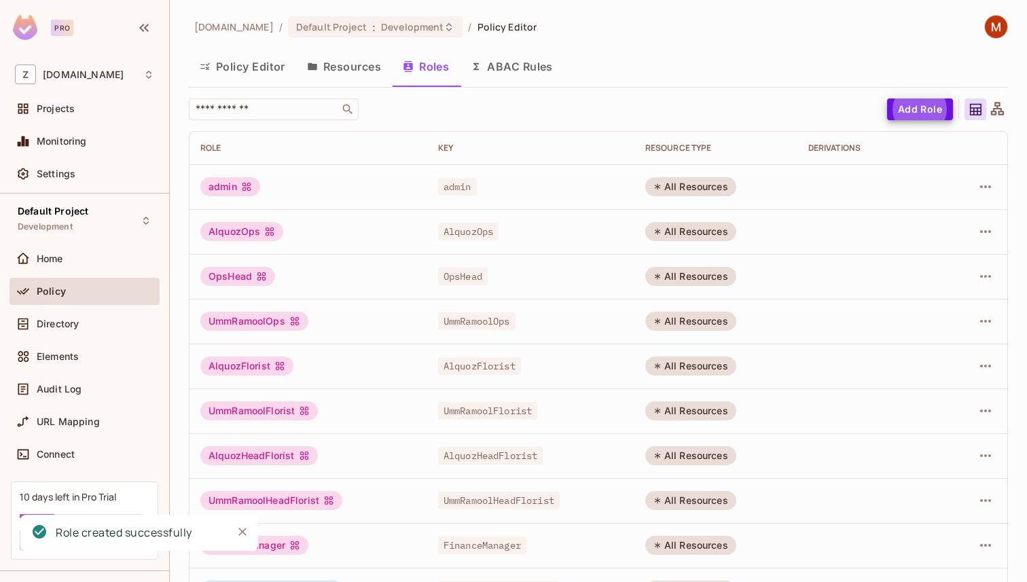
click at [918, 98] on button "Add Role" at bounding box center [920, 109] width 66 height 22
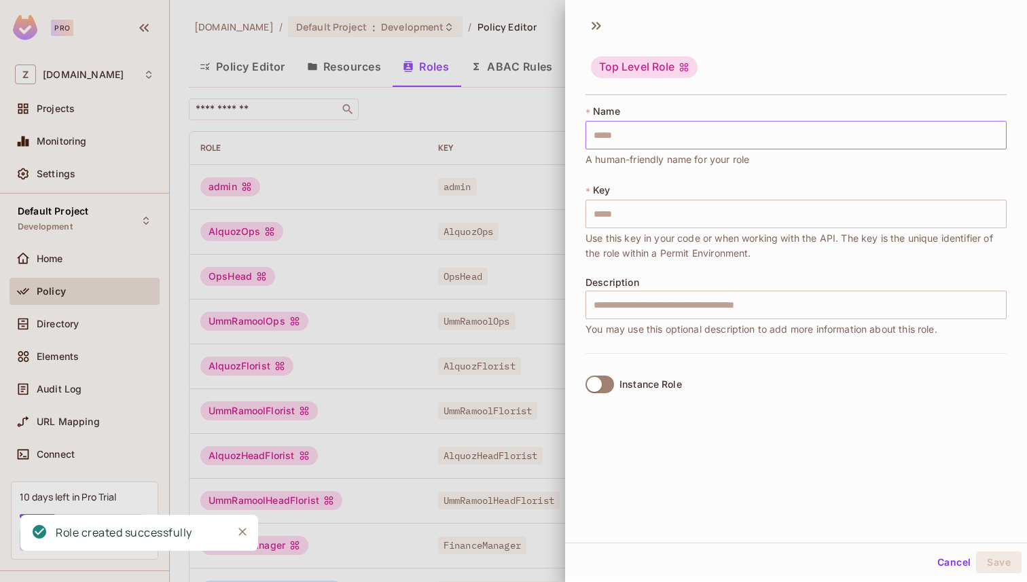
click at [639, 140] on input "text" at bounding box center [796, 135] width 421 height 29
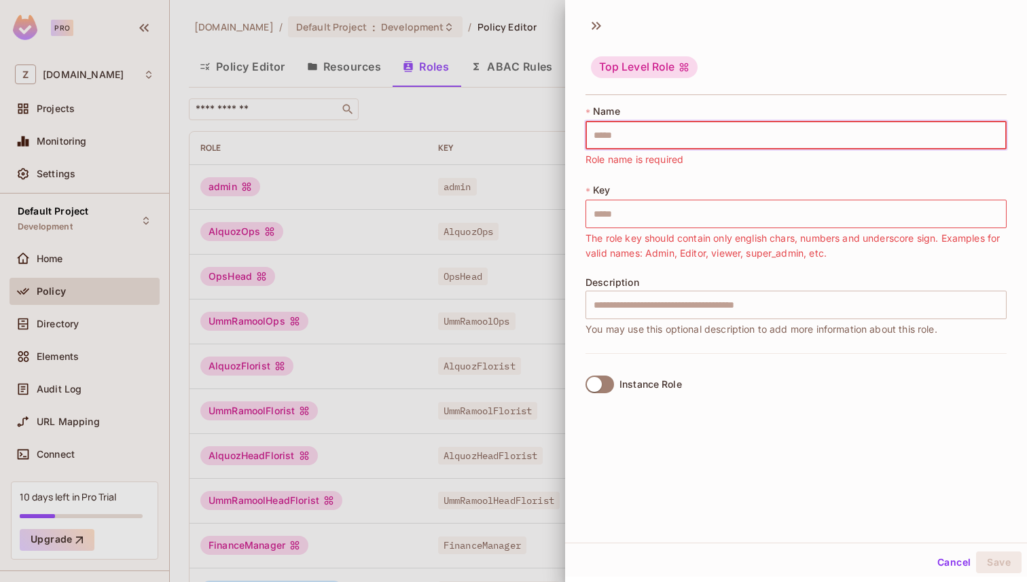
click at [444, 130] on div at bounding box center [513, 291] width 1027 height 582
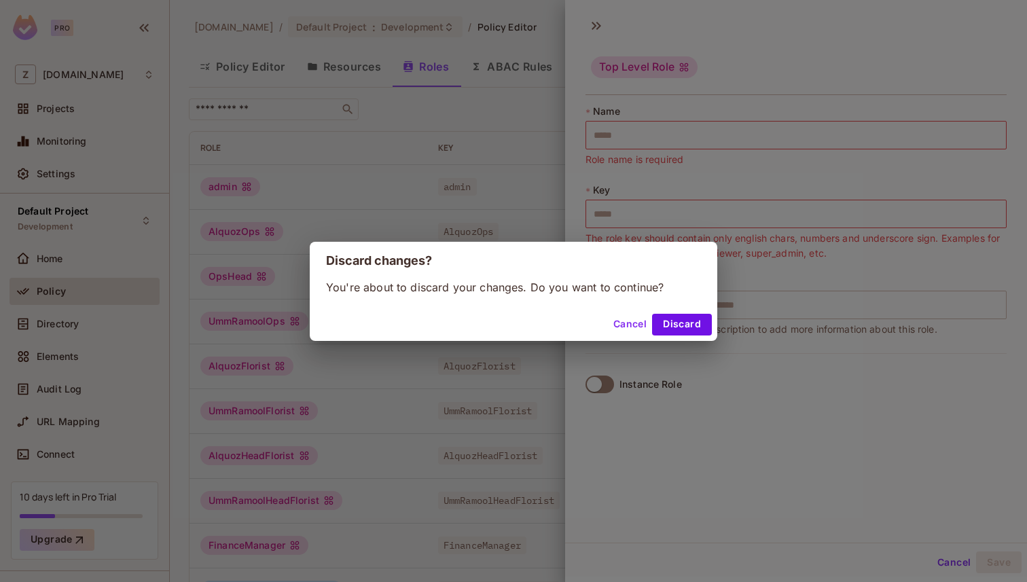
click at [645, 325] on button "Cancel" at bounding box center [630, 325] width 44 height 22
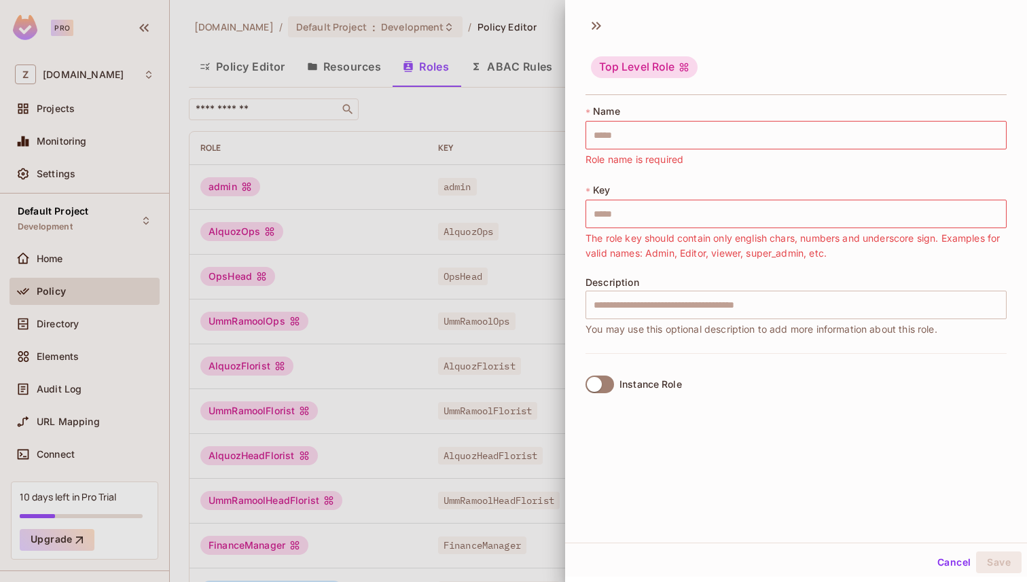
click at [520, 118] on div at bounding box center [513, 291] width 1027 height 582
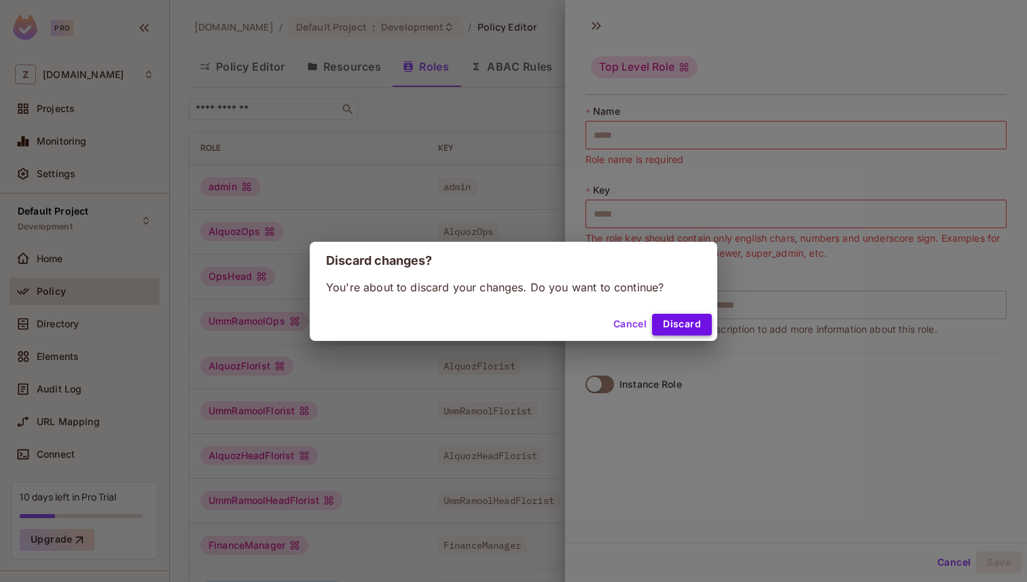
click at [689, 331] on button "Discard" at bounding box center [682, 325] width 60 height 22
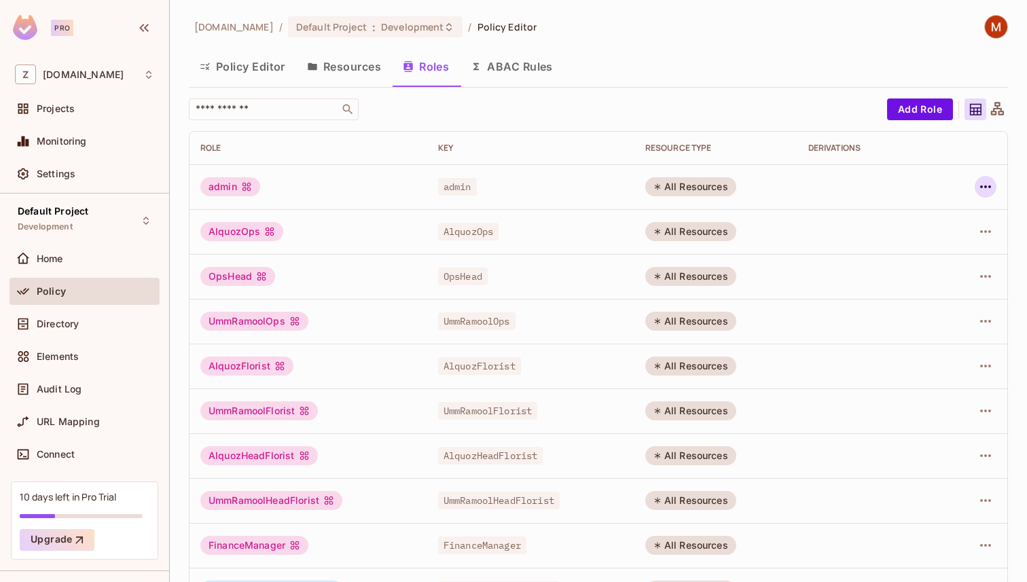
click at [980, 187] on icon "button" at bounding box center [986, 187] width 16 height 16
click at [927, 217] on div "Edit Role" at bounding box center [925, 218] width 41 height 14
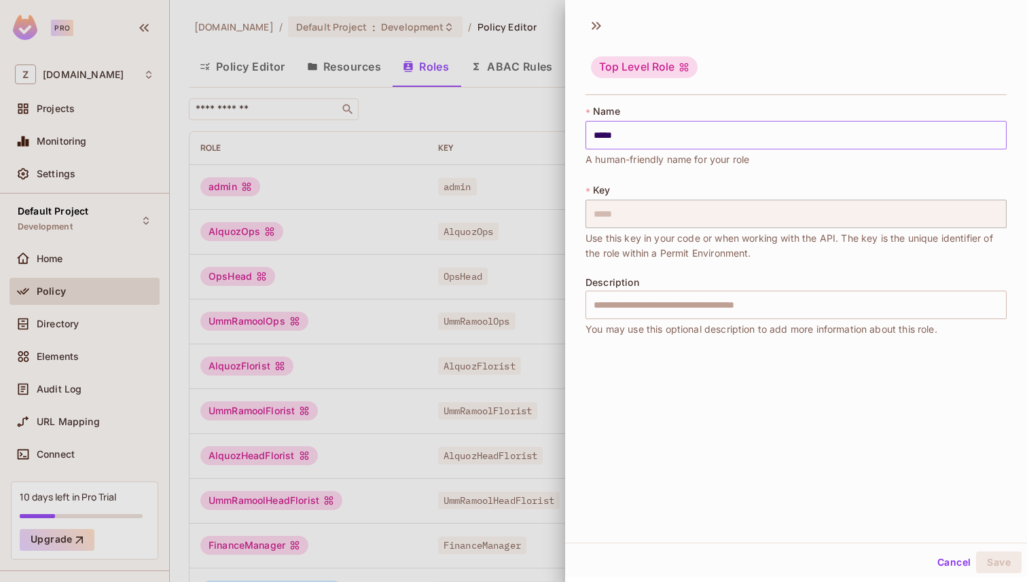
click at [597, 132] on input "*****" at bounding box center [796, 135] width 421 height 29
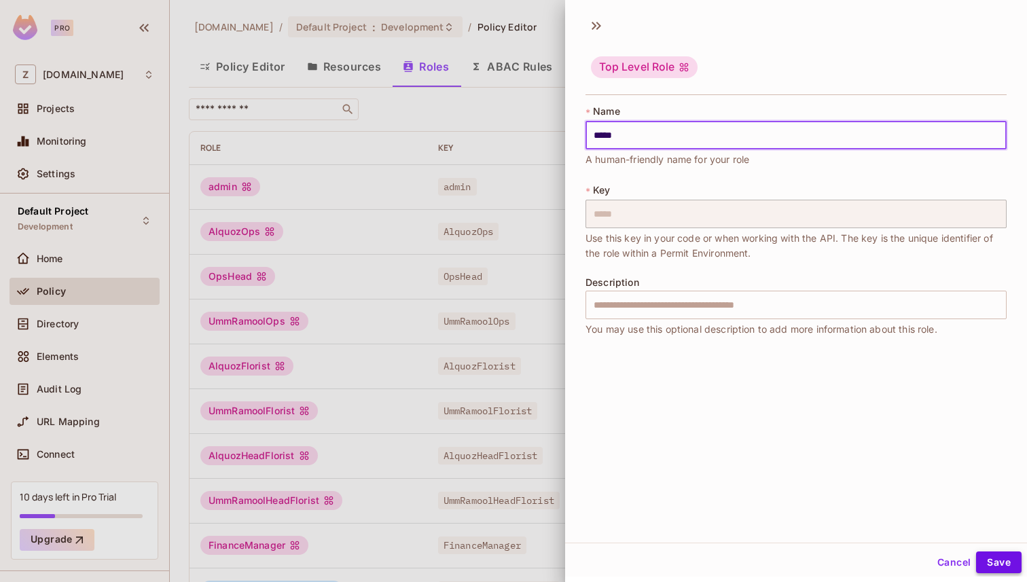
click at [987, 560] on button "Save" at bounding box center [999, 563] width 46 height 22
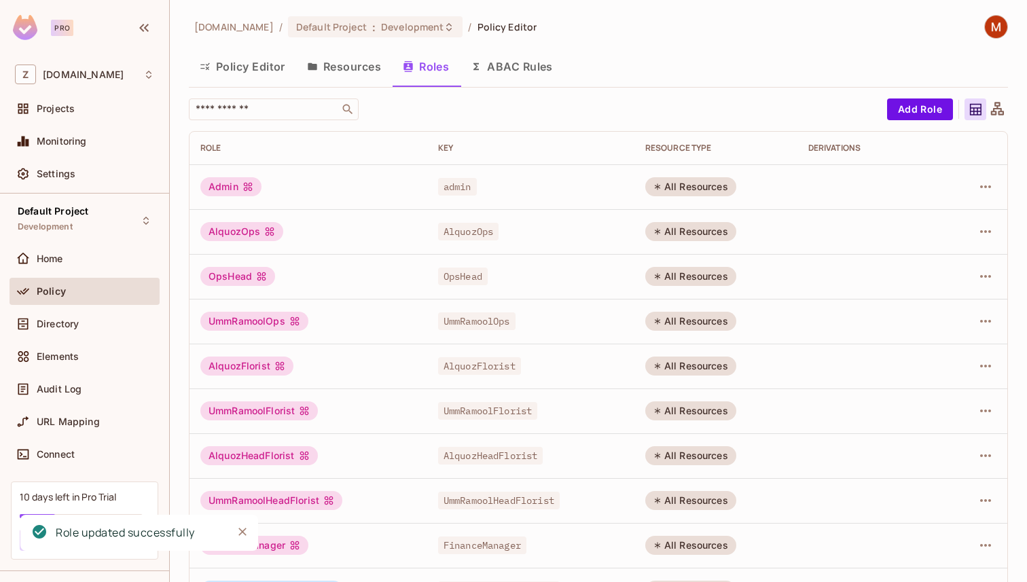
click at [229, 62] on button "Policy Editor" at bounding box center [242, 67] width 107 height 34
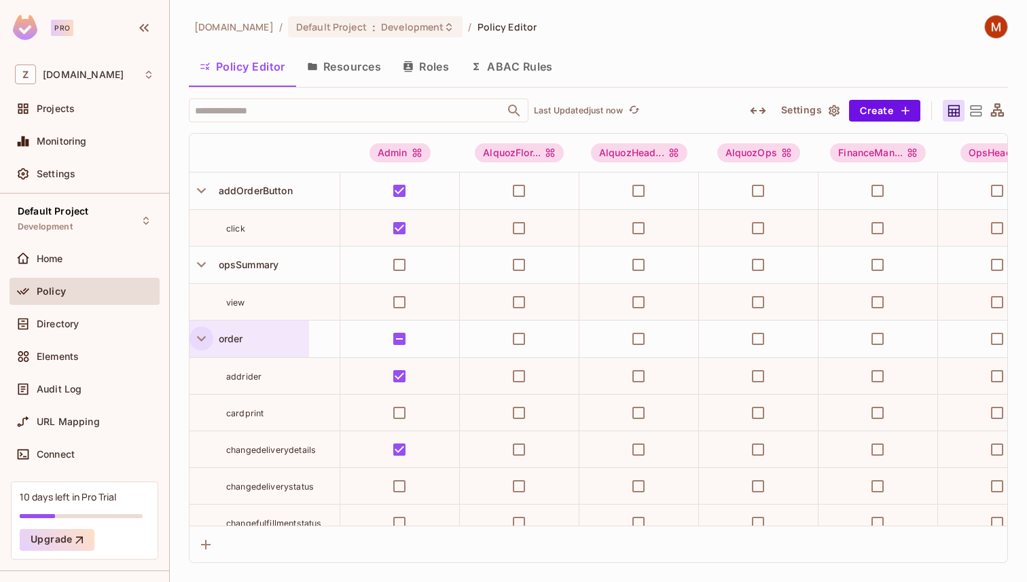
click at [198, 336] on icon "button" at bounding box center [201, 338] width 18 height 18
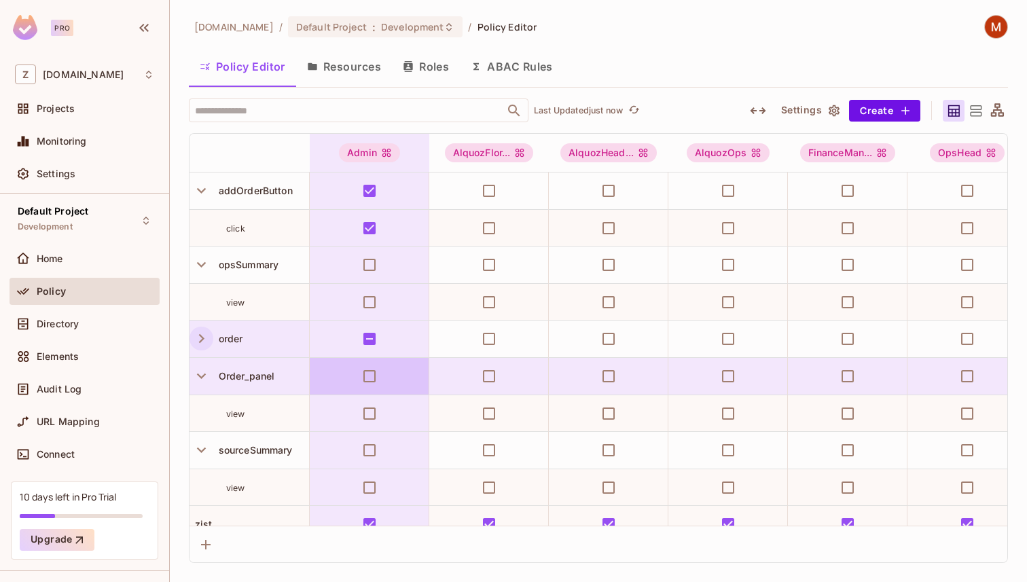
scroll to position [17, 0]
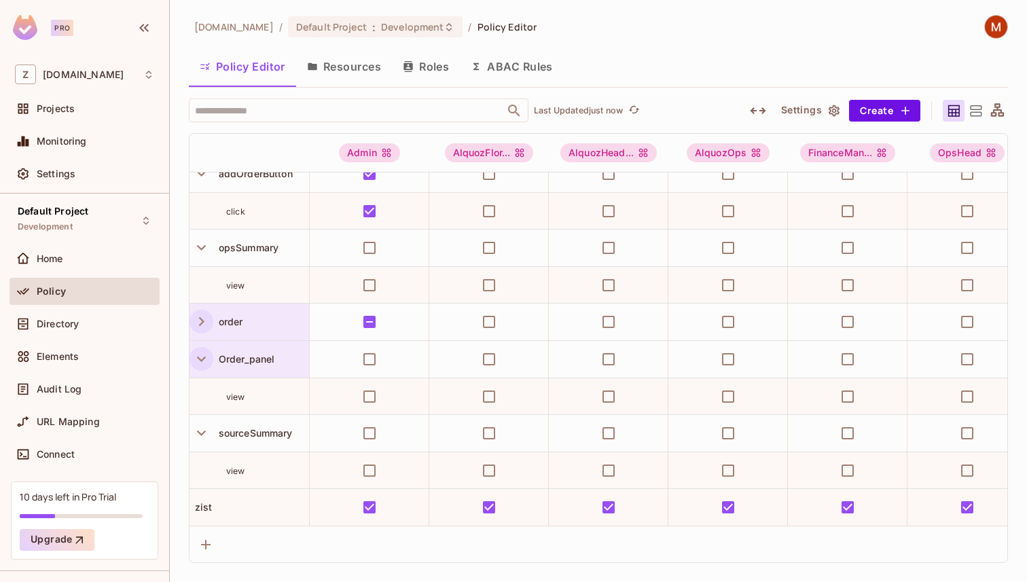
click at [207, 357] on icon "button" at bounding box center [201, 359] width 18 height 18
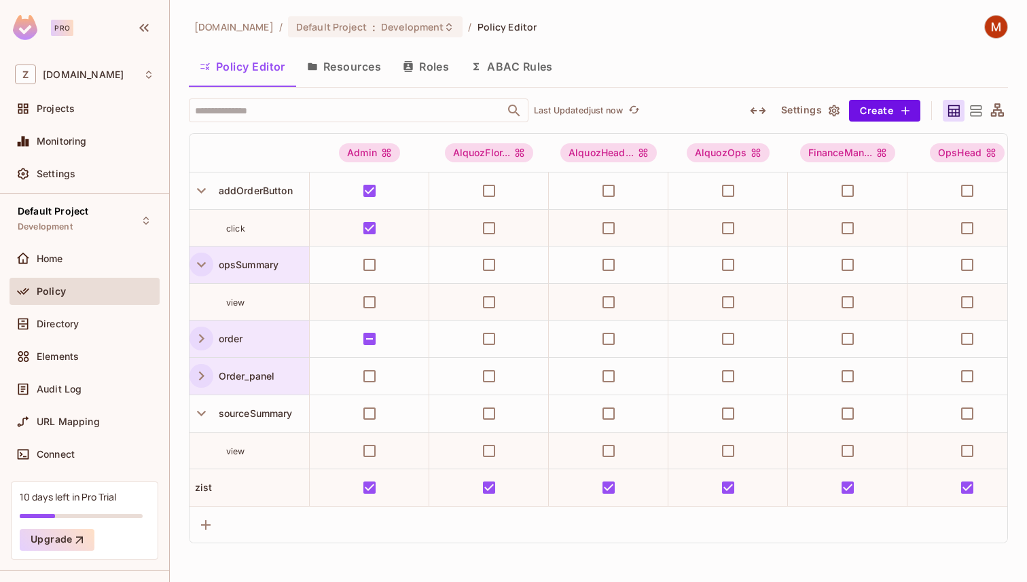
click at [206, 271] on icon "button" at bounding box center [201, 264] width 18 height 18
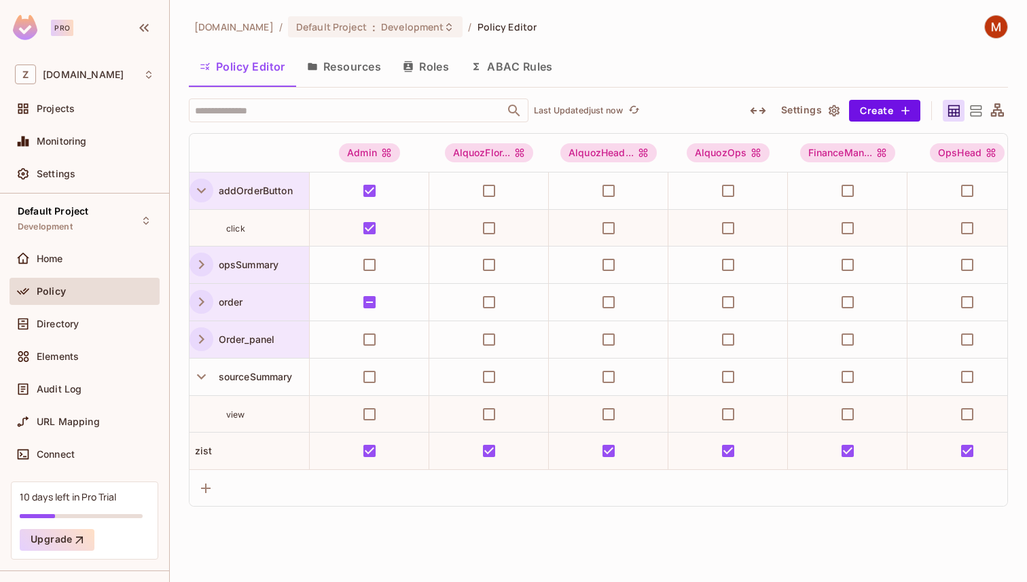
click at [200, 188] on icon "button" at bounding box center [201, 190] width 18 height 18
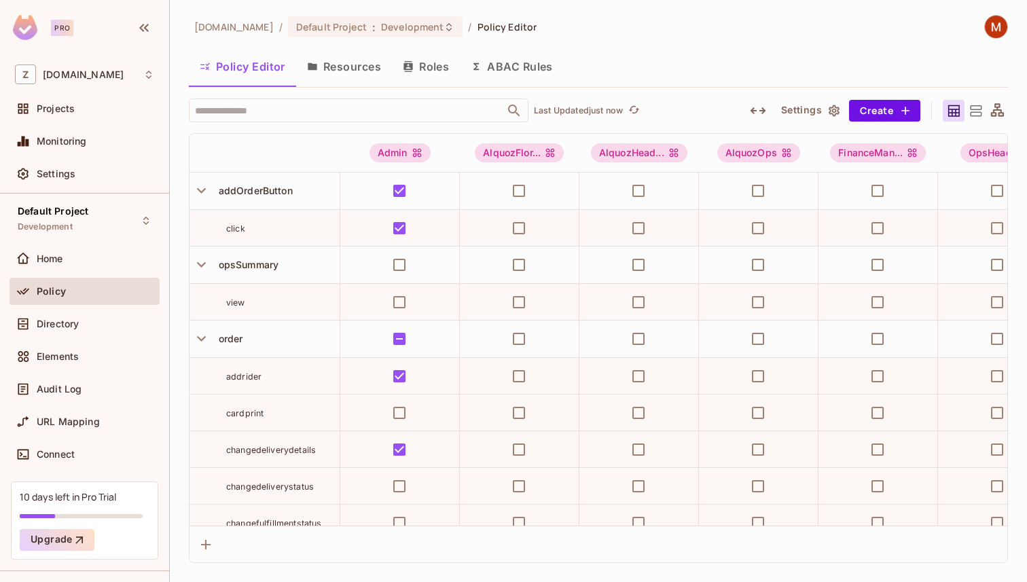
click at [975, 115] on icon at bounding box center [976, 110] width 12 height 11
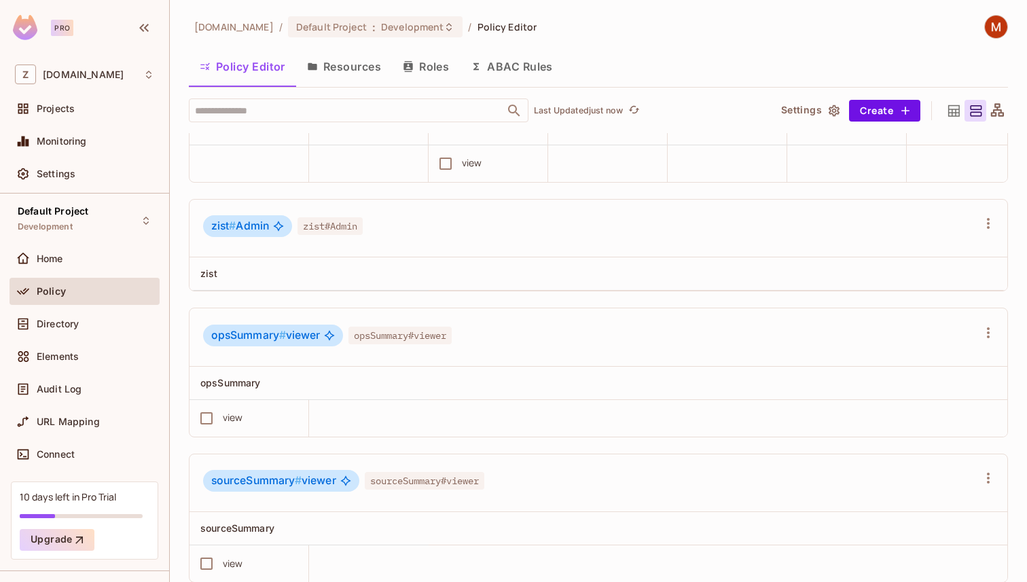
scroll to position [20, 0]
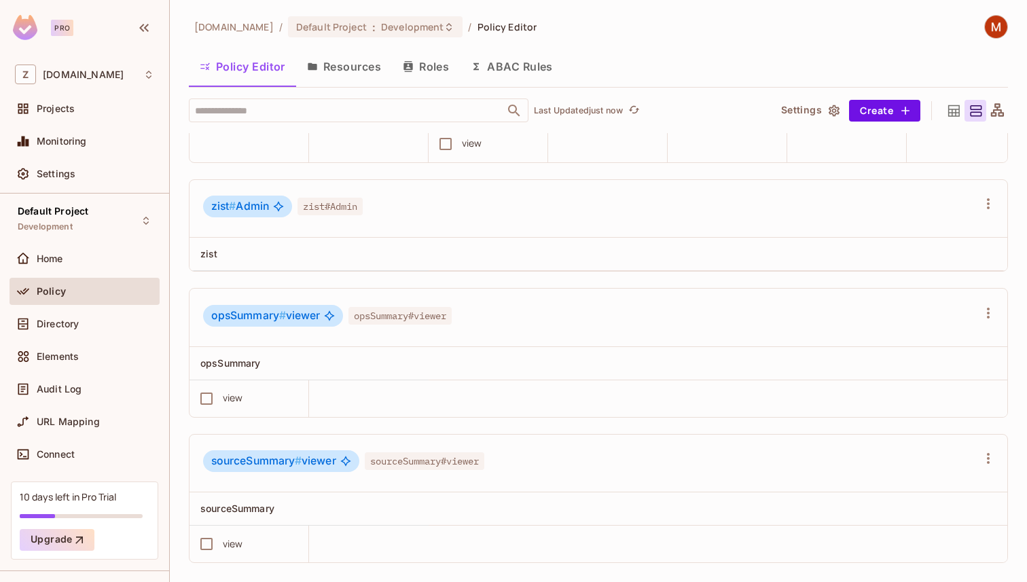
click at [460, 255] on th at bounding box center [718, 254] width 579 height 33
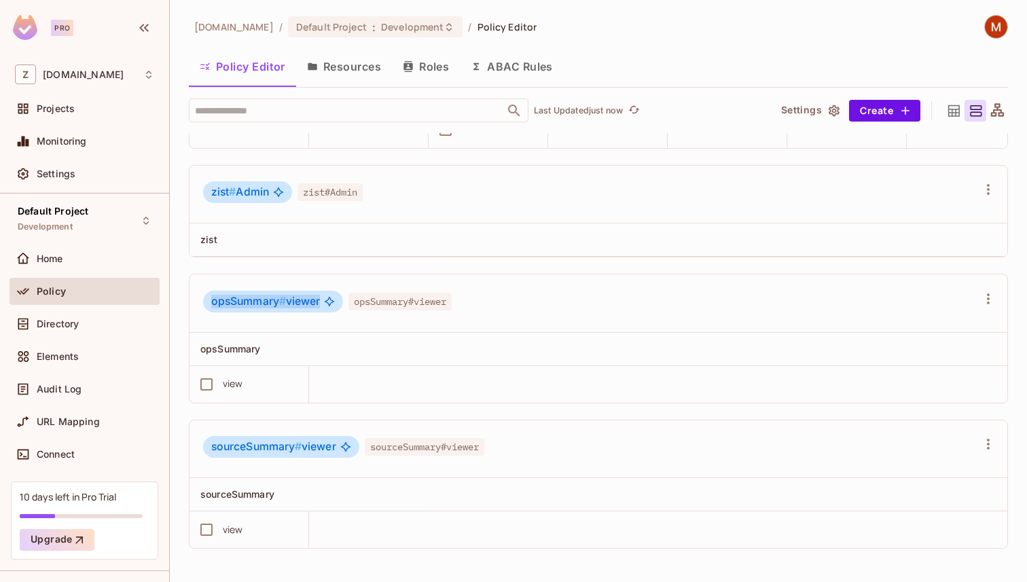
drag, startPoint x: 211, startPoint y: 302, endPoint x: 349, endPoint y: 302, distance: 137.9
click at [345, 302] on div "opsSummary # viewer opsSummary#viewer" at bounding box center [327, 304] width 249 height 26
click at [418, 297] on span "opsSummary#viewer" at bounding box center [399, 302] width 103 height 18
drag, startPoint x: 353, startPoint y: 302, endPoint x: 471, endPoint y: 302, distance: 117.5
click at [470, 302] on div "opsSummary # viewer opsSummary#viewer" at bounding box center [590, 304] width 774 height 26
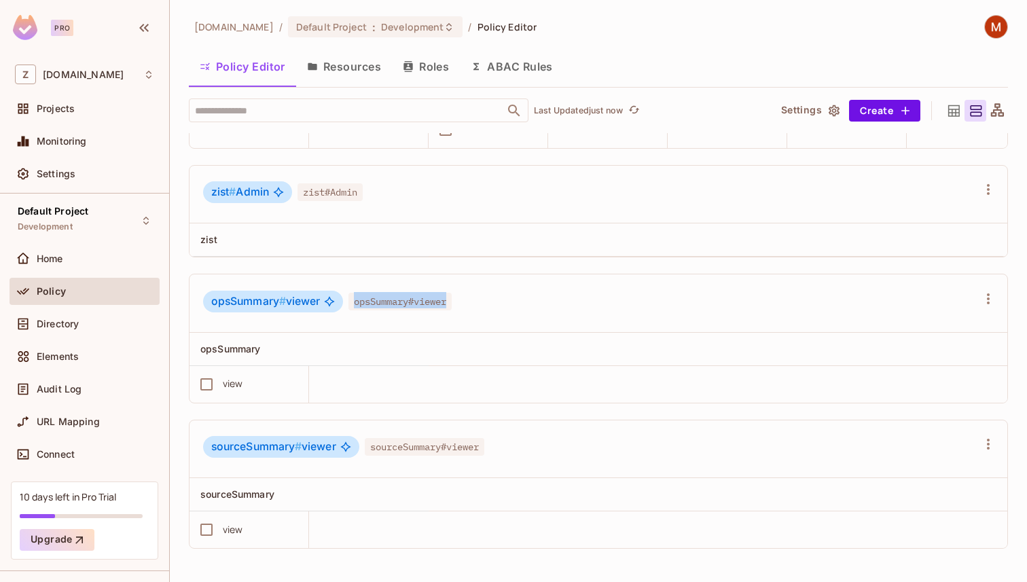
click at [471, 302] on div "opsSummary # viewer opsSummary#viewer" at bounding box center [590, 304] width 774 height 26
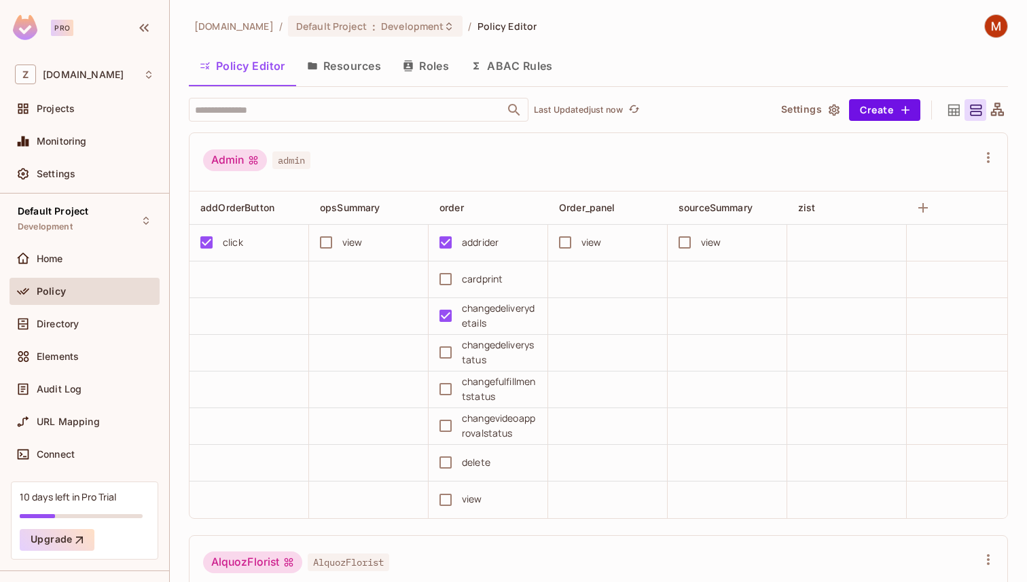
scroll to position [0, 0]
click at [1001, 107] on icon at bounding box center [997, 111] width 17 height 17
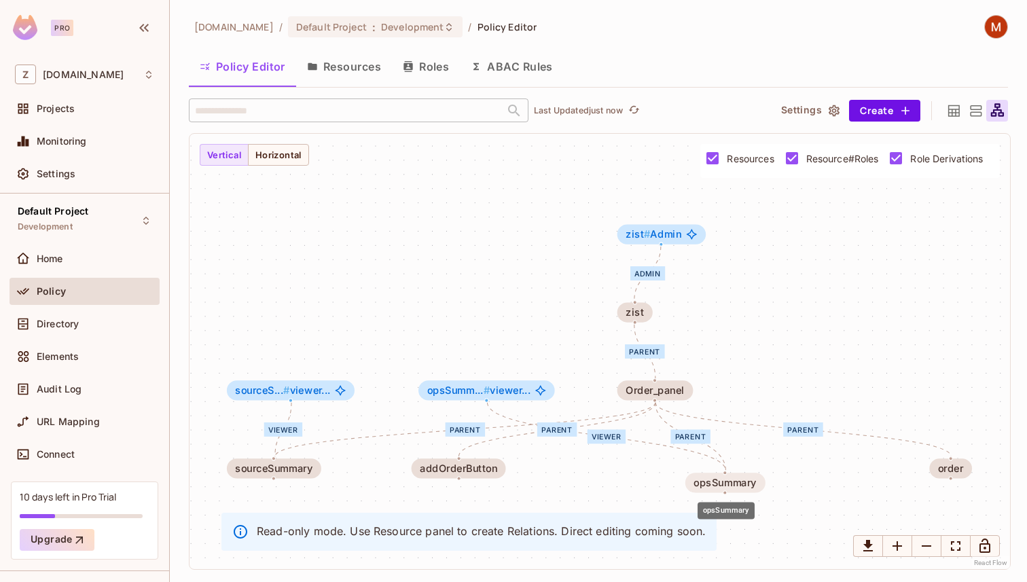
drag, startPoint x: 630, startPoint y: 475, endPoint x: 728, endPoint y: 488, distance: 98.8
click at [728, 489] on div "opsSummary" at bounding box center [725, 483] width 80 height 20
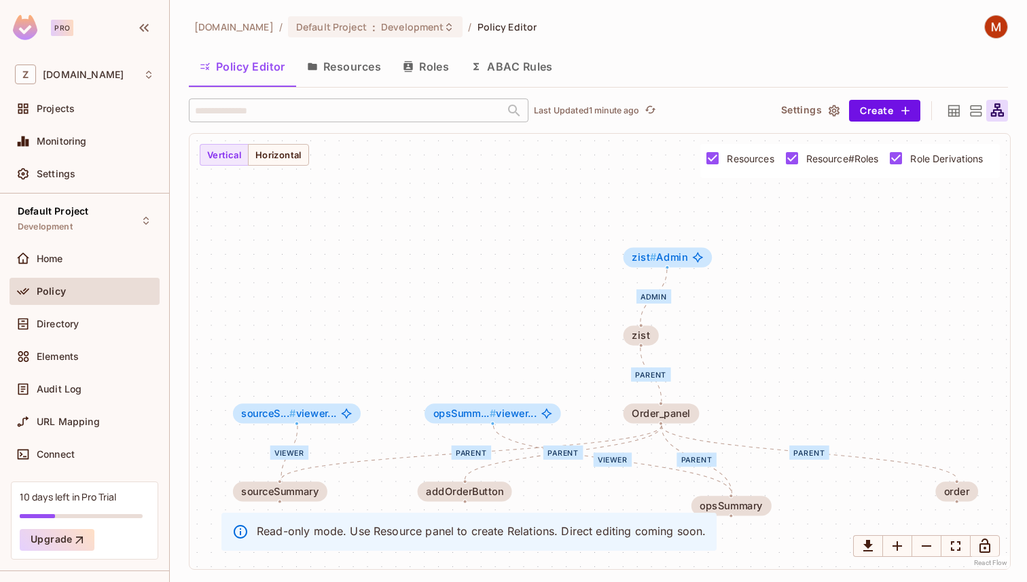
drag, startPoint x: 558, startPoint y: 431, endPoint x: 564, endPoint y: 435, distance: 7.3
click at [564, 454] on div "parent" at bounding box center [563, 453] width 40 height 14
drag, startPoint x: 474, startPoint y: 488, endPoint x: 466, endPoint y: 501, distance: 15.8
click at [466, 501] on div "addOrderButton" at bounding box center [452, 506] width 77 height 12
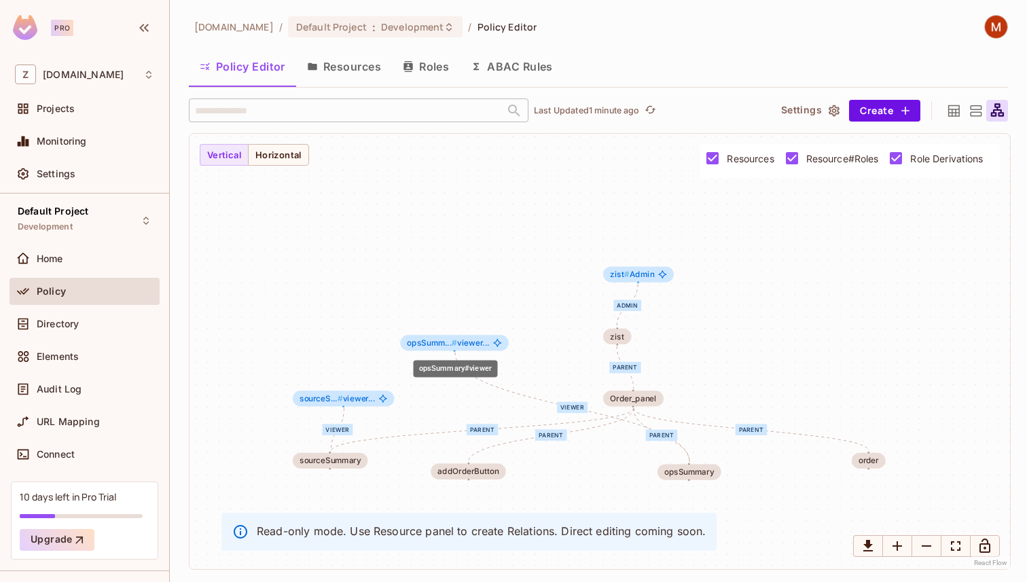
drag, startPoint x: 525, startPoint y: 406, endPoint x: 481, endPoint y: 350, distance: 71.1
click at [481, 350] on div "opsSumm... # viewer..." at bounding box center [454, 343] width 109 height 16
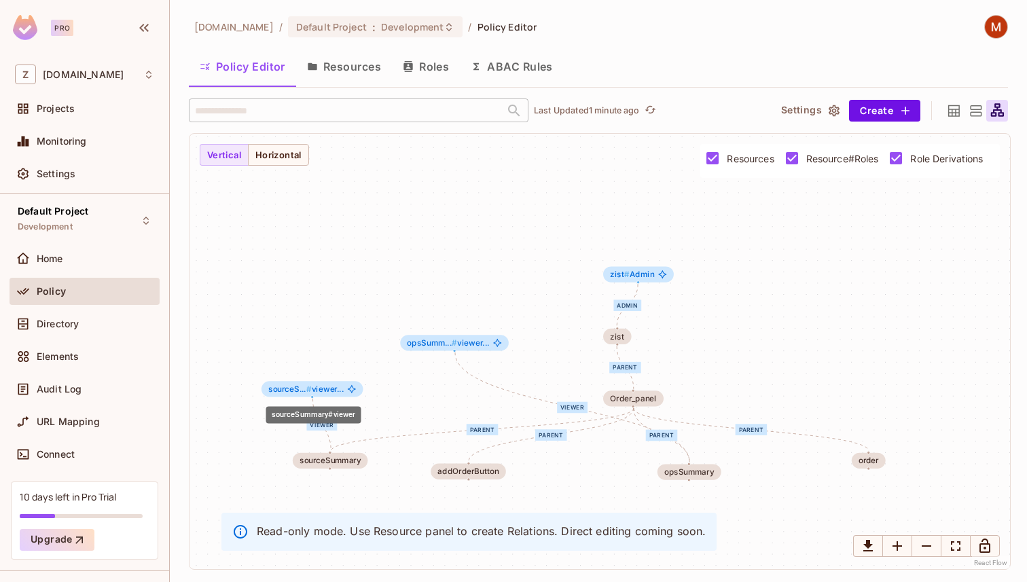
drag, startPoint x: 359, startPoint y: 402, endPoint x: 321, endPoint y: 389, distance: 39.5
click at [321, 390] on span "sourceS... # viewer..." at bounding box center [305, 388] width 75 height 9
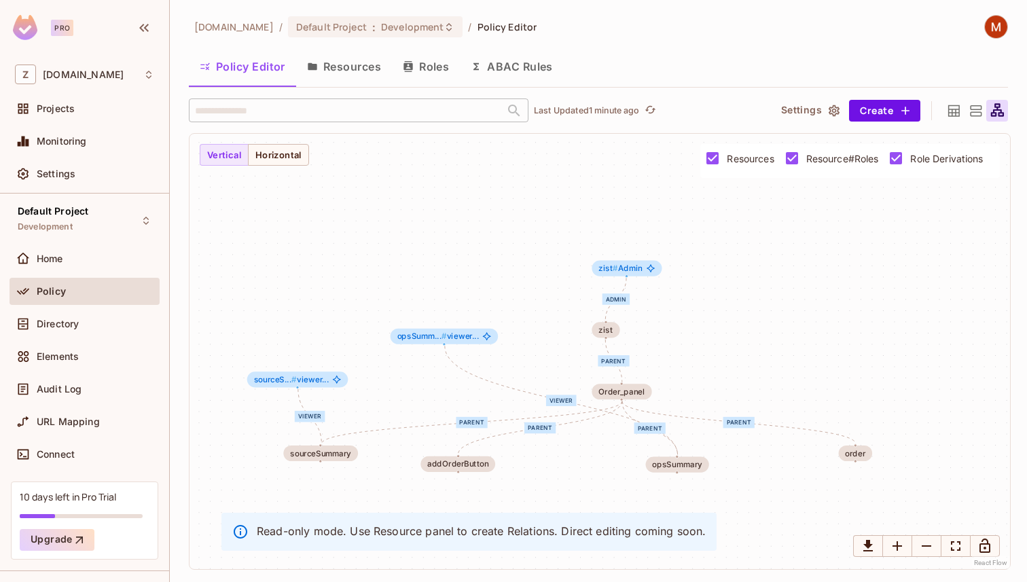
click at [949, 111] on icon at bounding box center [954, 111] width 12 height 12
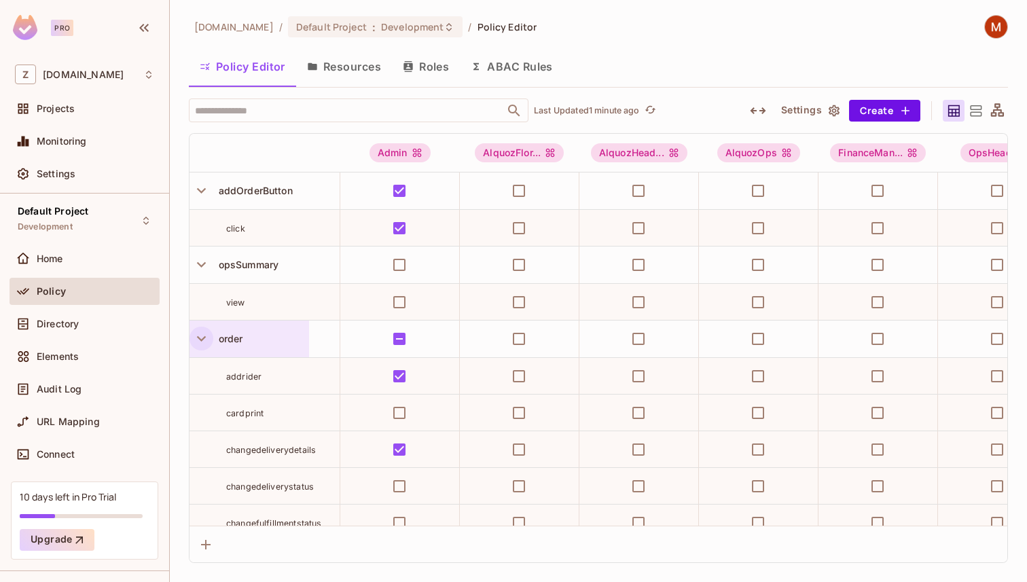
click at [211, 342] on button "button" at bounding box center [202, 339] width 24 height 24
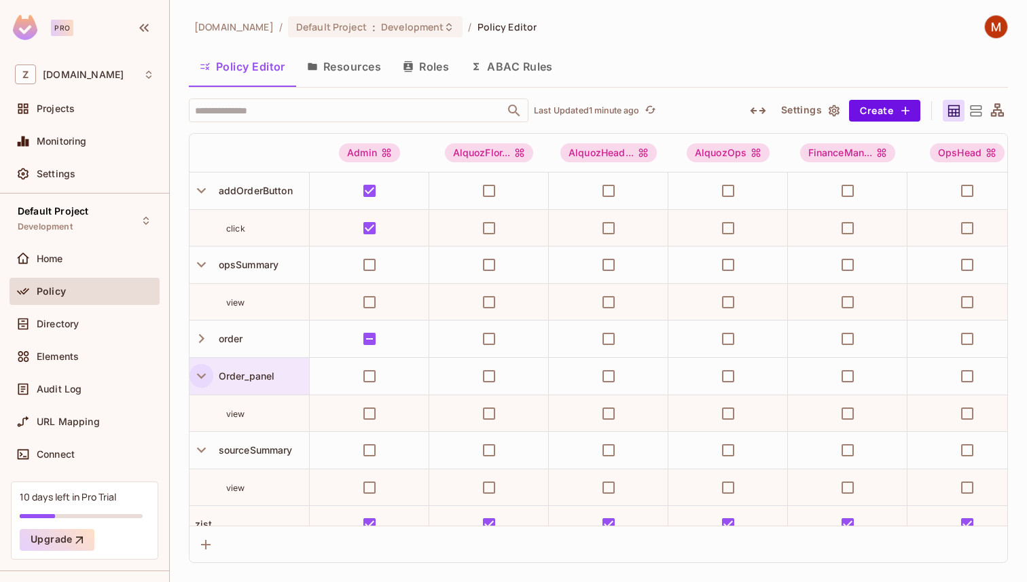
click at [207, 370] on icon "button" at bounding box center [201, 376] width 18 height 18
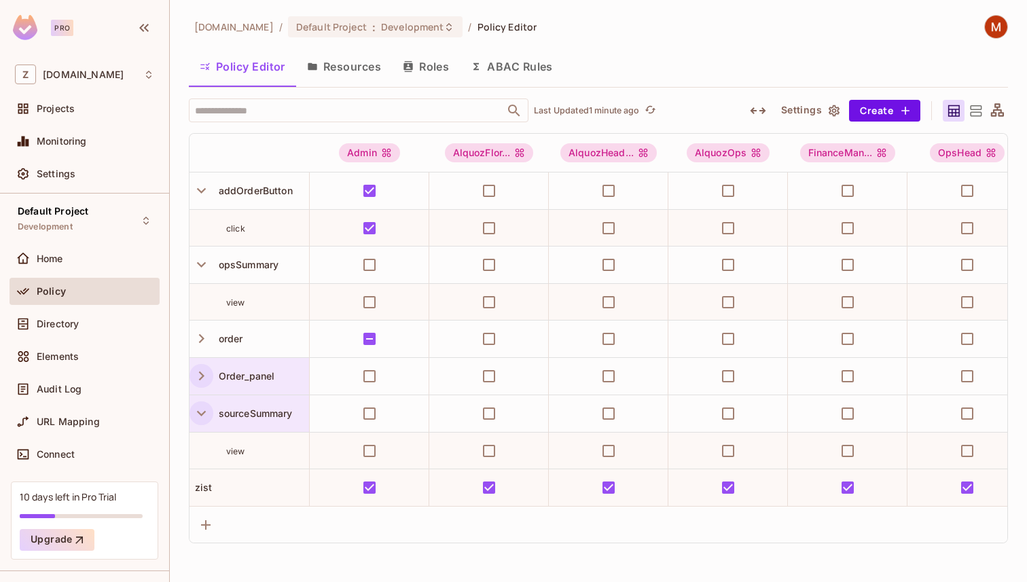
click at [199, 412] on icon "button" at bounding box center [201, 413] width 18 height 18
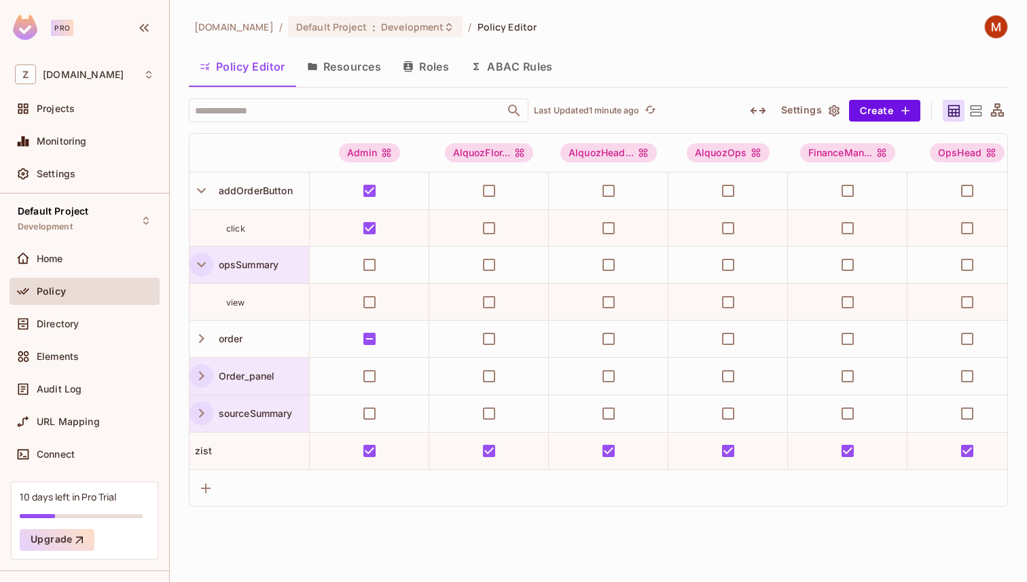
click at [206, 264] on icon "button" at bounding box center [201, 264] width 18 height 18
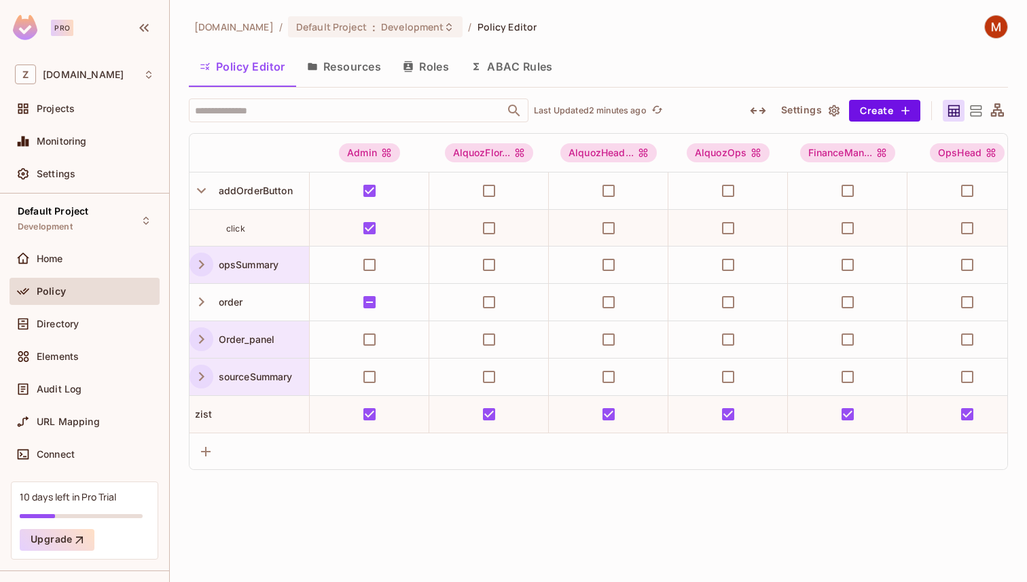
click at [265, 227] on div "click" at bounding box center [267, 228] width 83 height 14
click at [225, 192] on span "addOrderButton" at bounding box center [252, 191] width 79 height 12
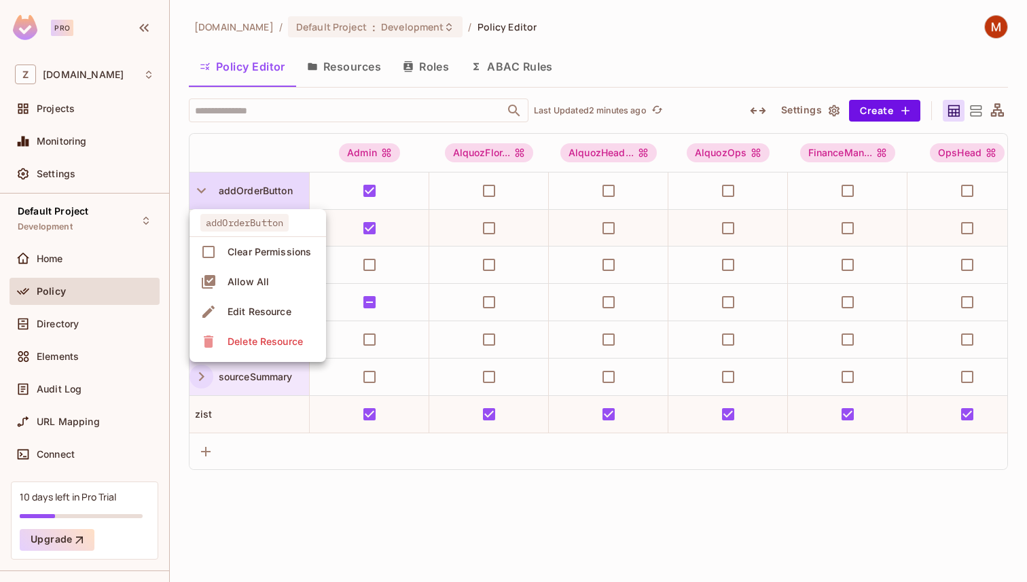
click at [204, 191] on div at bounding box center [513, 291] width 1027 height 582
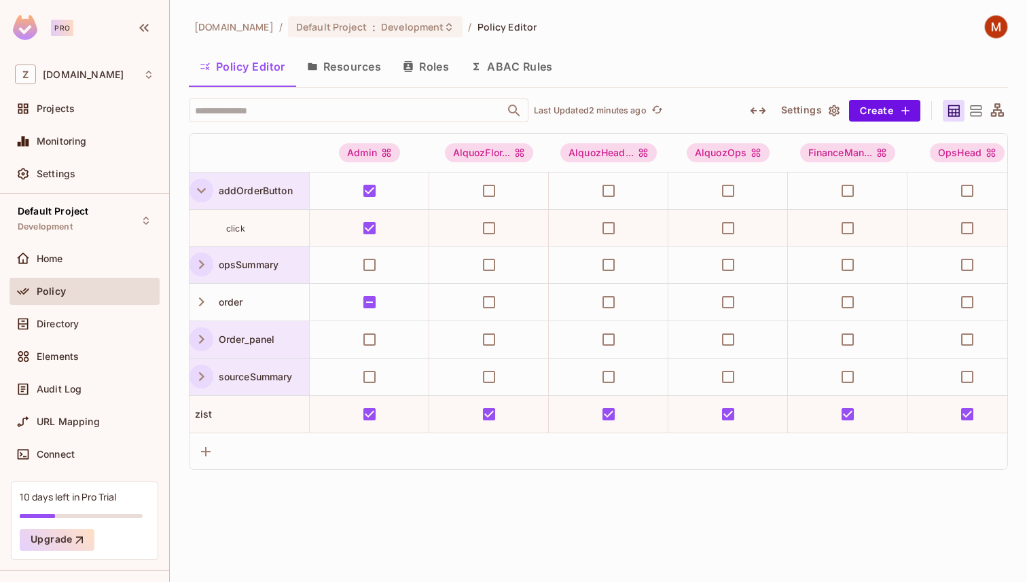
click at [194, 185] on icon "button" at bounding box center [201, 190] width 18 height 18
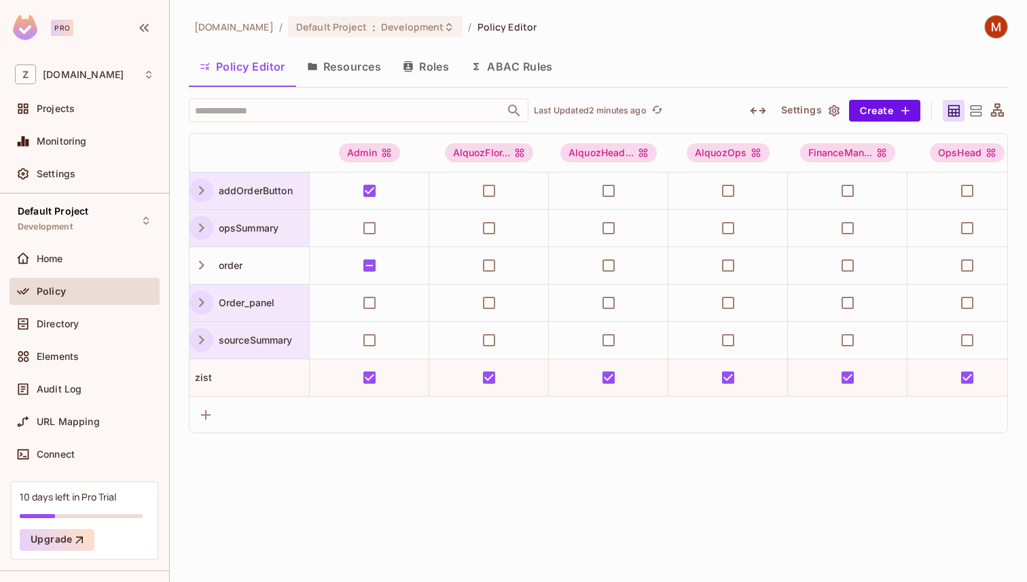
click at [375, 471] on div "zuvees.ae / Default Project : Development / Policy Editor Policy Editor Resourc…" at bounding box center [598, 291] width 857 height 582
click at [217, 199] on div "addOrderButton" at bounding box center [250, 191] width 120 height 37
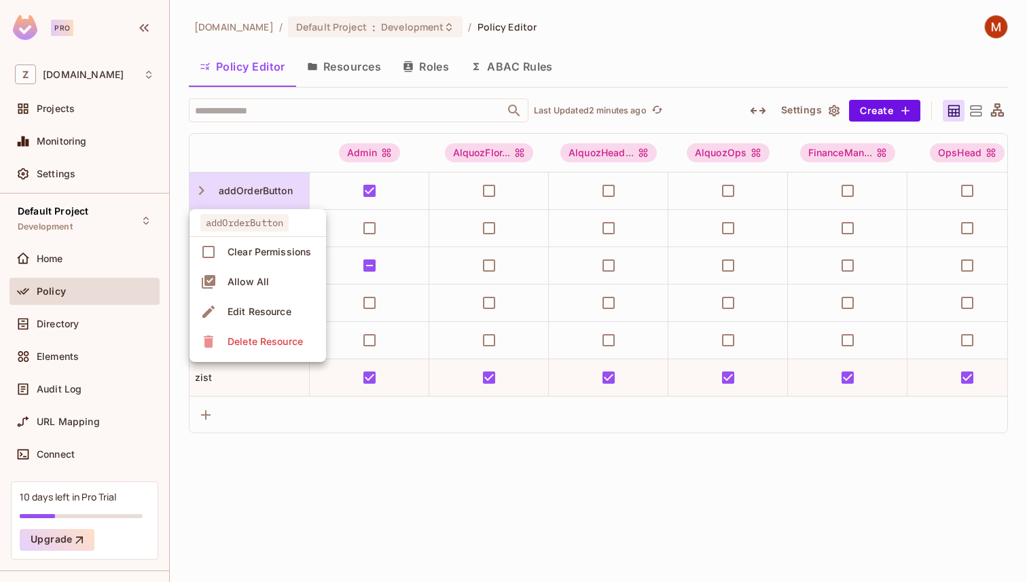
click at [210, 194] on div at bounding box center [513, 291] width 1027 height 582
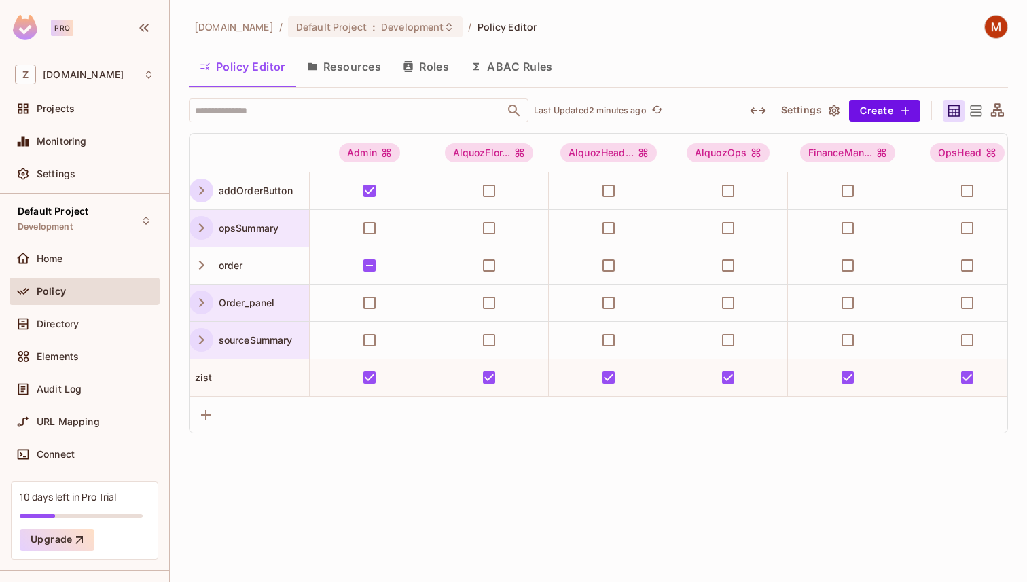
click at [200, 191] on icon "button" at bounding box center [201, 190] width 18 height 18
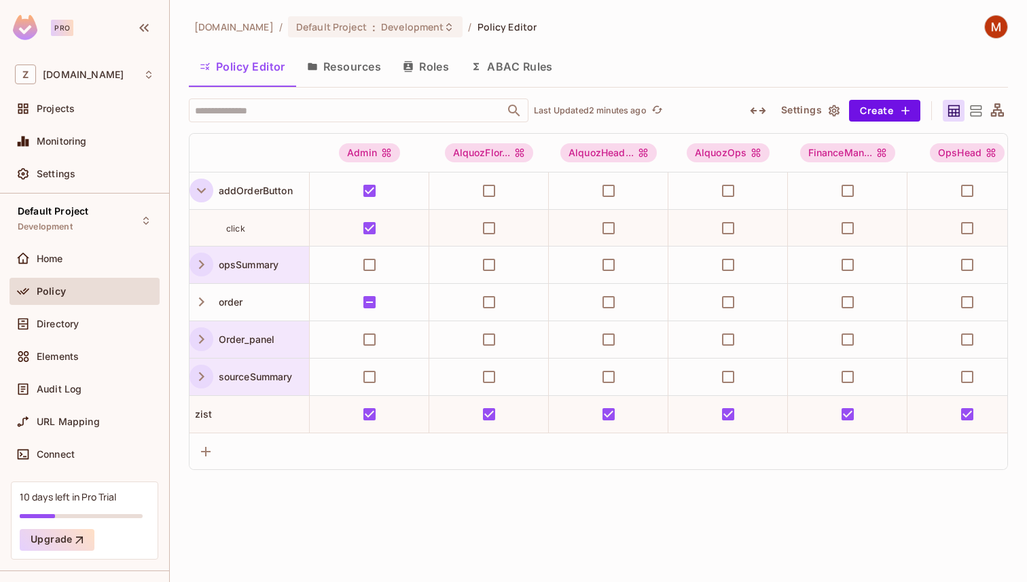
click at [200, 191] on icon "button" at bounding box center [201, 190] width 9 height 5
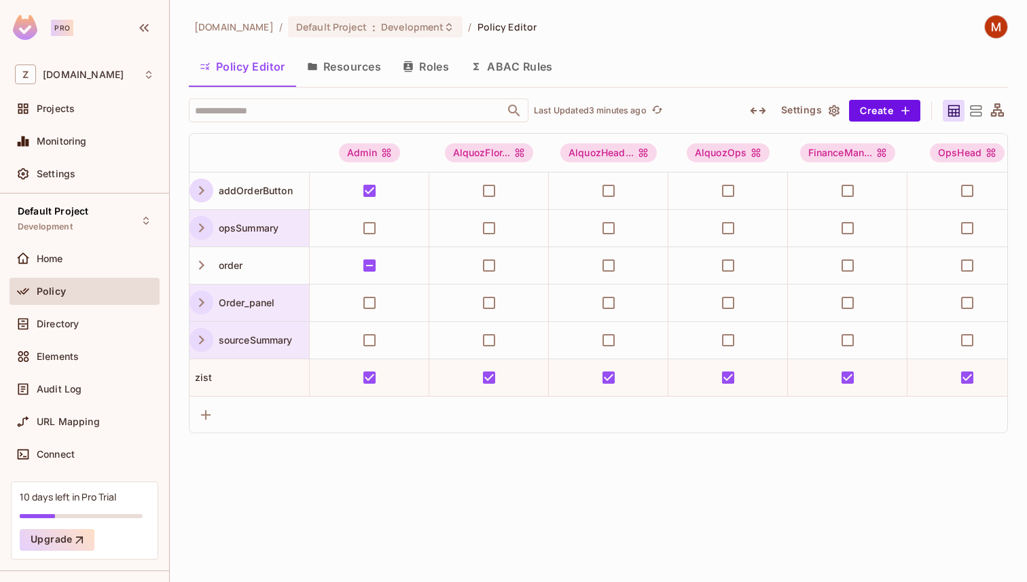
click at [200, 224] on icon "button" at bounding box center [201, 227] width 5 height 9
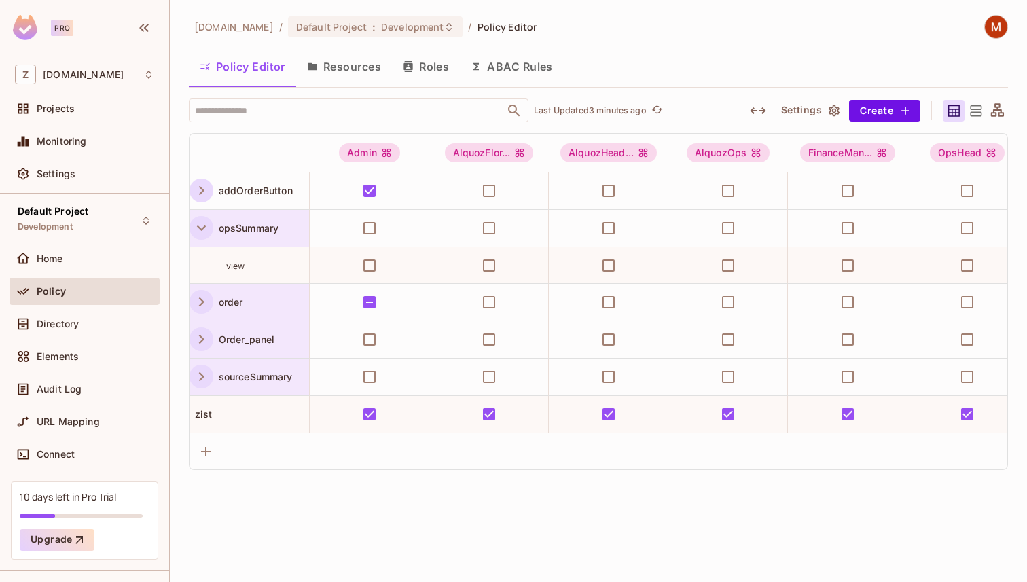
click at [209, 307] on icon "button" at bounding box center [201, 302] width 18 height 18
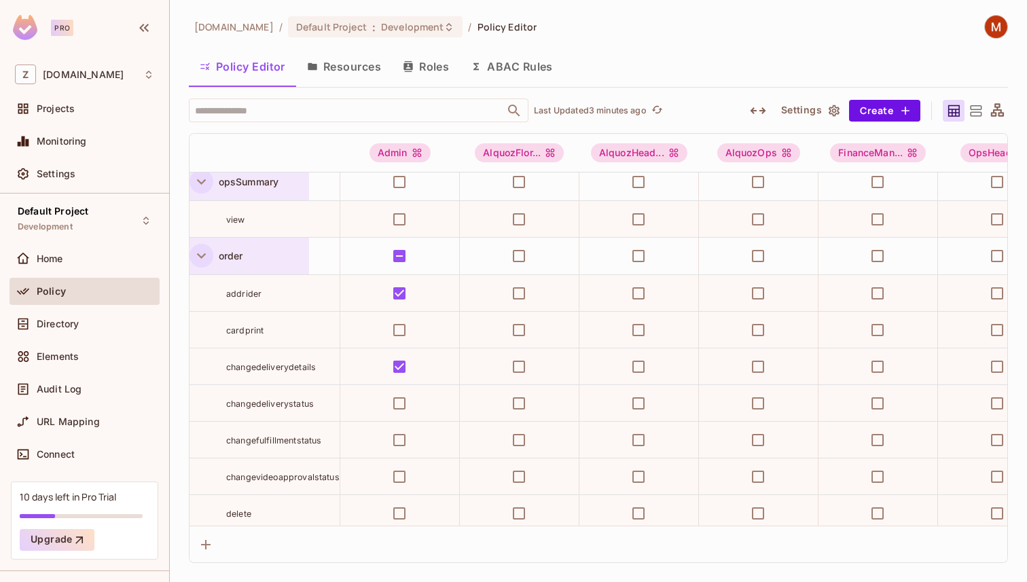
scroll to position [39, 0]
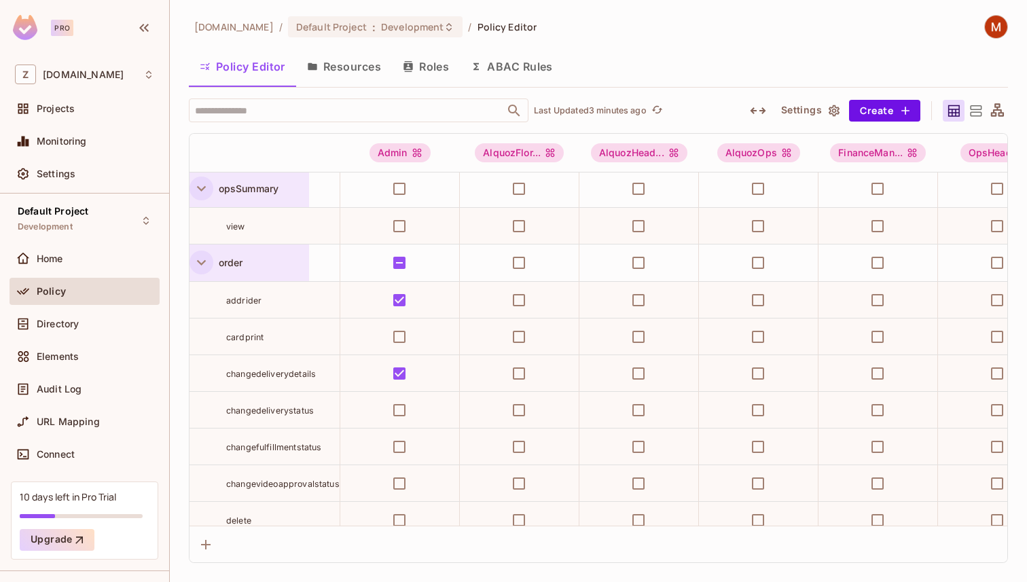
click at [211, 274] on div "order" at bounding box center [250, 263] width 120 height 37
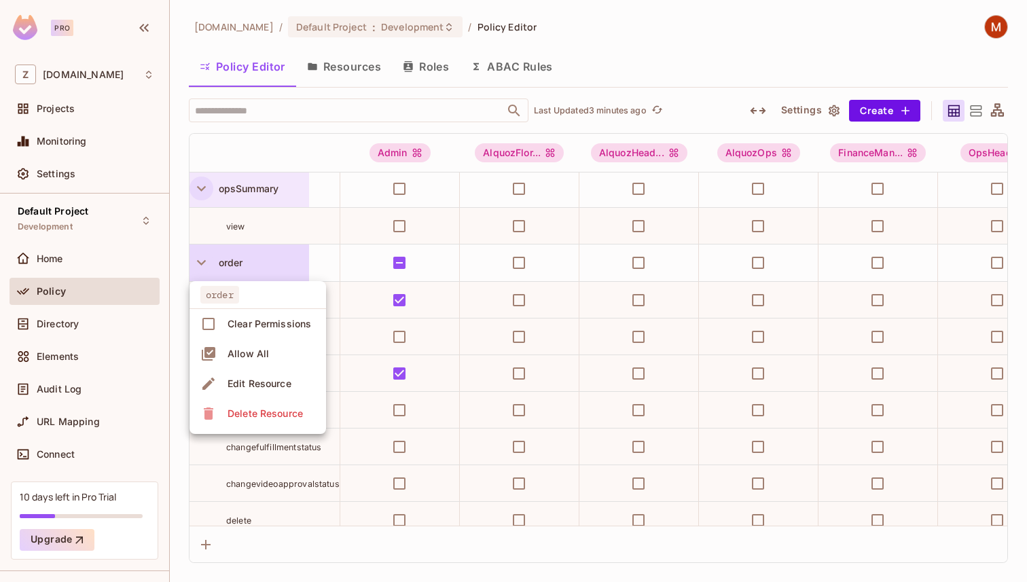
click at [231, 260] on div at bounding box center [513, 291] width 1027 height 582
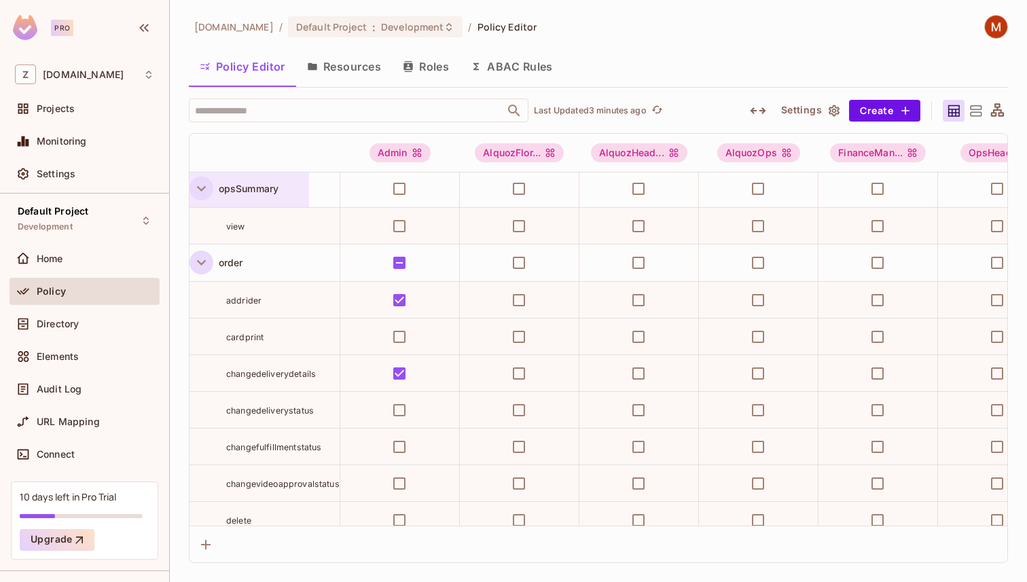
click at [198, 260] on icon "button" at bounding box center [201, 262] width 9 height 5
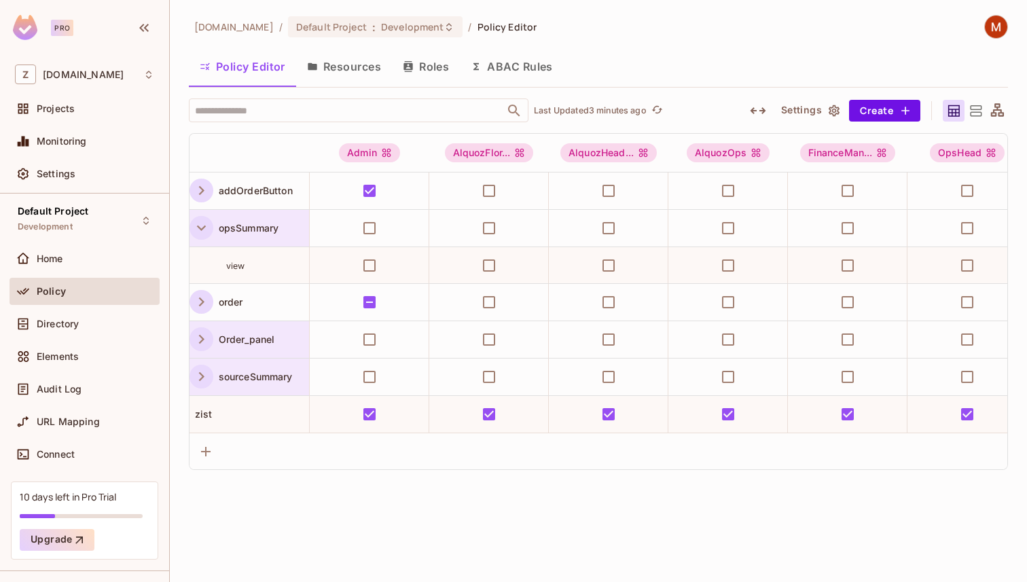
click at [208, 232] on icon "button" at bounding box center [201, 228] width 18 height 18
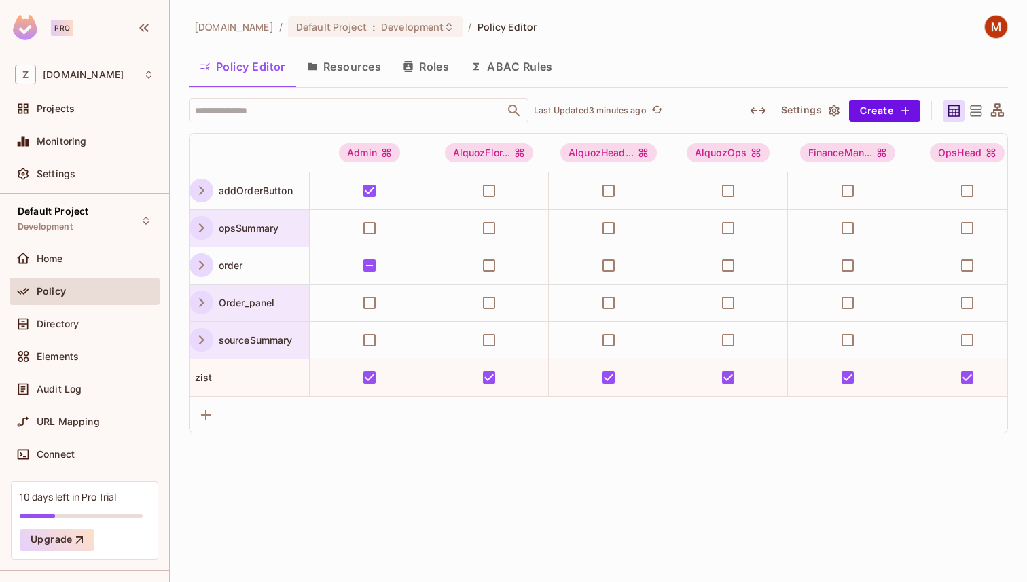
click at [200, 185] on icon "button" at bounding box center [201, 190] width 18 height 18
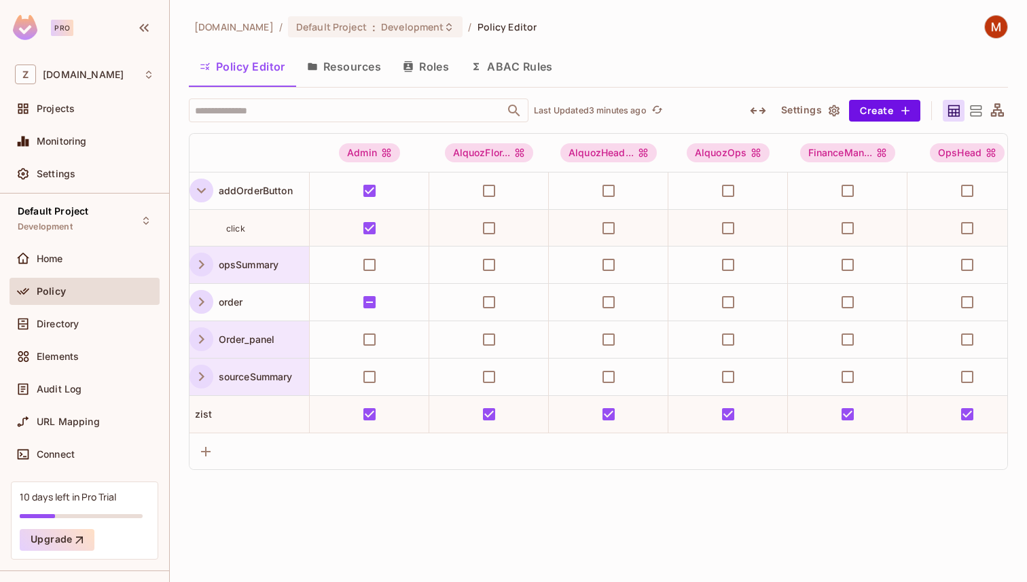
click at [200, 185] on icon "button" at bounding box center [201, 190] width 18 height 18
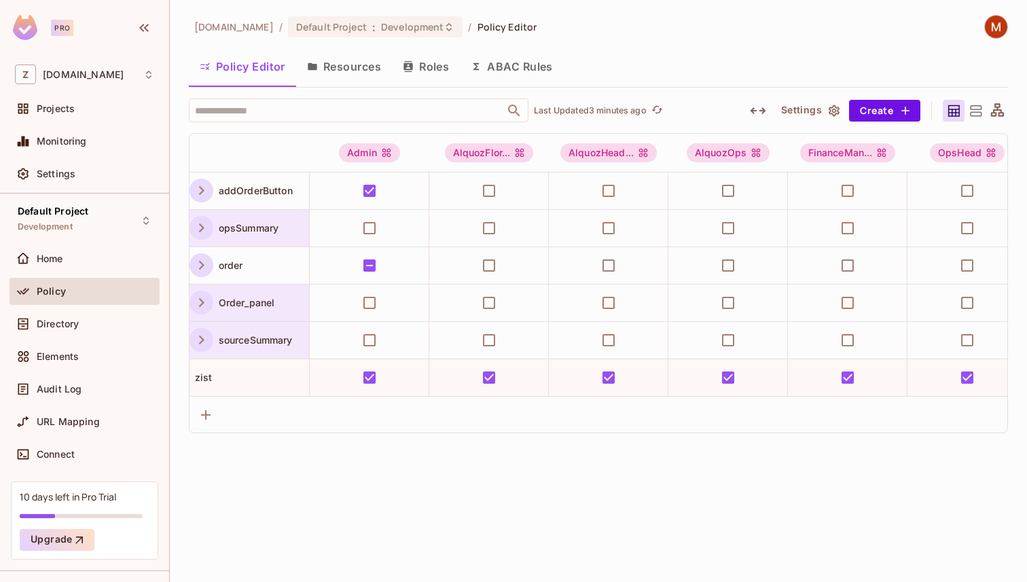
click at [200, 190] on icon "button" at bounding box center [201, 190] width 18 height 18
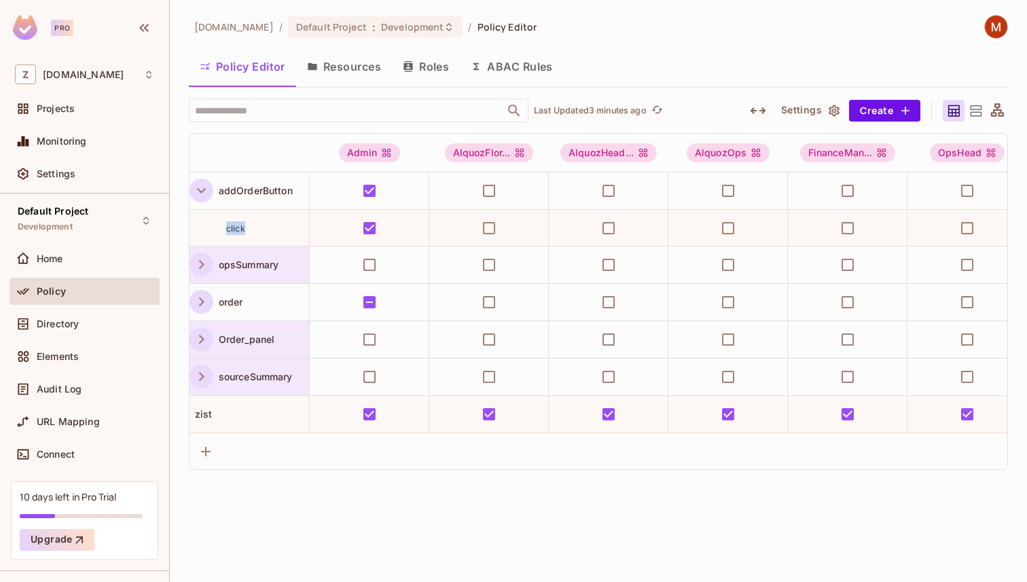
drag, startPoint x: 224, startPoint y: 228, endPoint x: 306, endPoint y: 228, distance: 82.2
click at [303, 228] on div "click" at bounding box center [250, 228] width 120 height 14
click at [306, 228] on div "click" at bounding box center [267, 228] width 83 height 14
click at [199, 411] on span "zist" at bounding box center [201, 414] width 23 height 12
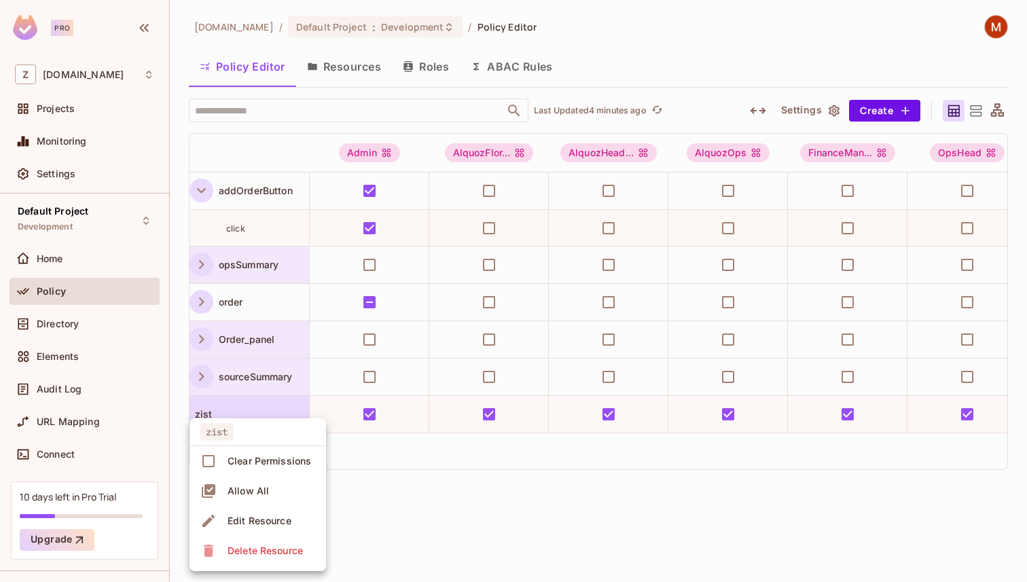
click at [382, 492] on div at bounding box center [513, 291] width 1027 height 582
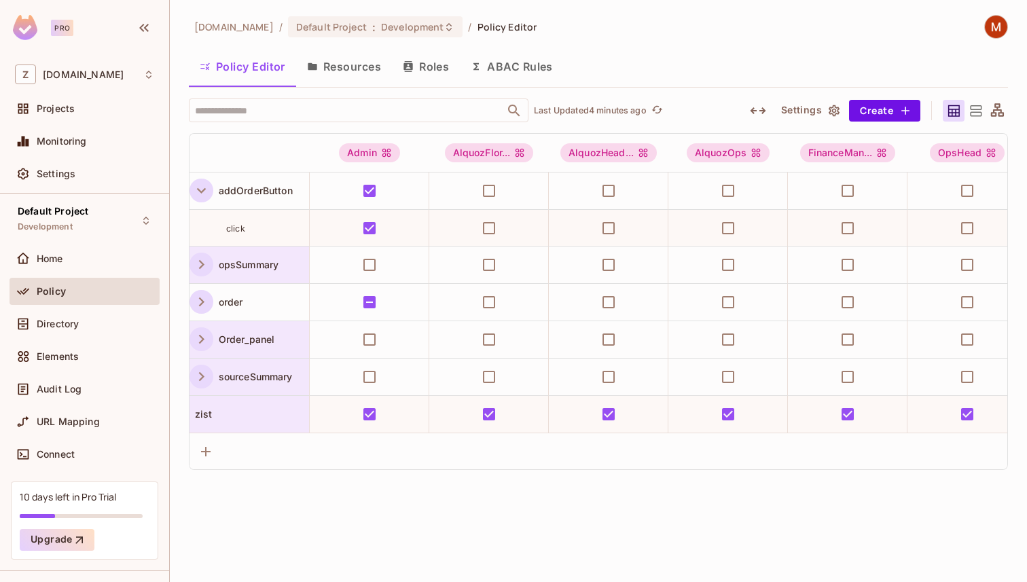
click at [262, 414] on div "zist" at bounding box center [250, 415] width 120 height 14
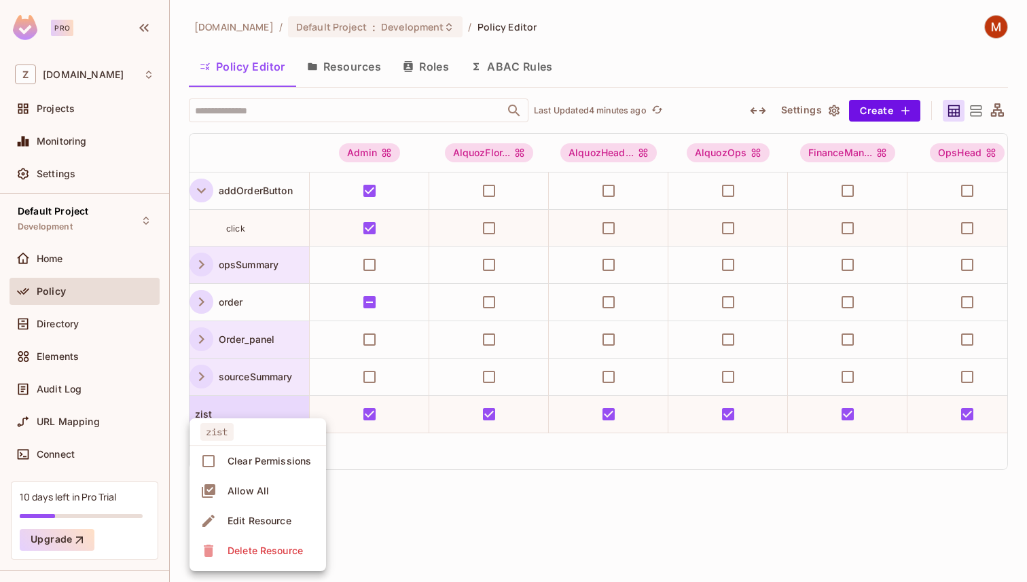
click at [429, 516] on div at bounding box center [513, 291] width 1027 height 582
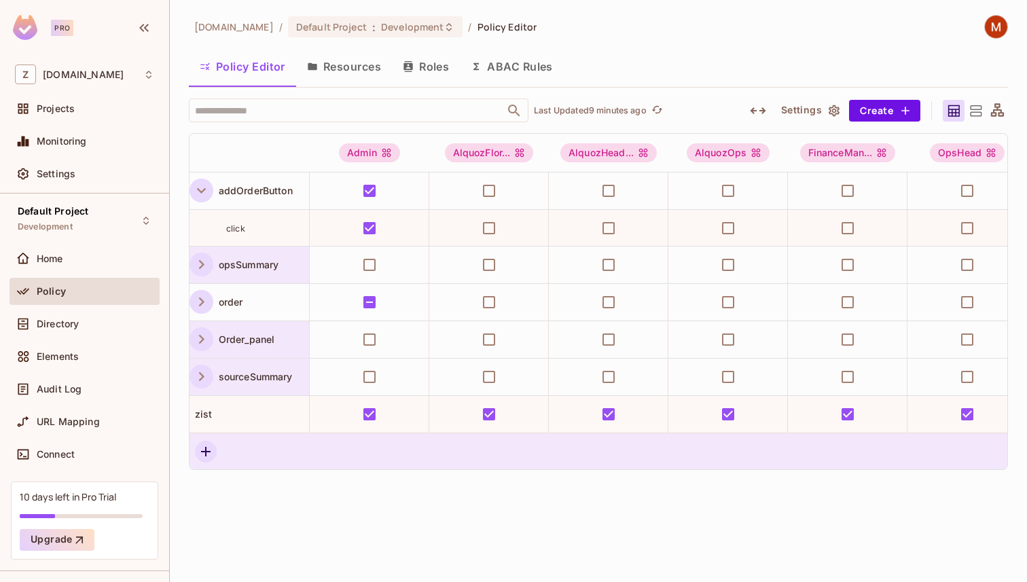
click at [197, 455] on button "button" at bounding box center [206, 452] width 22 height 22
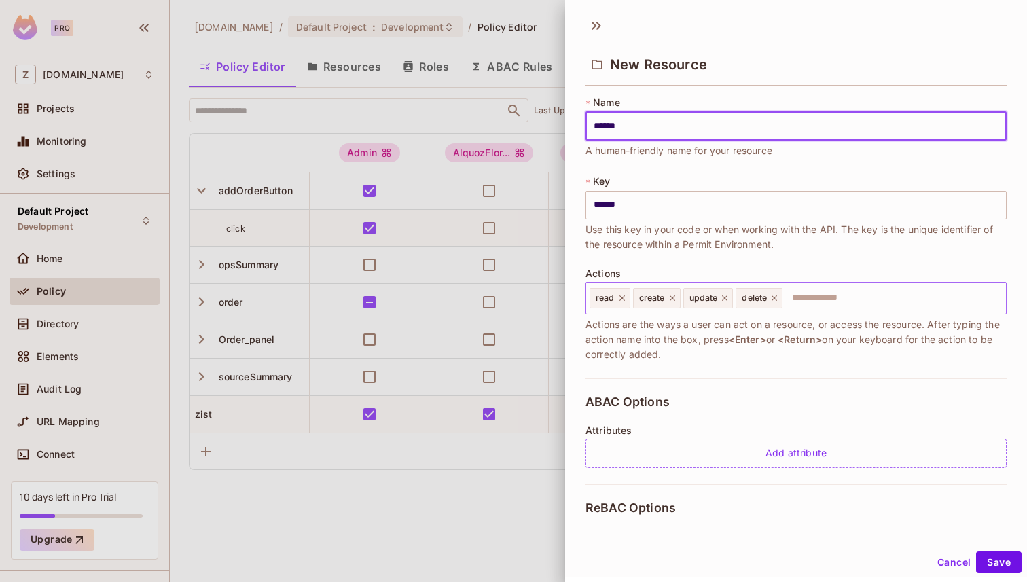
click at [620, 296] on icon at bounding box center [622, 298] width 10 height 10
click at [630, 298] on icon at bounding box center [628, 297] width 5 height 5
click at [630, 298] on icon at bounding box center [632, 298] width 10 height 10
click at [630, 298] on icon at bounding box center [628, 297] width 5 height 5
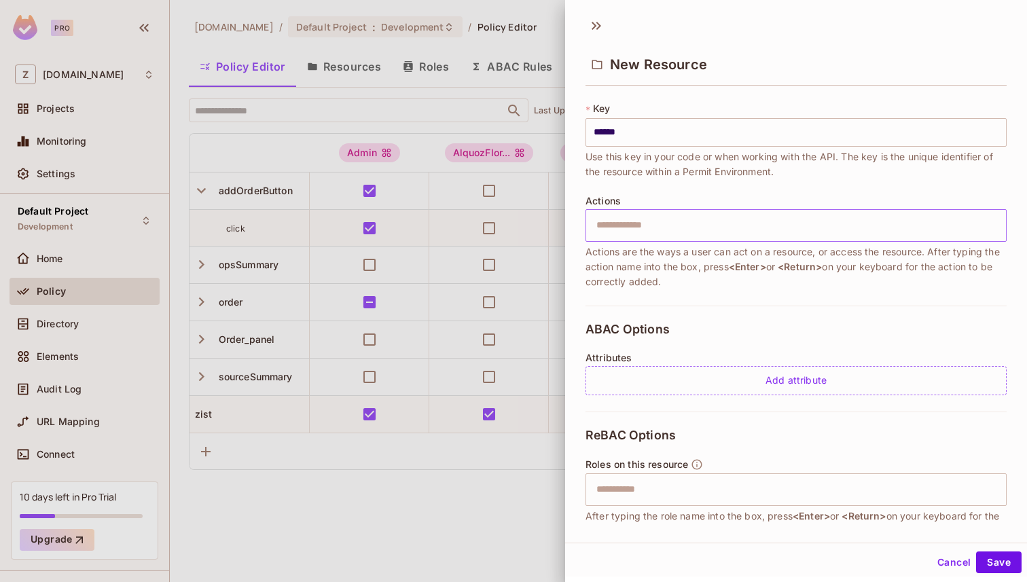
scroll to position [165, 0]
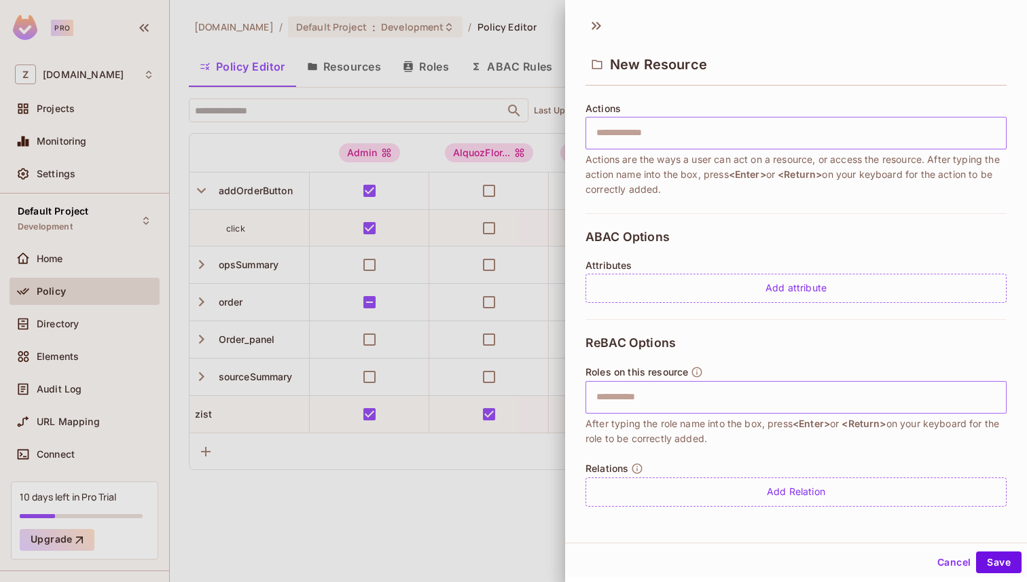
click at [618, 396] on input "text" at bounding box center [794, 397] width 412 height 27
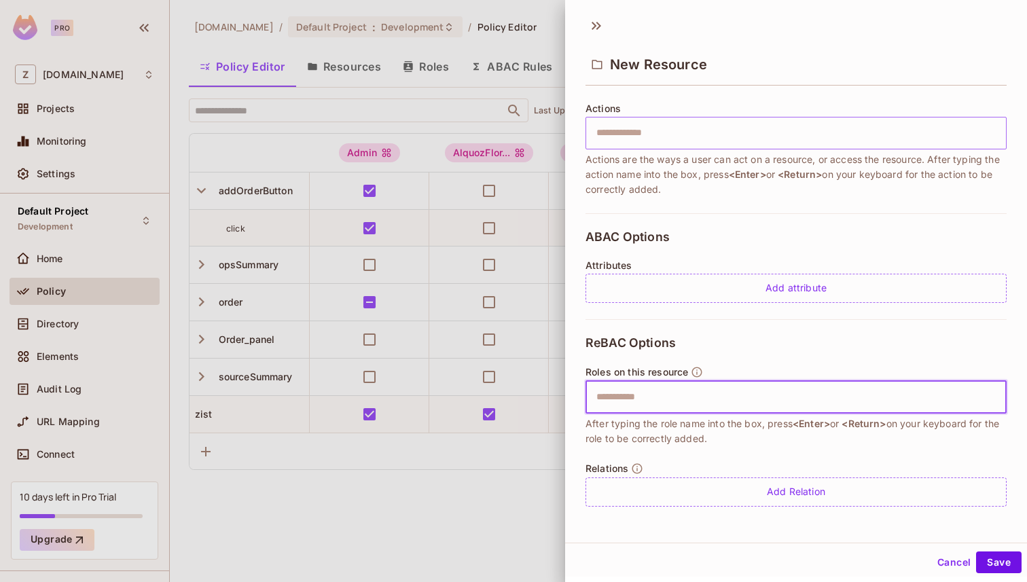
scroll to position [2, 0]
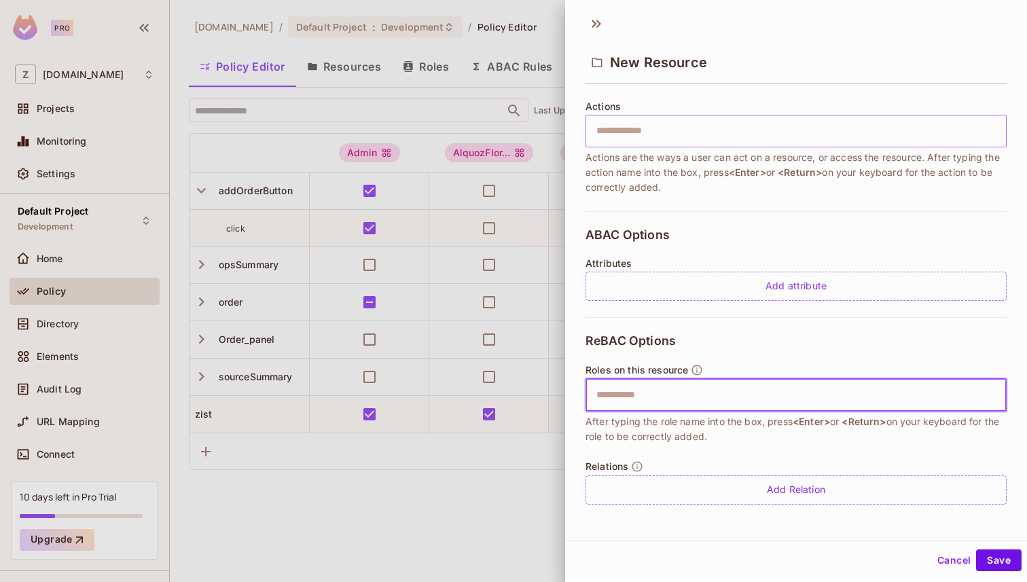
click at [639, 393] on input "text" at bounding box center [794, 395] width 412 height 27
click at [736, 394] on icon at bounding box center [741, 396] width 10 height 10
click at [706, 393] on input "text" at bounding box center [836, 395] width 329 height 27
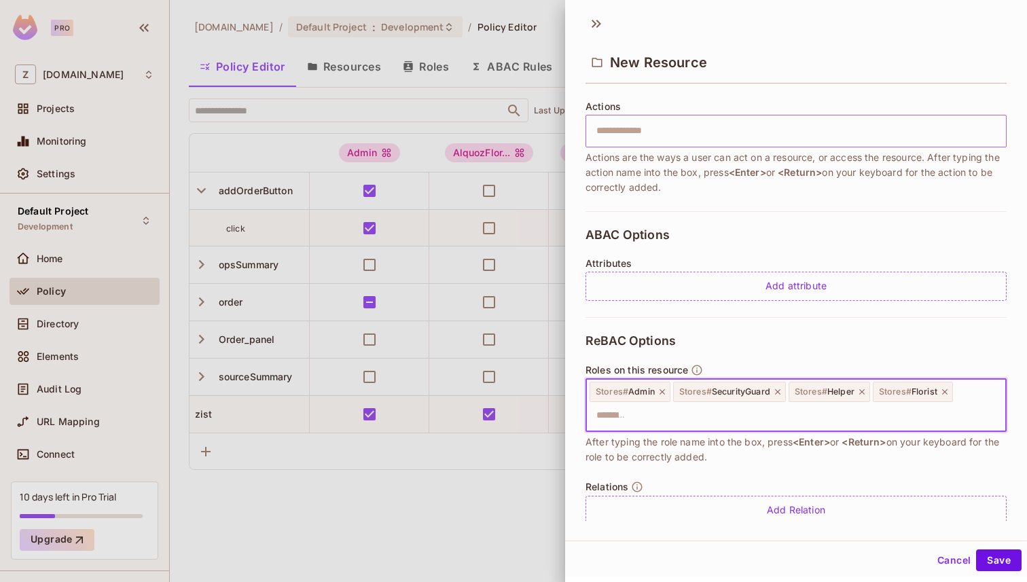
scroll to position [0, 0]
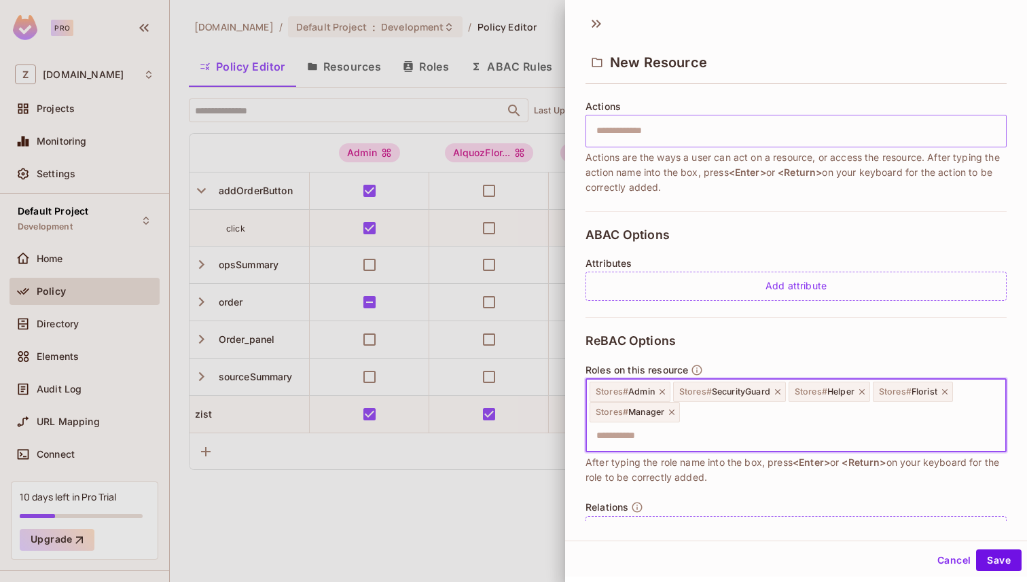
click at [660, 392] on icon at bounding box center [663, 392] width 10 height 10
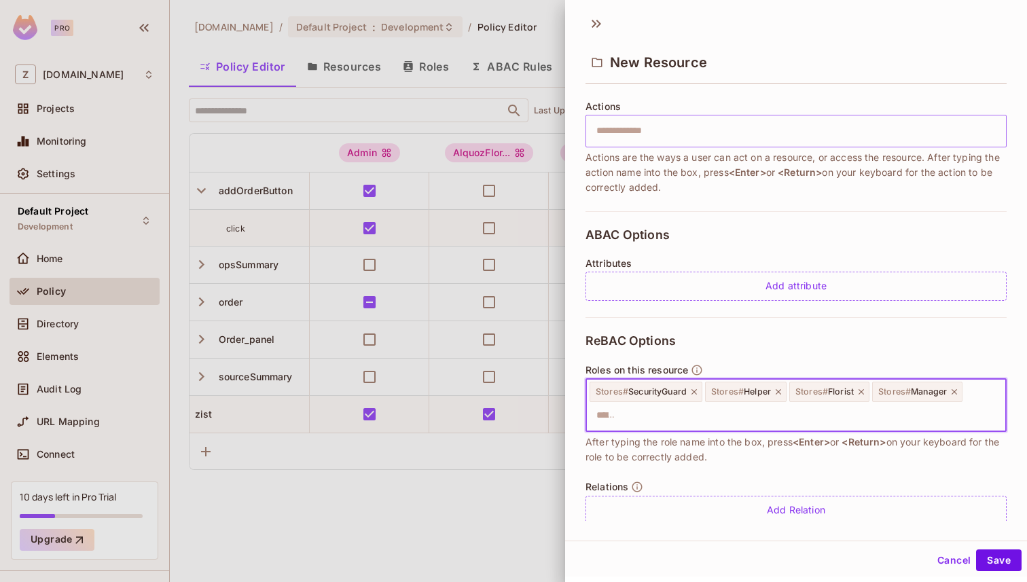
click at [625, 402] on input "text" at bounding box center [606, 415] width 37 height 27
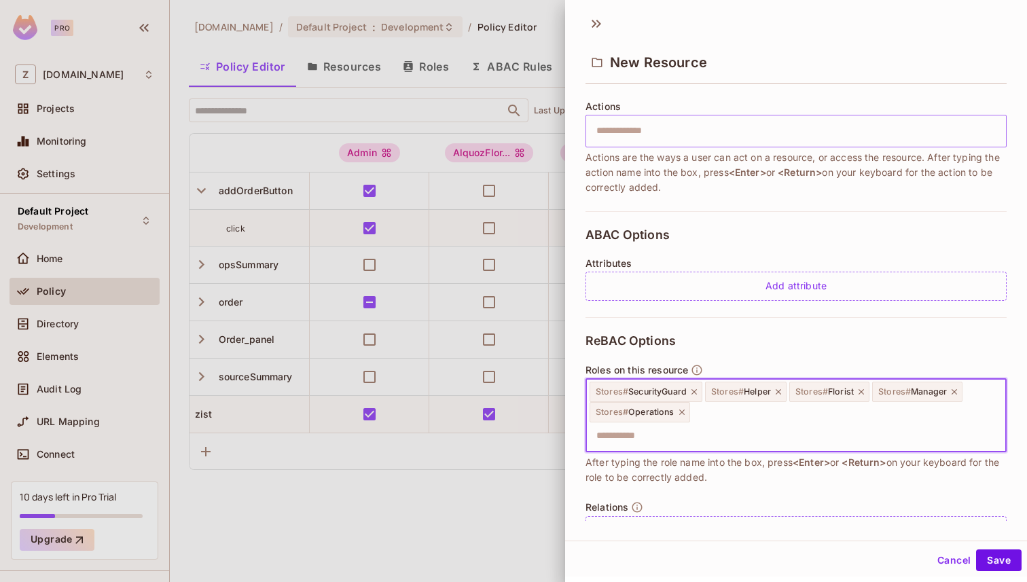
click at [681, 415] on icon at bounding box center [681, 412] width 5 height 5
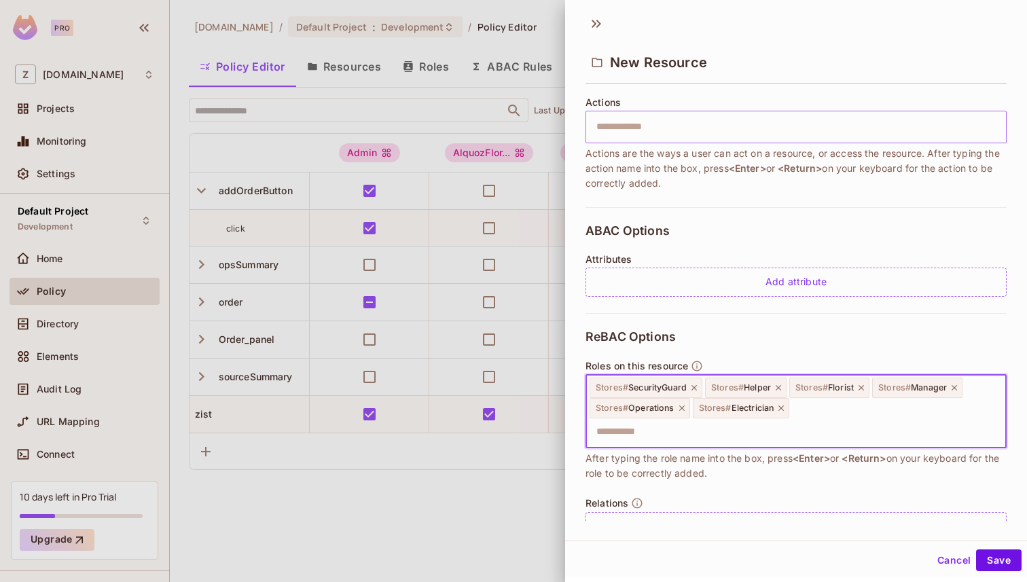
scroll to position [185, 0]
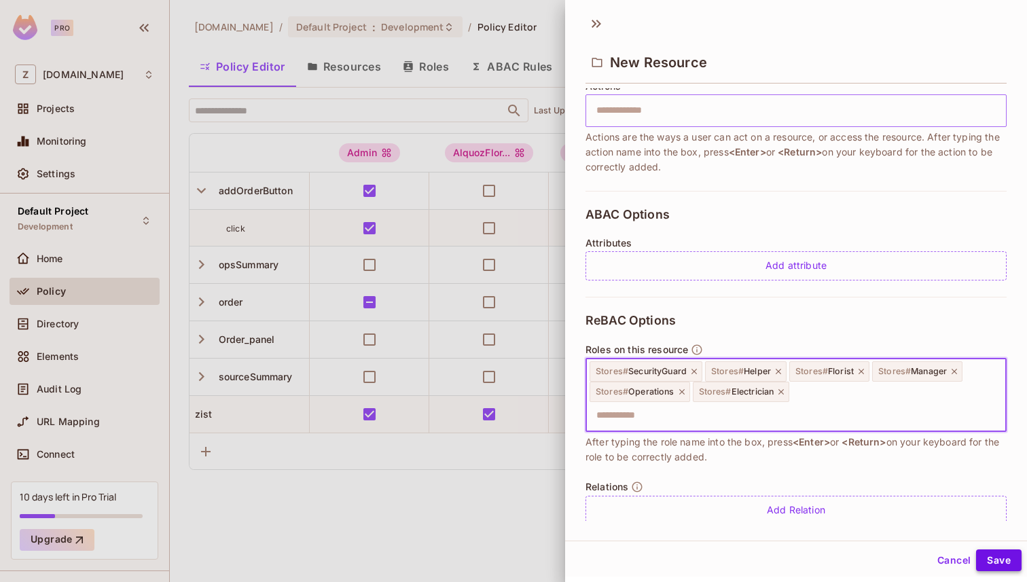
click at [997, 560] on button "Save" at bounding box center [999, 561] width 46 height 22
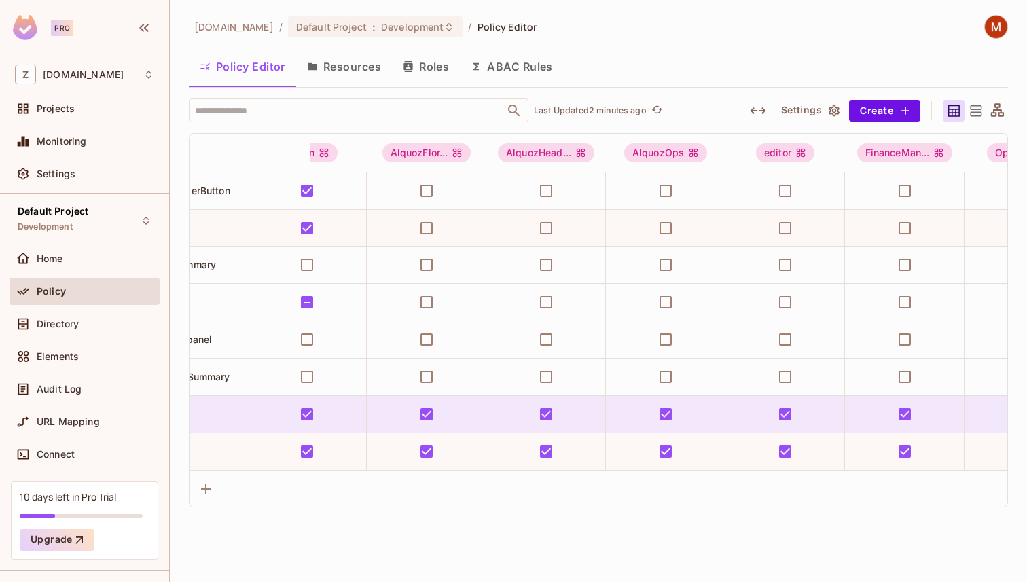
scroll to position [0, 0]
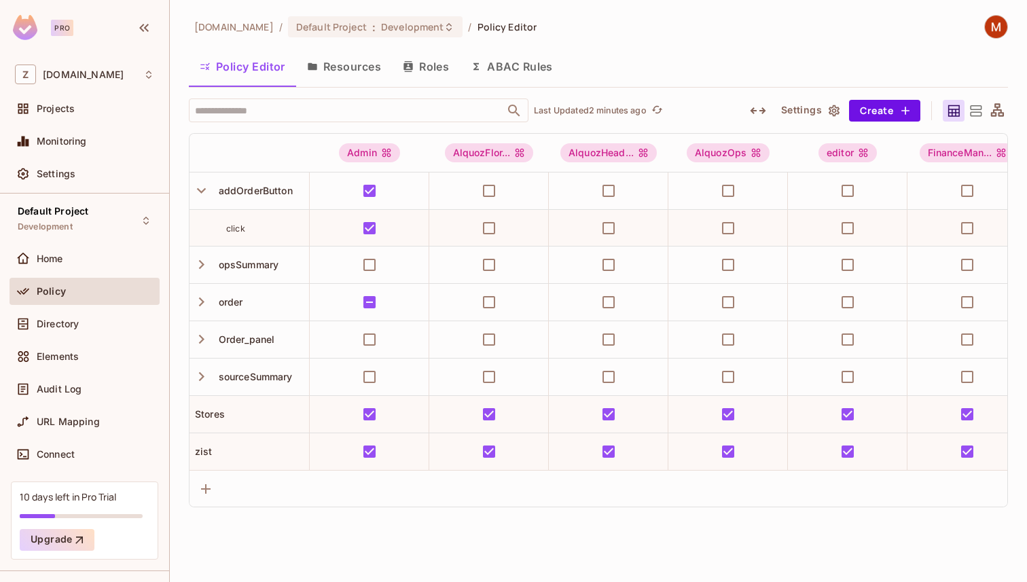
click at [978, 104] on icon at bounding box center [975, 111] width 17 height 17
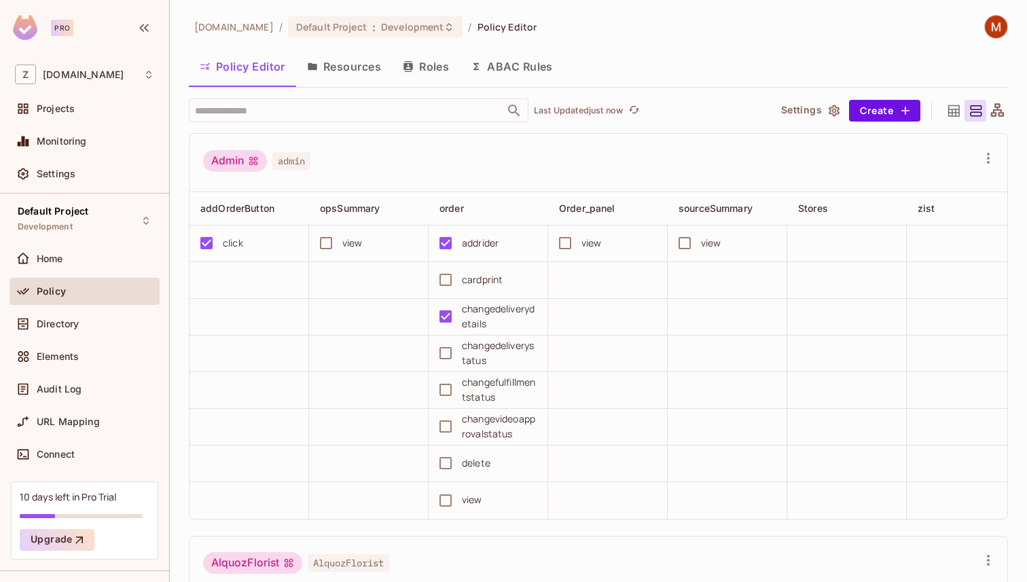
click at [333, 144] on div "Admin admin" at bounding box center [599, 163] width 818 height 58
click at [983, 147] on div "Admin admin" at bounding box center [599, 163] width 818 height 58
click at [989, 159] on icon "button" at bounding box center [988, 158] width 3 height 11
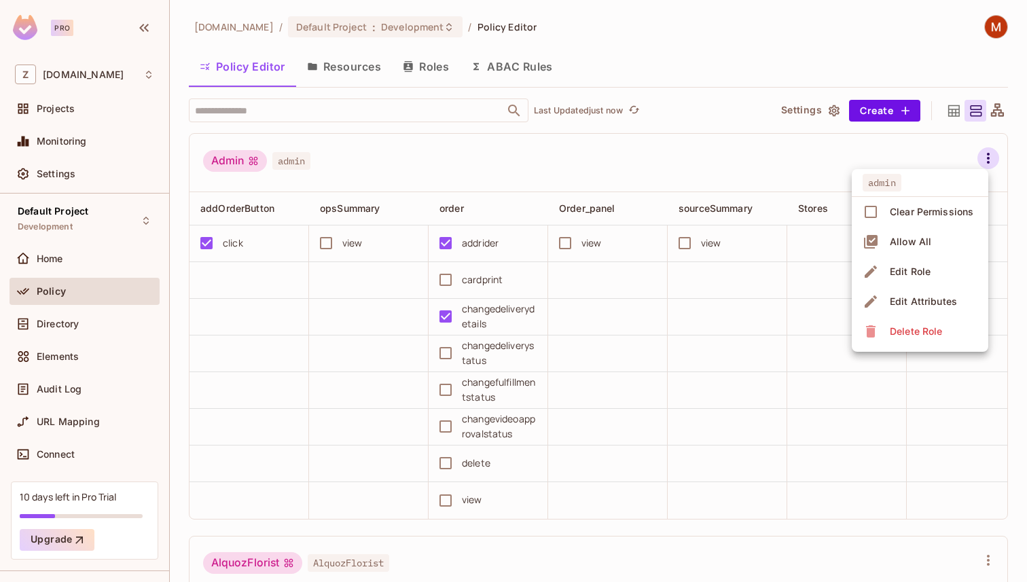
click at [780, 155] on div at bounding box center [513, 291] width 1027 height 582
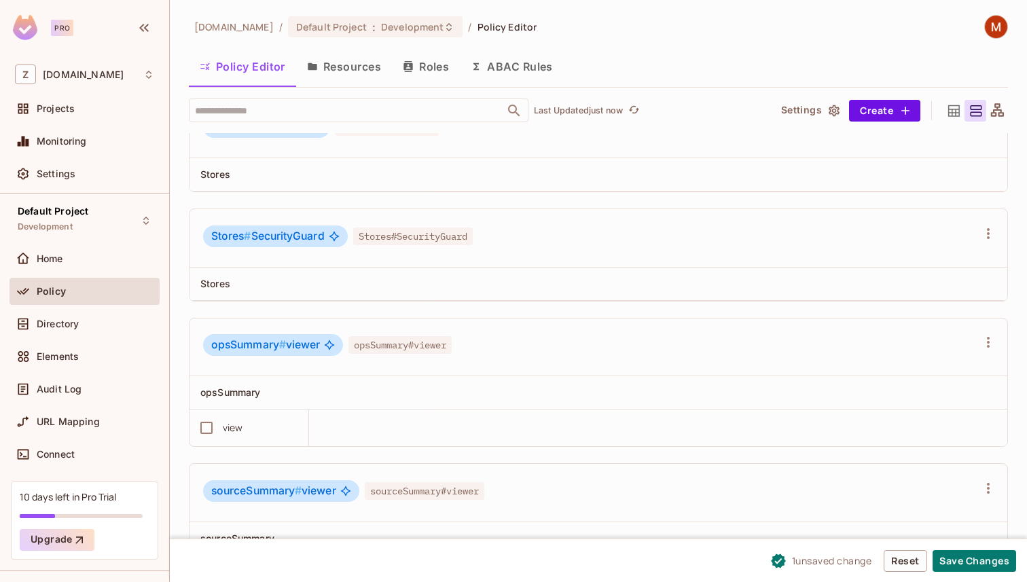
scroll to position [4894, 0]
click at [899, 556] on button "Reset" at bounding box center [905, 561] width 43 height 22
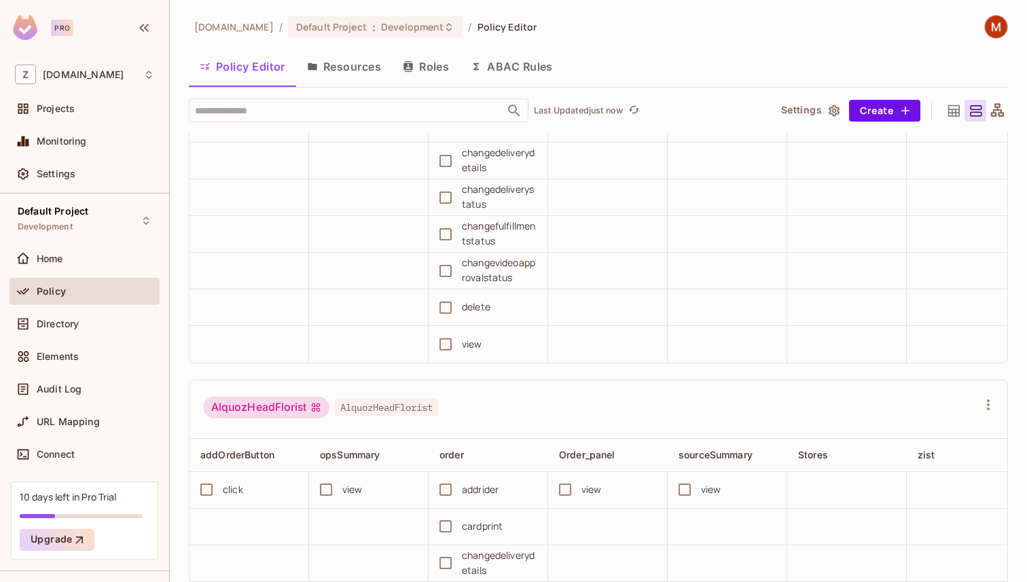
scroll to position [0, 0]
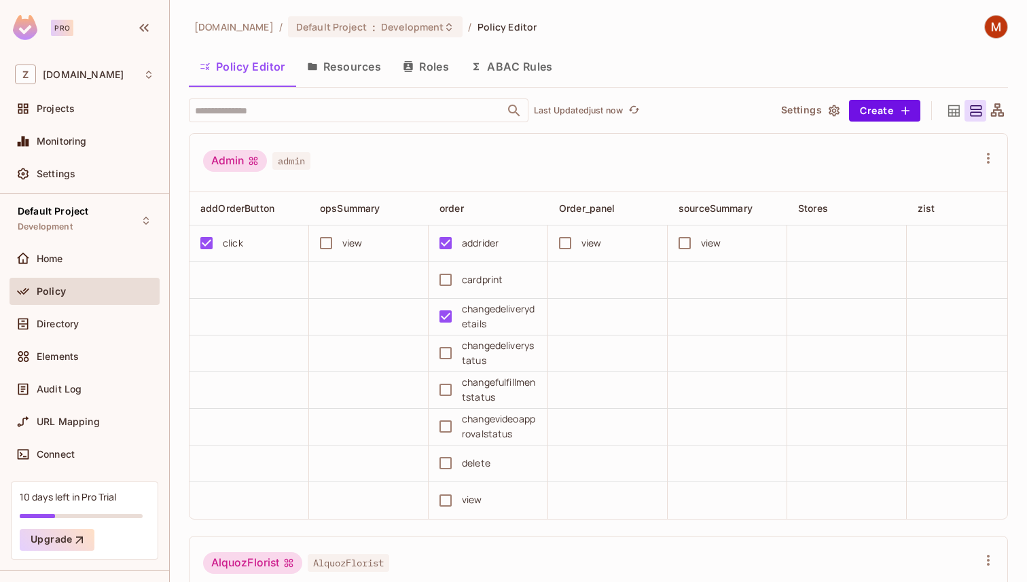
click at [263, 70] on button "Policy Editor" at bounding box center [242, 67] width 107 height 34
click at [344, 63] on button "Resources" at bounding box center [344, 67] width 96 height 34
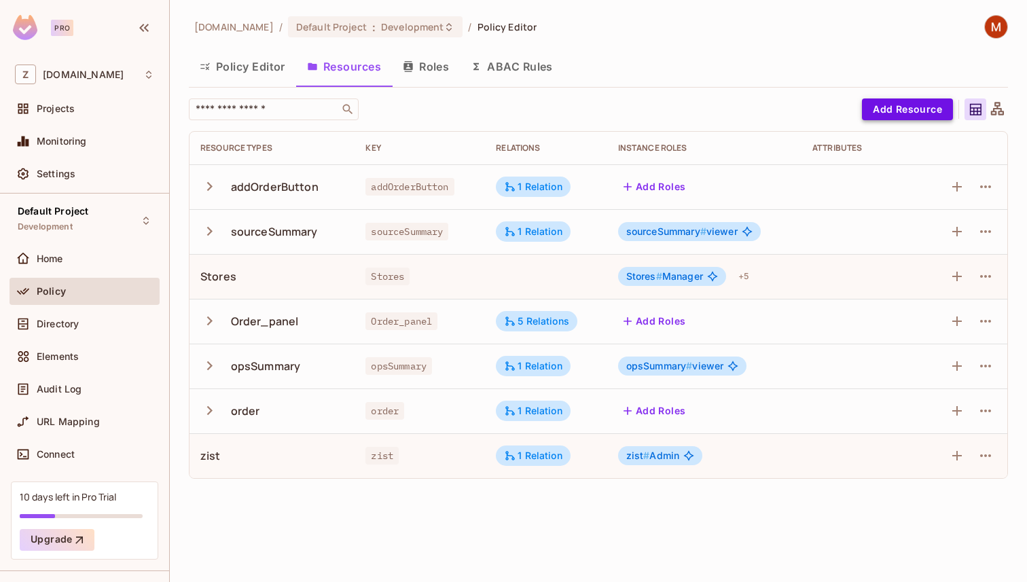
click at [906, 102] on button "Add Resource" at bounding box center [907, 109] width 91 height 22
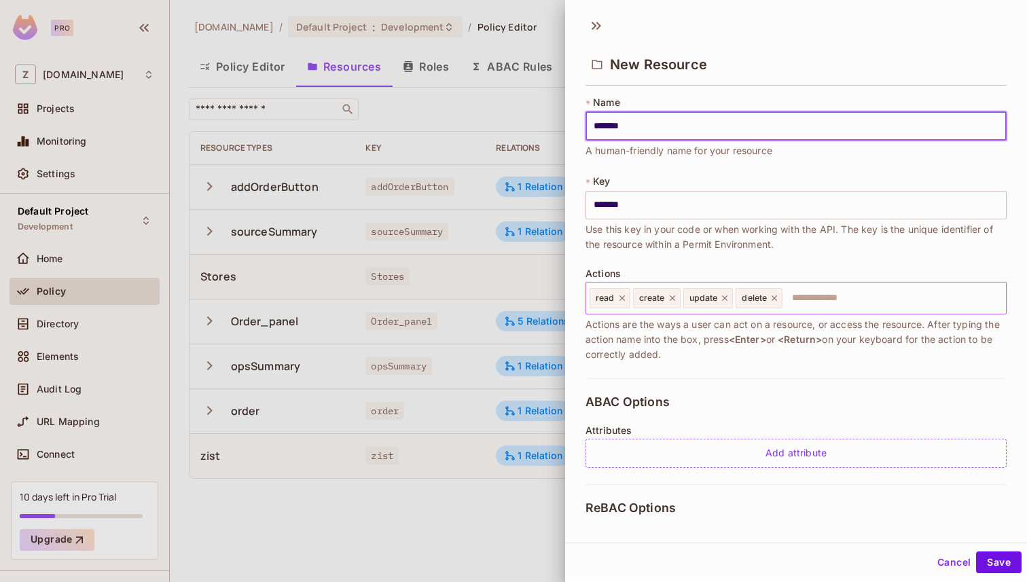
click at [622, 297] on icon at bounding box center [622, 298] width 10 height 10
click at [632, 300] on icon at bounding box center [628, 297] width 5 height 5
click at [632, 300] on icon at bounding box center [632, 298] width 10 height 10
click at [632, 300] on icon at bounding box center [629, 298] width 10 height 10
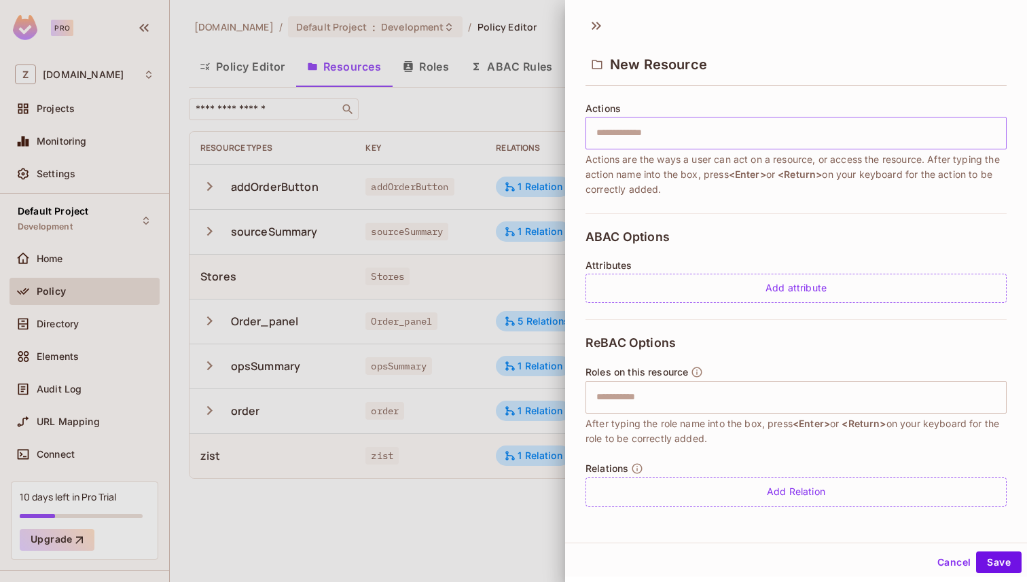
scroll to position [2, 0]
click at [662, 406] on input "text" at bounding box center [794, 395] width 412 height 27
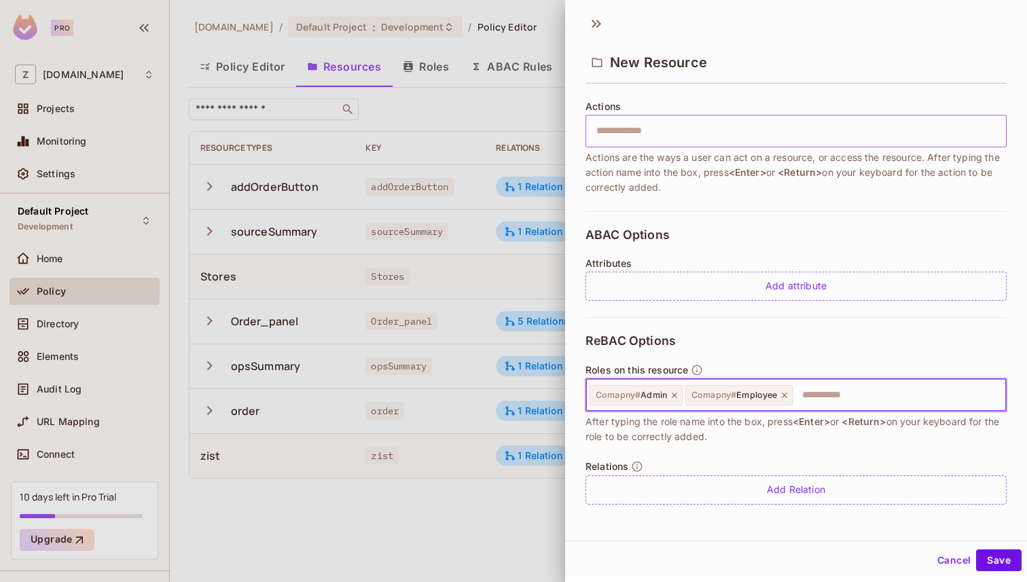
click at [801, 394] on input "text" at bounding box center [897, 395] width 207 height 27
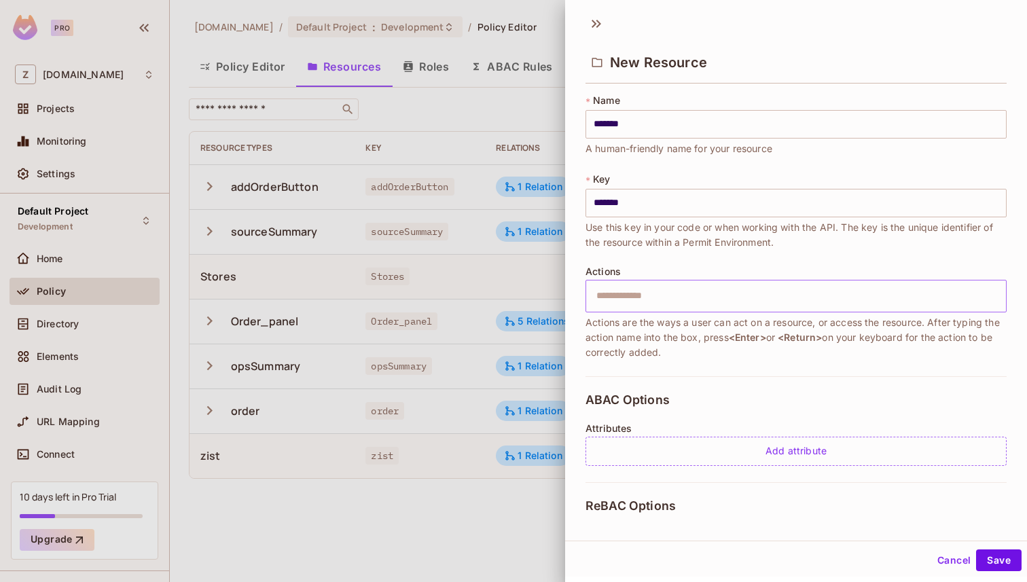
scroll to position [165, 0]
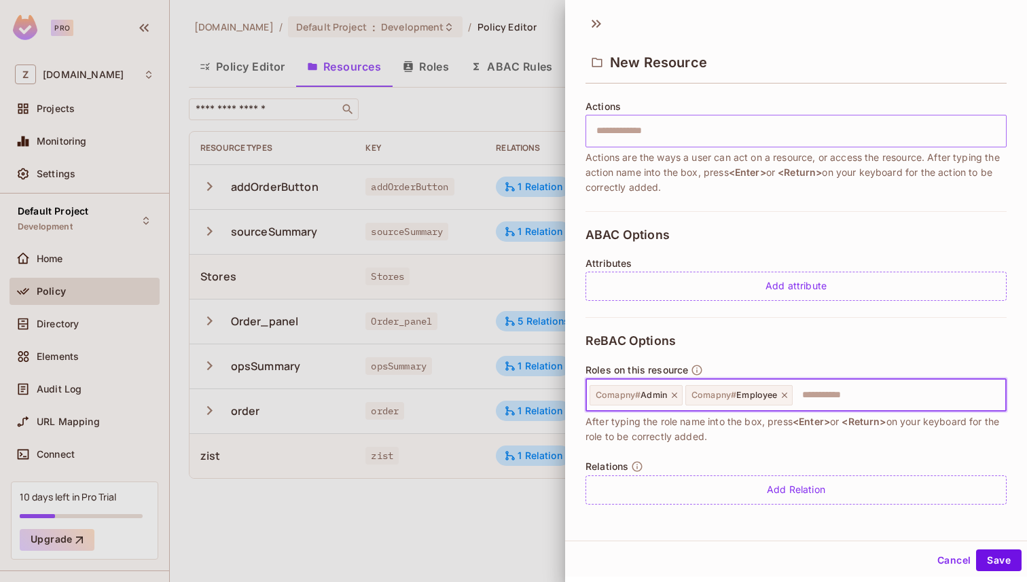
click at [811, 394] on input "text" at bounding box center [897, 395] width 207 height 27
click at [999, 557] on button "Save" at bounding box center [999, 561] width 46 height 22
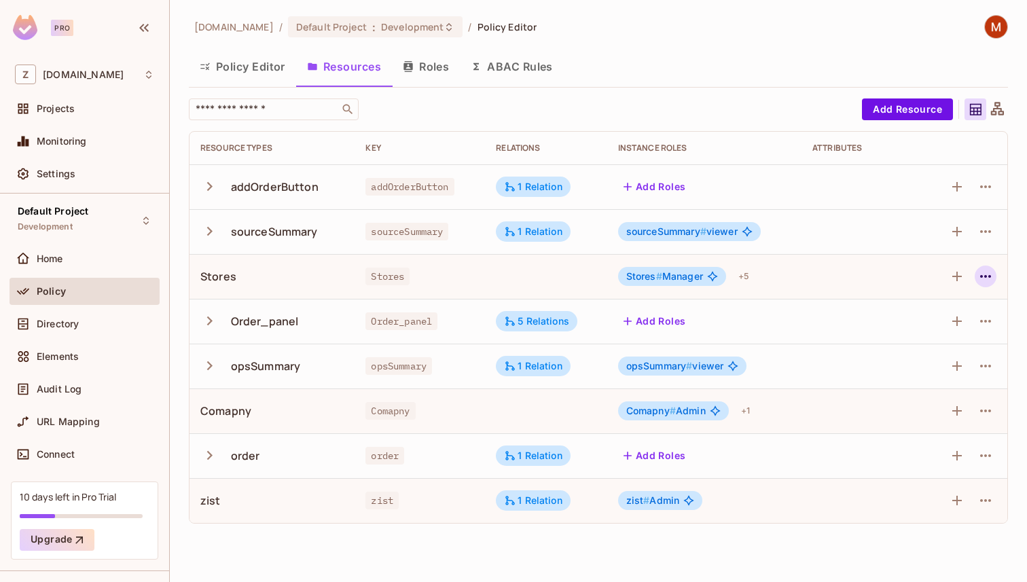
click at [992, 276] on icon "button" at bounding box center [986, 276] width 16 height 16
click at [936, 321] on span "Edit Resource" at bounding box center [927, 330] width 72 height 22
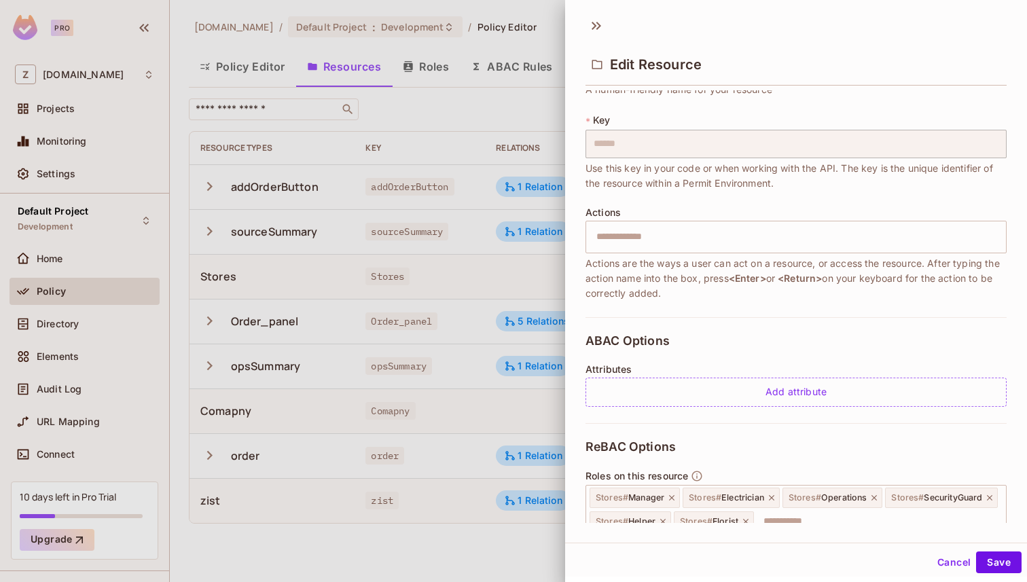
scroll to position [185, 0]
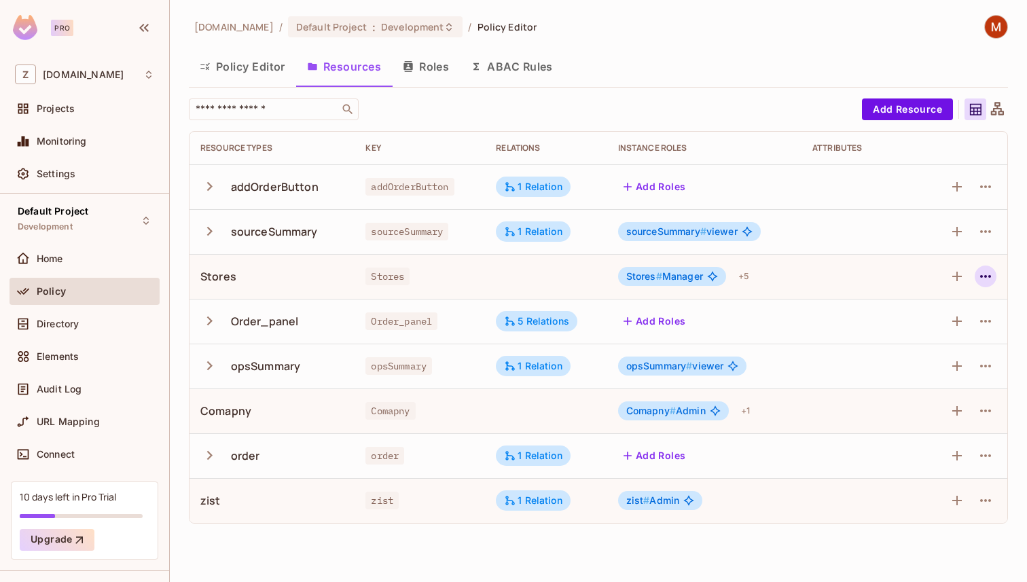
click at [985, 272] on icon "button" at bounding box center [986, 276] width 16 height 16
click at [934, 335] on div "Edit Resource" at bounding box center [927, 330] width 64 height 14
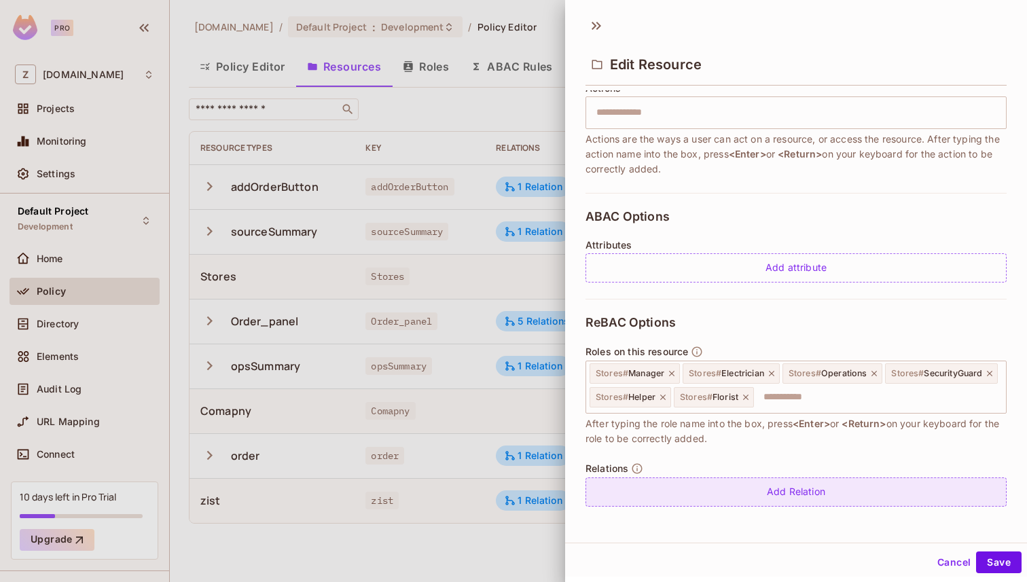
click at [788, 497] on div "Add Relation" at bounding box center [796, 492] width 421 height 29
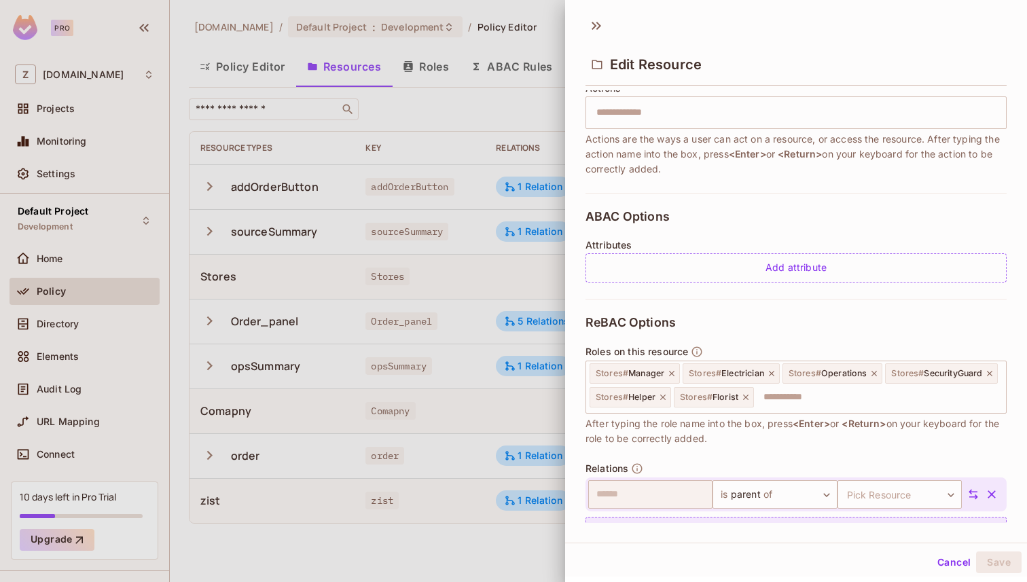
scroll to position [225, 0]
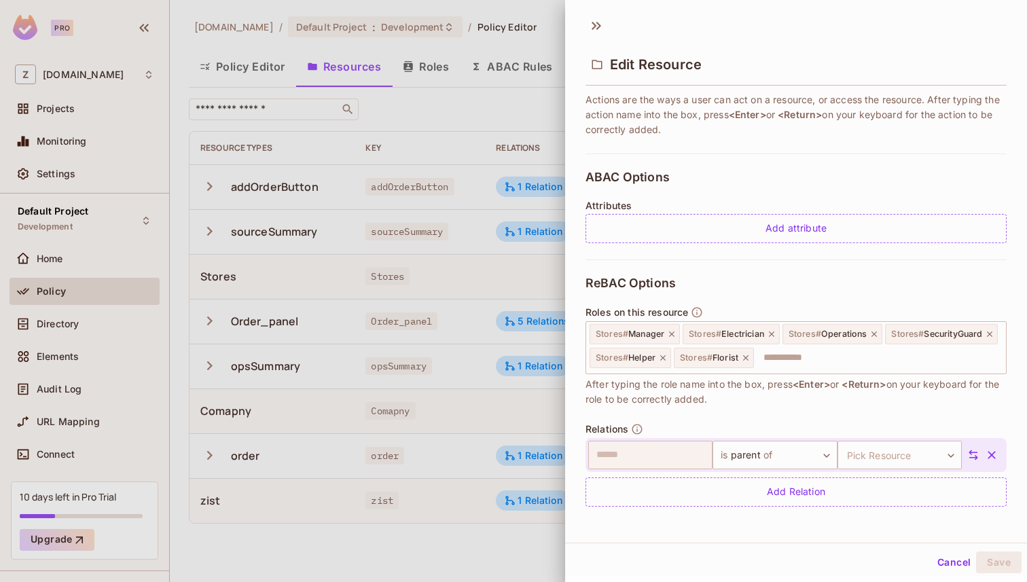
click at [975, 455] on icon at bounding box center [974, 455] width 10 height 10
click at [702, 456] on body "Pro Z zuvees.ae Projects Monitoring Settings Default Project Development Home P…" at bounding box center [513, 291] width 1027 height 582
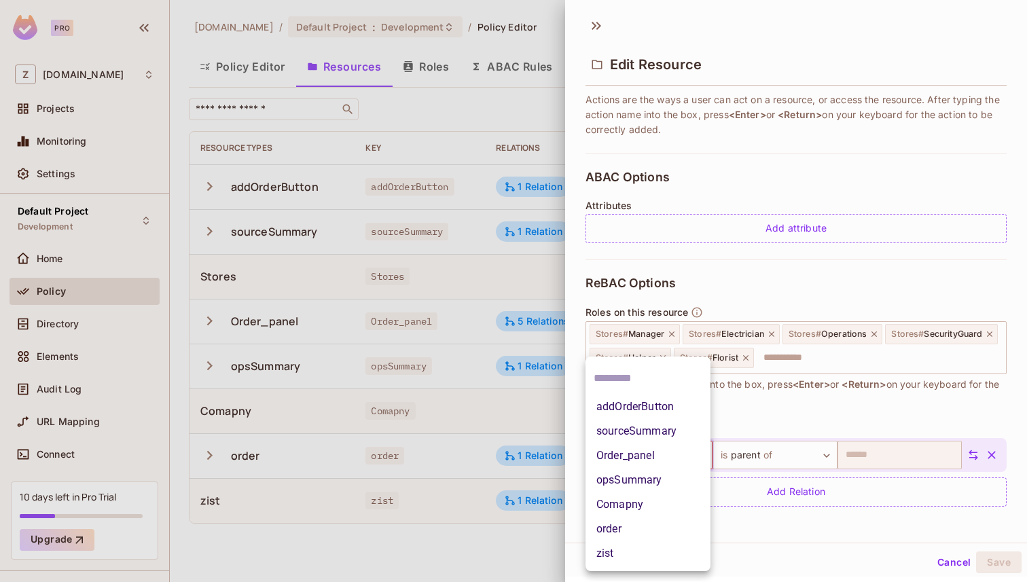
click at [646, 508] on li "Comapny" at bounding box center [648, 504] width 125 height 24
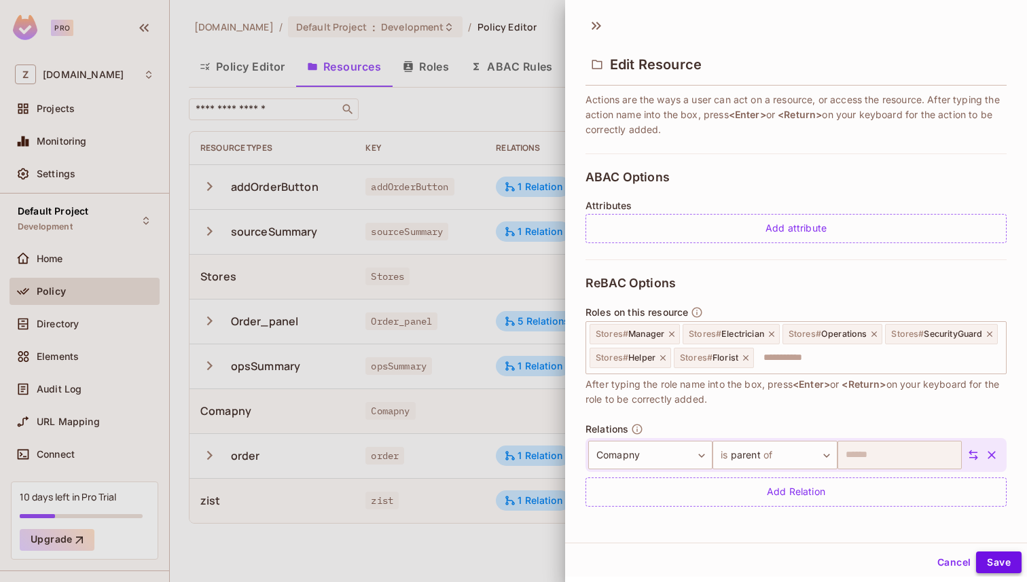
click at [1003, 557] on button "Save" at bounding box center [999, 563] width 46 height 22
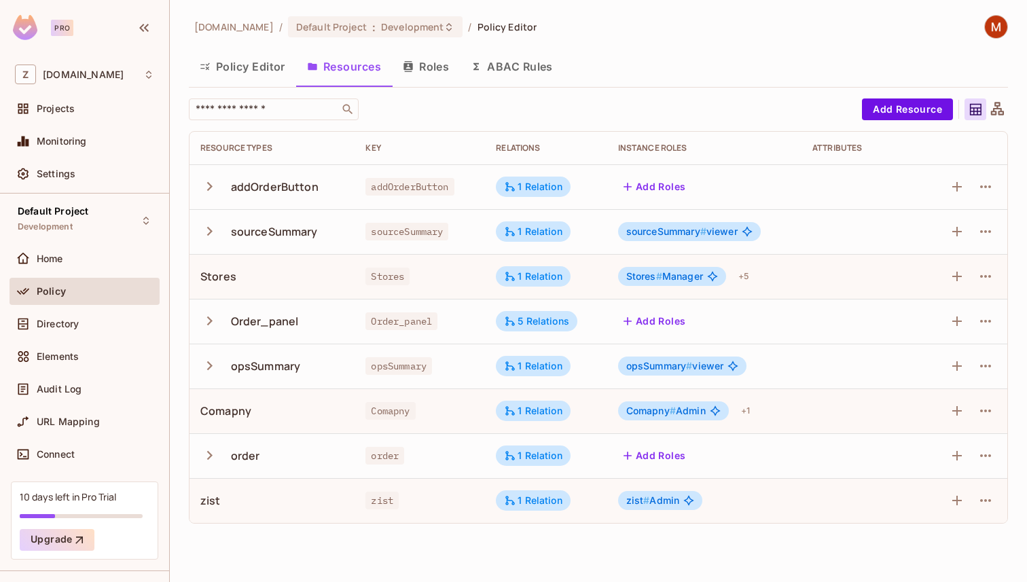
click at [639, 279] on span "Stores #" at bounding box center [644, 276] width 36 height 12
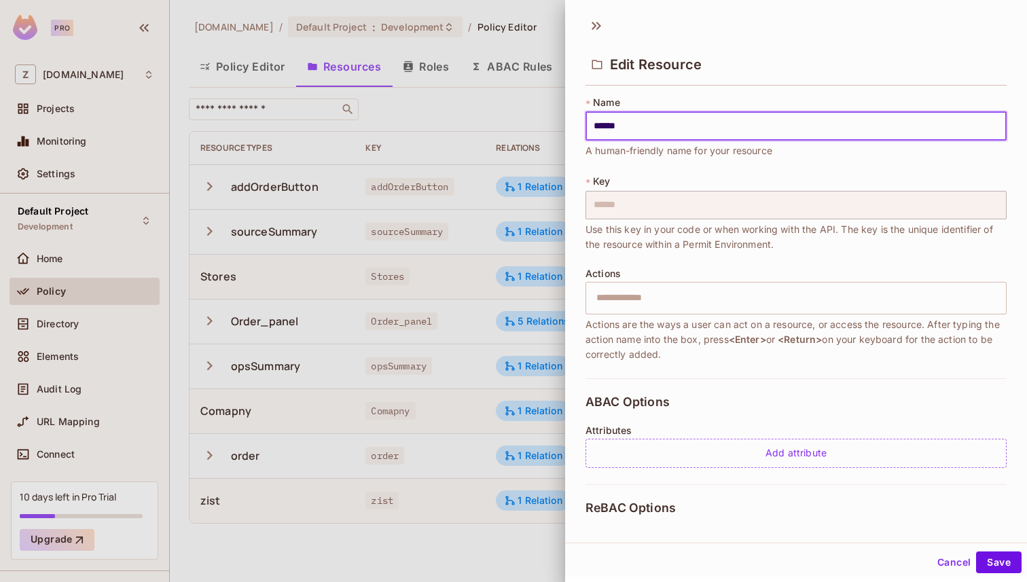
click at [639, 279] on div "Actions ​ Actions are the ways a user can act on a resource, or access the reso…" at bounding box center [796, 315] width 421 height 94
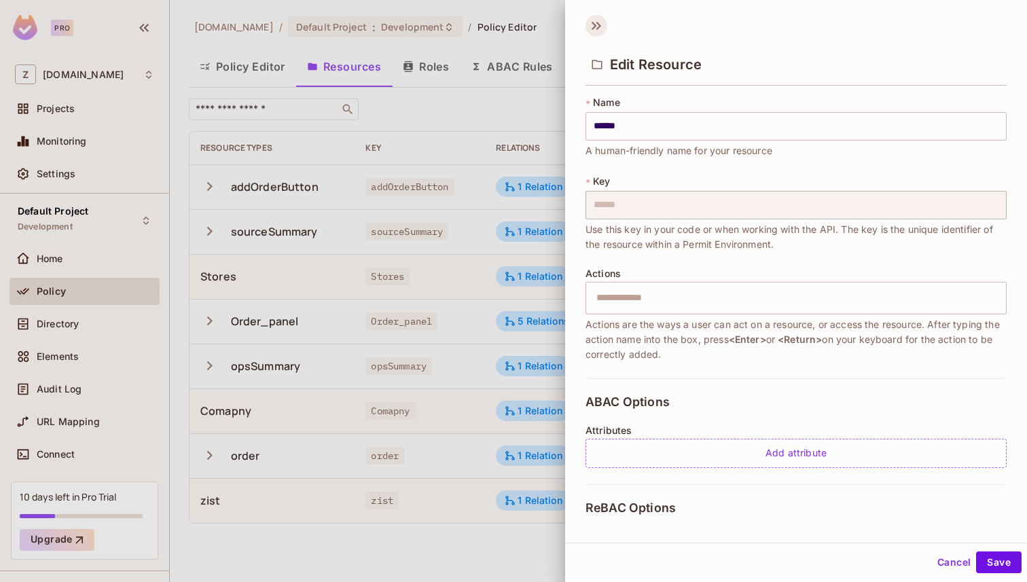
click at [600, 20] on icon at bounding box center [597, 26] width 22 height 22
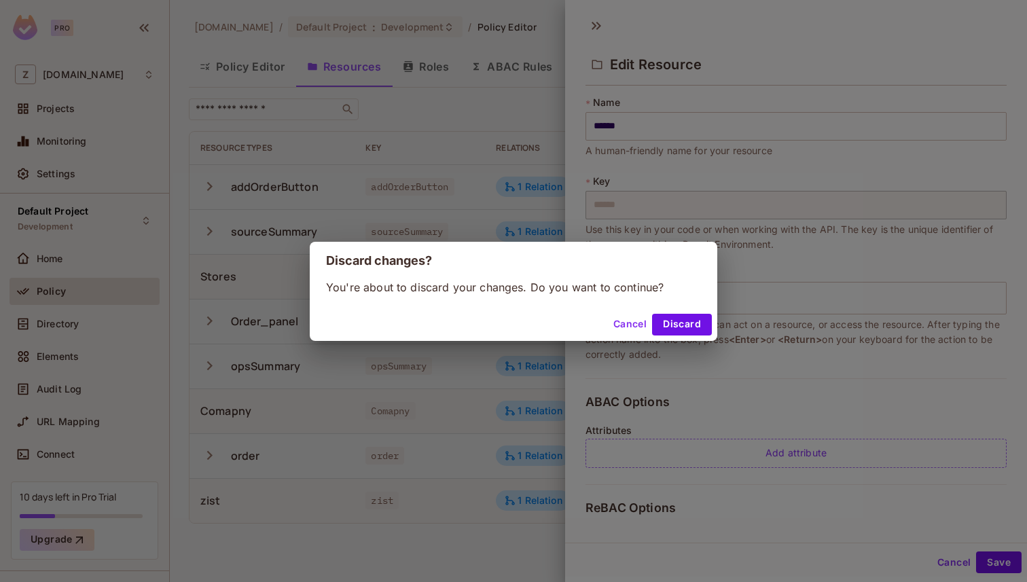
click at [634, 315] on button "Cancel" at bounding box center [630, 325] width 44 height 22
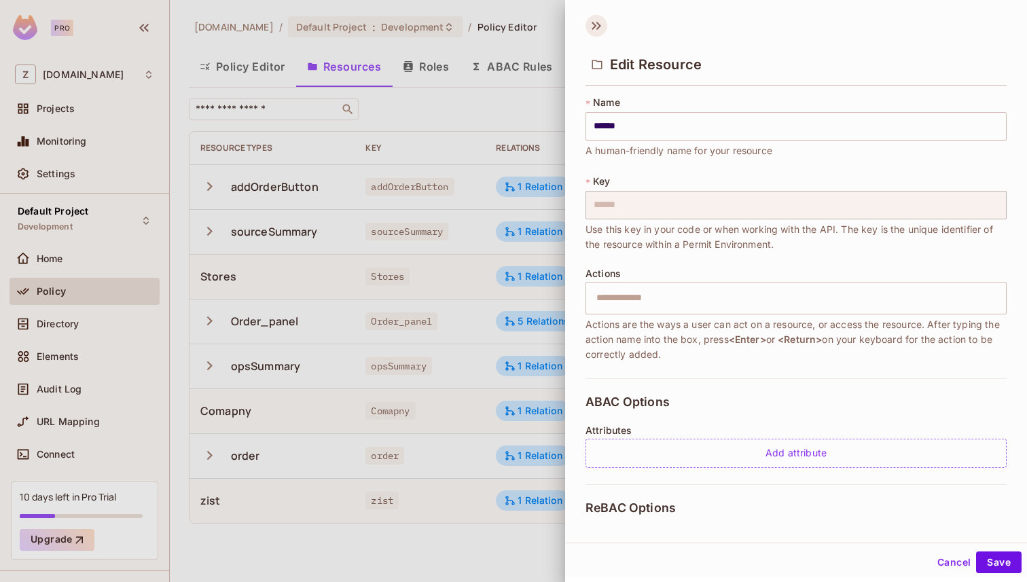
click at [592, 20] on icon at bounding box center [597, 26] width 22 height 22
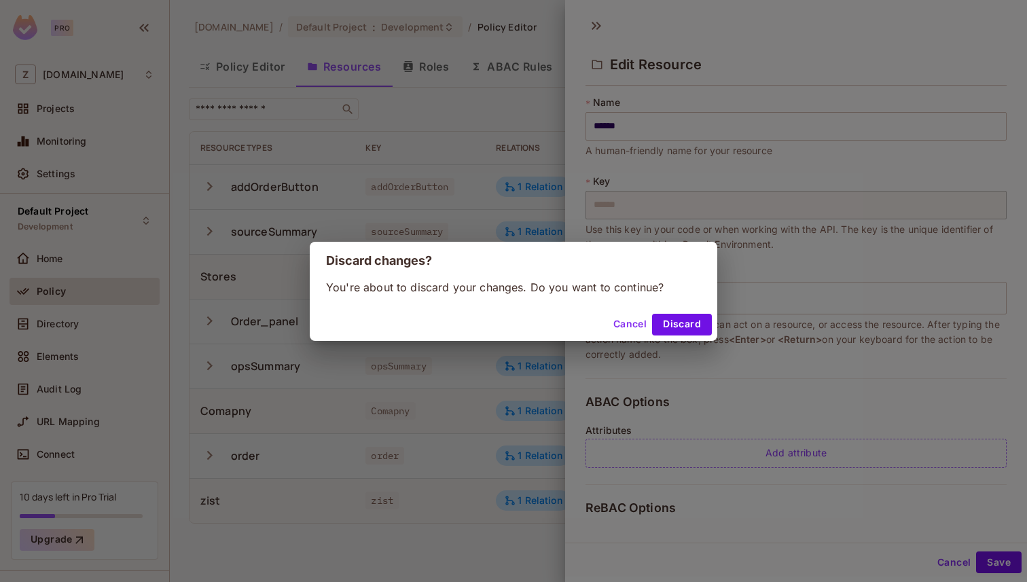
click at [667, 311] on div "Cancel Discard" at bounding box center [514, 324] width 408 height 33
click at [679, 326] on button "Discard" at bounding box center [682, 325] width 60 height 22
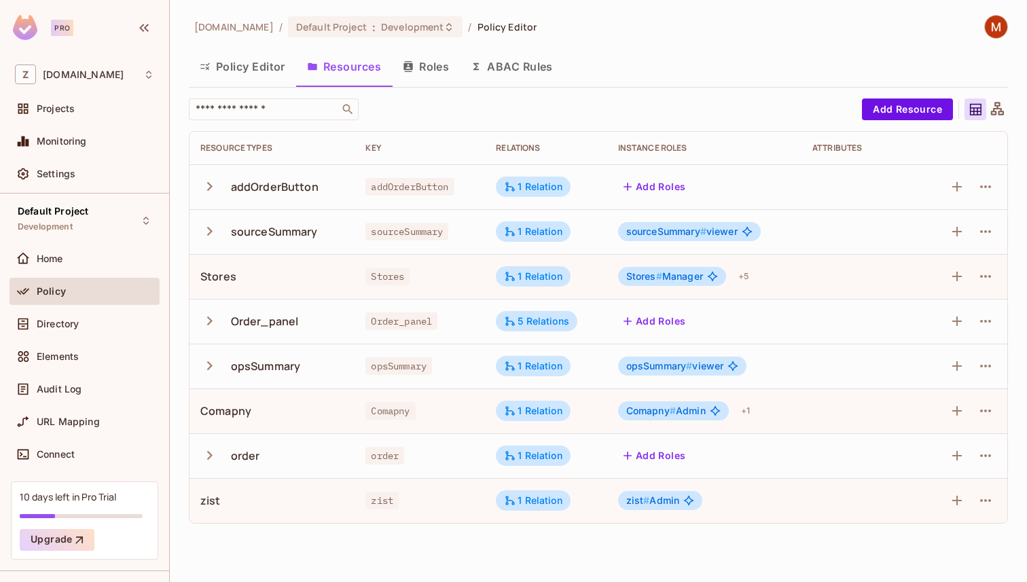
click at [207, 320] on icon "button" at bounding box center [209, 321] width 18 height 18
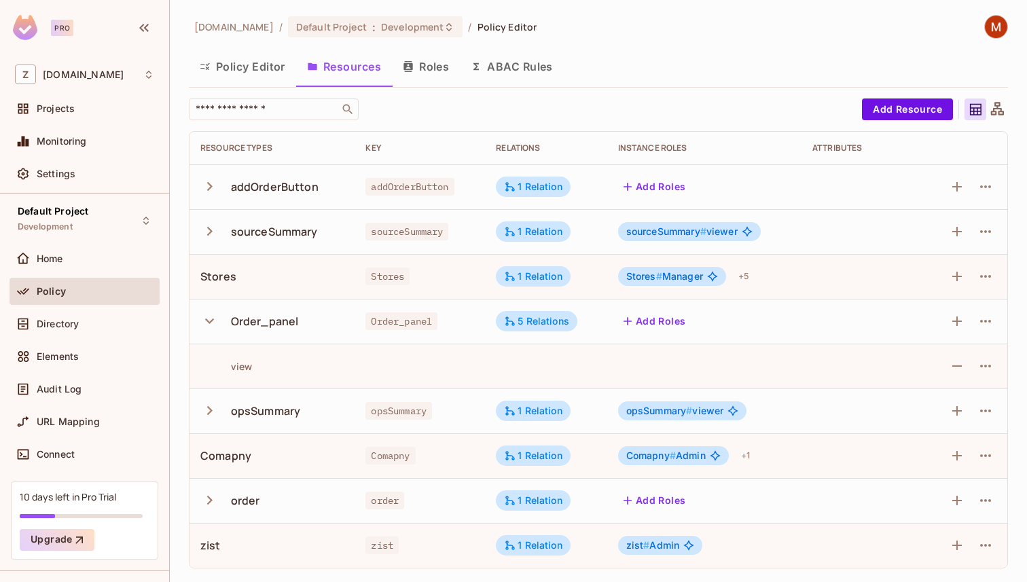
click at [207, 320] on icon "button" at bounding box center [209, 321] width 9 height 5
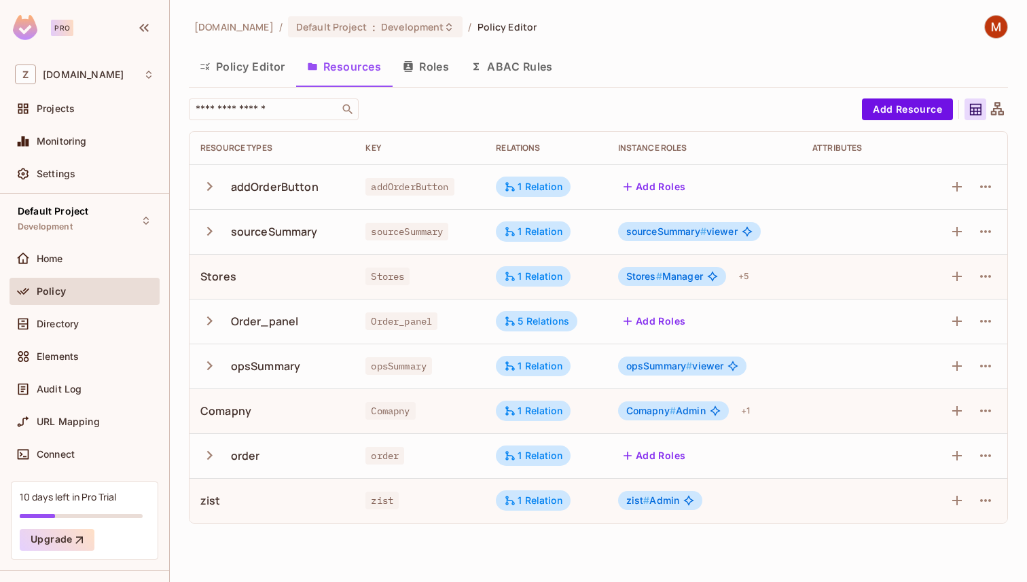
click at [216, 358] on icon "button" at bounding box center [209, 366] width 18 height 18
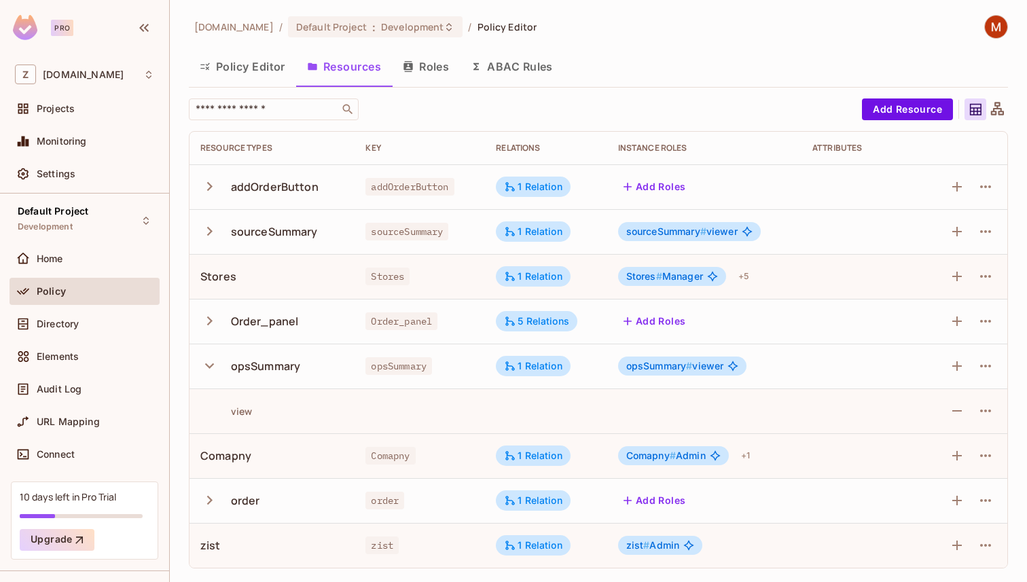
click at [216, 358] on icon "button" at bounding box center [209, 366] width 18 height 18
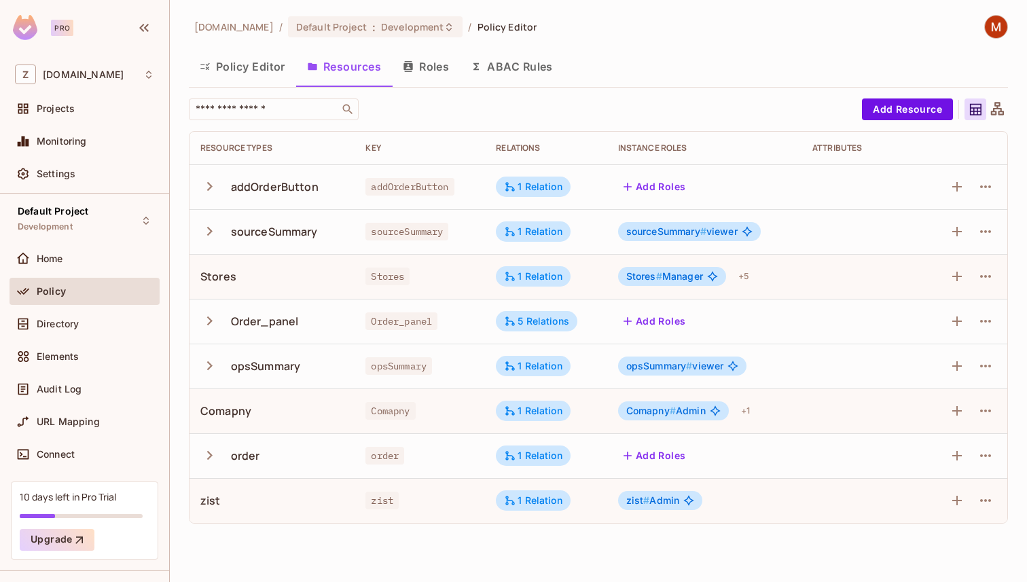
click at [216, 358] on icon "button" at bounding box center [209, 366] width 18 height 18
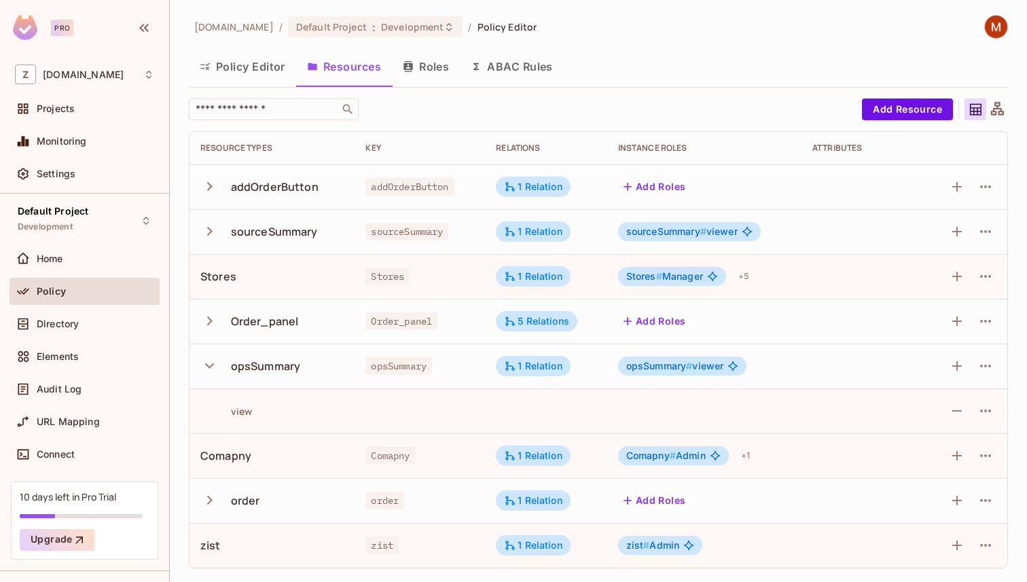
click at [216, 358] on icon "button" at bounding box center [209, 366] width 18 height 18
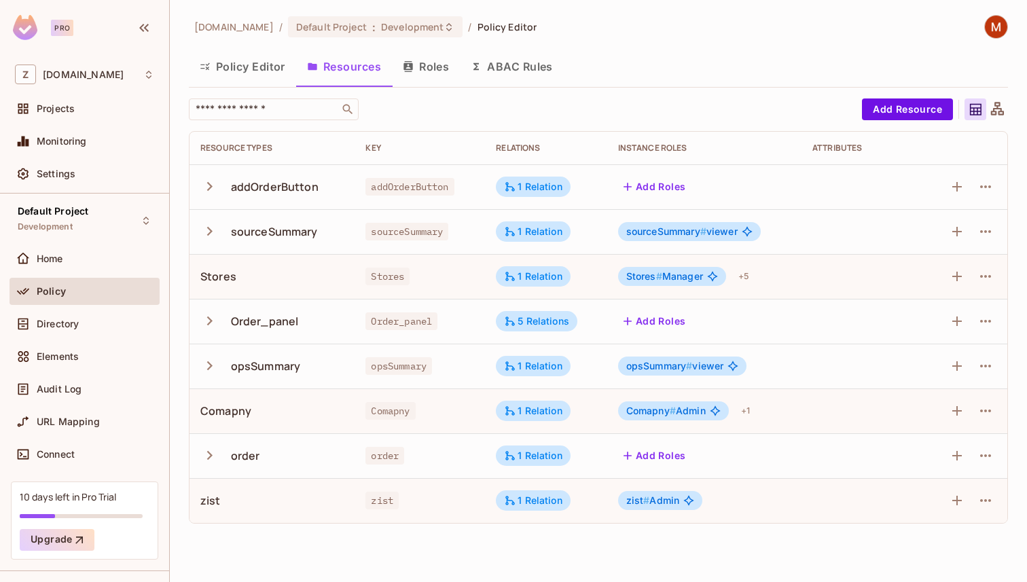
click at [216, 358] on icon "button" at bounding box center [209, 366] width 18 height 18
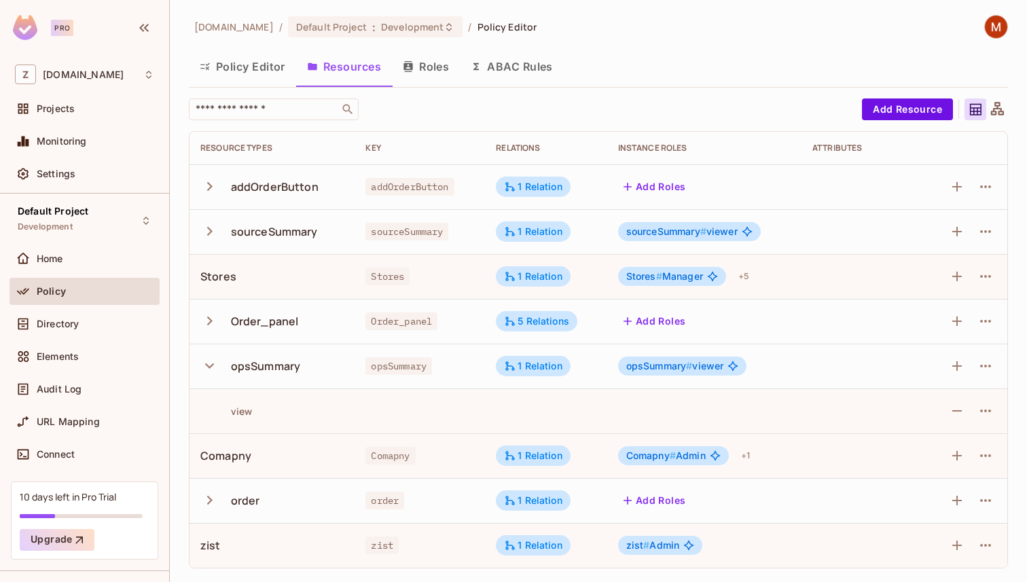
click at [216, 358] on icon "button" at bounding box center [209, 366] width 18 height 18
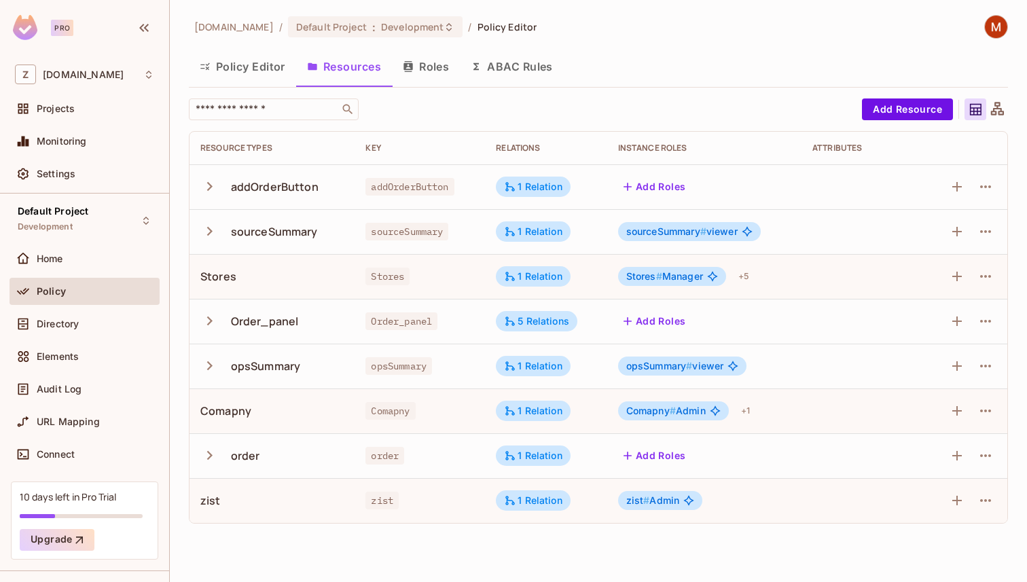
click at [216, 358] on icon "button" at bounding box center [209, 366] width 18 height 18
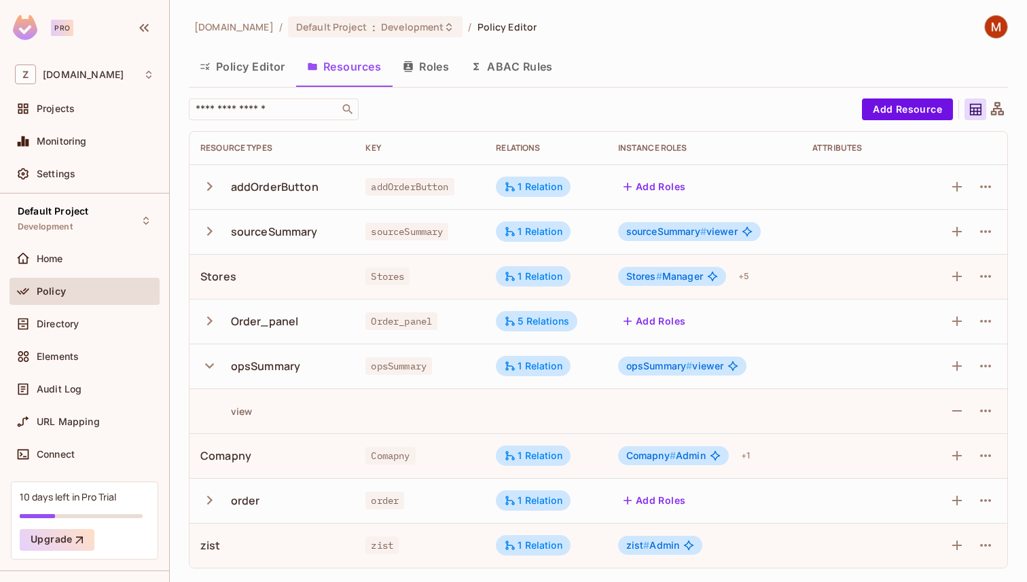
click at [216, 358] on icon "button" at bounding box center [209, 366] width 18 height 18
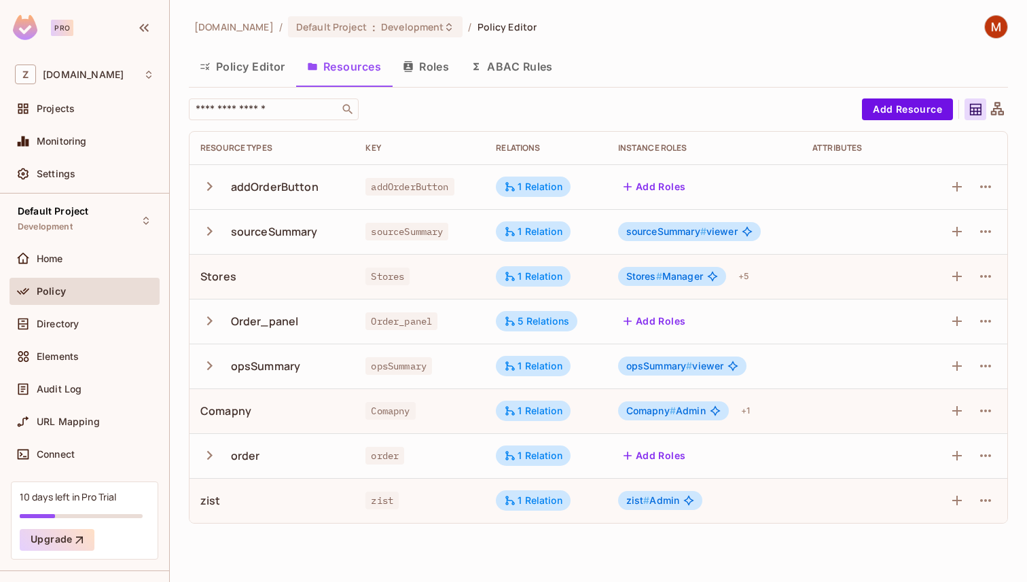
click at [219, 331] on button "button" at bounding box center [212, 320] width 24 height 29
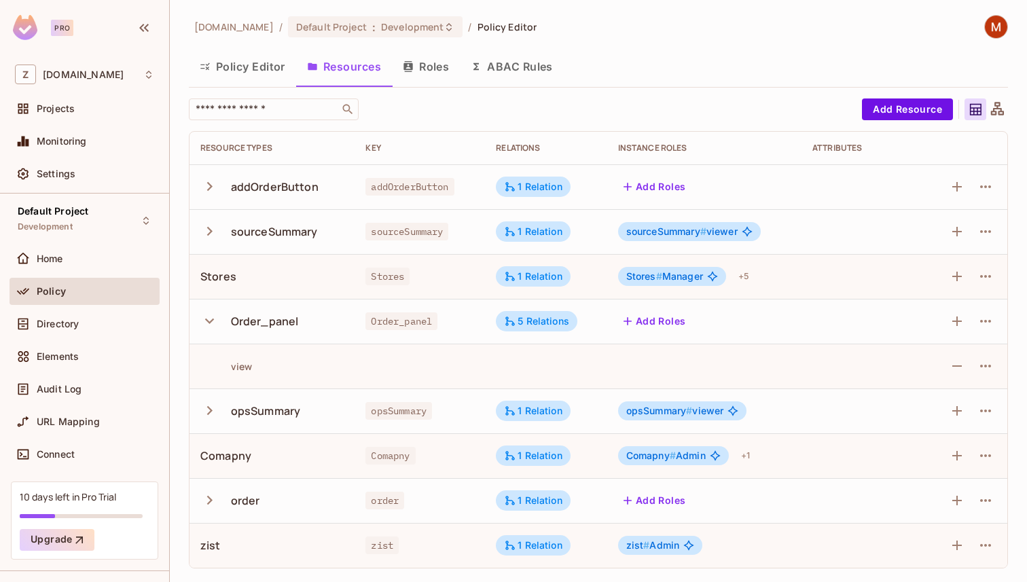
click at [219, 331] on button "button" at bounding box center [212, 320] width 24 height 29
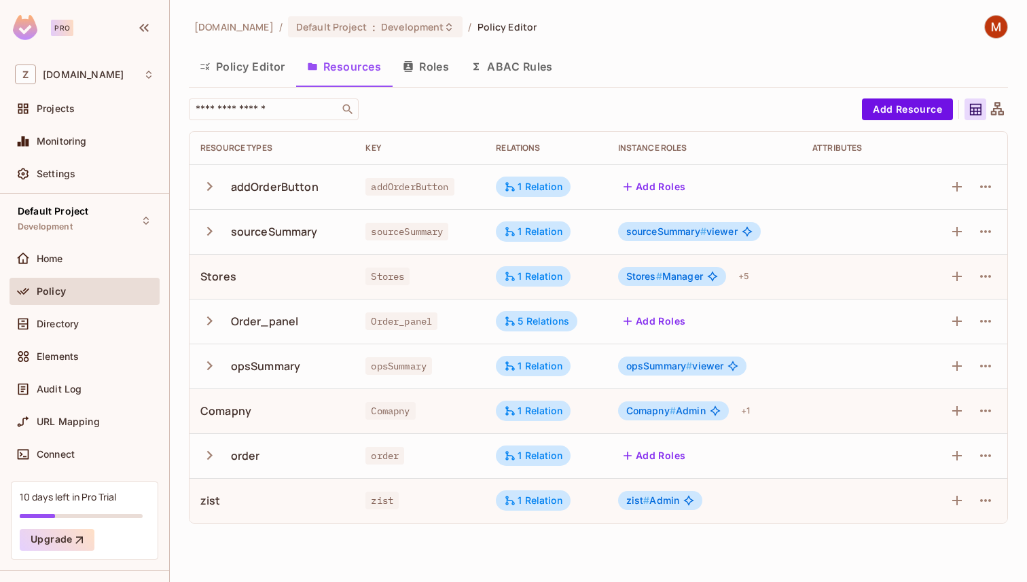
click at [241, 368] on div "opsSummary" at bounding box center [266, 366] width 70 height 15
click at [213, 367] on icon "button" at bounding box center [209, 366] width 18 height 18
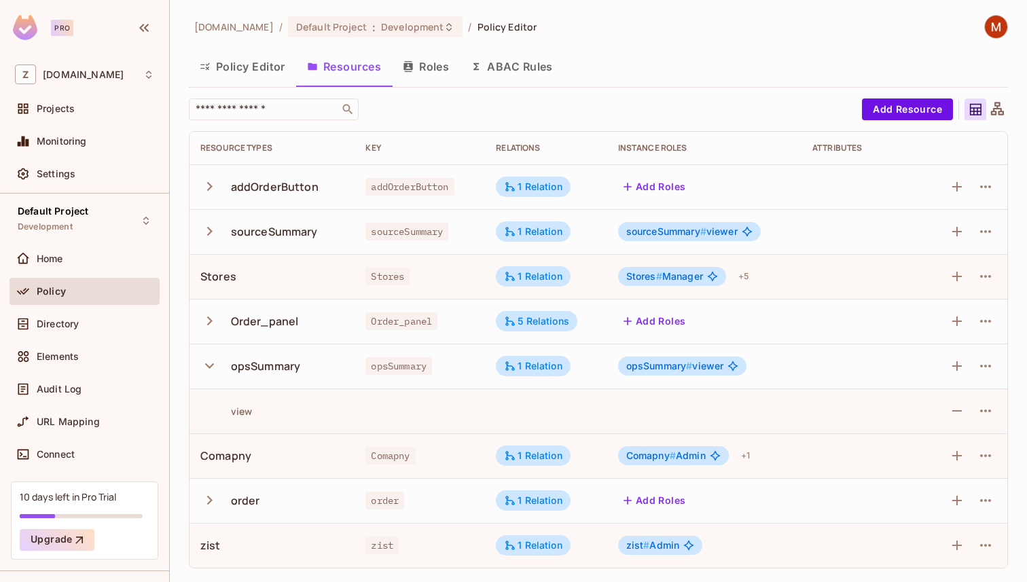
click at [213, 367] on icon "button" at bounding box center [209, 366] width 18 height 18
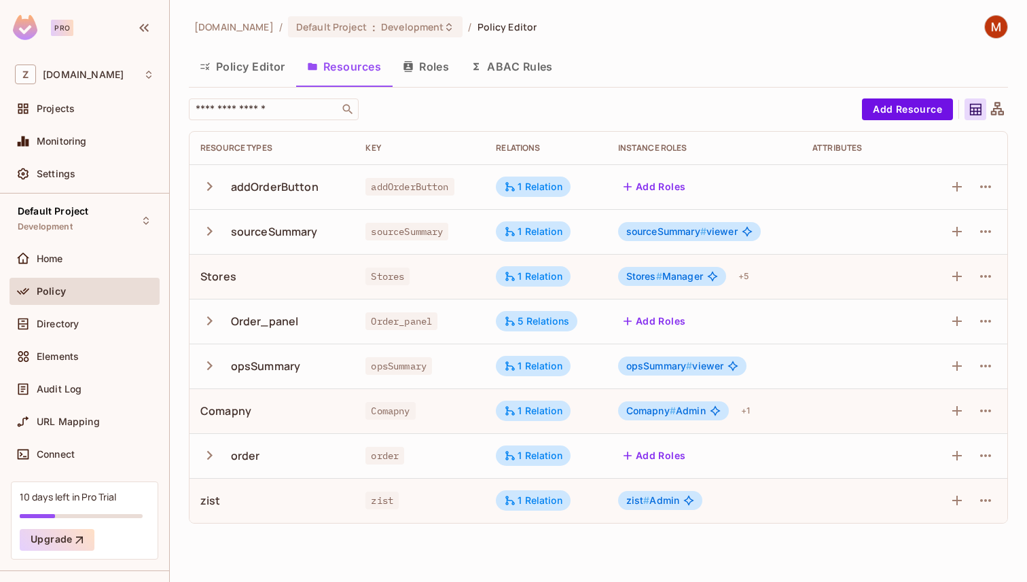
click at [220, 329] on button "button" at bounding box center [212, 320] width 24 height 29
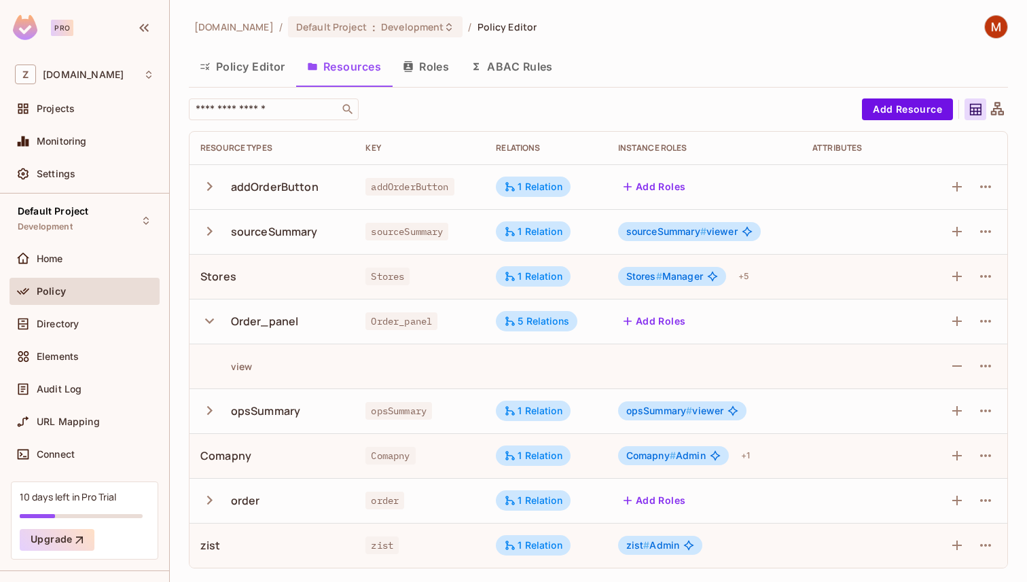
click at [220, 329] on button "button" at bounding box center [212, 320] width 24 height 29
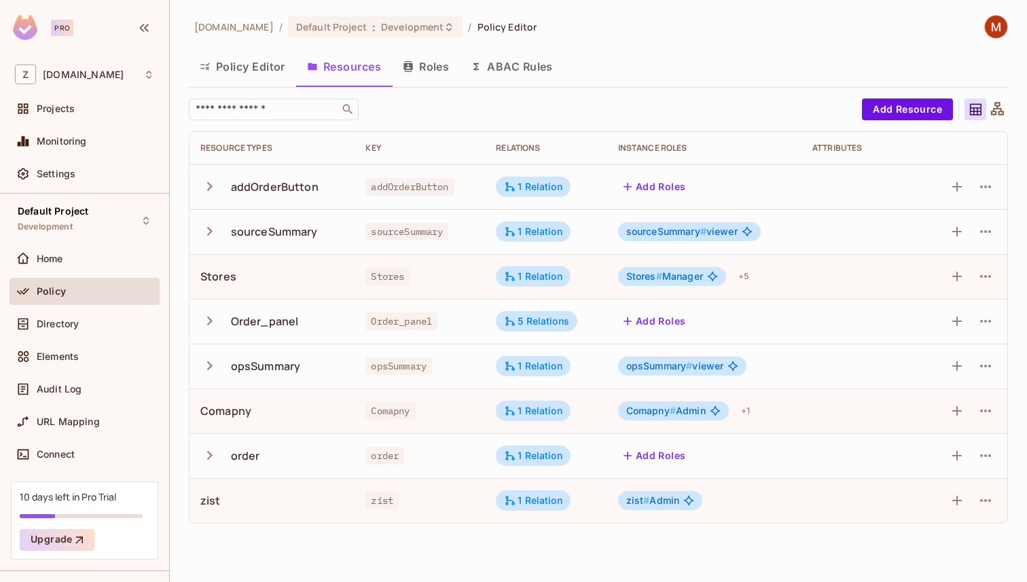
click at [211, 360] on icon "button" at bounding box center [209, 366] width 18 height 18
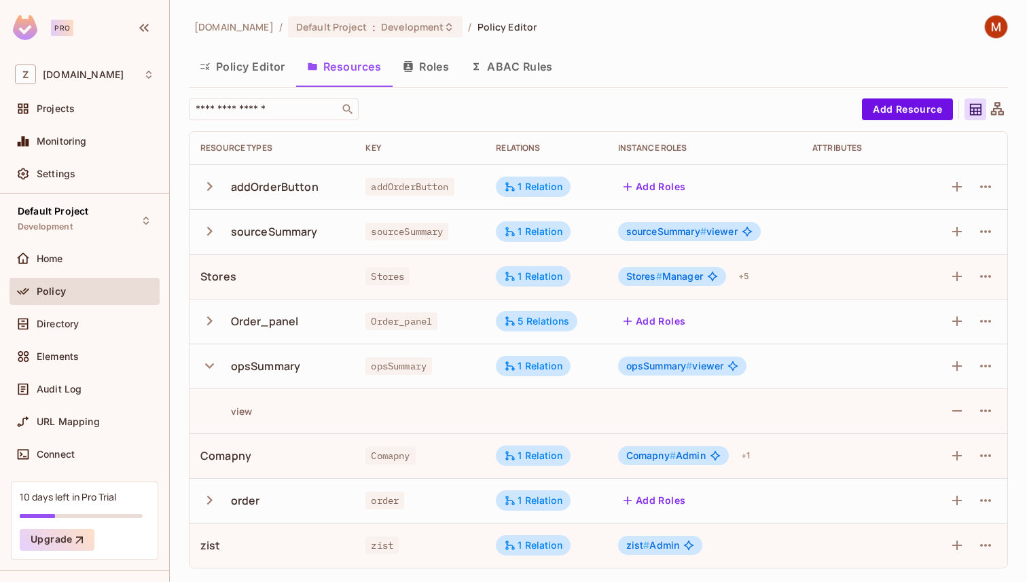
click at [217, 325] on icon "button" at bounding box center [209, 321] width 18 height 18
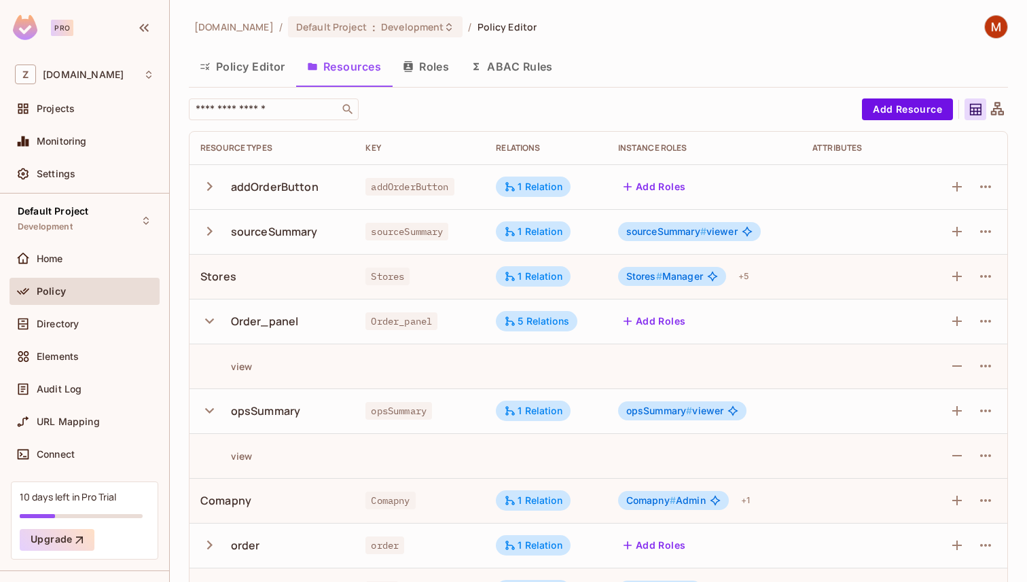
click at [212, 328] on icon "button" at bounding box center [209, 321] width 18 height 18
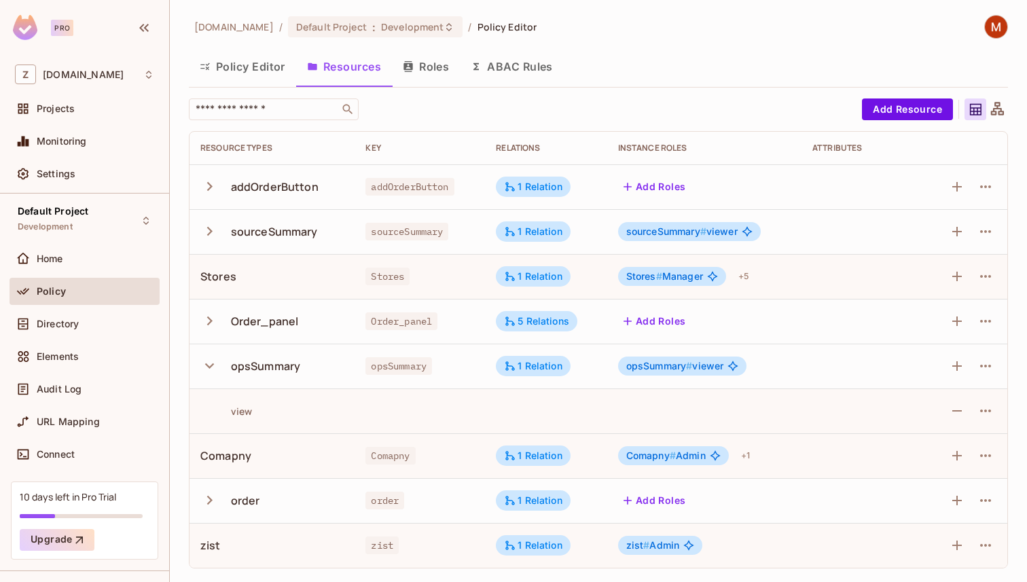
click at [210, 355] on button "button" at bounding box center [212, 365] width 24 height 29
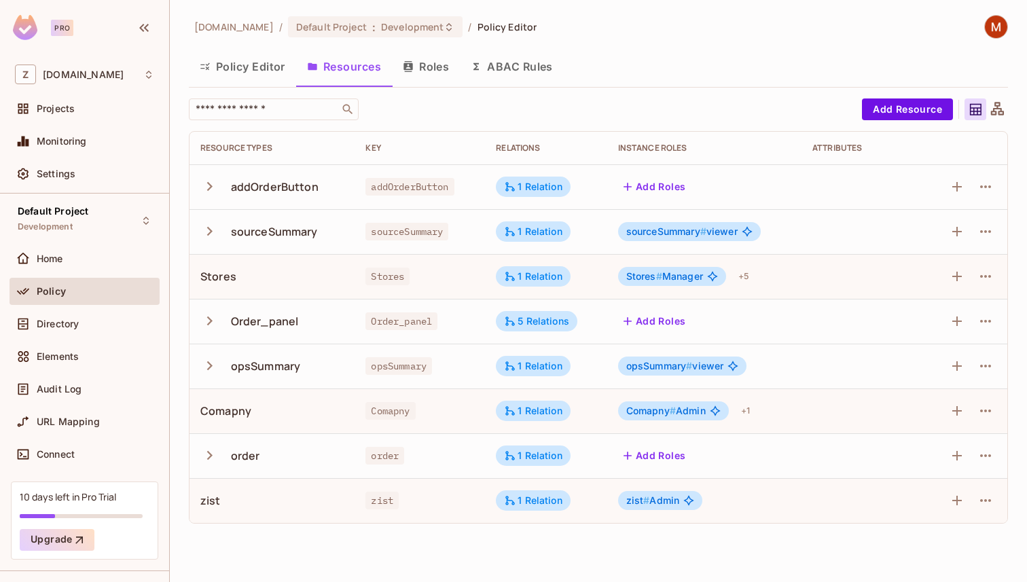
click at [215, 187] on icon "button" at bounding box center [209, 186] width 18 height 18
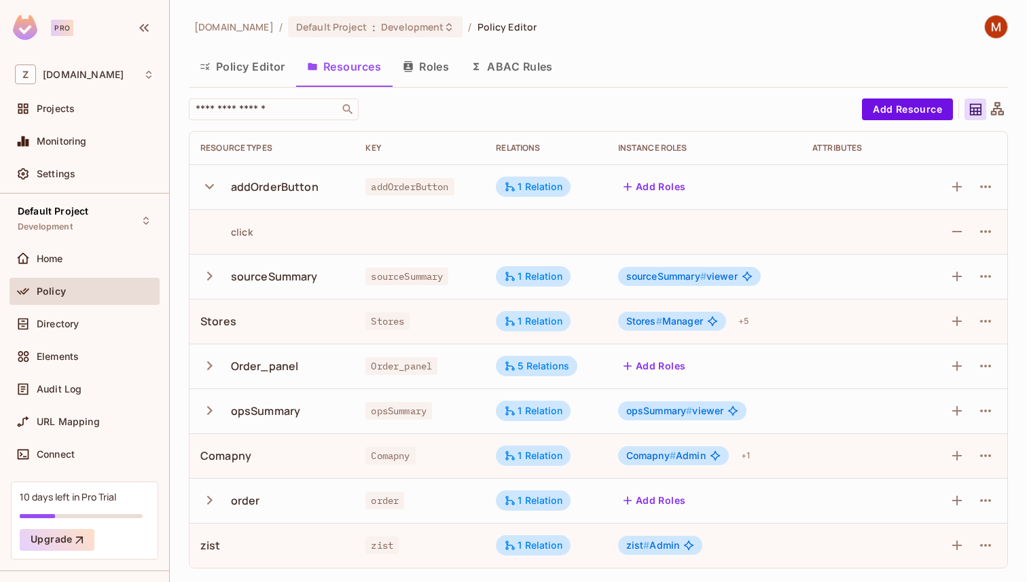
click at [215, 187] on icon "button" at bounding box center [209, 186] width 18 height 18
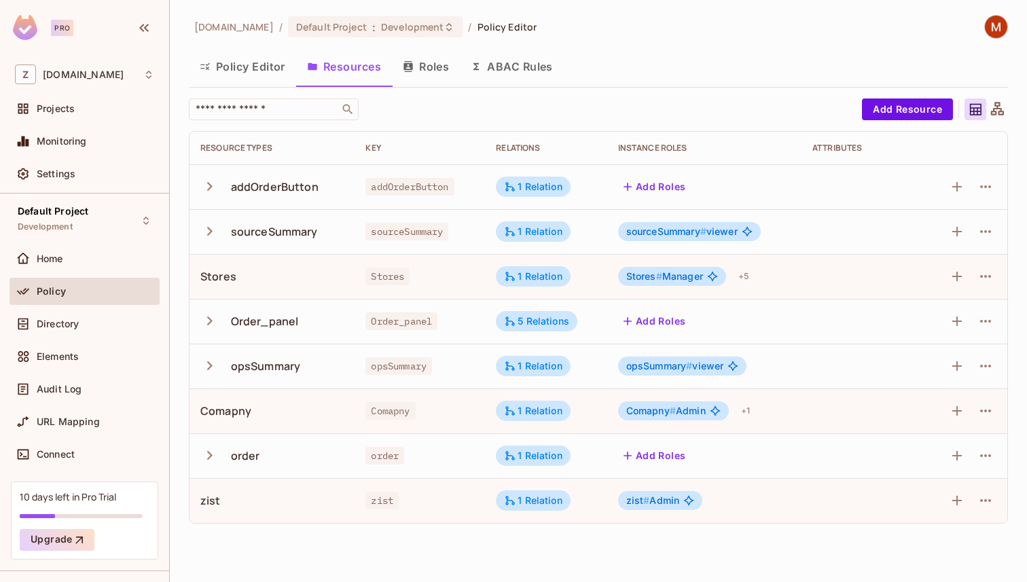
click at [210, 231] on icon "button" at bounding box center [209, 231] width 5 height 9
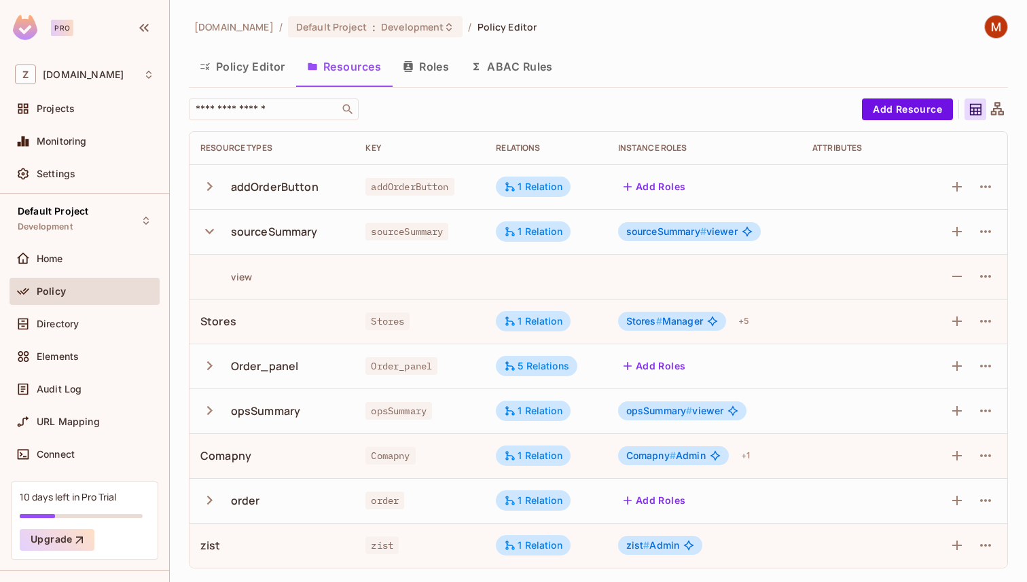
click at [210, 231] on icon "button" at bounding box center [209, 231] width 9 height 5
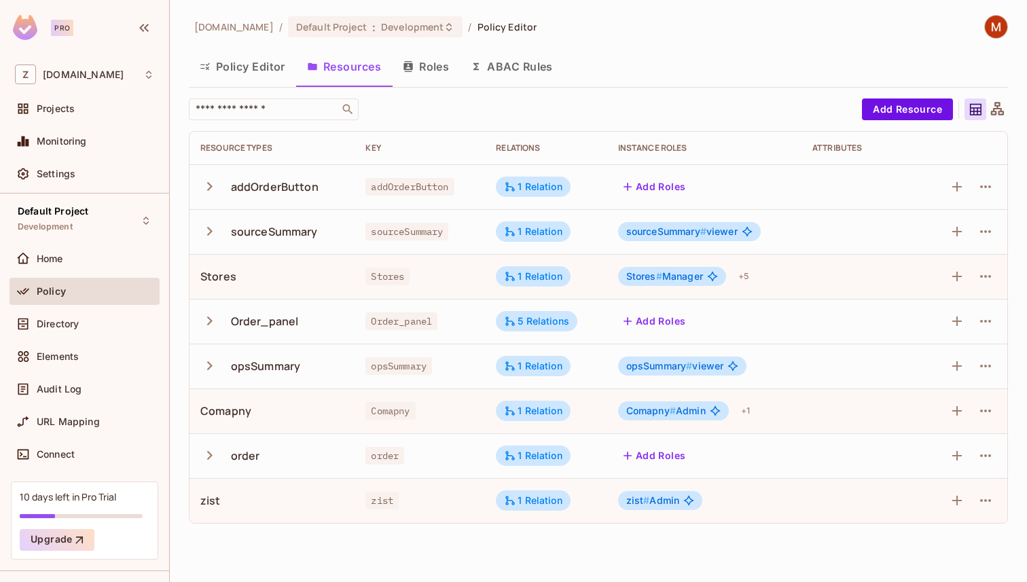
click at [236, 409] on div "Comapny" at bounding box center [225, 411] width 51 height 15
click at [310, 414] on div "Comapny" at bounding box center [271, 411] width 143 height 15
click at [394, 406] on span "Comapny" at bounding box center [390, 411] width 50 height 18
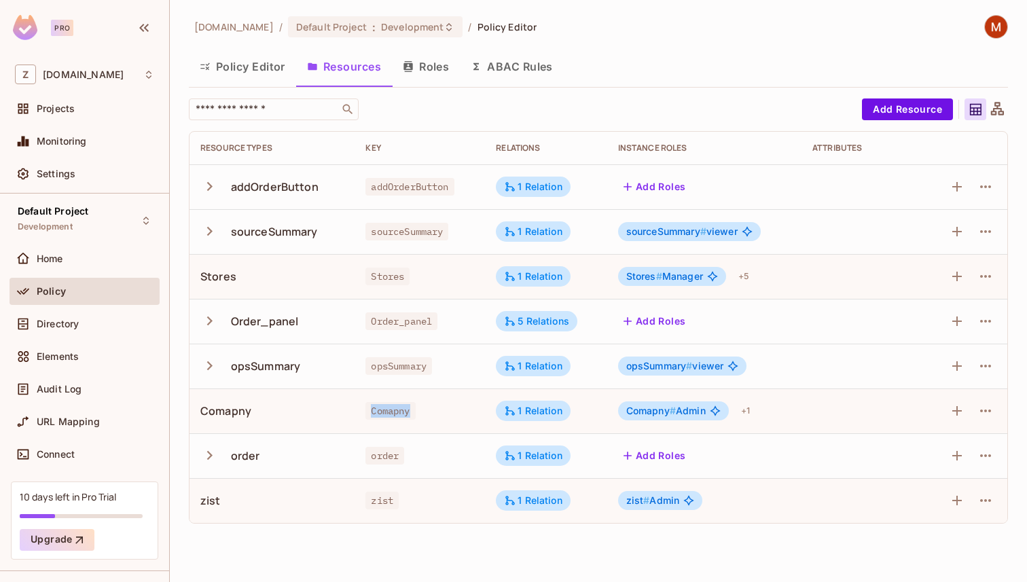
click at [394, 406] on span "Comapny" at bounding box center [390, 411] width 50 height 18
click at [410, 405] on span "Comapny" at bounding box center [390, 411] width 50 height 18
click at [450, 412] on div "Comapny" at bounding box center [419, 411] width 109 height 14
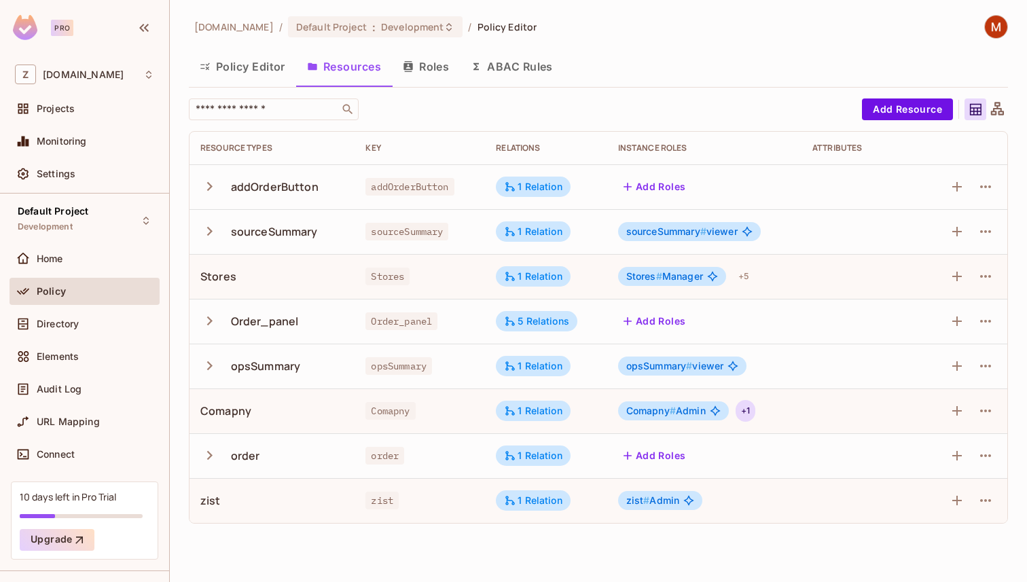
click at [751, 410] on div "+ 1" at bounding box center [746, 411] width 20 height 22
click at [833, 410] on div at bounding box center [513, 291] width 1027 height 582
click at [745, 278] on div "+ 5" at bounding box center [744, 277] width 22 height 22
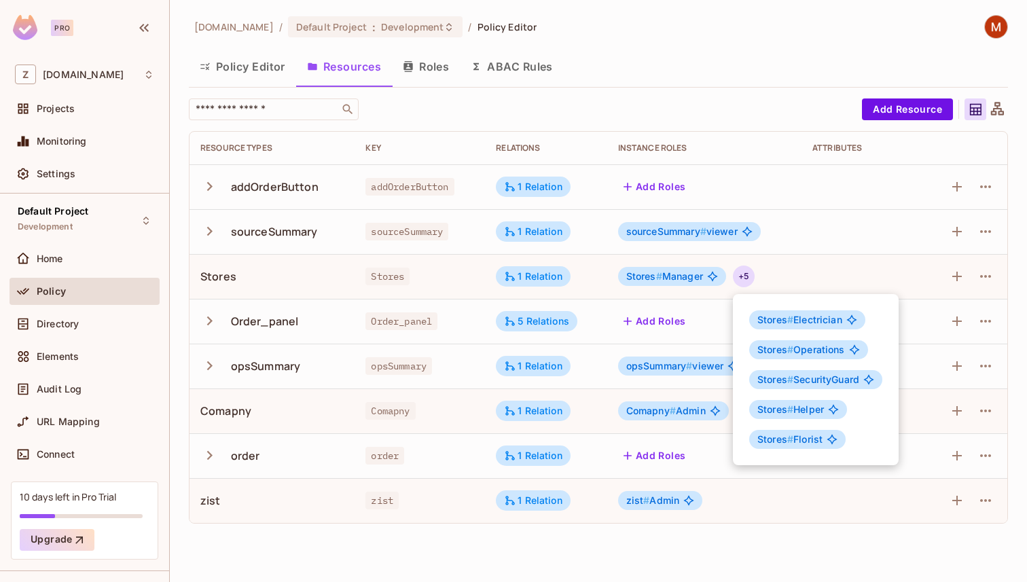
click at [812, 273] on div at bounding box center [513, 291] width 1027 height 582
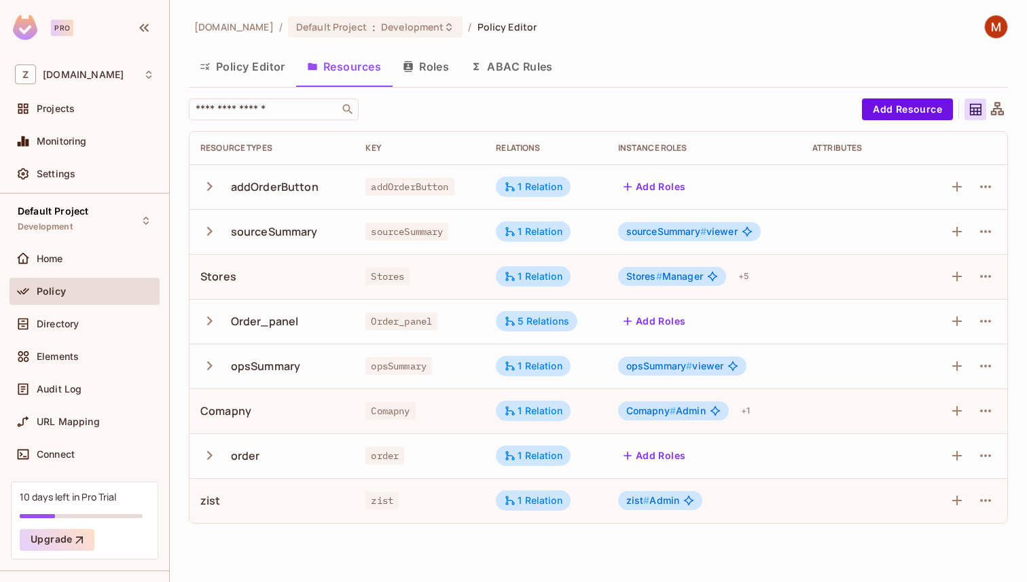
click at [694, 328] on div "Add Roles" at bounding box center [704, 321] width 173 height 22
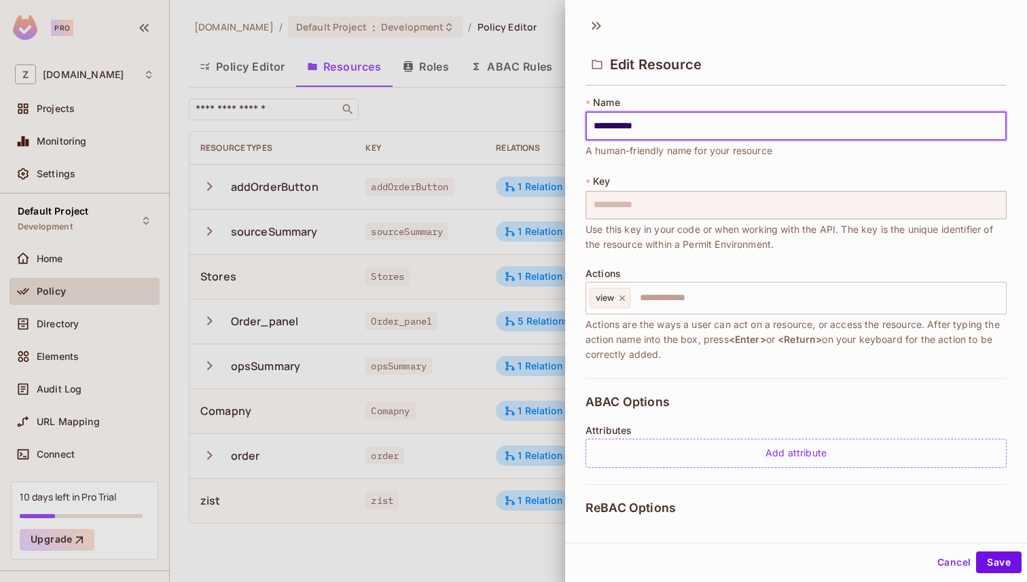
click at [377, 336] on div at bounding box center [513, 291] width 1027 height 582
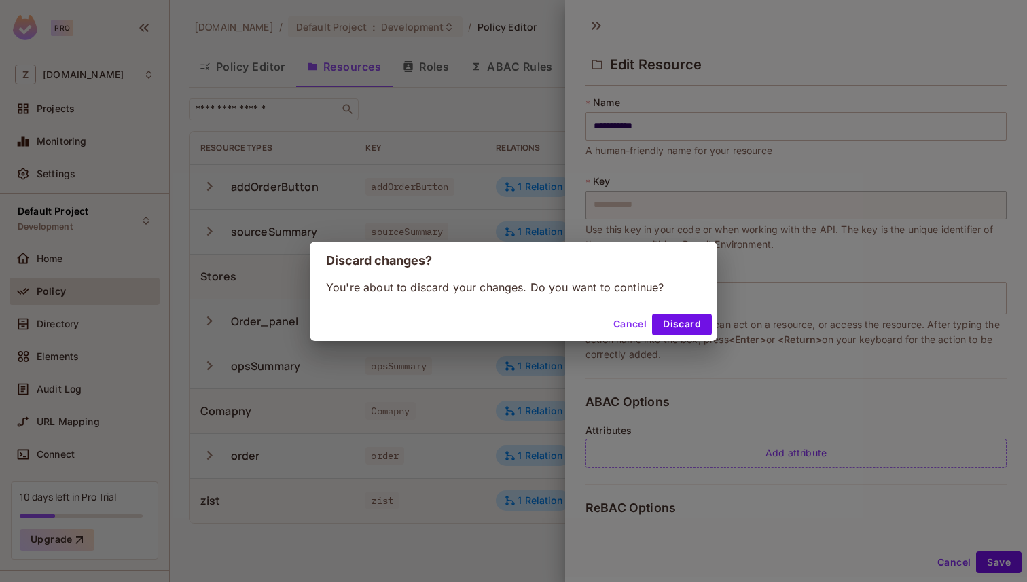
click at [632, 326] on button "Cancel" at bounding box center [630, 325] width 44 height 22
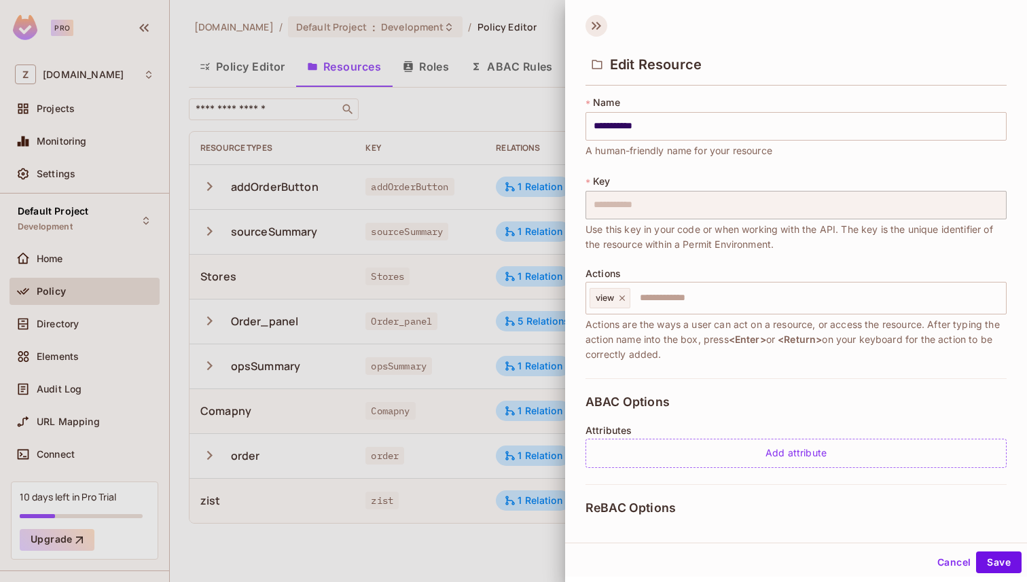
click at [589, 25] on icon at bounding box center [597, 26] width 22 height 22
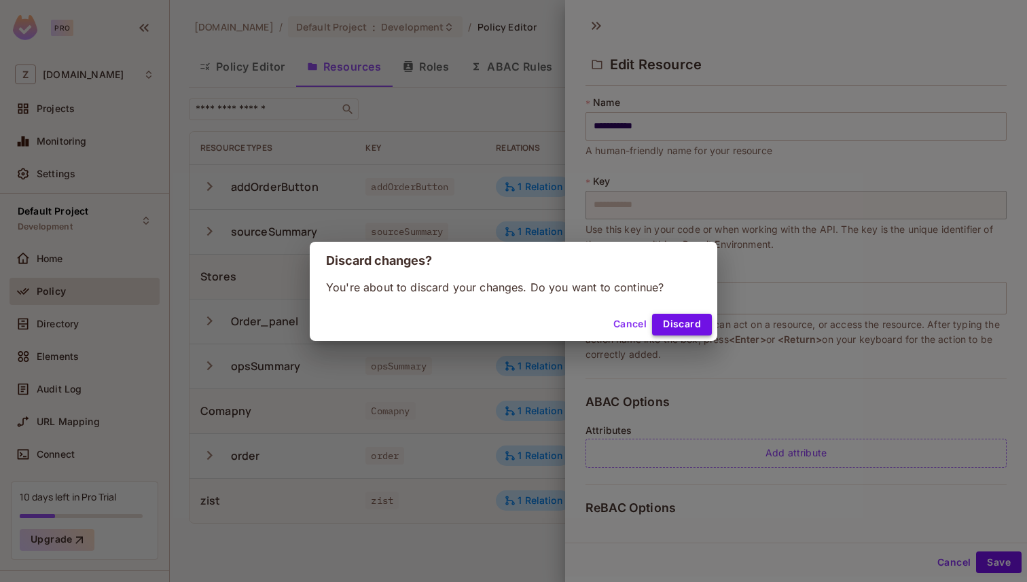
click at [683, 320] on button "Discard" at bounding box center [682, 325] width 60 height 22
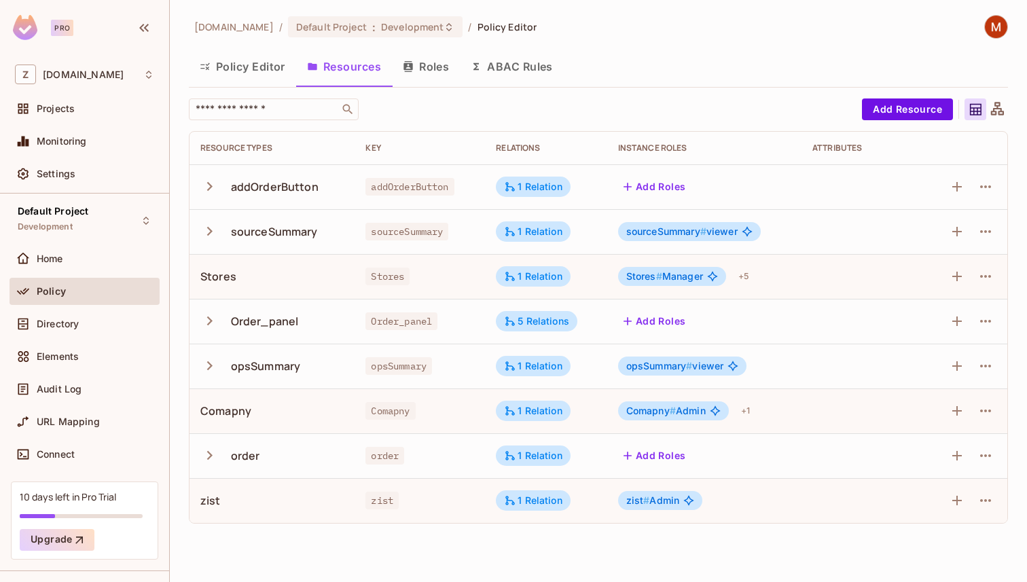
click at [208, 363] on icon "button" at bounding box center [209, 366] width 18 height 18
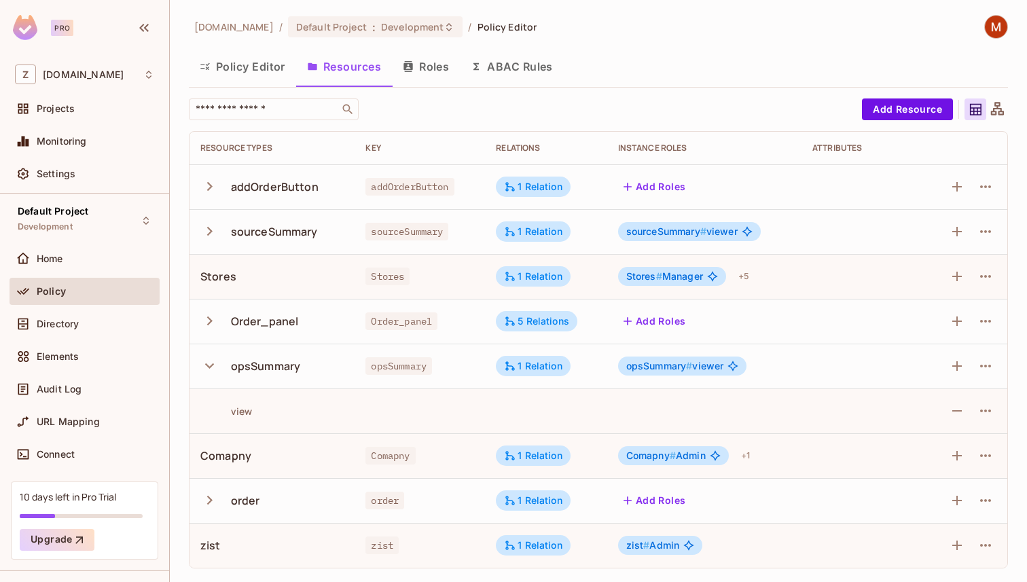
click at [134, 35] on div at bounding box center [144, 28] width 23 height 22
click at [140, 32] on icon "button" at bounding box center [144, 28] width 16 height 16
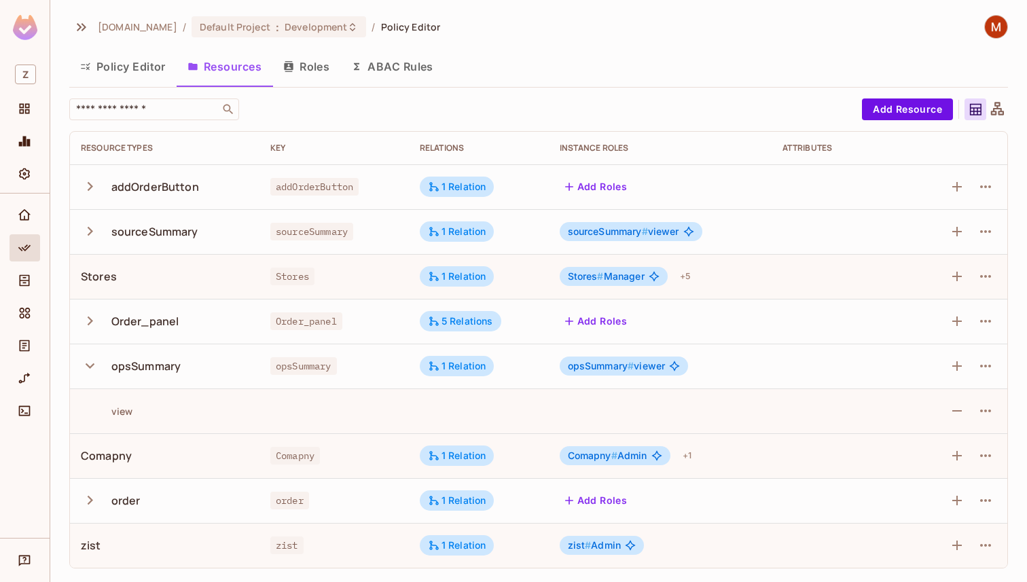
click at [316, 63] on button "Roles" at bounding box center [306, 67] width 68 height 34
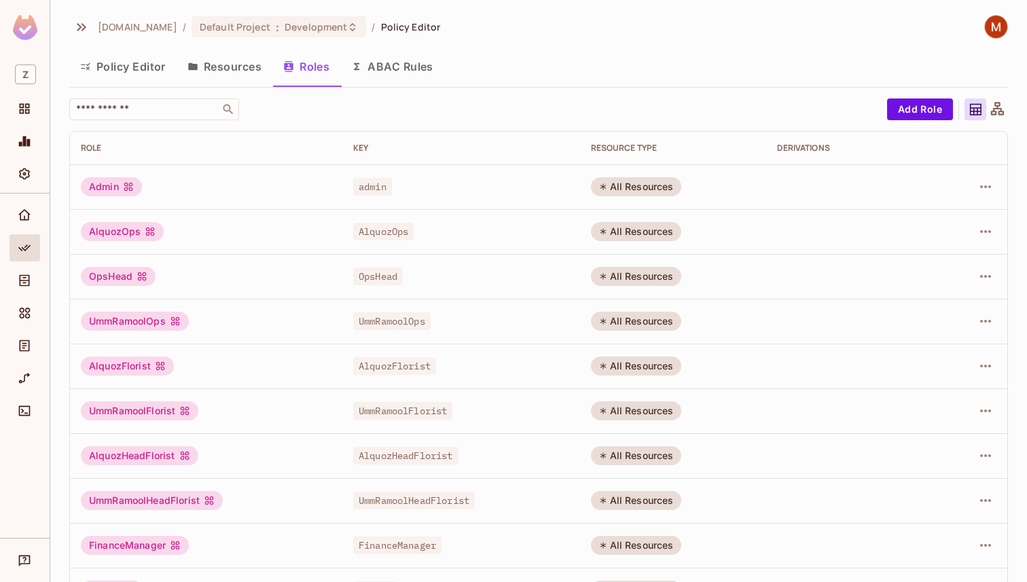
scroll to position [13, 0]
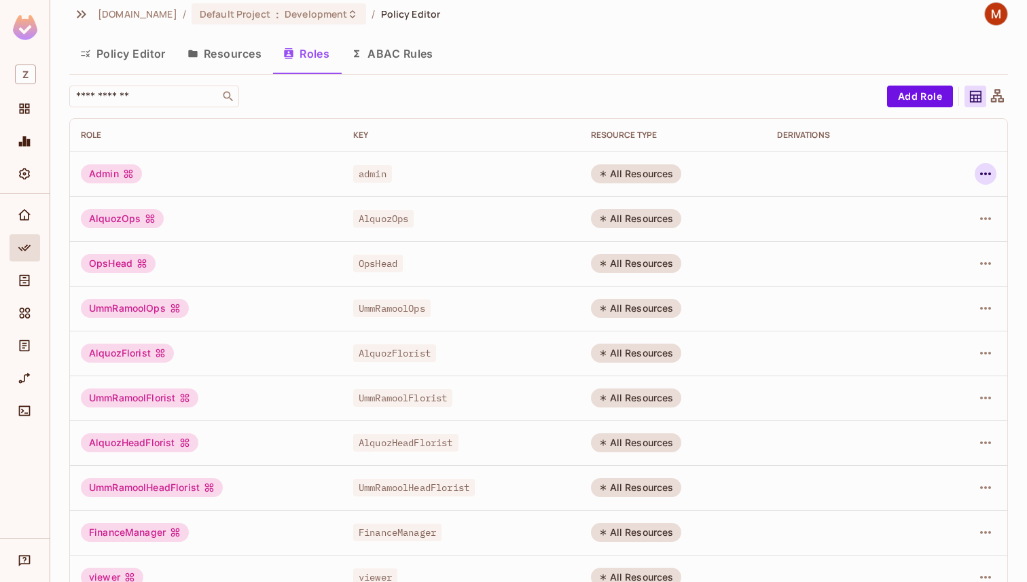
click at [982, 181] on icon "button" at bounding box center [986, 174] width 16 height 16
click at [918, 200] on div "Edit Role" at bounding box center [925, 205] width 41 height 14
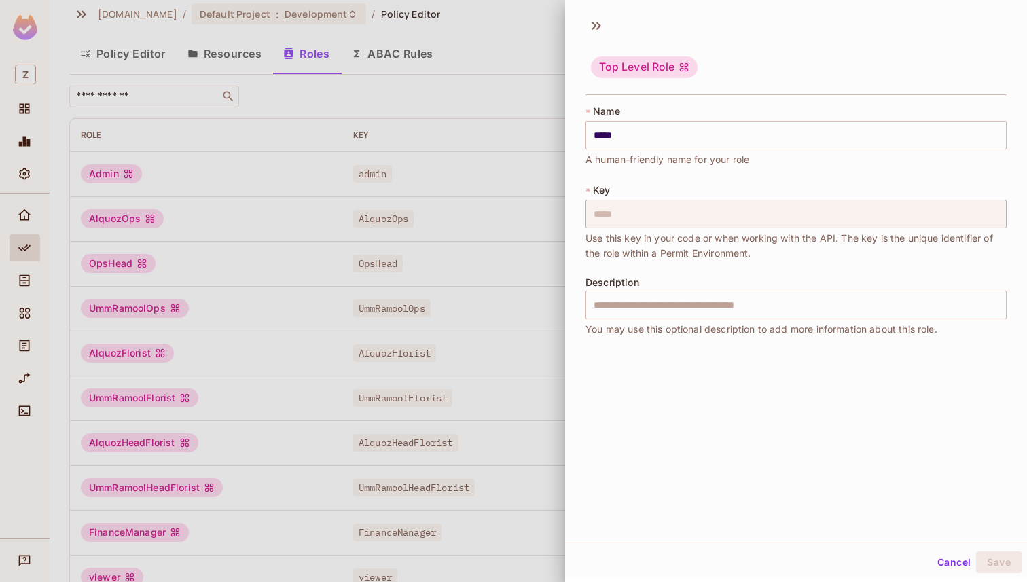
scroll to position [2, 0]
click at [662, 66] on div "Top Level Role" at bounding box center [644, 65] width 107 height 22
click at [603, 29] on icon at bounding box center [597, 24] width 22 height 22
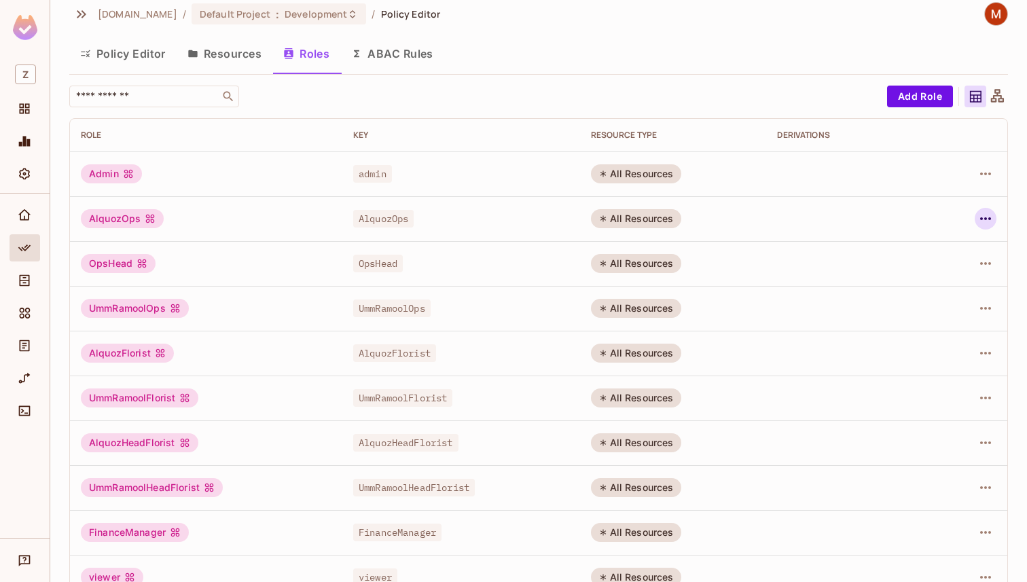
click at [990, 223] on icon "button" at bounding box center [986, 219] width 16 height 16
click at [793, 247] on div at bounding box center [513, 291] width 1027 height 582
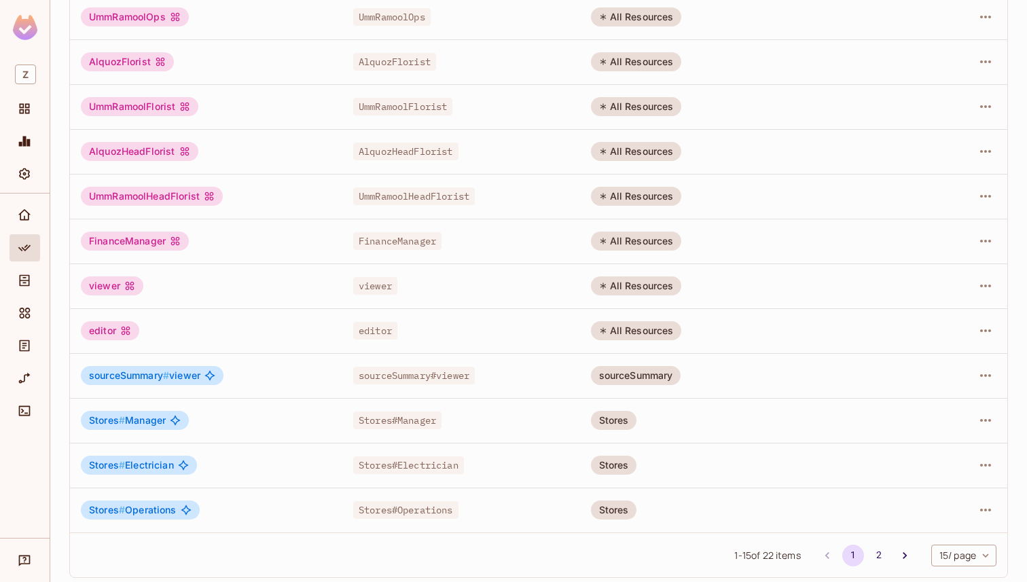
scroll to position [311, 0]
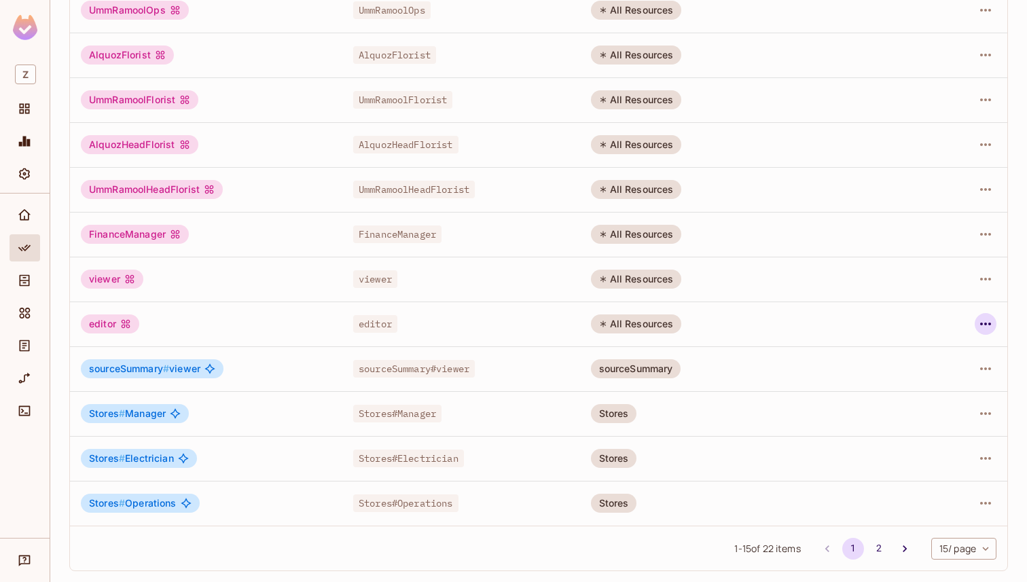
click at [992, 322] on icon "button" at bounding box center [986, 324] width 16 height 16
click at [931, 414] on div "Delete Role" at bounding box center [931, 415] width 52 height 14
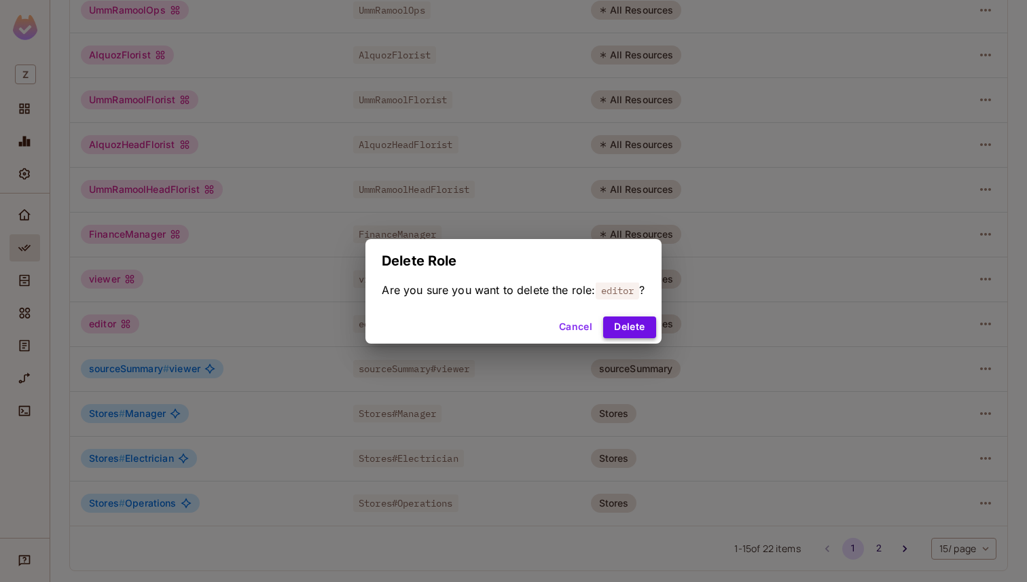
click at [632, 325] on button "Delete" at bounding box center [629, 328] width 52 height 22
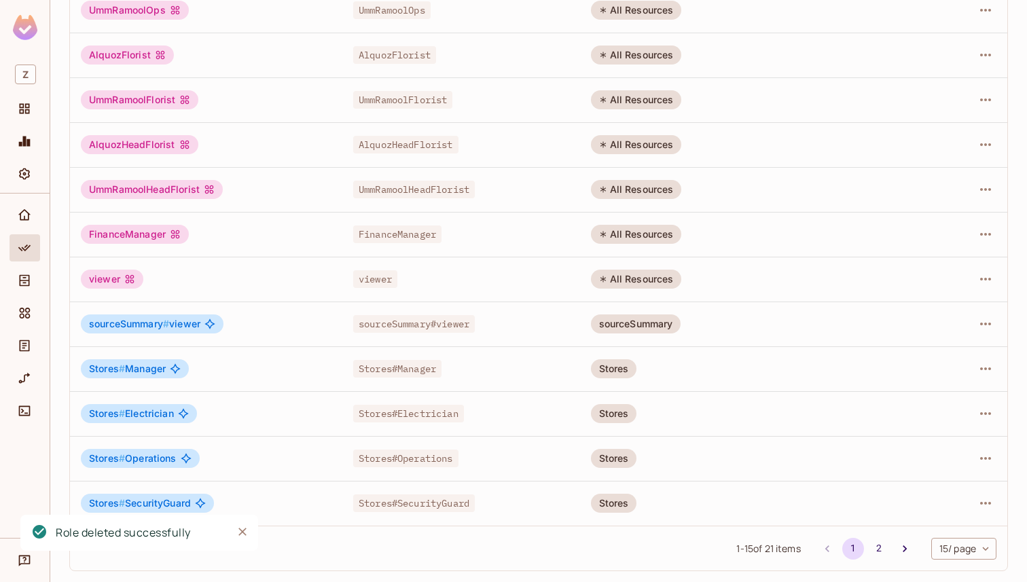
scroll to position [297, 0]
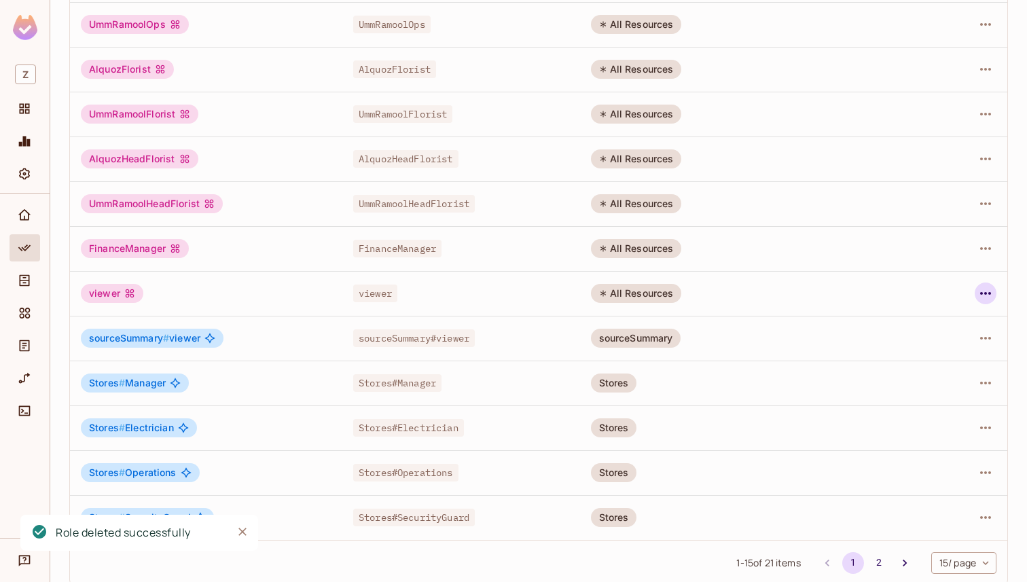
click at [982, 299] on icon "button" at bounding box center [986, 293] width 16 height 16
click at [906, 392] on span "Delete Role" at bounding box center [931, 385] width 60 height 22
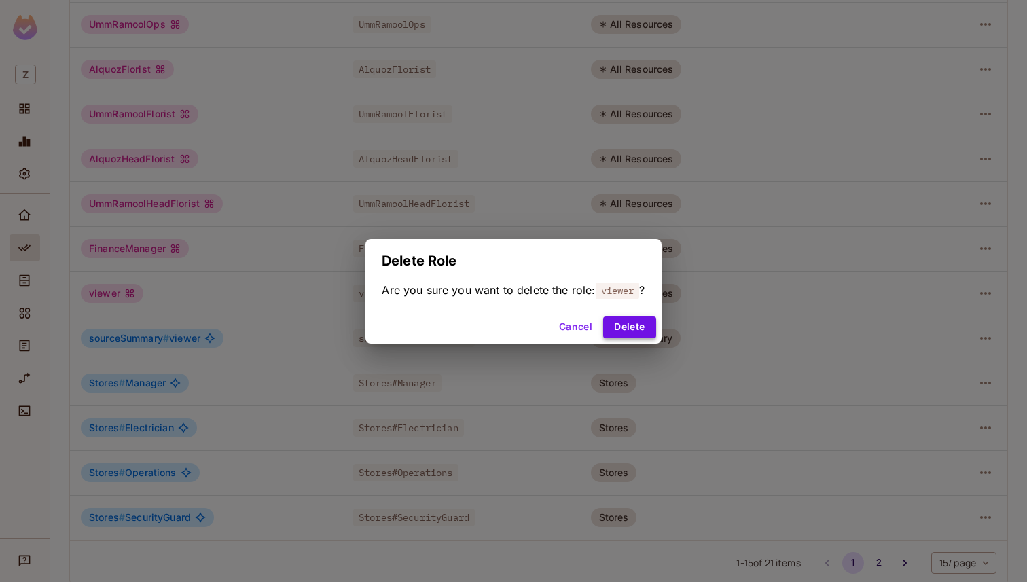
click at [640, 328] on button "Delete" at bounding box center [629, 328] width 52 height 22
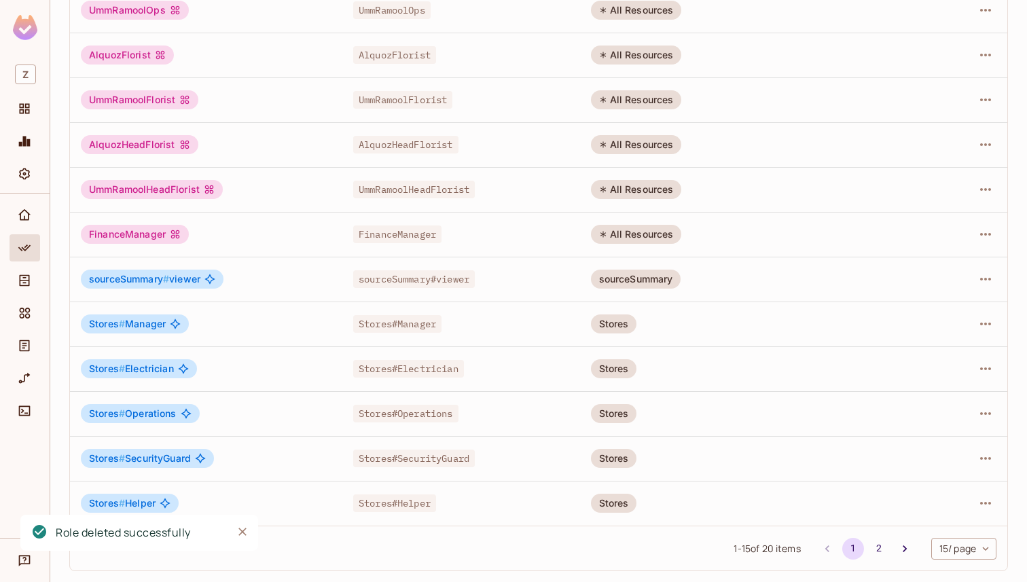
scroll to position [0, 0]
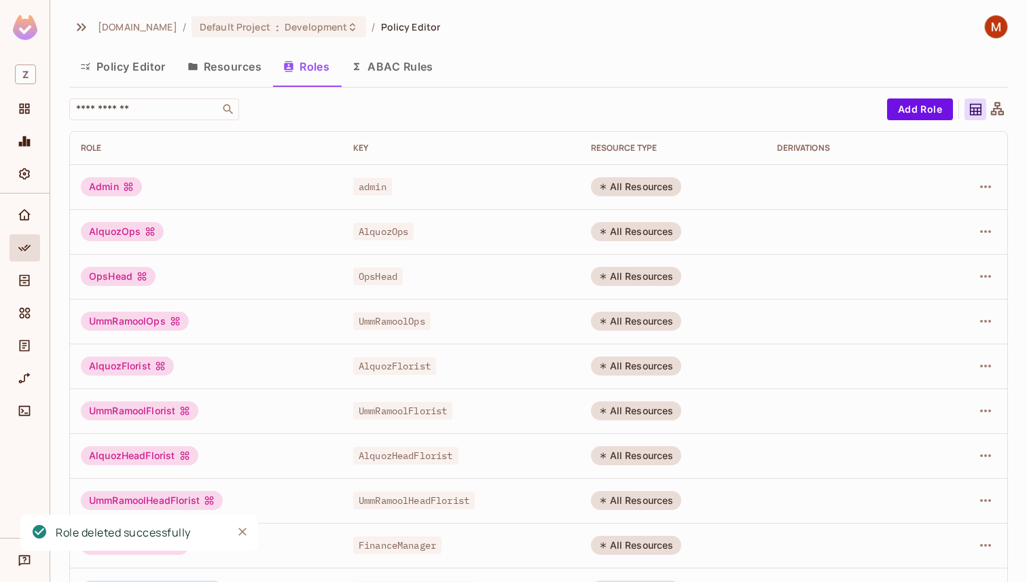
click at [239, 66] on button "Resources" at bounding box center [225, 67] width 96 height 34
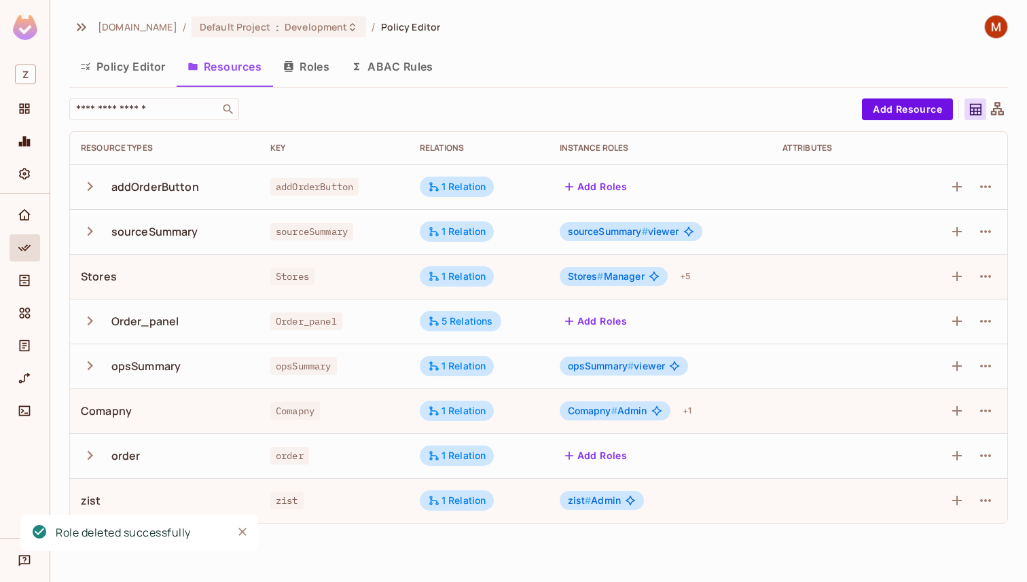
click at [323, 75] on button "Roles" at bounding box center [306, 67] width 68 height 34
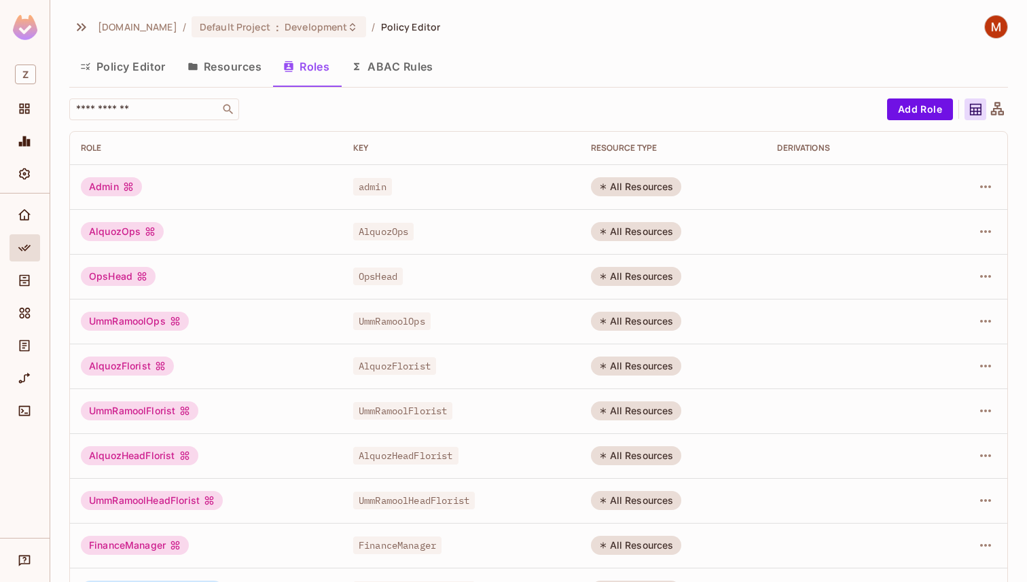
click at [209, 71] on button "Resources" at bounding box center [225, 67] width 96 height 34
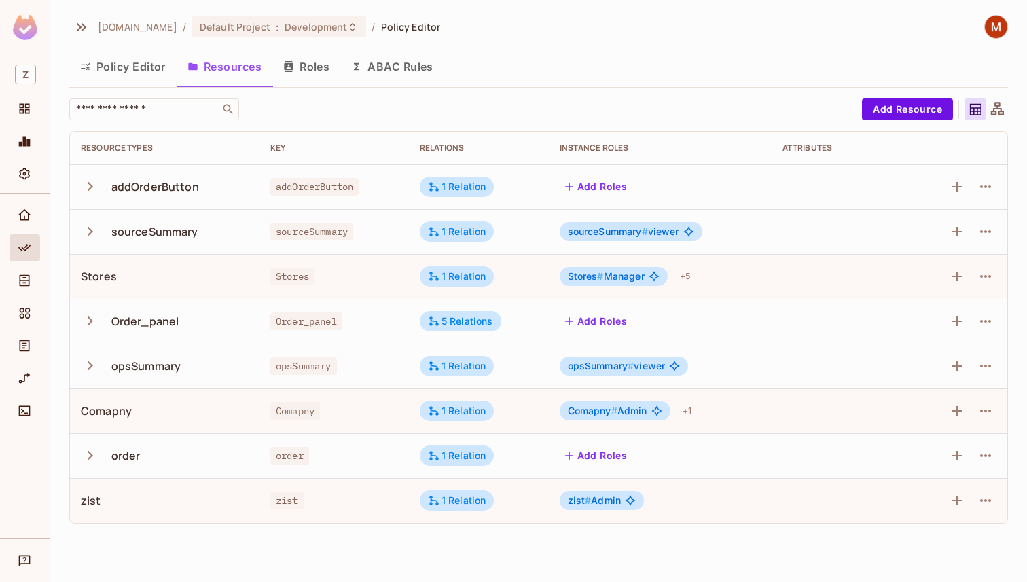
click at [312, 73] on button "Roles" at bounding box center [306, 67] width 68 height 34
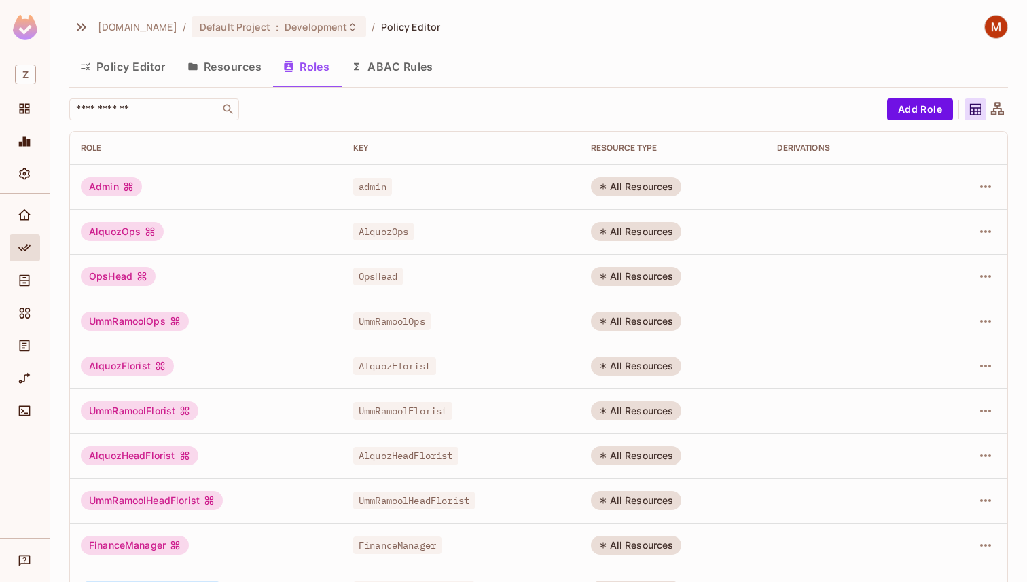
click at [239, 69] on button "Resources" at bounding box center [225, 67] width 96 height 34
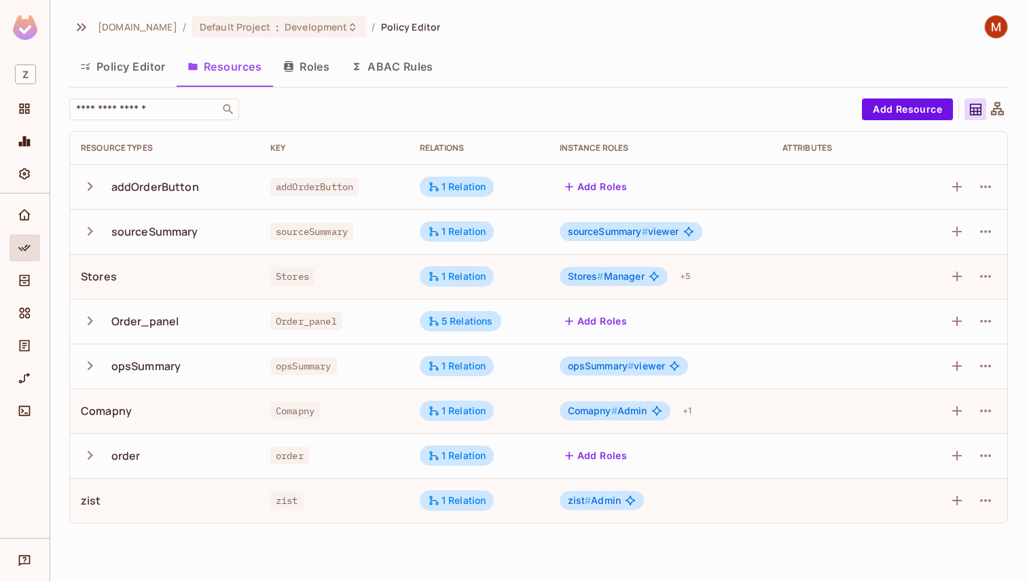
click at [308, 68] on button "Roles" at bounding box center [306, 67] width 68 height 34
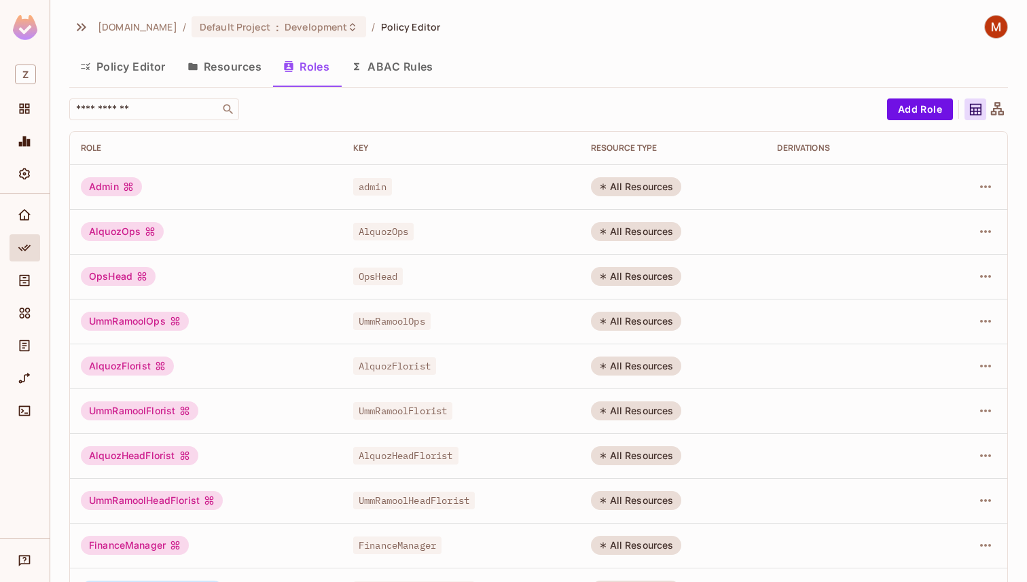
click at [374, 58] on button "ABAC Rules" at bounding box center [392, 67] width 104 height 34
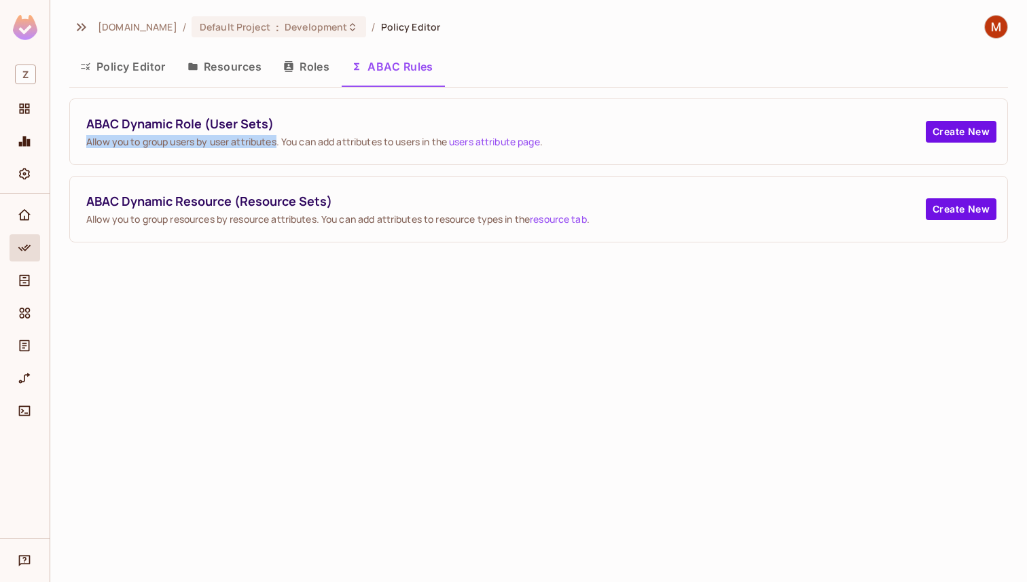
drag, startPoint x: 83, startPoint y: 143, endPoint x: 279, endPoint y: 140, distance: 196.3
click at [279, 140] on div "ABAC Dynamic Role (User Sets) Allow you to group users by user attributes. You …" at bounding box center [538, 131] width 937 height 65
click at [279, 140] on span "Allow you to group users by user attributes. You can add attributes to users in…" at bounding box center [506, 141] width 840 height 13
drag, startPoint x: 284, startPoint y: 141, endPoint x: 450, endPoint y: 141, distance: 166.4
click at [450, 141] on span "Allow you to group users by user attributes. You can add attributes to users in…" at bounding box center [506, 141] width 840 height 13
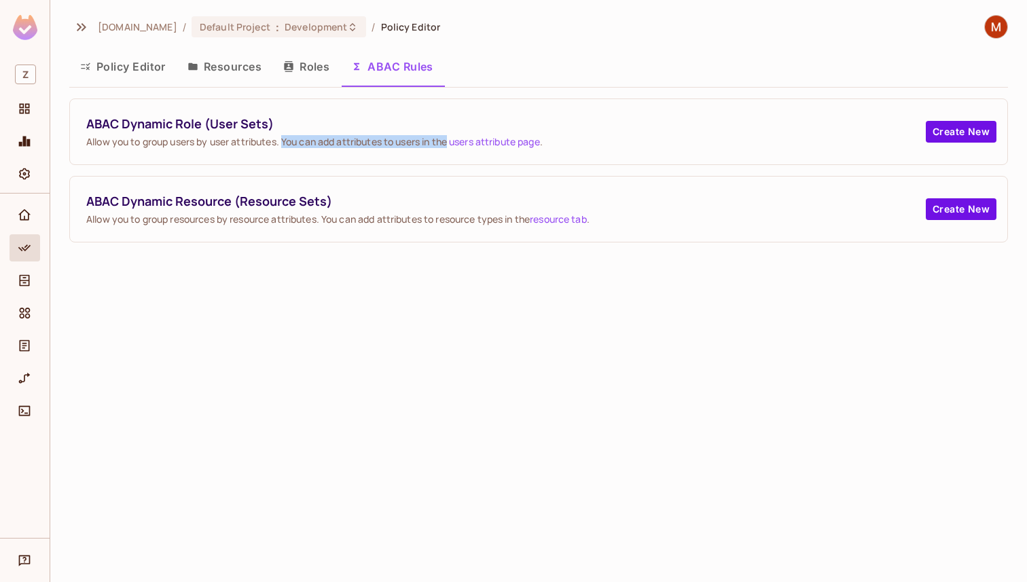
click at [450, 141] on span "Allow you to group users by user attributes. You can add attributes to users in…" at bounding box center [506, 141] width 840 height 13
drag, startPoint x: 91, startPoint y: 221, endPoint x: 318, endPoint y: 217, distance: 226.9
click at [317, 217] on span "Allow you to group resources by resource attributes. You can add attributes to …" at bounding box center [506, 219] width 840 height 13
click at [318, 217] on span "Allow you to group resources by resource attributes. You can add attributes to …" at bounding box center [506, 219] width 840 height 13
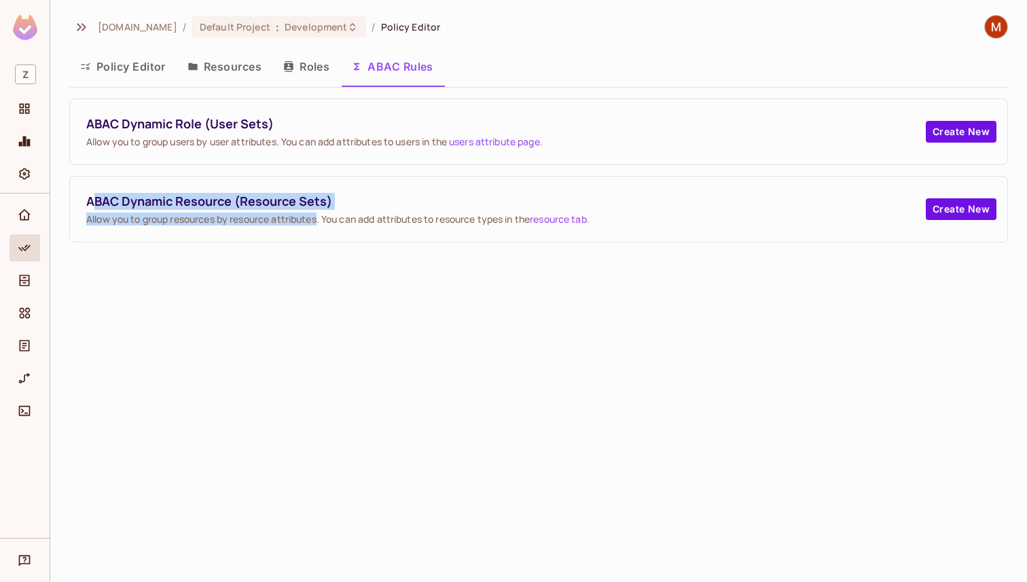
drag, startPoint x: 318, startPoint y: 219, endPoint x: 94, endPoint y: 209, distance: 224.4
click at [94, 209] on div "ABAC Dynamic Resource (Resource Sets) Allow you to group resources by resource …" at bounding box center [506, 209] width 840 height 33
click at [90, 204] on span "ABAC Dynamic Resource (Resource Sets)" at bounding box center [506, 201] width 840 height 17
drag, startPoint x: 90, startPoint y: 204, endPoint x: 333, endPoint y: 223, distance: 244.0
click at [331, 221] on div "ABAC Dynamic Resource (Resource Sets) Allow you to group resources by resource …" at bounding box center [506, 209] width 840 height 33
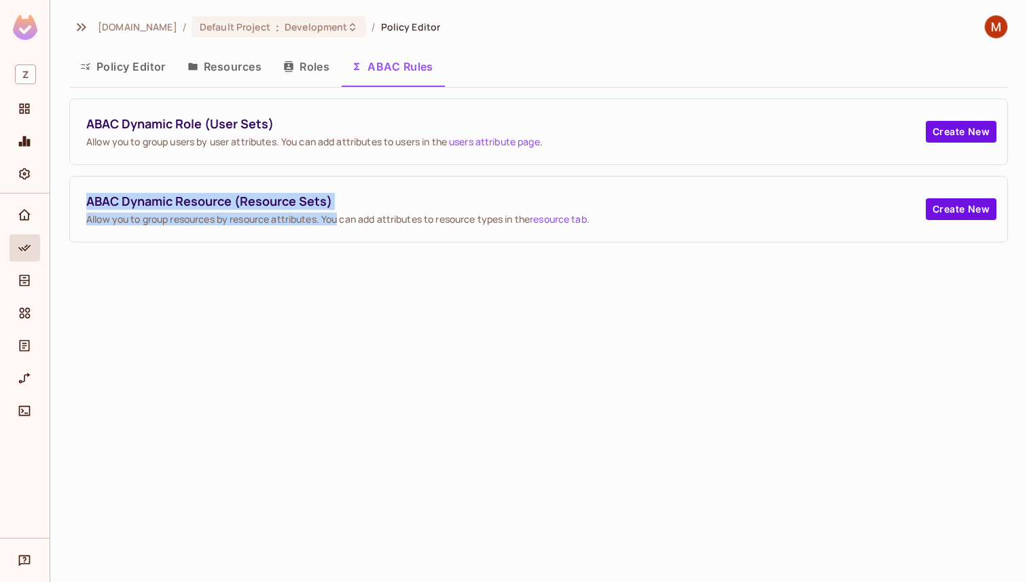
click at [333, 223] on span "Allow you to group resources by resource attributes. You can add attributes to …" at bounding box center [506, 219] width 840 height 13
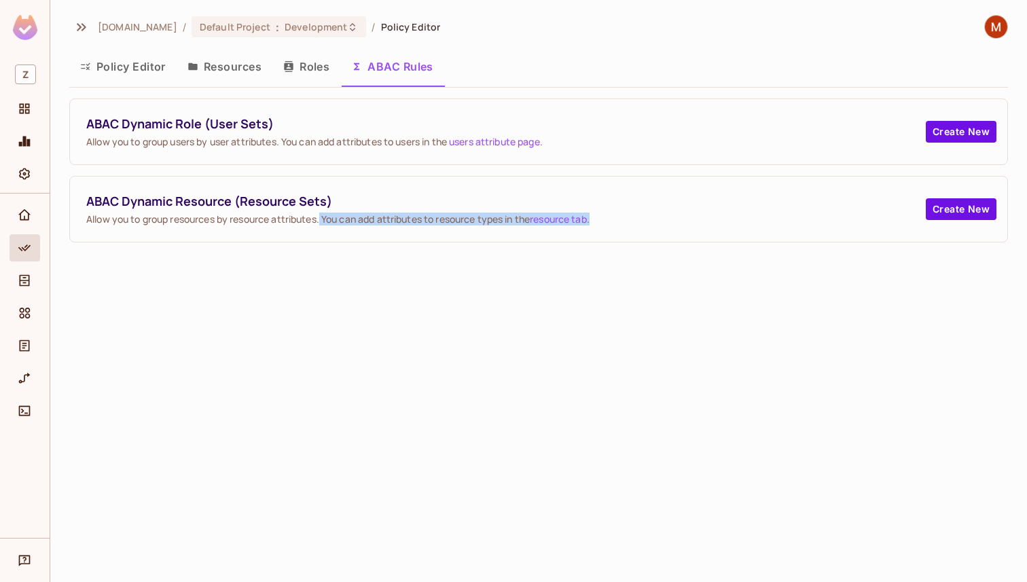
drag, startPoint x: 334, startPoint y: 220, endPoint x: 534, endPoint y: 226, distance: 200.5
click at [533, 226] on div "ABAC Dynamic Resource (Resource Sets) Allow you to group resources by resource …" at bounding box center [538, 209] width 937 height 65
click at [465, 212] on div "ABAC Dynamic Resource (Resource Sets) Allow you to group resources by resource …" at bounding box center [506, 209] width 840 height 33
click at [960, 139] on button "Create New" at bounding box center [961, 132] width 71 height 22
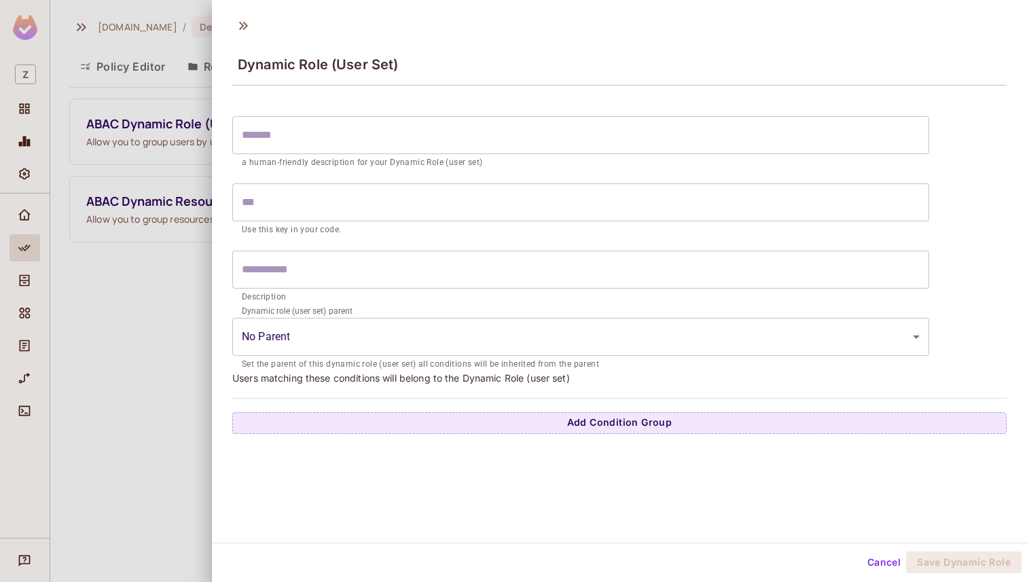
click at [428, 148] on input "text" at bounding box center [580, 135] width 697 height 38
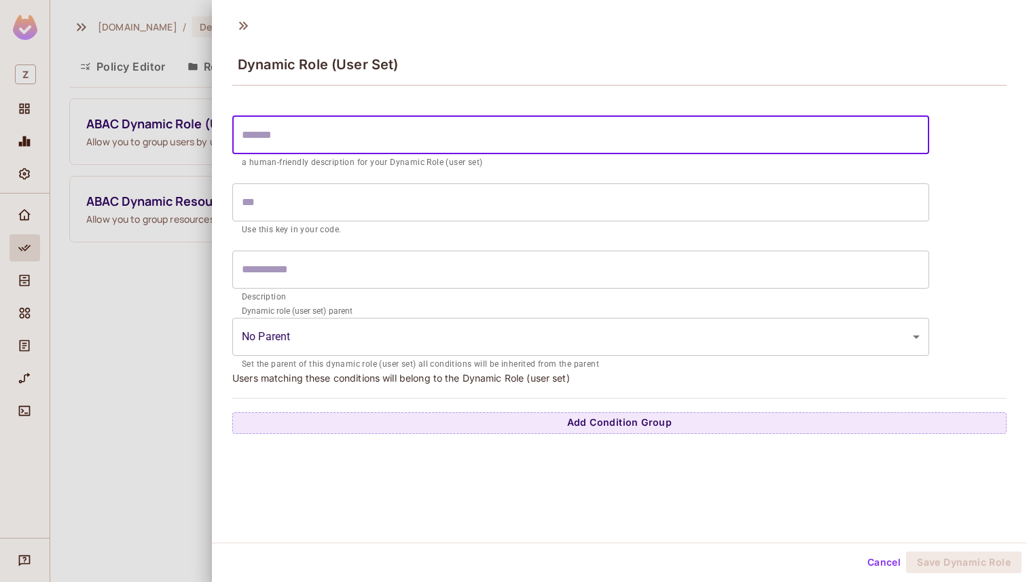
click at [351, 146] on input "text" at bounding box center [580, 135] width 697 height 38
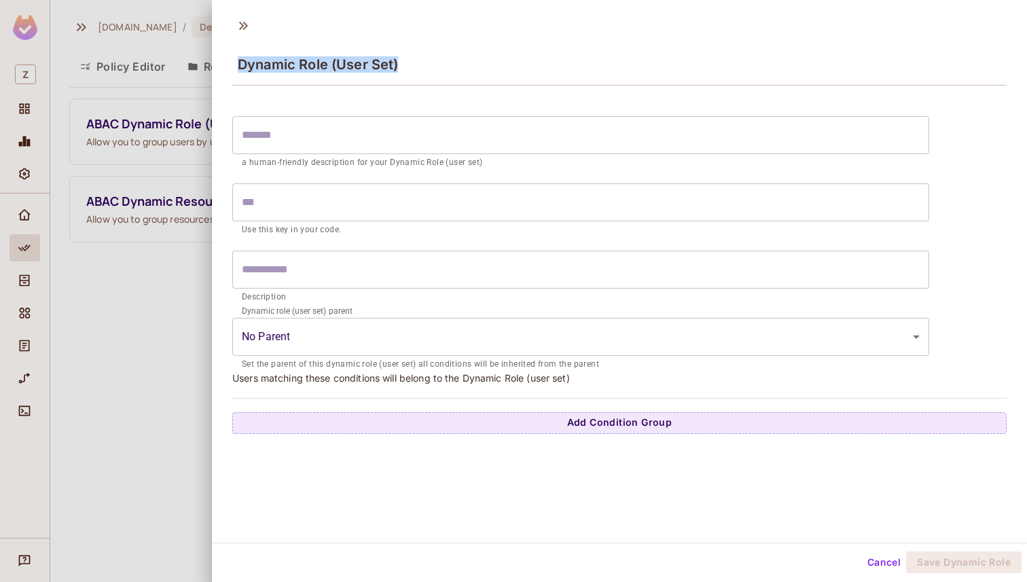
drag, startPoint x: 238, startPoint y: 64, endPoint x: 450, endPoint y: 64, distance: 211.9
click at [446, 64] on div "Dynamic Role (User Set)" at bounding box center [619, 63] width 774 height 44
click at [450, 64] on div "Dynamic Role (User Set)" at bounding box center [619, 63] width 774 height 44
click at [318, 140] on input "text" at bounding box center [580, 135] width 697 height 38
drag, startPoint x: 236, startPoint y: 163, endPoint x: 494, endPoint y: 158, distance: 257.5
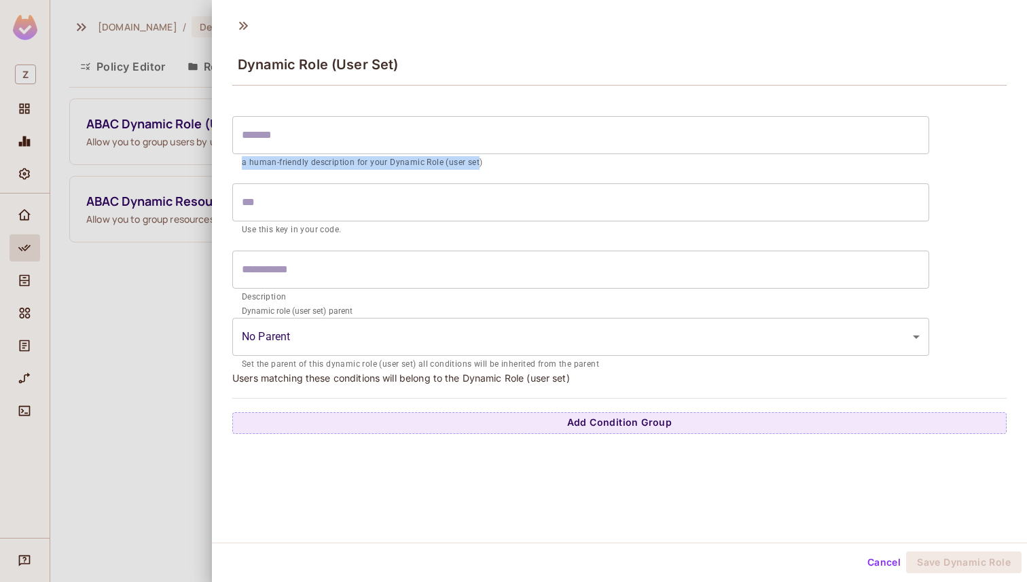
click at [488, 158] on div "​ a human-friendly description for your Dynamic Role (user set)" at bounding box center [580, 143] width 697 height 54
click at [494, 158] on p "a human-friendly description for your Dynamic Role (user set)" at bounding box center [581, 163] width 678 height 14
click at [287, 232] on p "Use this key in your code." at bounding box center [581, 230] width 678 height 14
drag, startPoint x: 240, startPoint y: 298, endPoint x: 368, endPoint y: 310, distance: 127.7
click at [363, 310] on form "​ a human-friendly description for your Dynamic Role (user set) ​ Use this key …" at bounding box center [580, 240] width 697 height 262
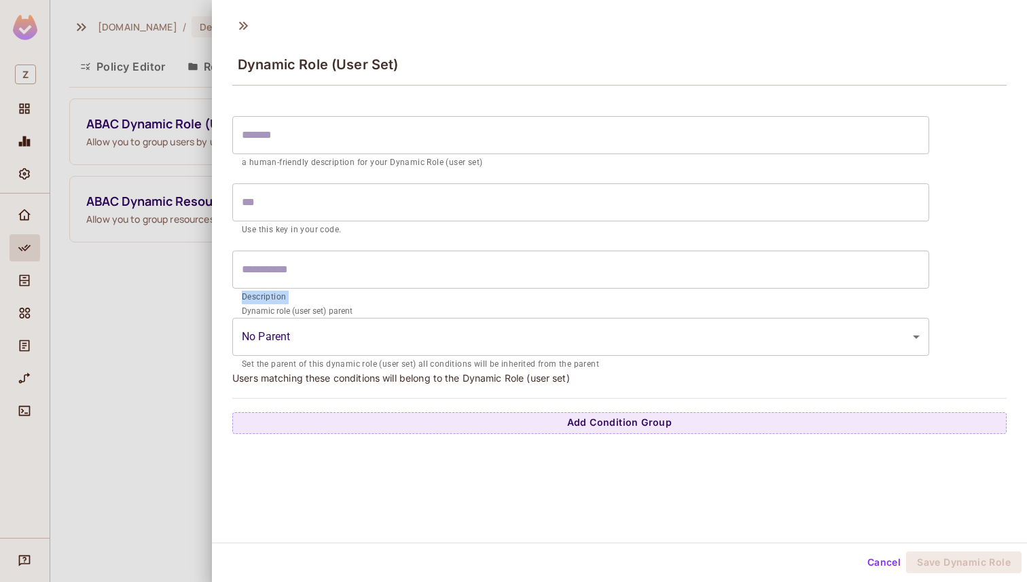
click at [368, 311] on div "Dynamic role (user set) parent No Parent ​ Set the parent of this dynamic role …" at bounding box center [580, 341] width 697 height 60
drag, startPoint x: 244, startPoint y: 363, endPoint x: 434, endPoint y: 363, distance: 190.2
click at [431, 363] on p "Set the parent of this dynamic role (user set) all conditions will be inherited…" at bounding box center [581, 365] width 678 height 14
click at [434, 363] on p "Set the parent of this dynamic role (user set) all conditions will be inherited…" at bounding box center [581, 365] width 678 height 14
drag, startPoint x: 417, startPoint y: 363, endPoint x: 588, endPoint y: 363, distance: 171.2
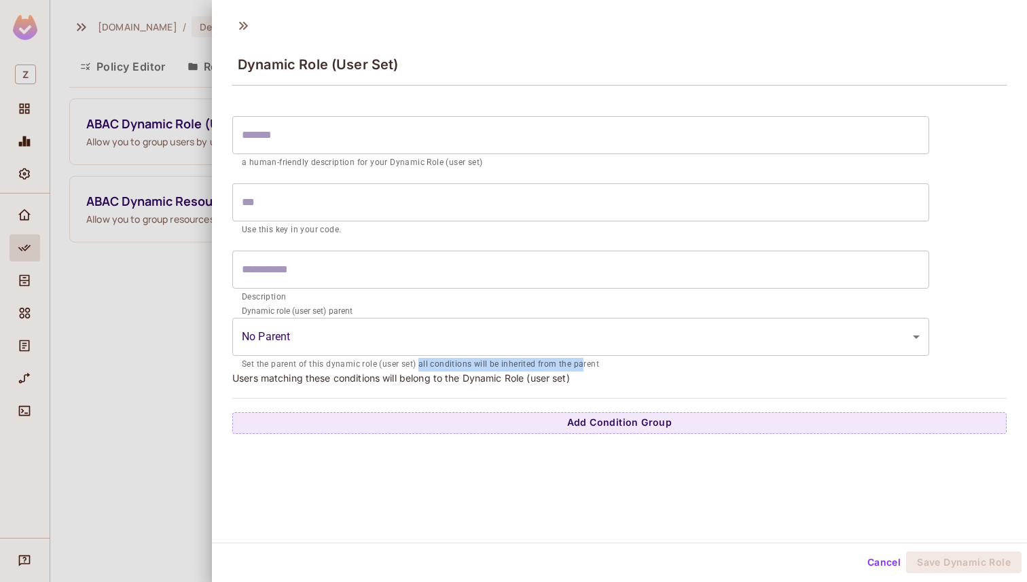
click at [588, 363] on p "Set the parent of this dynamic role (user set) all conditions will be inherited…" at bounding box center [581, 365] width 678 height 14
click at [590, 363] on p "Set the parent of this dynamic role (user set) all conditions will be inherited…" at bounding box center [581, 365] width 678 height 14
drag, startPoint x: 609, startPoint y: 363, endPoint x: 213, endPoint y: 364, distance: 396.0
click at [214, 364] on div "​ a human-friendly description for your Dynamic Role (user set) ​ Use this key …" at bounding box center [619, 262] width 815 height 344
click at [257, 387] on div "​ a human-friendly description for your Dynamic Role (user set) ​ Use this key …" at bounding box center [619, 271] width 774 height 325
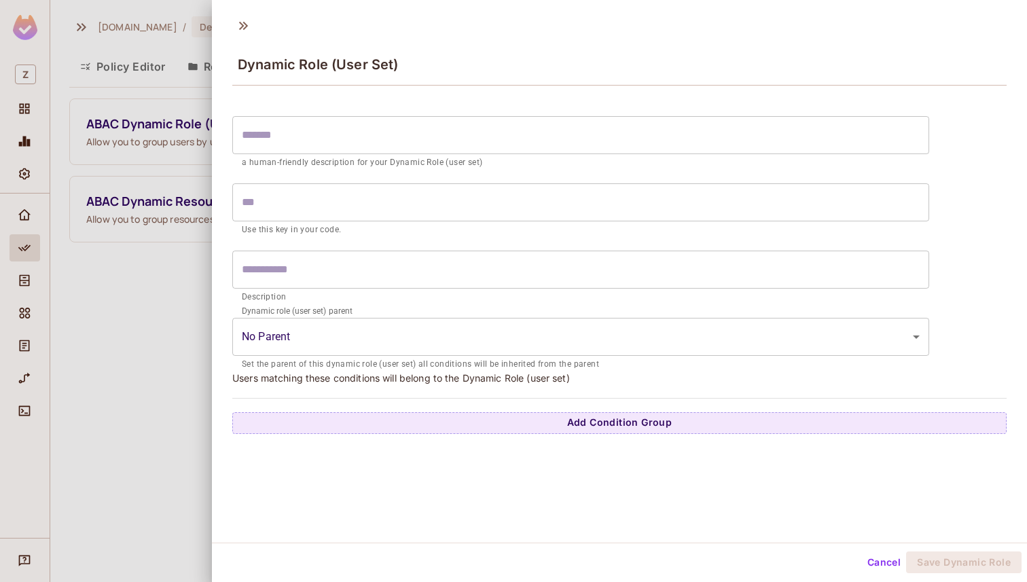
drag, startPoint x: 228, startPoint y: 379, endPoint x: 596, endPoint y: 385, distance: 368.2
click at [596, 385] on div "​ a human-friendly description for your Dynamic Role (user set) ​ Use this key …" at bounding box center [619, 262] width 815 height 344
click at [596, 385] on div "​ a human-friendly description for your Dynamic Role (user set) ​ Use this key …" at bounding box center [619, 271] width 774 height 325
click at [240, 17] on icon at bounding box center [243, 26] width 22 height 22
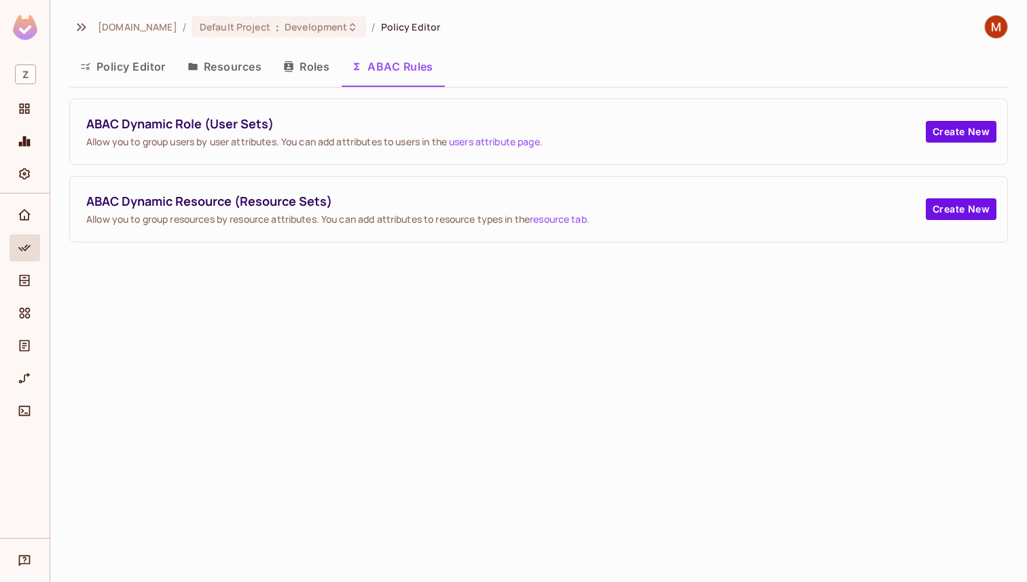
click at [308, 64] on button "Roles" at bounding box center [306, 67] width 68 height 34
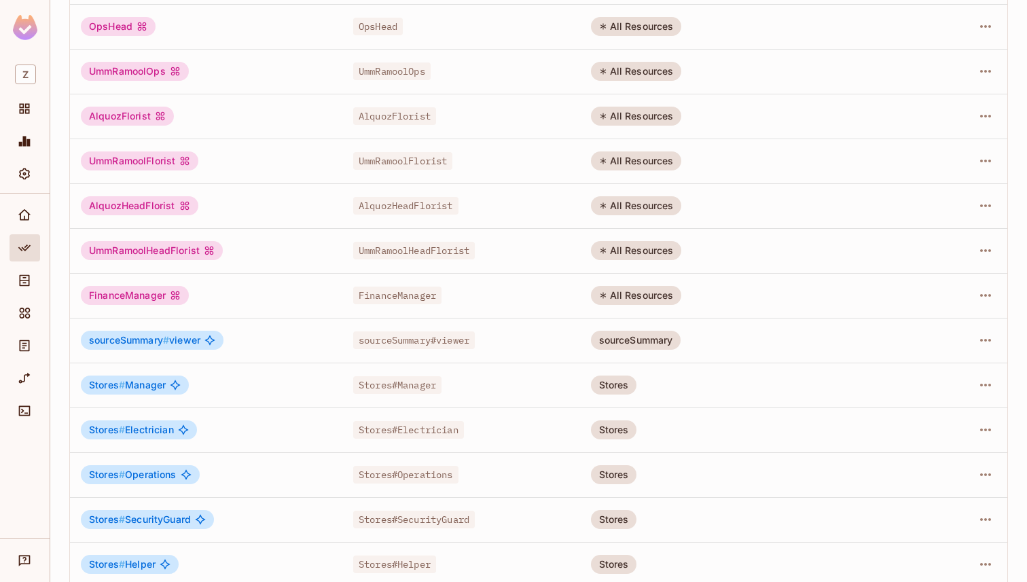
scroll to position [311, 0]
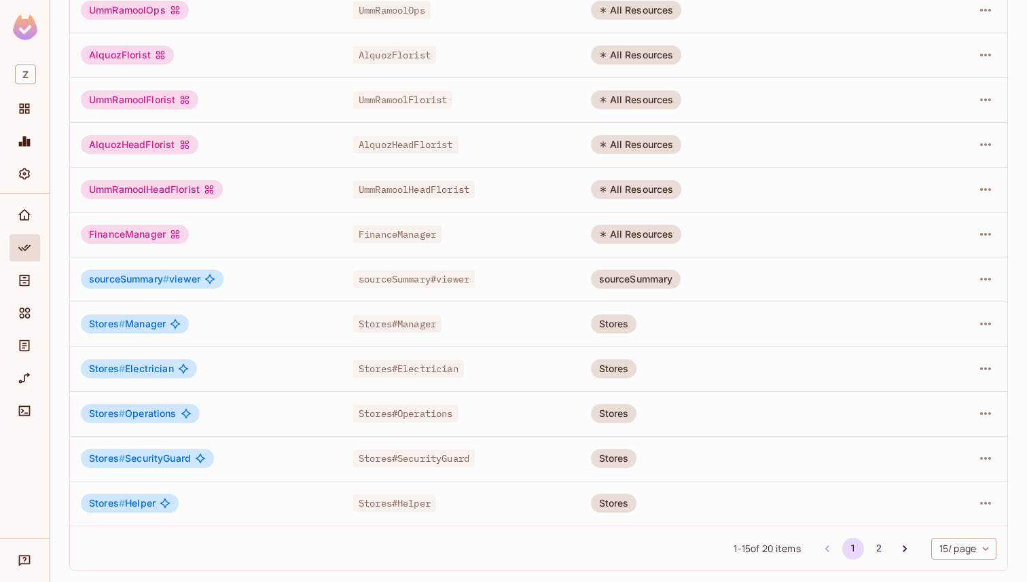
click at [351, 461] on td "Stores#SecurityGuard" at bounding box center [461, 458] width 238 height 45
click at [436, 509] on span "Stores#Helper" at bounding box center [394, 504] width 83 height 18
click at [109, 509] on div "Stores # Helper" at bounding box center [130, 503] width 98 height 19
click at [103, 505] on span "Stores #" at bounding box center [107, 503] width 36 height 12
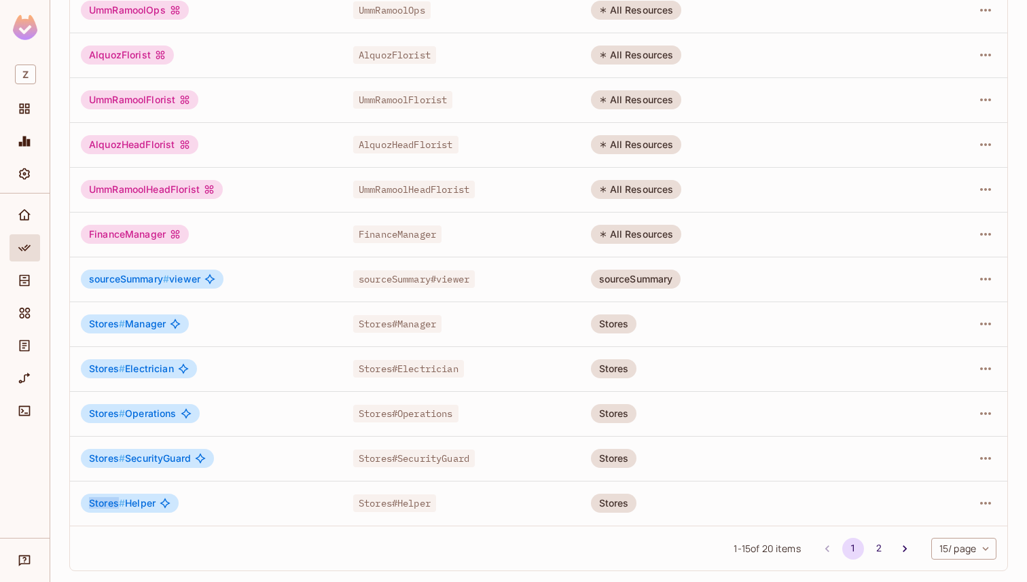
click at [103, 505] on span "Stores #" at bounding box center [107, 503] width 36 height 12
click at [125, 505] on span "Stores # Helper" at bounding box center [122, 503] width 67 height 11
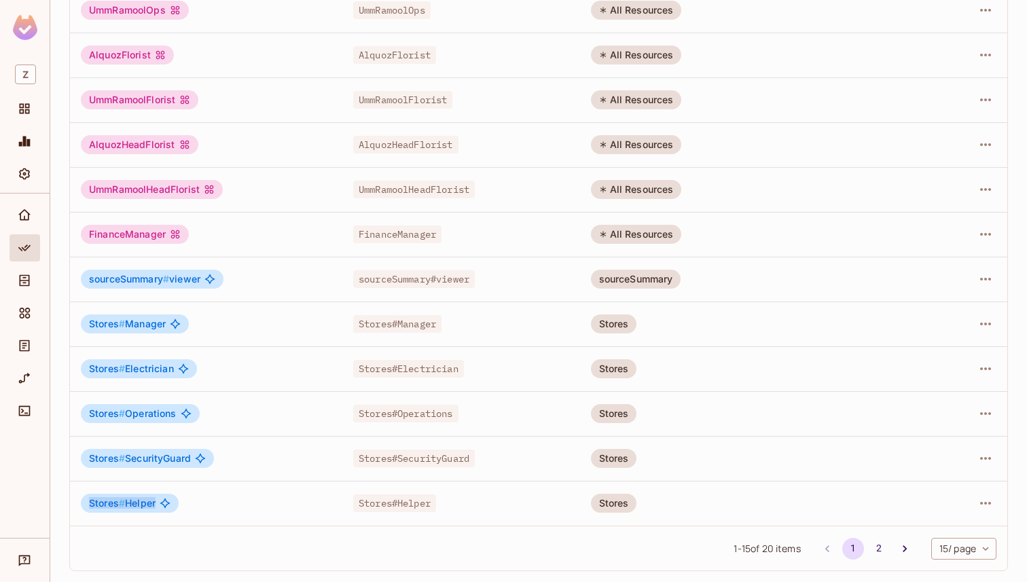
click at [125, 505] on span "Stores # Helper" at bounding box center [122, 503] width 67 height 11
click at [143, 522] on td "Stores # Helper" at bounding box center [206, 503] width 272 height 45
click at [128, 502] on span "Stores # Helper" at bounding box center [122, 503] width 67 height 11
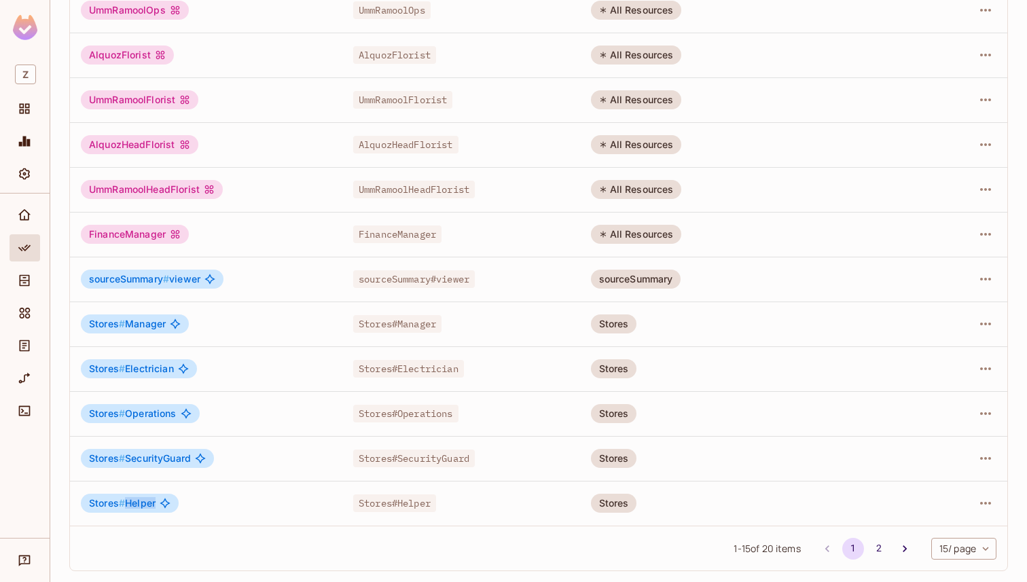
click at [128, 502] on span "Stores # Helper" at bounding box center [122, 503] width 67 height 11
click at [162, 545] on div "1 - 15 of 20 items 1 2 15 / page ** ​" at bounding box center [538, 548] width 937 height 45
click at [132, 492] on td "Stores # Helper" at bounding box center [206, 503] width 272 height 45
click at [137, 501] on span "Stores # Helper" at bounding box center [122, 503] width 67 height 11
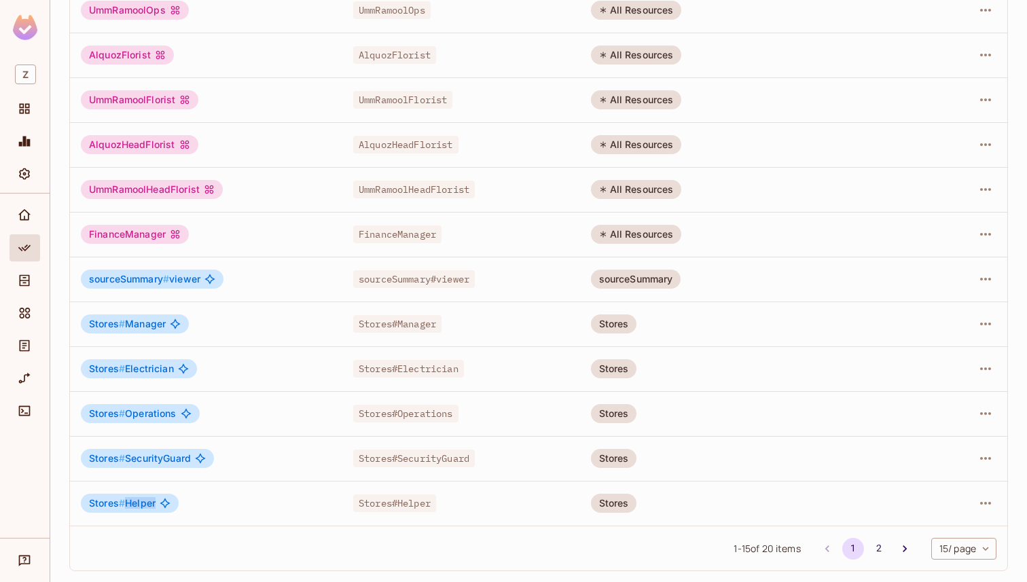
click at [137, 501] on span "Stores # Helper" at bounding box center [122, 503] width 67 height 11
click at [173, 541] on div "1 - 15 of 20 items 1 2 15 / page ** ​" at bounding box center [538, 548] width 937 height 45
click at [137, 507] on span "Stores # Helper" at bounding box center [122, 503] width 67 height 11
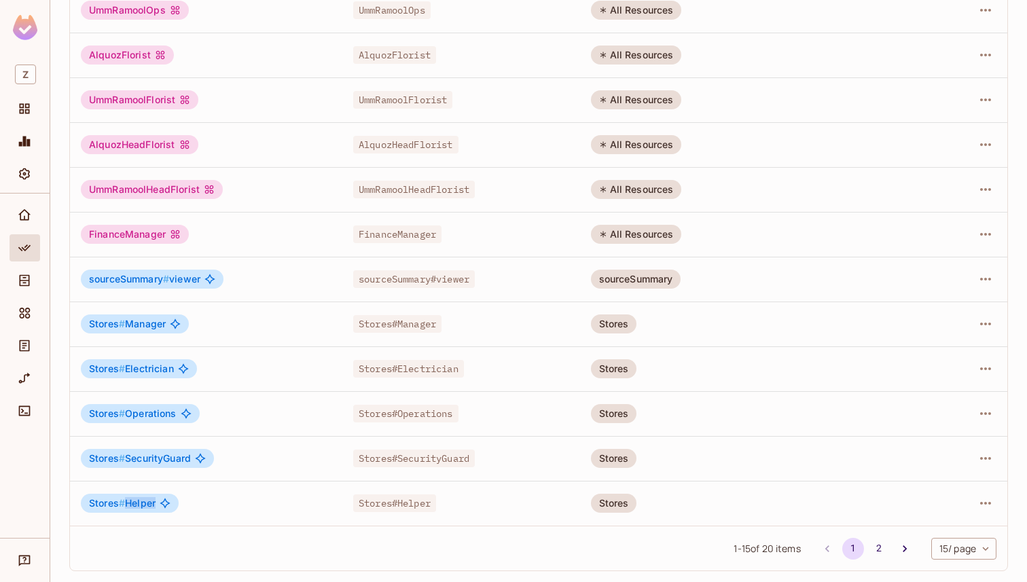
click at [137, 507] on span "Stores # Helper" at bounding box center [122, 503] width 67 height 11
click at [168, 537] on div "1 - 15 of 20 items 1 2 15 / page ** ​" at bounding box center [538, 548] width 937 height 45
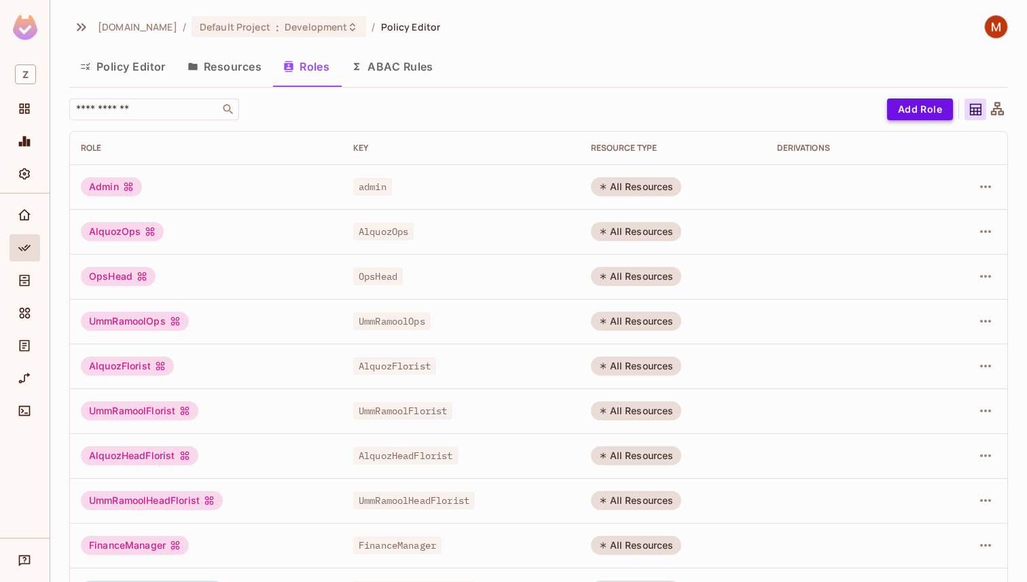
click at [930, 103] on button "Add Role" at bounding box center [920, 109] width 66 height 22
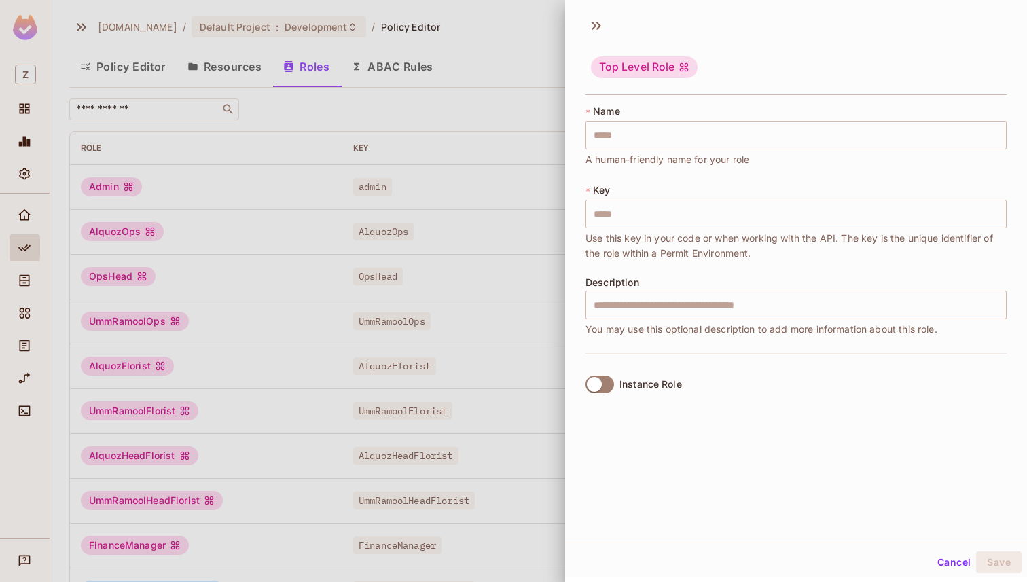
click at [519, 60] on div at bounding box center [513, 291] width 1027 height 582
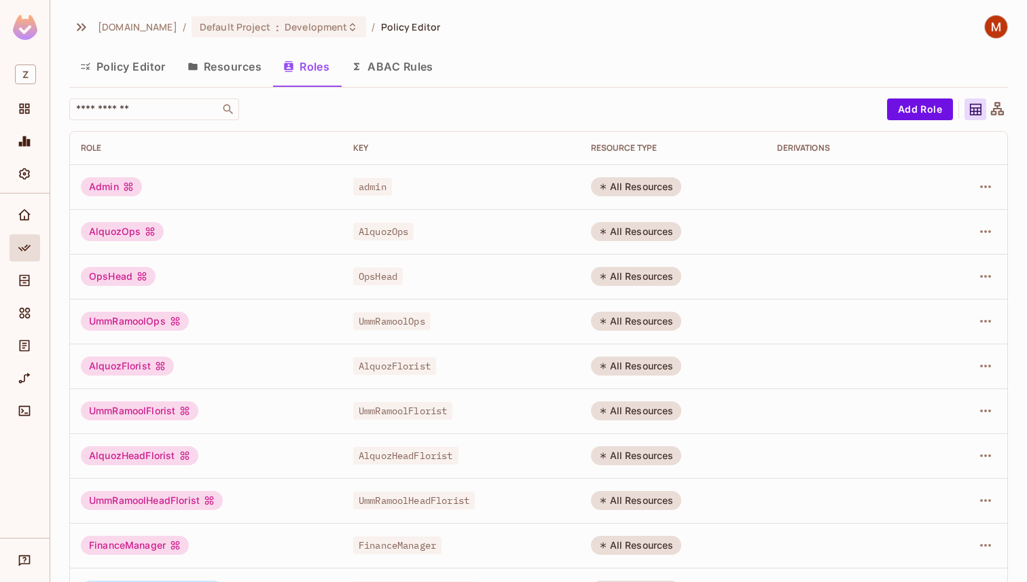
click at [221, 69] on button "Resources" at bounding box center [225, 67] width 96 height 34
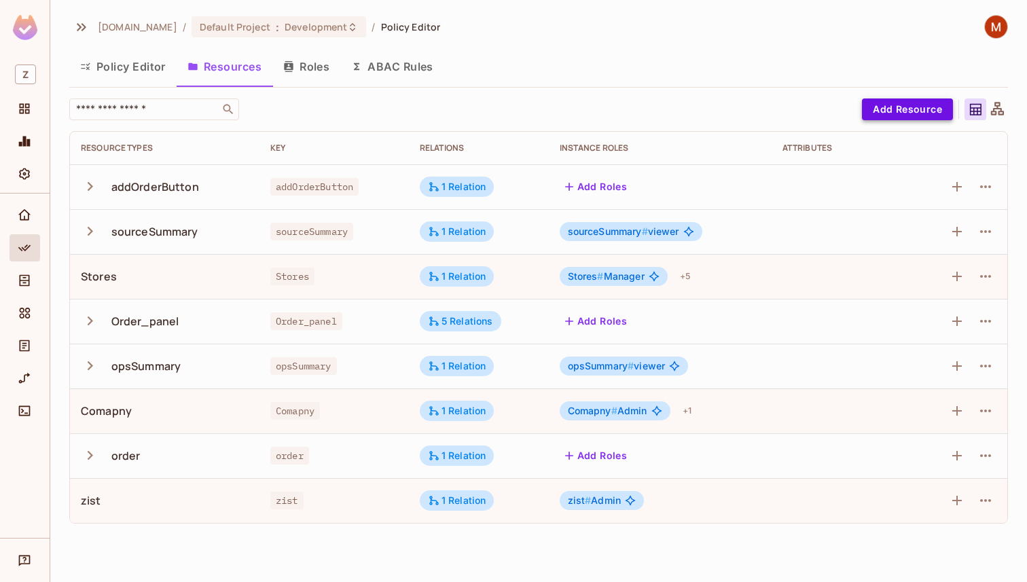
click at [886, 103] on button "Add Resource" at bounding box center [907, 109] width 91 height 22
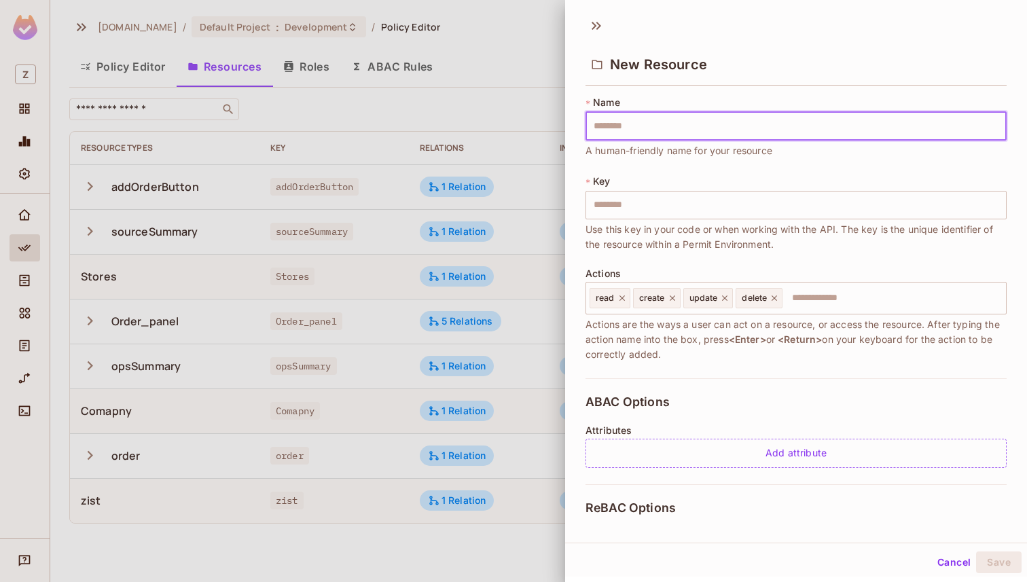
click at [673, 122] on input "text" at bounding box center [796, 126] width 421 height 29
click at [976, 552] on button "Save" at bounding box center [999, 563] width 46 height 22
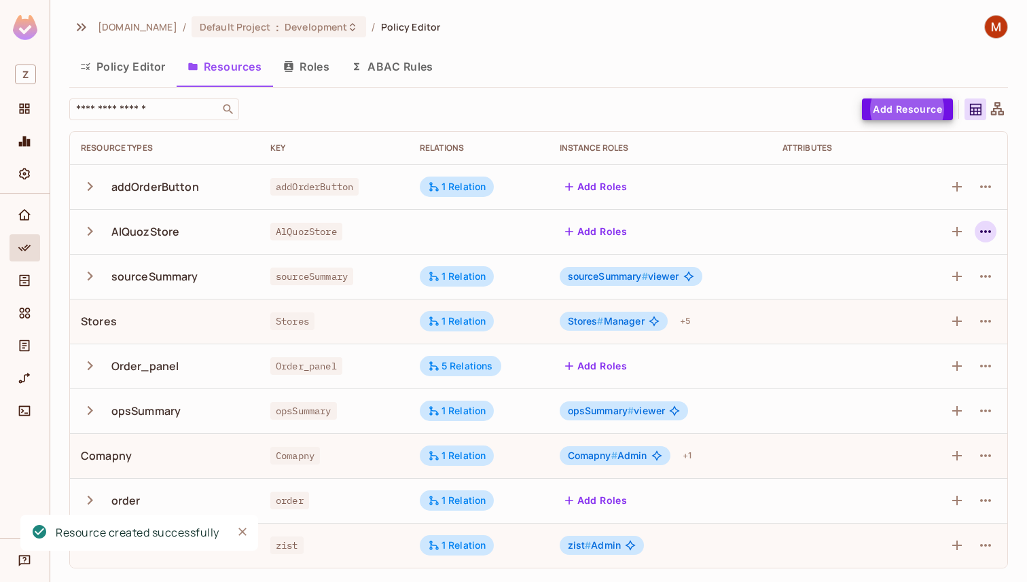
click at [984, 229] on icon "button" at bounding box center [986, 231] width 16 height 16
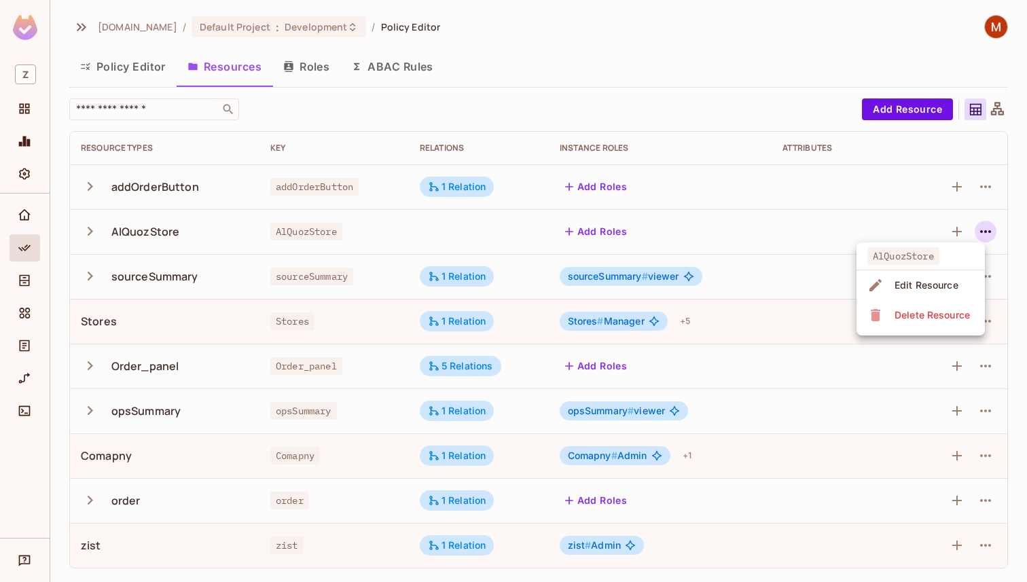
click at [919, 286] on div "Edit Resource" at bounding box center [927, 286] width 64 height 14
click at [982, 229] on icon "button" at bounding box center [986, 231] width 16 height 16
click at [931, 279] on div "Edit Resource" at bounding box center [927, 286] width 64 height 14
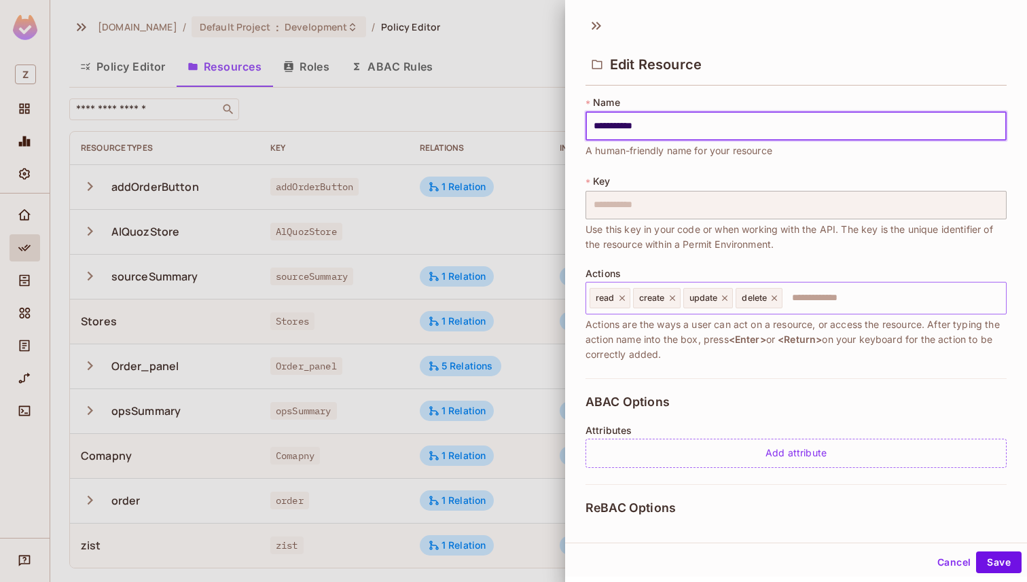
click at [624, 298] on icon at bounding box center [622, 298] width 10 height 10
click at [624, 298] on icon at bounding box center [629, 298] width 10 height 10
click at [634, 298] on icon at bounding box center [632, 298] width 10 height 10
click at [630, 298] on icon at bounding box center [629, 298] width 10 height 10
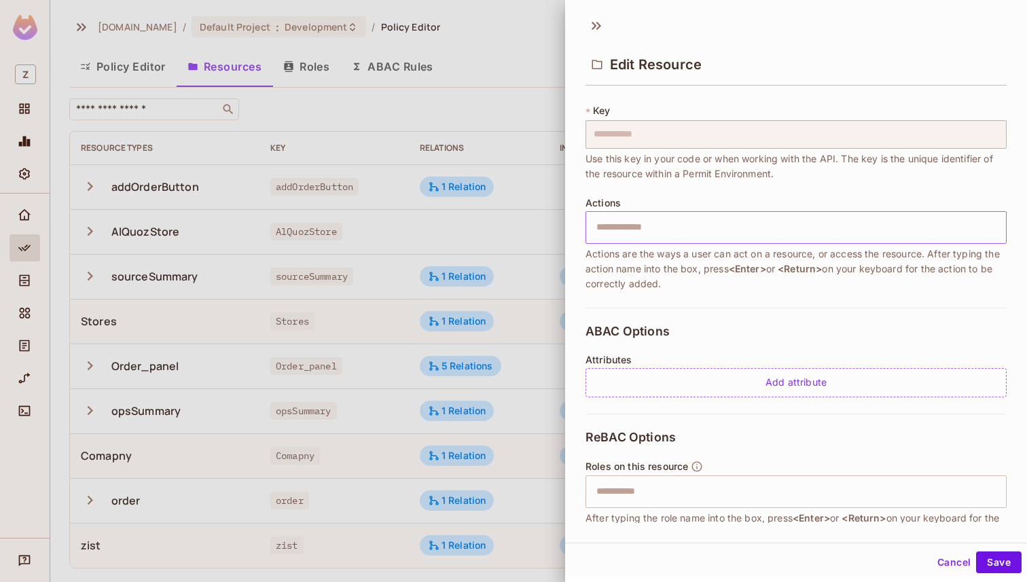
scroll to position [165, 0]
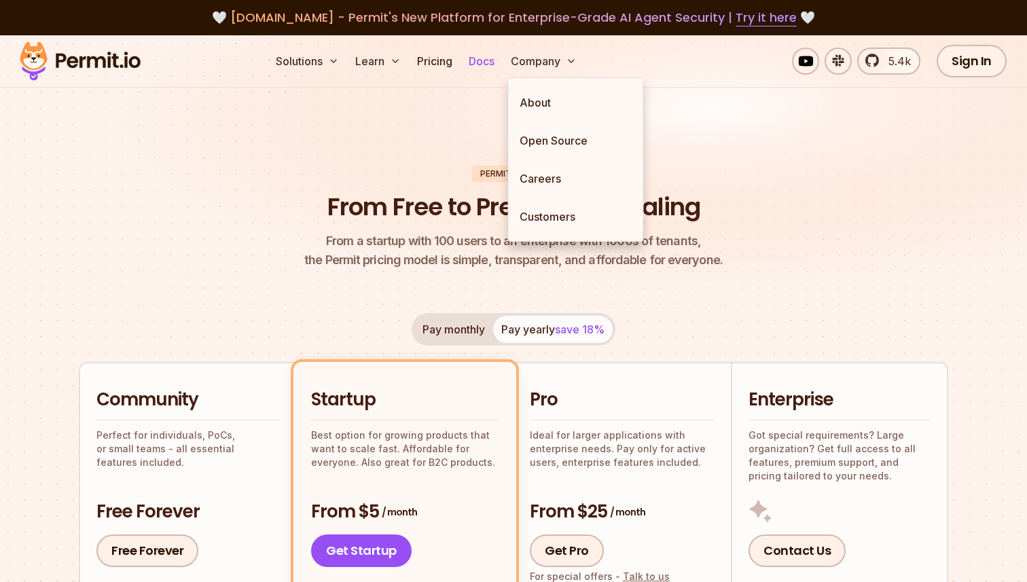
click at [493, 63] on link "Docs" at bounding box center [481, 61] width 37 height 27
